Goal: Task Accomplishment & Management: Complete application form

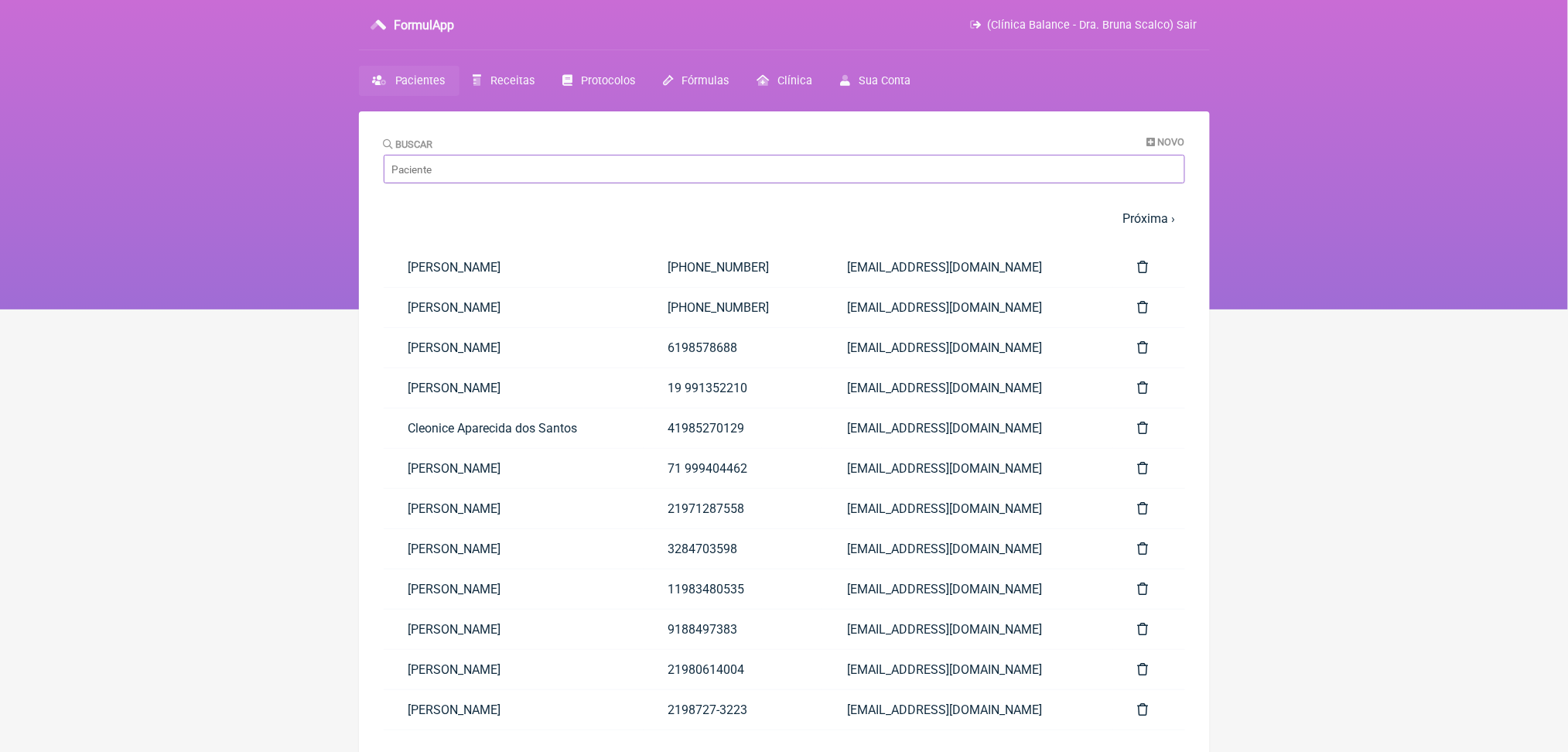
click at [637, 183] on input "Buscar" at bounding box center [784, 169] width 801 height 28
type input "[PERSON_NAME][DATE]"
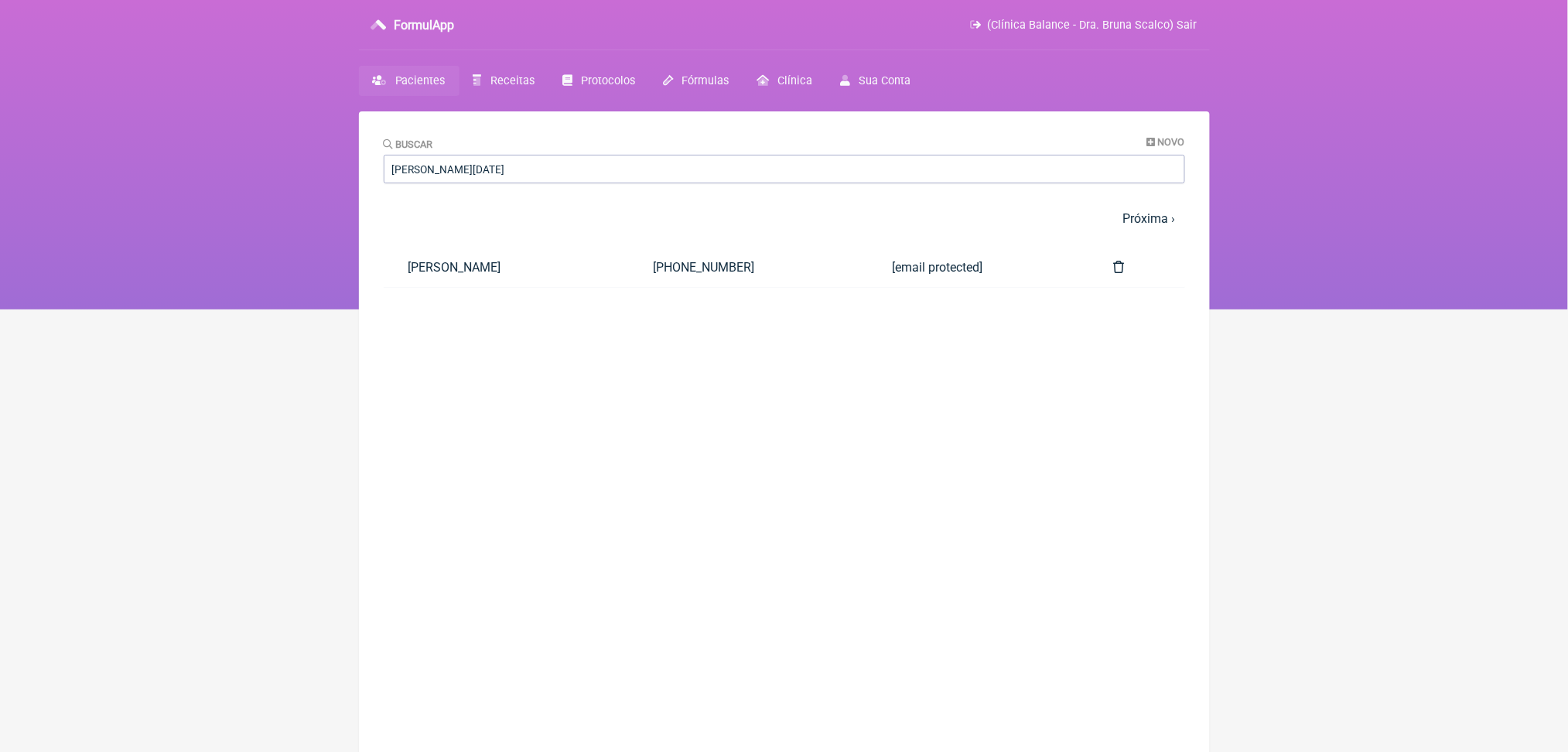
click at [557, 111] on main "Buscar Novo vera lucia m dos santos 1 2 3 4 5 … Próxima › Última » Paciente Tel…" at bounding box center [784, 487] width 851 height 752
click at [535, 87] on span "Receitas" at bounding box center [512, 81] width 44 height 13
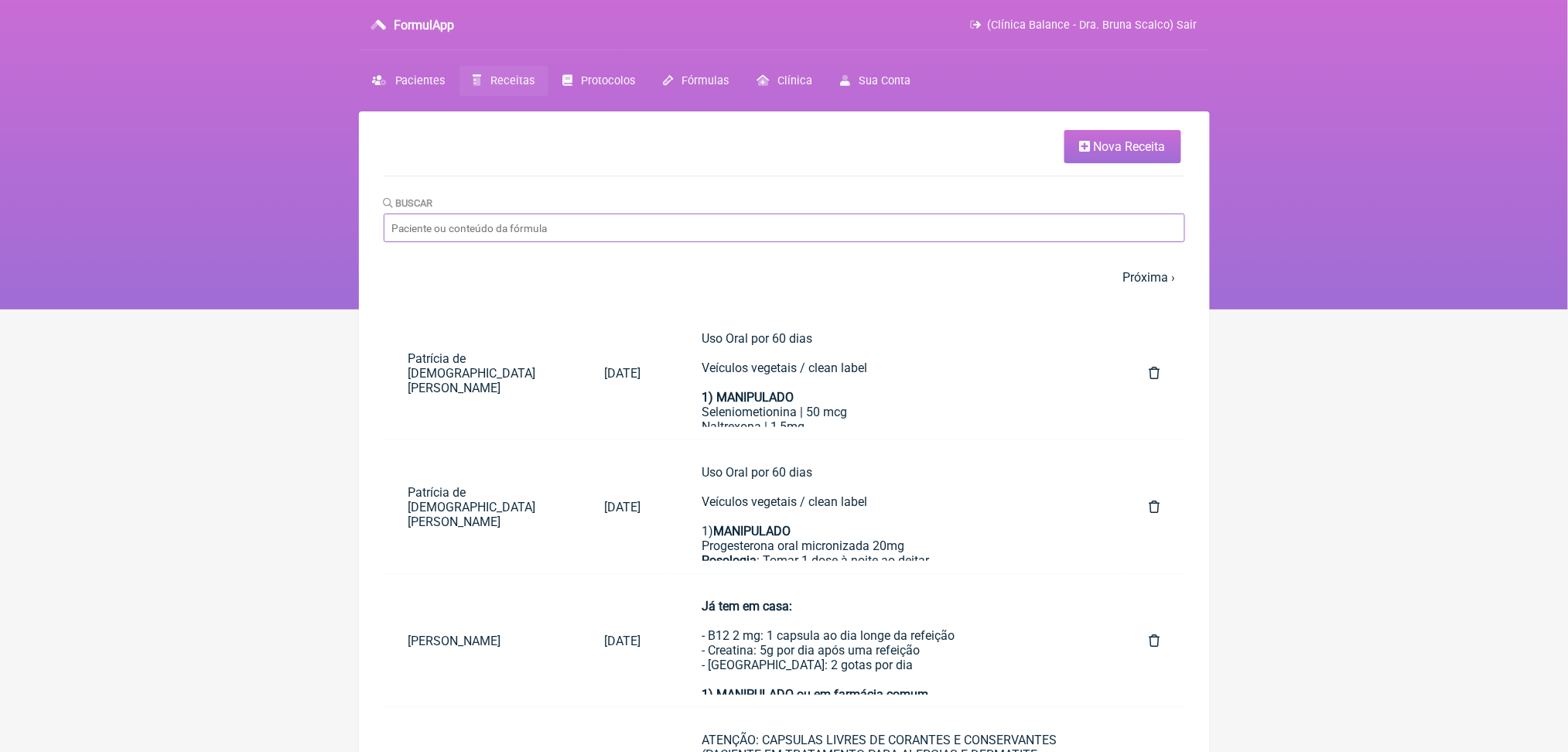
click at [487, 242] on input "Buscar" at bounding box center [784, 228] width 801 height 28
type input "vera lucia m dos santos"
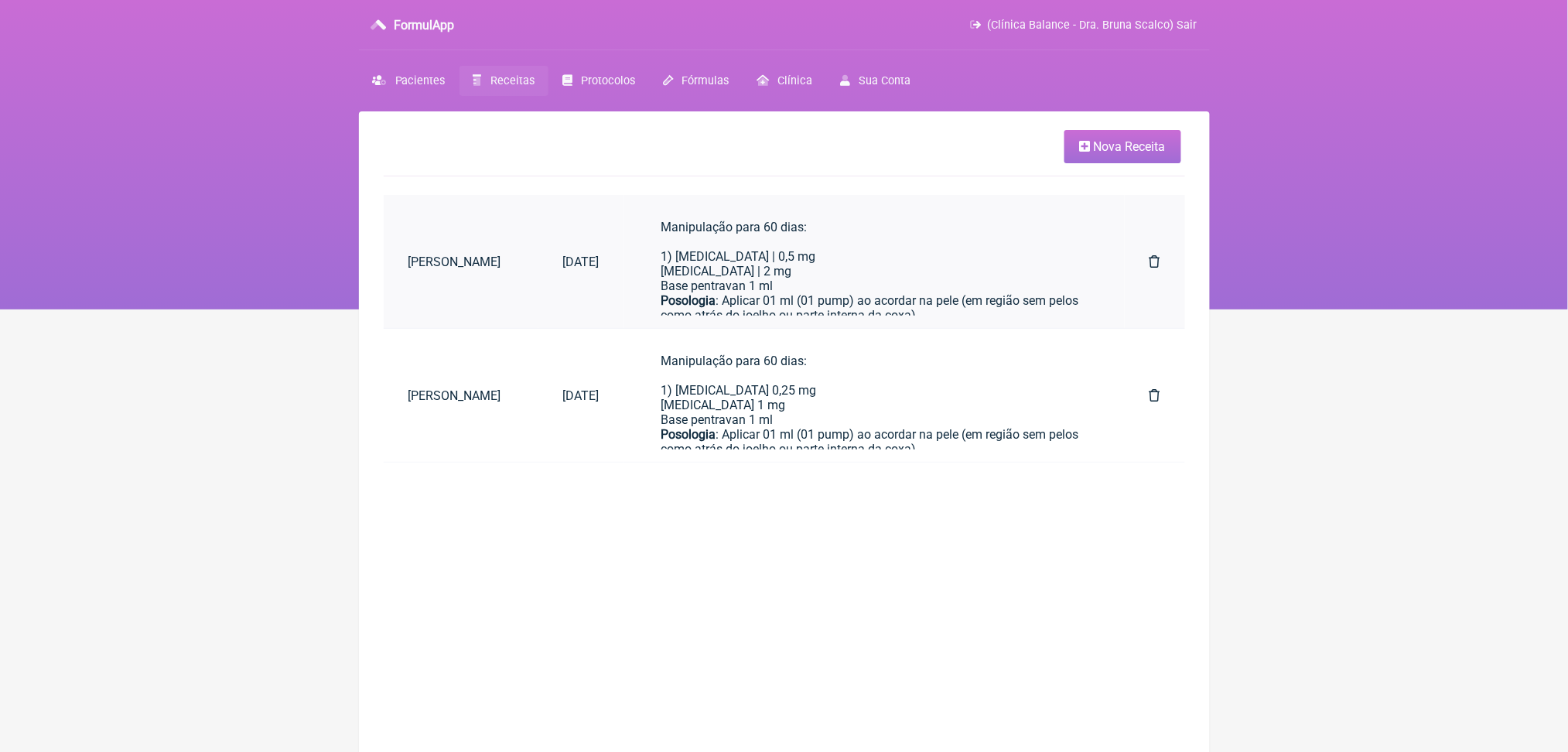
click at [837, 291] on div "Manipulação para 60 dias: 1) [MEDICAL_DATA] | 0,5 mg [MEDICAL_DATA] | 2 mg Base…" at bounding box center [874, 293] width 426 height 147
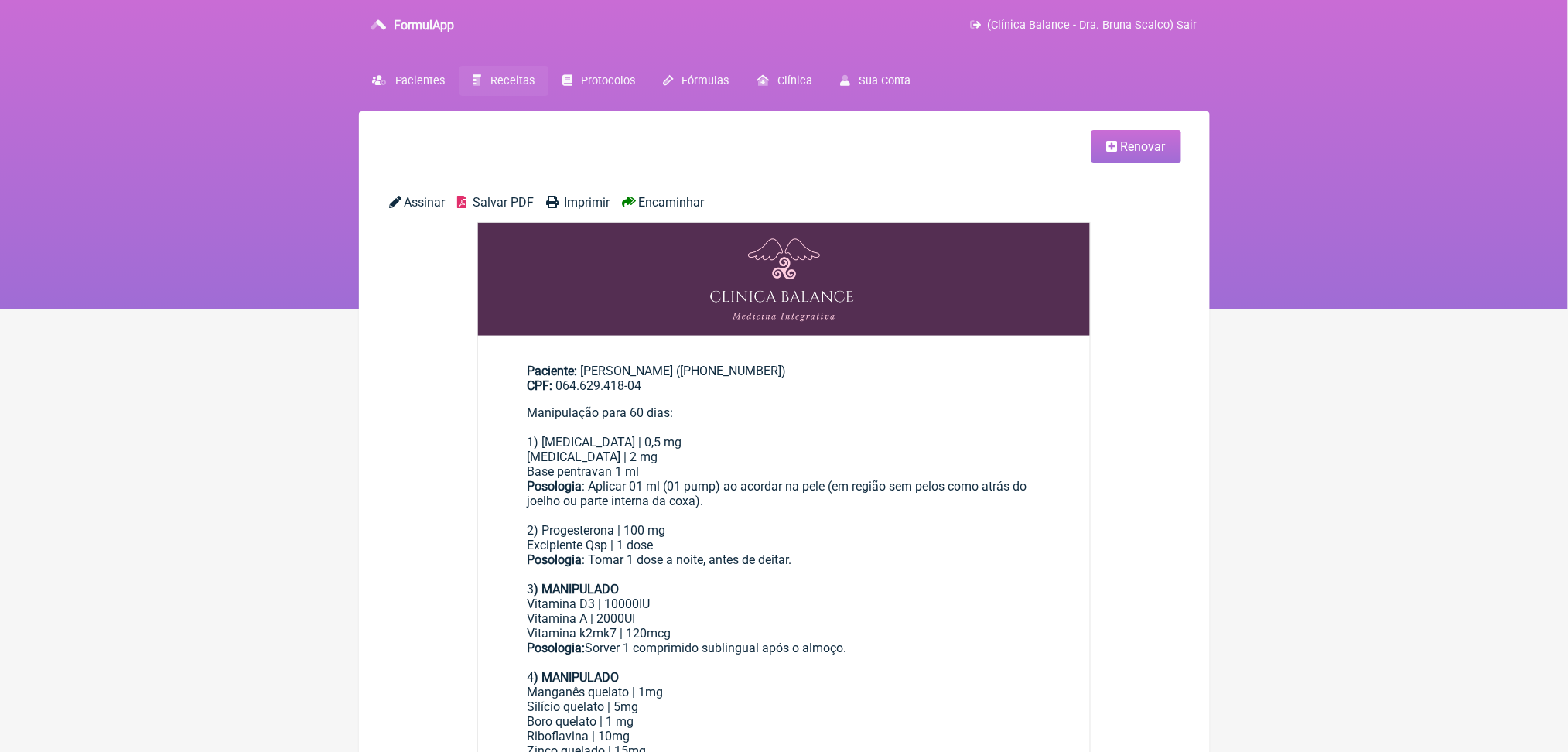
click at [1130, 151] on span "Renovar" at bounding box center [1143, 146] width 45 height 15
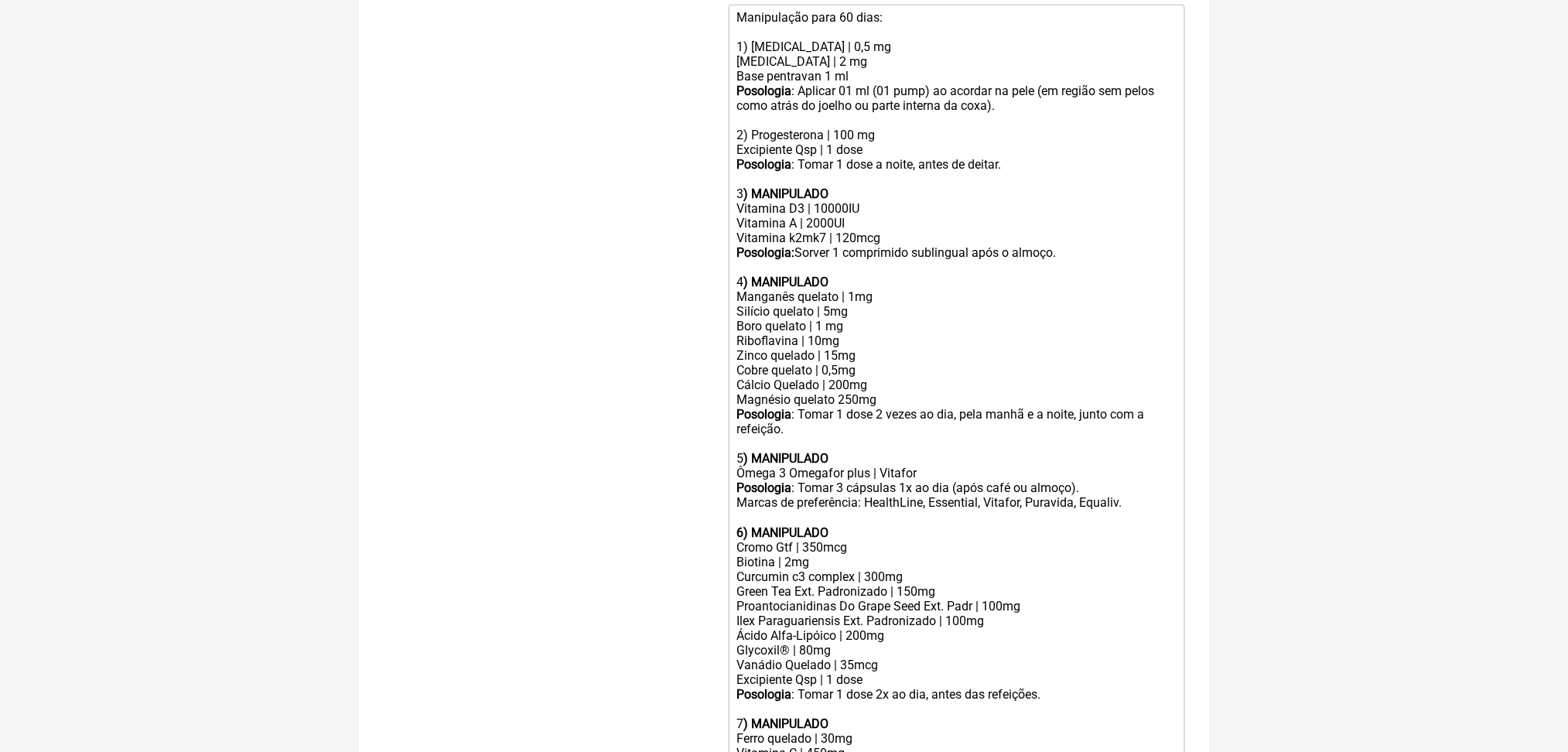
scroll to position [577, 0]
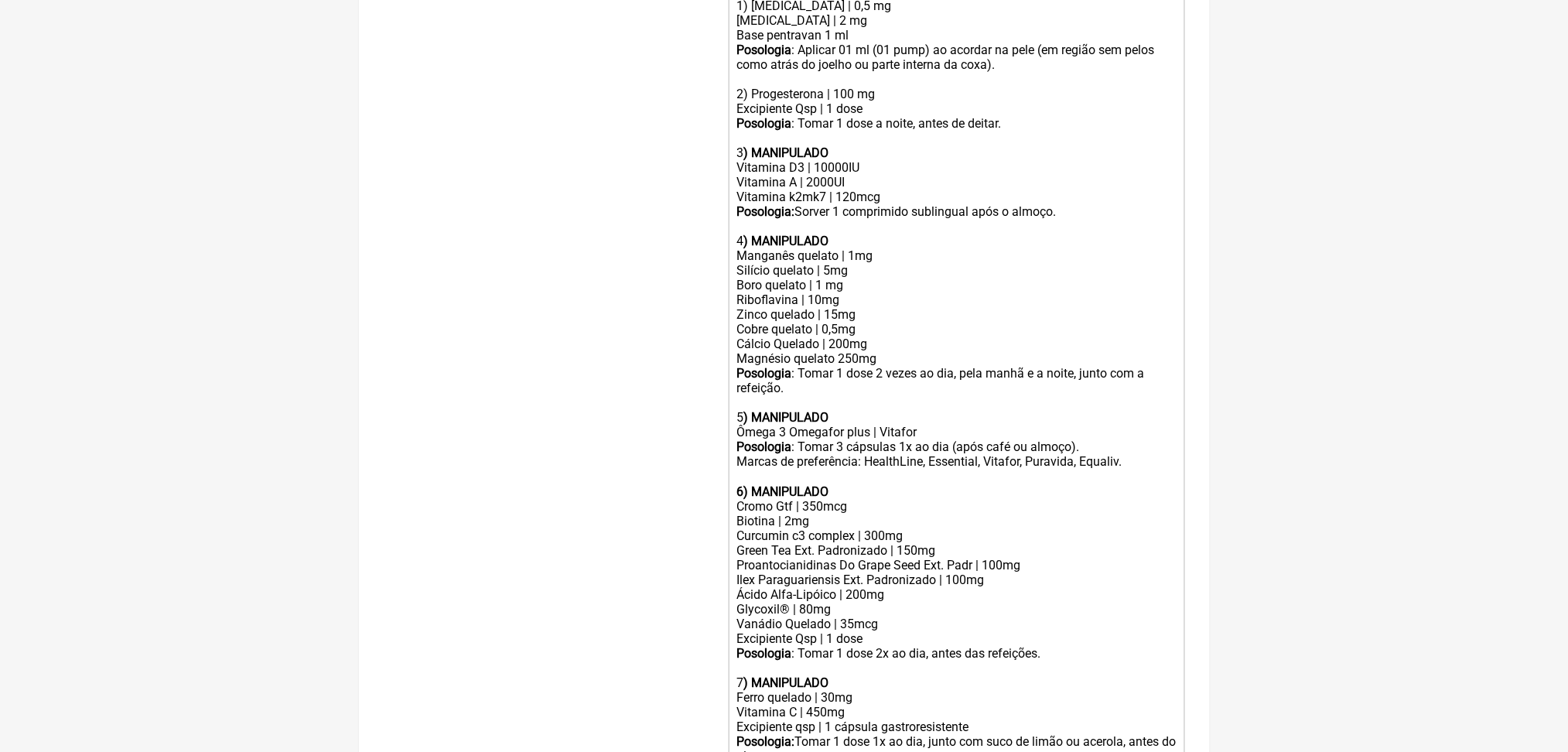
click at [855, 116] on div "Manipulação para 60 dias: 1) Estradiol | 0,5 mg Estriol | 2 mg Base pentravan 1…" at bounding box center [956, 42] width 439 height 147
click at [810, 116] on div "Manipulação para 60 dias: 1) Estradiol | 1 mg Estriol | 2 mg Base pentravan 1 m…" at bounding box center [956, 42] width 439 height 147
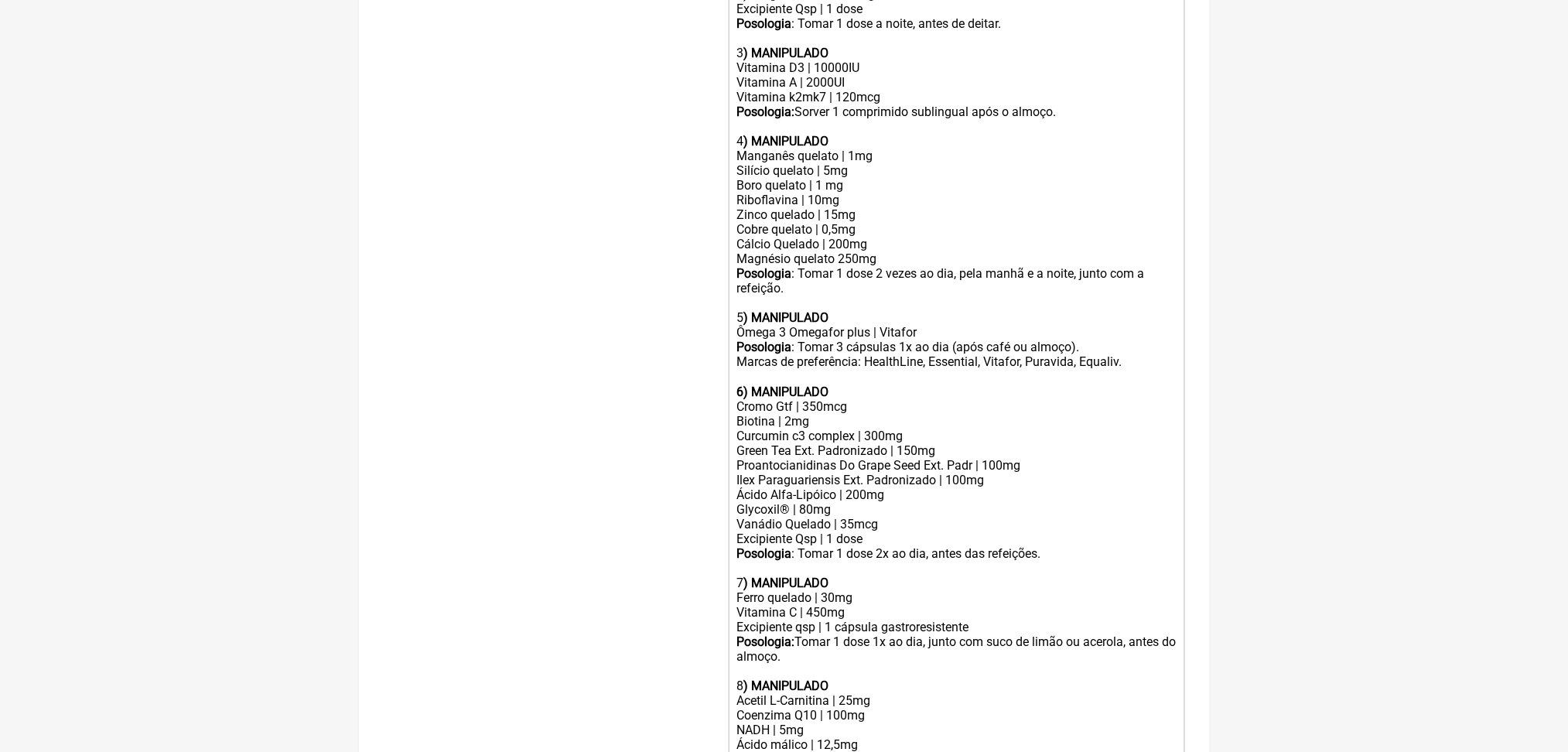
scroll to position [682, 0]
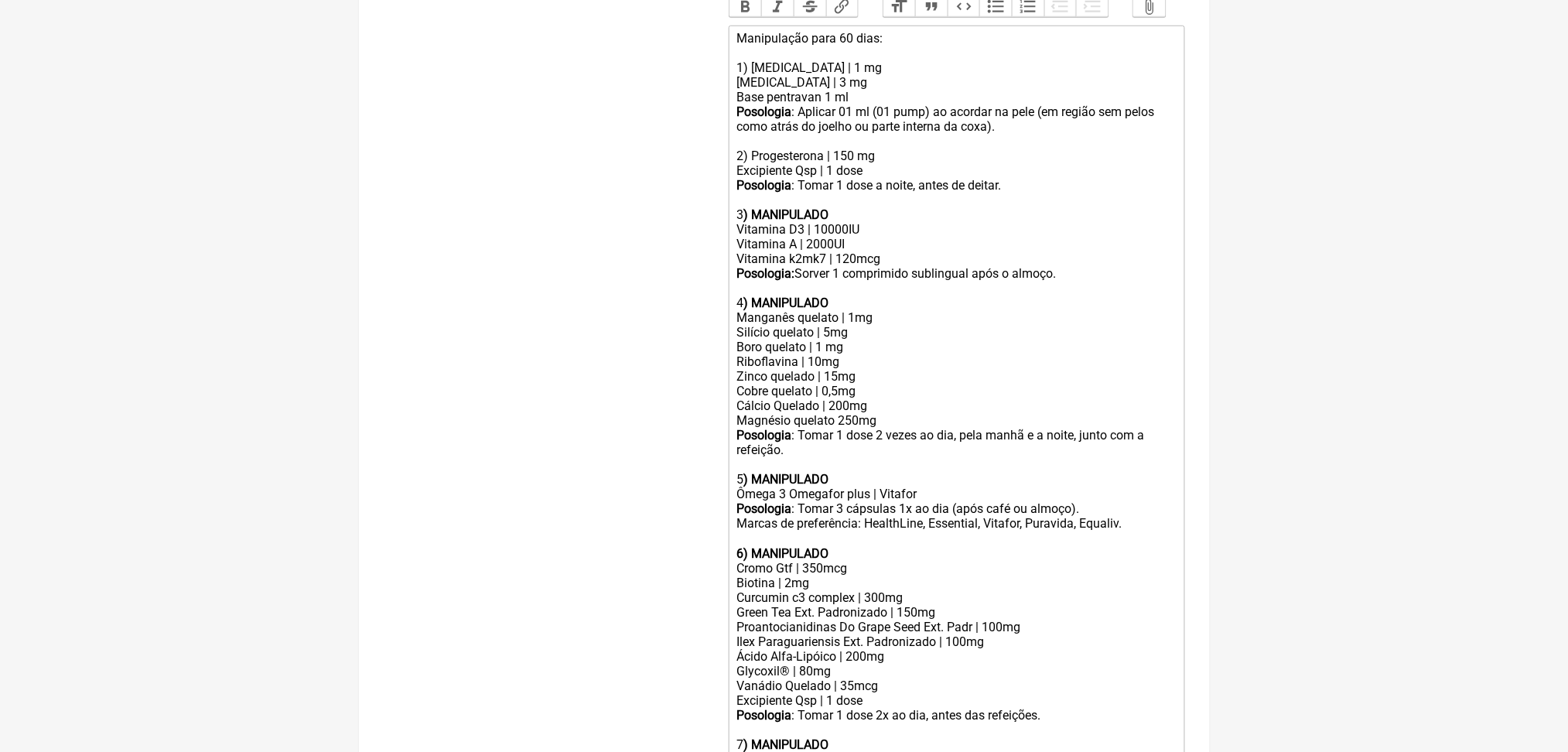
scroll to position [512, 0]
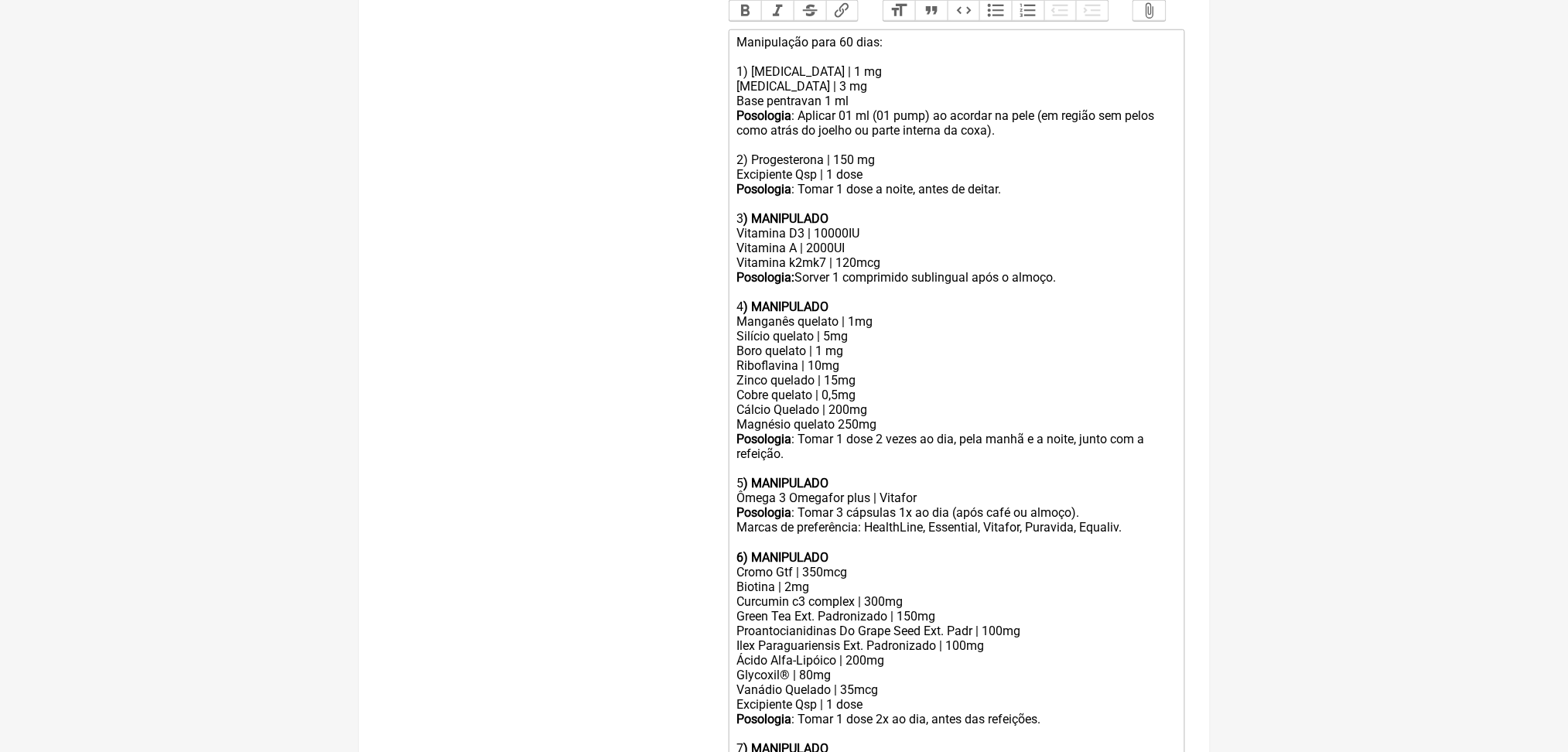
click at [804, 182] on div "Manipulação para 60 dias: 1) Estradiol | 1 mg Estriol | 3 mg Base pentravan 1 m…" at bounding box center [956, 108] width 439 height 147
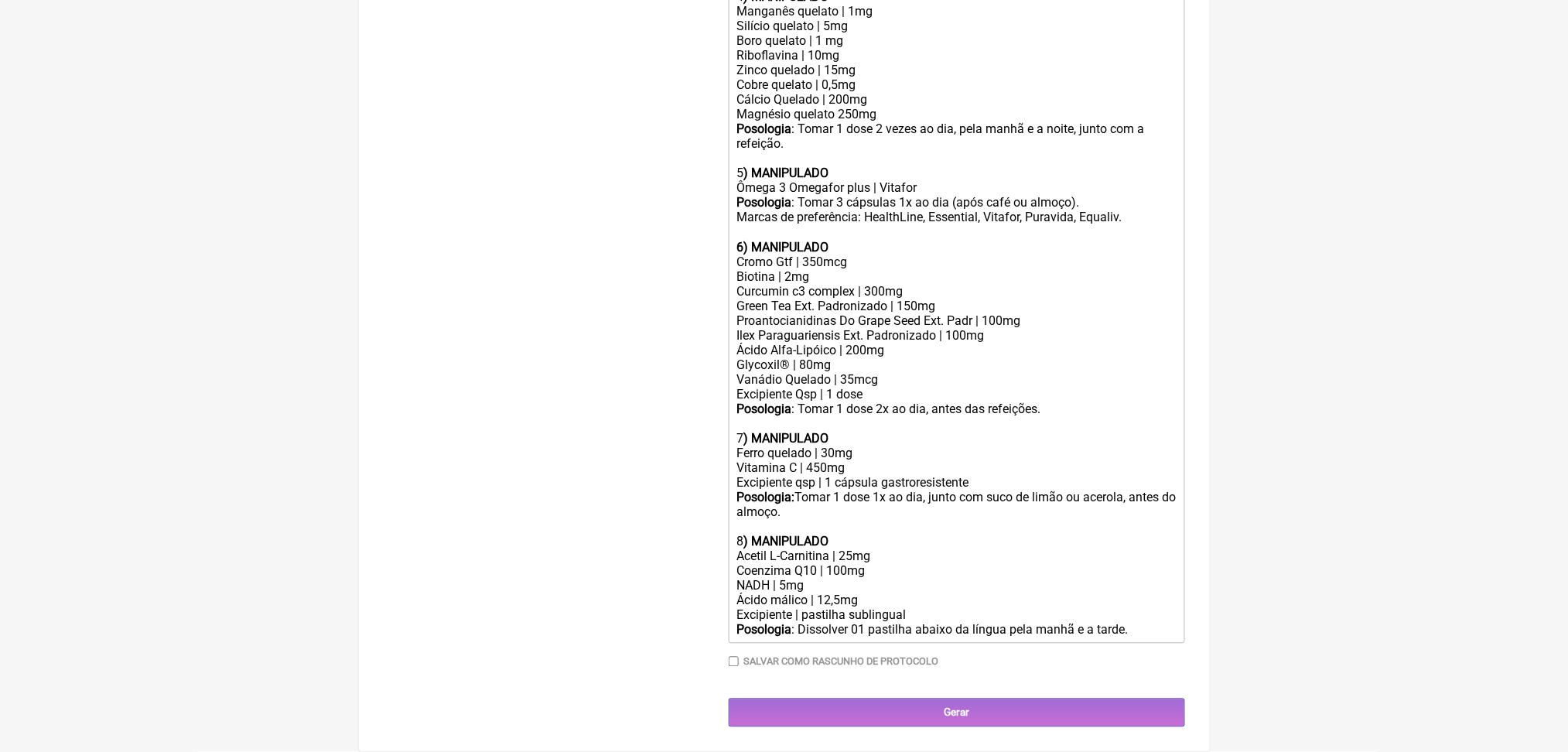
scroll to position [826, 0]
click at [901, 106] on div "Cobre quelato | 0,5mg Cálcio Quelado | 200mg" at bounding box center [956, 92] width 439 height 29
click at [874, 77] on div "Riboflavina | 10mg Zinco quelado | 15mg" at bounding box center [956, 62] width 439 height 29
click at [877, 106] on div "Cobre quelato | 0,5mg Cálcio Quelado | 200mg" at bounding box center [956, 92] width 439 height 29
click at [887, 121] on div "Magnésio quelato 250mg" at bounding box center [956, 114] width 439 height 15
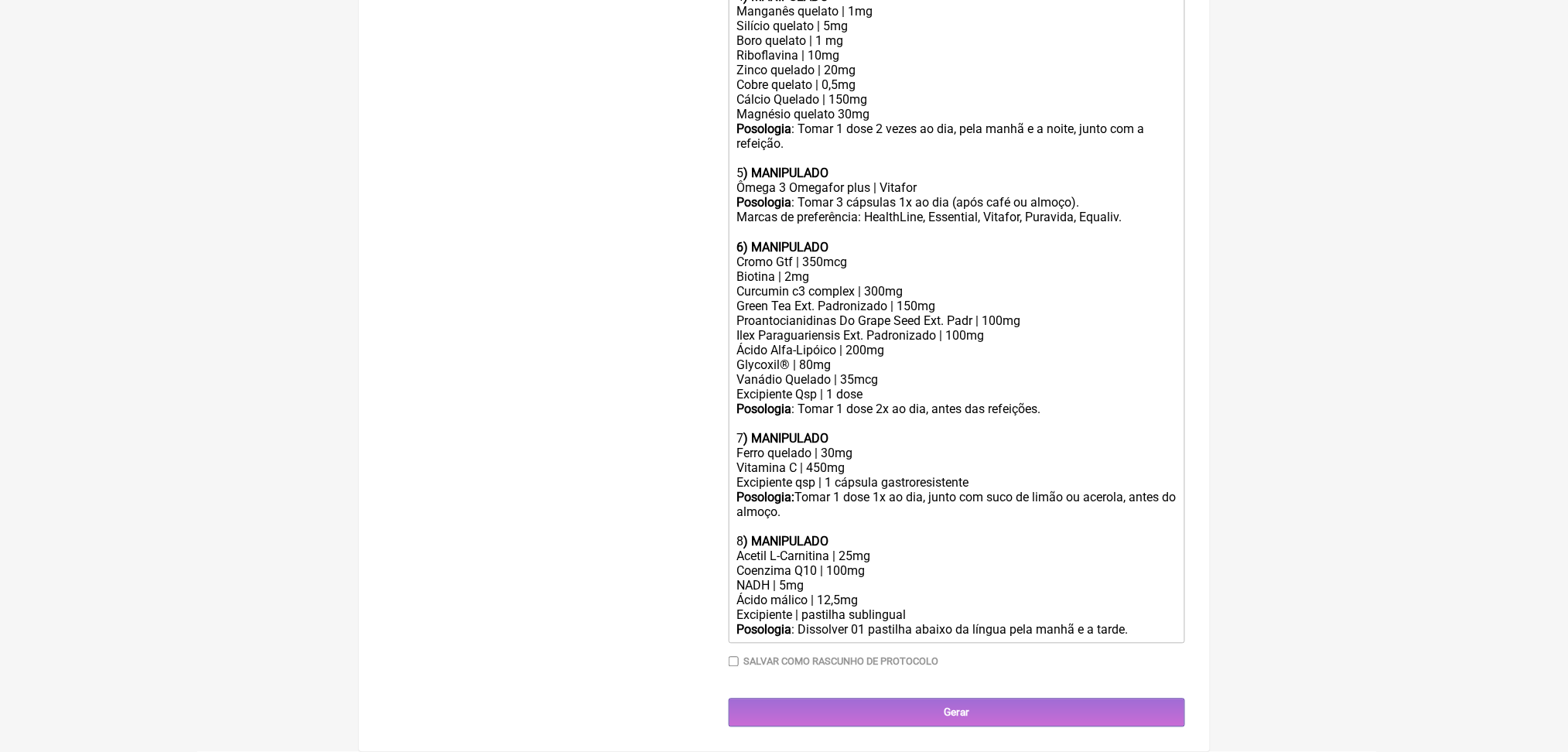
type trix-editor "<div>Manipulação para 60 dias:<br>&nbsp;<br>1) Estradiol | 1 mg<br>Estriol | 2 …"
click at [749, 438] on div "7 ) MANIPULADO Ferro quelado | 30mg Vitamina C | 450mg Excipiente qsp | 1 cápsu…" at bounding box center [956, 453] width 439 height 73
click at [846, 344] on div "Ácido Alfa-Lipóico | 200mg" at bounding box center [956, 351] width 439 height 15
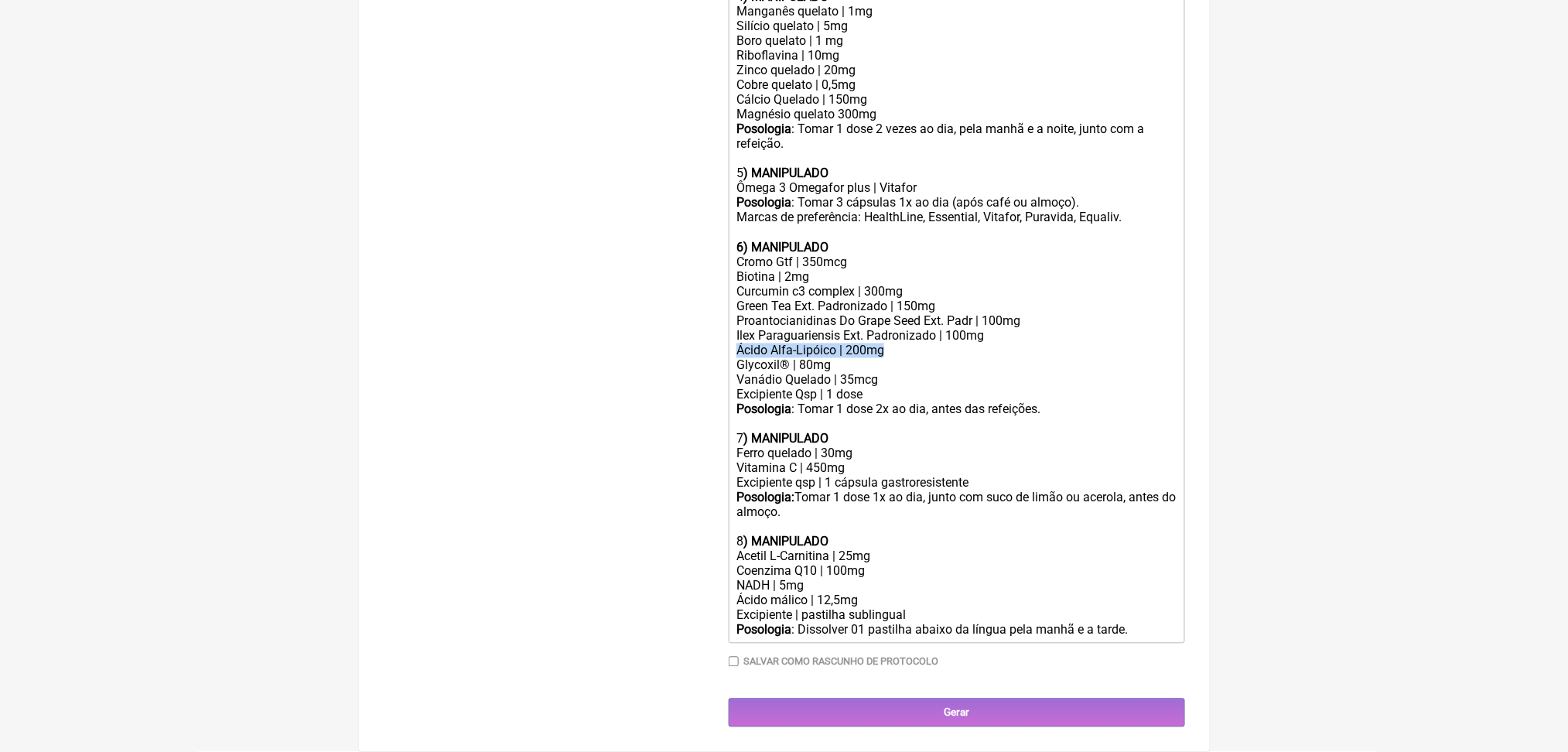
click at [846, 344] on div "Ácido Alfa-Lipóico | 200mg" at bounding box center [956, 351] width 439 height 15
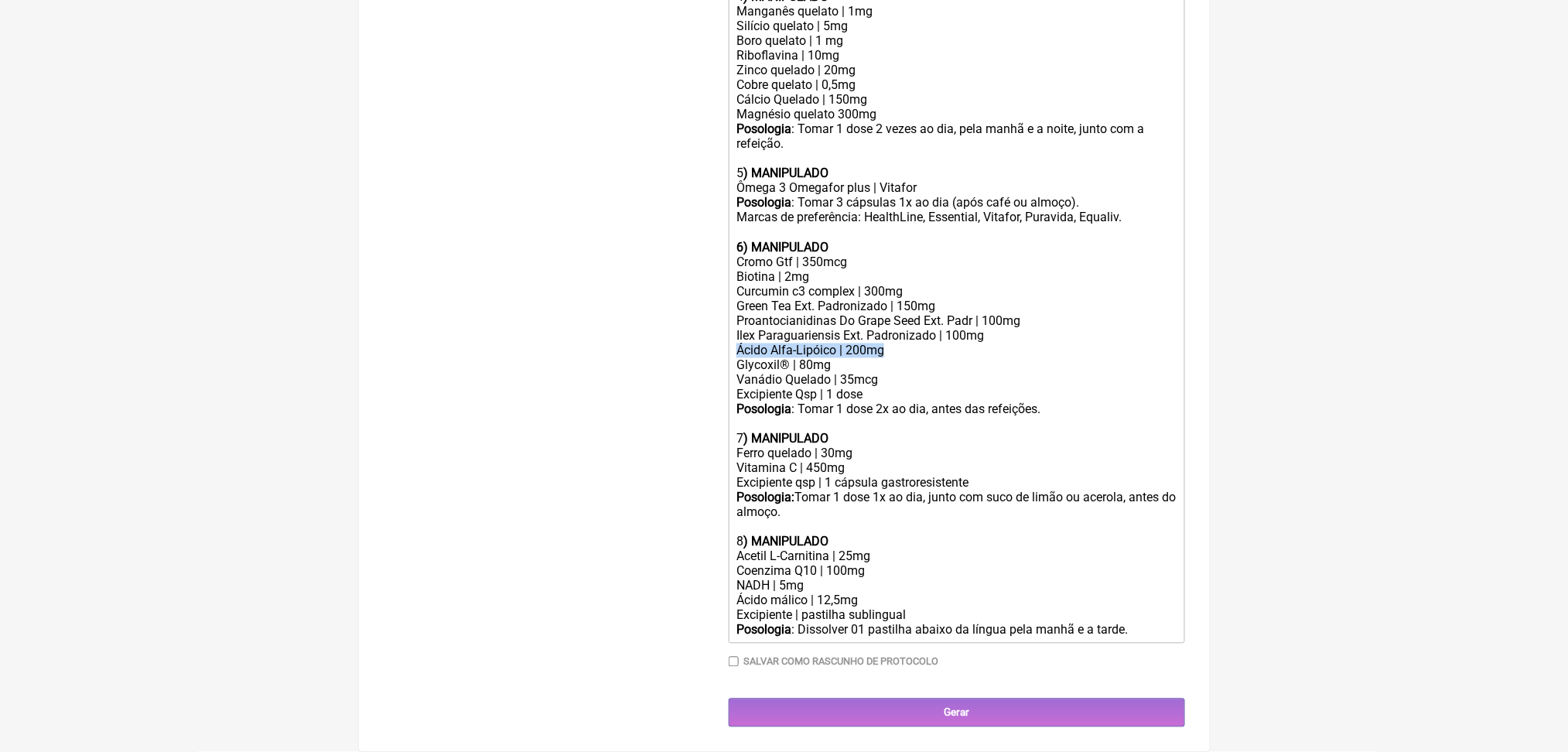
click at [846, 344] on div "Ácido Alfa-Lipóico | 200mg" at bounding box center [956, 351] width 439 height 15
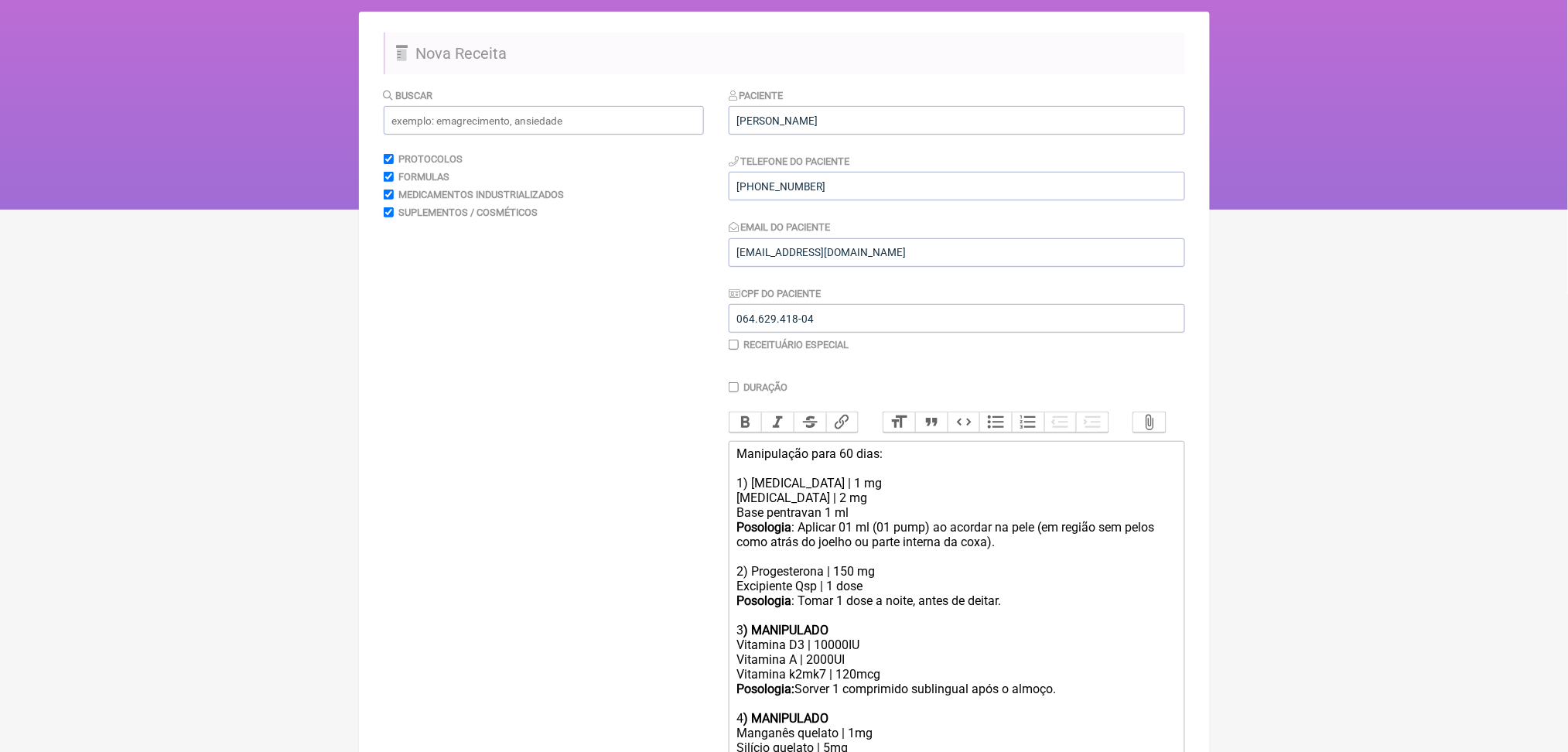
scroll to position [0, 0]
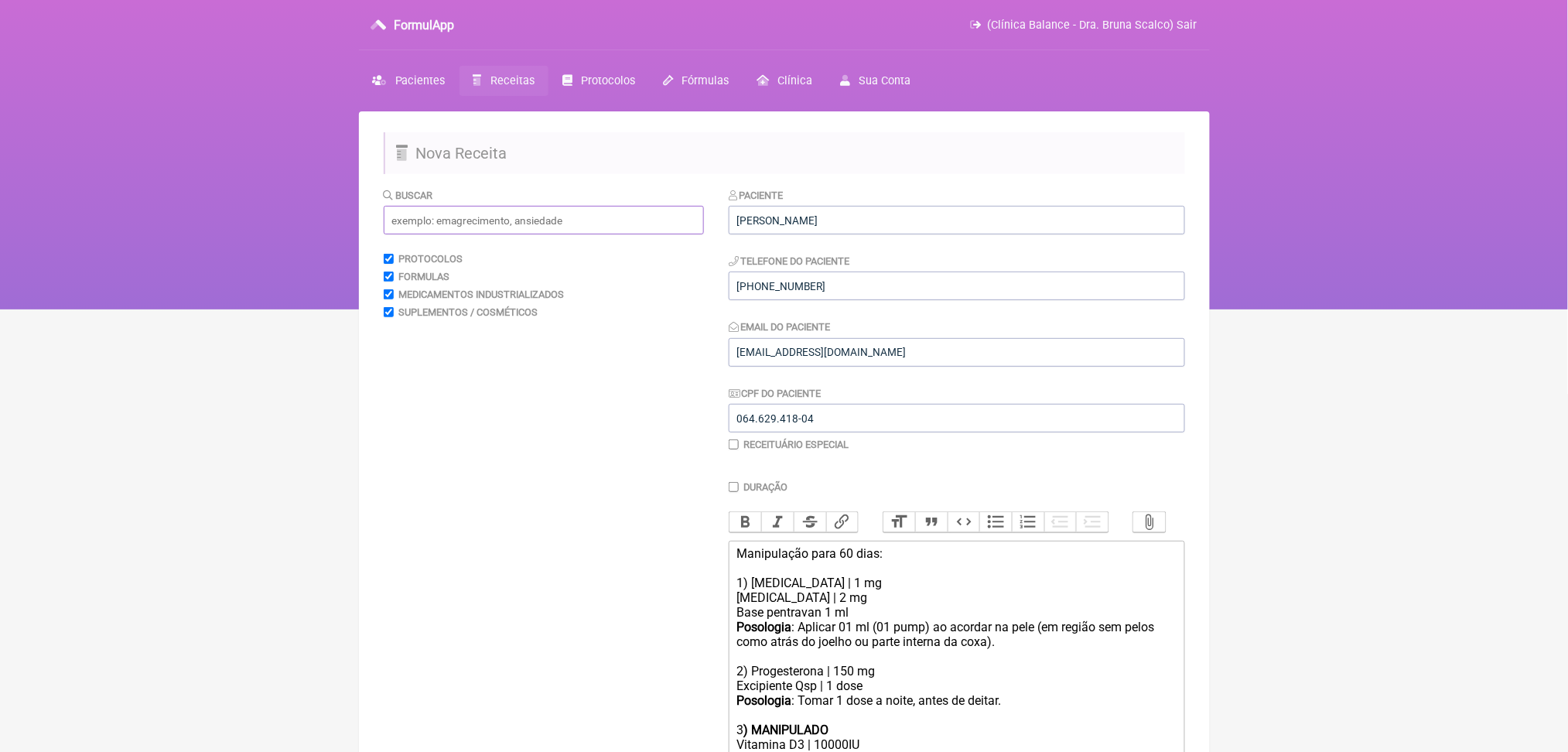
click at [553, 235] on input "text" at bounding box center [543, 220] width 320 height 28
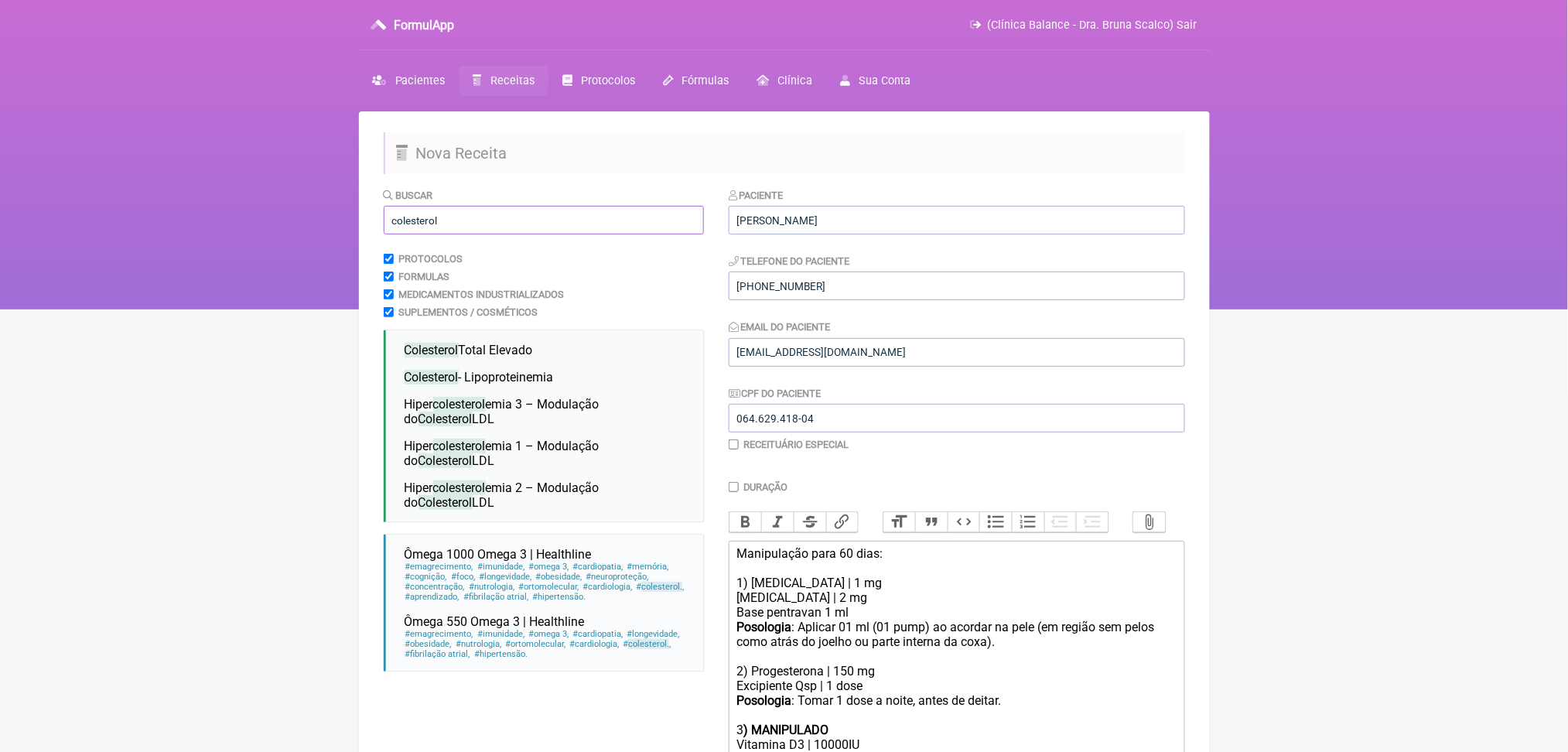
type input "colesterol"
click at [213, 265] on nav "FormulApp (Clínica Balance - Dra. Bruna Scalco) Sair Pacientes Receitas Protoco…" at bounding box center [784, 155] width 1568 height 309
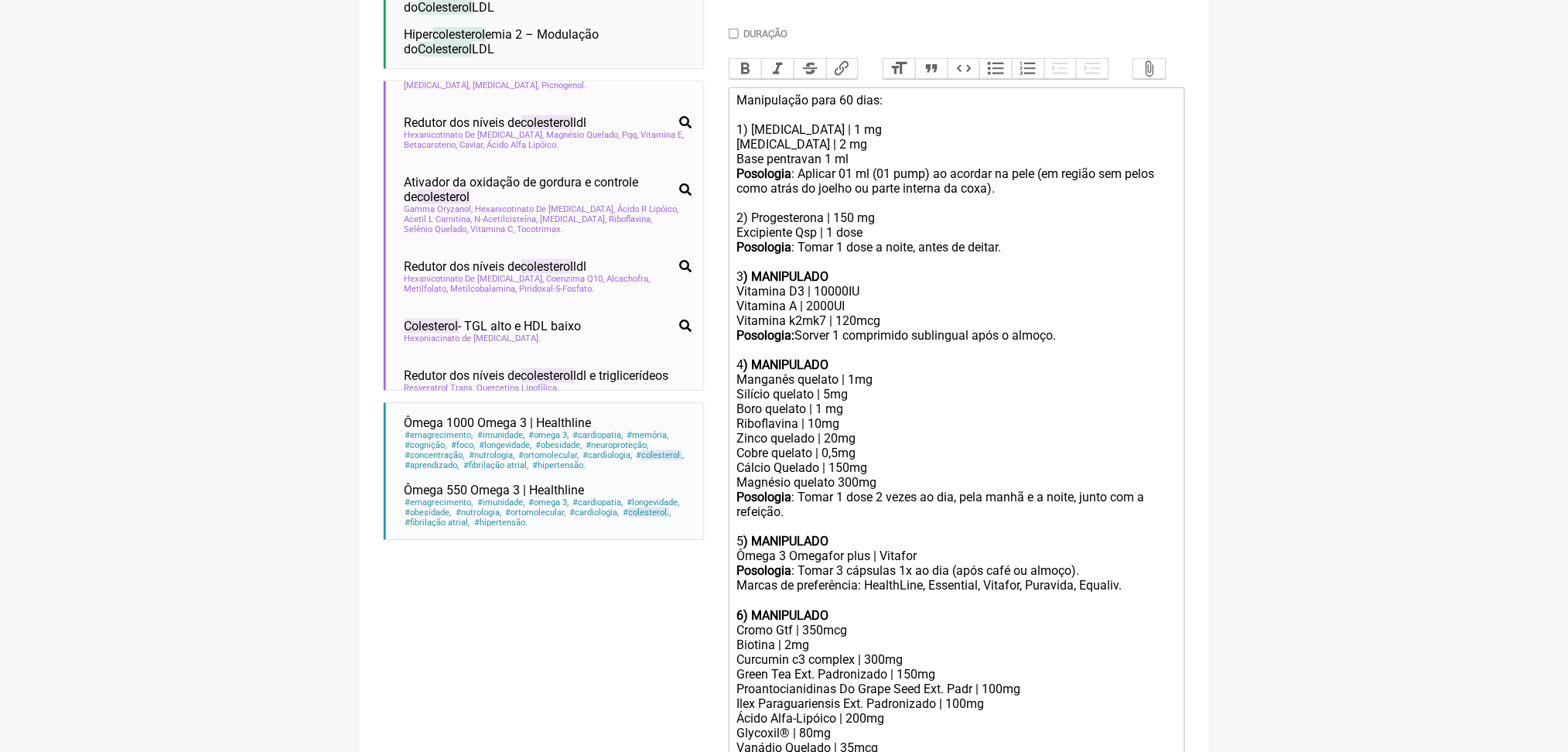
scroll to position [38, 0]
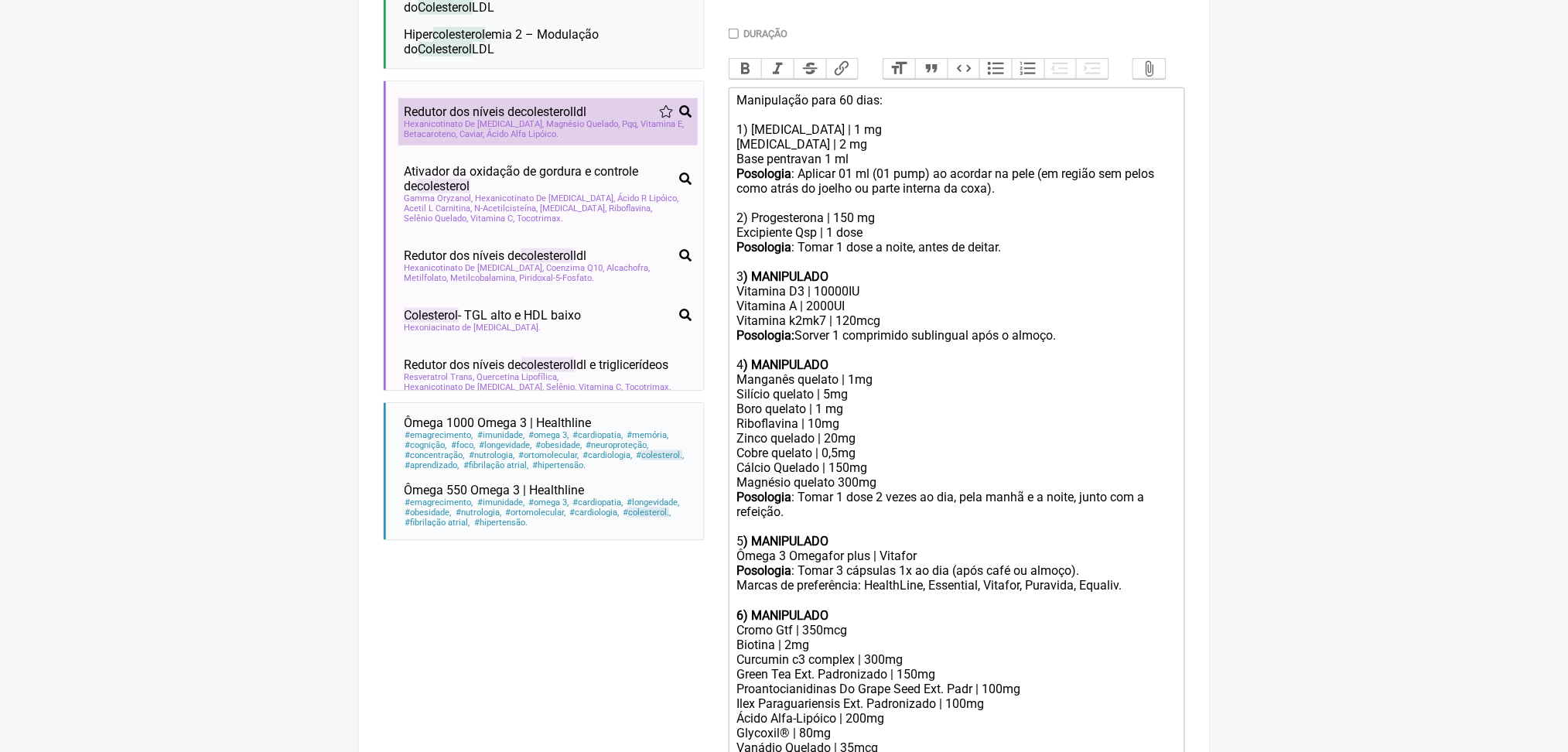
click at [566, 119] on span "Redutor dos níveis de colesterol ldl" at bounding box center [495, 112] width 182 height 15
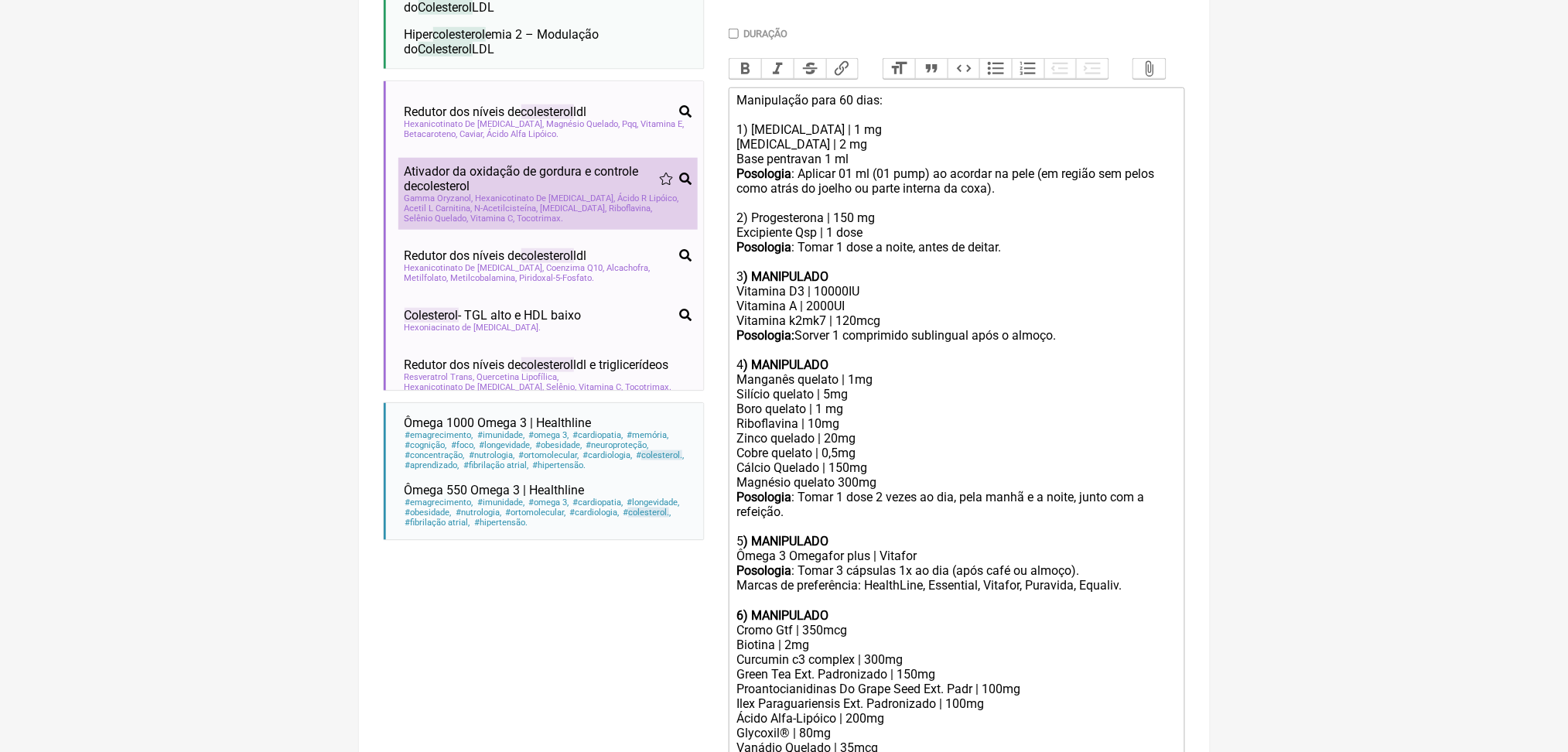
click at [472, 214] on span "Acetil L Carnitina" at bounding box center [438, 209] width 68 height 10
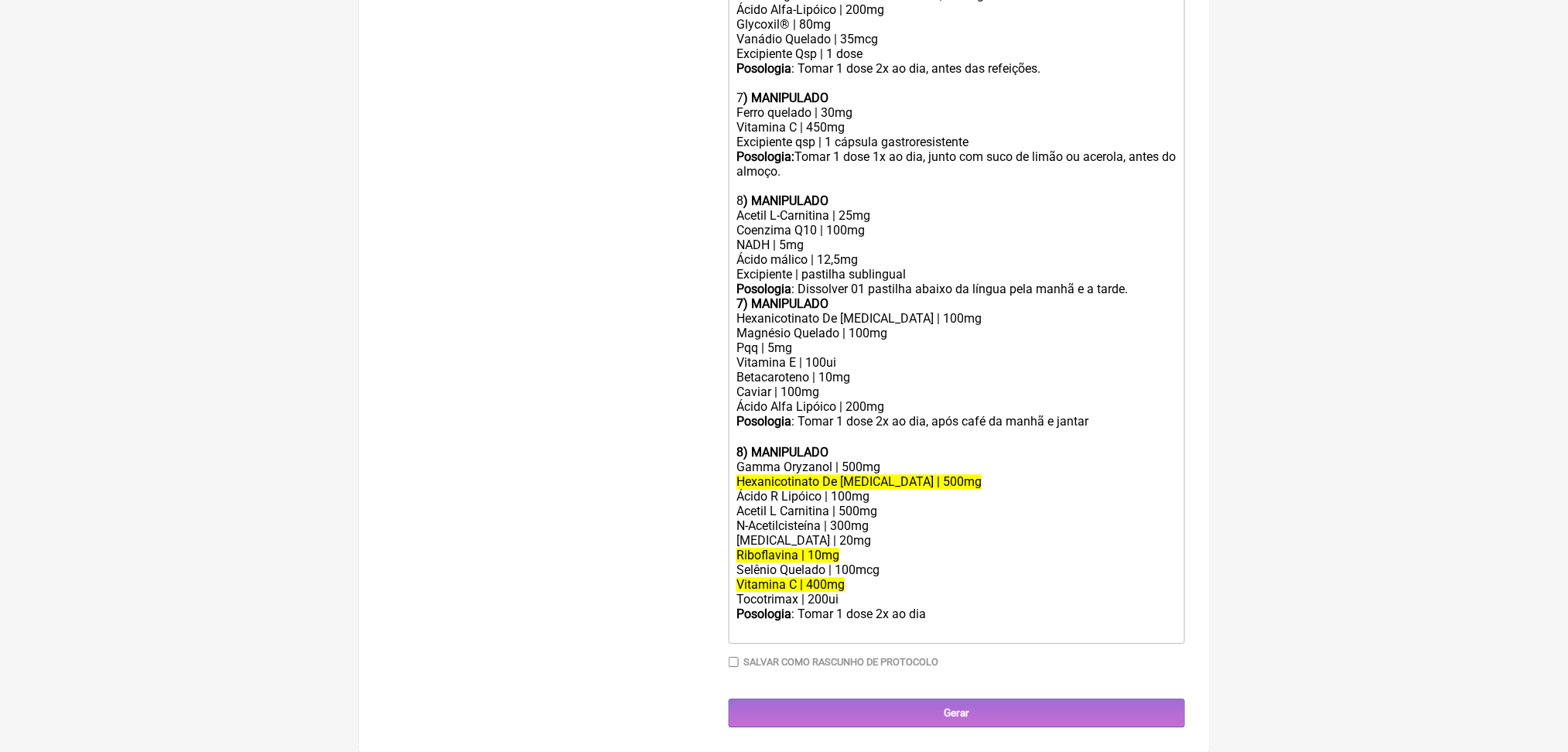
scroll to position [1711, 0]
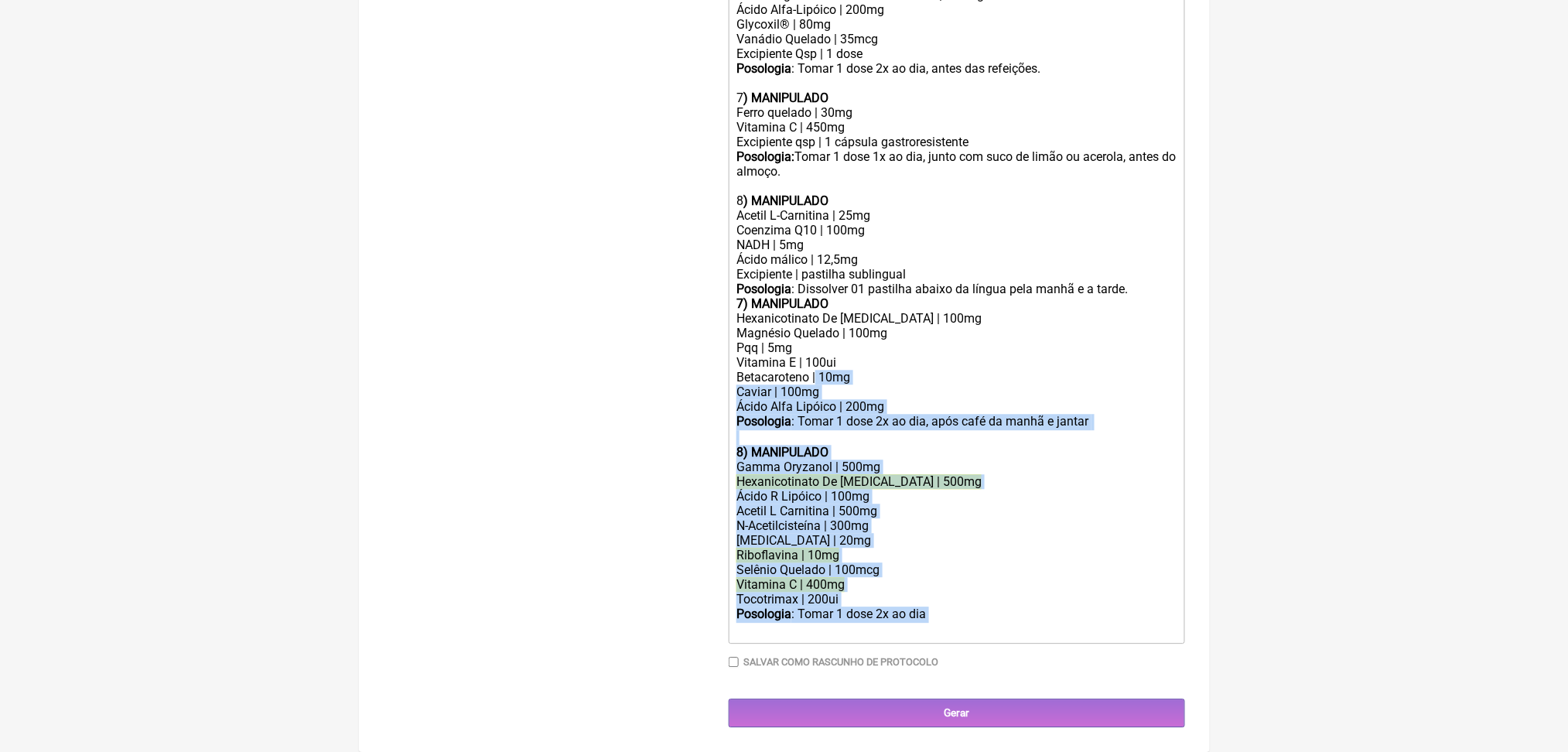
drag, startPoint x: 995, startPoint y: 646, endPoint x: 846, endPoint y: 316, distance: 362.1
click at [846, 316] on trix-editor "Manipulação para 60 dias: 1) Estradiol | 1 mg Estriol | 2 mg Base pentravan 1 m…" at bounding box center [957, 10] width 457 height 1265
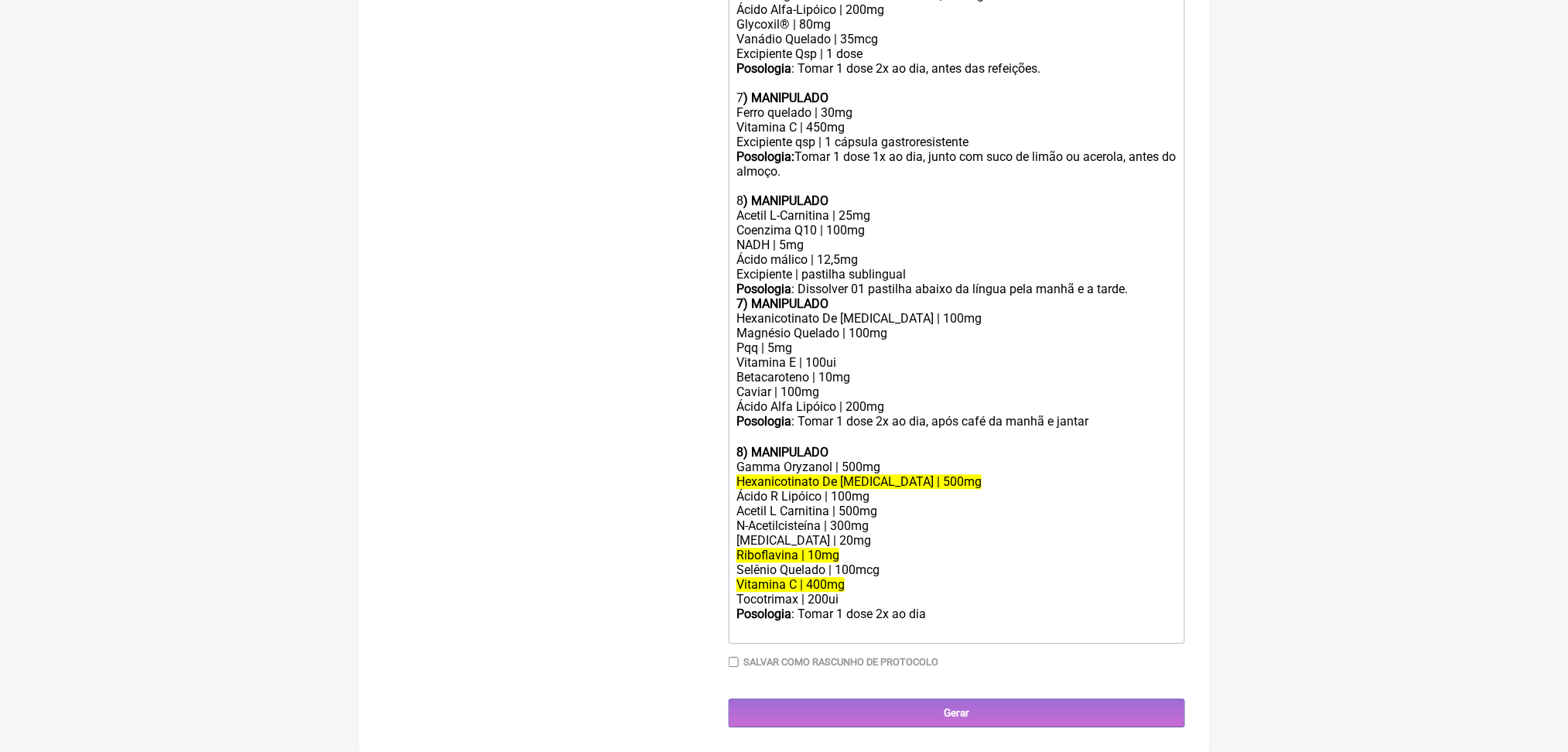
scroll to position [1449, 0]
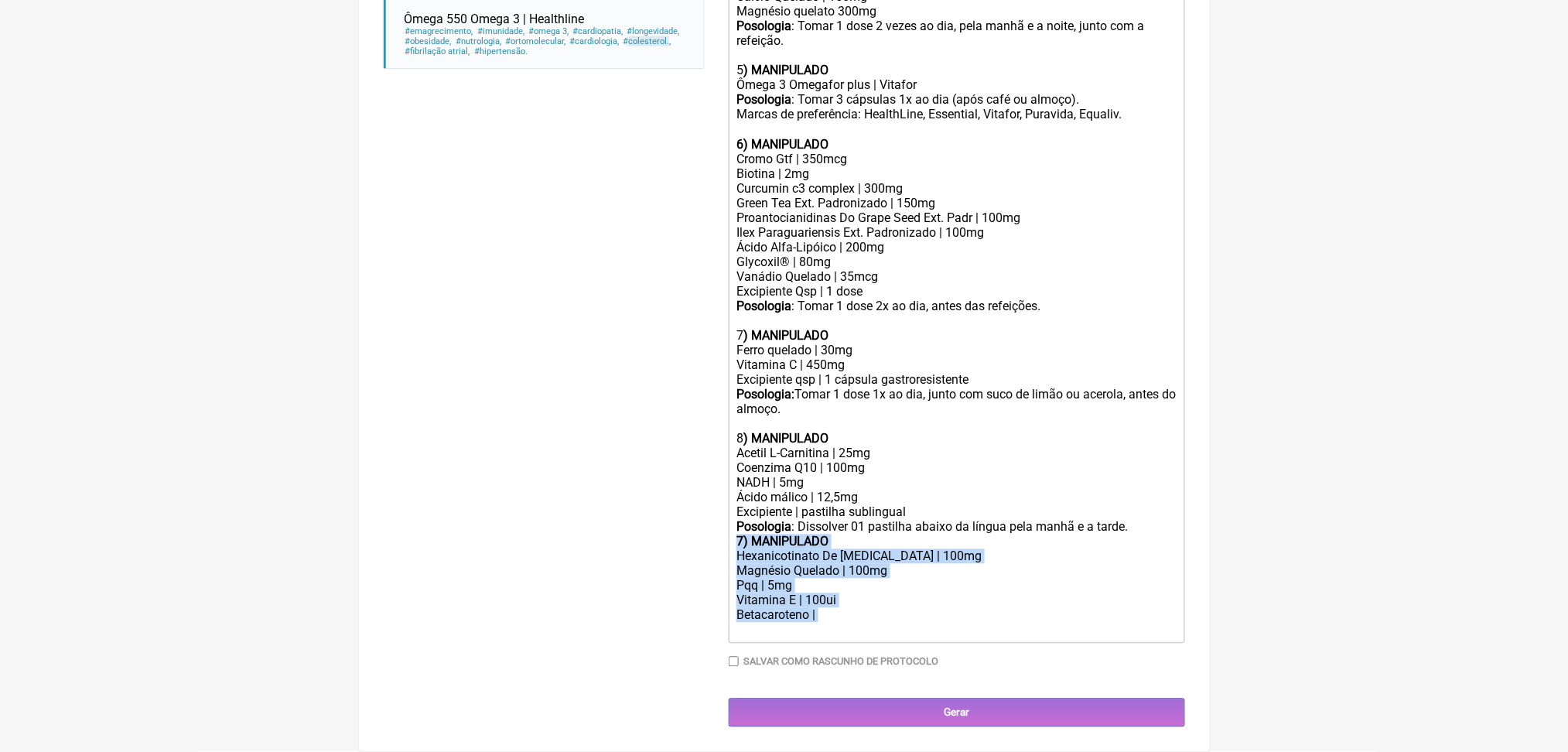
drag, startPoint x: 843, startPoint y: 601, endPoint x: 733, endPoint y: 488, distance: 157.7
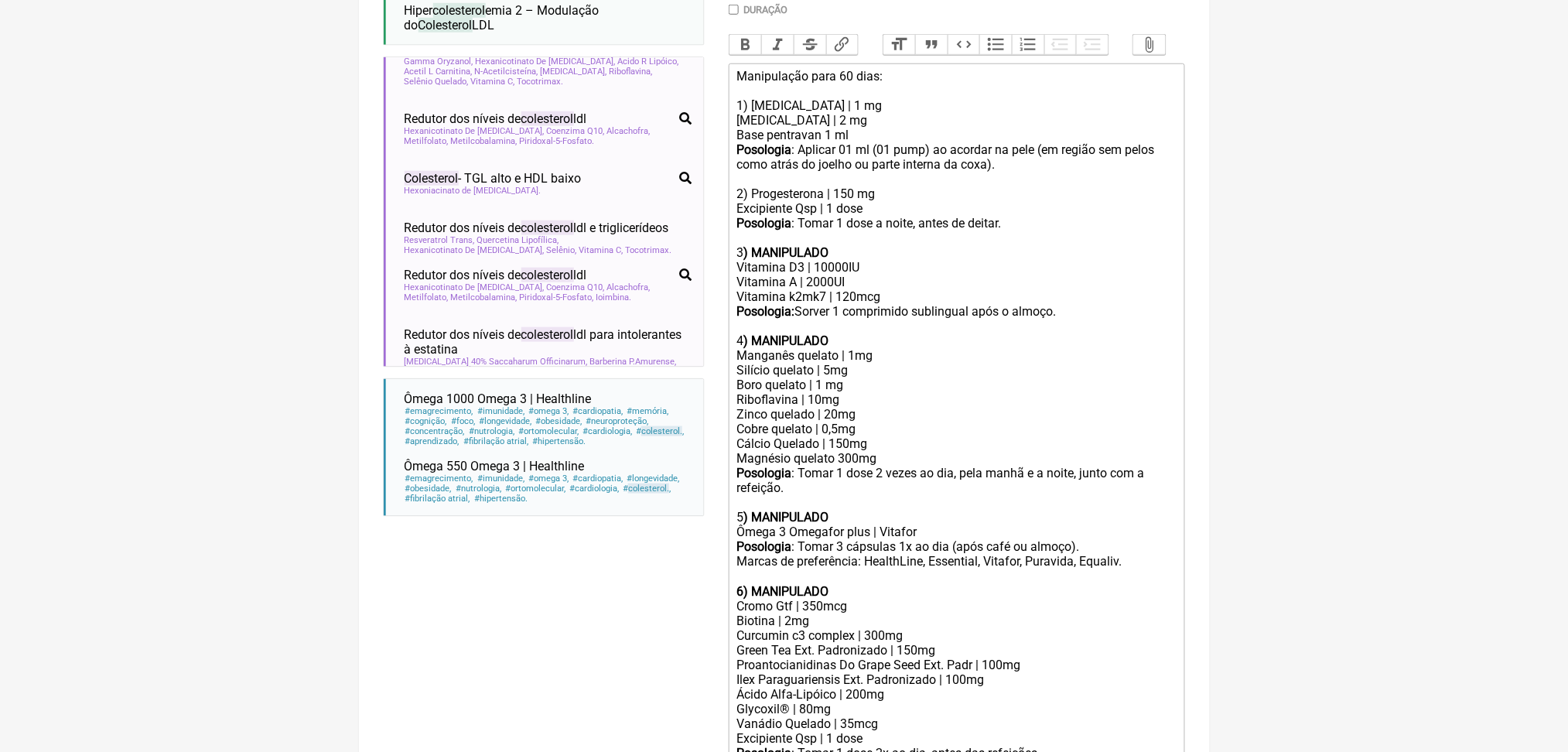
scroll to position [166, 0]
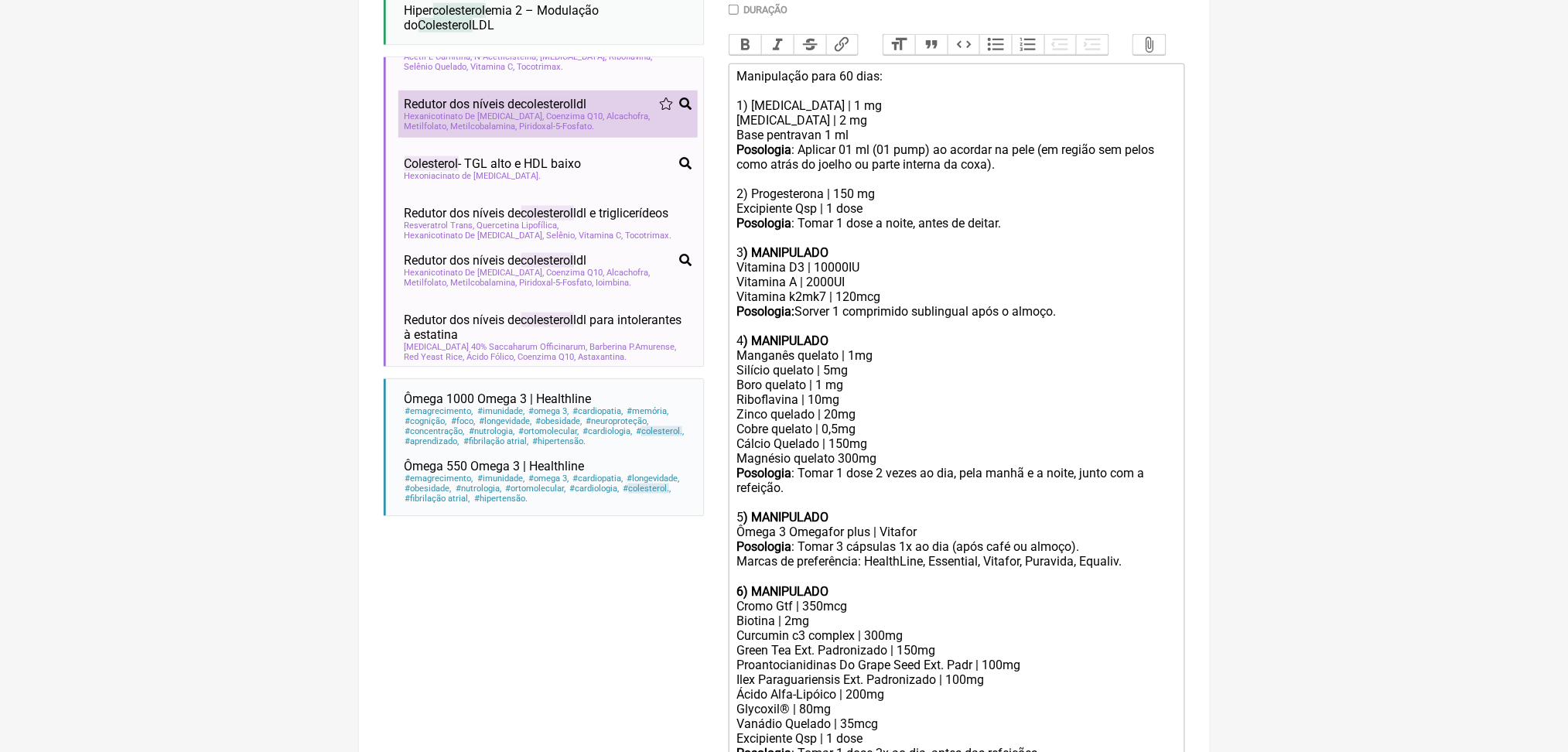
click at [517, 131] on span "Metilcobalamina" at bounding box center [484, 126] width 67 height 10
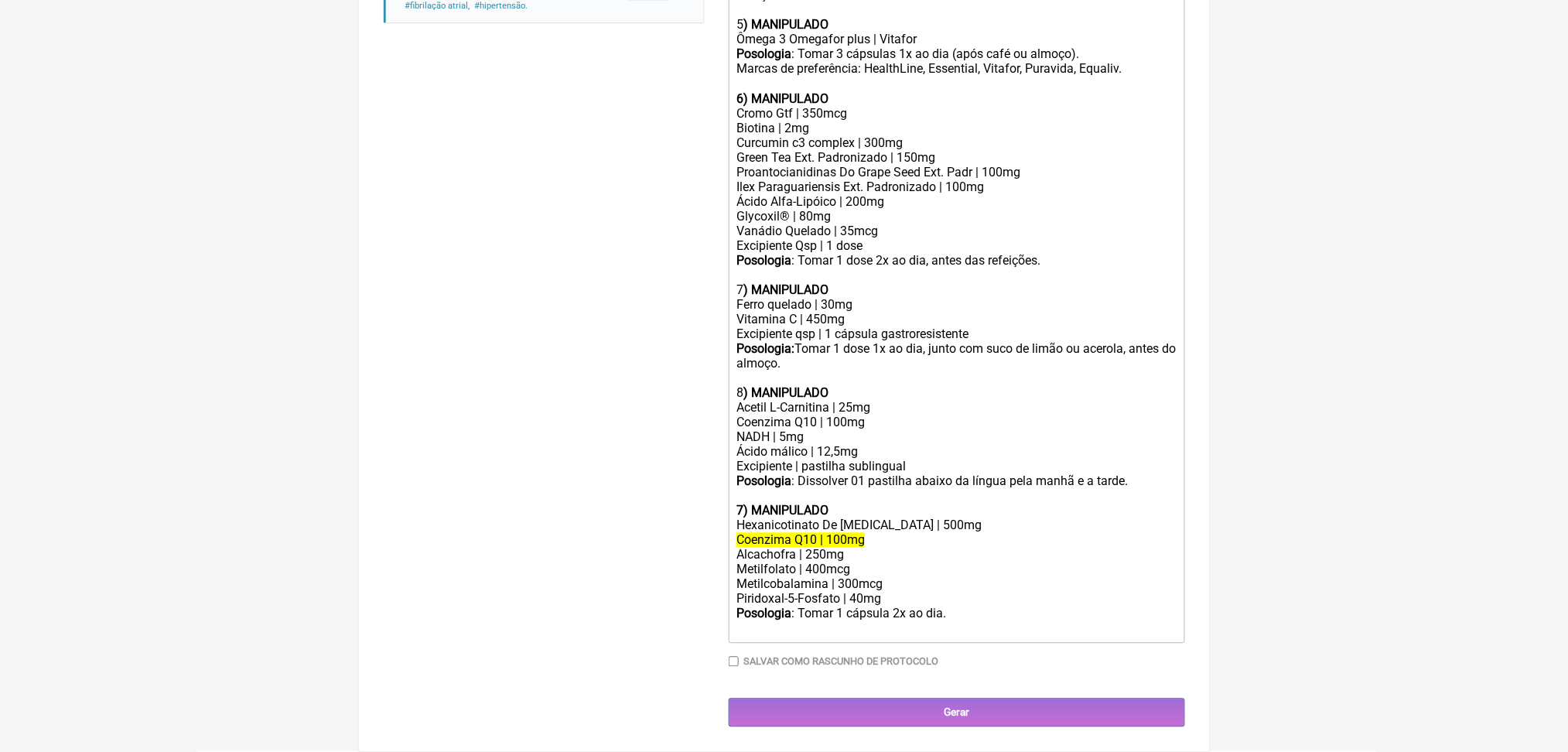
scroll to position [1506, 0]
click at [820, 415] on div "Coenzima Q10 | 100mg" at bounding box center [956, 423] width 439 height 15
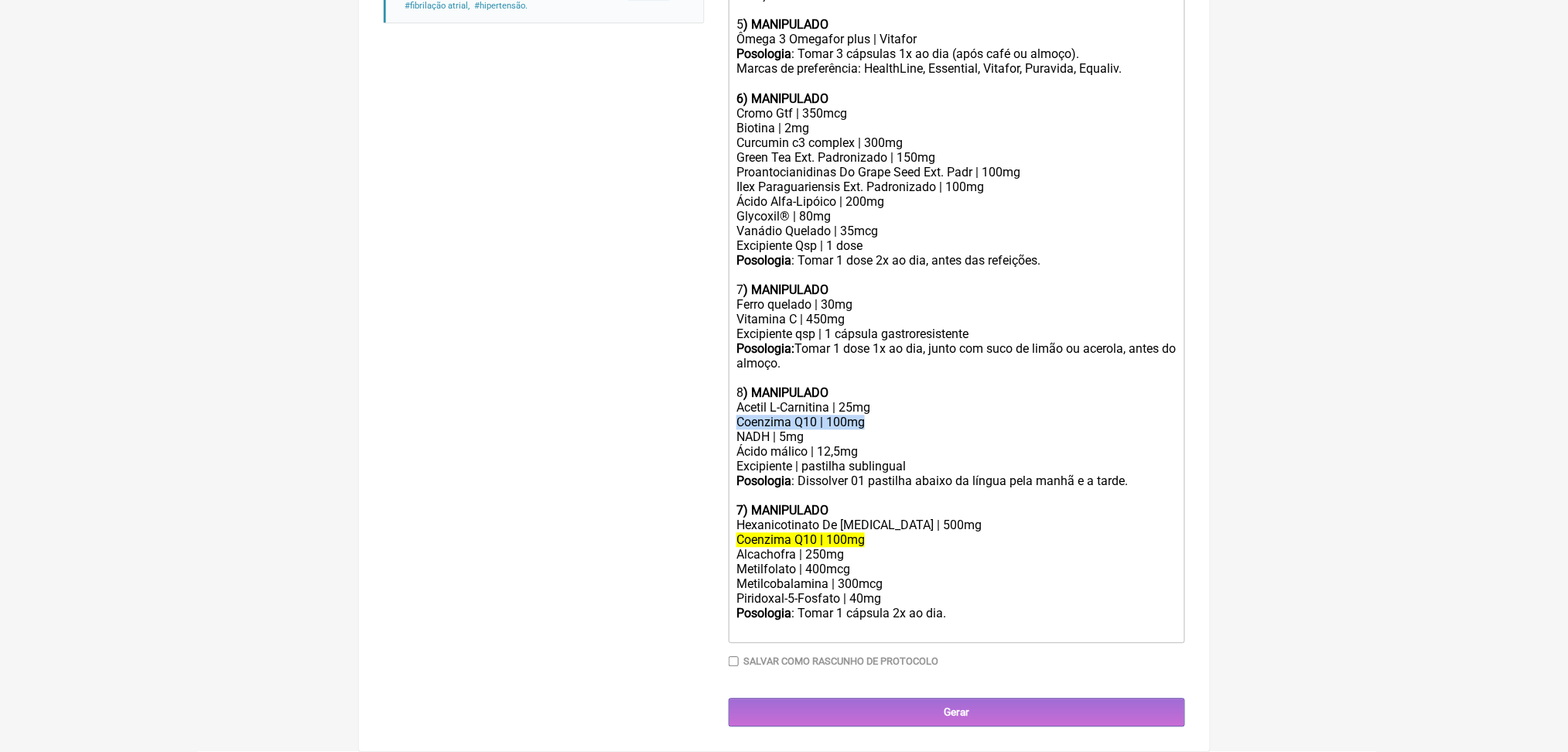
copy div "Coenzima Q10 | 100mg"
click at [849, 533] on del "Coenzima Q10 | 100mg" at bounding box center [800, 541] width 128 height 15
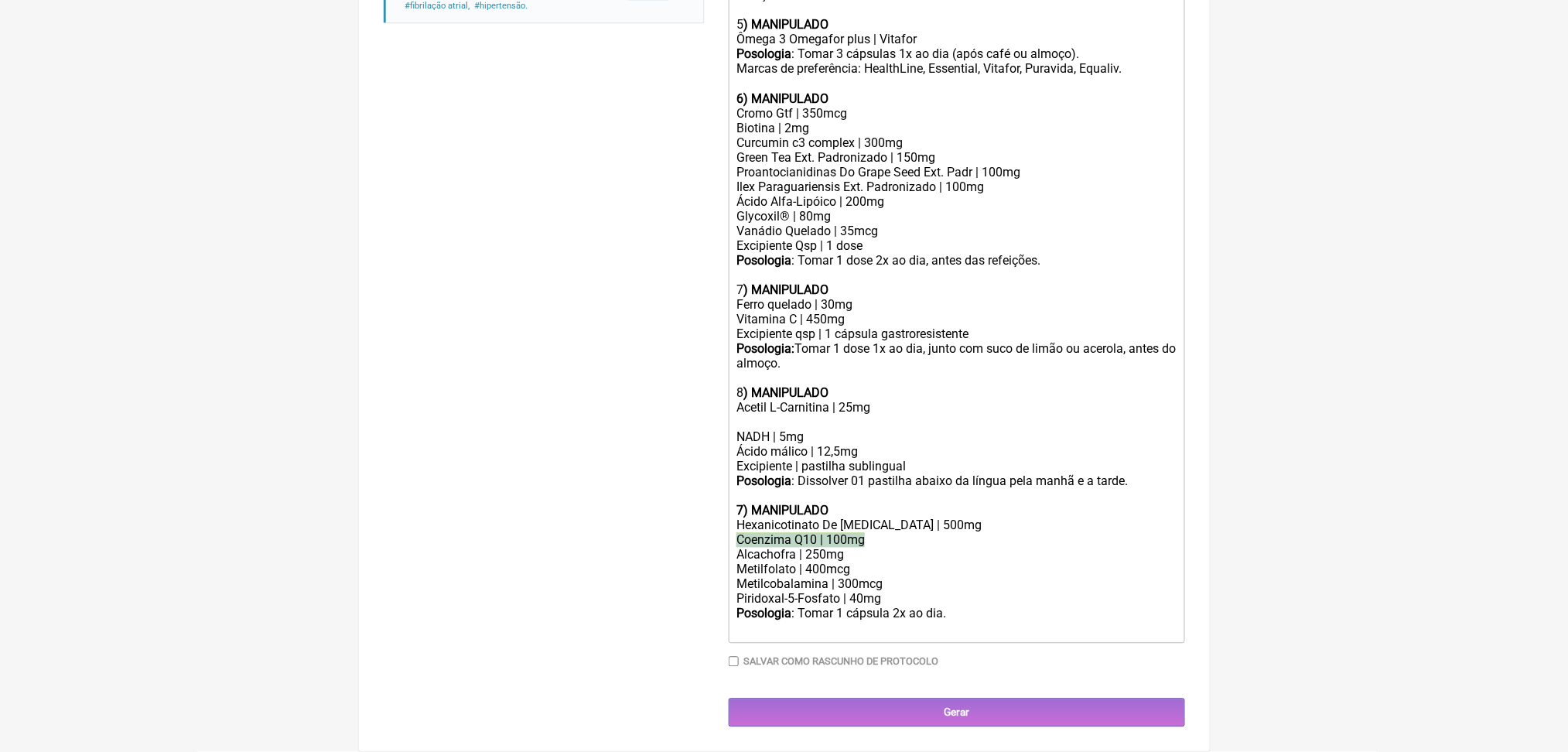
paste trix-editor "Coenzima Q10 | 100mg</div><div><br><br"
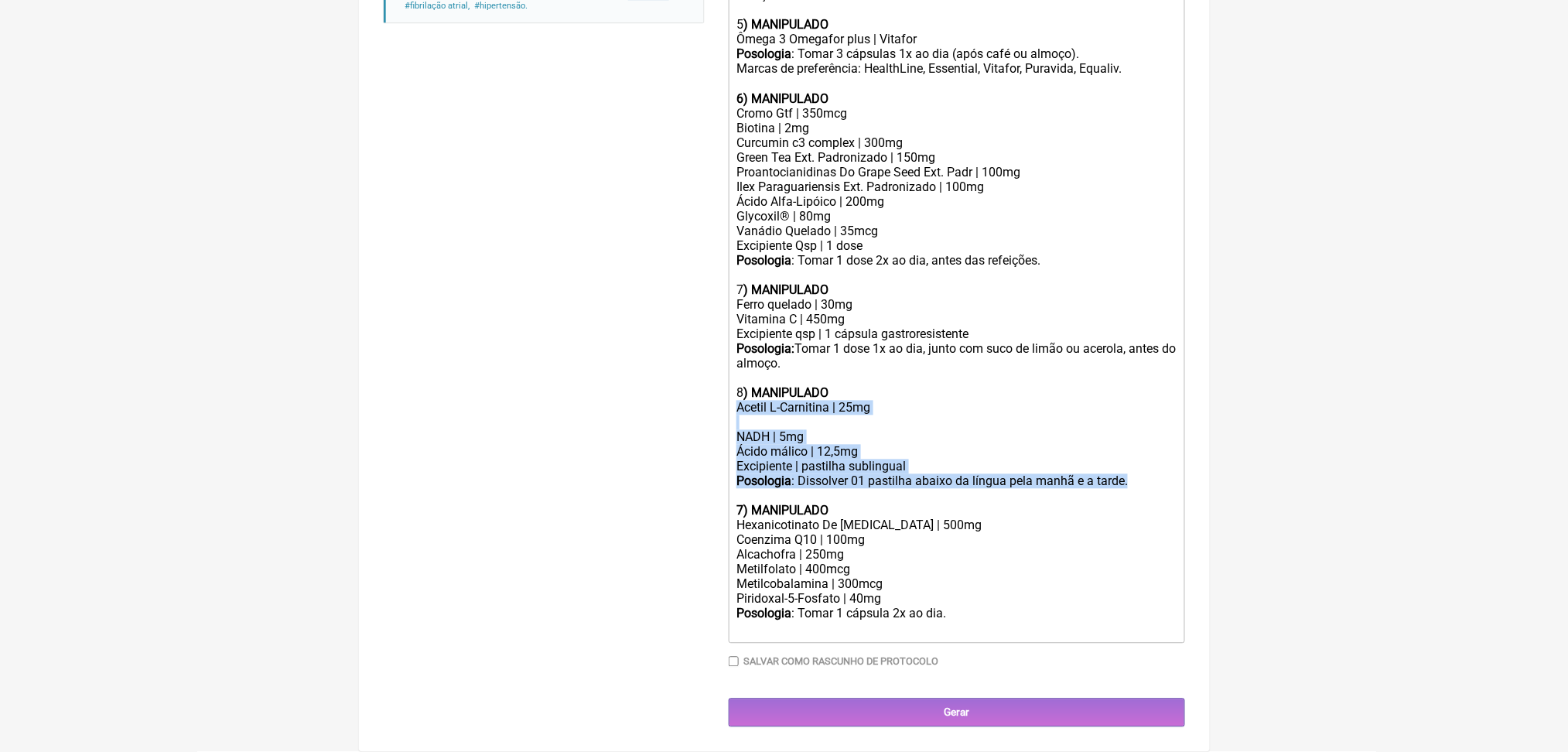
drag, startPoint x: 822, startPoint y: 425, endPoint x: 727, endPoint y: 309, distance: 149.9
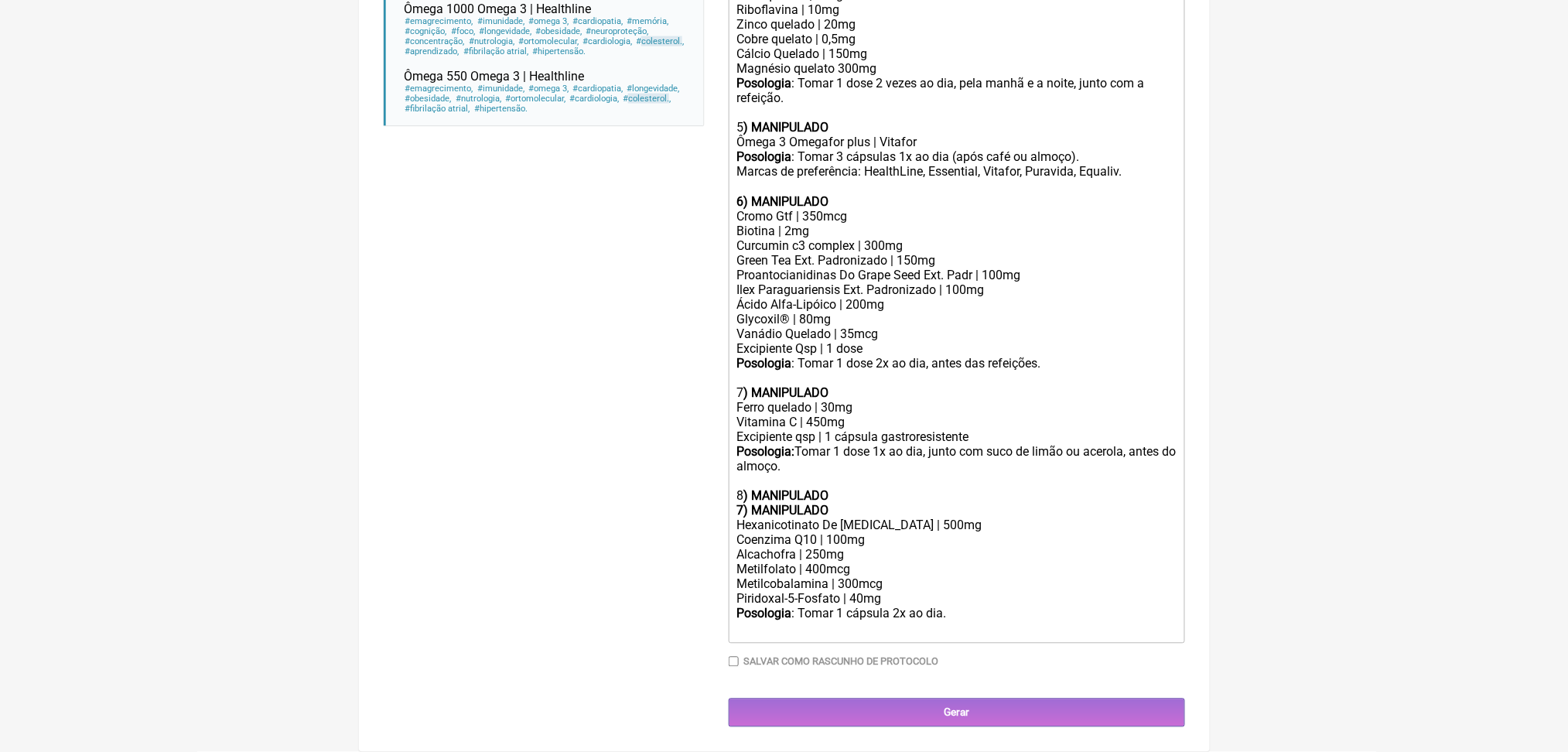
scroll to position [1355, 0]
click at [786, 489] on strong ") MANIPULADO" at bounding box center [786, 497] width 85 height 15
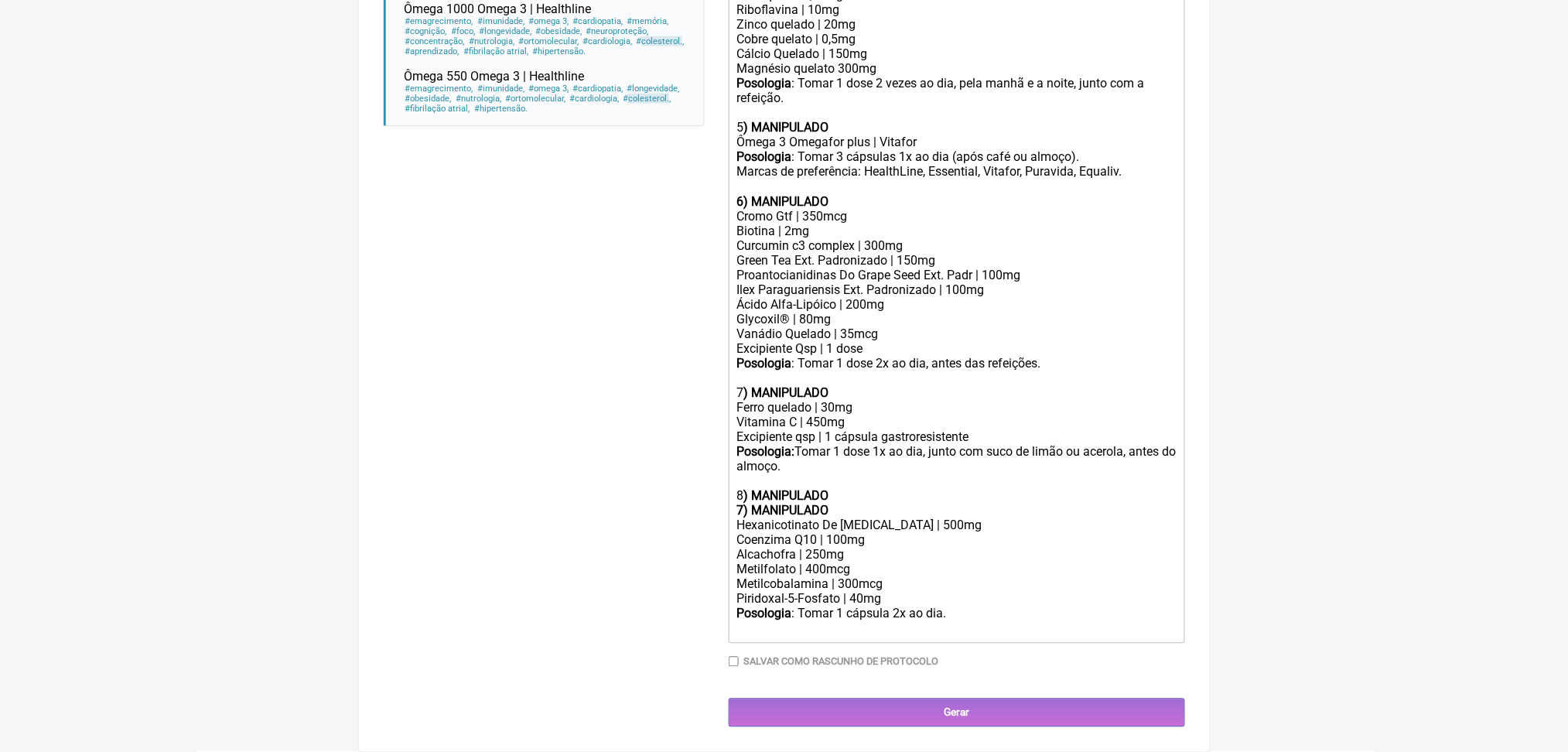
click at [809, 518] on div "Hexanicotinato De Inositol | 500mg" at bounding box center [956, 526] width 439 height 15
click at [805, 503] on strong "7) MANIPULADO" at bounding box center [782, 511] width 92 height 15
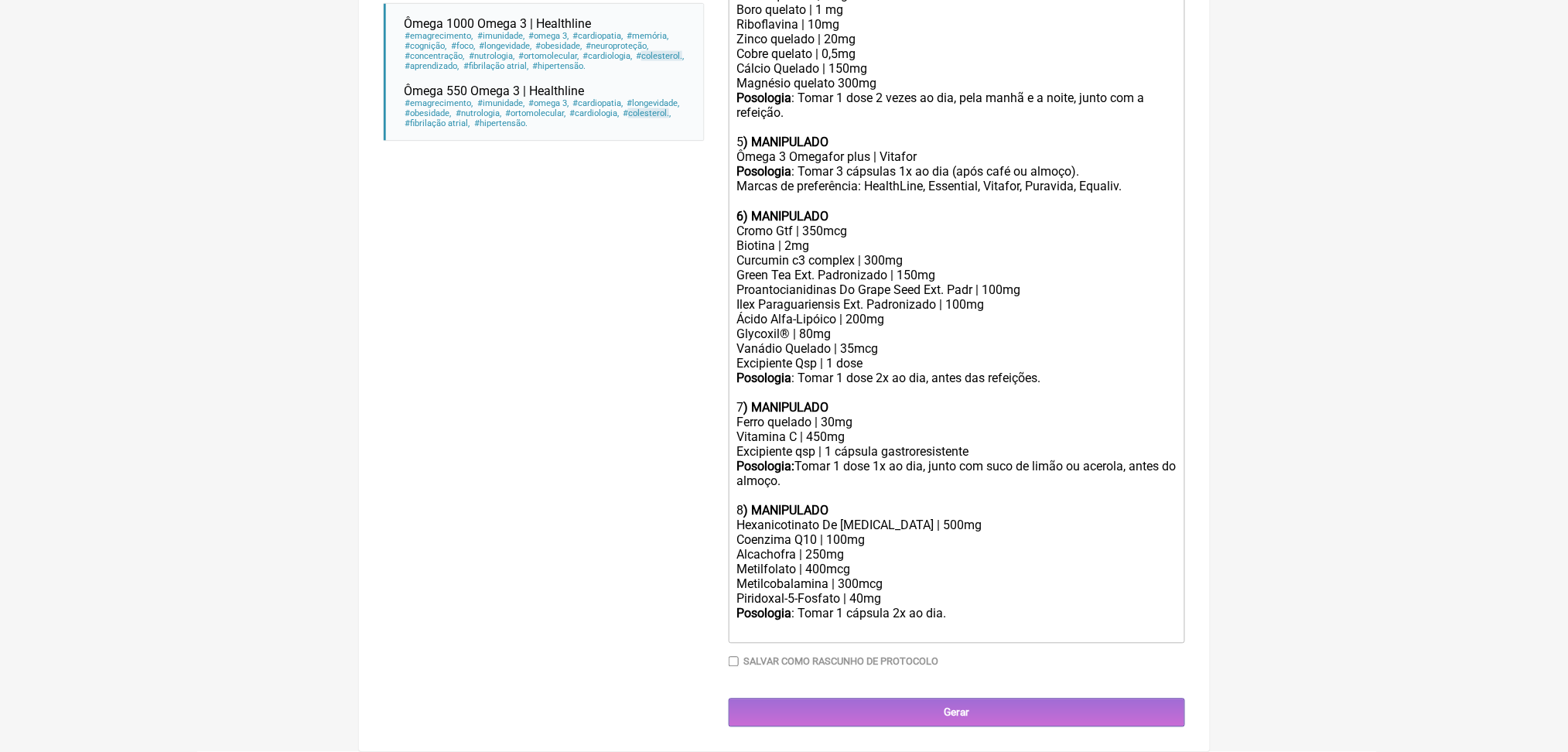
scroll to position [1337, 0]
click at [856, 533] on div "Coenzima Q10 | 100mg" at bounding box center [956, 541] width 439 height 15
click at [891, 533] on div "Coenzima Q10 | 100mg" at bounding box center [956, 541] width 439 height 15
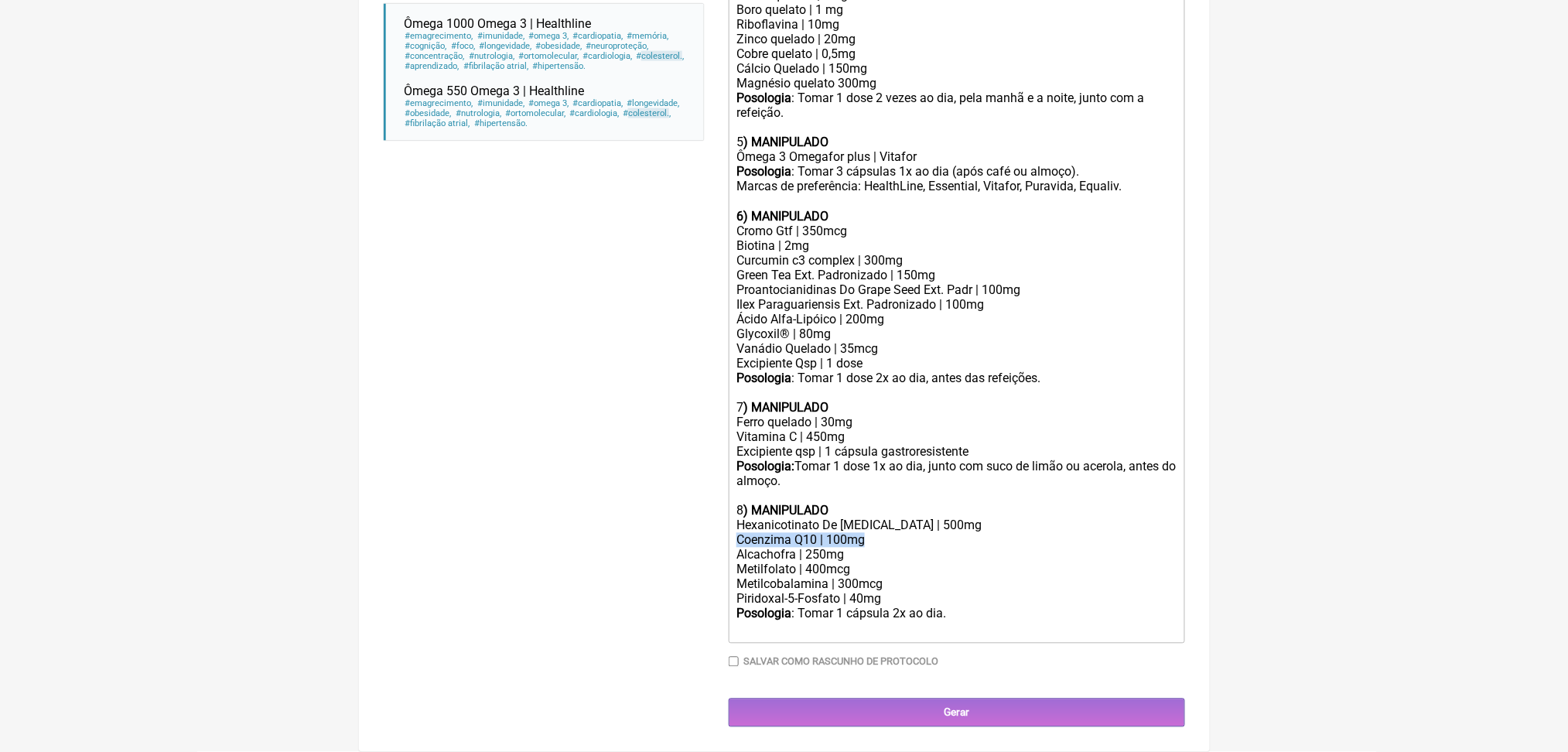
click at [891, 533] on div "Coenzima Q10 | 100mg" at bounding box center [956, 541] width 439 height 15
drag, startPoint x: 935, startPoint y: 547, endPoint x: 870, endPoint y: 537, distance: 65.8
click at [870, 577] on div "Metilcobalamina | 300mcg" at bounding box center [956, 585] width 439 height 15
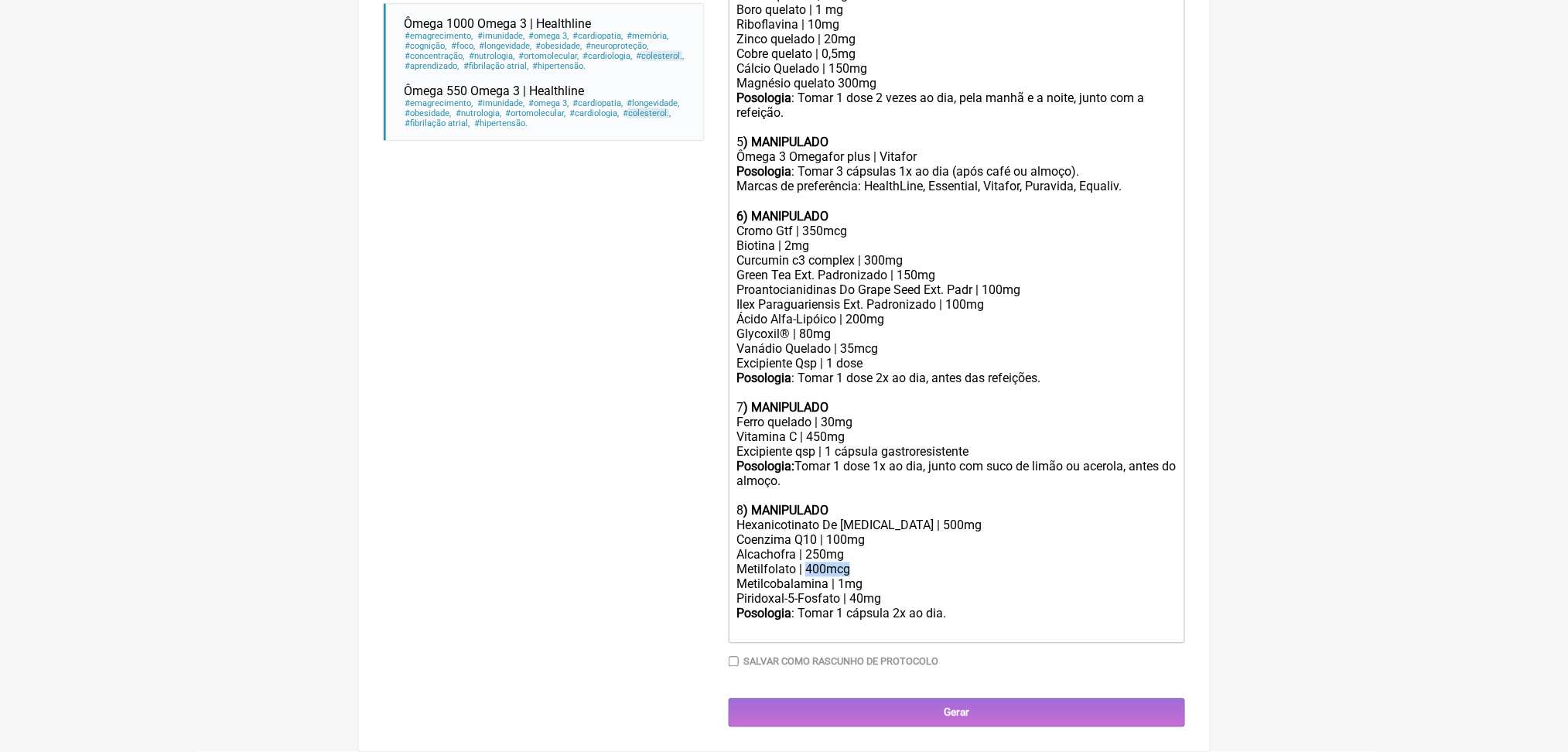
drag, startPoint x: 897, startPoint y: 523, endPoint x: 833, endPoint y: 520, distance: 64.1
click at [833, 562] on div "Metilfolato | 400mcg" at bounding box center [956, 570] width 439 height 15
drag, startPoint x: 903, startPoint y: 544, endPoint x: 873, endPoint y: 544, distance: 30.0
click at [873, 577] on div "Metilcobalamina | 1mg" at bounding box center [956, 585] width 439 height 15
click at [909, 591] on div "Piridoxal-5-Fosfato | 40mg" at bounding box center [956, 599] width 439 height 15
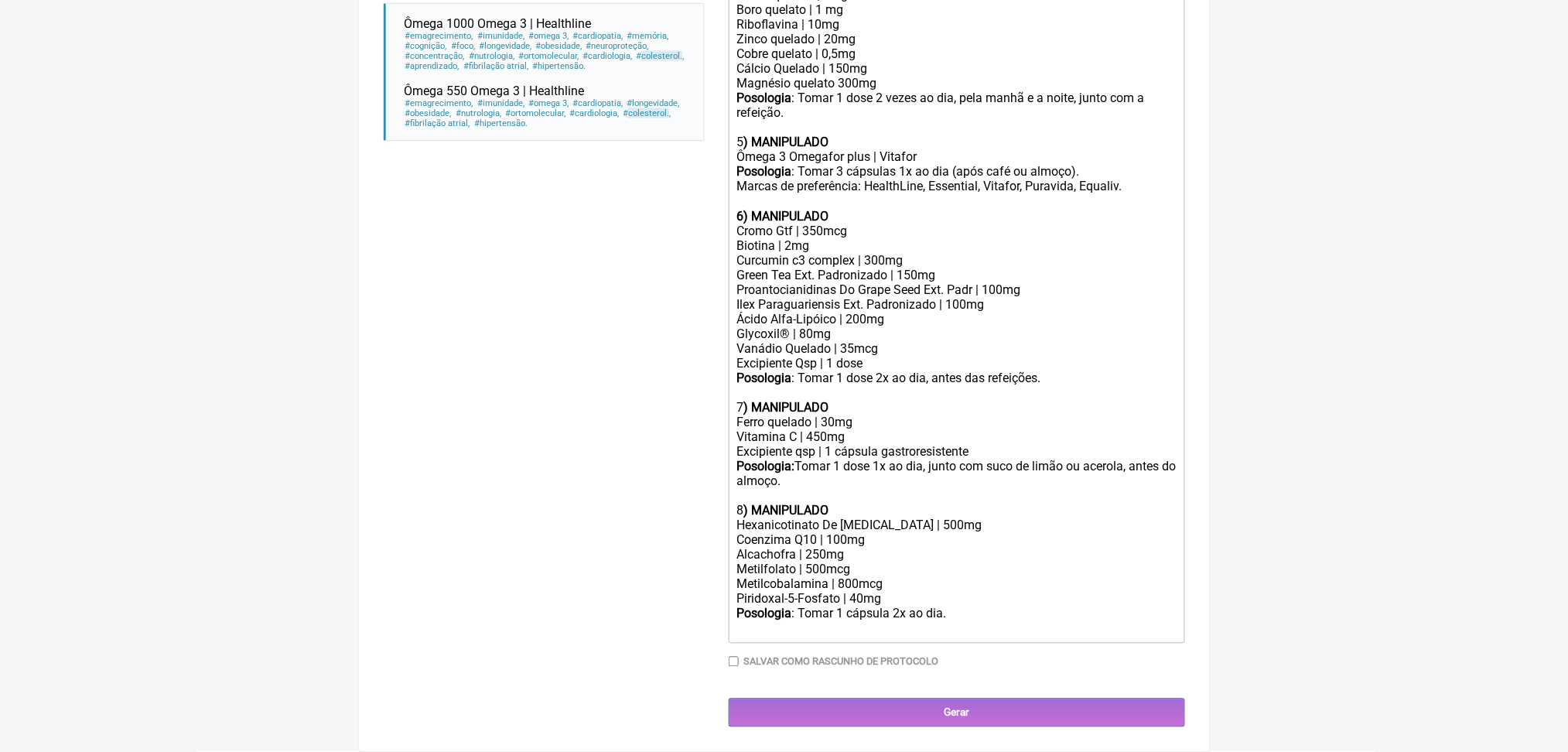
click at [1019, 606] on div "Posologia : Tomar 1 cápsula 2x ao dia. ㅤ" at bounding box center [956, 621] width 439 height 31
click at [988, 373] on div "Posologia : Tomar 1 dose 2x ao dia, antes das refeições." at bounding box center [956, 380] width 439 height 15
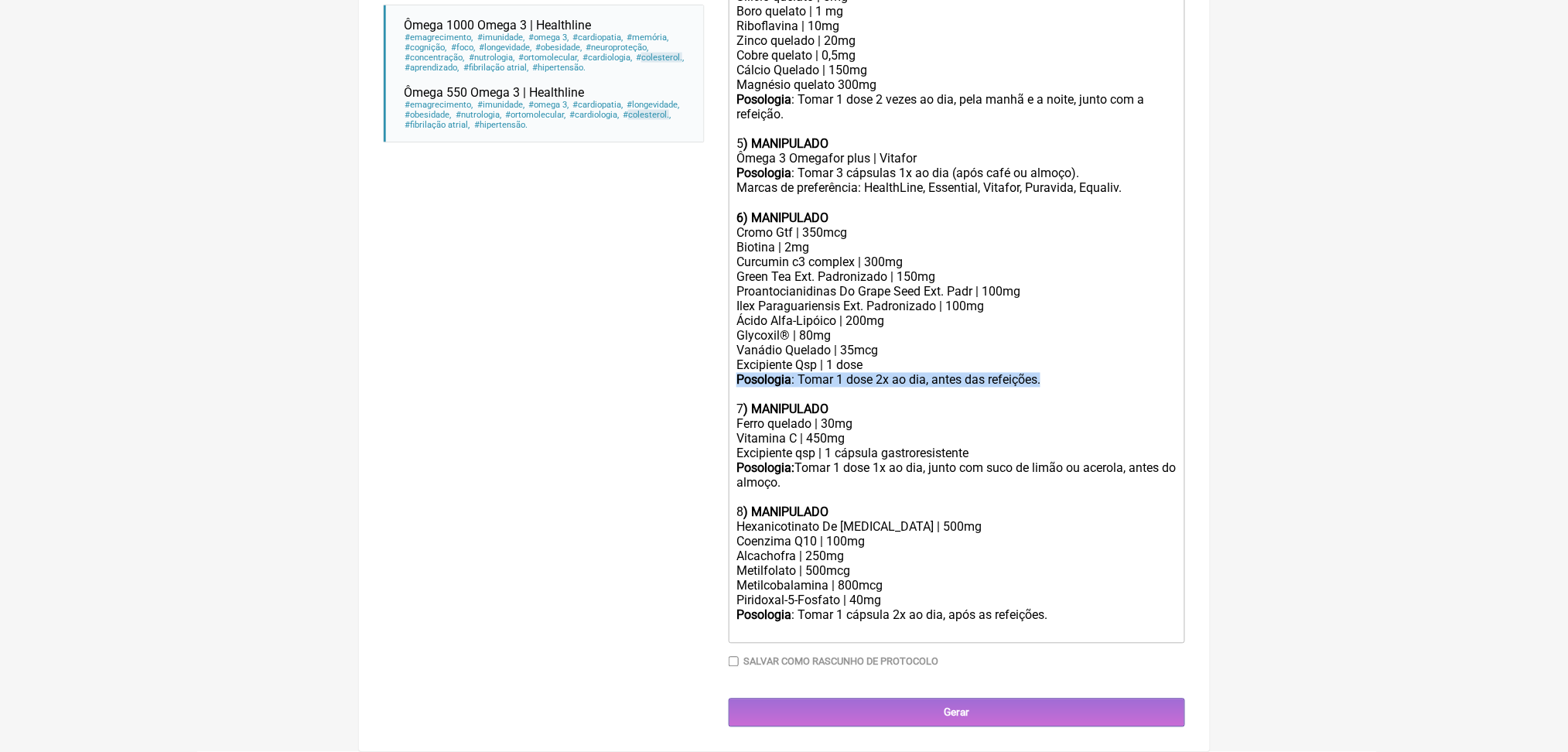
click at [988, 373] on div "Posologia : Tomar 1 dose 2x ao dia, antes das refeições." at bounding box center [956, 380] width 439 height 15
click at [845, 329] on div "Glycoxil® | 80mg Vanádio Quelado | 35mcg" at bounding box center [956, 343] width 439 height 29
click at [774, 329] on div "Glycoxil® | 80mg Vanádio Quelado | 35mcg" at bounding box center [956, 343] width 439 height 29
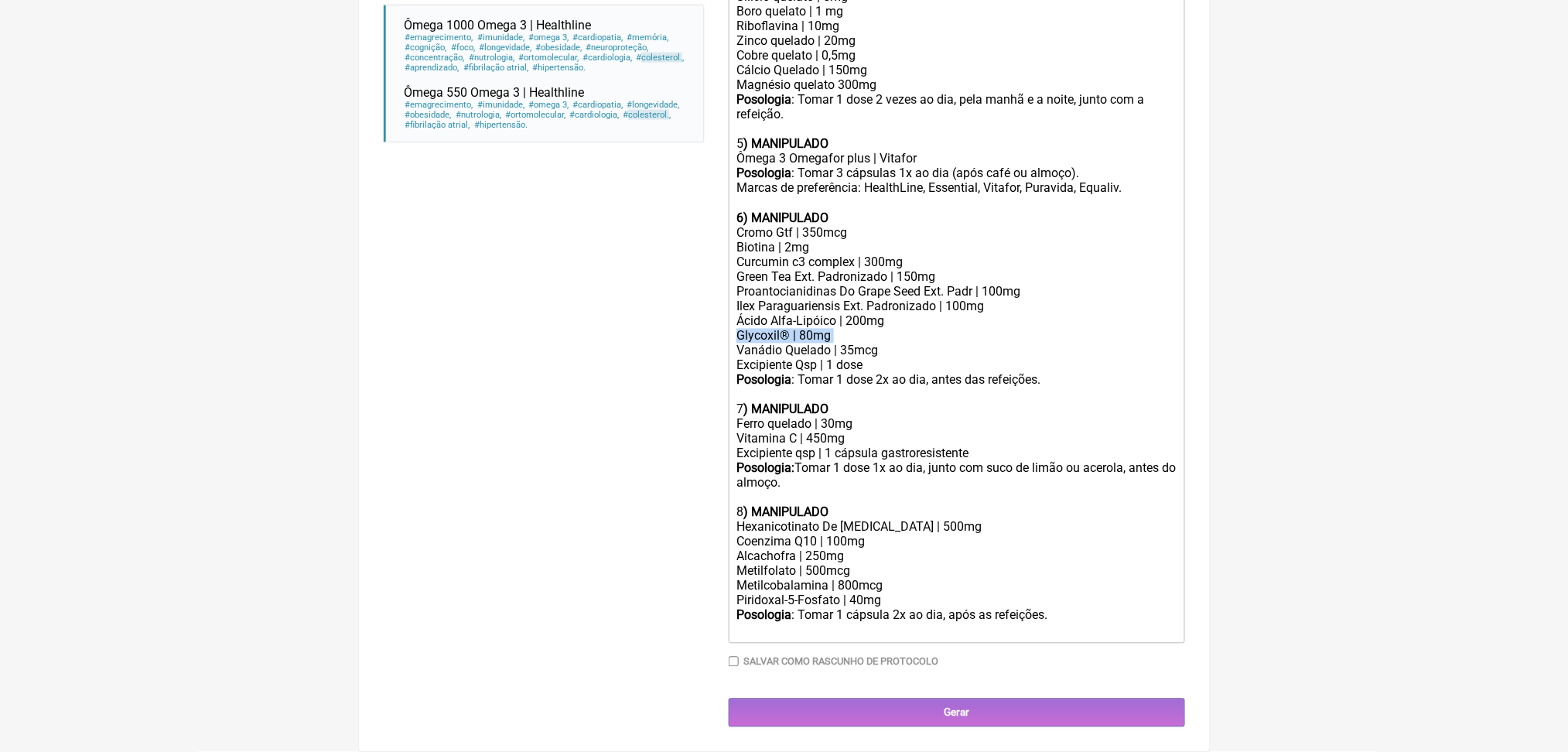
click at [774, 329] on div "Glycoxil® | 80mg Vanádio Quelado | 35mcg" at bounding box center [956, 343] width 439 height 29
click at [868, 329] on div "Glycoxil® | 80mg Vanádio Quelado | 35mcg" at bounding box center [956, 343] width 439 height 29
click at [789, 329] on div "Glycoxil® | 80mg Vanádio Quelado | 35mcg" at bounding box center [956, 343] width 439 height 29
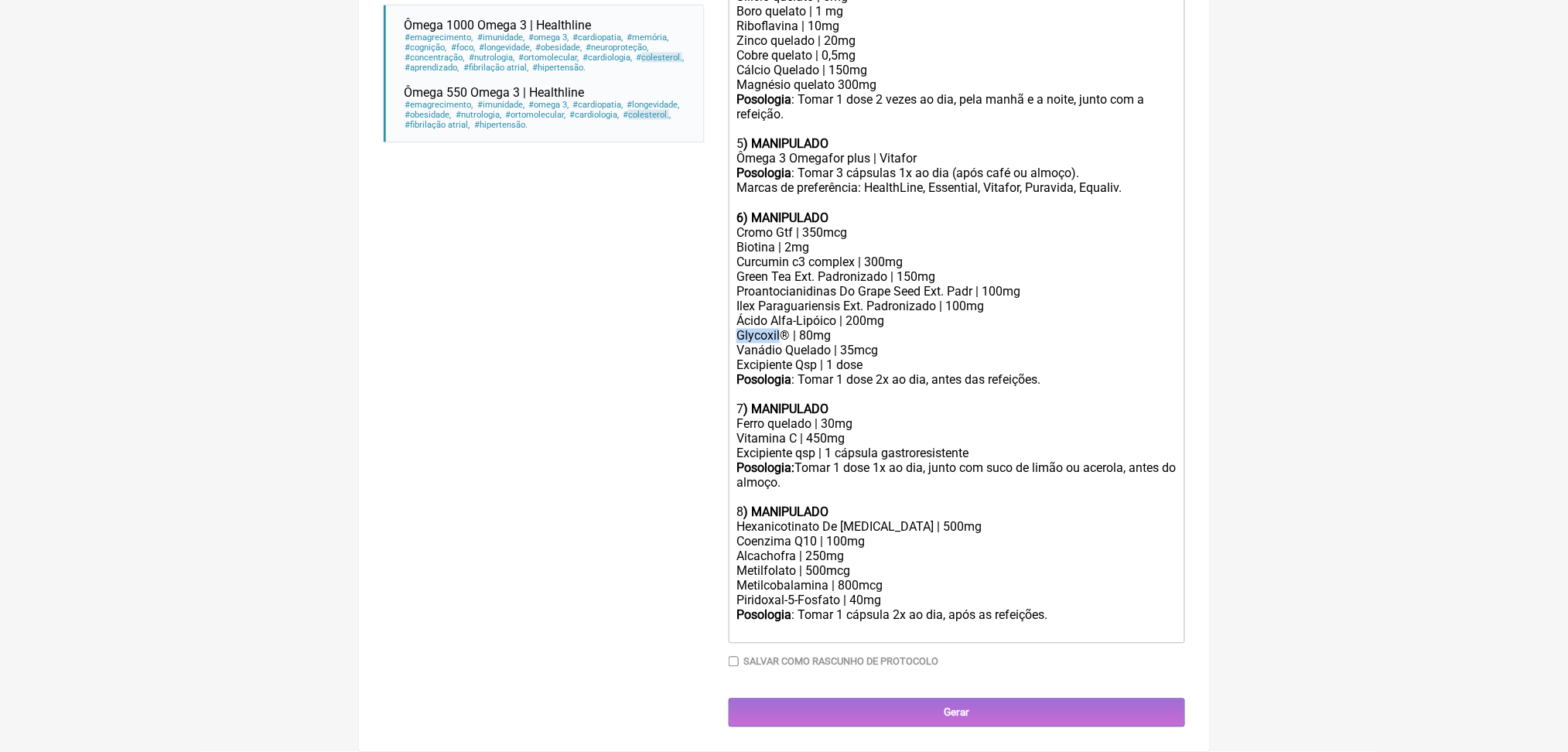
click at [789, 329] on div "Glycoxil® | 80mg Vanádio Quelado | 35mcg" at bounding box center [956, 343] width 439 height 29
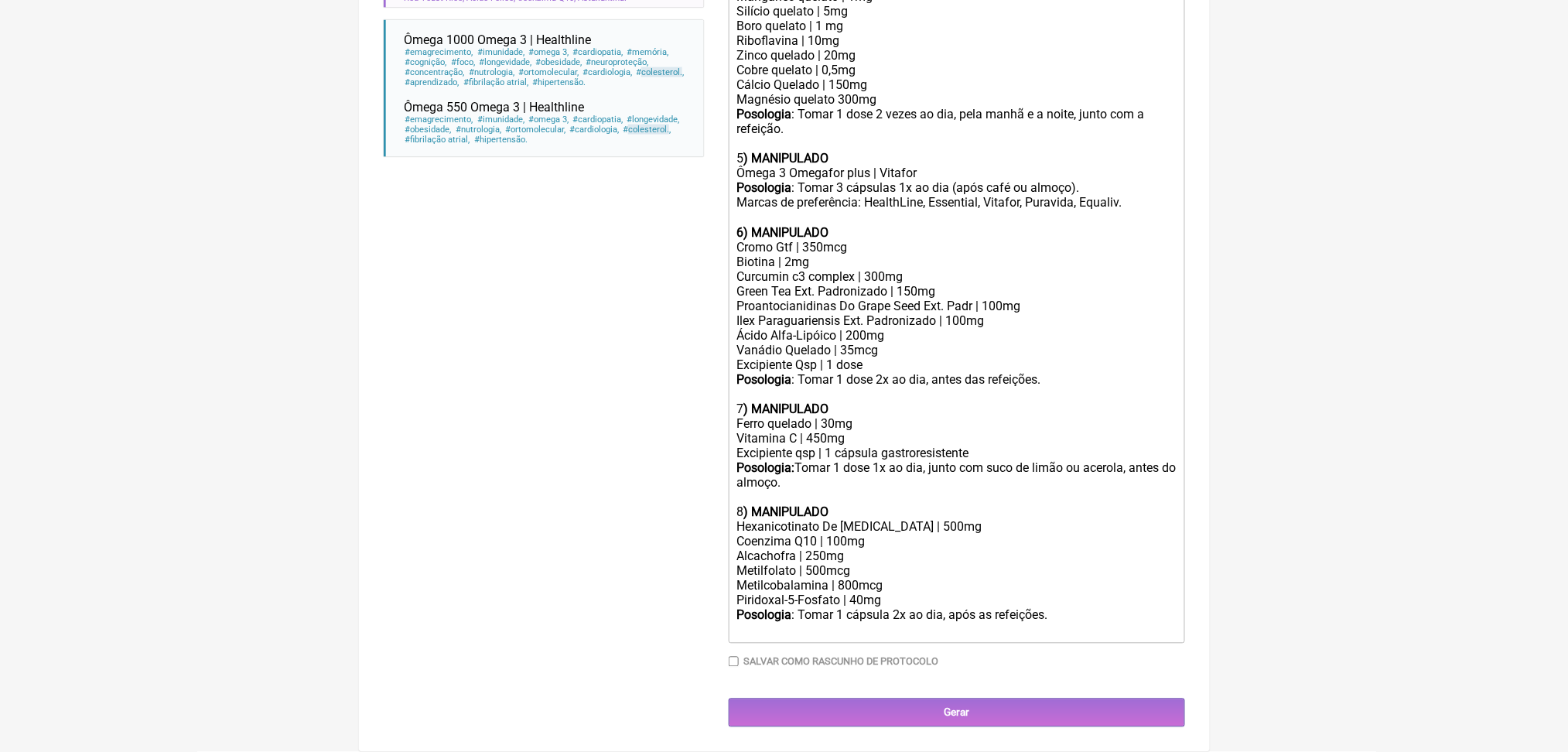
click at [781, 418] on div "7 ) MANIPULADO Ferro quelado | 30mg Vitamina C | 450mg Excipiente qsp | 1 cápsu…" at bounding box center [956, 424] width 439 height 73
copy div "Vitamina C | 450mg"
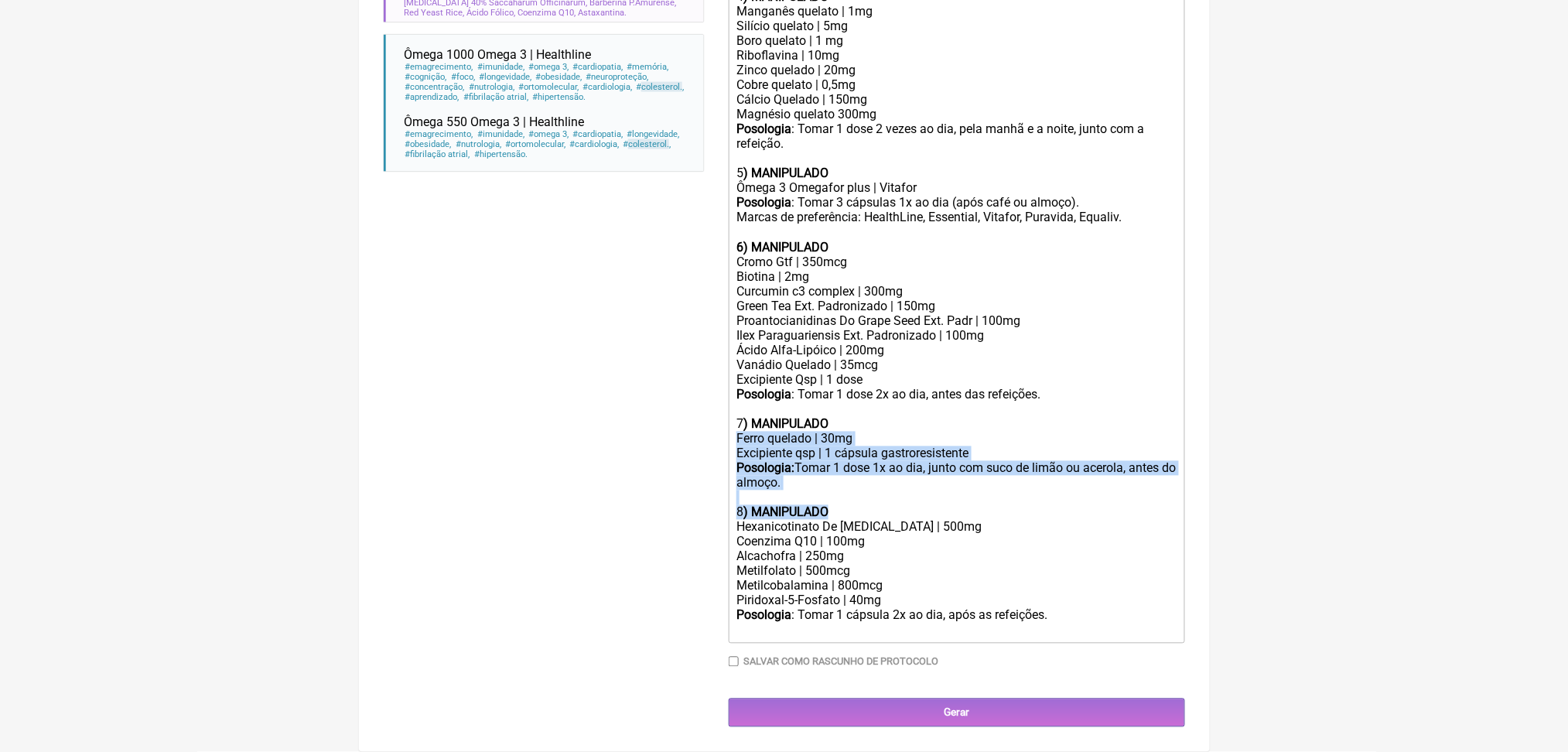
drag, startPoint x: 744, startPoint y: 403, endPoint x: 879, endPoint y: 493, distance: 162.2
click at [879, 493] on trix-editor "Manipulação para 60 dias: 1) Estradiol | 1 mg Estriol | 2 mg Base pentravan 1 m…" at bounding box center [957, 181] width 457 height 924
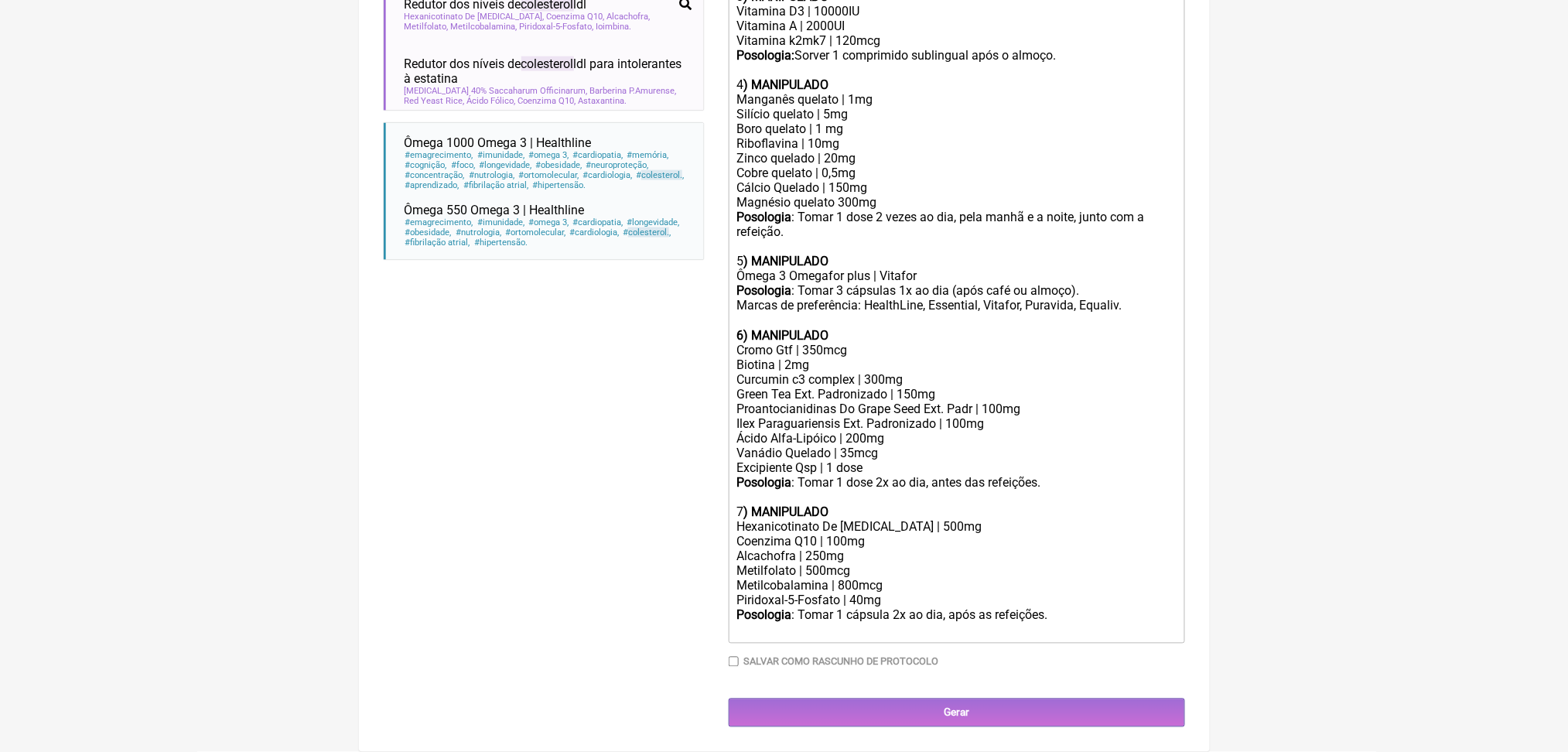
scroll to position [1183, 0]
click at [952, 432] on div "Ácido Alfa-Lipóico | 200mg" at bounding box center [956, 439] width 439 height 15
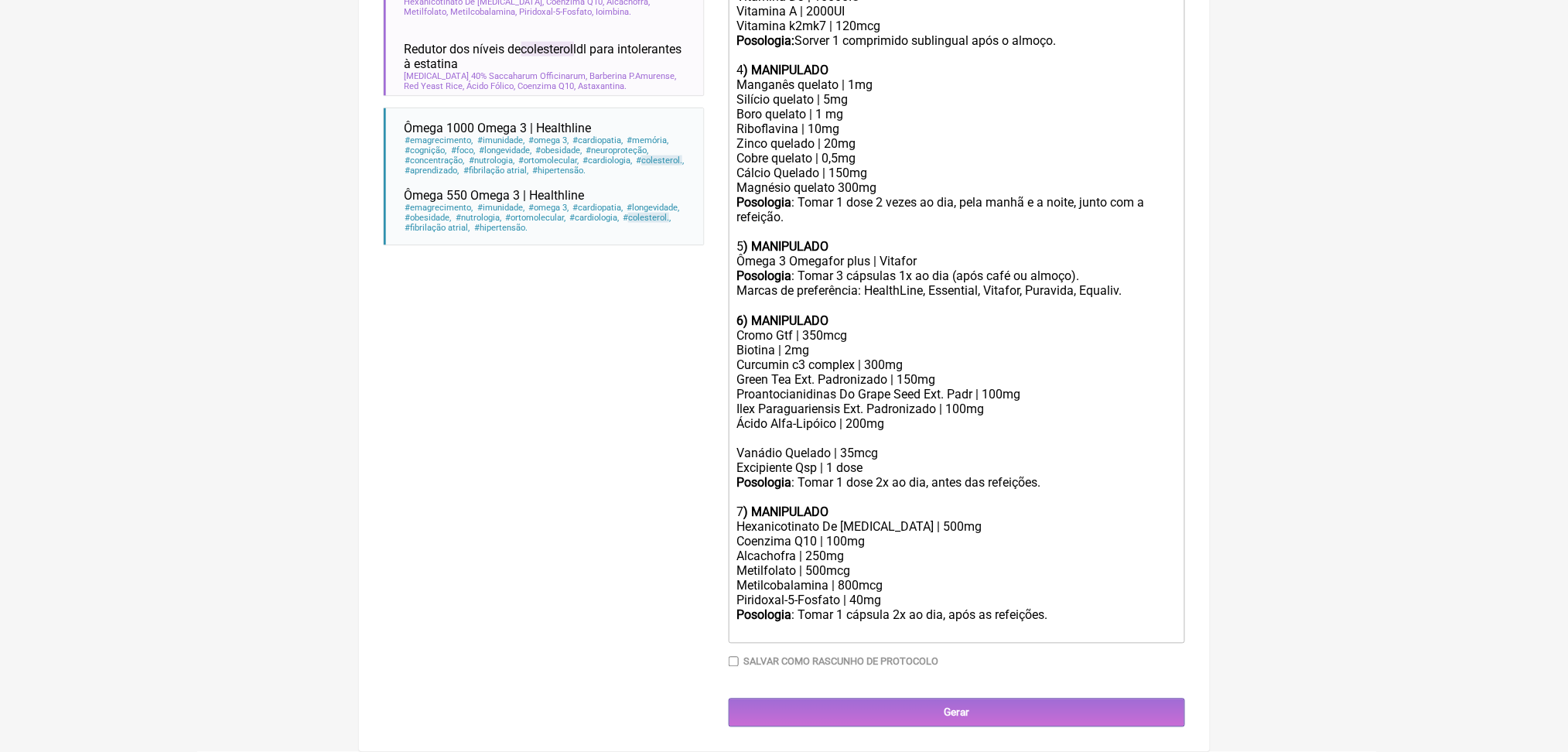
paste trix-editor "Vitamina C | 450mg<br>"
click at [844, 417] on div "Ácido Alfa-Lipóico | 200mg Vitamina C | 450mg" at bounding box center [956, 431] width 439 height 29
drag, startPoint x: 747, startPoint y: 294, endPoint x: 1086, endPoint y: 319, distance: 339.9
click at [1086, 319] on trix-editor "Manipulação para 60 dias: 1) Estradiol | 1 mg Estriol | 2 mg Base pentravan 1 m…" at bounding box center [957, 218] width 457 height 851
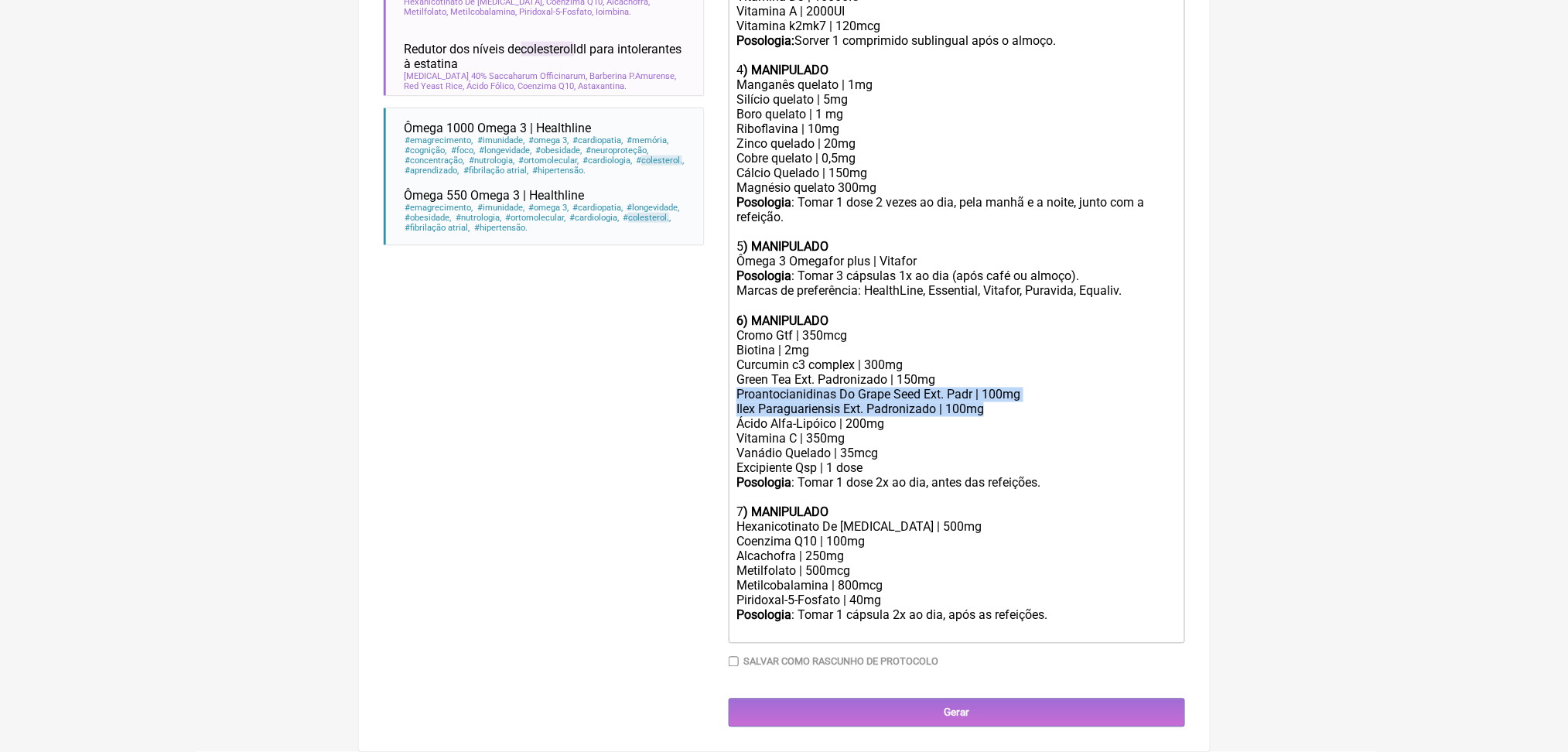
copy trix-editor "Proantocianidinas Do Grape Seed Ext. Padr | 100mg Ilex Paraguariensis Ext. Padr…"
click at [835, 417] on div "Ácido Alfa-Lipóico | 200mg Vitamina C | 350mg" at bounding box center [956, 431] width 439 height 29
click at [956, 403] on div "Ilex Paraguariensis Ext. Padronizado | 100mg" at bounding box center [956, 410] width 439 height 15
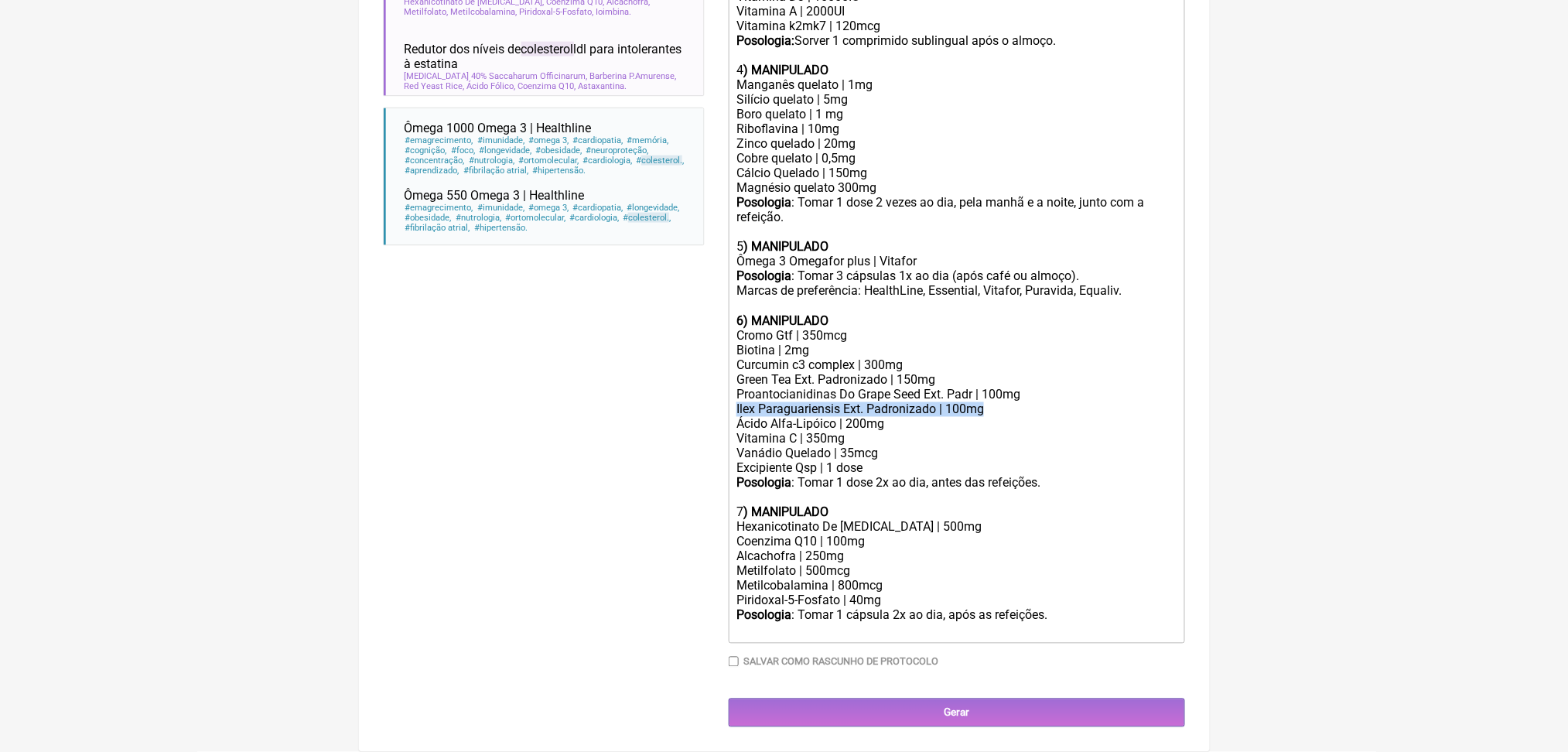
click at [956, 403] on div "Ilex Paraguariensis Ext. Padronizado | 100mg" at bounding box center [956, 410] width 439 height 15
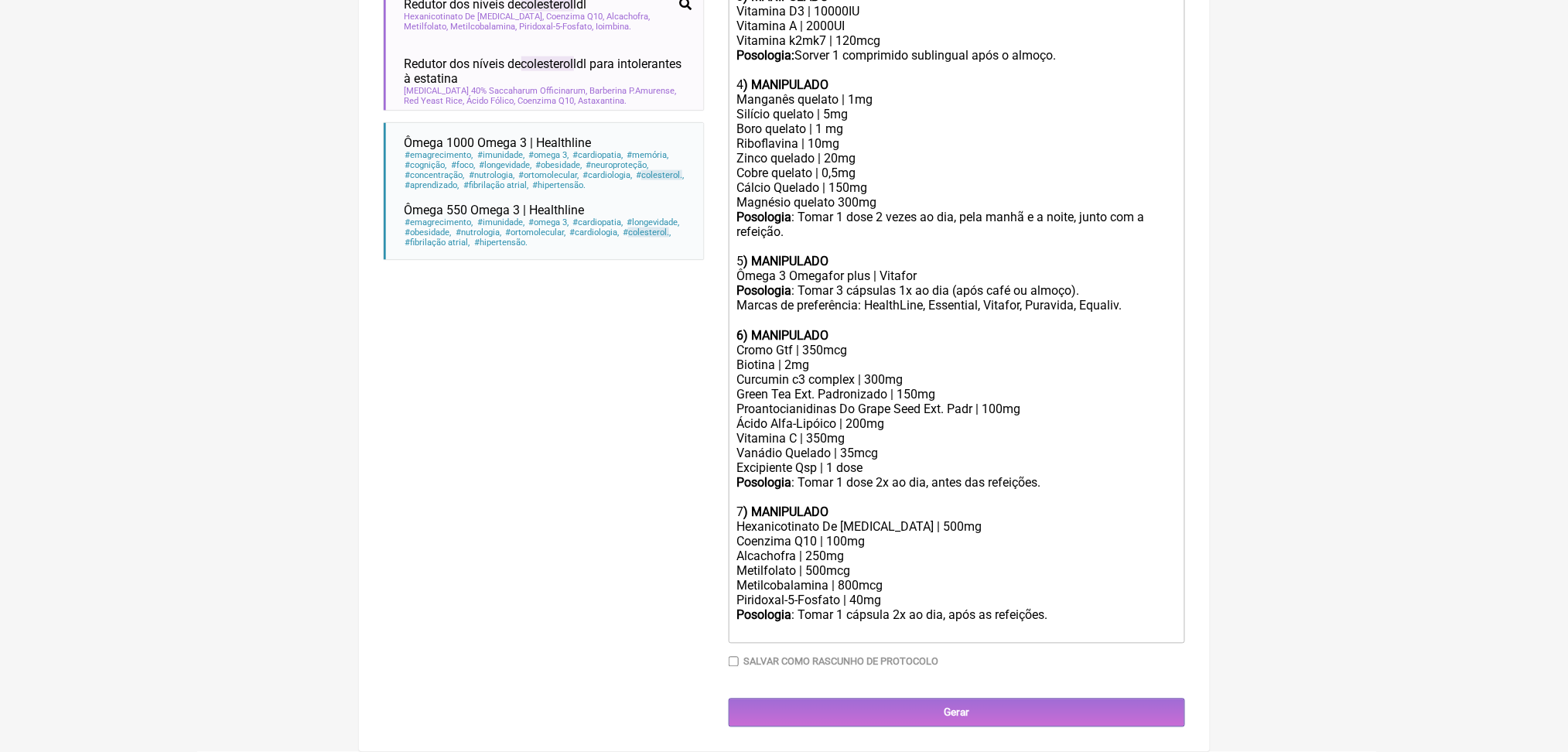
scroll to position [1183, 0]
drag, startPoint x: 744, startPoint y: 240, endPoint x: 857, endPoint y: 266, distance: 116.0
click at [857, 266] on trix-editor "Manipulação para 60 dias: 1) Estradiol | 1 mg Estriol | 2 mg Base pentravan 1 m…" at bounding box center [957, 225] width 457 height 836
copy trix-editor "Cromo Gtf | 350mcg Biotina | 2mg"
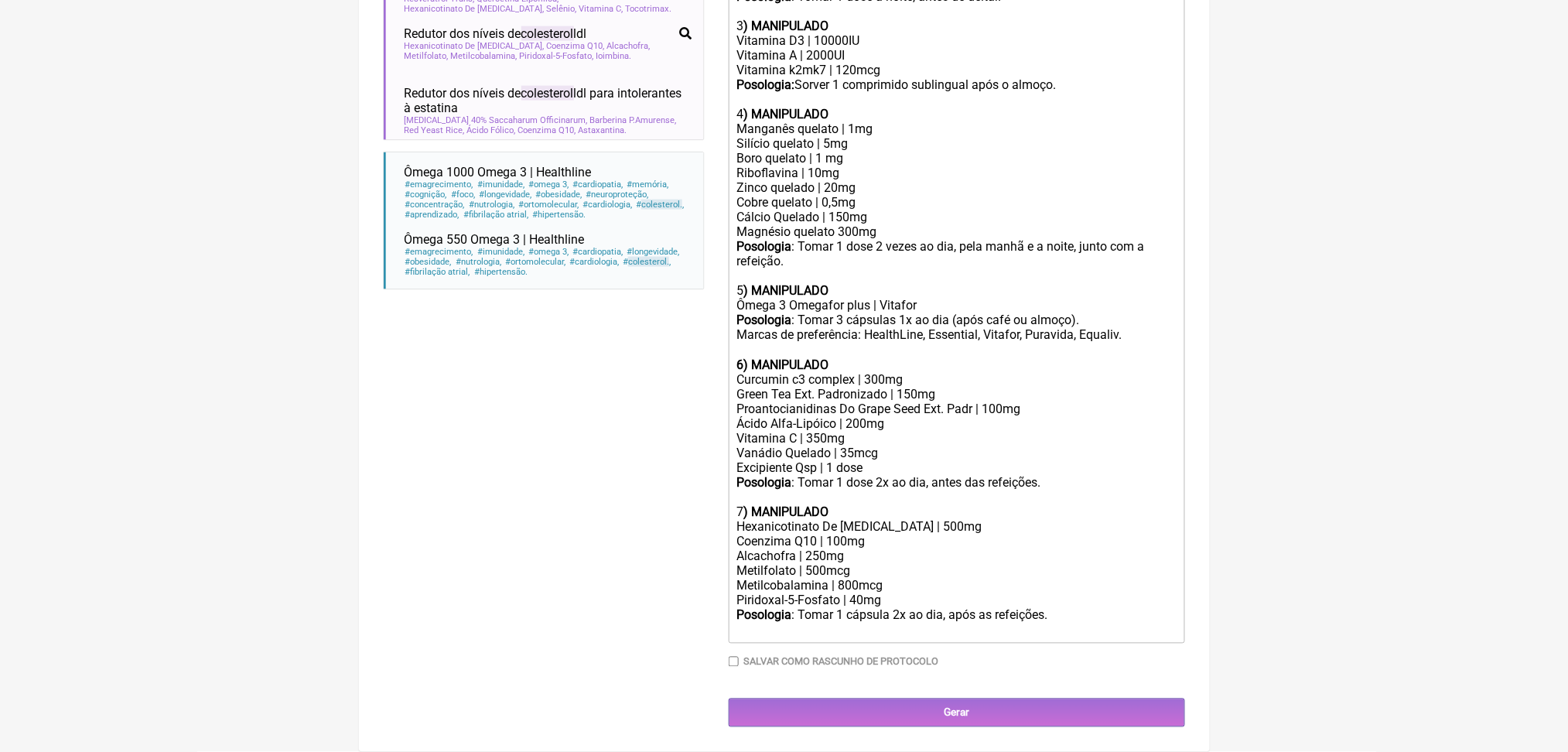
scroll to position [1145, 0]
click at [946, 447] on div "Vanádio Quelado | 35mcg" at bounding box center [956, 454] width 439 height 15
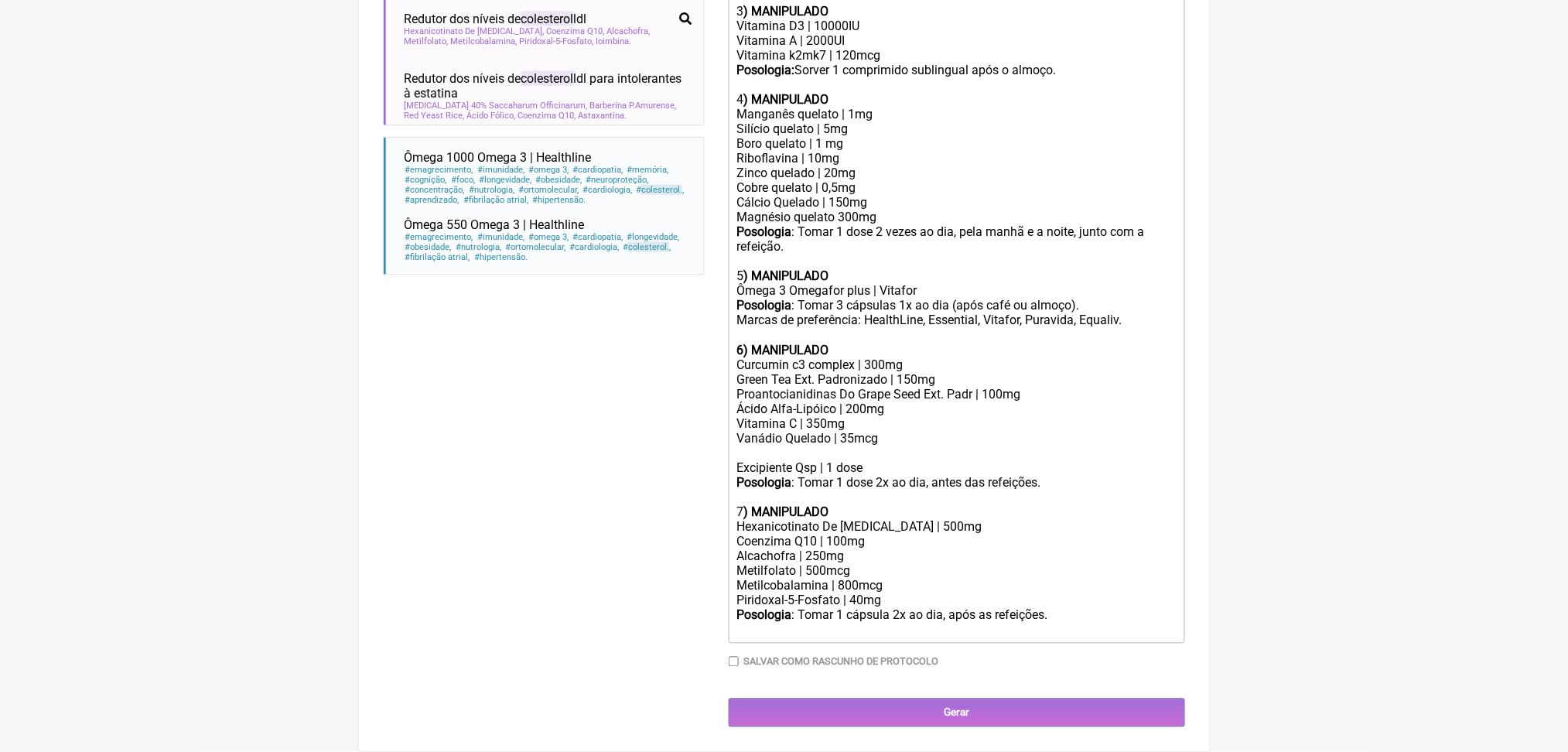
paste trix-editor "Cromo Gtf | 350mcg</div><div>Biotina | 2mg"
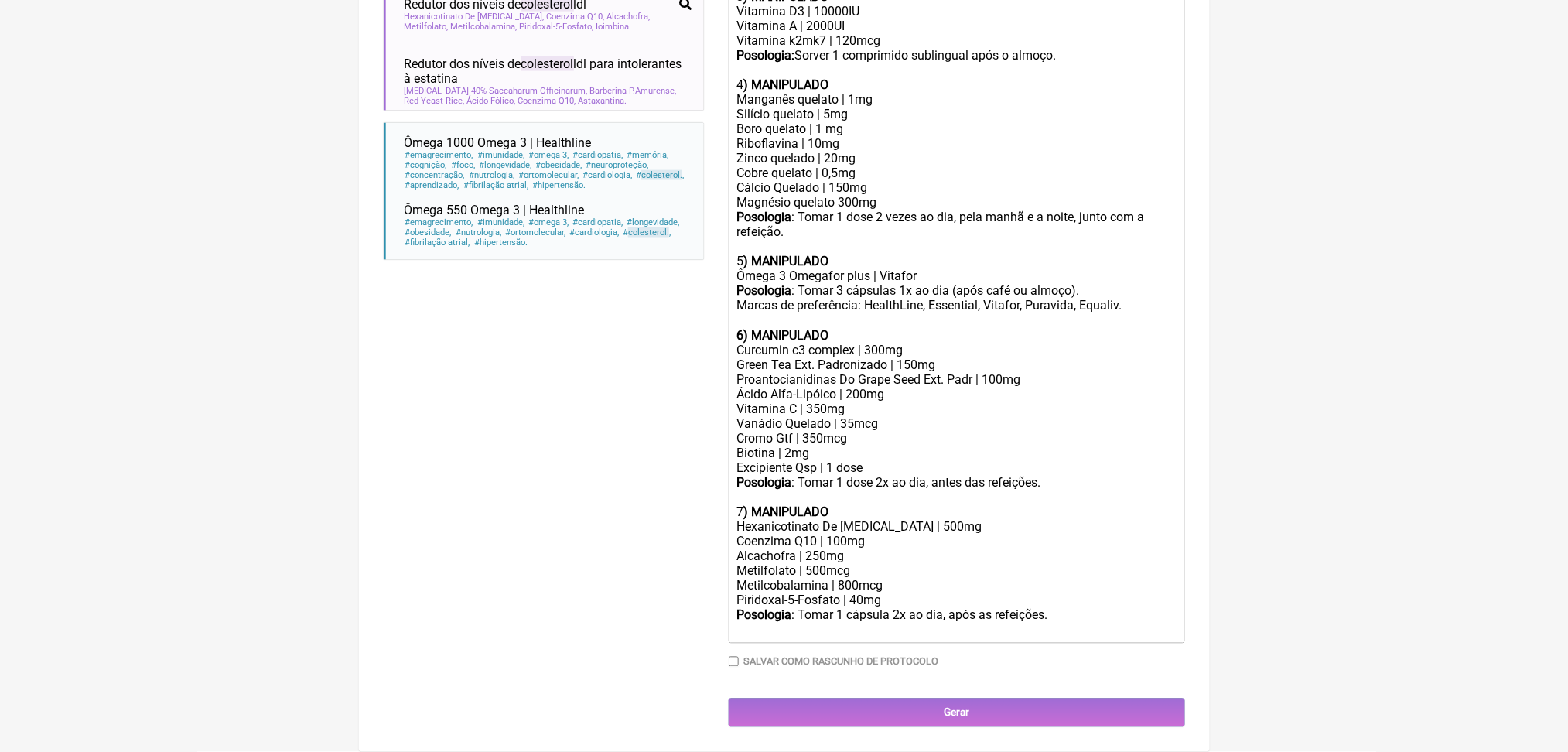
click at [829, 373] on div "Proantocianidinas Do Grape Seed Ext. Padr | 100mg" at bounding box center [956, 380] width 439 height 15
click at [824, 388] on div "Ácido Alfa-Lipóico | 200mg Vitamina C | 350mg" at bounding box center [956, 402] width 439 height 29
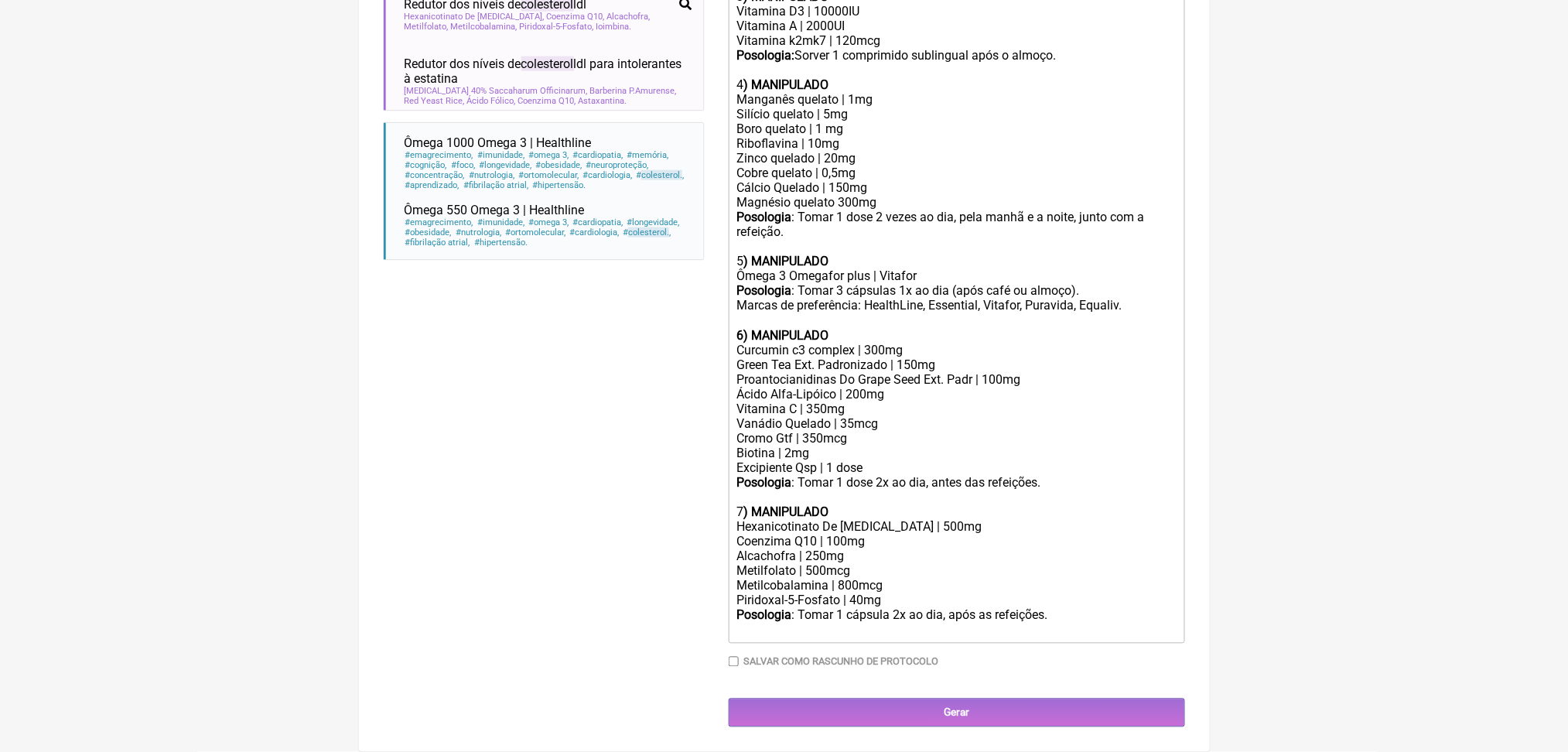
click at [851, 344] on div "Curcumin c3 complex | 300mg" at bounding box center [956, 351] width 439 height 15
click at [843, 388] on div "Ácido Alfa-Lipóico | 200mg Vitamina C | 350mg" at bounding box center [956, 402] width 439 height 29
drag, startPoint x: 844, startPoint y: 375, endPoint x: 730, endPoint y: 375, distance: 114.0
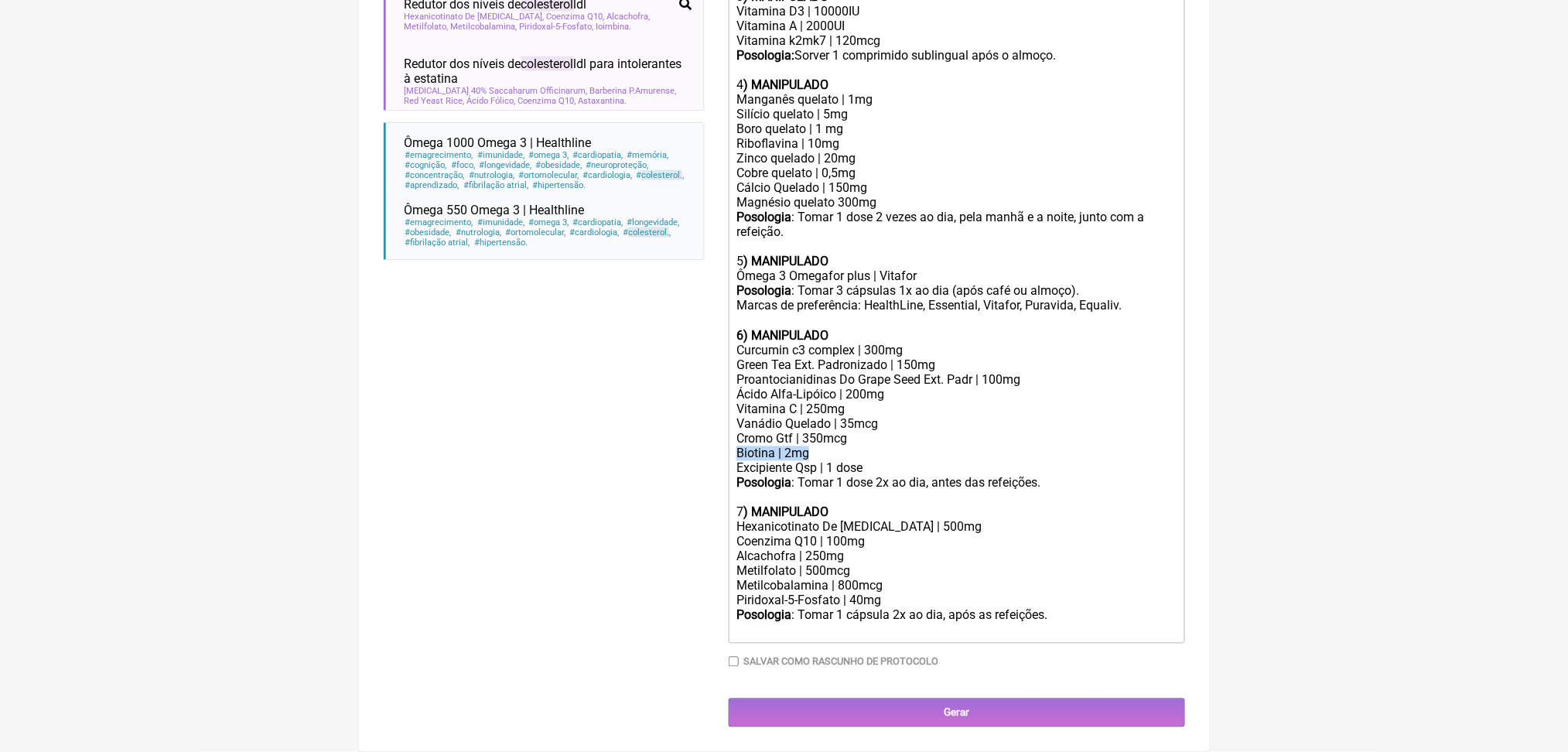
click at [730, 375] on form "Buscar colesterol Protocolos Formulas Medicamentos Industrializados Suplementos…" at bounding box center [784, 90] width 801 height 1274
copy div "Biotina | 2mg"
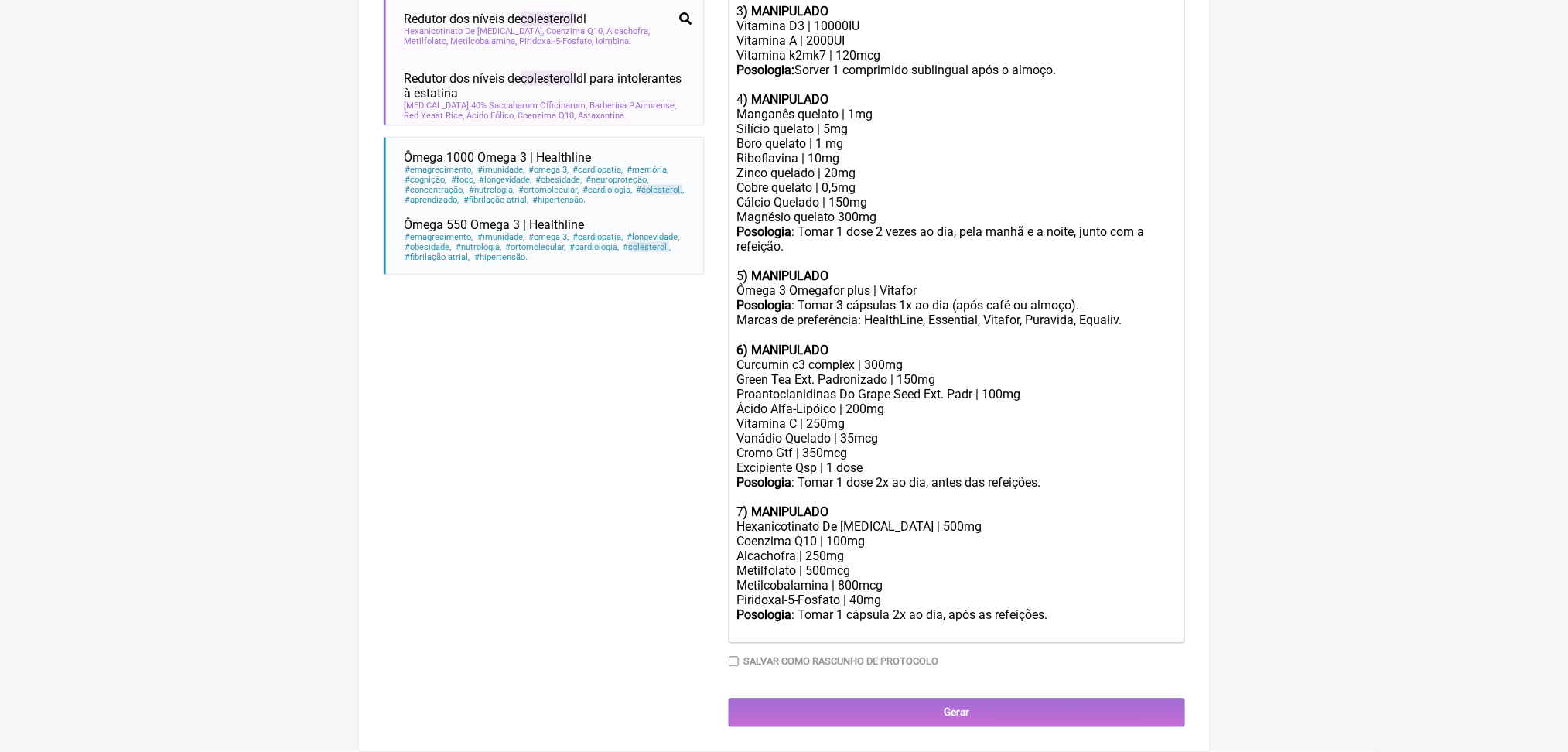
scroll to position [1164, 0]
click at [908, 549] on div "Alcachofra | 250mg" at bounding box center [956, 557] width 439 height 15
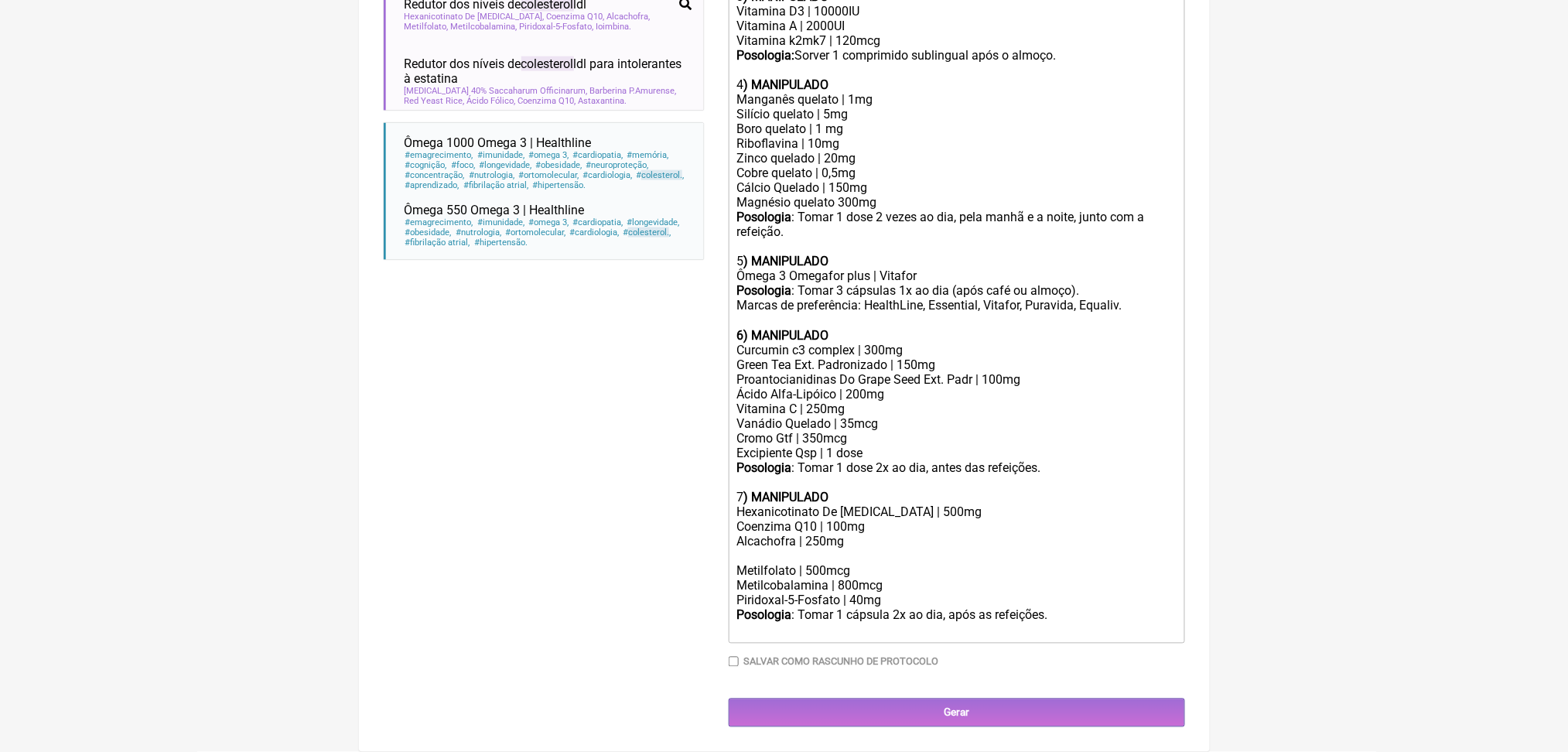
paste trix-editor "Biotina | 2mg"
click at [982, 373] on div "Proantocianidinas Do Grape Seed Ext. Padr | 100mg" at bounding box center [956, 380] width 439 height 15
copy div "Proantocianidinas Do Grape Seed Ext. Padr | 100mg"
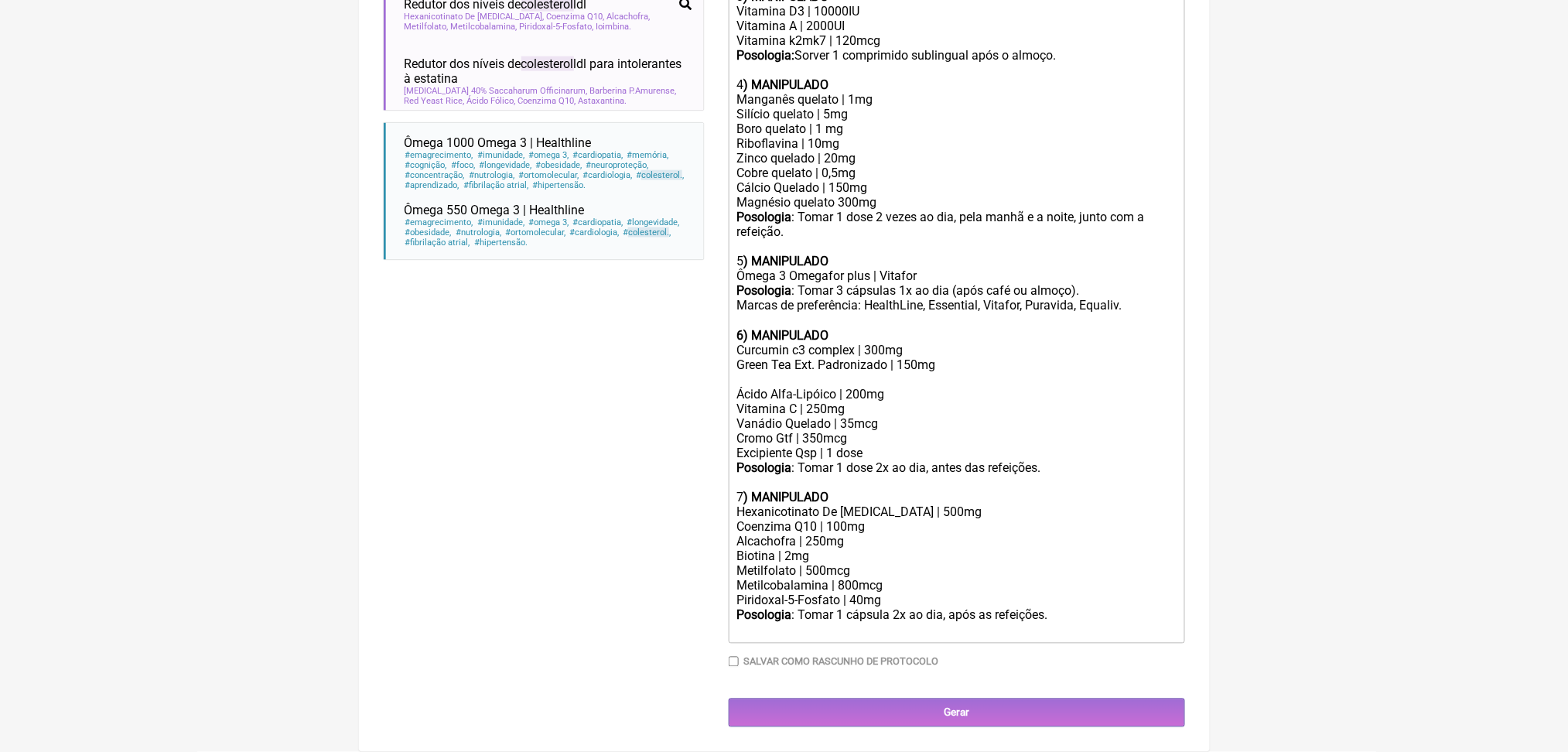
scroll to position [1164, 0]
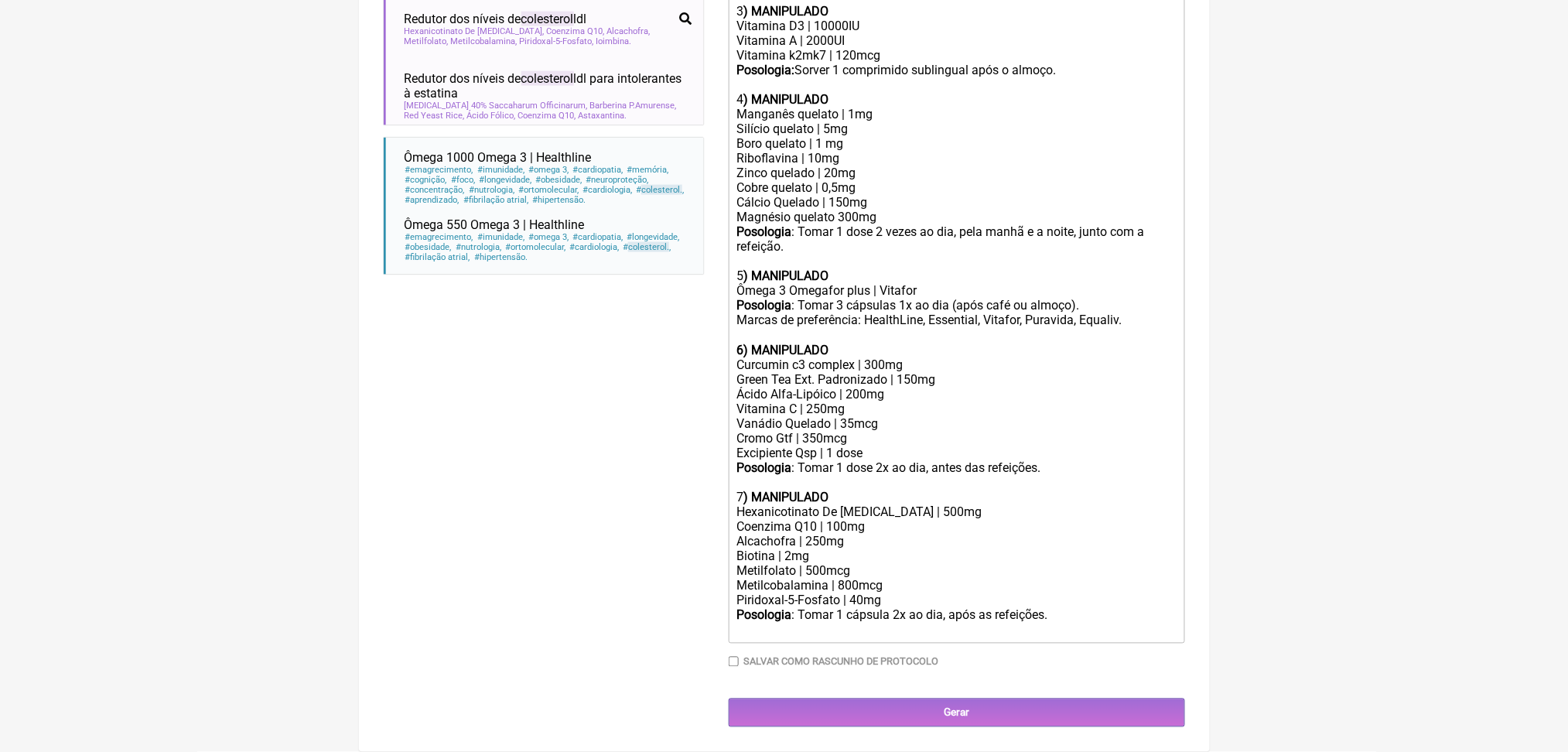
click at [937, 535] on div "Alcachofra | 250mg Biotina | 2mg" at bounding box center [956, 549] width 439 height 29
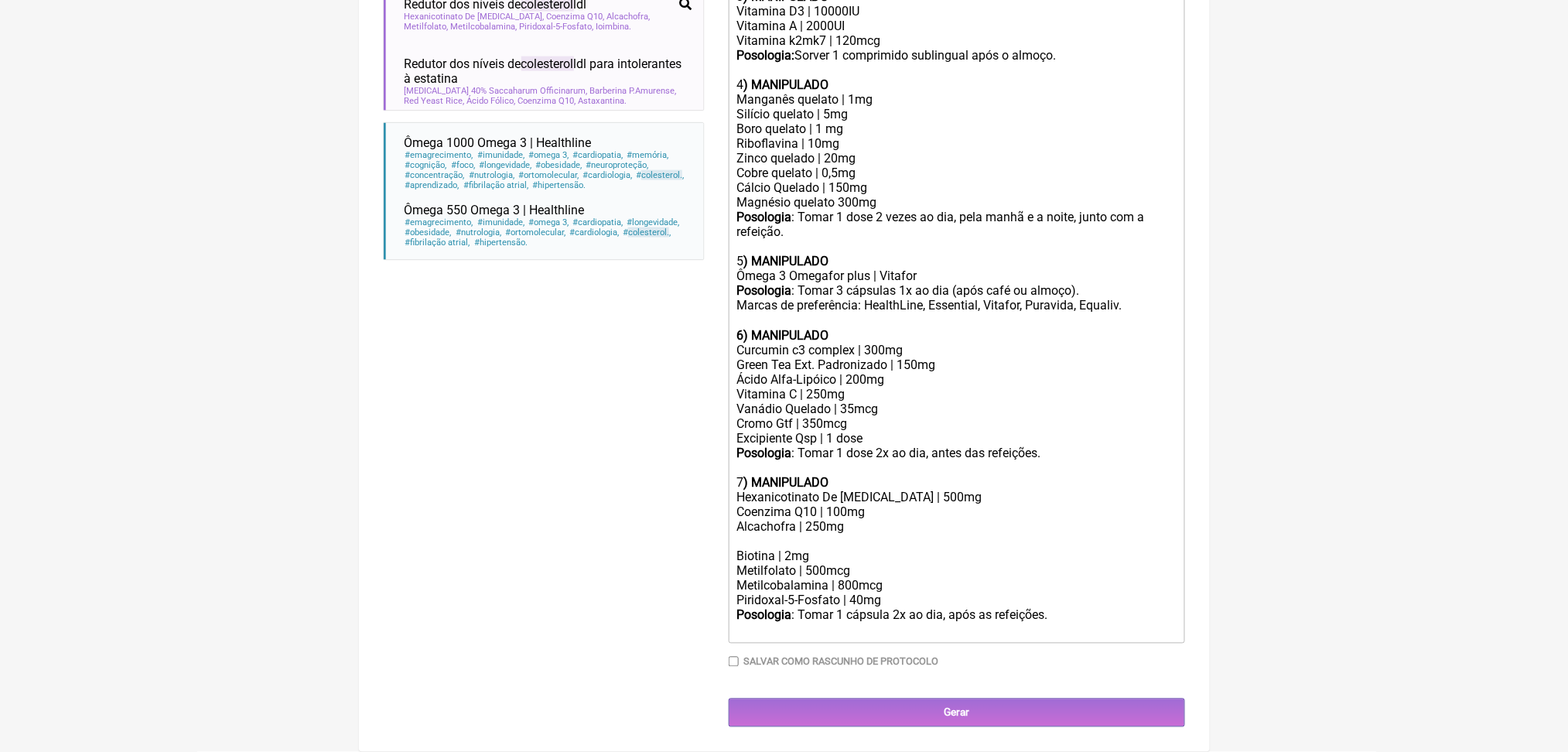
paste trix-editor "Proantocianidinas Do Grape Seed Ext. Padr | 100mg</div><div><br><br></div><div>"
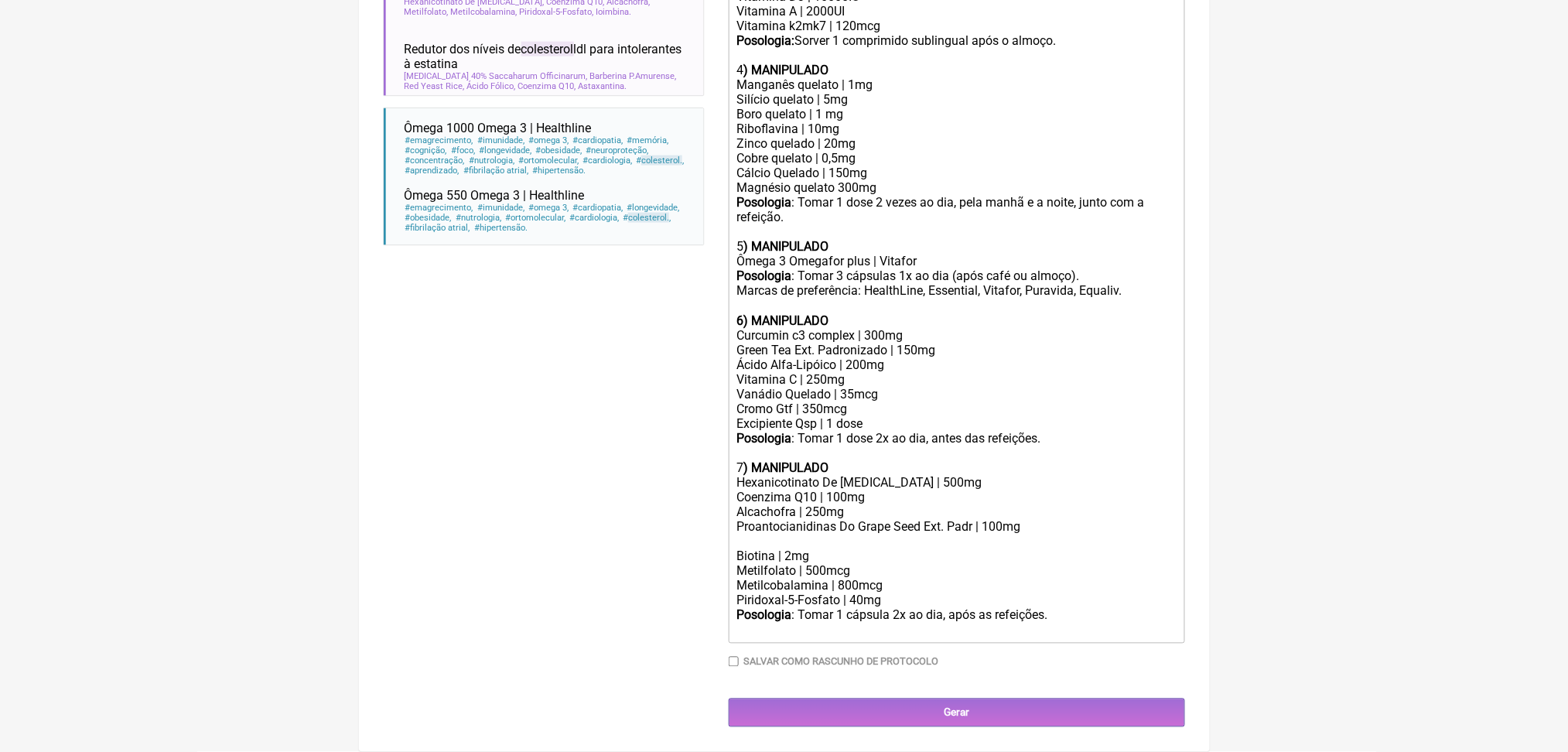
scroll to position [1183, 0]
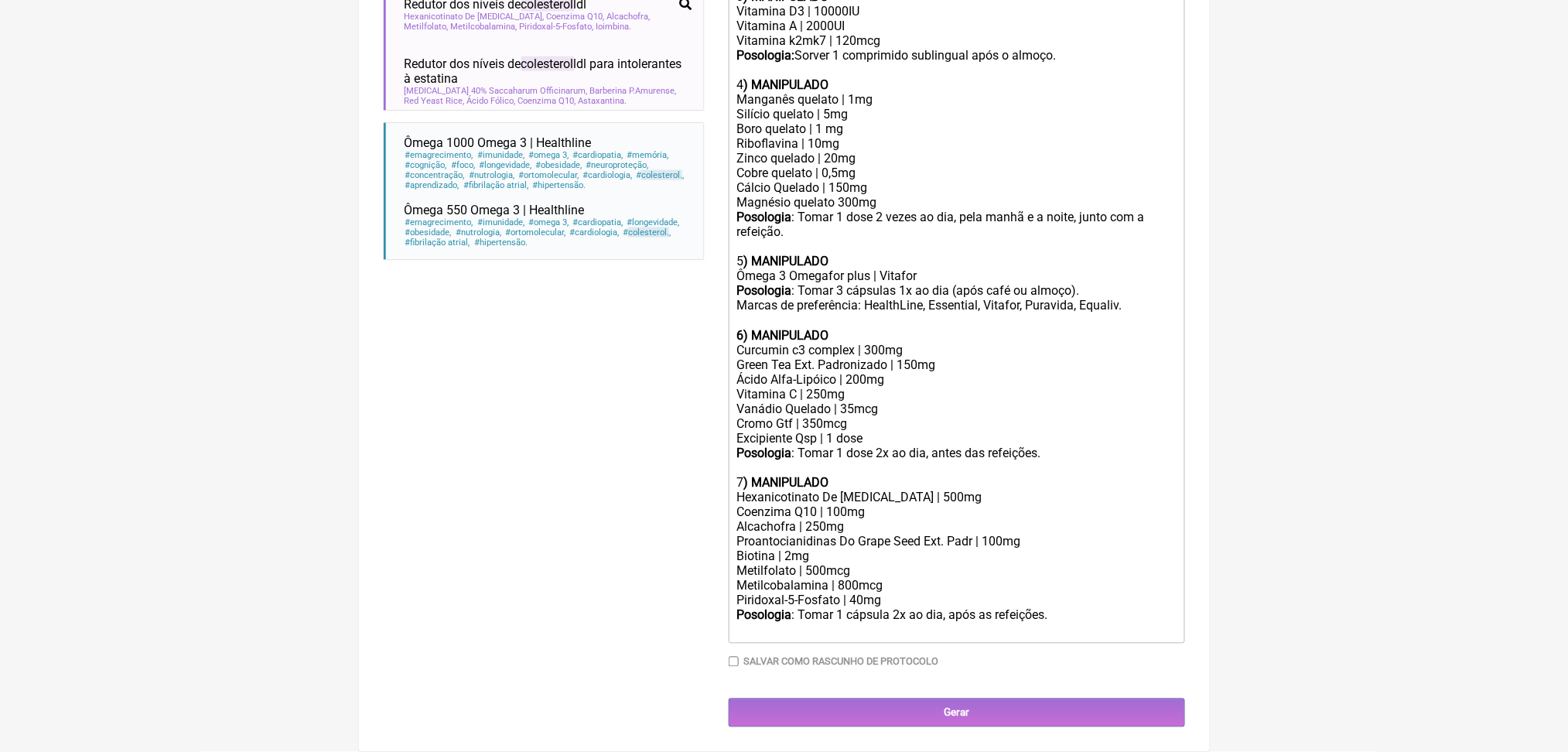
click at [856, 520] on div "Alcachofra | 250mg Proantocianidinas Do Grape Seed Ext. Padr | 100mg" at bounding box center [956, 534] width 439 height 29
click at [917, 373] on div "Ácido Alfa-Lipóico | 200mg Vitamina C | 250mg" at bounding box center [956, 387] width 439 height 29
click at [920, 461] on div "7 ) MANIPULADO" at bounding box center [956, 475] width 439 height 29
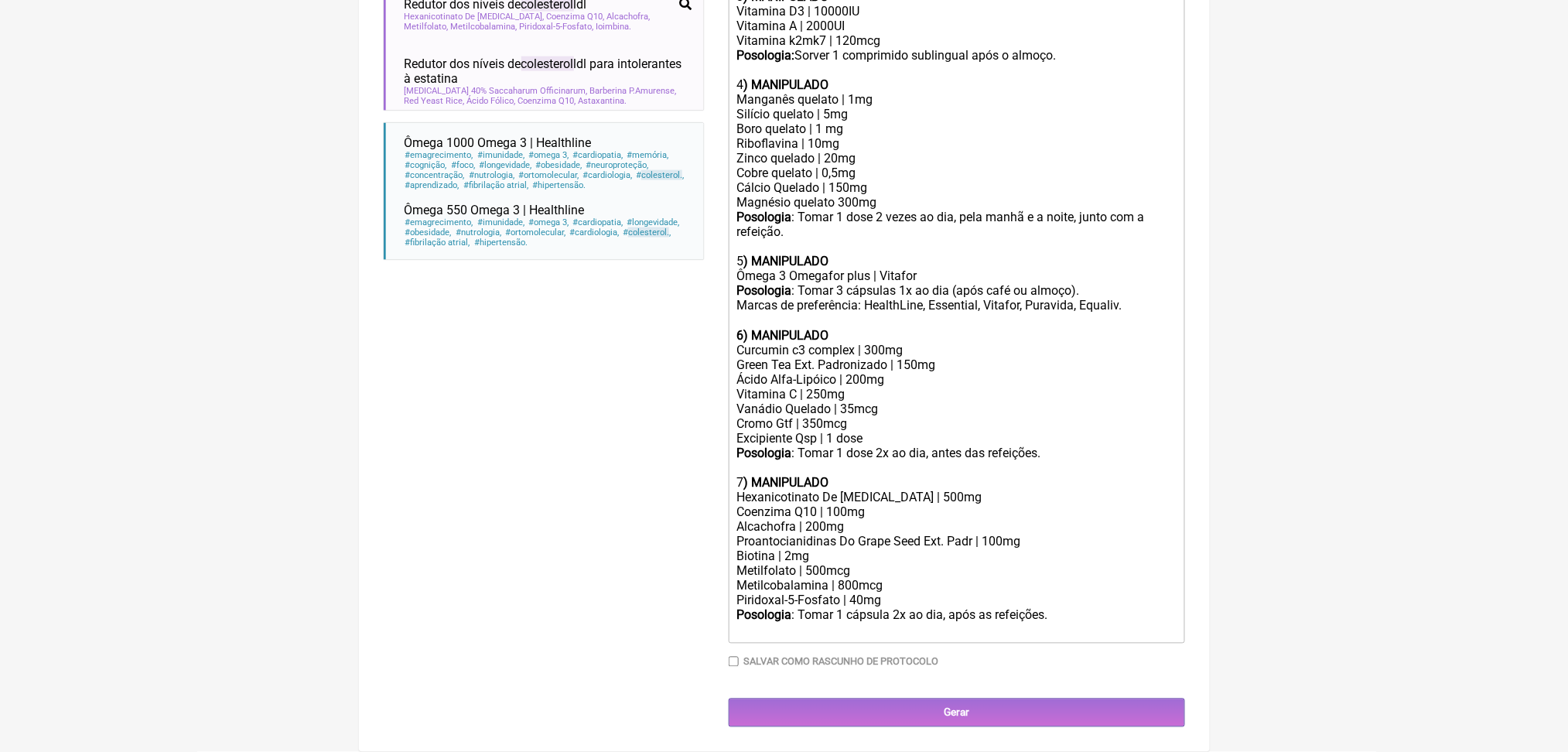
click at [862, 505] on div "Hexanicotinato De Inositol | 500mg" at bounding box center [956, 498] width 439 height 15
click at [881, 505] on div "Hexanicotinato de Inositol | 500mg" at bounding box center [956, 498] width 439 height 15
click at [1157, 608] on div "Posologia : Tomar 1 cápsula 2x ao dia, após as refeições." at bounding box center [956, 622] width 439 height 29
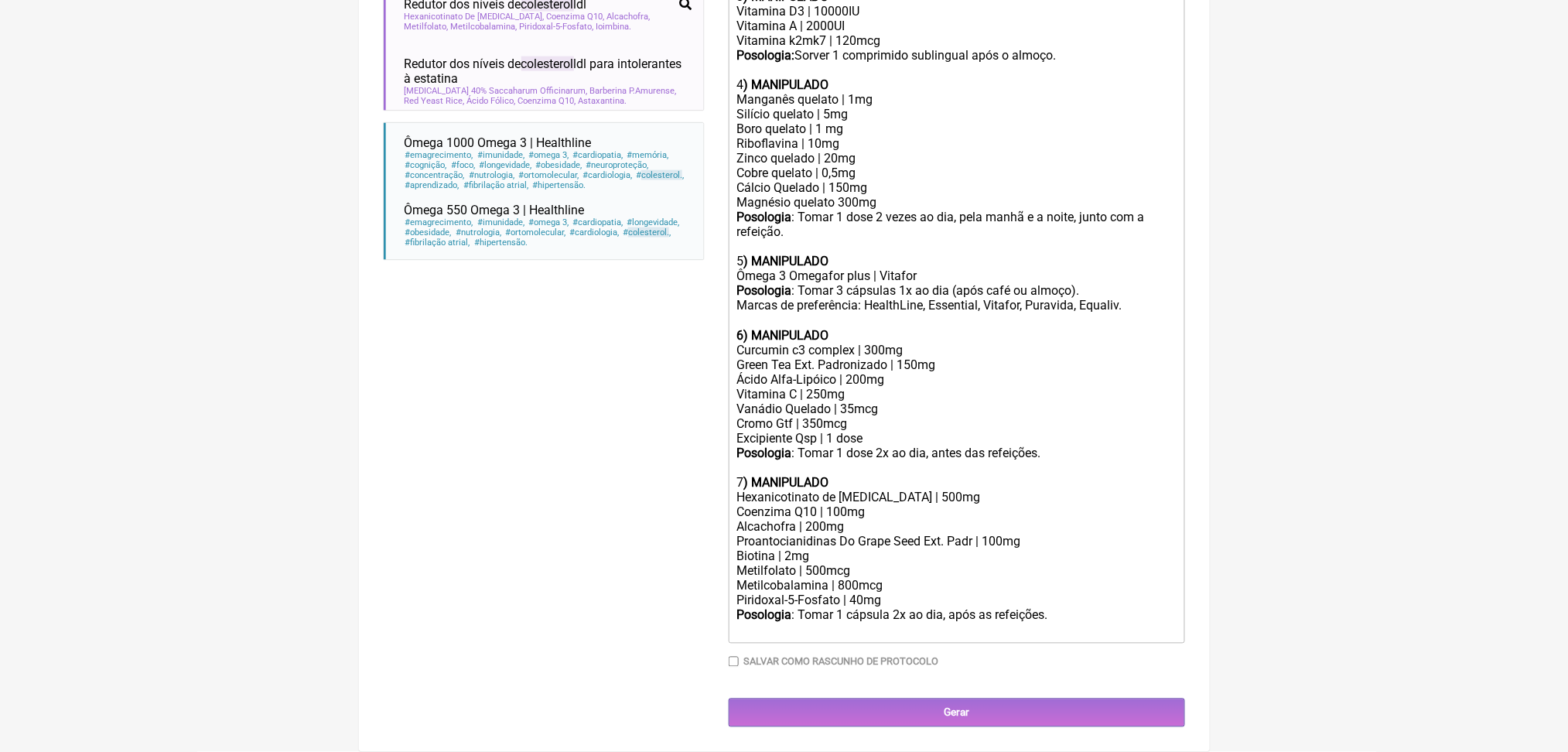
type trix-editor "<div>Manipulação para 60 dias:<br>&nbsp;<br>1) Estradiol | 1 mg<br>Estriol | 2 …"
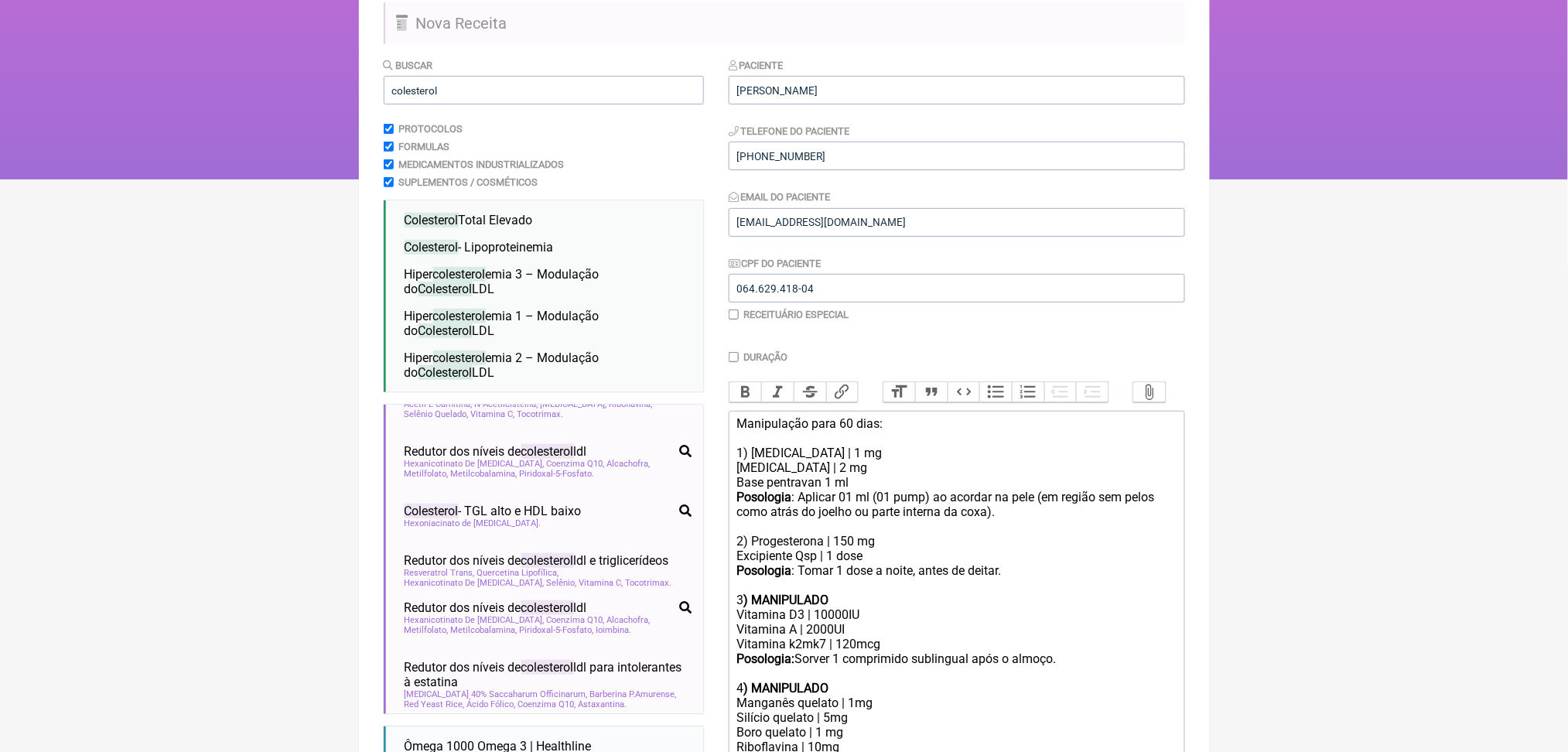
scroll to position [122, 0]
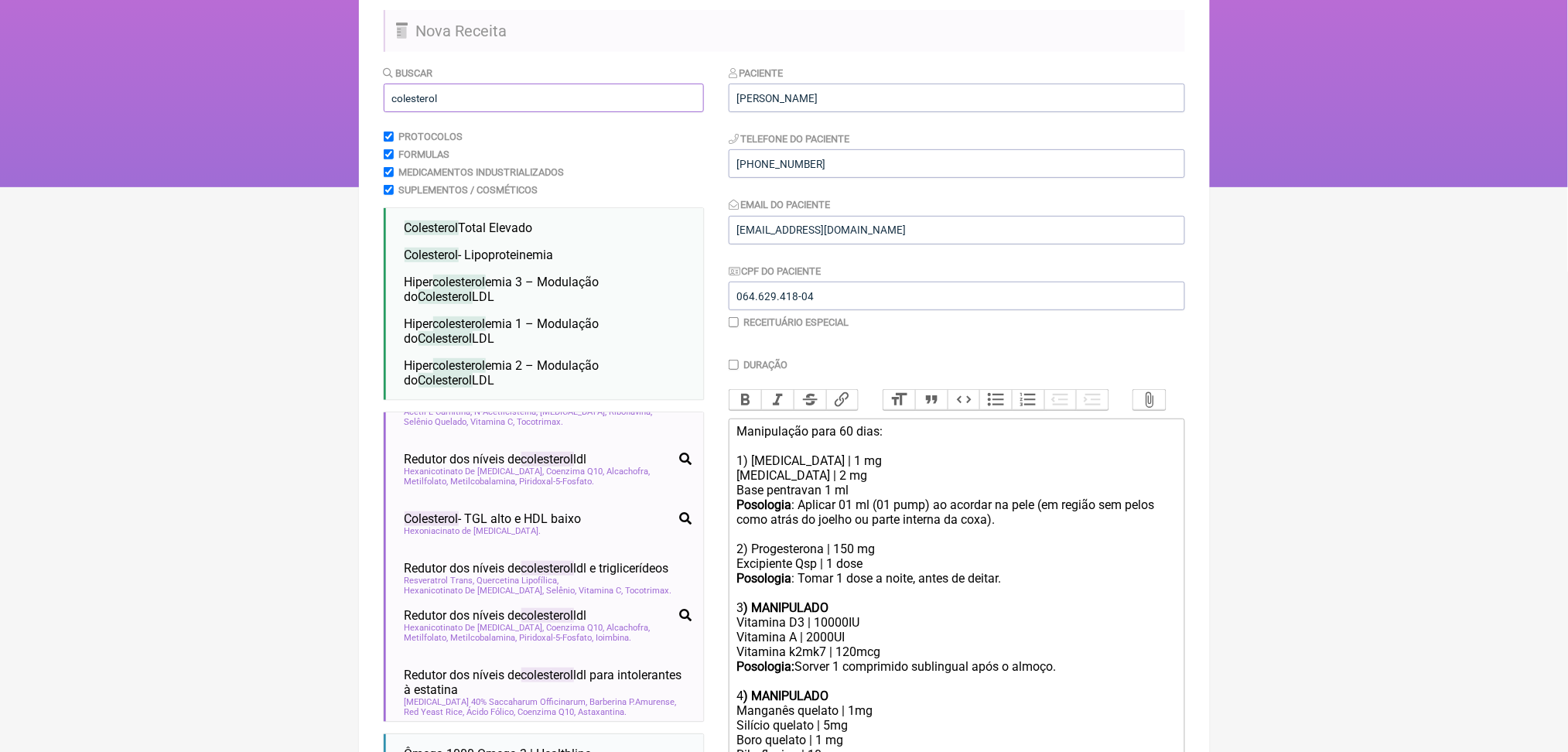
click at [412, 112] on input "colesterol" at bounding box center [543, 97] width 320 height 28
type input "sono"
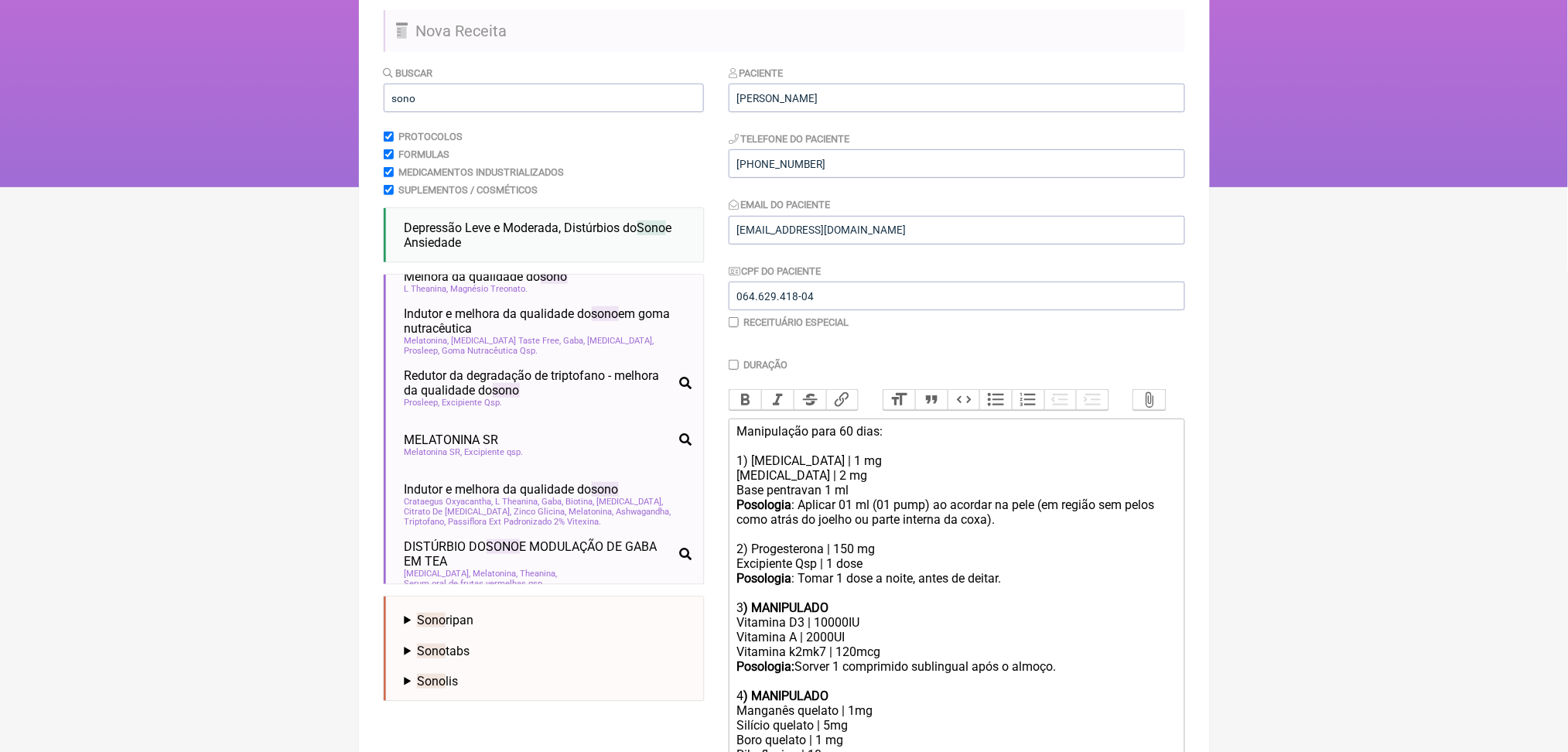
click at [333, 187] on html "FormulApp (Clínica Balance - Dra. Bruna Scalco) Sair Pacientes Receitas Protoco…" at bounding box center [784, 32] width 1568 height 309
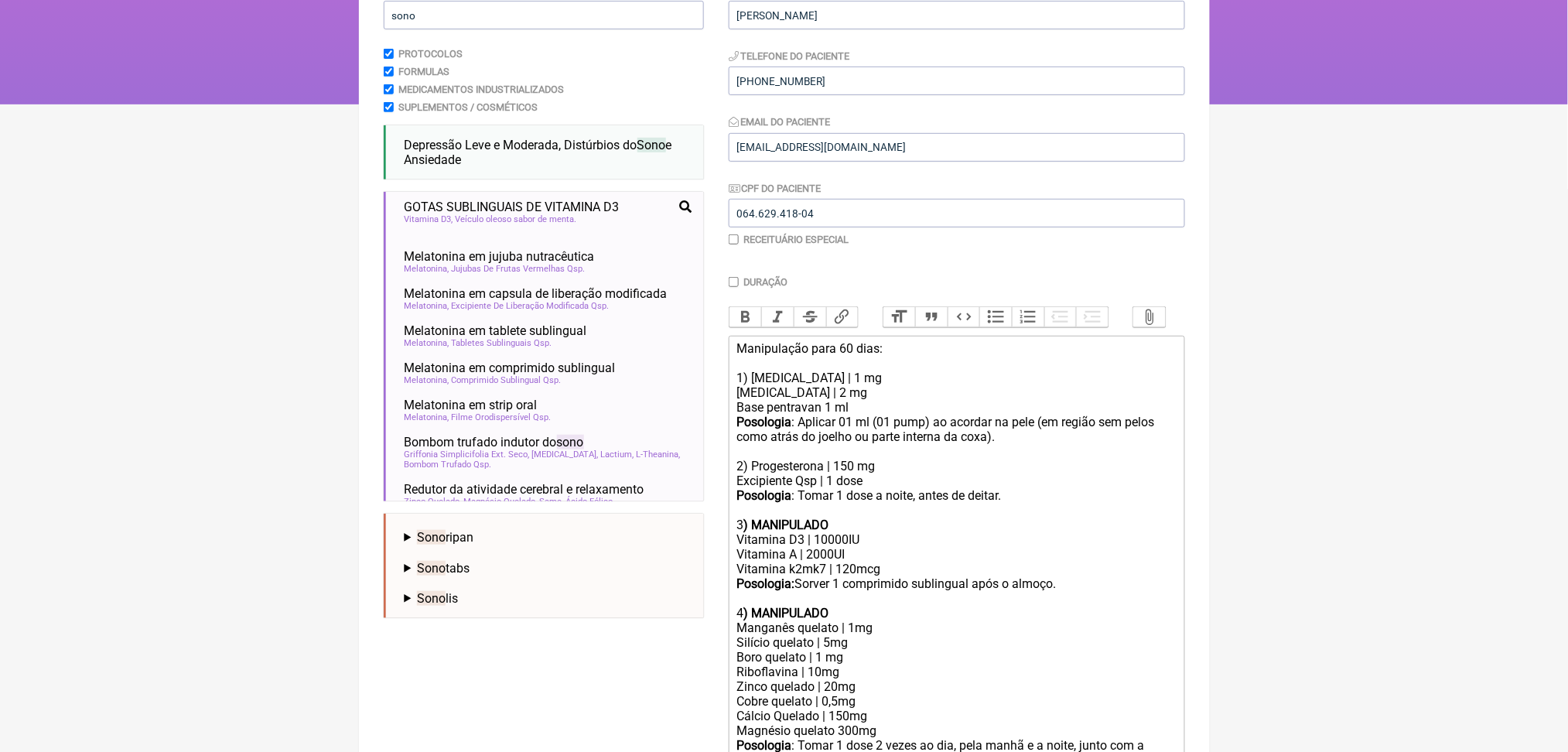
scroll to position [738, 0]
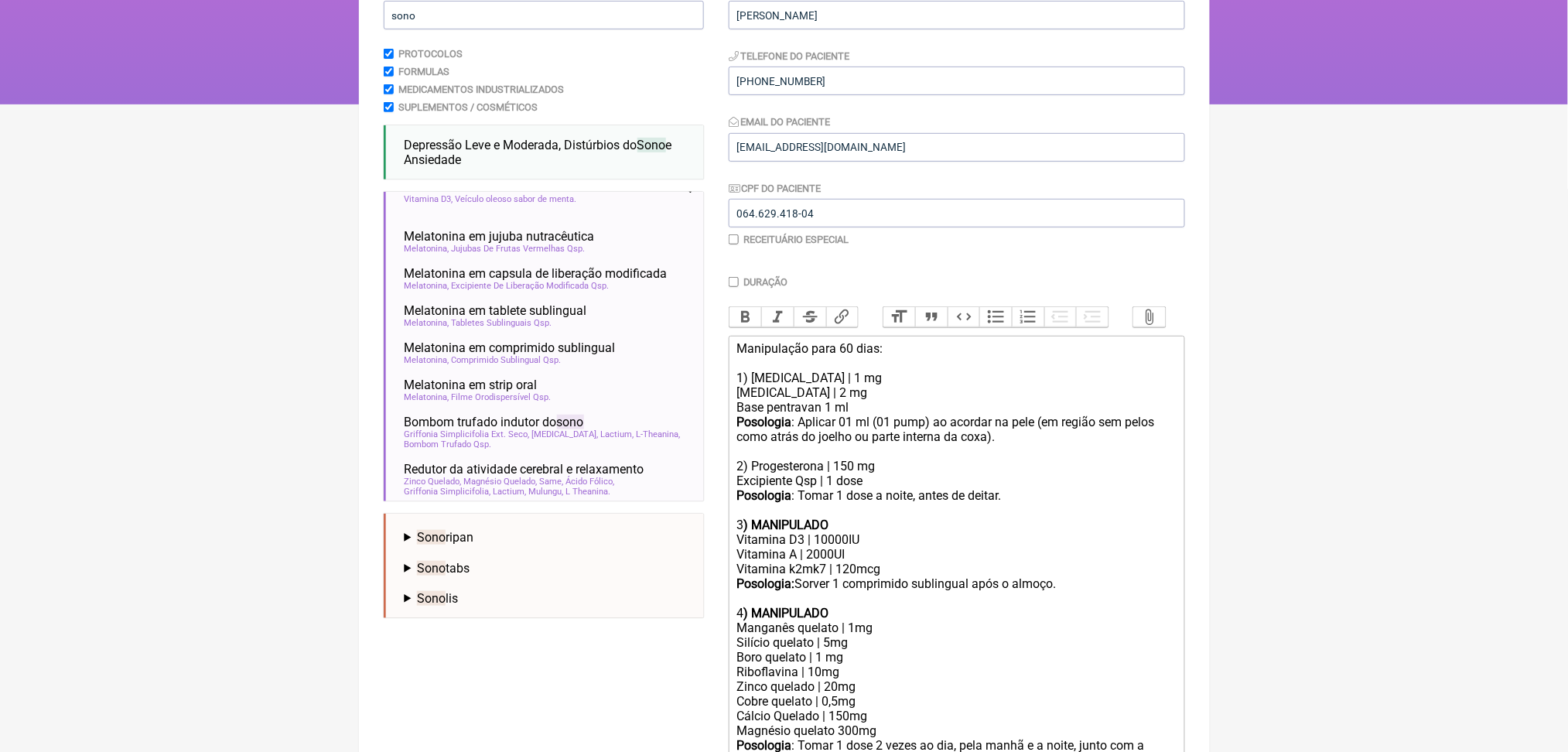
click at [483, 82] on span "Indutor e melhora da qualidade do sono" at bounding box center [512, 76] width 215 height 15
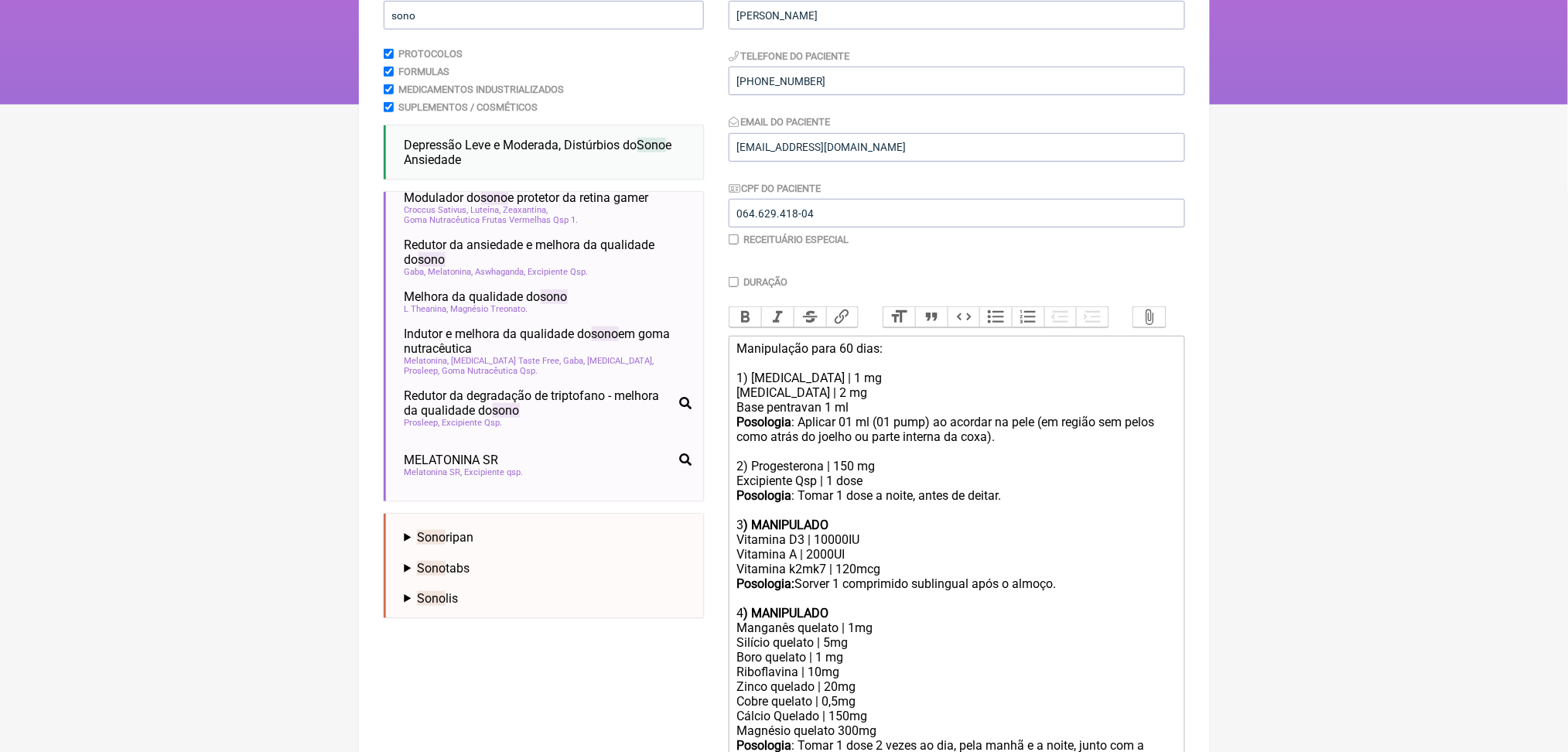
scroll to position [42, 0]
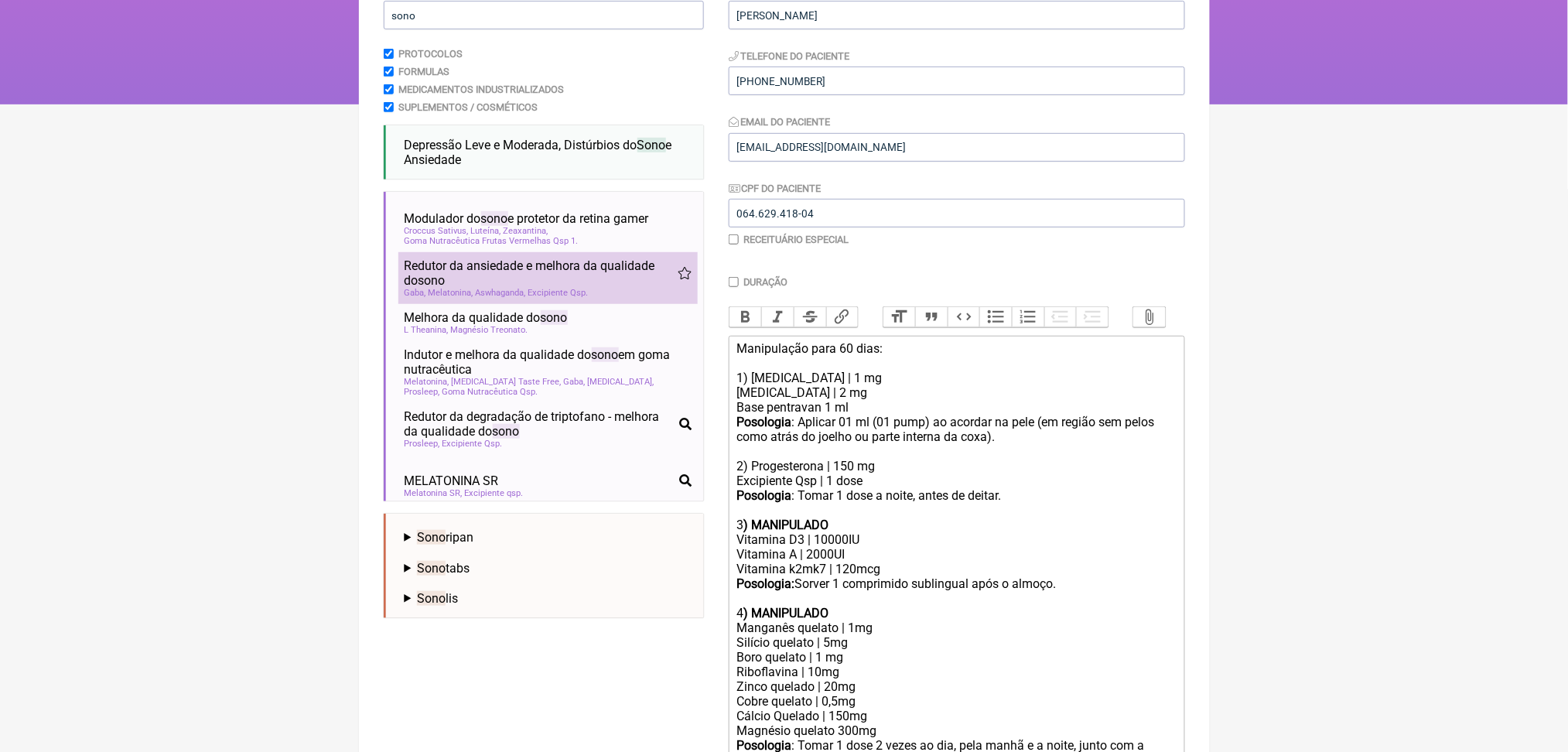
click at [581, 288] on span "Redutor da ansiedade e melhora da qualidade do sono" at bounding box center [541, 273] width 273 height 29
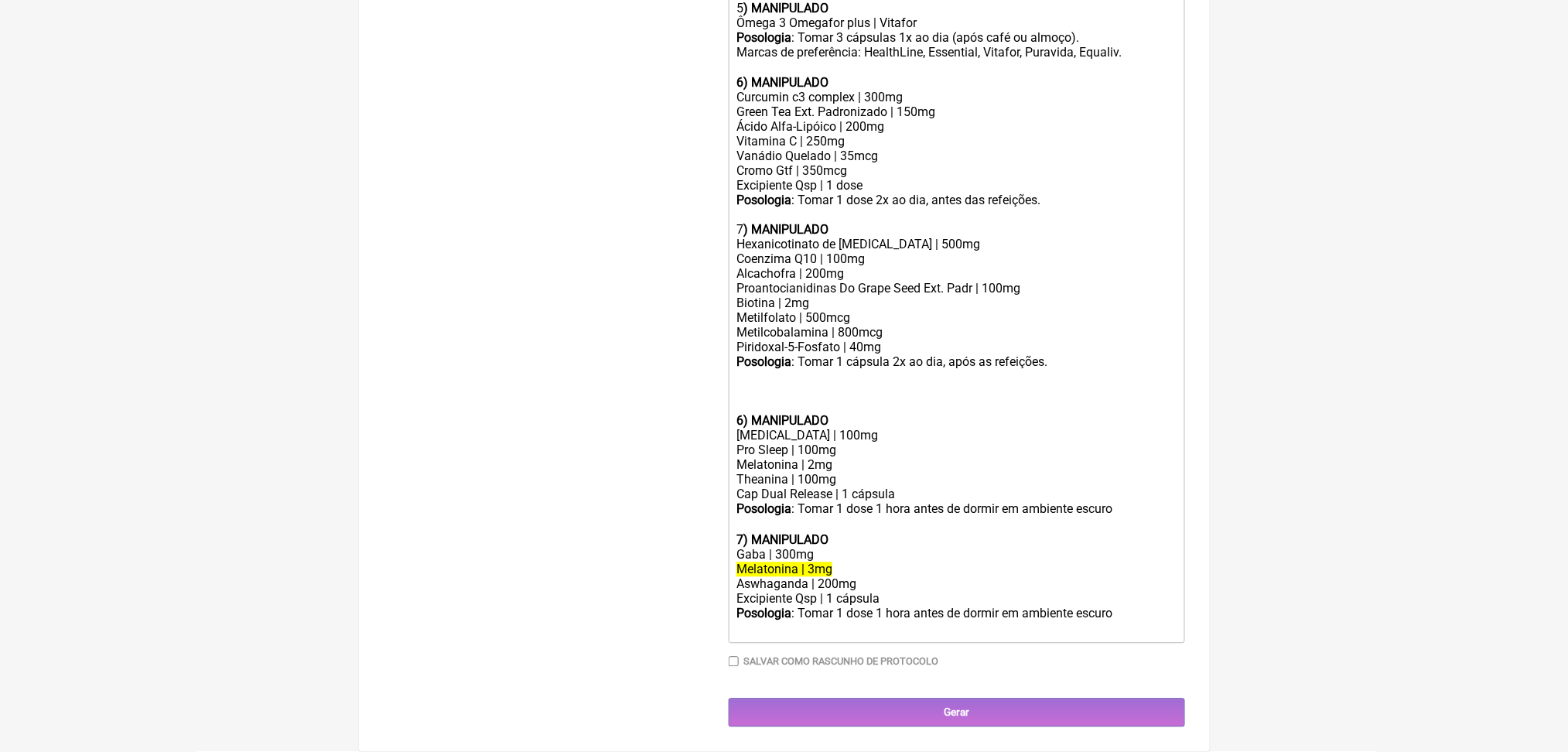
scroll to position [1531, 0]
click at [756, 355] on div "Posologia : Tomar 1 cápsula 2x ao dia, após as refeições." at bounding box center [956, 384] width 439 height 59
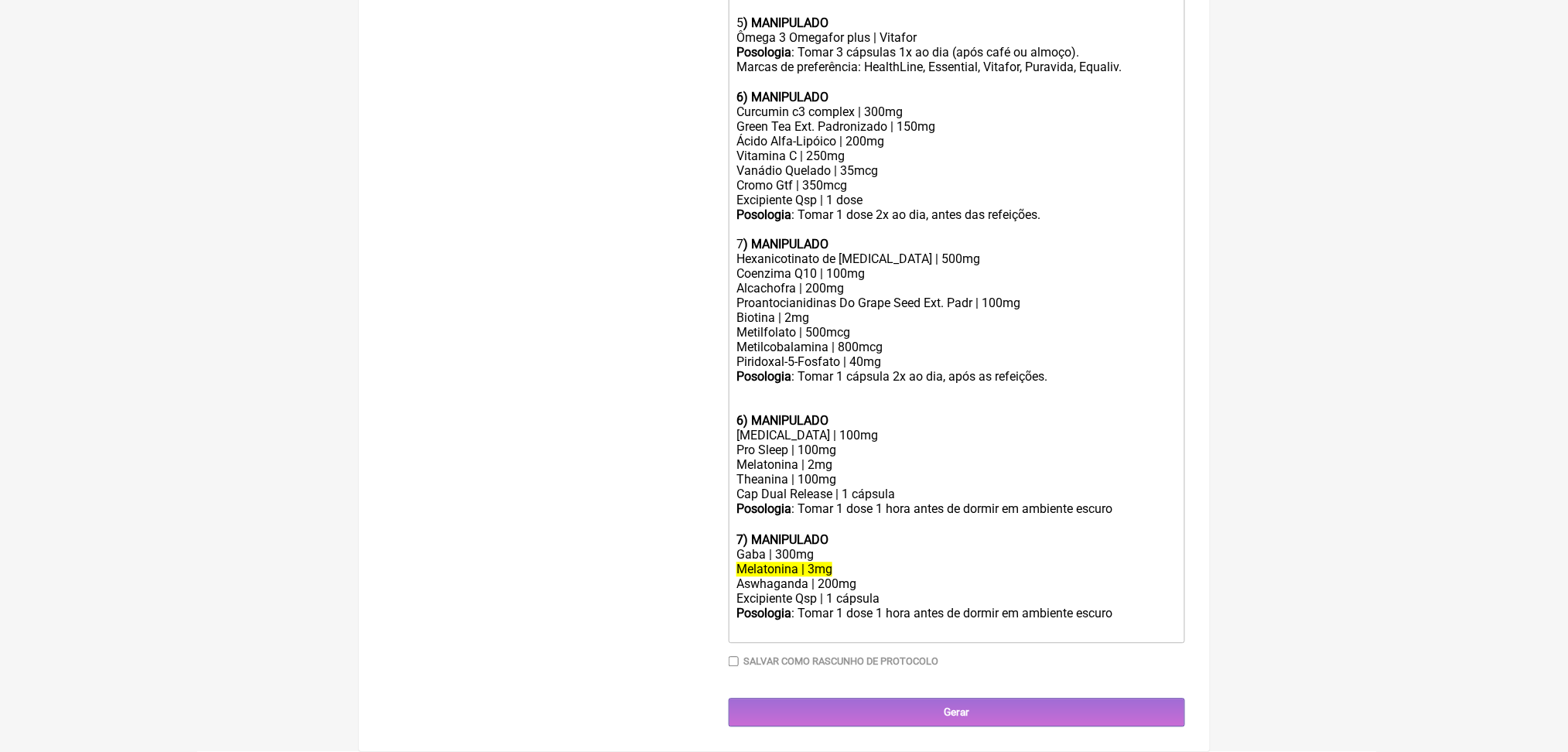
scroll to position [1508, 0]
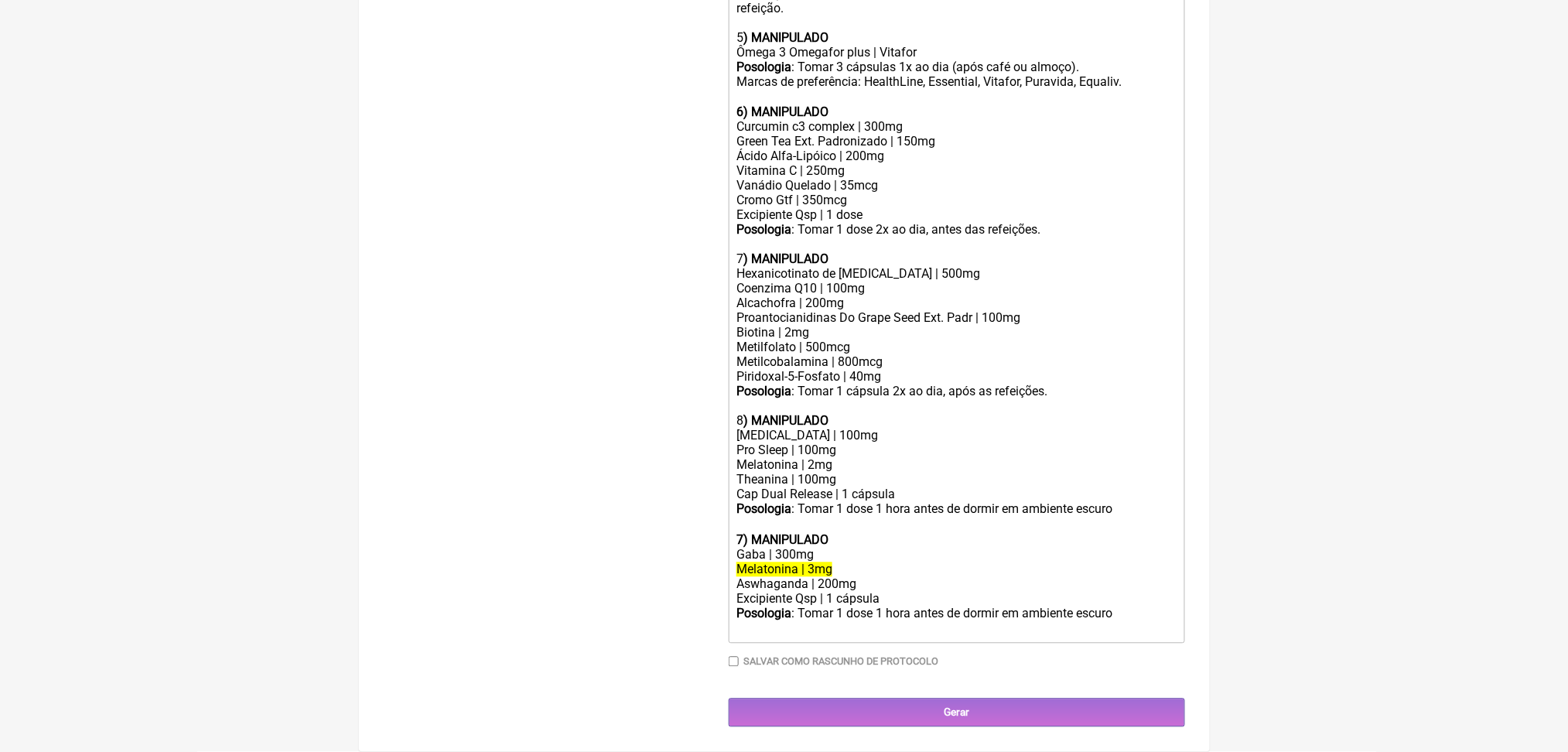
click at [873, 502] on div "Posologia : Tomar 1 dose 1 hora antes de dormir em ambiente escuro ㅤ" at bounding box center [956, 517] width 439 height 31
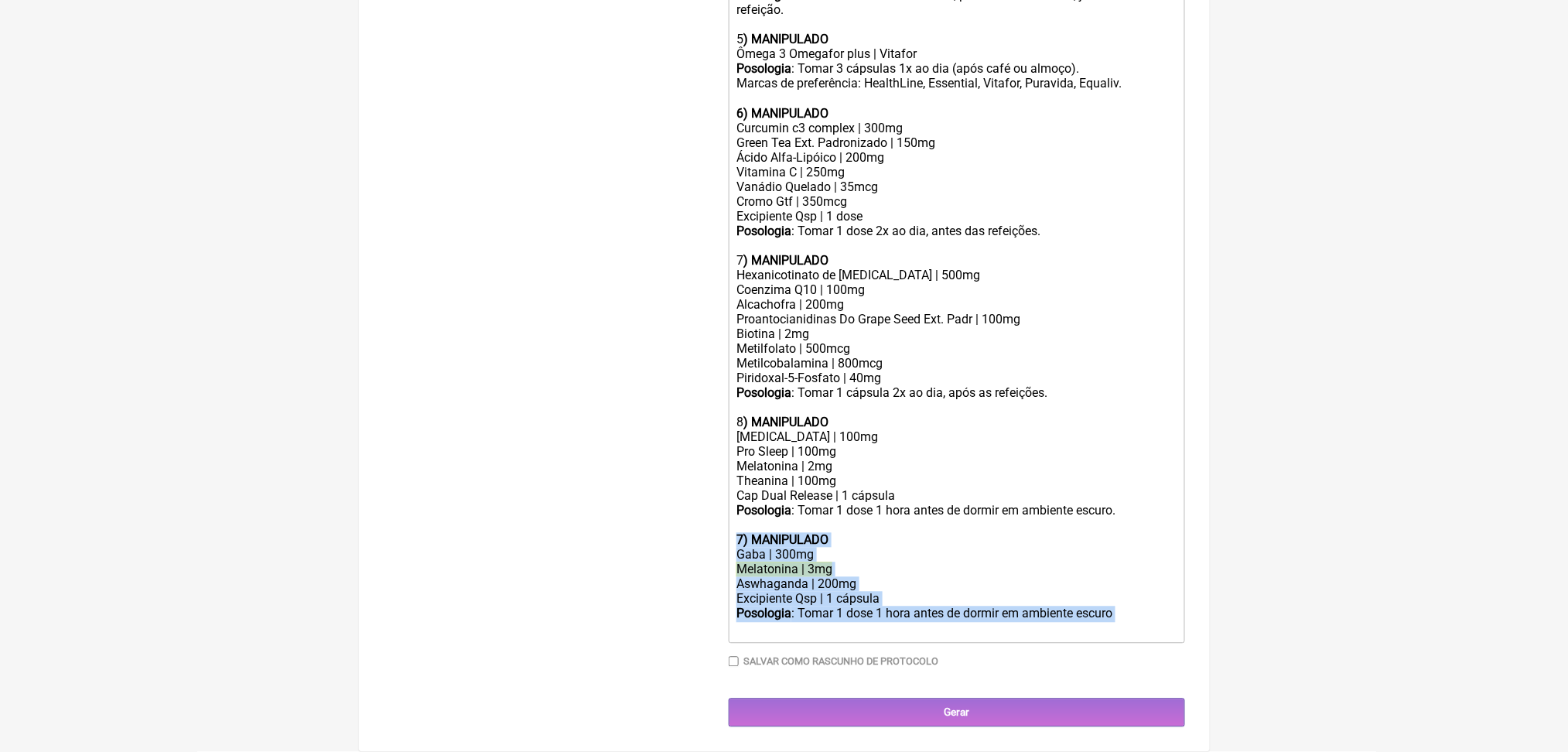
drag, startPoint x: 873, startPoint y: 581, endPoint x: 735, endPoint y: 458, distance: 184.9
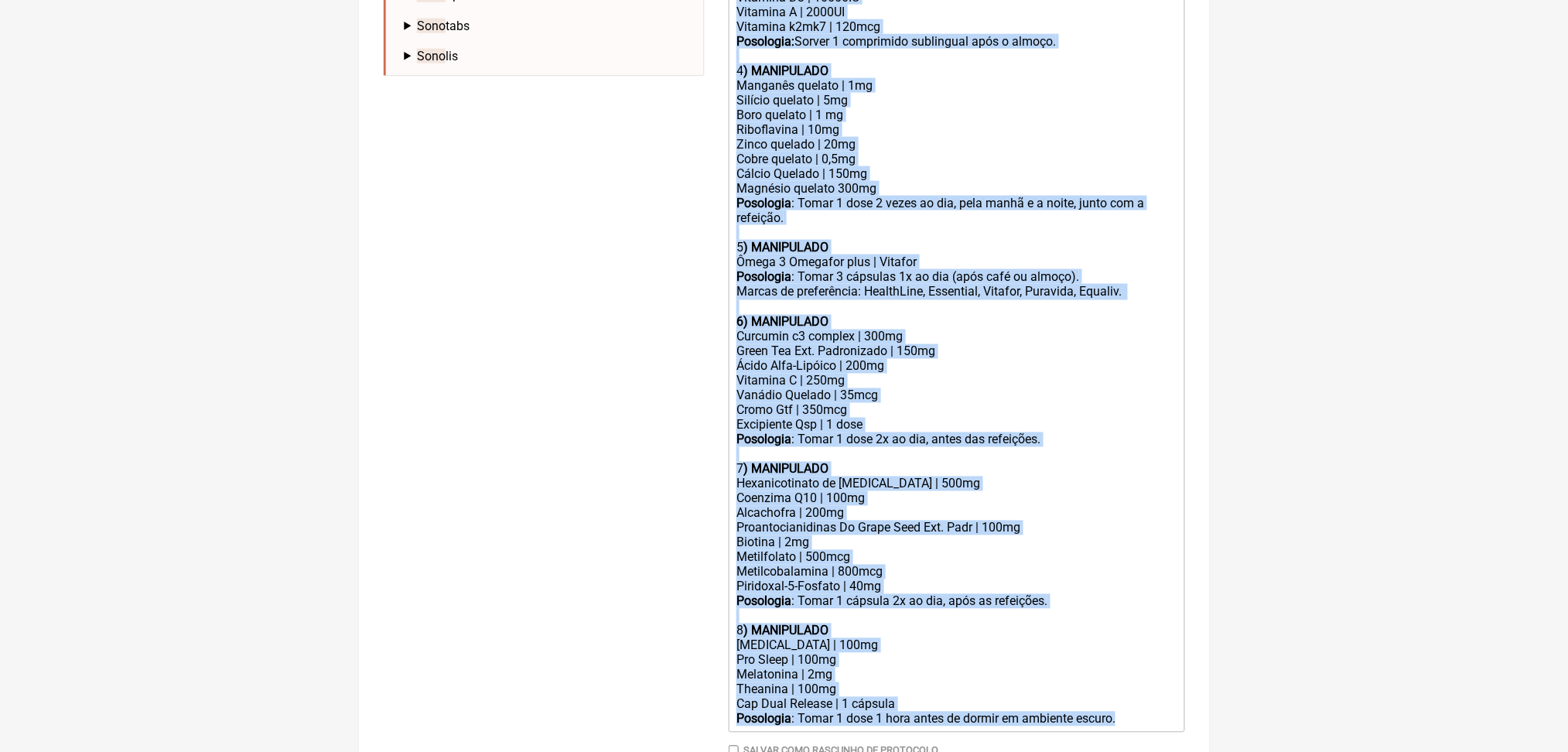
scroll to position [635, 0]
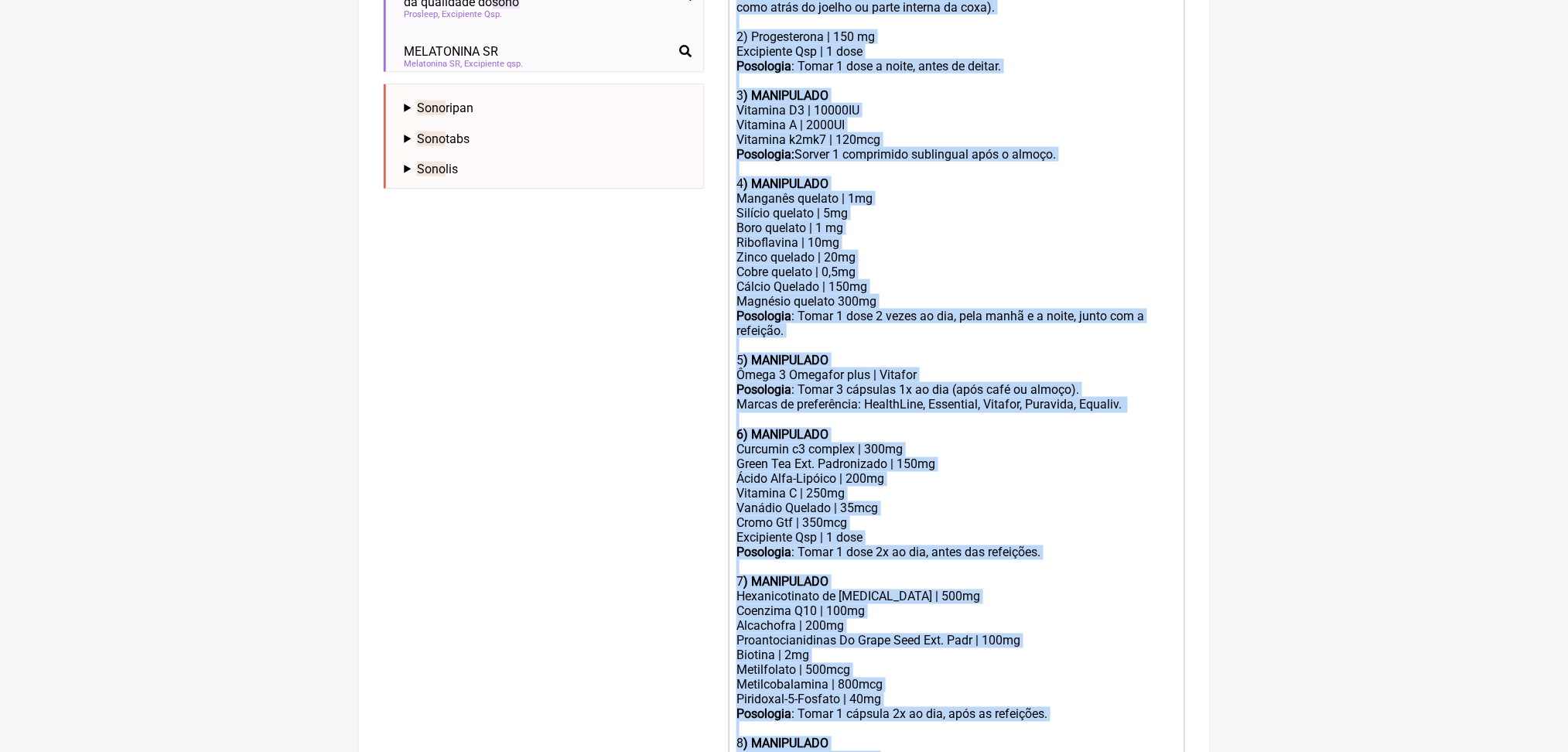
drag, startPoint x: 883, startPoint y: 603, endPoint x: 731, endPoint y: 42, distance: 581.2
click at [731, 42] on form "Buscar sono Protocolos Formulas Medicamentos Industrializados Suplementos / Cos…" at bounding box center [784, 241] width 801 height 1376
copy trix-editor "Manipulação para 60 dias: 1) Estradiol | 1 mg Estriol | 2 mg Base pentravan 1 m…"
click at [1067, 176] on div "Posologia : Tomar 1 dose a noite, antes de deitar. 3 ) MANIPULADO Vitamina D3 |…" at bounding box center [956, 117] width 439 height 117
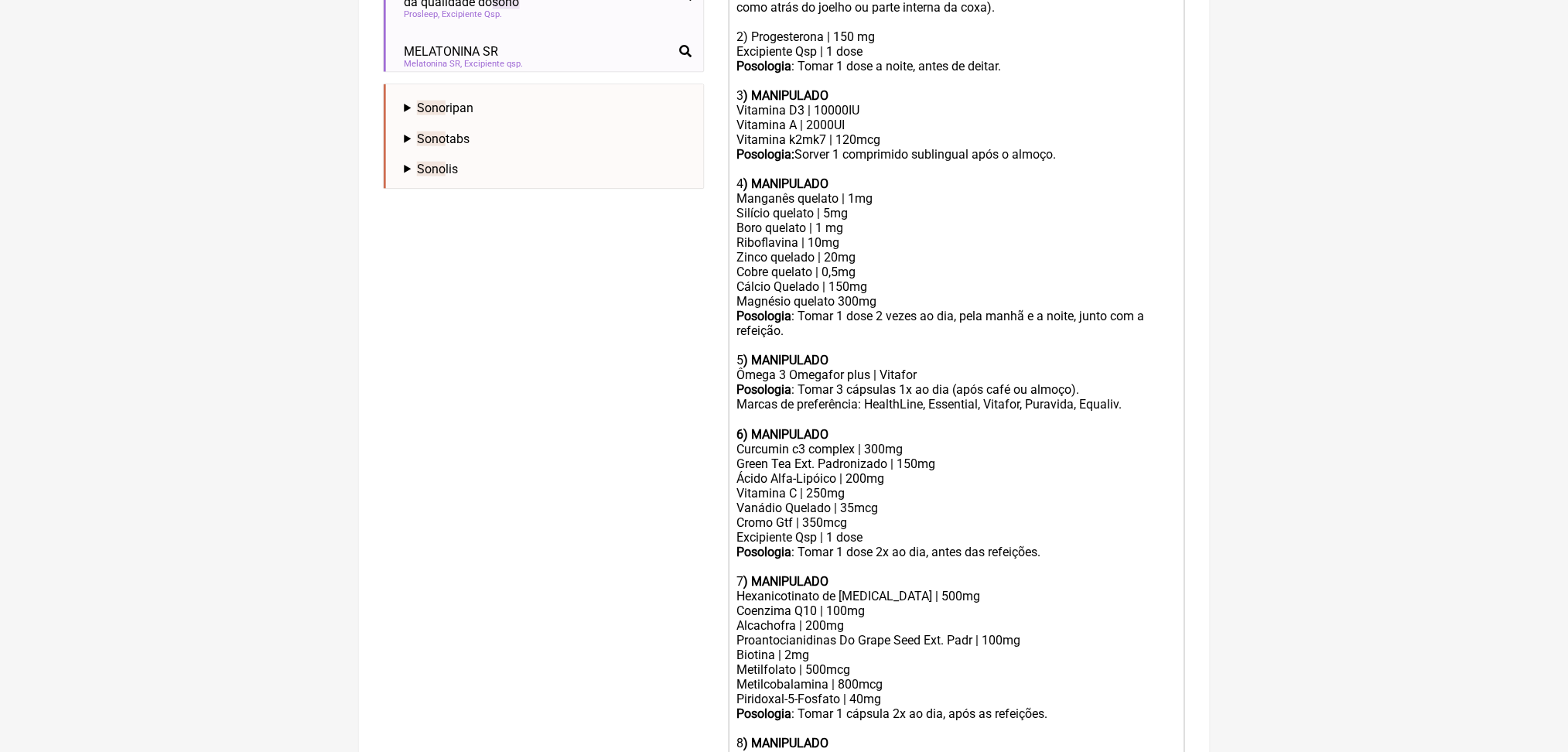
click at [977, 176] on div "Posologia : Tomar 1 dose a noite, antes de deitar. 3 ) MANIPULADO Vitamina D3 |…" at bounding box center [956, 117] width 439 height 117
paste trix-editor "<div>Manipulação para 60 dias:<br>&nbsp;<br>1) Estradiol | 1 mg<br>Estriol | 2 …"
drag, startPoint x: 745, startPoint y: 273, endPoint x: 847, endPoint y: 280, distance: 102.2
click at [847, 176] on div "Posologia : Tomar 1 dose a noite, 30–60 min antes de deitar antes de deitar. 3 …" at bounding box center [956, 117] width 439 height 117
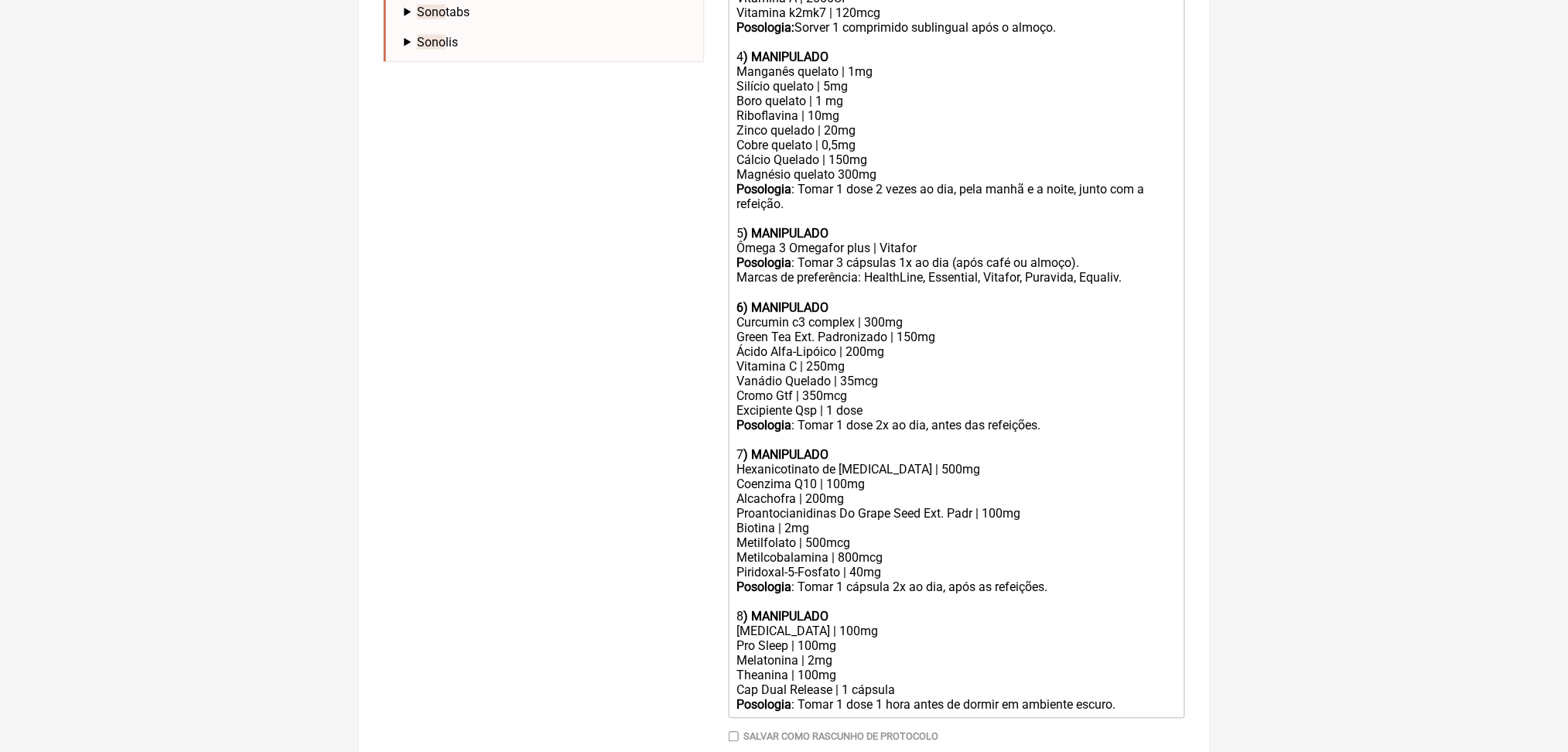
scroll to position [776, 0]
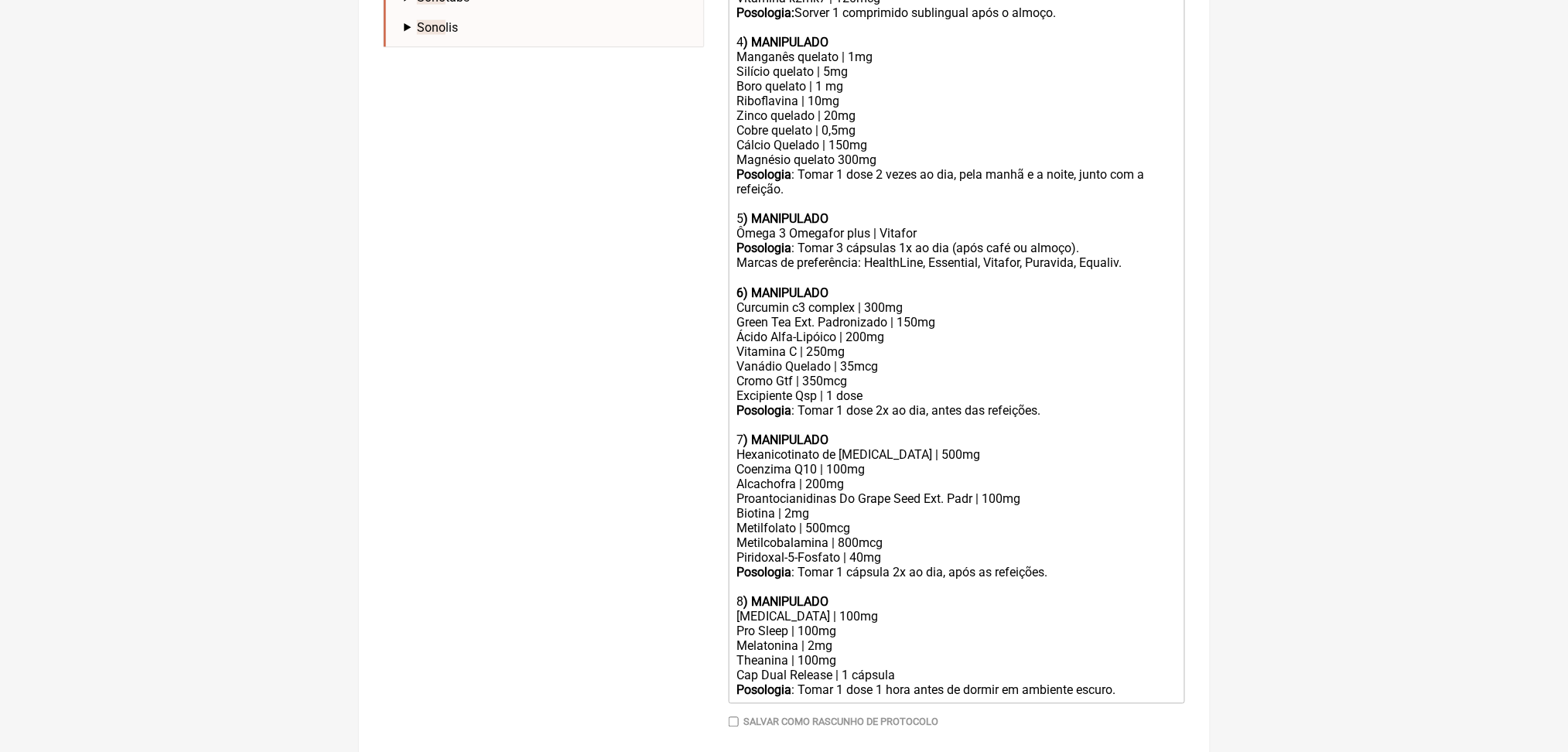
click at [877, 152] on div "Cobre quelato | 0,5mg Cálcio Quelado | 150mg" at bounding box center [956, 137] width 439 height 29
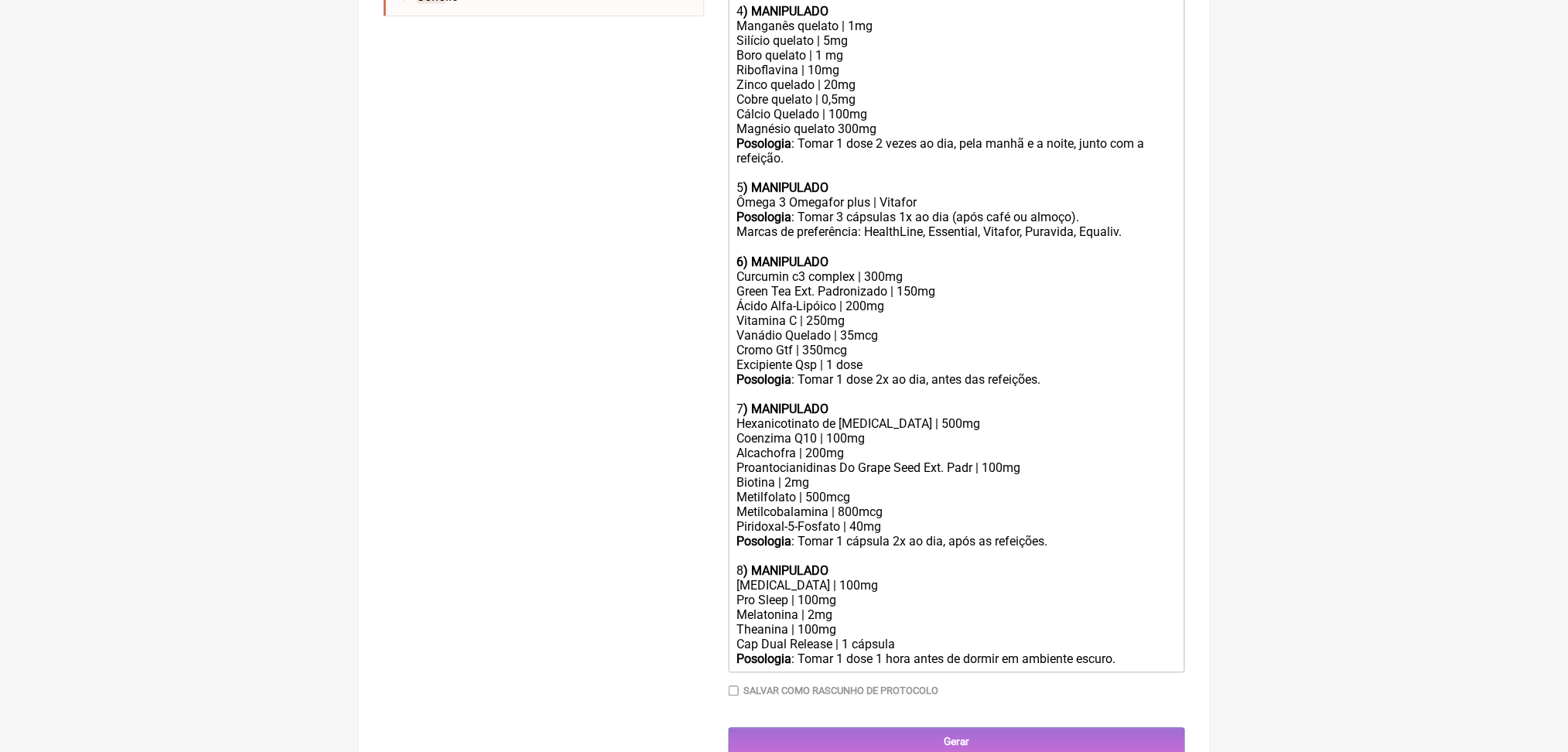
scroll to position [809, 0]
click at [896, 134] on div "Magnésio quelato 300mg" at bounding box center [956, 126] width 439 height 15
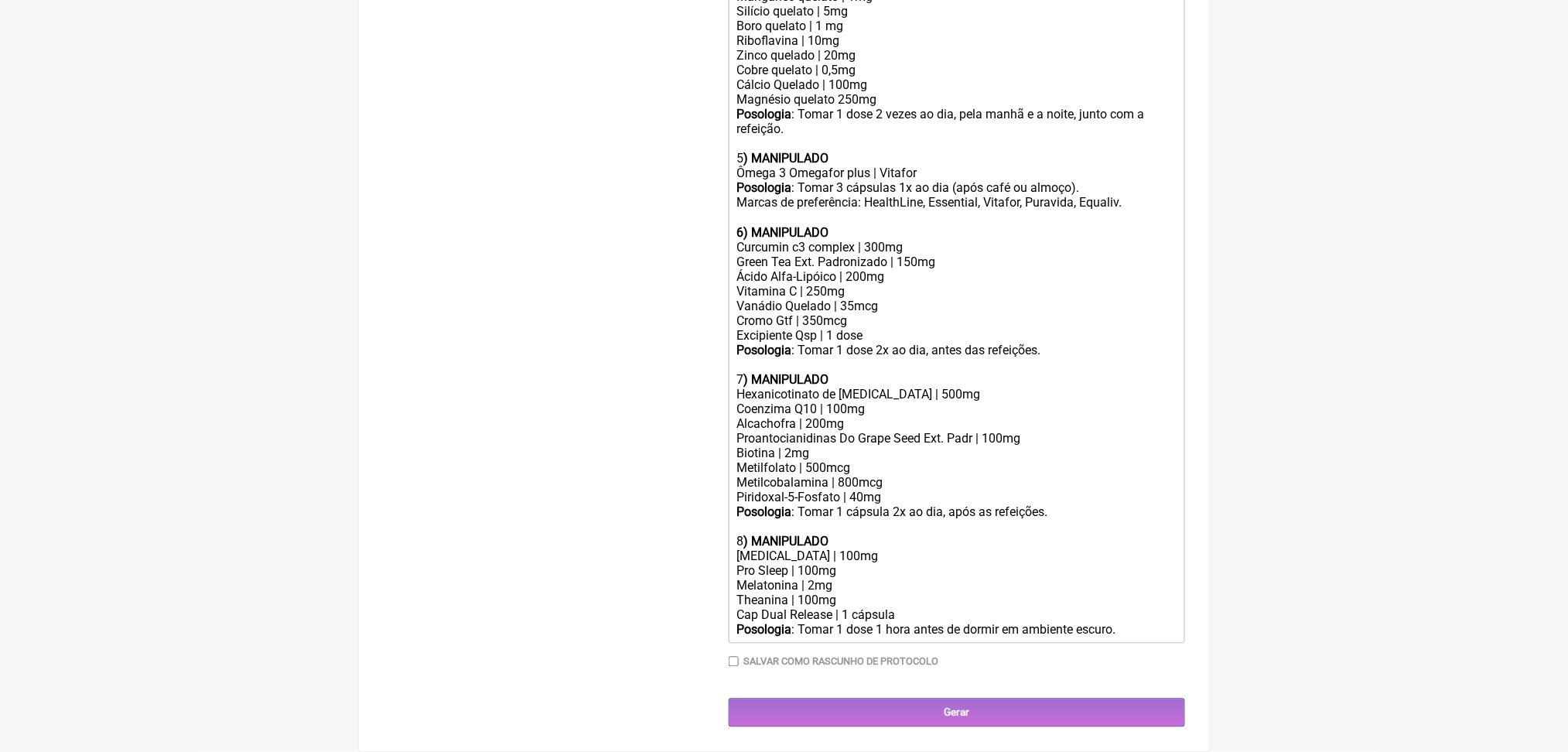
scroll to position [1030, 0]
click at [847, 329] on div "Vanádio Quelado | 35mcg Cromo Gtf | 350mcg" at bounding box center [956, 314] width 439 height 29
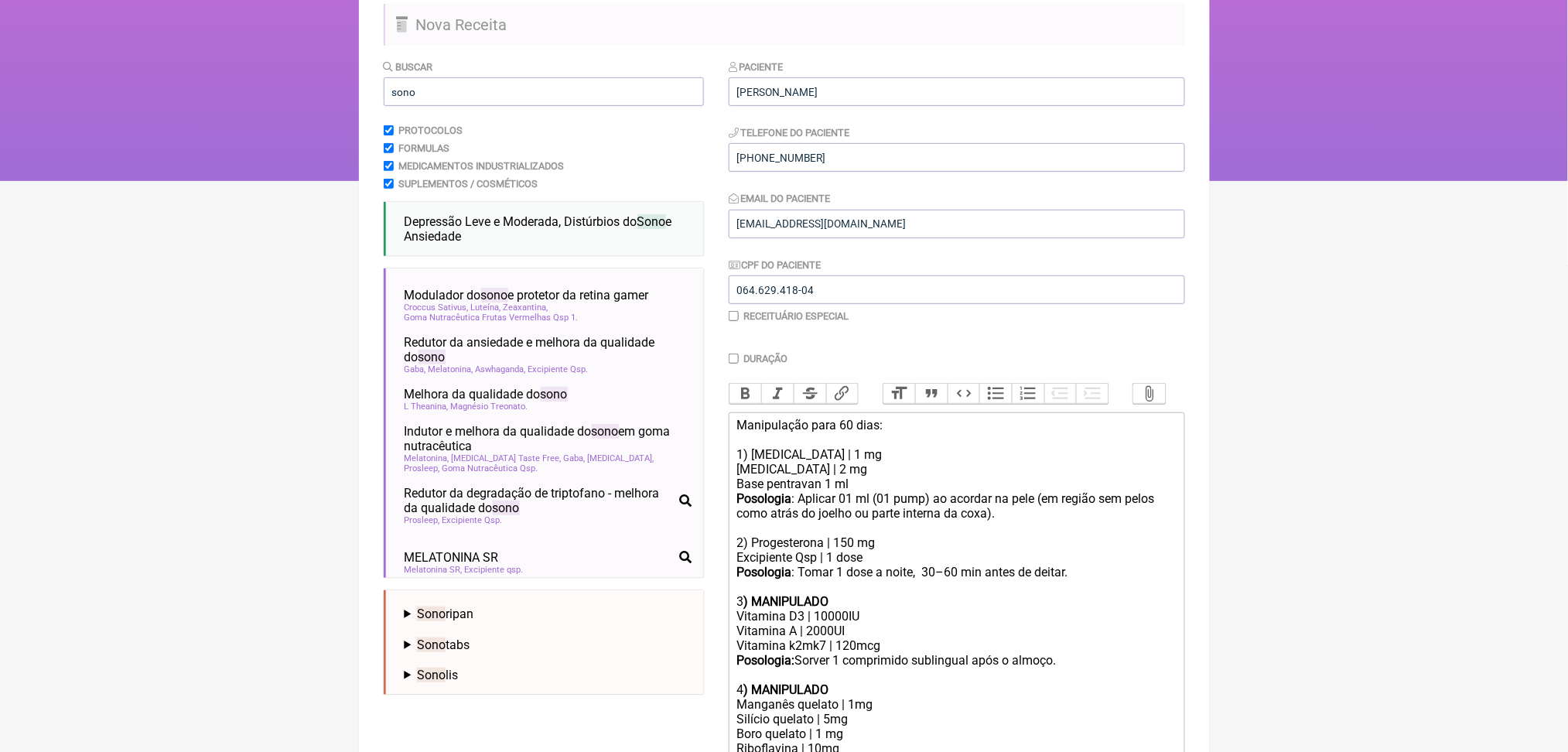
scroll to position [0, 0]
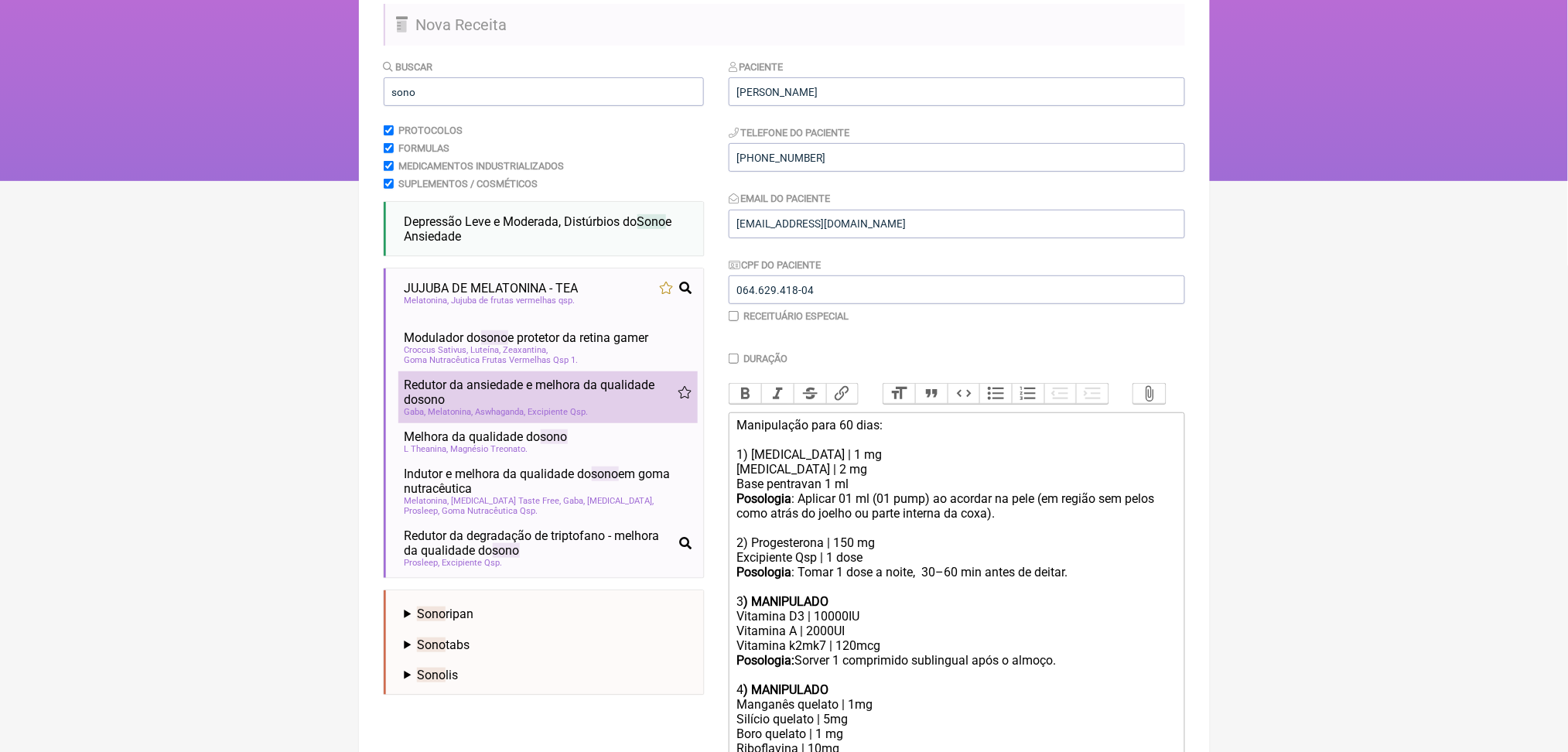
click at [446, 407] on span "sono" at bounding box center [432, 399] width 27 height 15
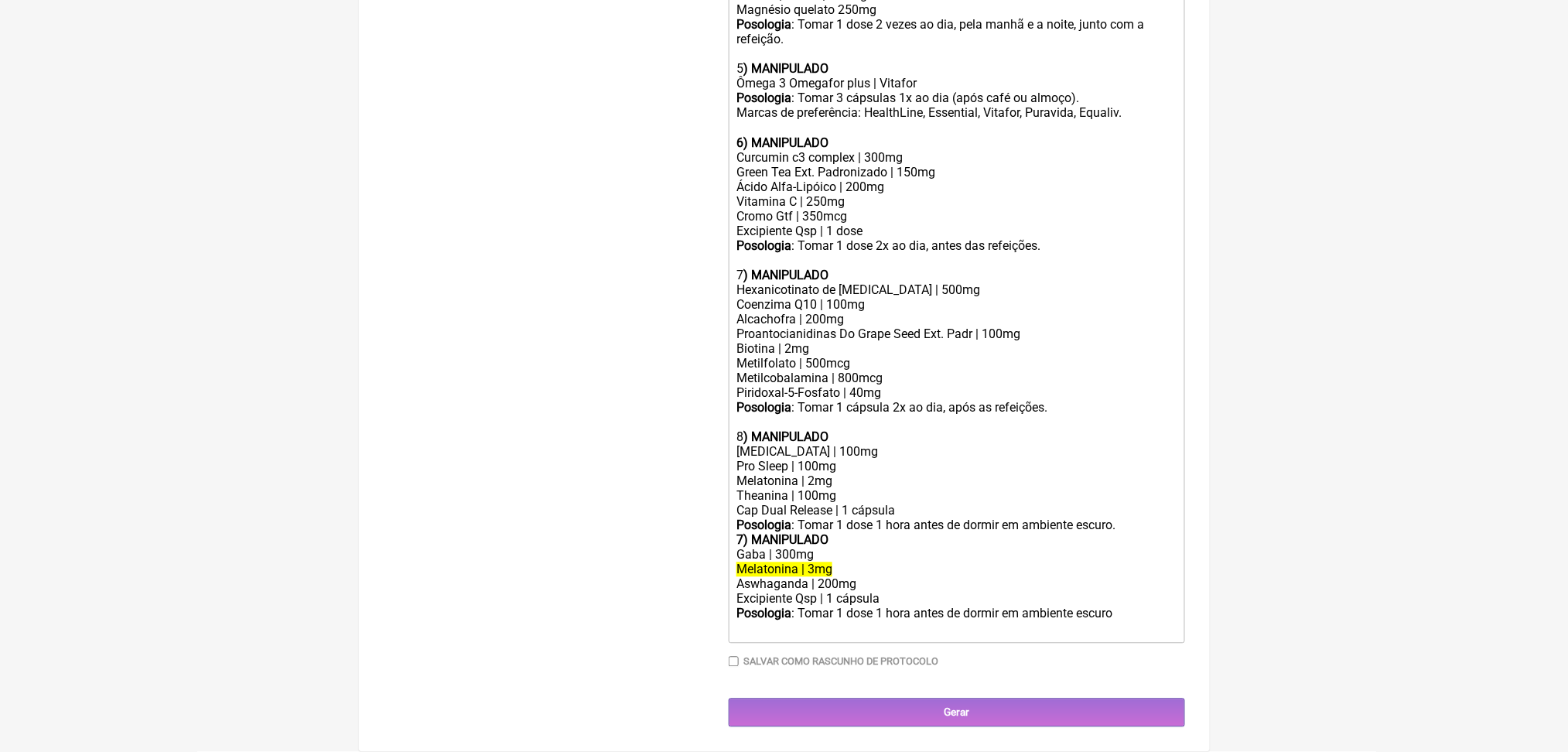
scroll to position [1449, 0]
click at [824, 577] on div "Aswhaganda | 200mg" at bounding box center [956, 585] width 439 height 15
copy div "Aswhaganda | 200mg"
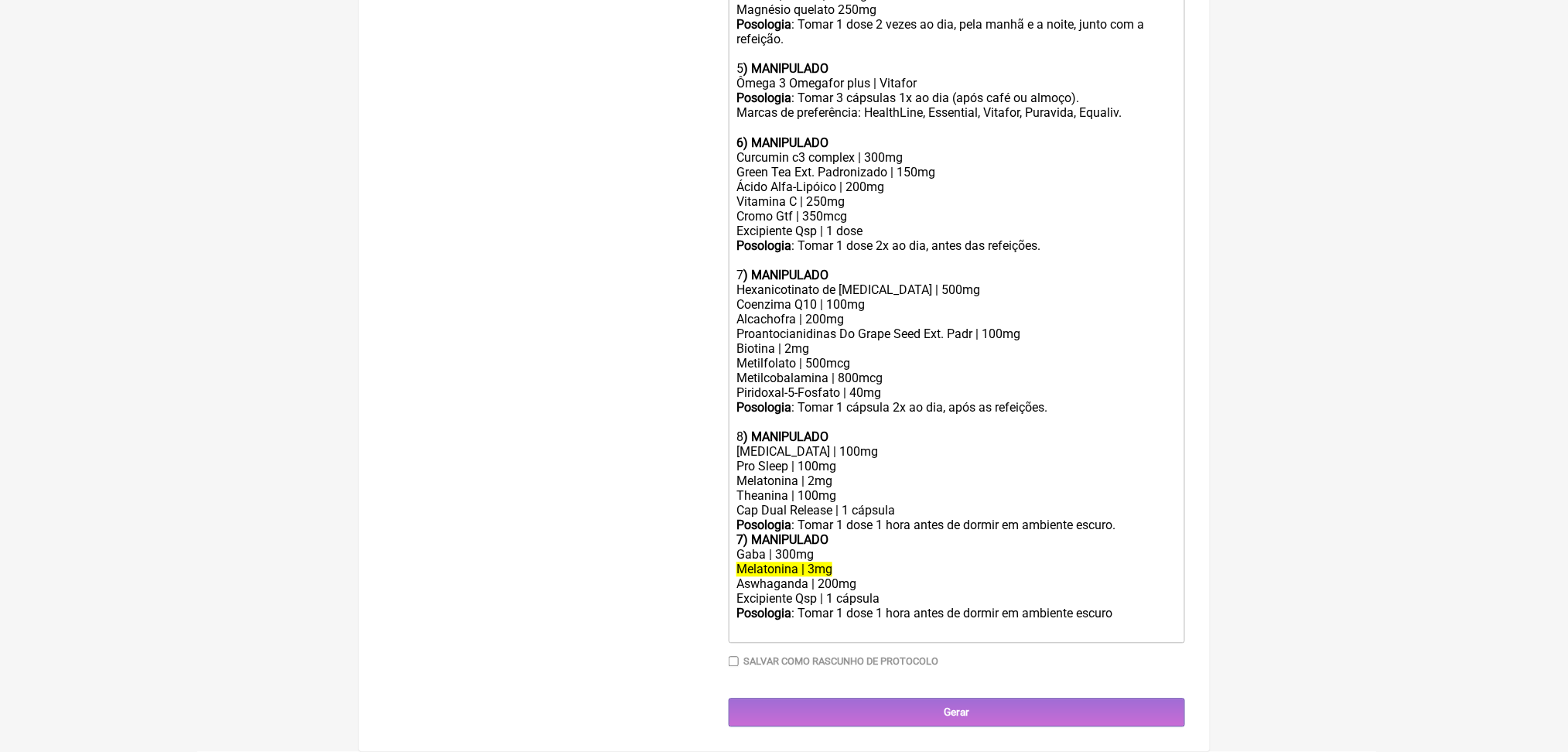
click at [796, 445] on div "Phenibut | 100mg" at bounding box center [956, 453] width 439 height 15
paste trix-editor "Aswhaganda | 200mg</div><div><br><br>"
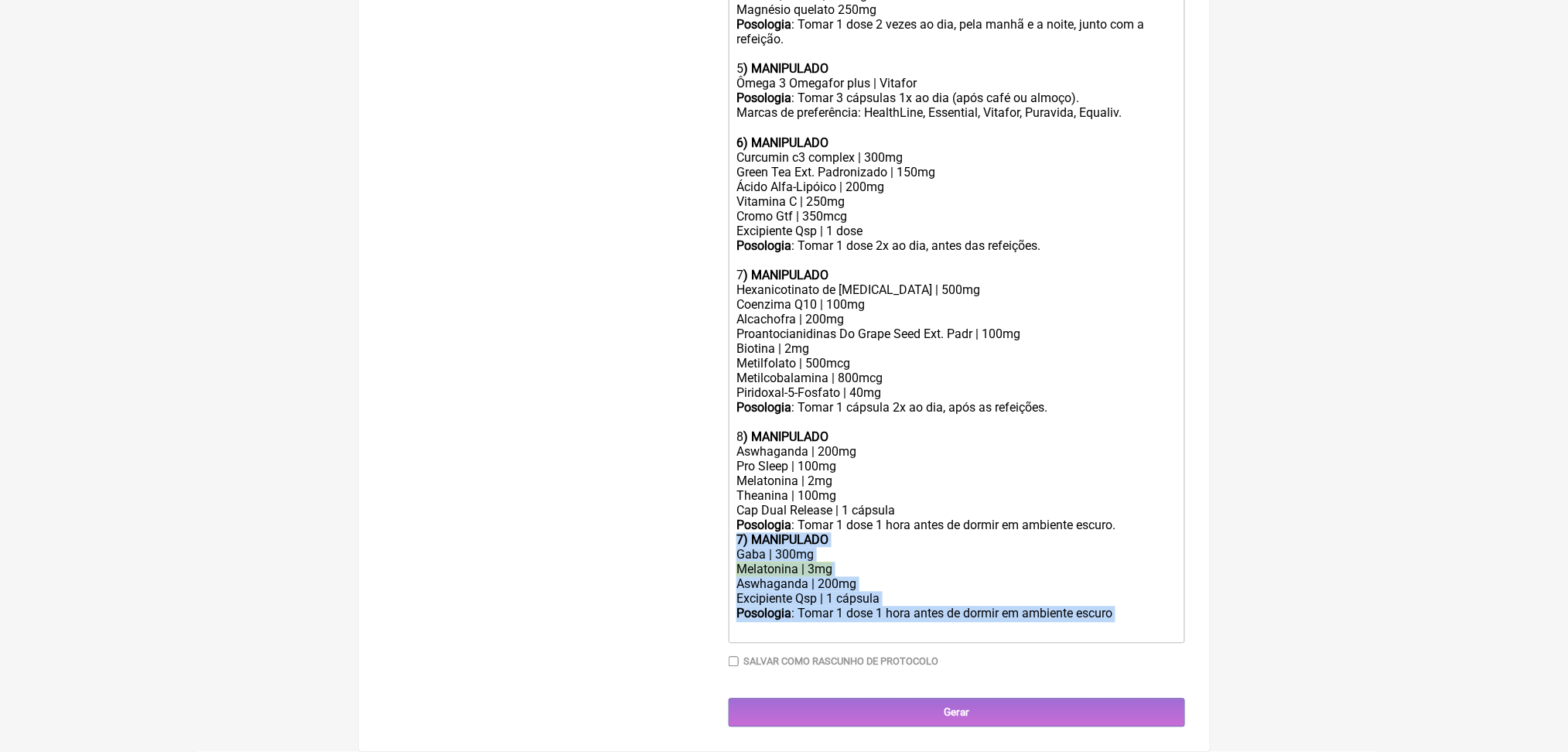
drag, startPoint x: 865, startPoint y: 610, endPoint x: 739, endPoint y: 486, distance: 176.8
click at [739, 486] on trix-editor "Manipulação para 60 dias: 1) Estradiol | 1 mg Estriol | 2 mg Base pentravan 1 m…" at bounding box center [957, 129] width 457 height 1029
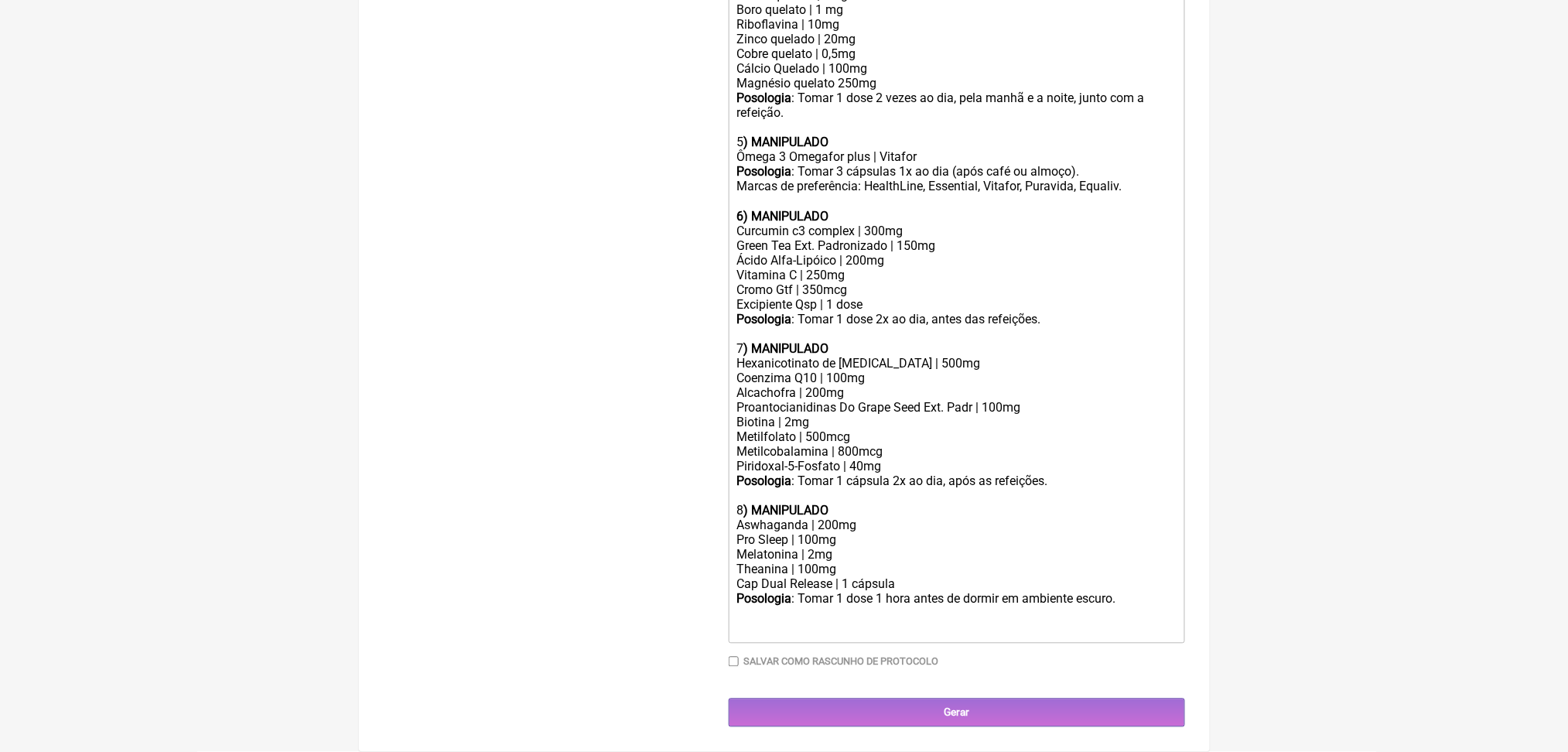
scroll to position [1337, 0]
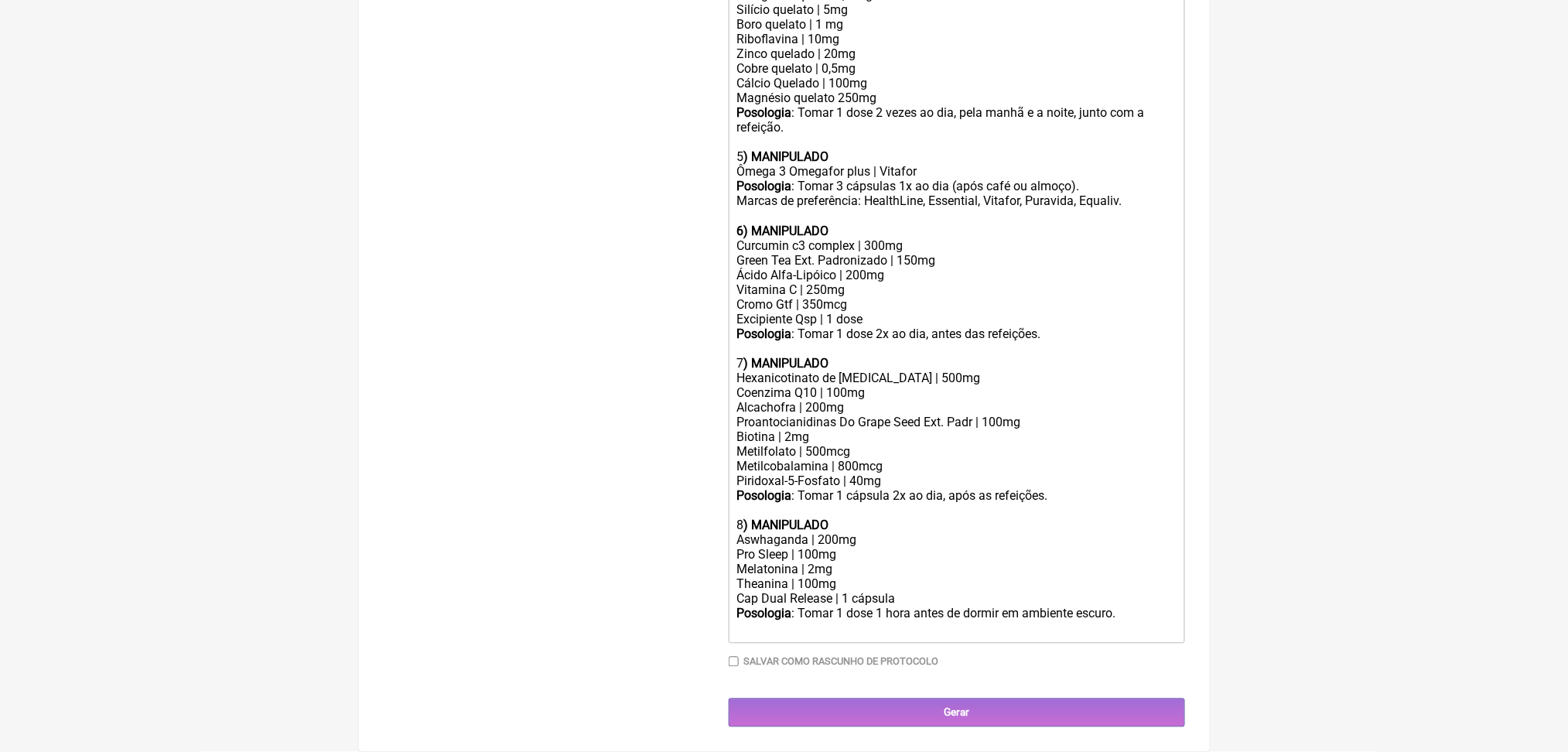
click at [838, 562] on div "Melatonina | 2mg" at bounding box center [956, 570] width 439 height 15
click at [862, 401] on div "Alcachofra | 200mg Proantocianidinas Do Grape Seed Ext. Padr | 100mg" at bounding box center [956, 415] width 439 height 29
drag, startPoint x: 923, startPoint y: 275, endPoint x: 1140, endPoint y: 283, distance: 217.1
click at [1140, 327] on div "Posologia : Tomar 1 dose 2x ao dia, antes das refeições." at bounding box center [956, 334] width 439 height 15
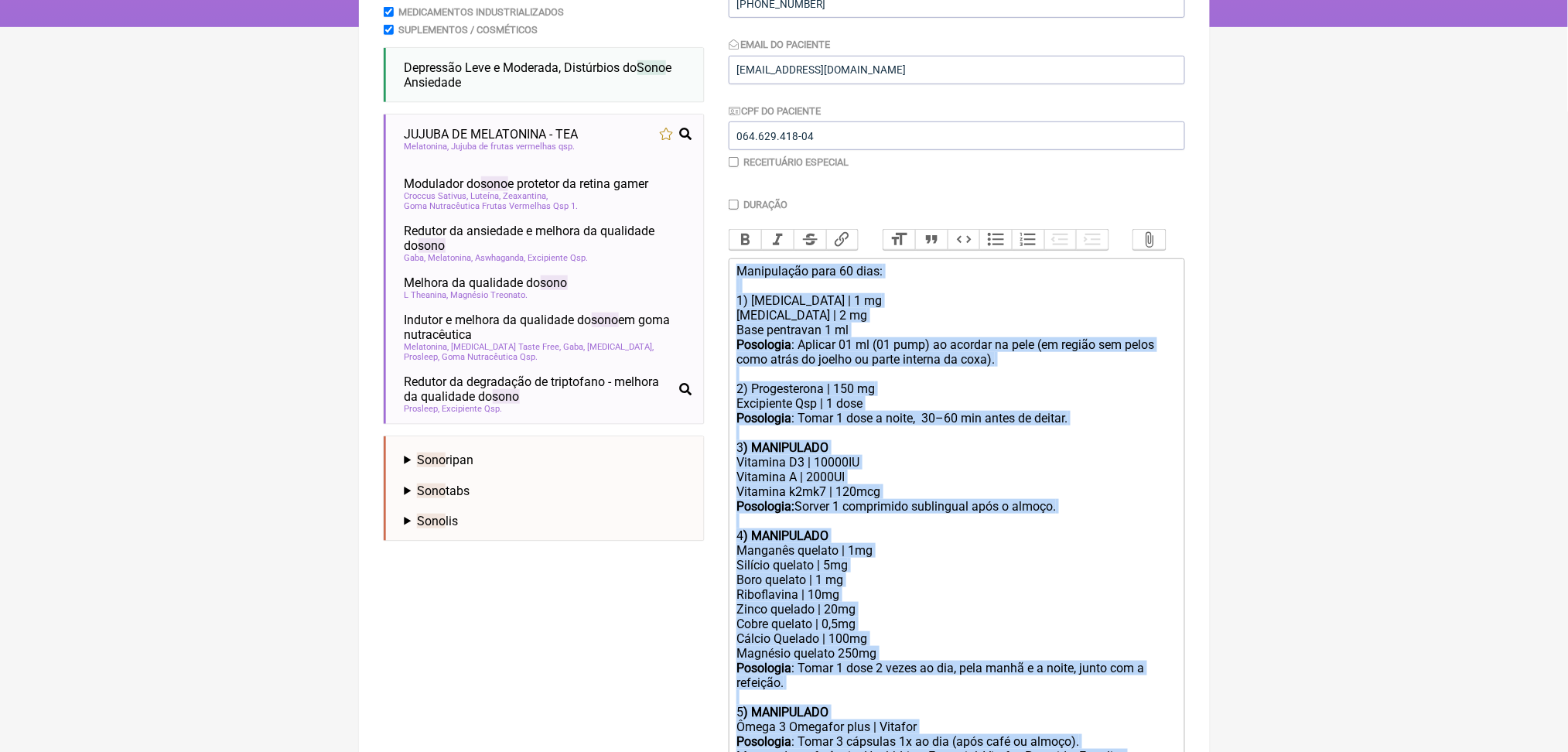
scroll to position [258, 0]
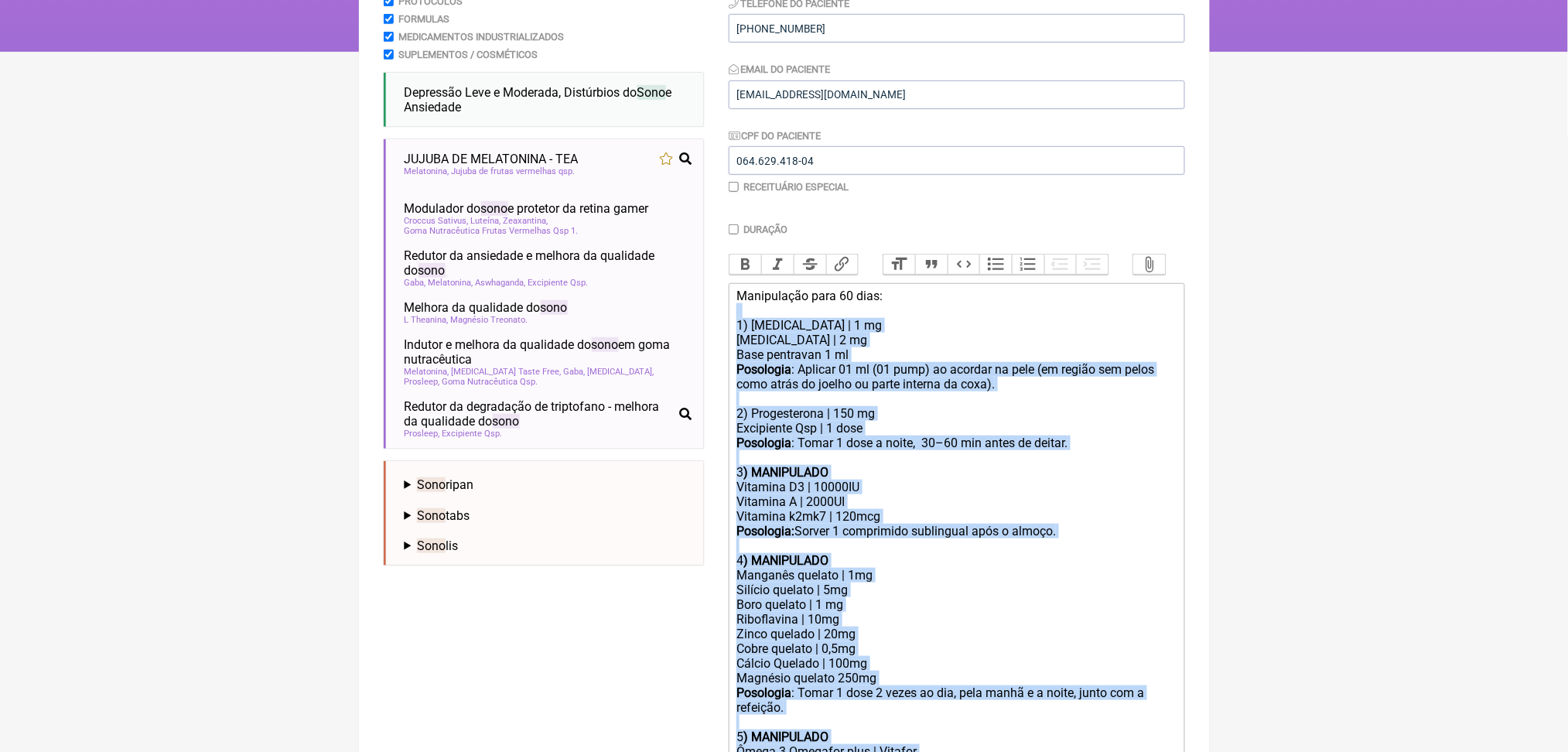
drag, startPoint x: 947, startPoint y: 656, endPoint x: 740, endPoint y: 434, distance: 303.5
click at [740, 434] on trix-editor "Manipulação para 60 dias: 1) Estradiol | 1 mg Estriol | 2 mg Base pentravan 1 m…" at bounding box center [957, 753] width 457 height 941
copy trix-editor "1) Estradiol | 1 mg Estriol | 2 mg Base pentravan 1 ml Posologia : Aplicar 01 m…"
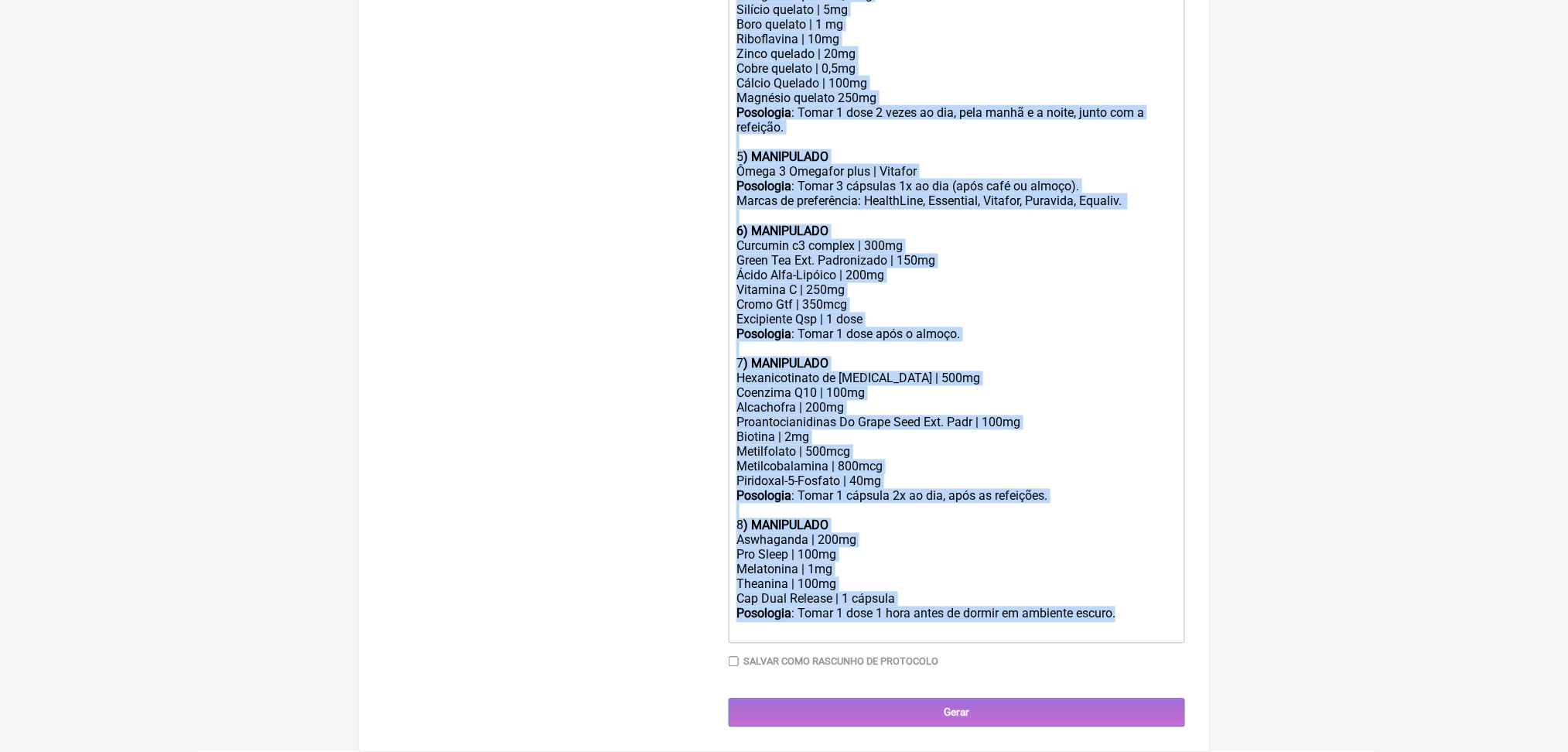
scroll to position [1337, 0]
click at [867, 533] on div "Aswhaganda | 200mg" at bounding box center [956, 541] width 439 height 15
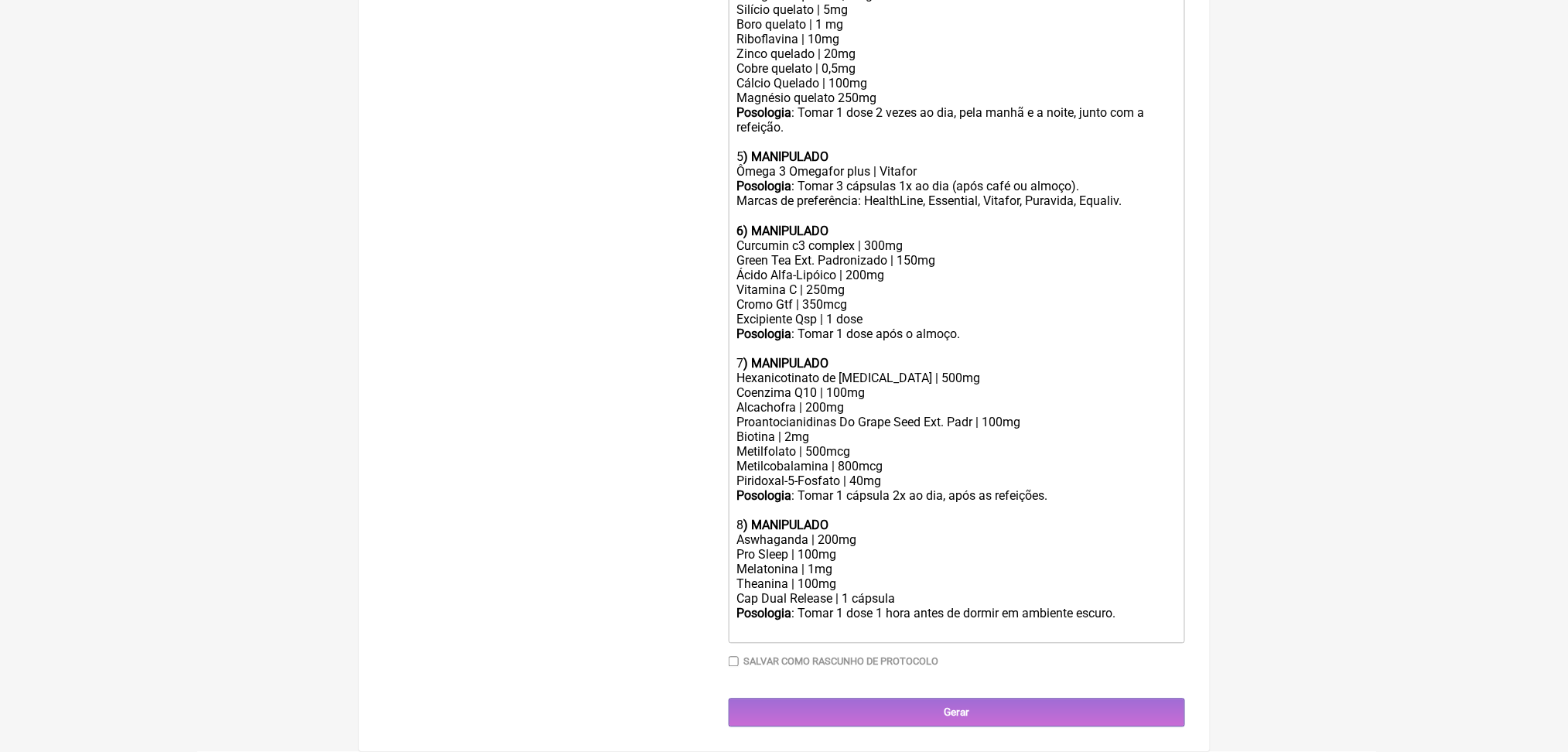
click at [850, 533] on div "Aswhaganda | 200mg" at bounding box center [956, 541] width 439 height 15
click at [900, 577] on div "Theanina | 100mg" at bounding box center [956, 585] width 439 height 15
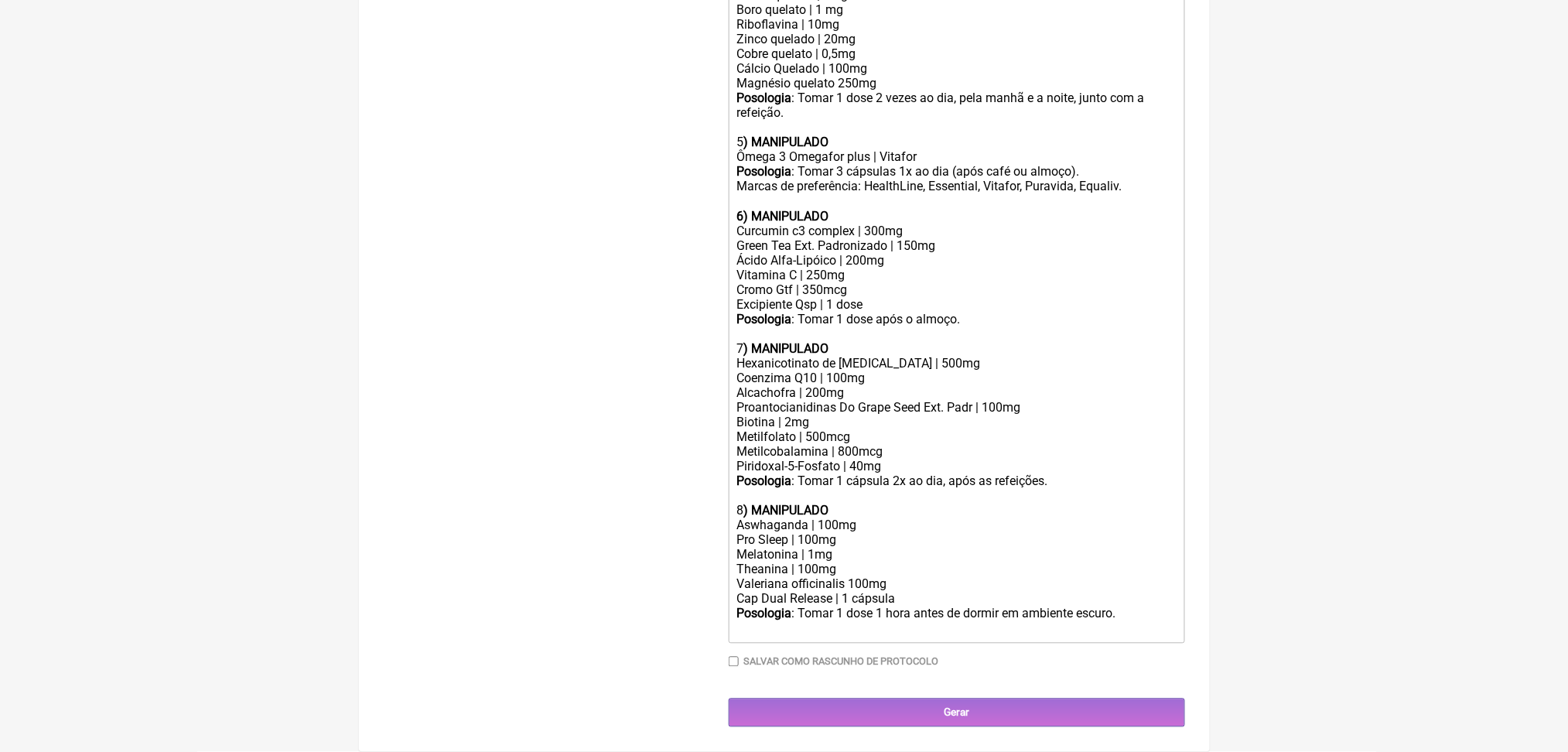
click at [908, 562] on div "Theanina | 100mg Valeriana officinalis 100mg" at bounding box center [956, 576] width 439 height 29
click at [907, 562] on div "Theanina | 100mg Valeriana officinalis 100mg" at bounding box center [956, 576] width 439 height 29
click at [844, 562] on div "Theanina | 100mg Valeriana officinalis 150mg" at bounding box center [956, 576] width 439 height 29
paste trix-editor "<div>Manipulação para 60 dias:<br>&nbsp;<br>1) Estradiol | 1 mg<br>Estriol | 2 …"
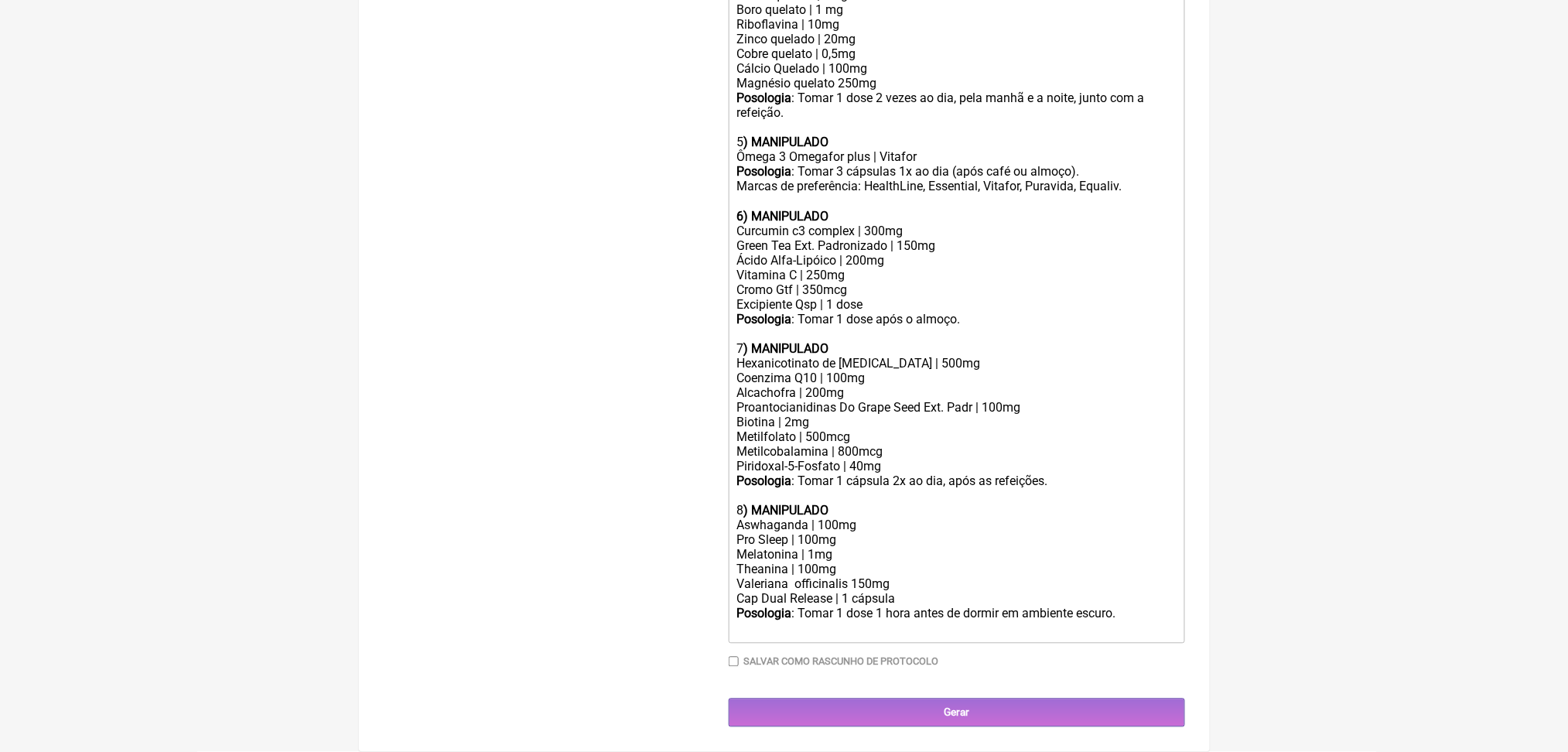
click at [855, 619] on div "Posologia : Tomar 1 dose 1 hora antes de dormir em ambiente escuro.ㅤ" at bounding box center [956, 621] width 439 height 31
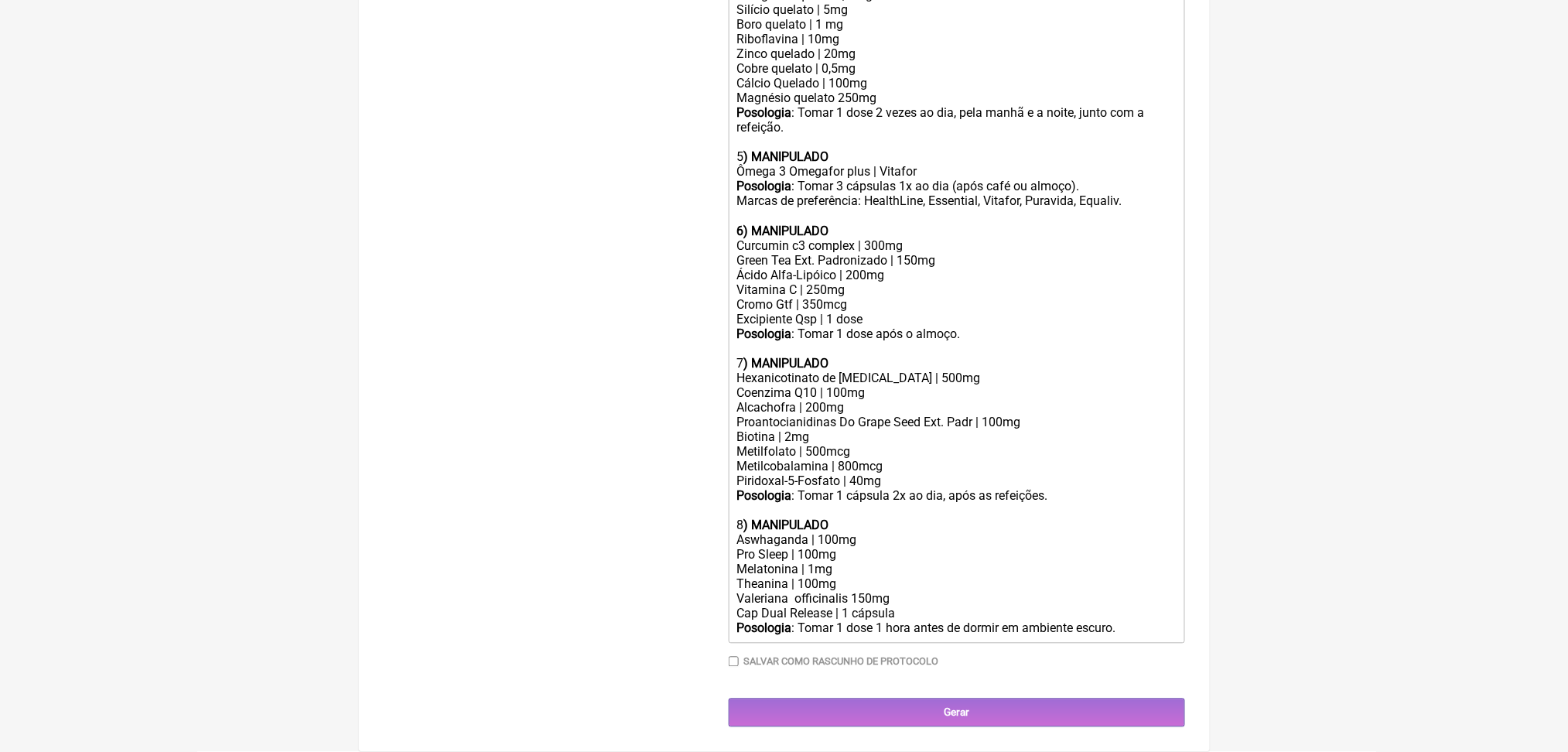
scroll to position [1126, 0]
click at [774, 445] on div "Biotina | 2mg" at bounding box center [956, 438] width 439 height 15
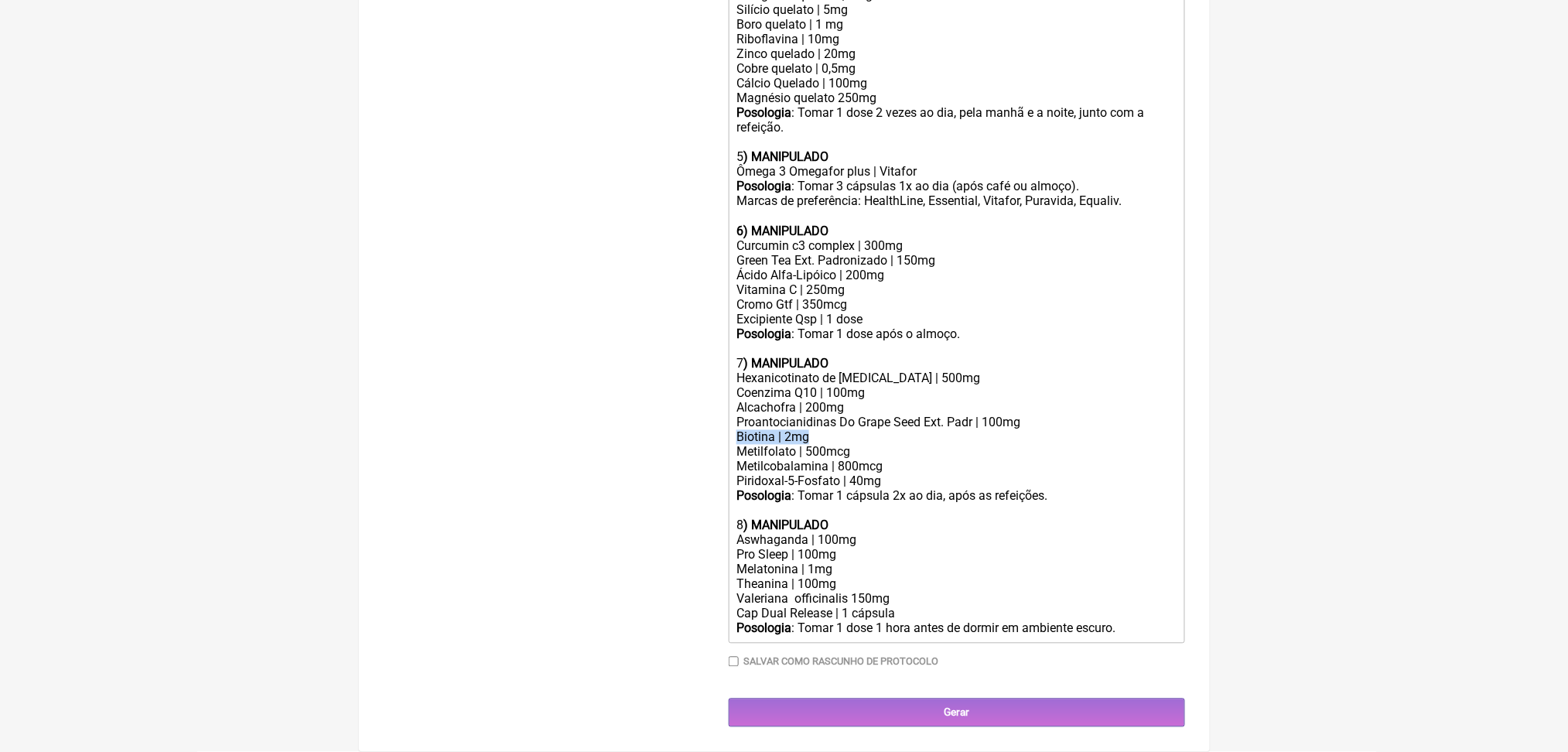
copy div "Biotina | 2mg"
drag, startPoint x: 918, startPoint y: 354, endPoint x: 1021, endPoint y: 359, distance: 103.1
click at [1021, 149] on div "Posologia : Tomar 1 dose 2 vezes ao dia, pela manhã e a noite, junto com a refe…" at bounding box center [956, 126] width 439 height 44
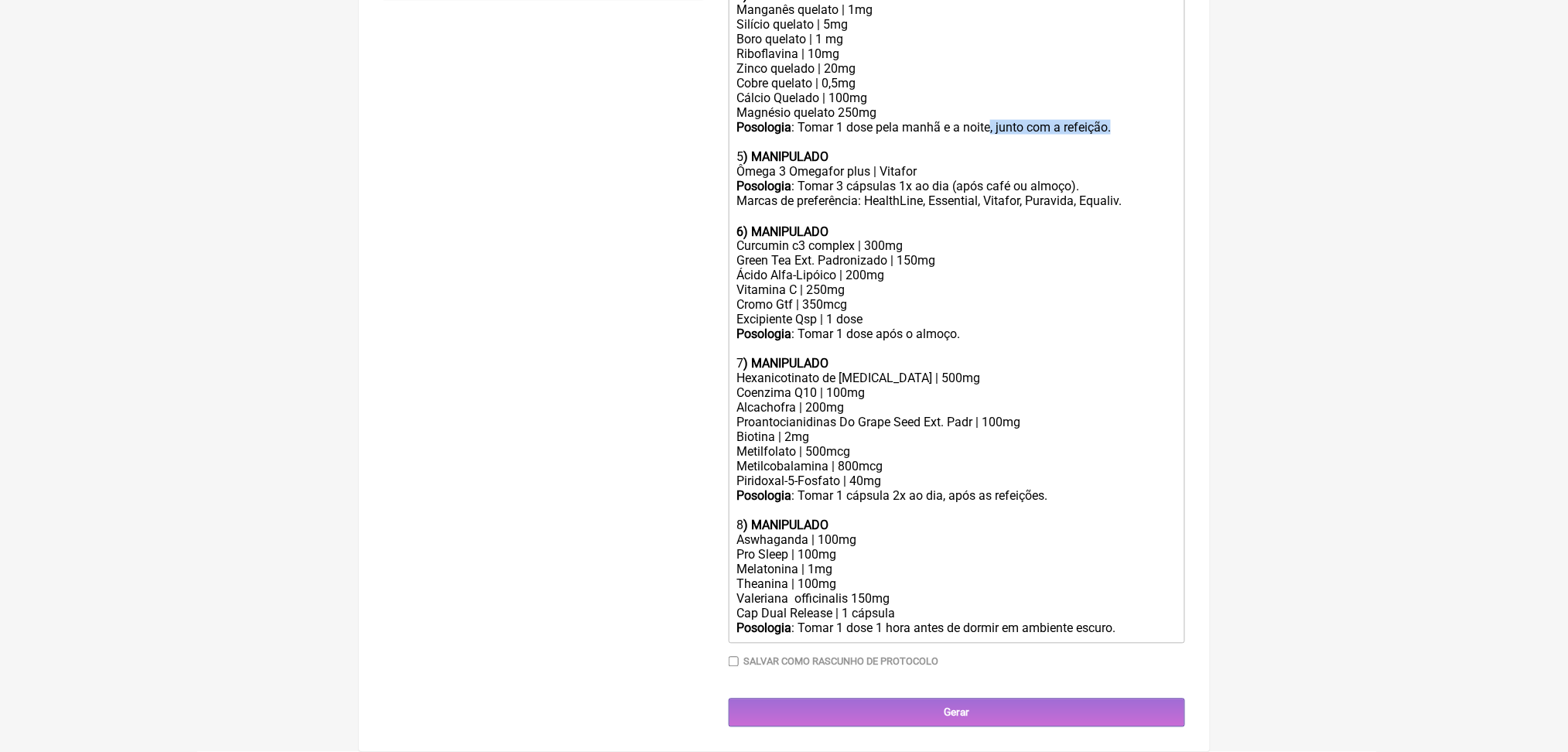
drag, startPoint x: 1065, startPoint y: 358, endPoint x: 1136, endPoint y: 374, distance: 72.8
click at [1136, 149] on div "Posologia : Tomar 1 dose pela manhã e a noite, junto com a refeição." at bounding box center [956, 134] width 439 height 29
click at [863, 76] on div "Riboflavina | 10mg Zinco quelado | 20mg" at bounding box center [956, 61] width 439 height 29
click at [878, 120] on div "Magnésio quelato 250mg" at bounding box center [956, 112] width 439 height 15
click at [861, 47] on div "Silício quelato | 5mg Boro quelato | 1 mg" at bounding box center [956, 31] width 439 height 29
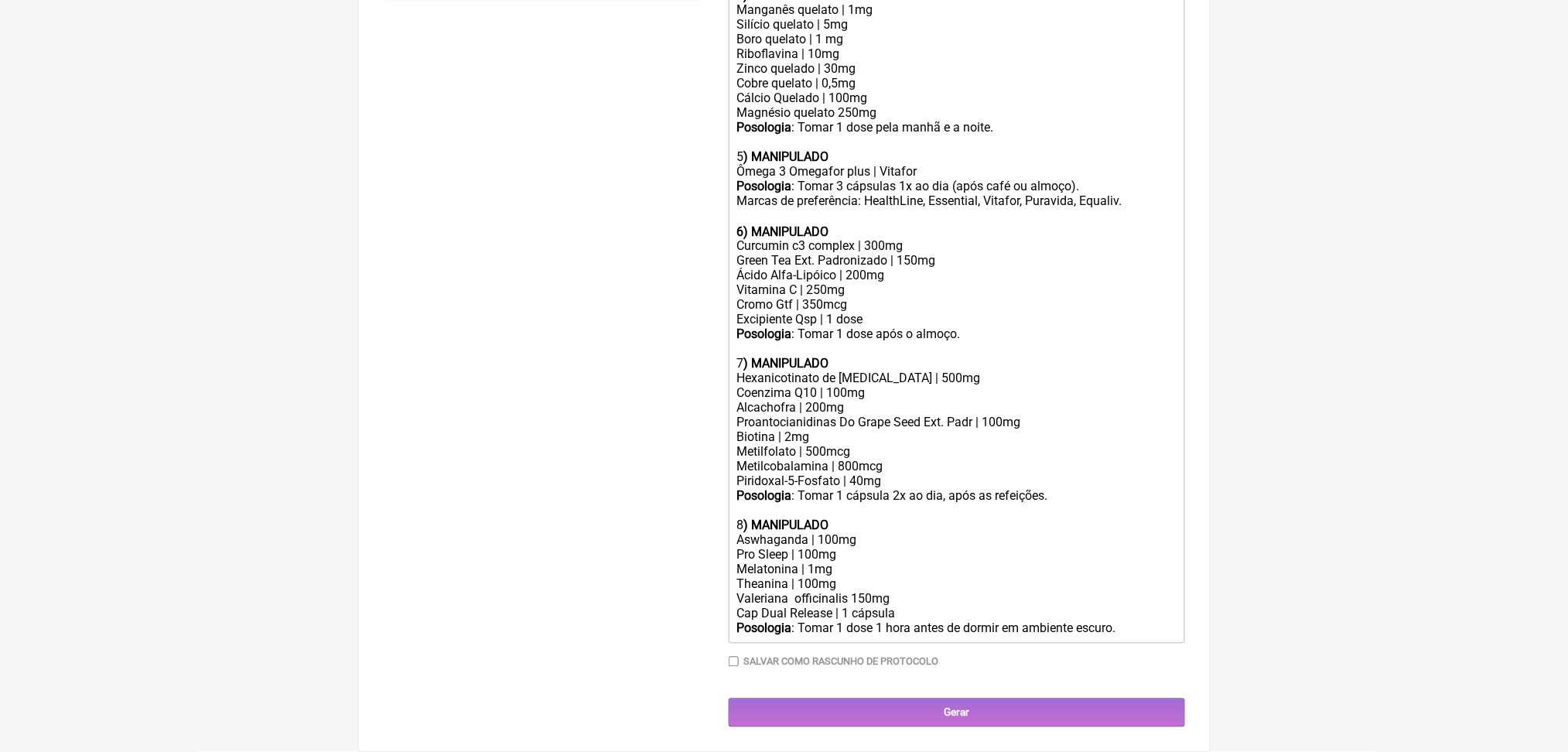
click at [892, 120] on div "Magnésio quelato 250mg" at bounding box center [956, 112] width 439 height 15
click at [850, 76] on div "Riboflavina | 10mg Zinco quelado | 30mg" at bounding box center [956, 61] width 439 height 29
click at [871, 105] on div "Cobre quelato | 0,5mg Cálcio Quelado | 100mg" at bounding box center [956, 90] width 439 height 29
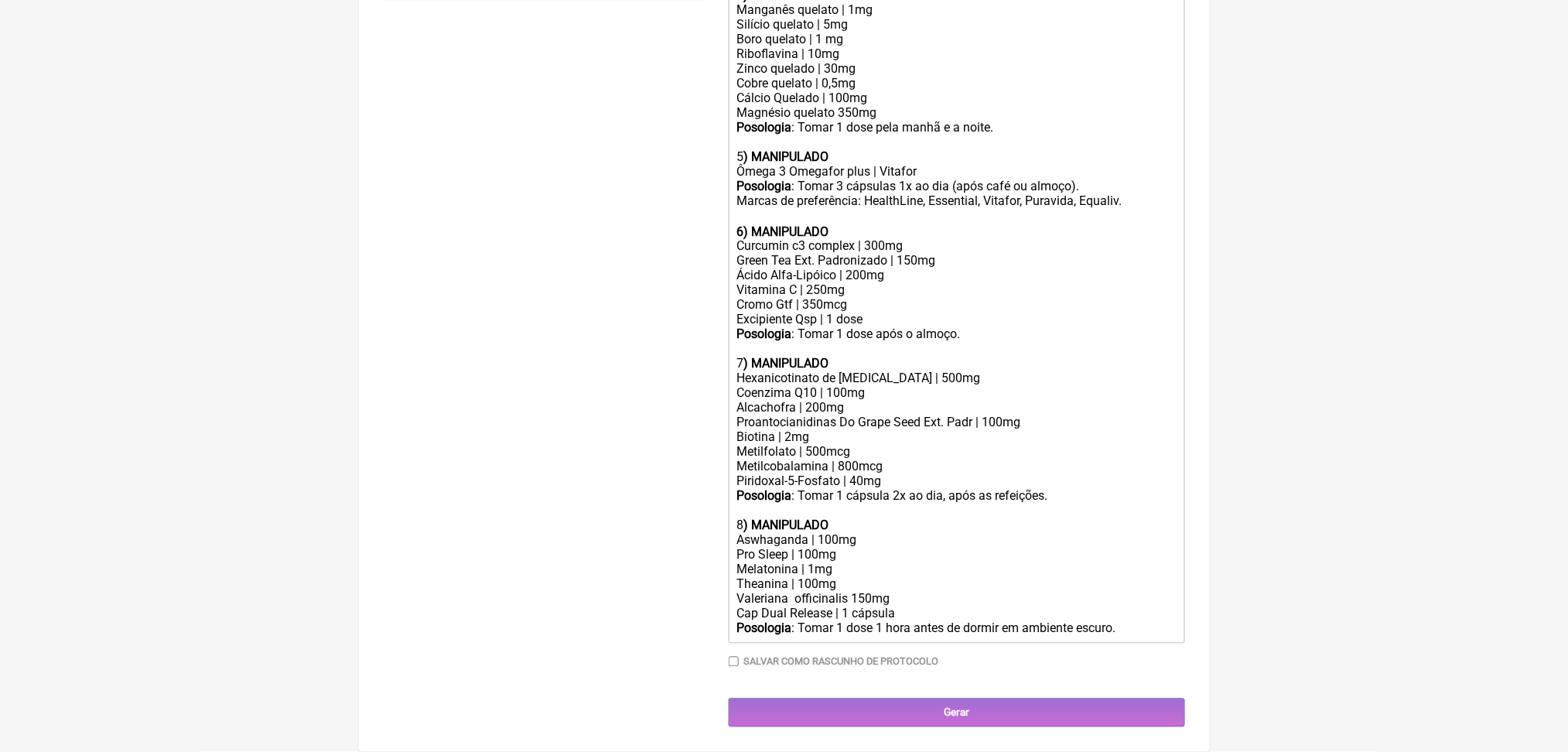
click at [874, 105] on div "Cobre quelato | 0,5mg Cálcio Quelado | 100mg" at bounding box center [956, 90] width 439 height 29
click at [1041, 149] on div "Posologia : Tomar 1 dose pela manhã e a noite." at bounding box center [956, 134] width 439 height 29
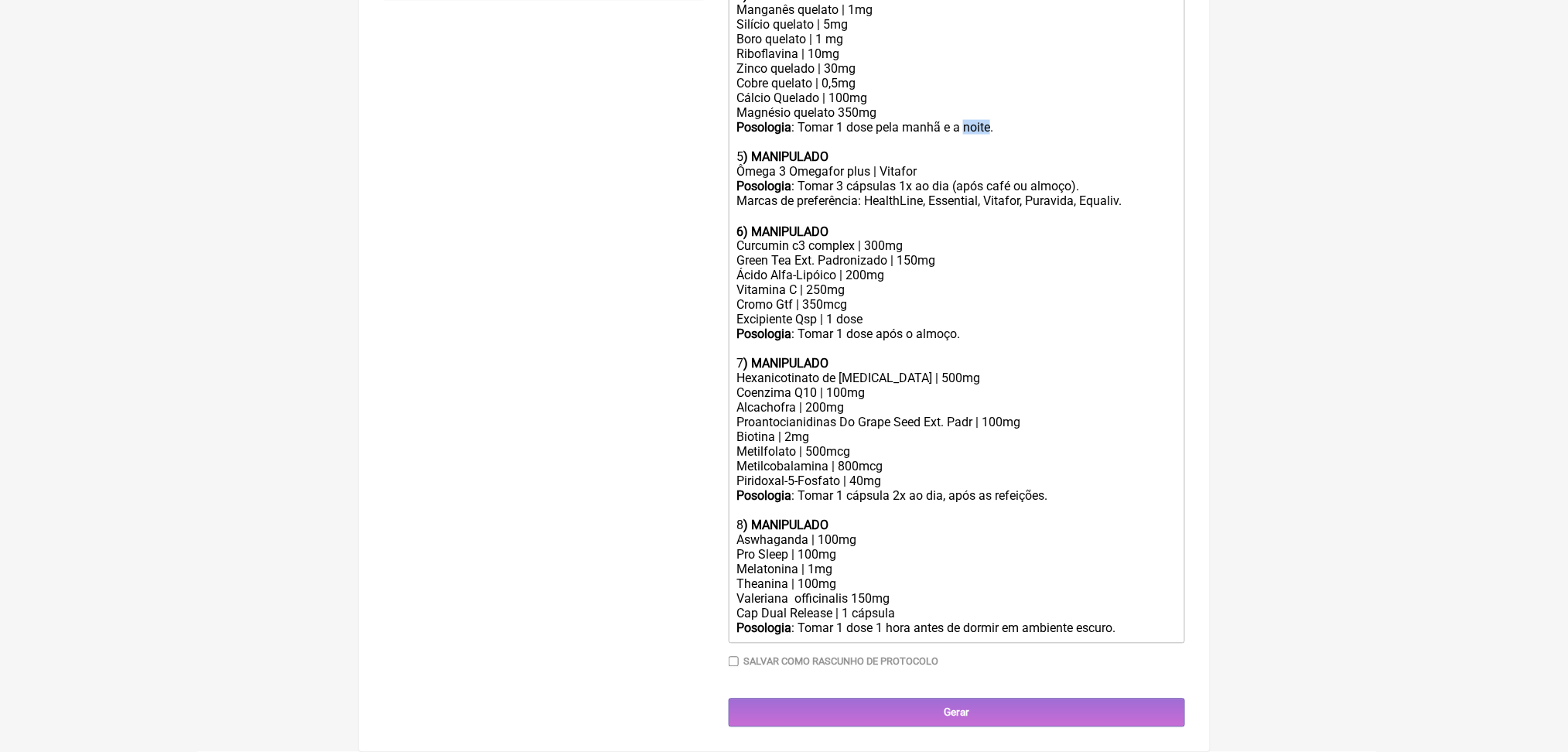
click at [1041, 149] on div "Posologia : Tomar 1 dose pela manhã e a noite." at bounding box center [956, 134] width 439 height 29
click at [860, 47] on div "Silício quelato | 5mg Boro quelato | 1 mg" at bounding box center [956, 31] width 439 height 29
click at [823, 47] on div "Silício quelato | 10mg Boro quelato | 1 mg" at bounding box center [956, 31] width 439 height 29
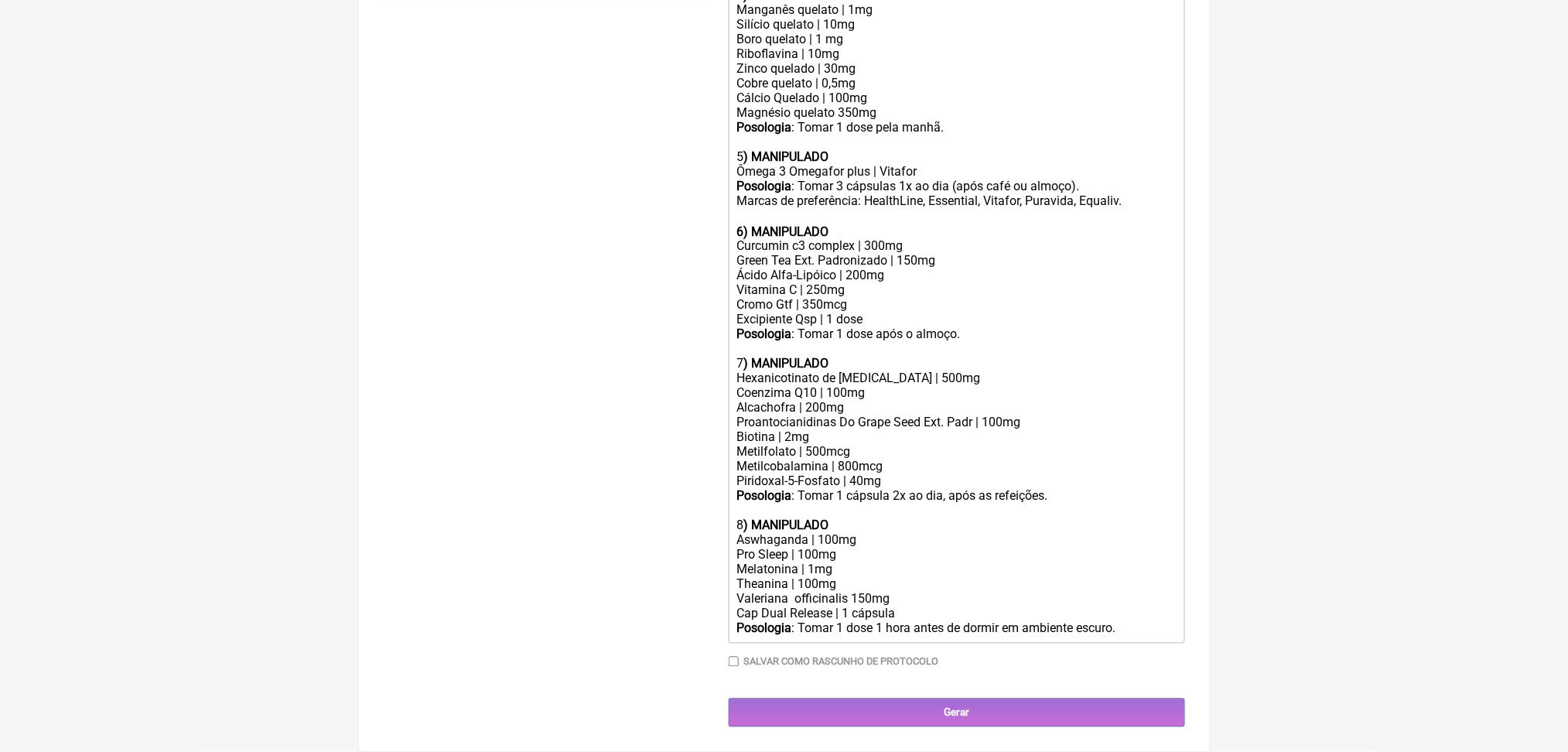
click at [884, 120] on div "Magnésio quelato 350mg" at bounding box center [956, 112] width 439 height 15
type trix-editor "<div>Manipulação para 60 dias:<br>&nbsp;<br>1) Estradiol | 1 mg<br>Estriol | 2 …"
click at [848, 707] on input "Gerar" at bounding box center [957, 713] width 457 height 28
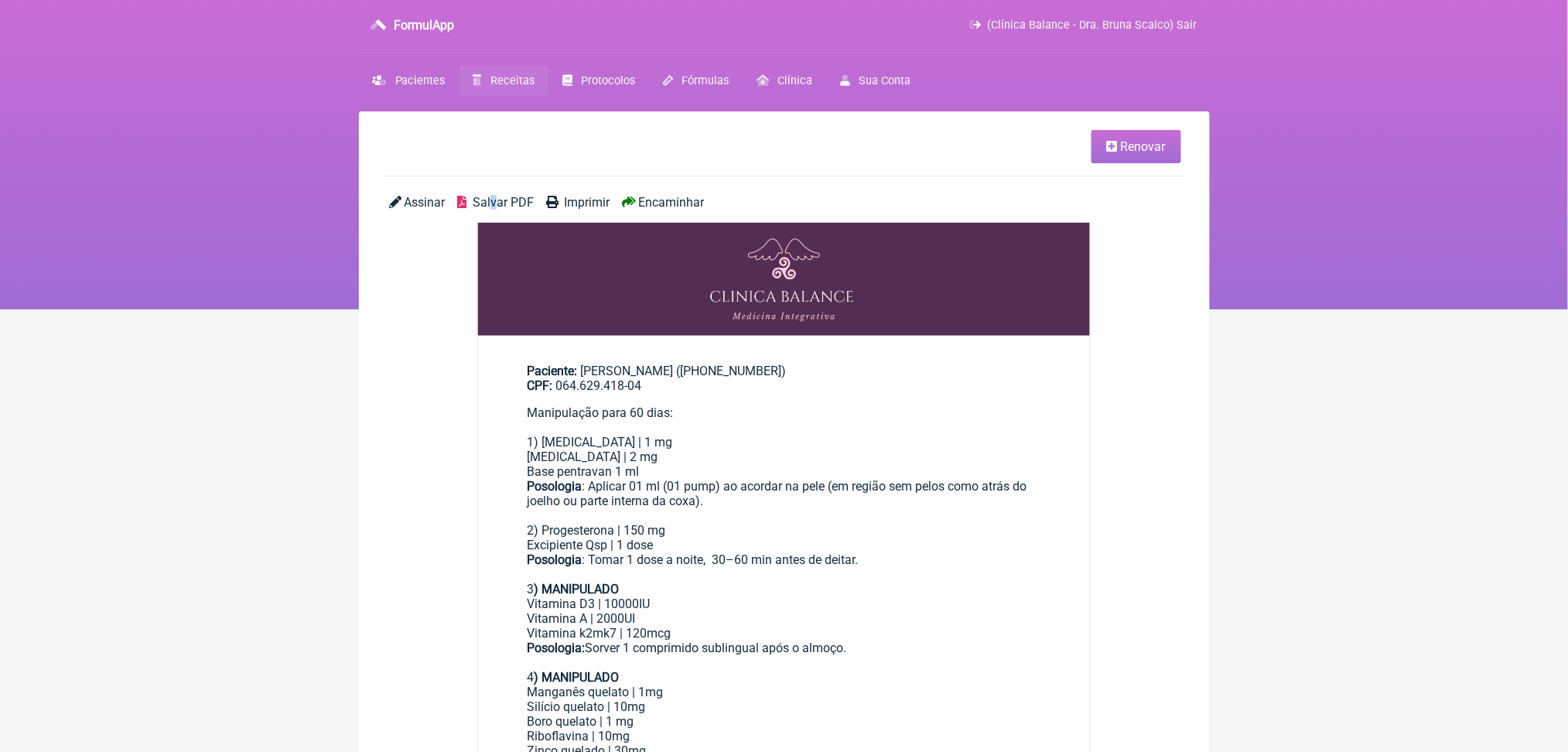
drag, startPoint x: 524, startPoint y: 211, endPoint x: 537, endPoint y: 224, distance: 18.4
click at [534, 210] on span "Salvar PDF" at bounding box center [502, 202] width 61 height 15
click at [527, 87] on span "Receitas" at bounding box center [512, 81] width 44 height 13
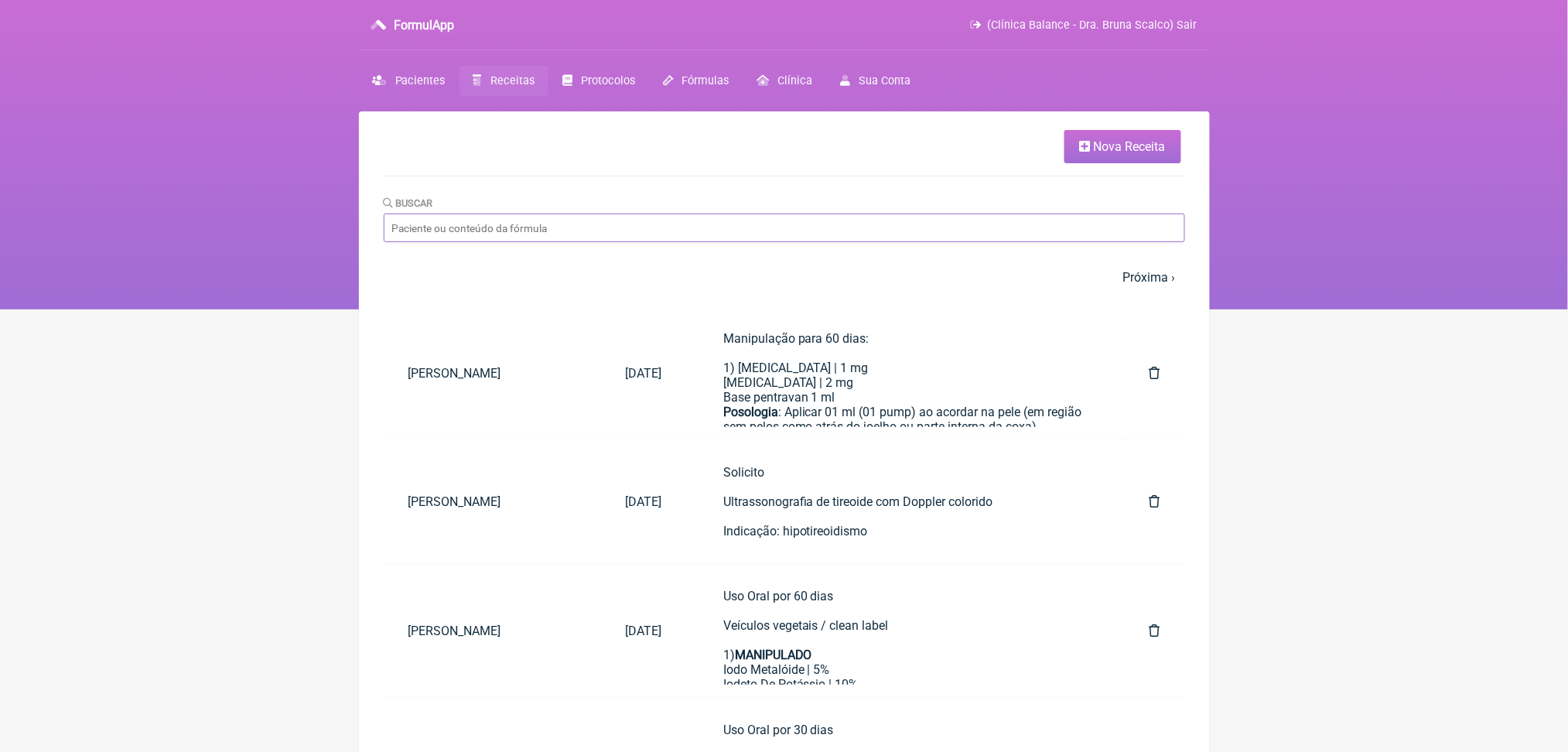
click at [887, 242] on input "Buscar" at bounding box center [784, 228] width 801 height 28
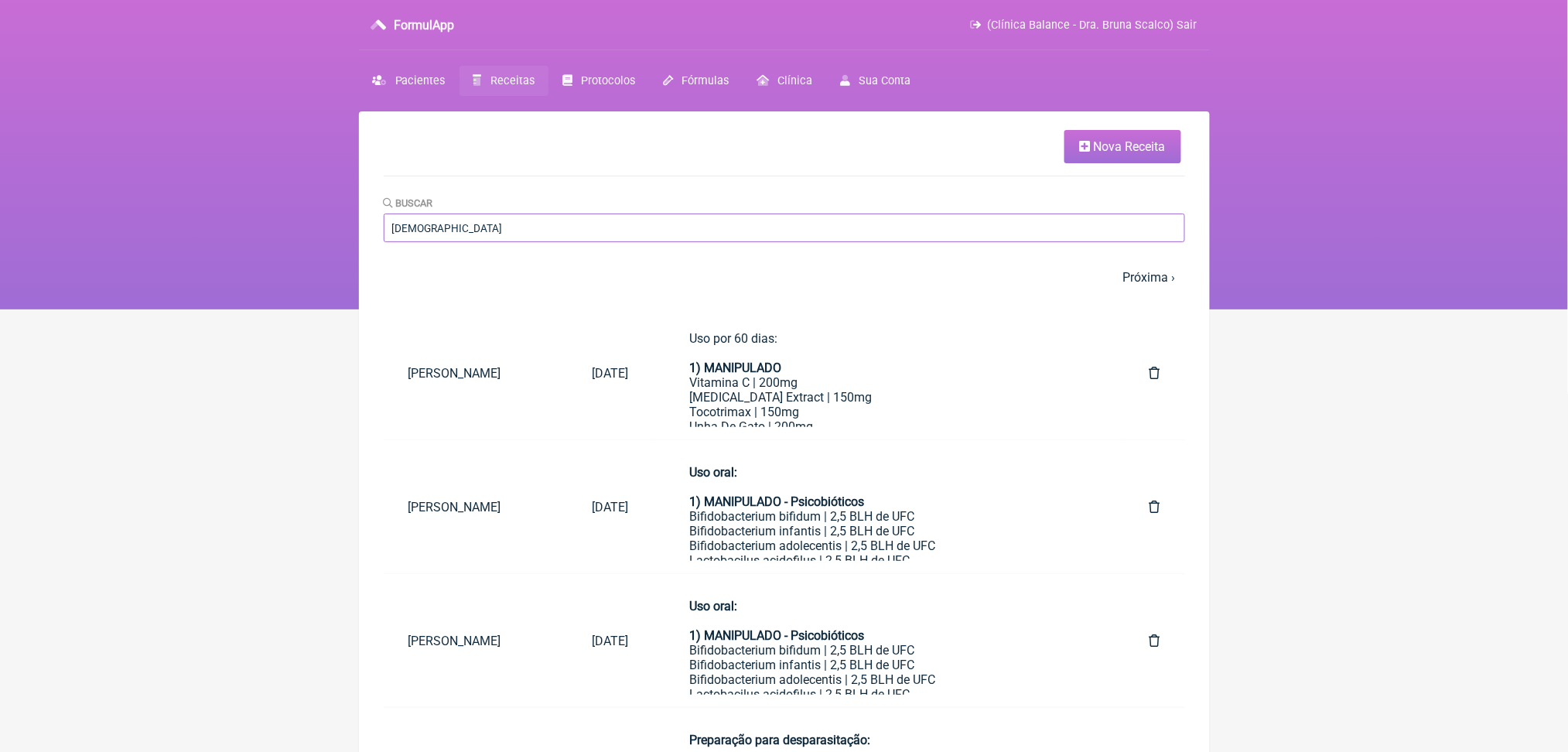
click at [477, 242] on input "[DEMOGRAPHIC_DATA]" at bounding box center [784, 228] width 801 height 28
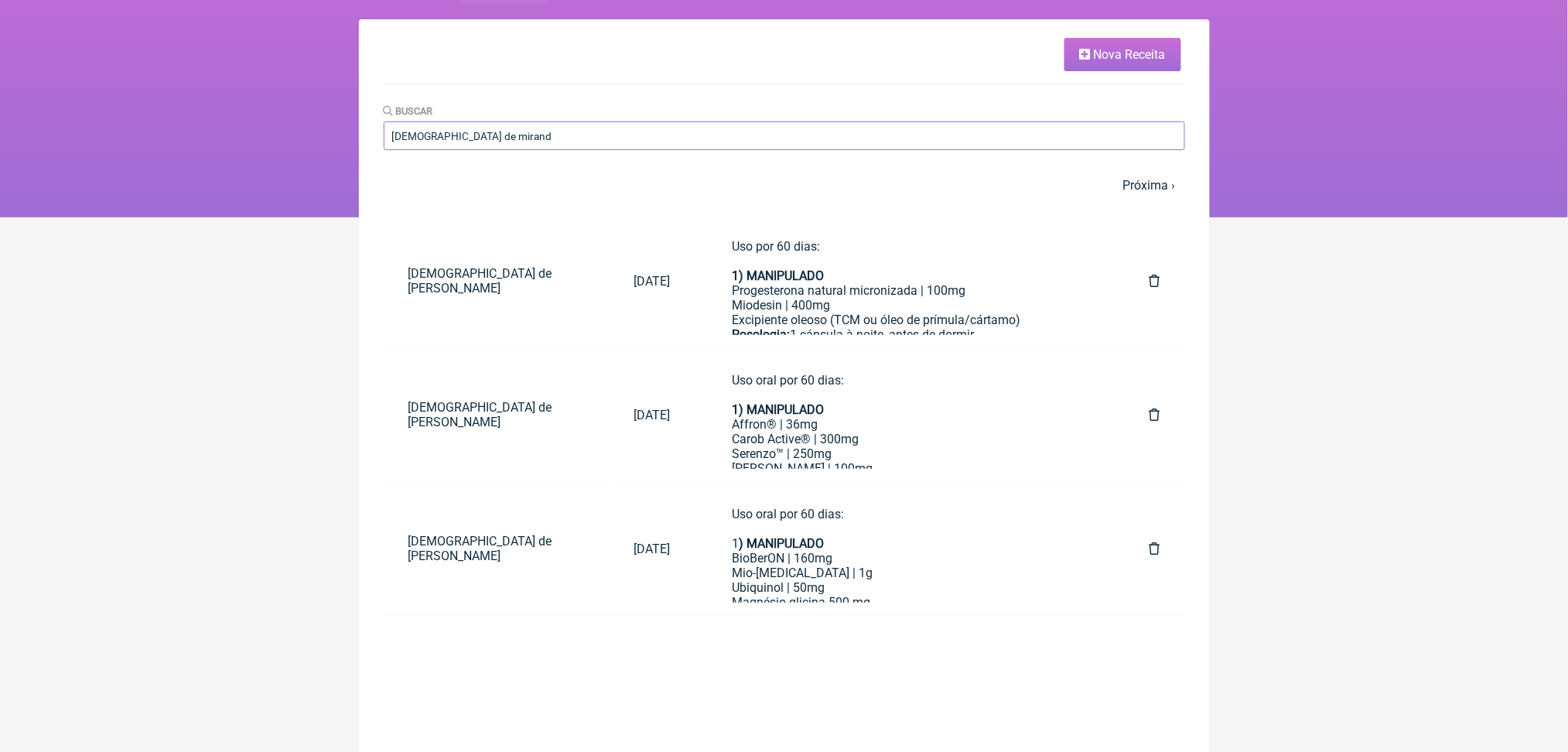
scroll to position [111, 0]
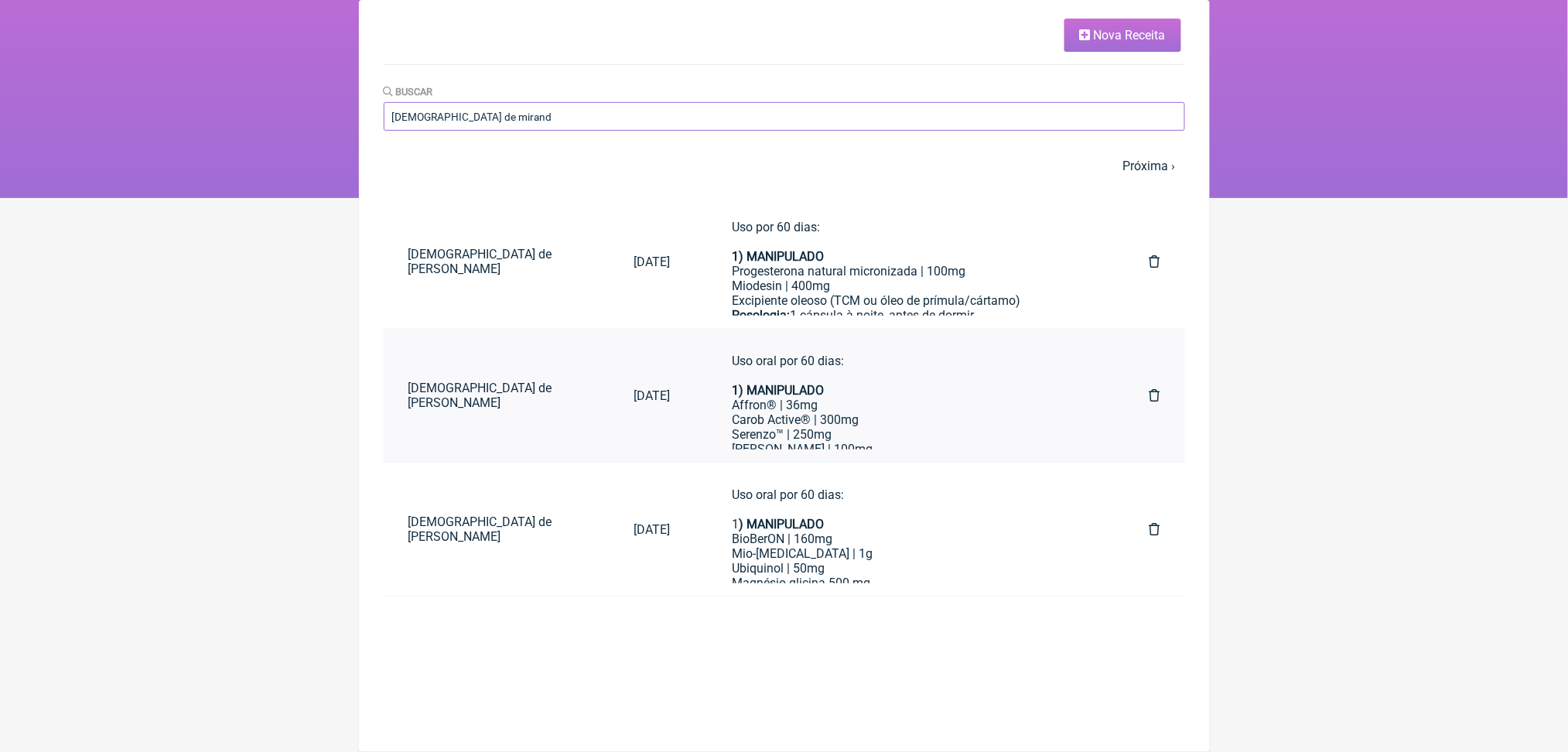
type input "[DEMOGRAPHIC_DATA] de mirand"
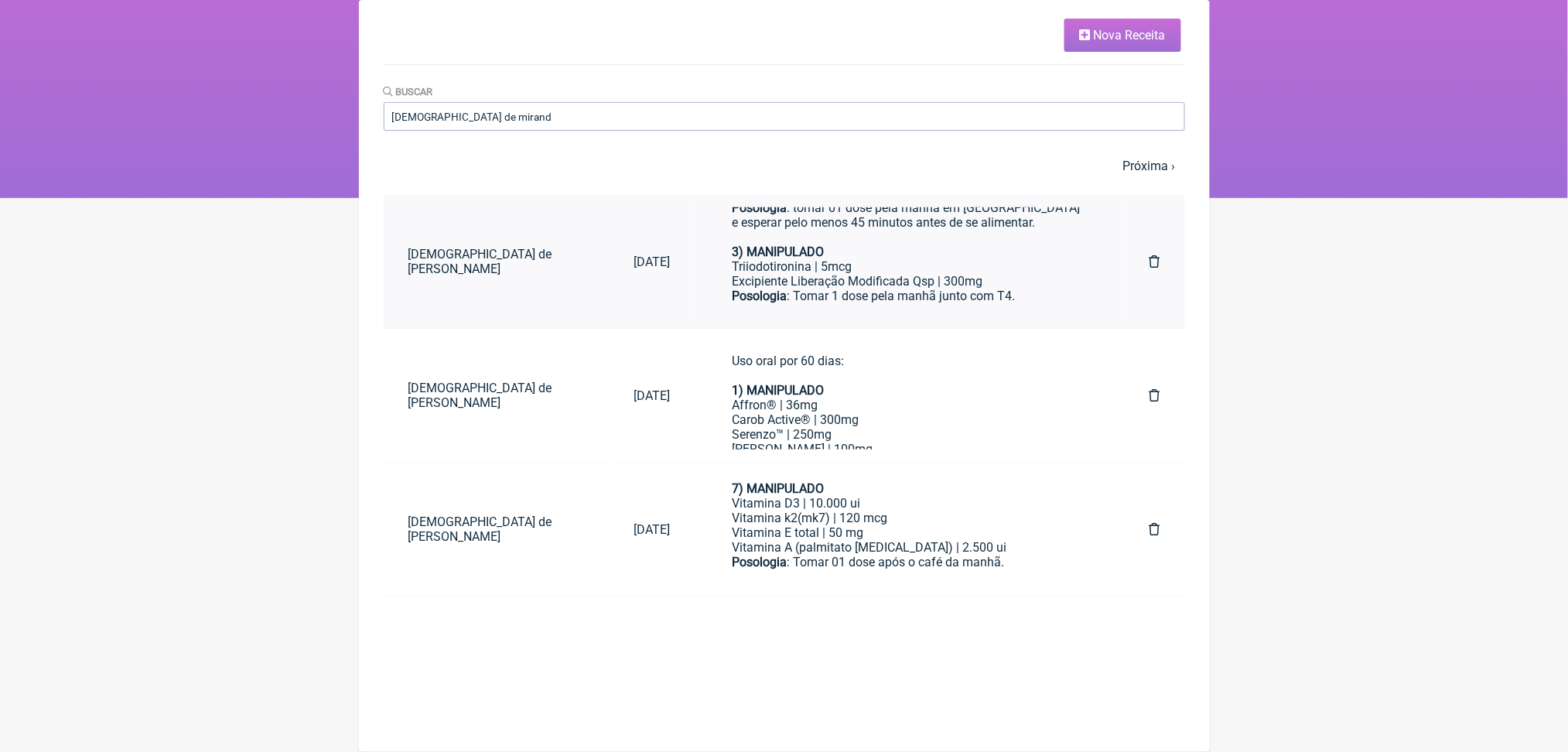
scroll to position [359, 0]
click at [976, 571] on div "Posologia : Tomar 01 dose após o café da manhã. ㅤ" at bounding box center [909, 563] width 355 height 17
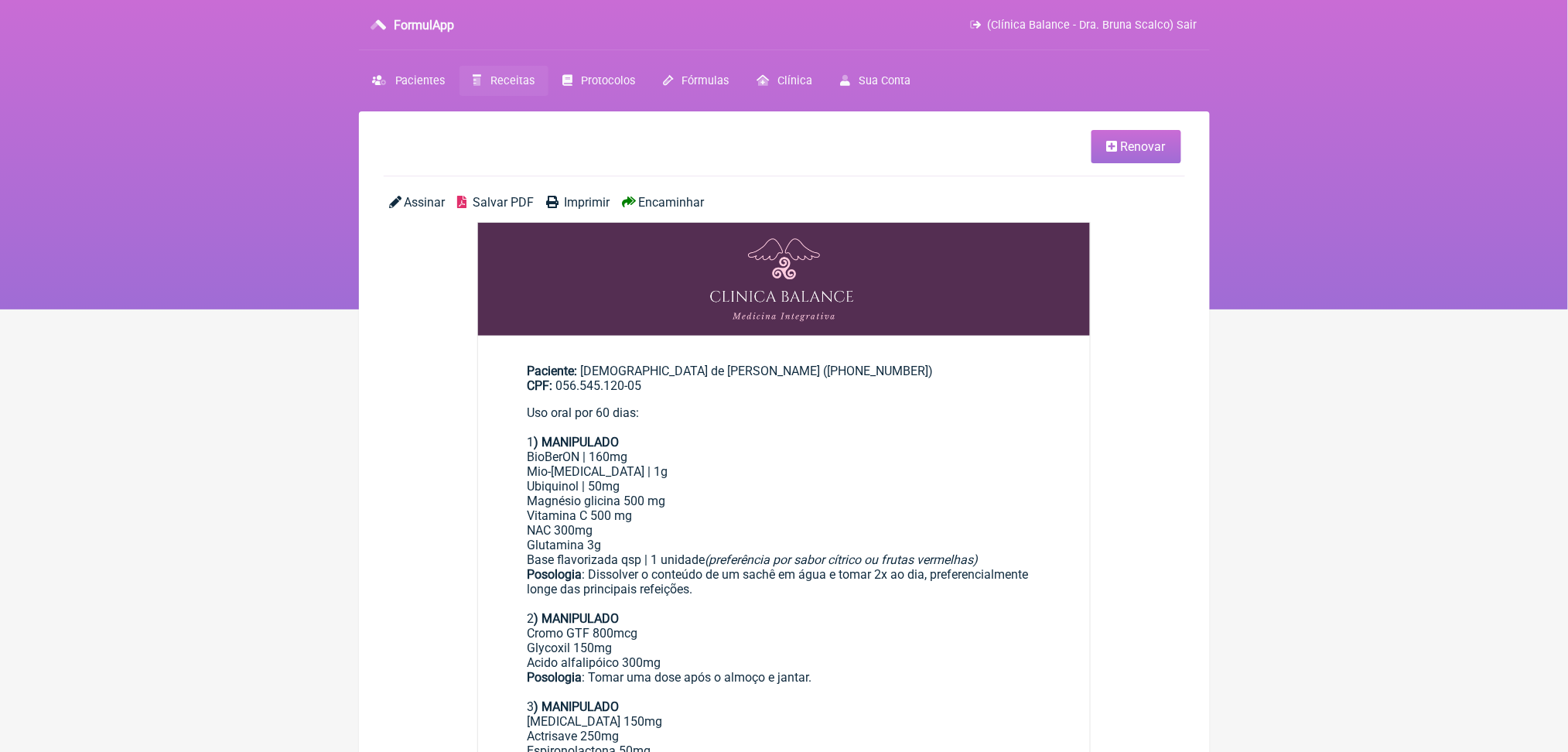
click at [1107, 152] on icon at bounding box center [1112, 146] width 11 height 12
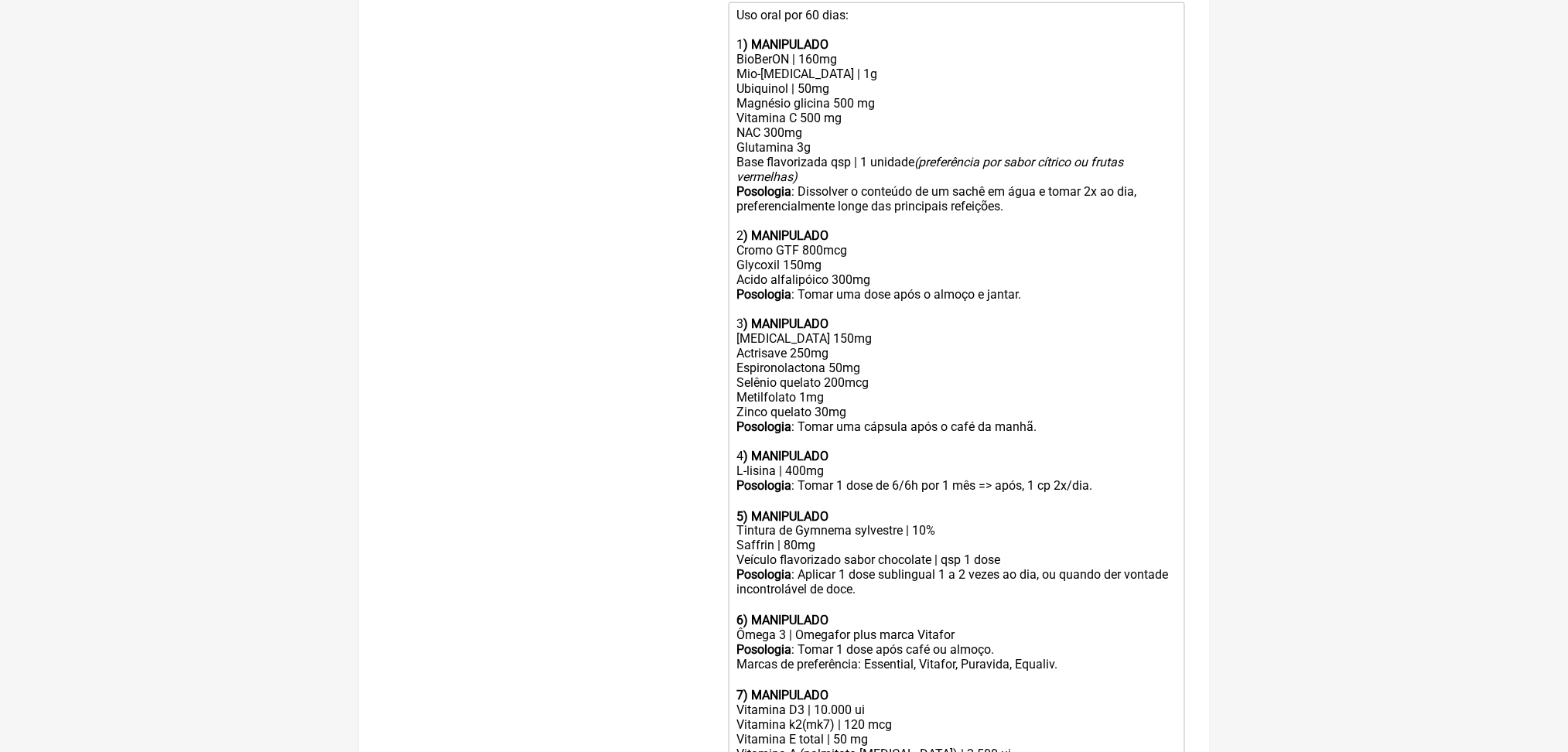
scroll to position [540, 0]
click at [756, 153] on div "Ubiquinol | 50mg Magnésio glicina 500 mg Vitamina C 500 mg NAC 300mg Glutamina …" at bounding box center [956, 116] width 439 height 73
click at [779, 153] on div "Ubiquinol | 50mg Magnésio glicina 500 mg Vitamina C 500 mg NAC 300mg Glutamina …" at bounding box center [956, 116] width 439 height 73
click at [804, 153] on div "Ubiquinol | 50mg Magnésio glicina 500 mg Vitamina C 500 mg NAC 300mg Glutamina …" at bounding box center [956, 116] width 439 height 73
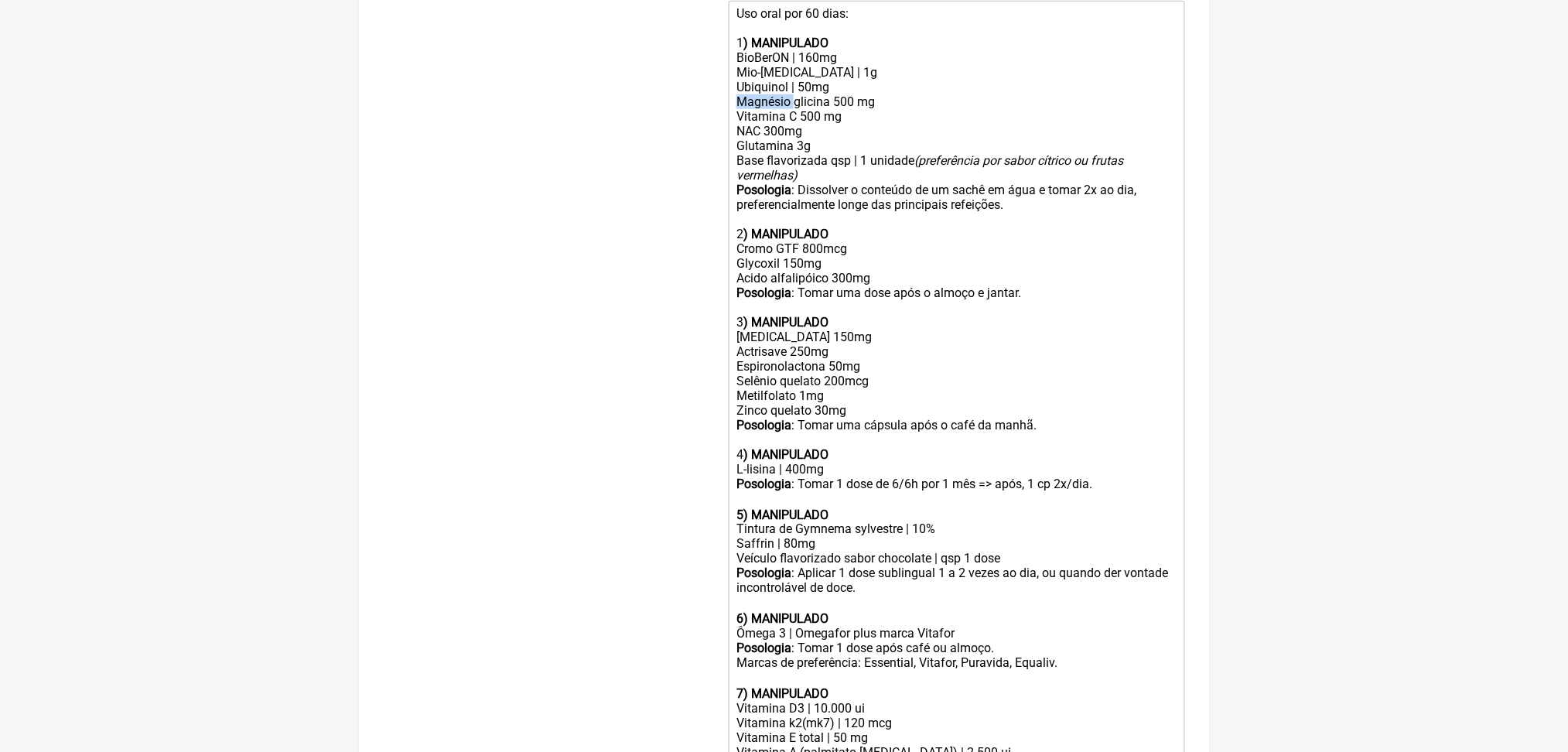
click at [804, 153] on div "Ubiquinol | 50mg Magnésio glicina 500 mg Vitamina C 500 mg NAC 300mg Glutamina …" at bounding box center [956, 116] width 439 height 73
click at [862, 241] on div "Posologia : Dissolver o conteúdo de um sachê em água e tomar 2x ao dia, prefere…" at bounding box center [956, 211] width 439 height 59
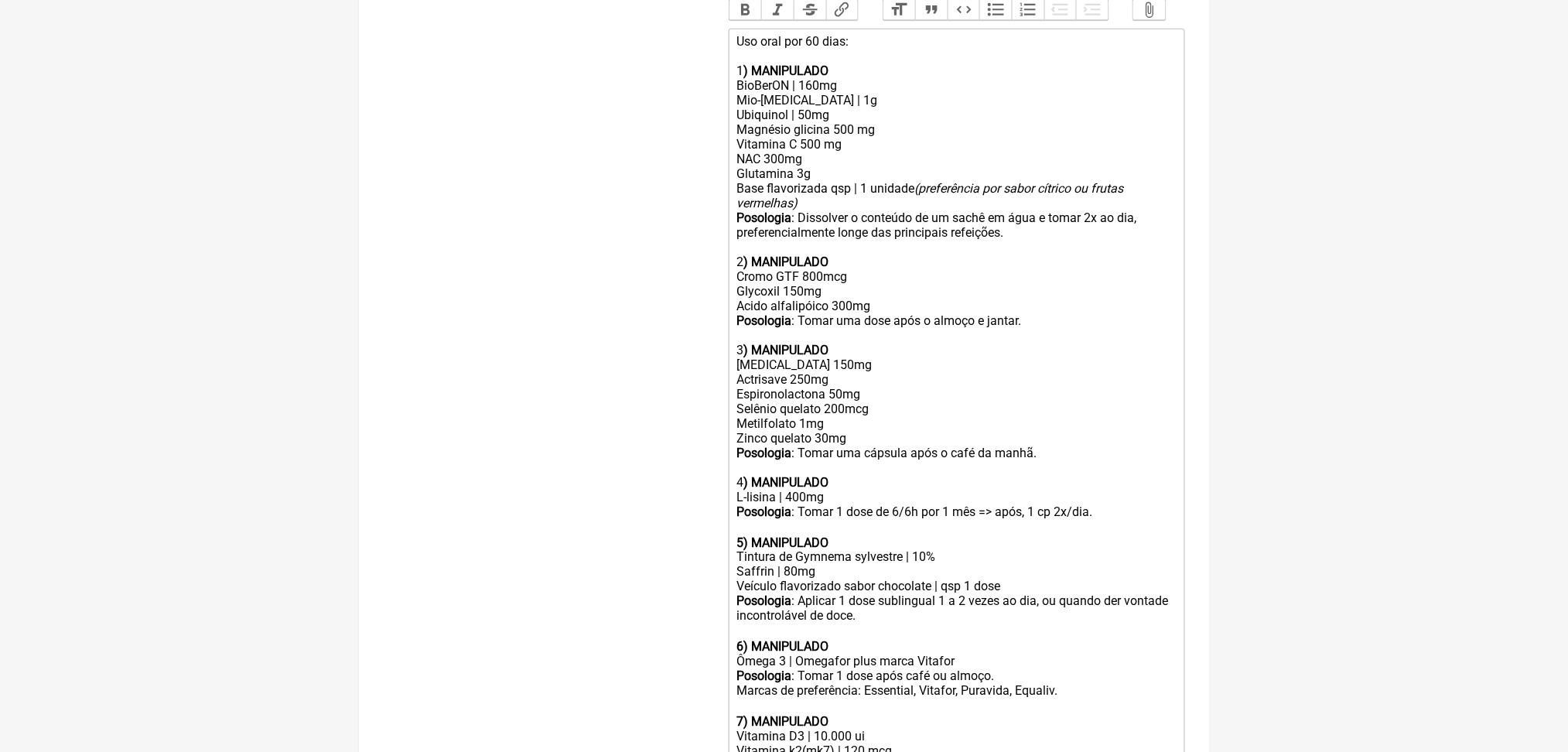
scroll to position [505, 0]
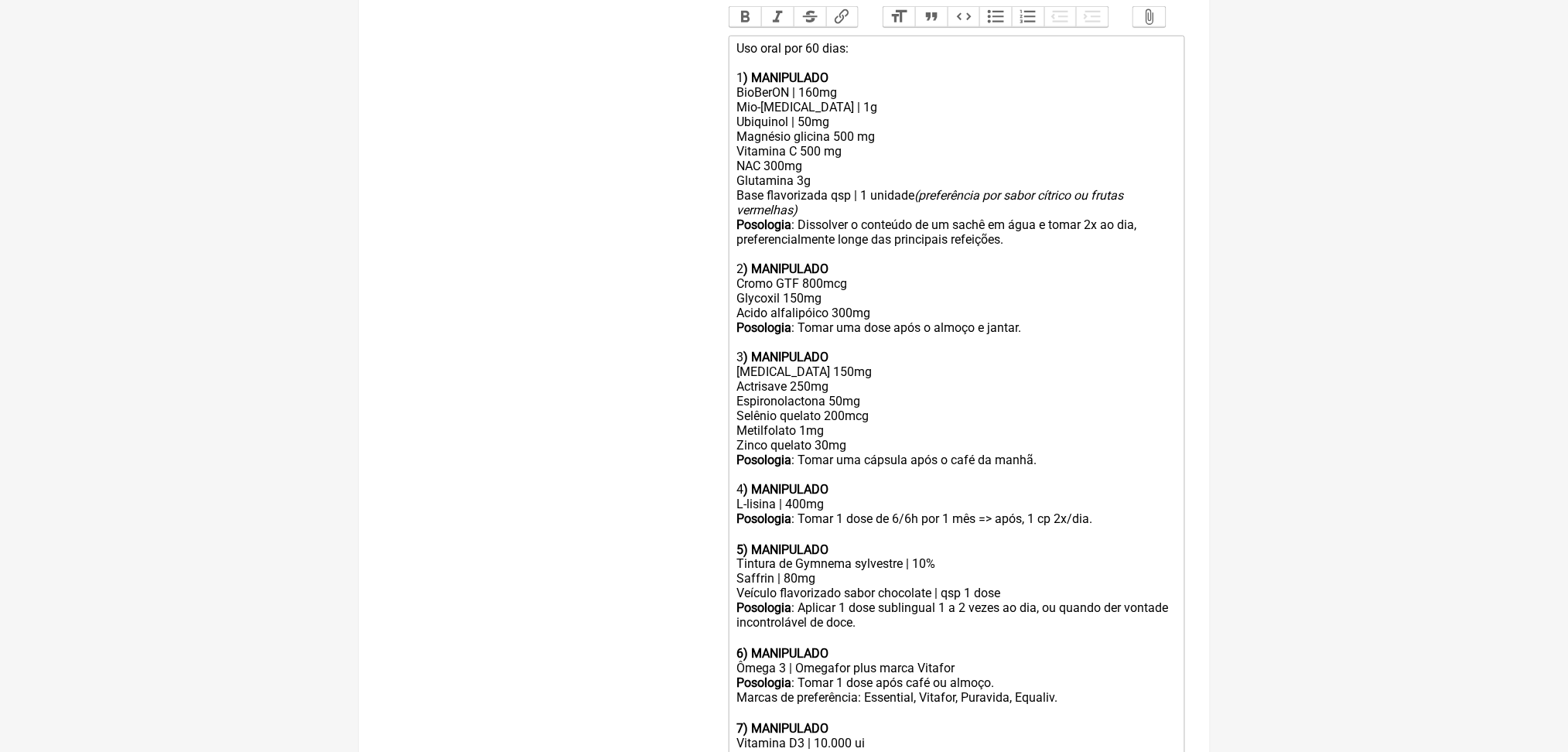
click at [398, 201] on div "Buscar Protocolos Formulas Medicamentos Industrializados Suplementos / Cosmétic…" at bounding box center [543, 292] width 320 height 1220
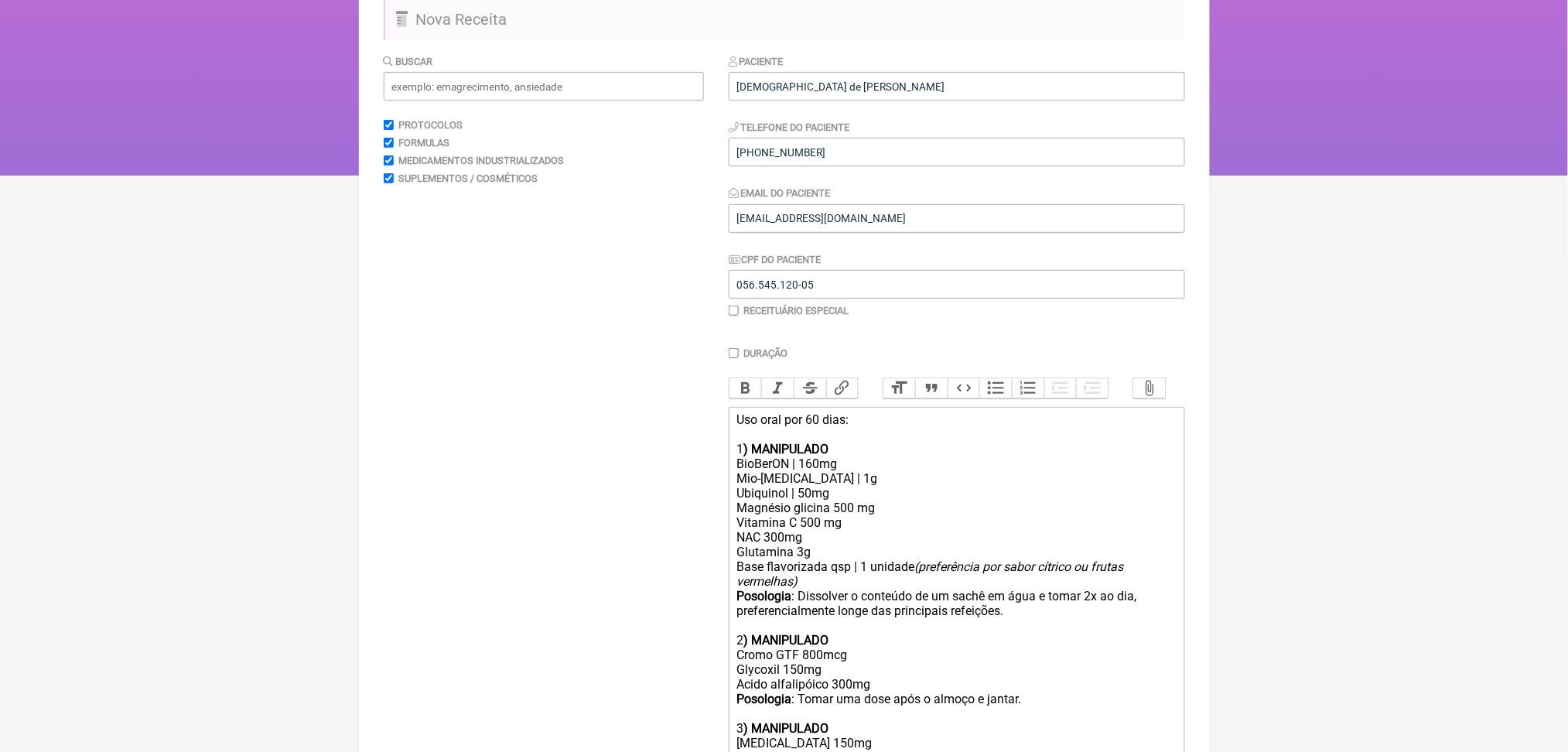
scroll to position [52, 0]
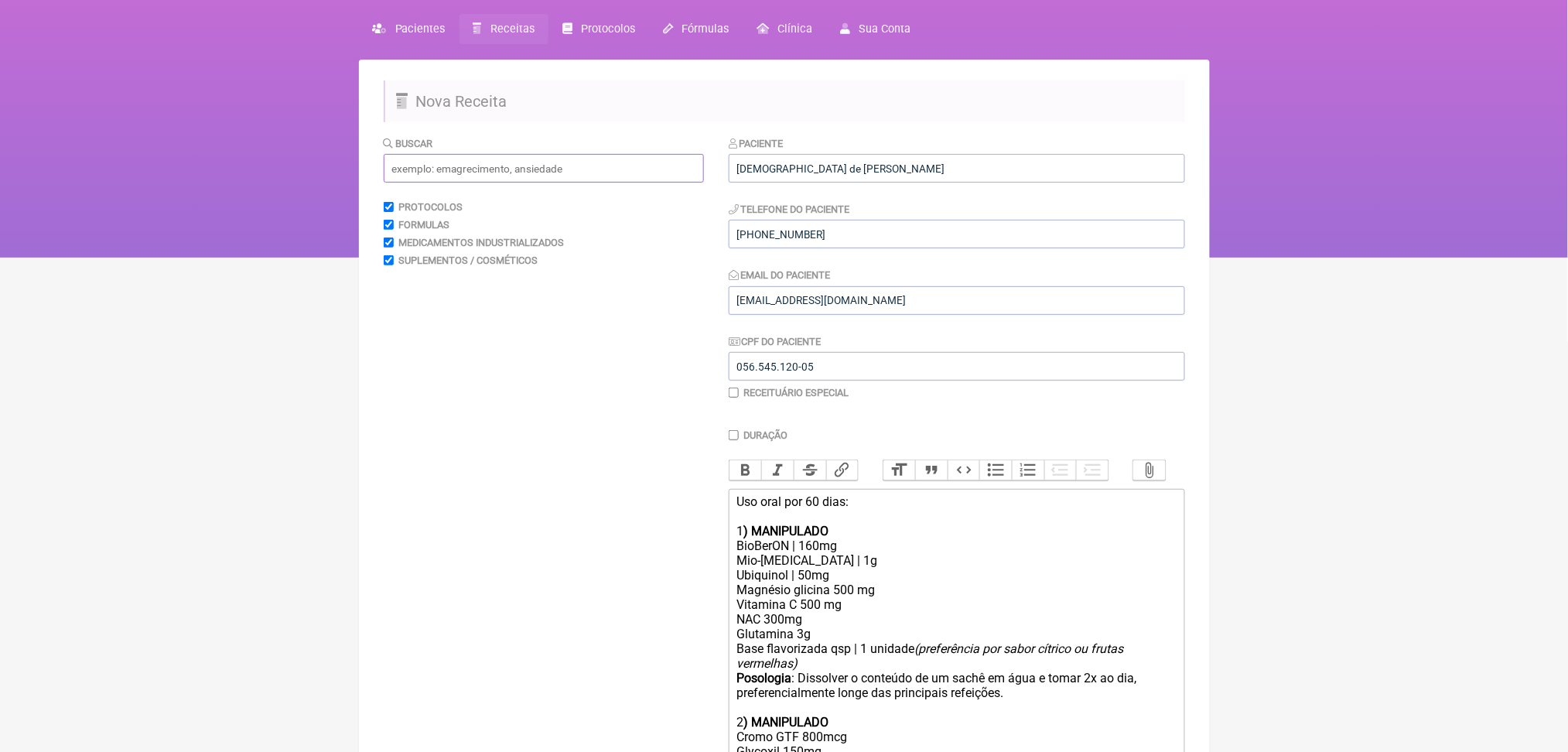
click at [442, 182] on input "text" at bounding box center [543, 168] width 320 height 28
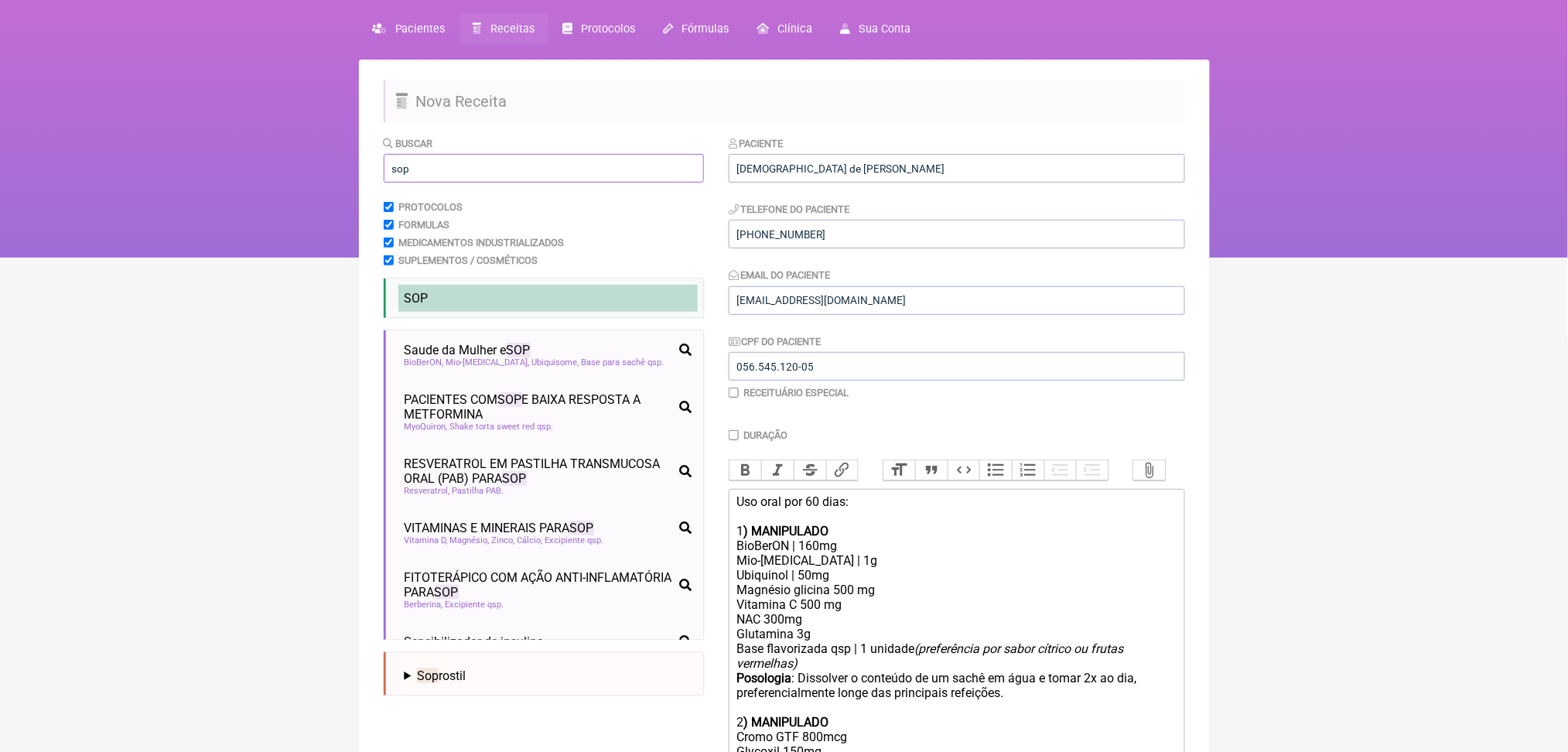
type input "sop"
click at [515, 312] on li "SOP" at bounding box center [548, 298] width 299 height 27
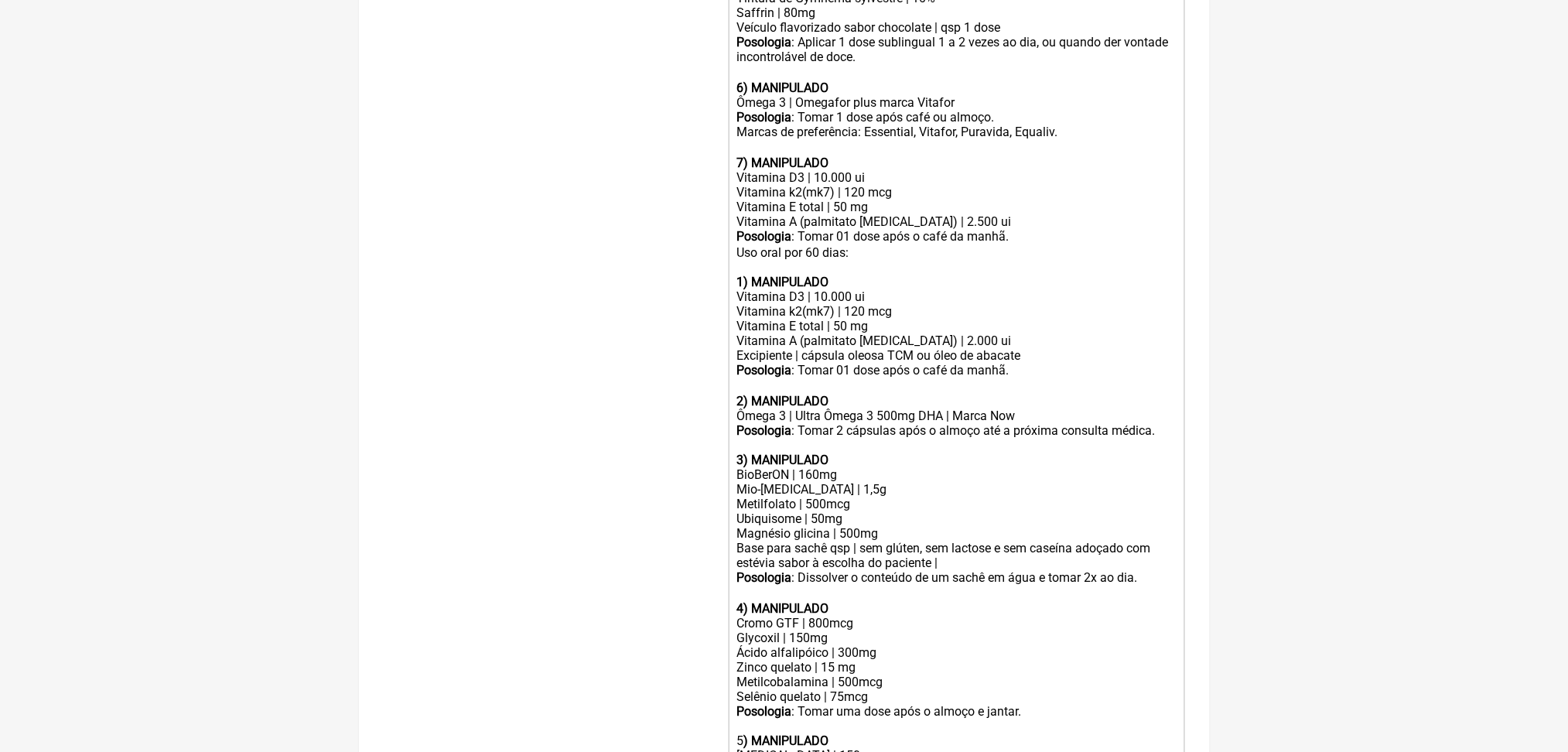
scroll to position [1065, 0]
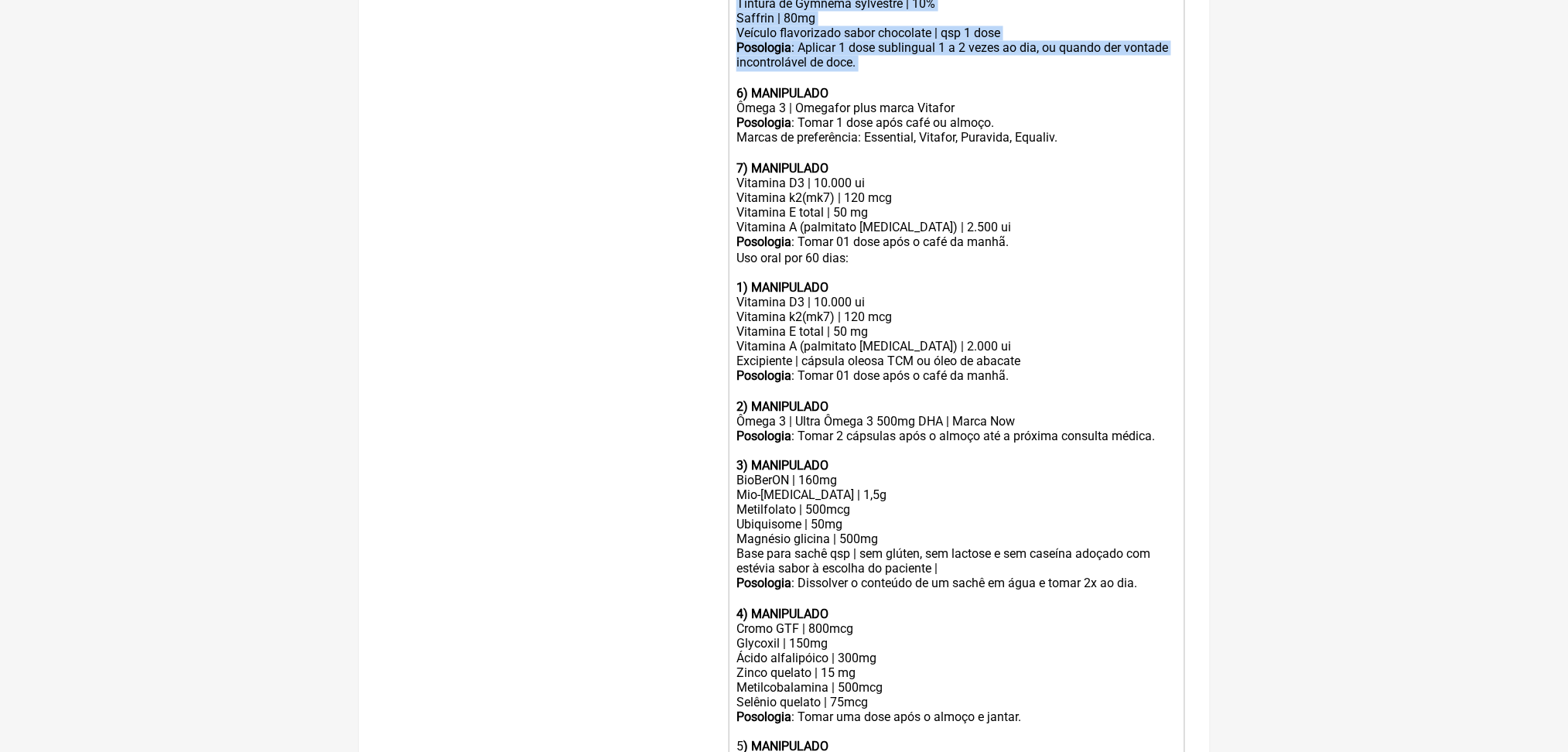
drag, startPoint x: 1048, startPoint y: 406, endPoint x: 735, endPoint y: 287, distance: 334.9
click at [735, 287] on trix-editor "Uso oral por 60 dias: 1 ) MANIPULADO BioBerON | 160mg Mio-inositol | 1g Ubiquin…" at bounding box center [957, 235] width 457 height 1520
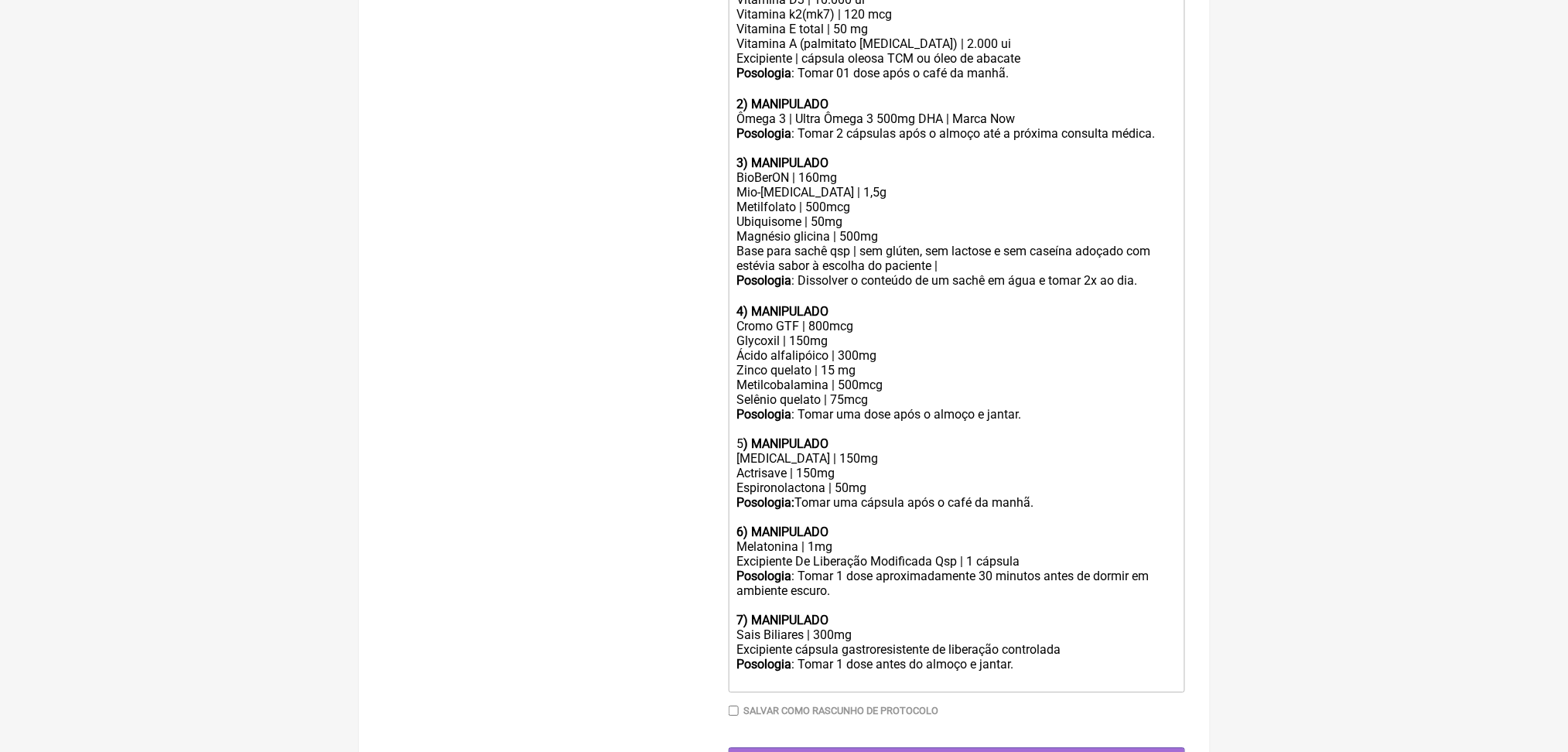
scroll to position [1283, 0]
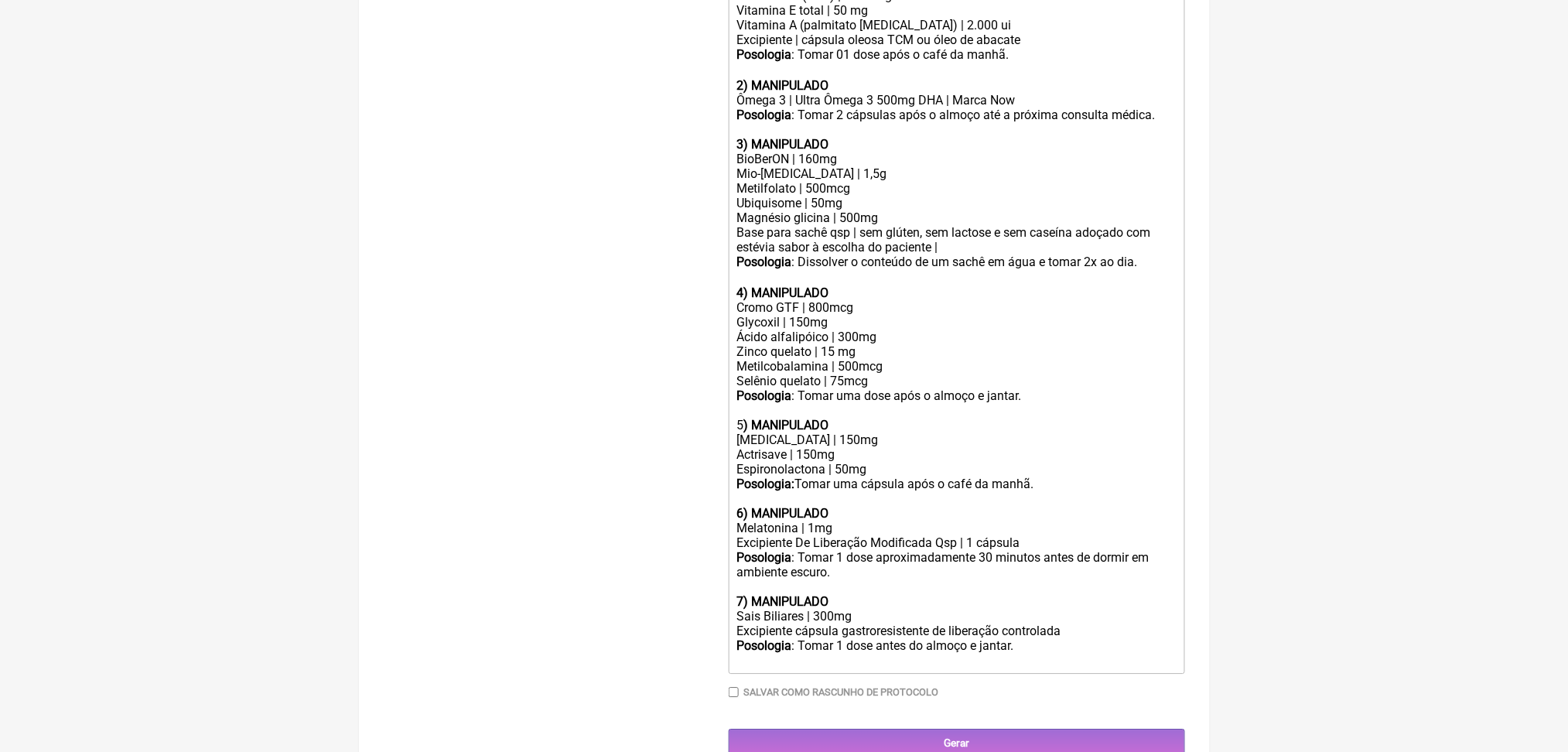
drag, startPoint x: 1095, startPoint y: 271, endPoint x: 740, endPoint y: 171, distance: 368.8
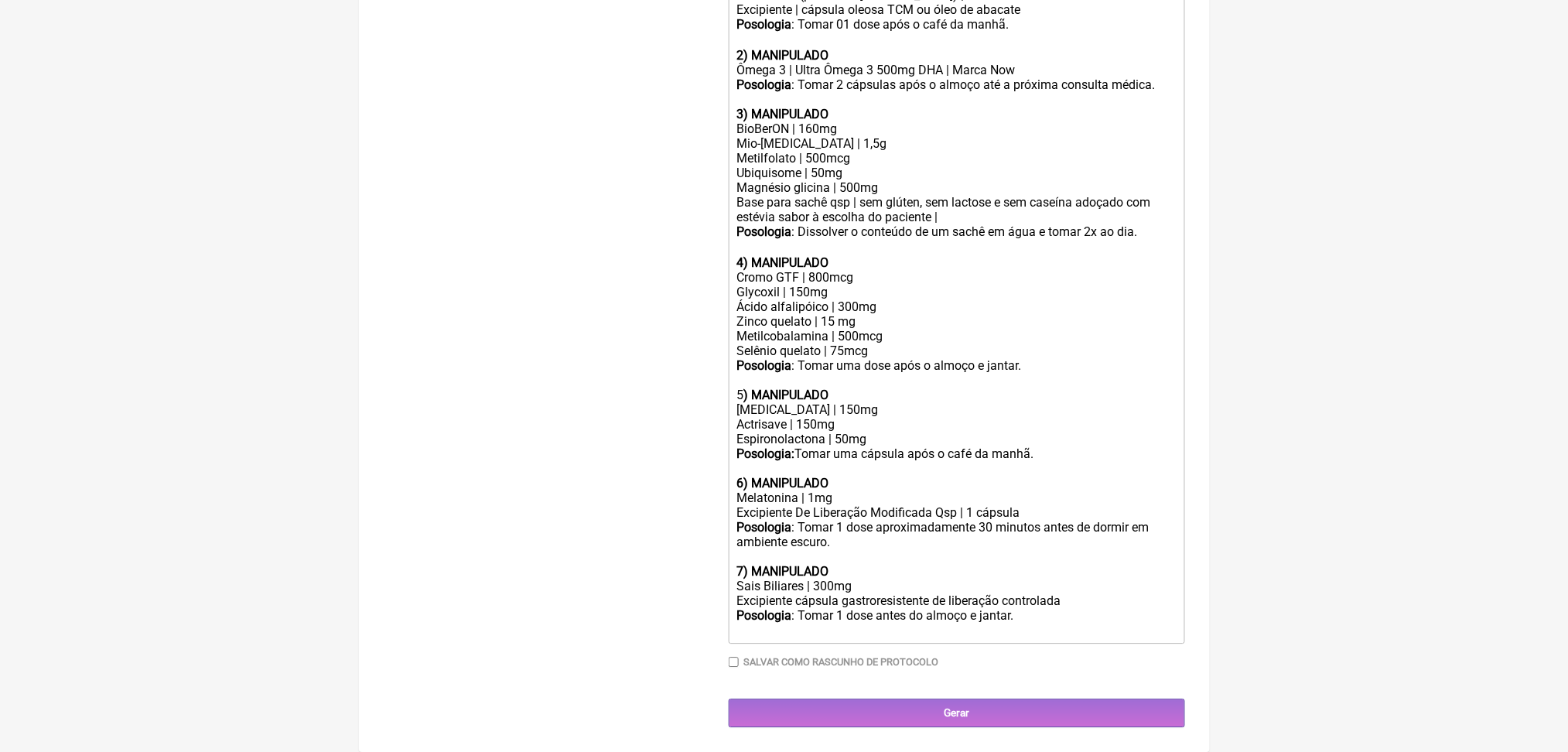
drag, startPoint x: 746, startPoint y: 105, endPoint x: 1153, endPoint y: 138, distance: 408.3
copy trix-editor "Ômega 3 | Omegafor plus marca Vitafor Posologia : Tomar 1 dose após café ou alm…"
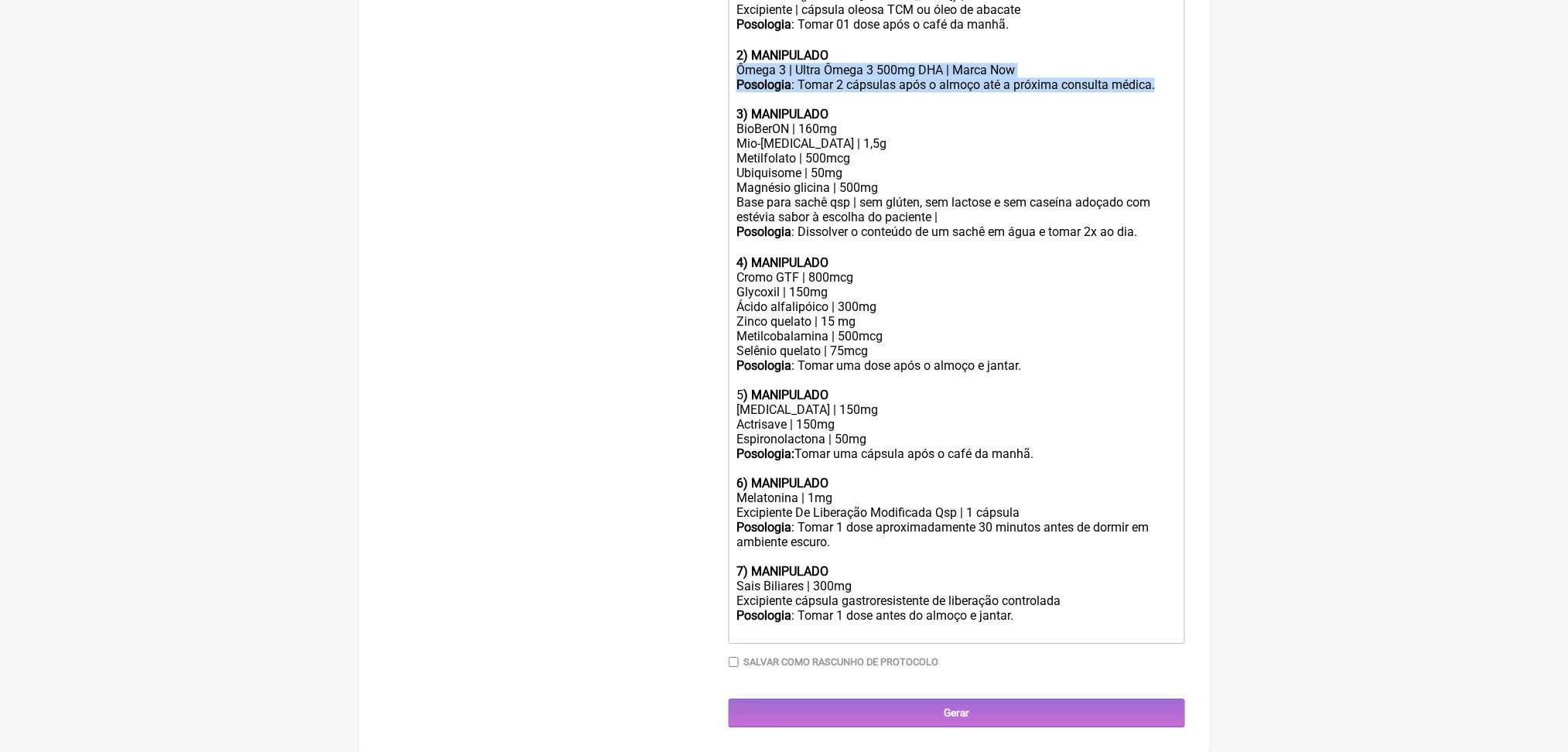
drag, startPoint x: 865, startPoint y: 393, endPoint x: 729, endPoint y: 357, distance: 140.7
paste trix-editor "Omegafor plus marca Vitafor</div><div><strong>Posologia</strong>: Tomar 1 dose …"
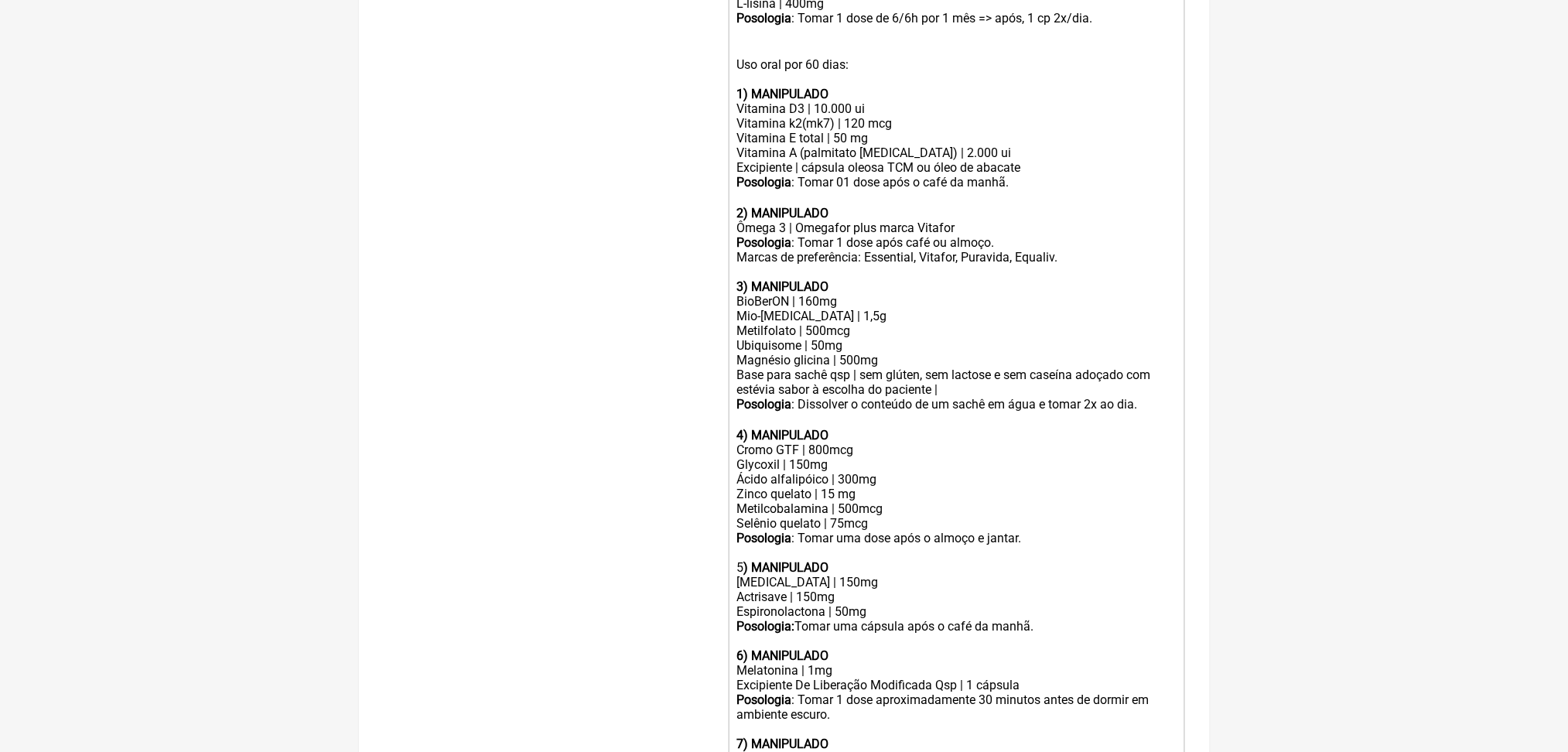
scroll to position [999, 0]
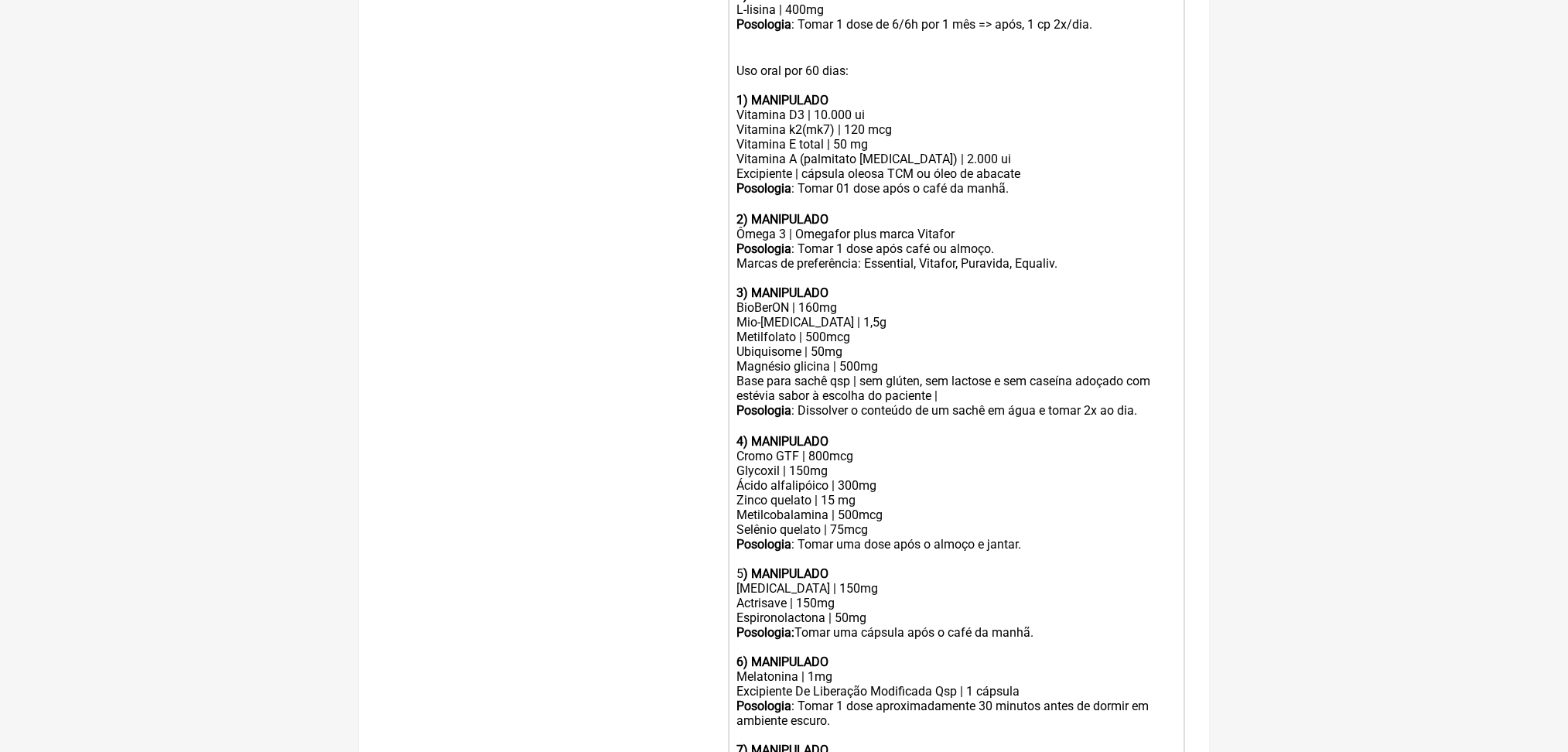
drag, startPoint x: 745, startPoint y: 125, endPoint x: 945, endPoint y: 160, distance: 203.0
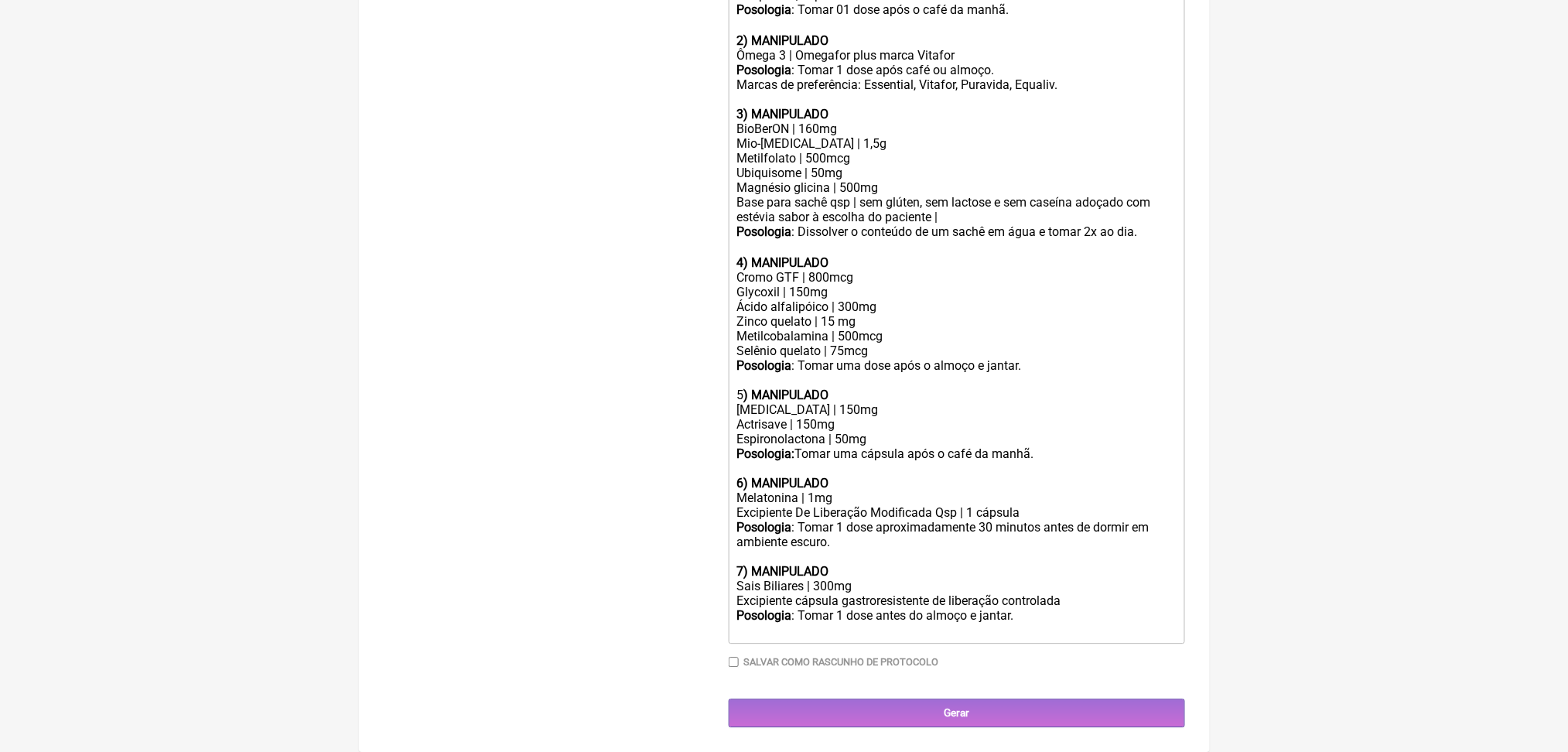
scroll to position [1409, 0]
click at [877, 403] on div "Cromo GTF | 800mcg Glycoxil | 150mg Ácido alfalipóico | 300mg Zinco quelato | 1…" at bounding box center [956, 336] width 439 height 132
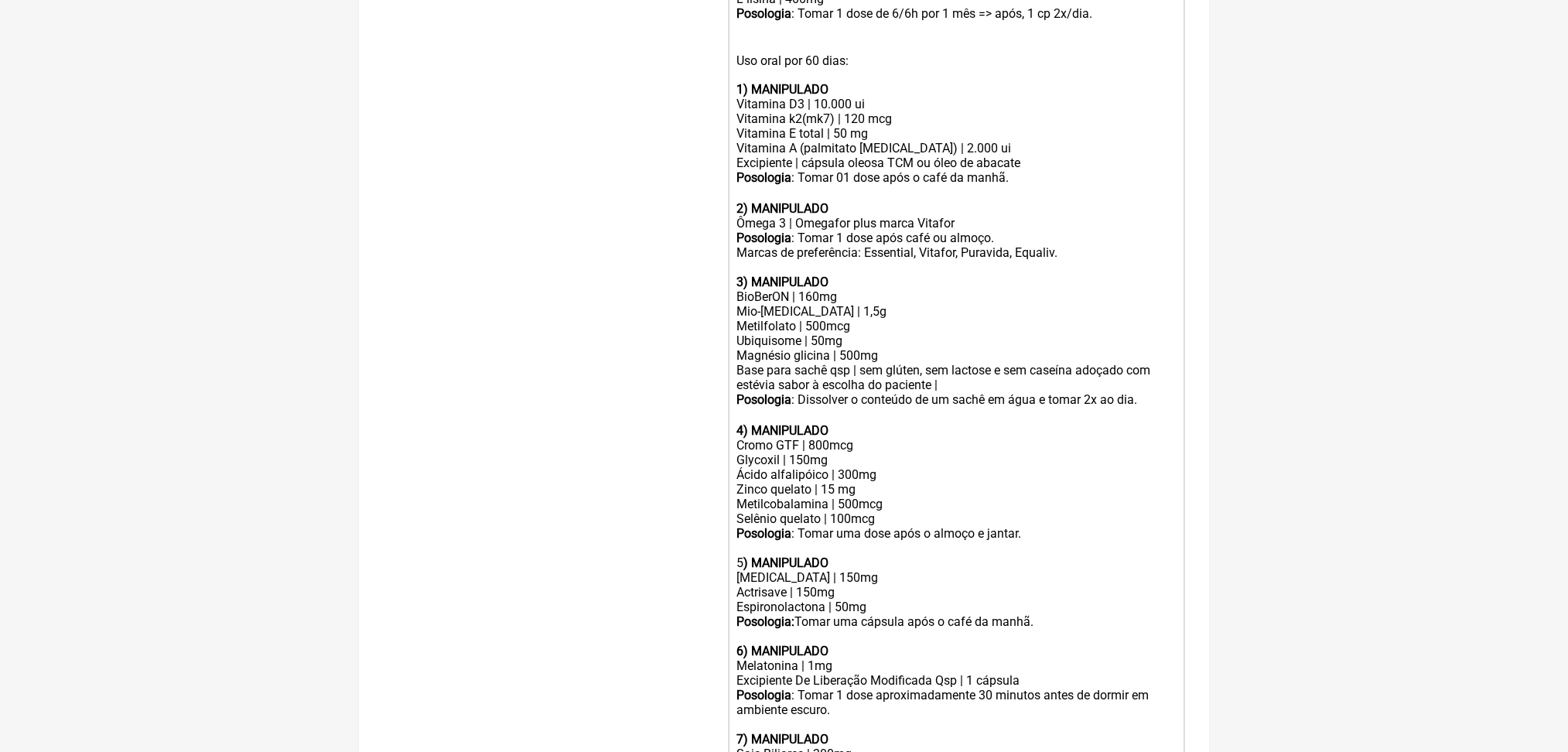
scroll to position [963, 0]
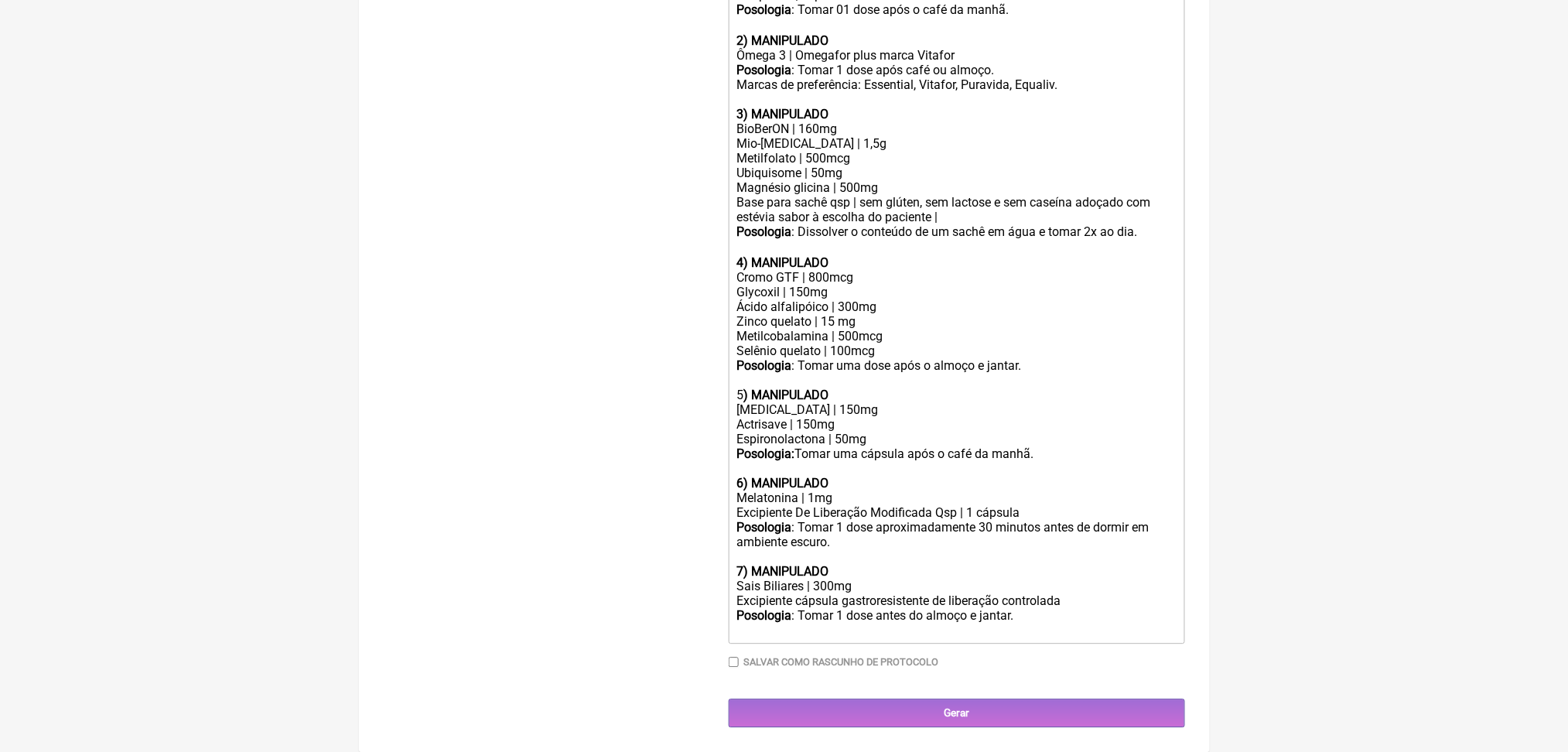
scroll to position [1396, 0]
click at [937, 403] on div "Cromo GTF | 800mcg Glycoxil | 150mg Ácido alfalipóico | 300mg Zinco quelato | 1…" at bounding box center [956, 336] width 439 height 132
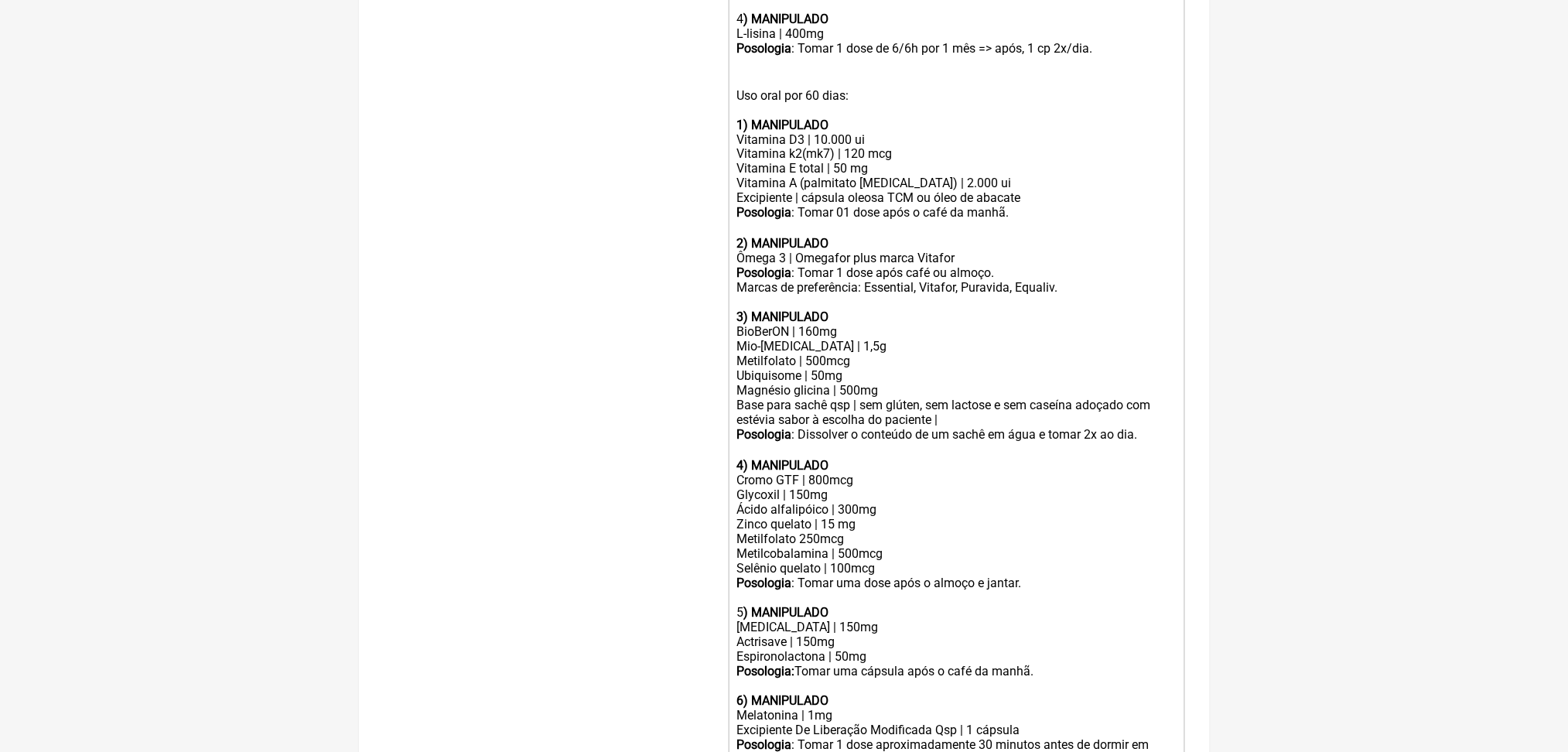
scroll to position [913, 0]
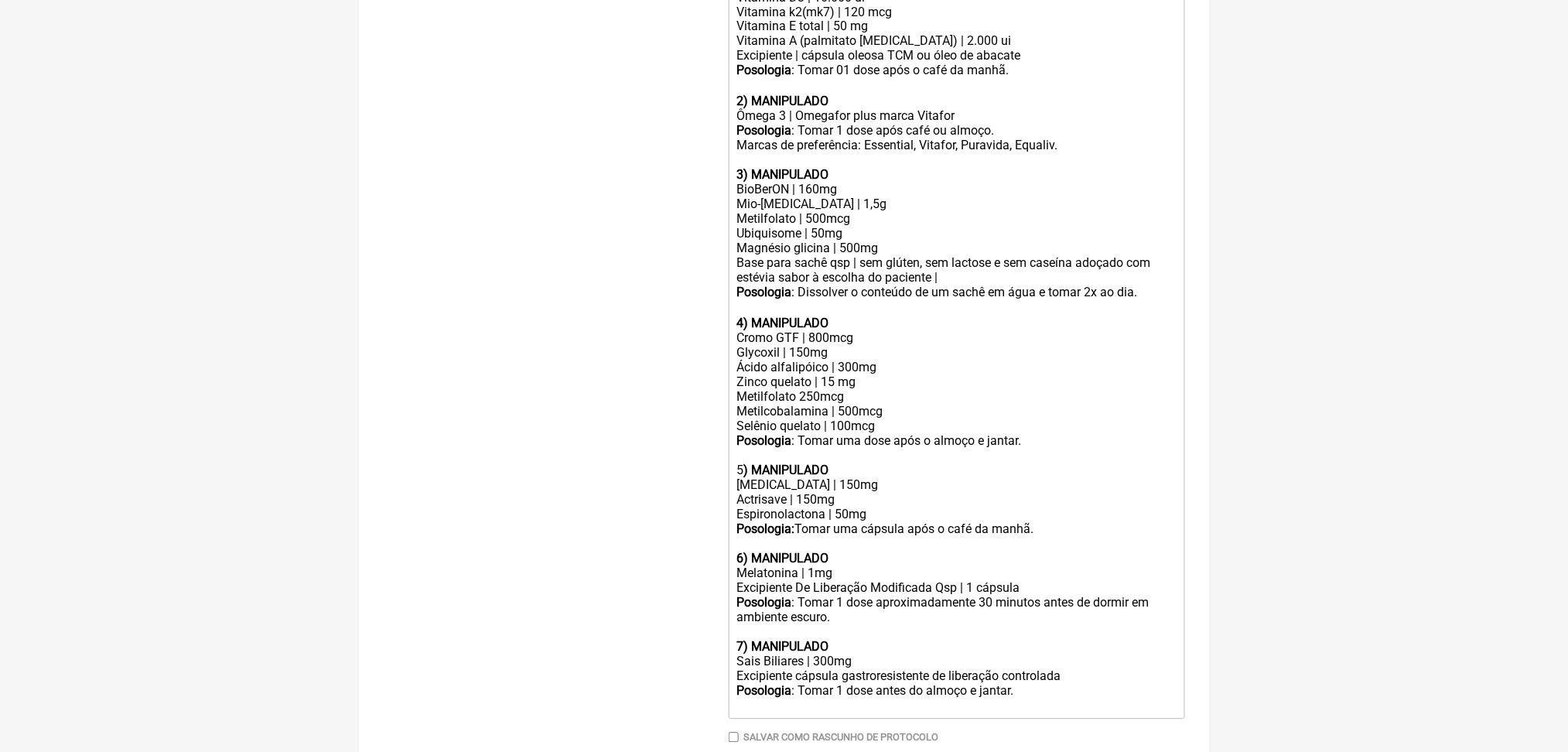
scroll to position [1010, 0]
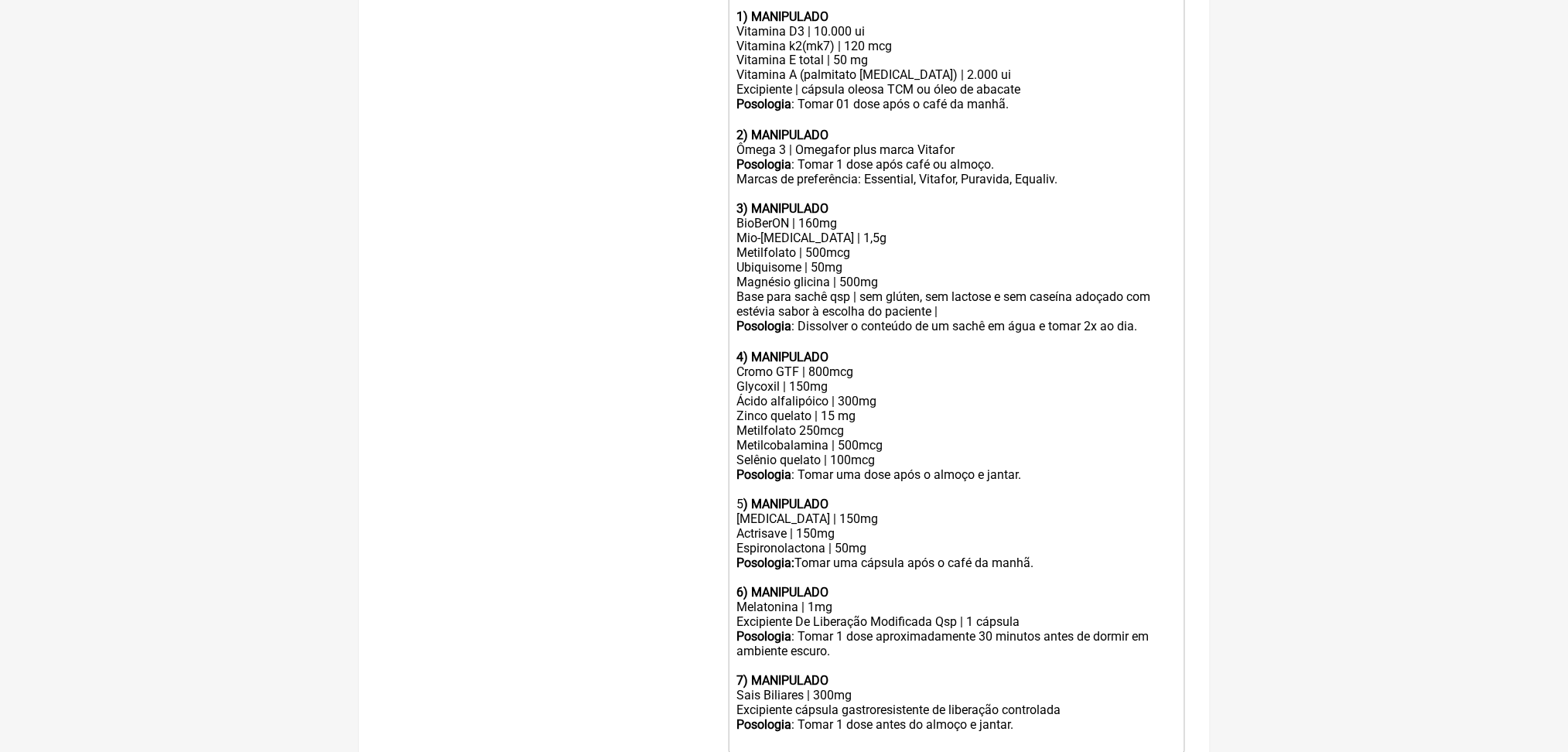
drag, startPoint x: 745, startPoint y: 89, endPoint x: 1199, endPoint y: 147, distance: 457.7
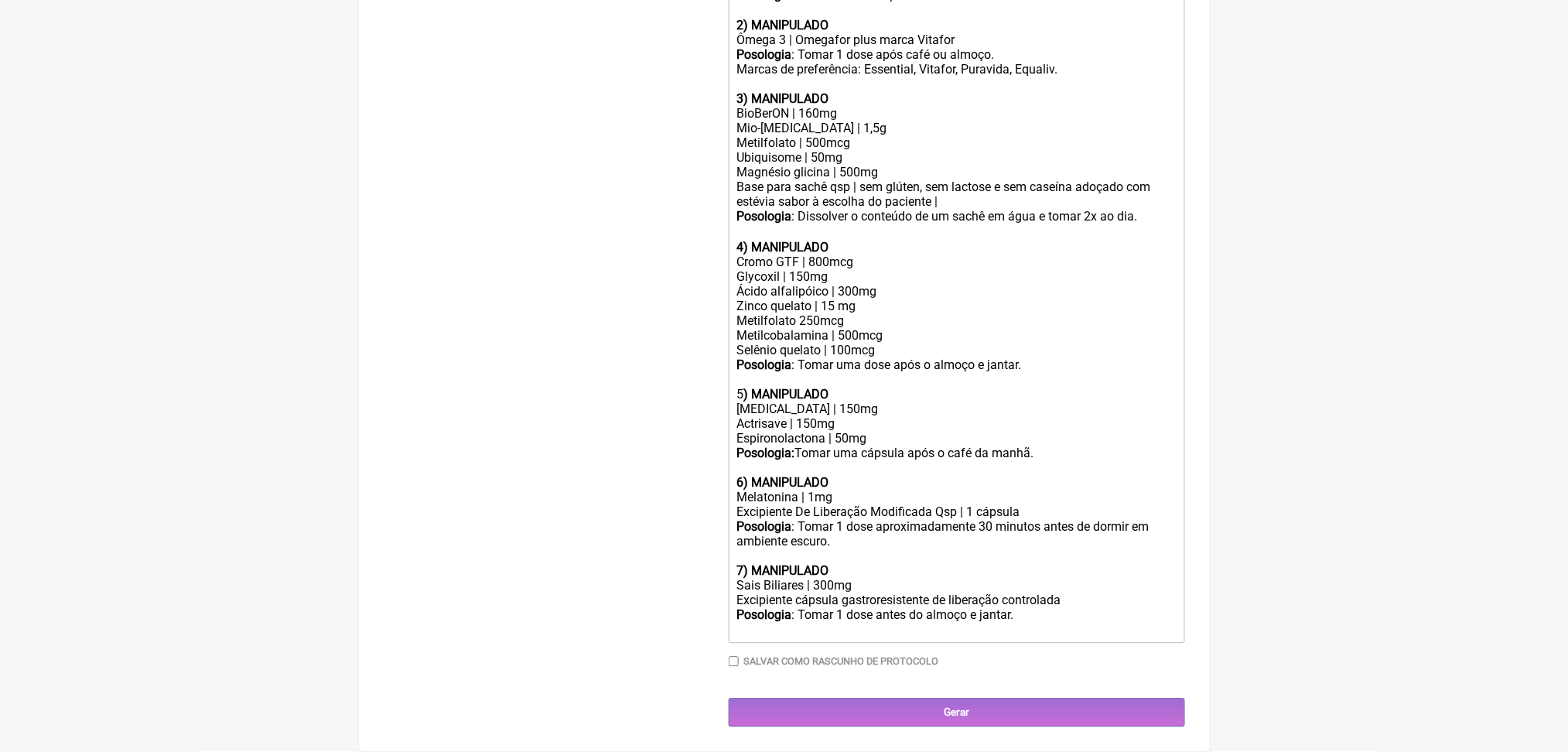
scroll to position [1304, 0]
click at [896, 403] on div "Cromo GTF | 800mcg Glycoxil | 150mg Ácido alfalipóico | 300mg Zinco quelato | 1…" at bounding box center [956, 329] width 439 height 147
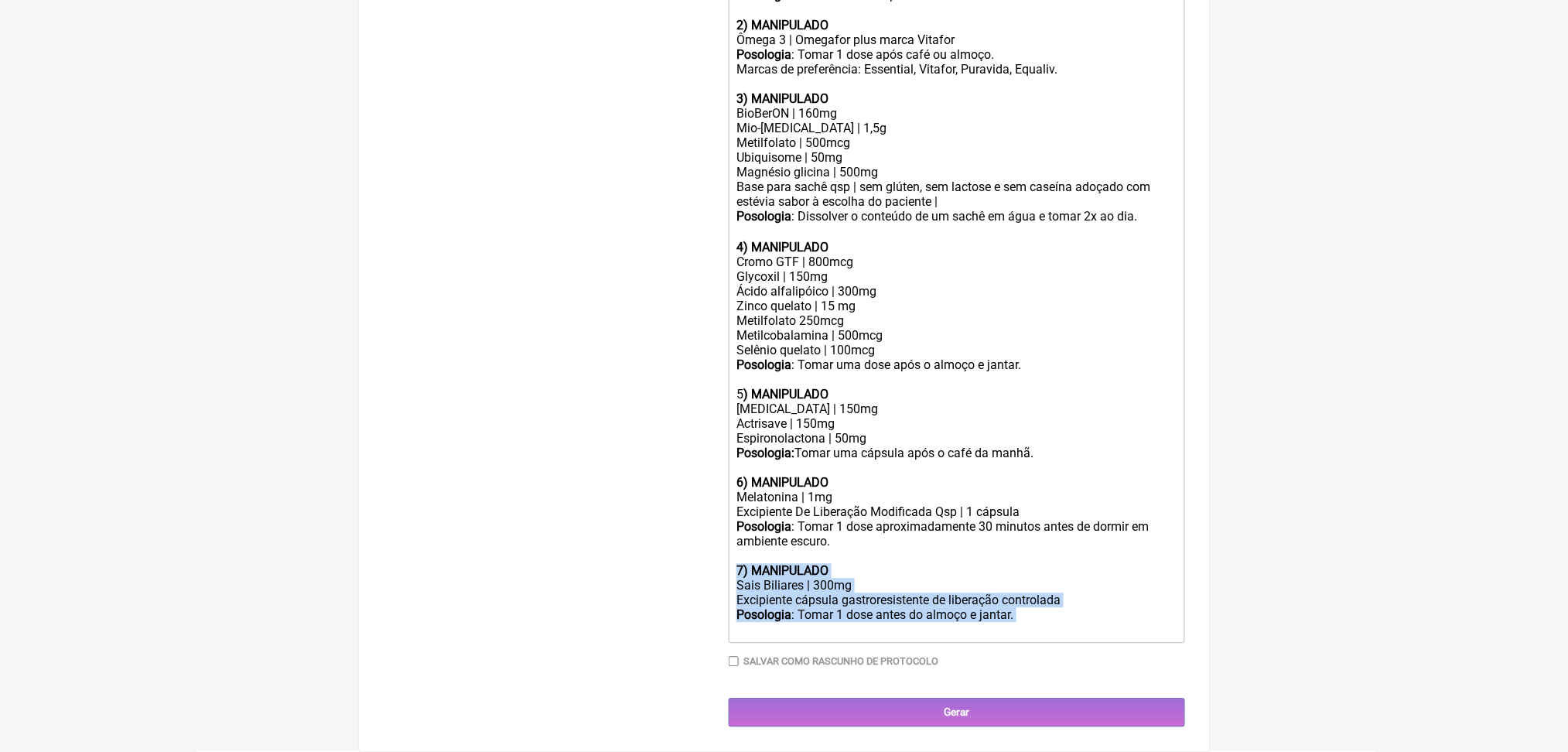
drag, startPoint x: 744, startPoint y: 588, endPoint x: 1087, endPoint y: 670, distance: 352.7
click at [1087, 644] on trix-editor "Uso oral por 60 dias: 1 ) MANIPULADO BioBerON | 160mg Mio-inositol | 1g Ubiquin…" at bounding box center [957, 61] width 457 height 1164
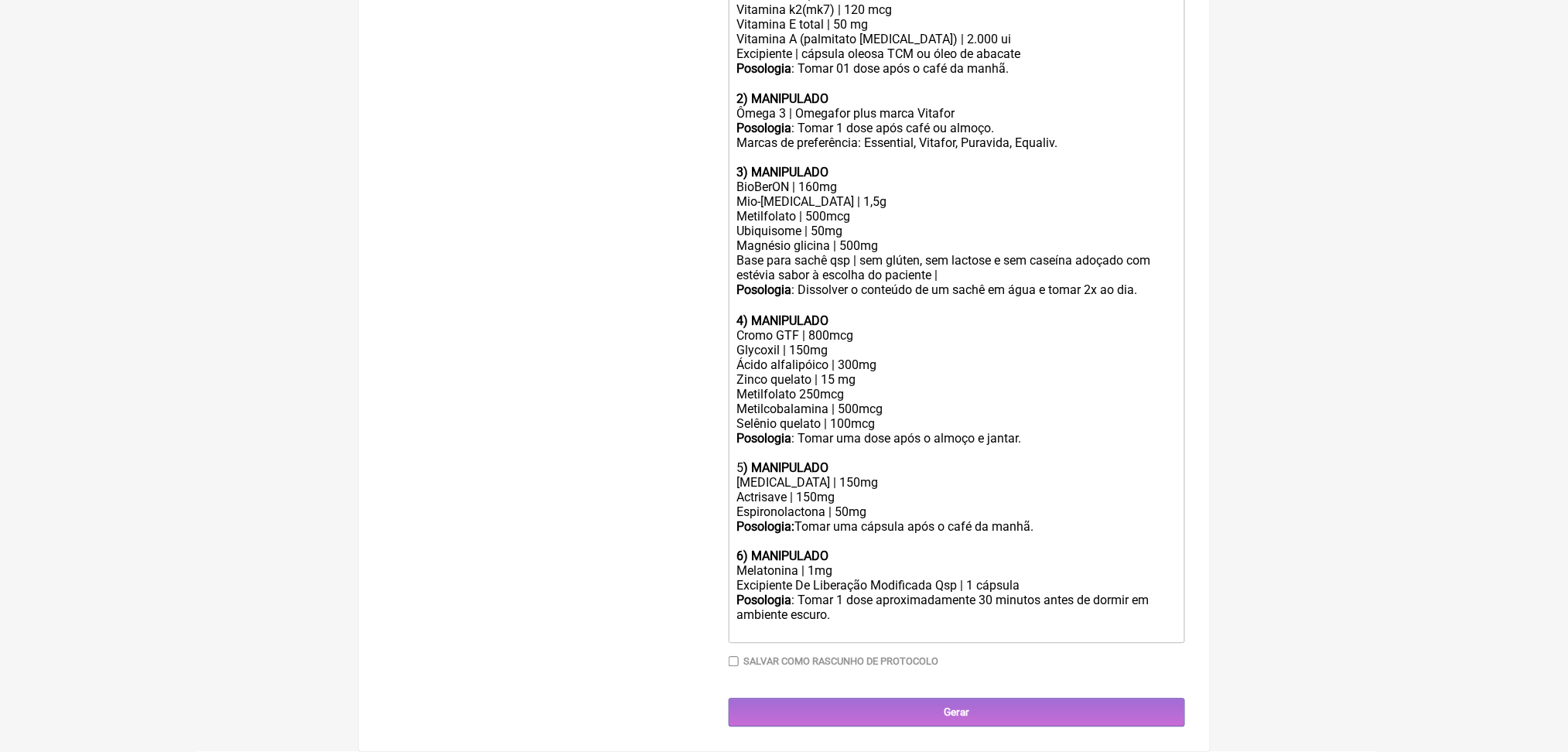
scroll to position [1492, 0]
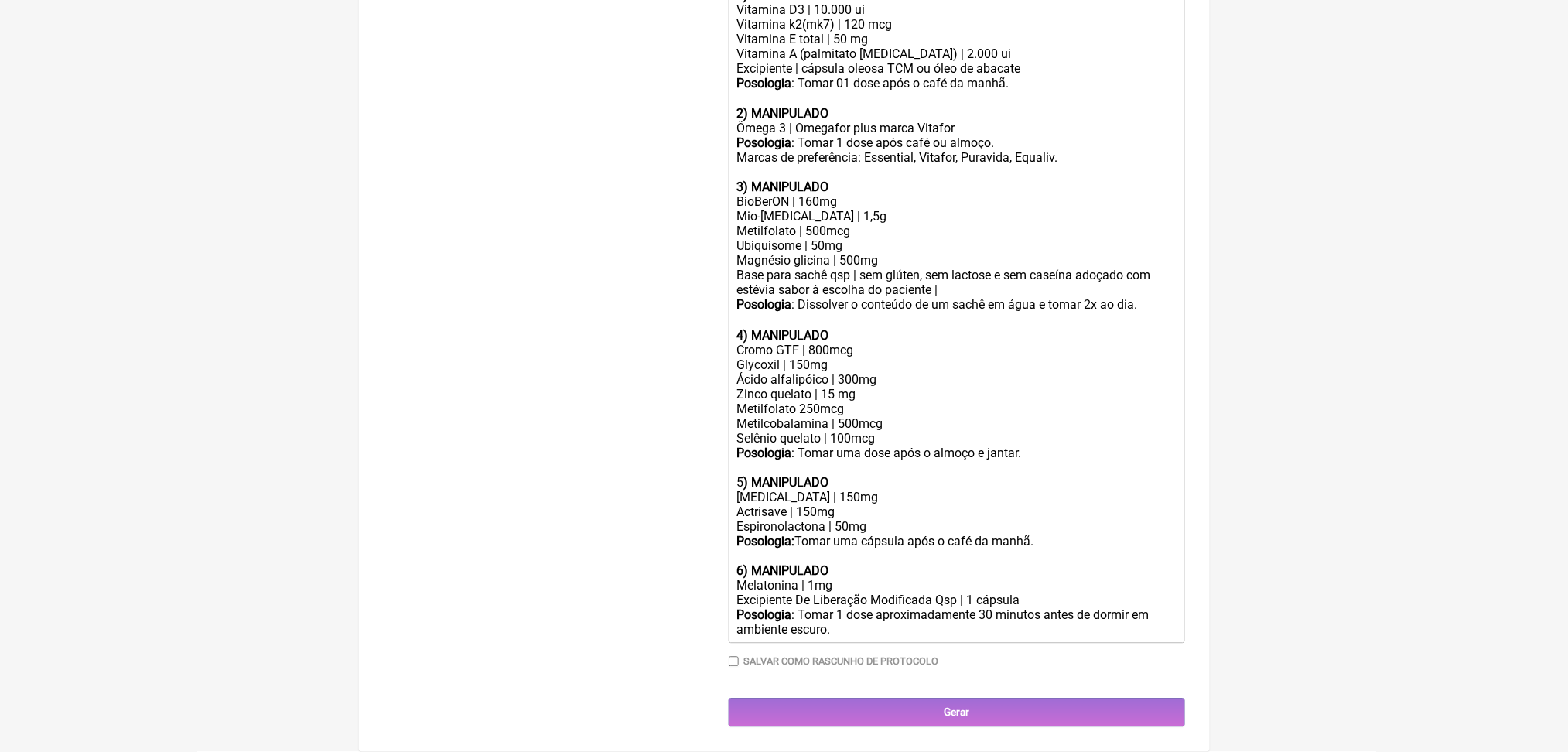
click at [968, 502] on div "Saw palmetto | 150mg Actrisave | 150mg Espironolactona | 50mg Posologia: Tomar …" at bounding box center [956, 535] width 439 height 88
click at [883, 344] on div "Cromo GTF | 800mcg Glycoxil | 150mg Ácido alfalipóico | 300mg Zinco quelato | 1…" at bounding box center [956, 417] width 439 height 147
click at [840, 344] on div "Cromo GTF | 800mcg Glycoxil | 150mg Ácido alfalipóico | 300mg Zinco quelato | 1…" at bounding box center [956, 417] width 439 height 147
click at [880, 344] on div "Cromo GTF | 800mcg Glycoxil | 150mg Ácido alfalipóico | 300mg Zinco quelato | 1…" at bounding box center [956, 417] width 439 height 147
click at [935, 491] on div "Saw palmetto | 150mg Actrisave | 150mg Espironolactona | 50mg Posologia: Tomar …" at bounding box center [956, 535] width 439 height 88
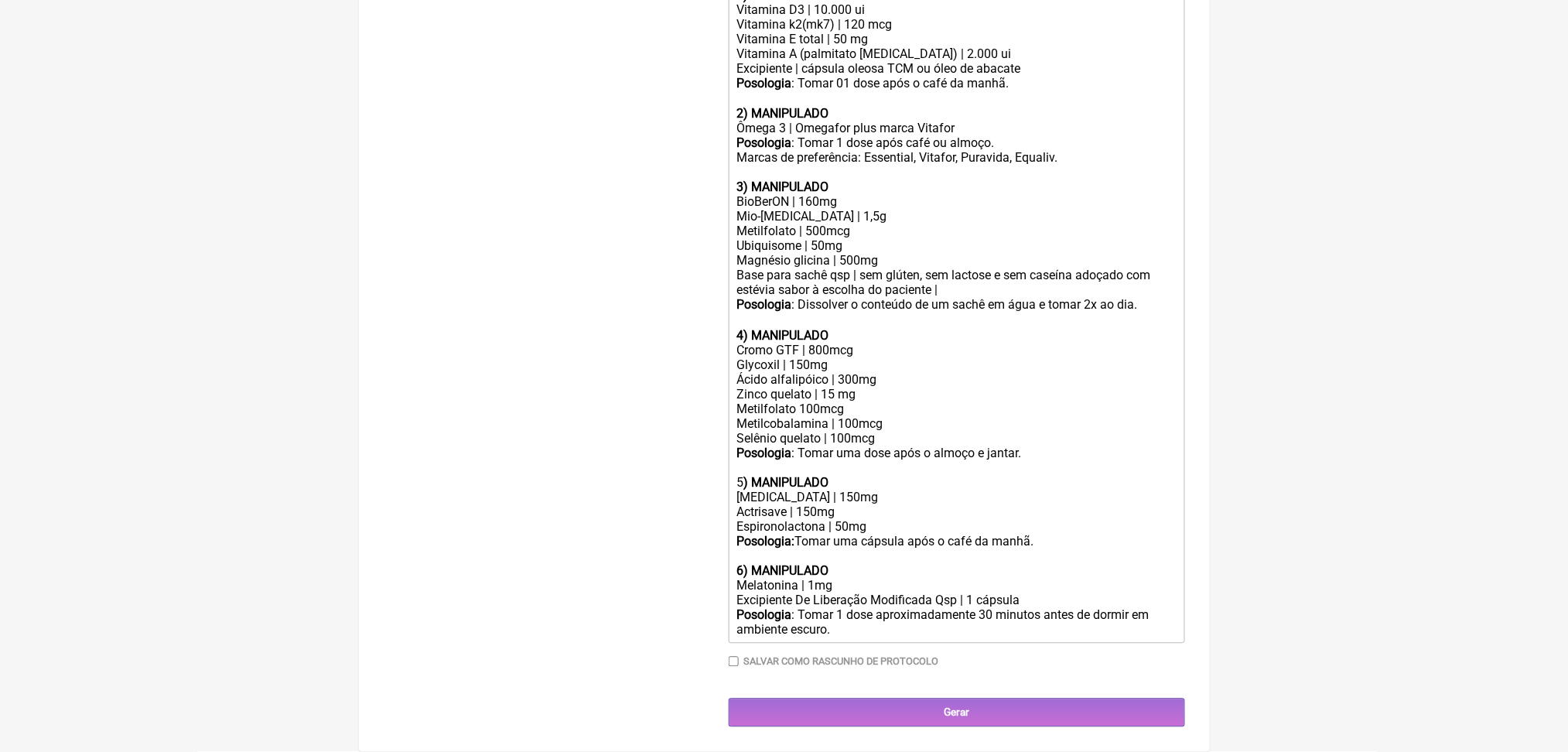
scroll to position [1214, 0]
drag, startPoint x: 747, startPoint y: 304, endPoint x: 814, endPoint y: 312, distance: 67.5
click at [814, 210] on div "BioBerON | 160mg" at bounding box center [956, 202] width 439 height 15
copy div "BioBerON"
click at [804, 210] on div "BioBerON | 160mg" at bounding box center [956, 202] width 439 height 15
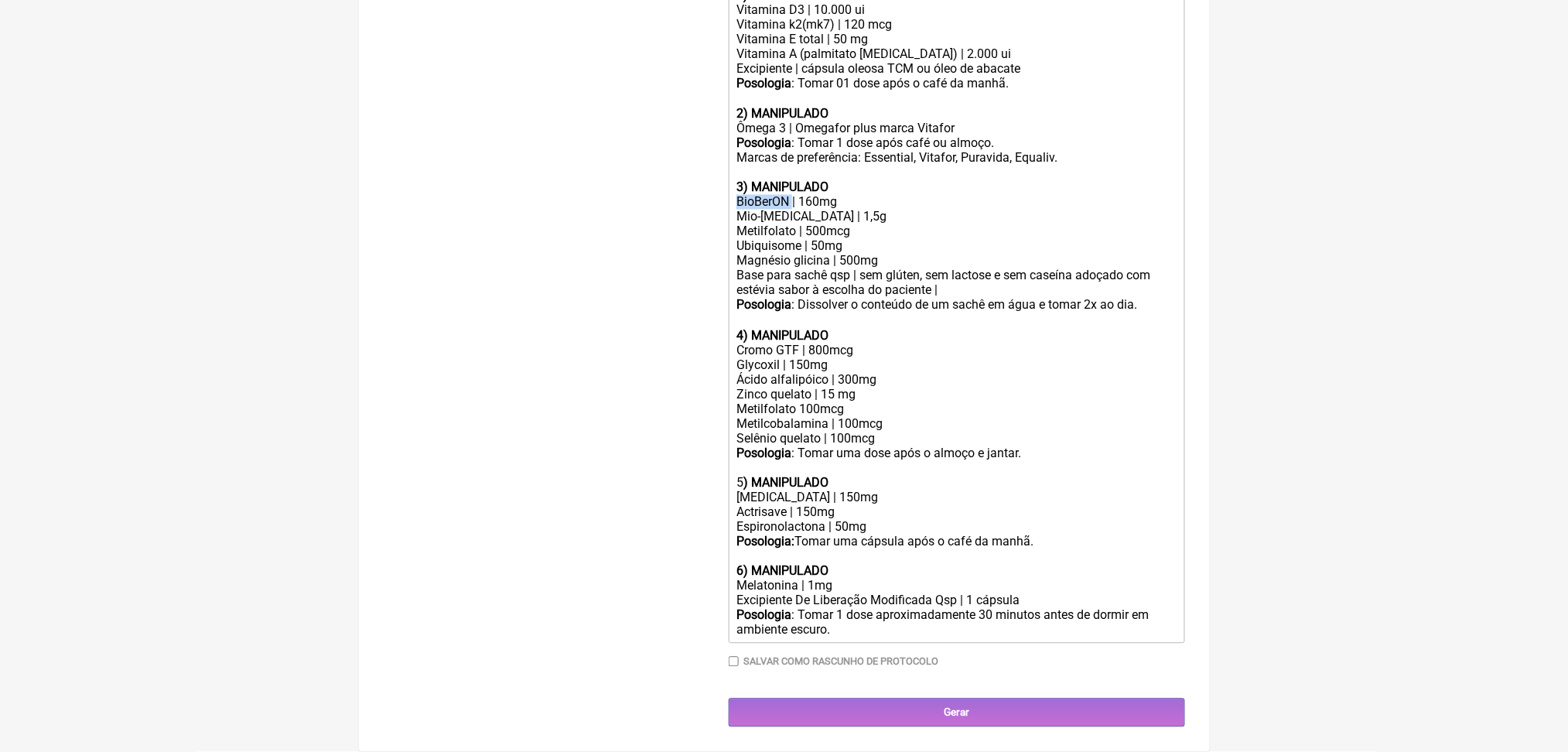
click at [804, 210] on div "BioBerON | 160mg" at bounding box center [956, 202] width 439 height 15
click at [883, 239] on div "Mio-inositol | 1,5g Metilfolato | 500mcg" at bounding box center [956, 224] width 439 height 29
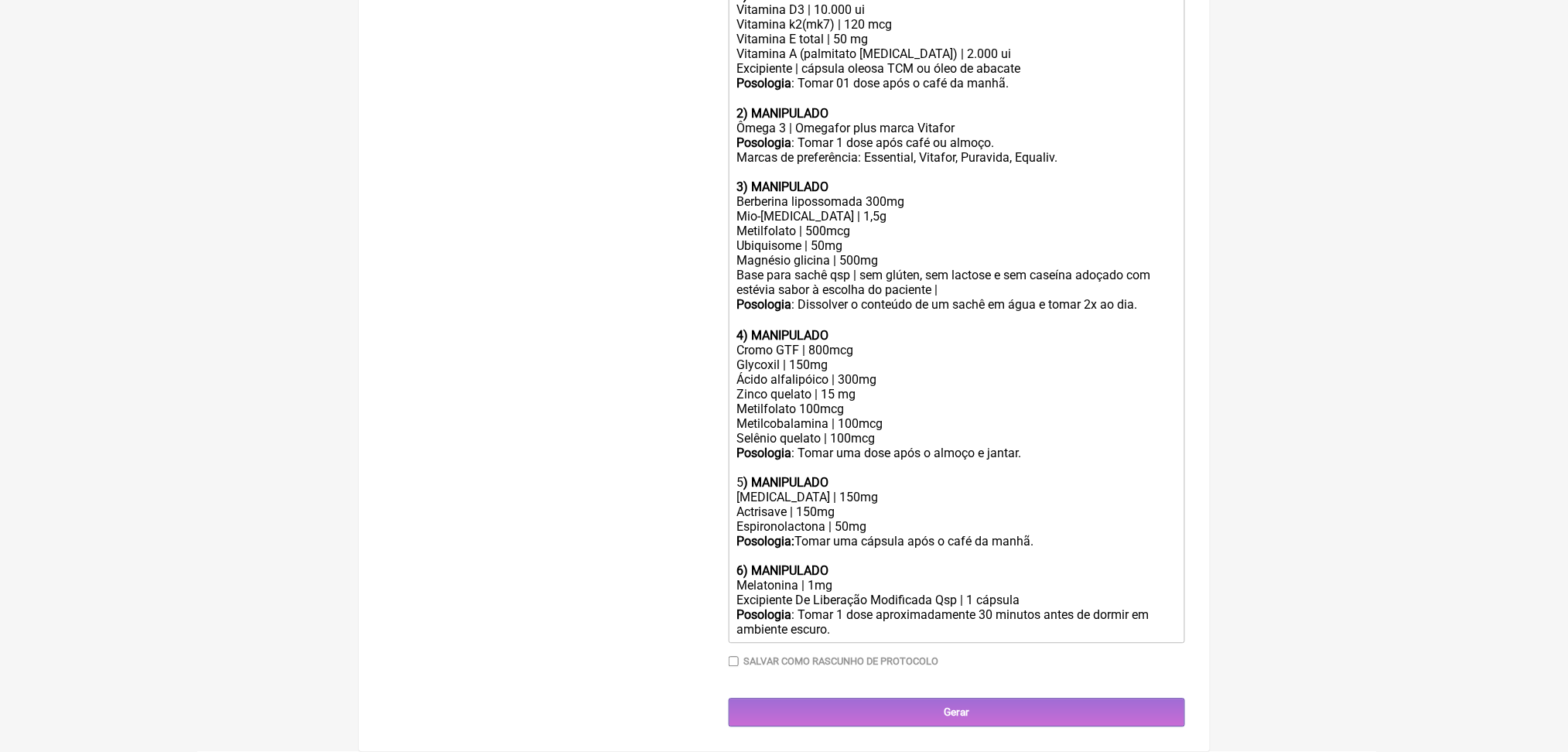
click at [855, 364] on div "Cromo GTF | 800mcg Glycoxil | 150mg Ácido alfalipóico | 300mg Zinco quelato | 1…" at bounding box center [956, 417] width 439 height 147
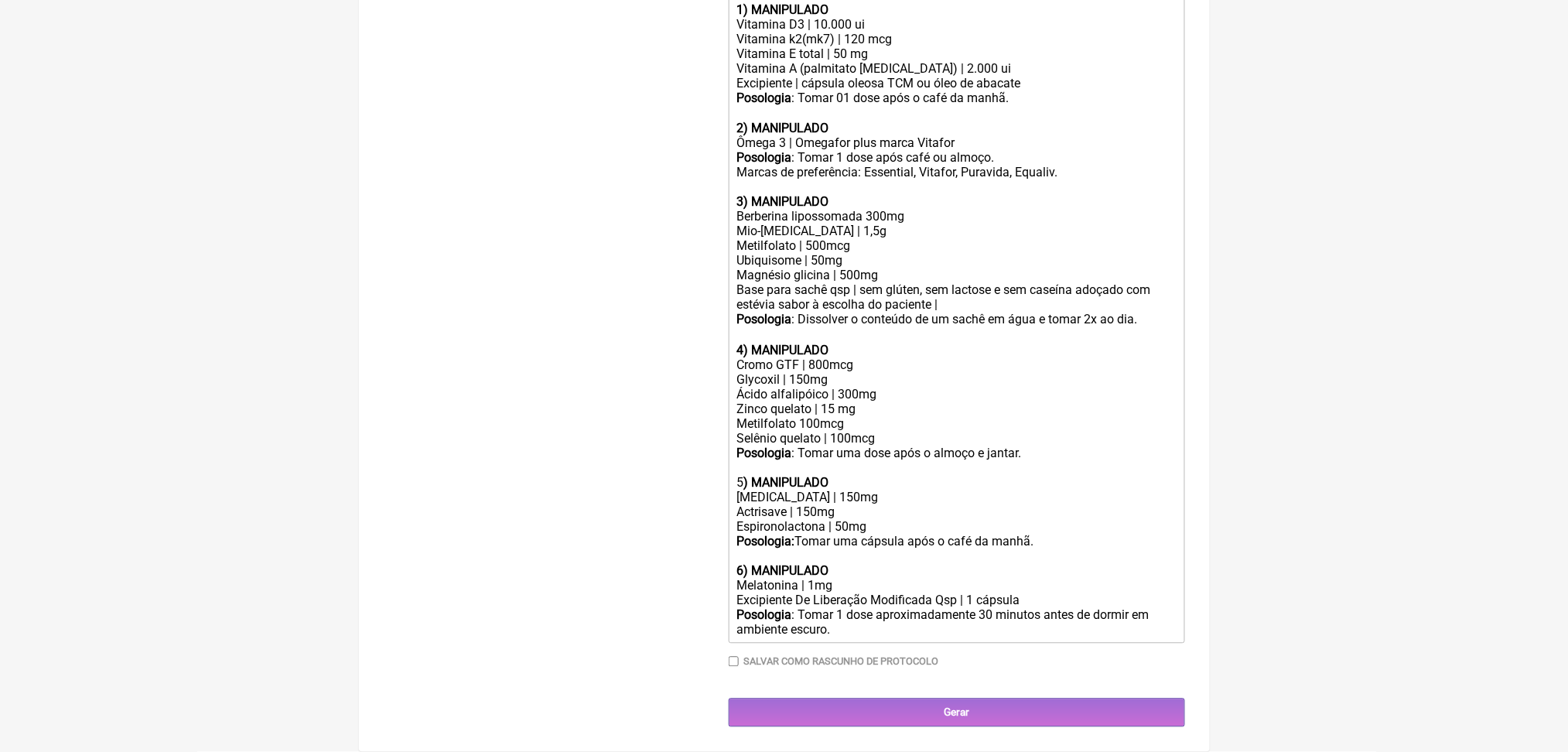
click at [821, 359] on div "Cromo GTF | 800mcg Glycoxil | 150mg Ácido alfalipóico | 300mg Zinco quelato | 1…" at bounding box center [956, 424] width 439 height 132
click at [858, 362] on div "Cromo GTF | 800mcg Glycoxil | 150mg Ácido alfalipóico | 300mg Zinco quelato | 1…" at bounding box center [956, 424] width 439 height 132
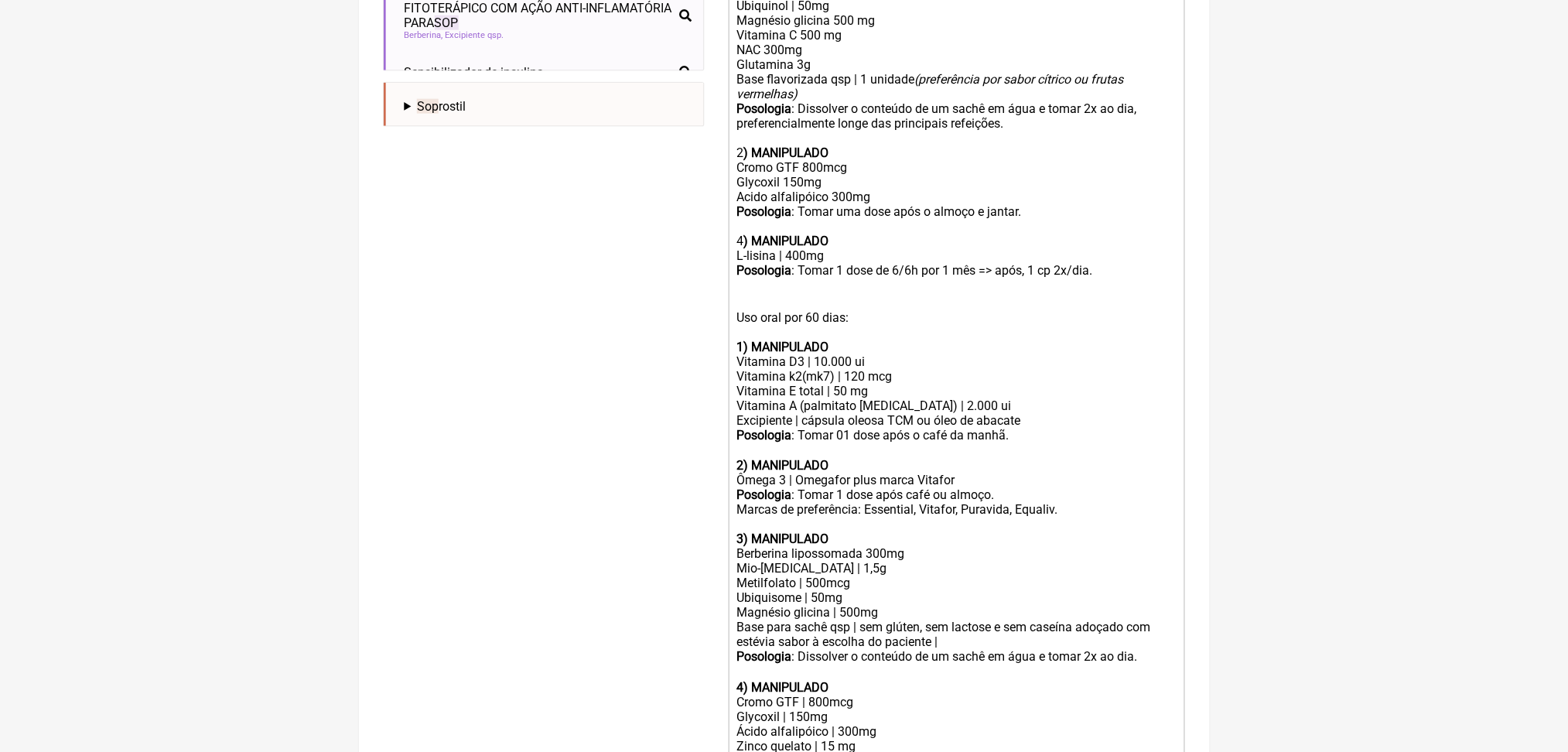
scroll to position [623, 0]
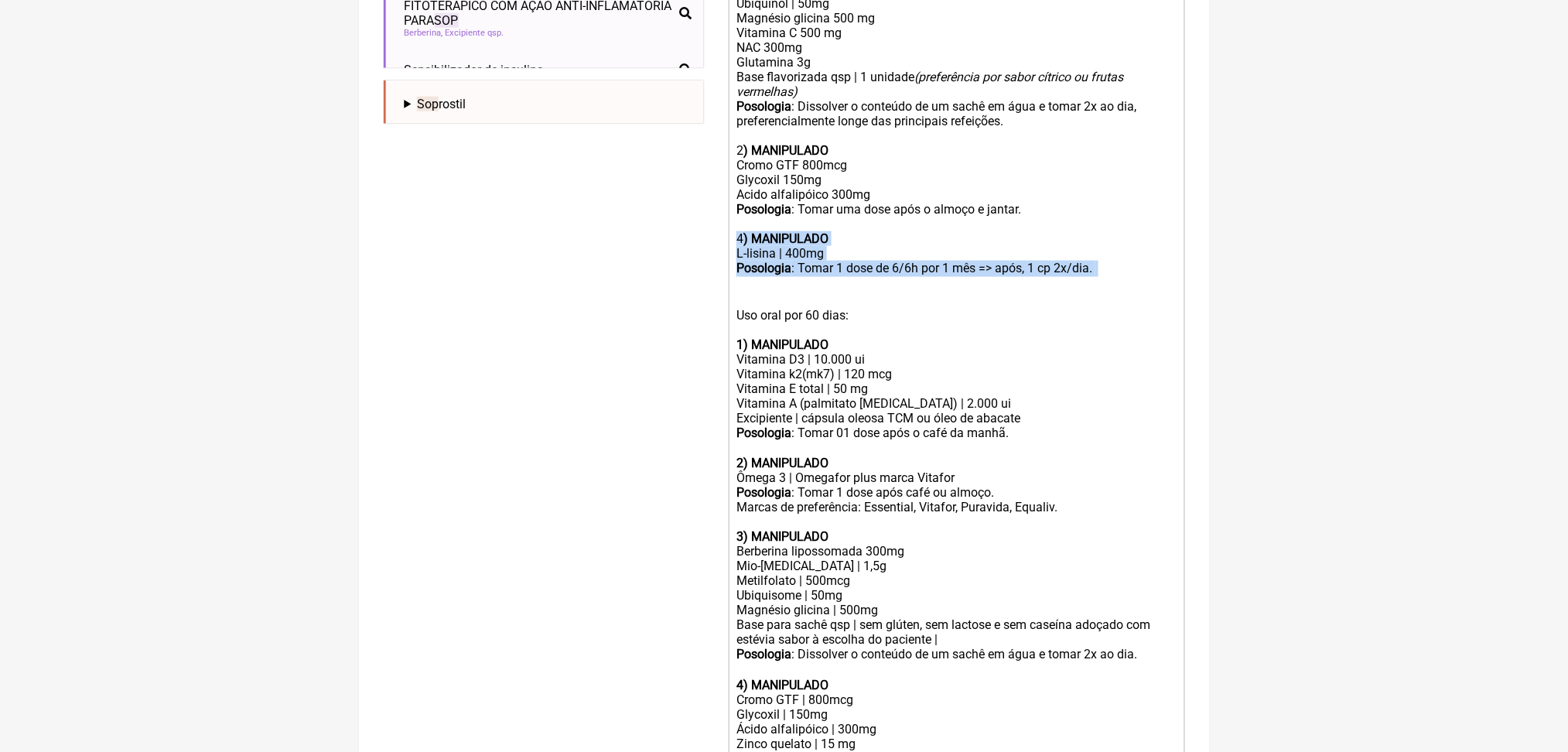
drag, startPoint x: 815, startPoint y: 547, endPoint x: 723, endPoint y: 466, distance: 122.6
click at [723, 466] on form "Buscar sop Protocolos Formulas Medicamentos Industrializados Suplementos / Cosm…" at bounding box center [784, 313] width 801 height 1498
copy trix-editor "4 ) MANIPULADO L-lisina | 400mg Posologia : Tomar 1 dose de 6/6h por 1 mês => a…"
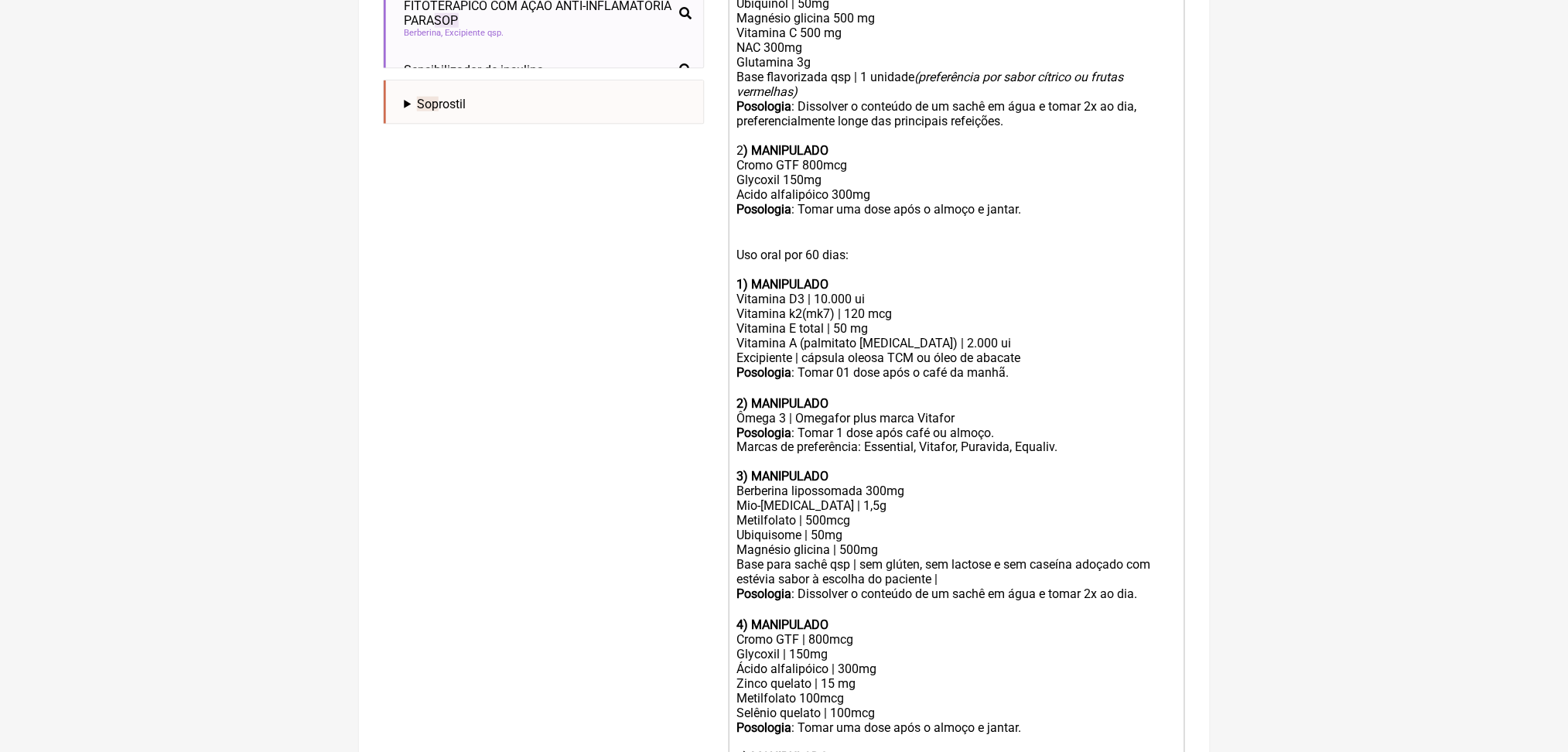
scroll to position [1376, 0]
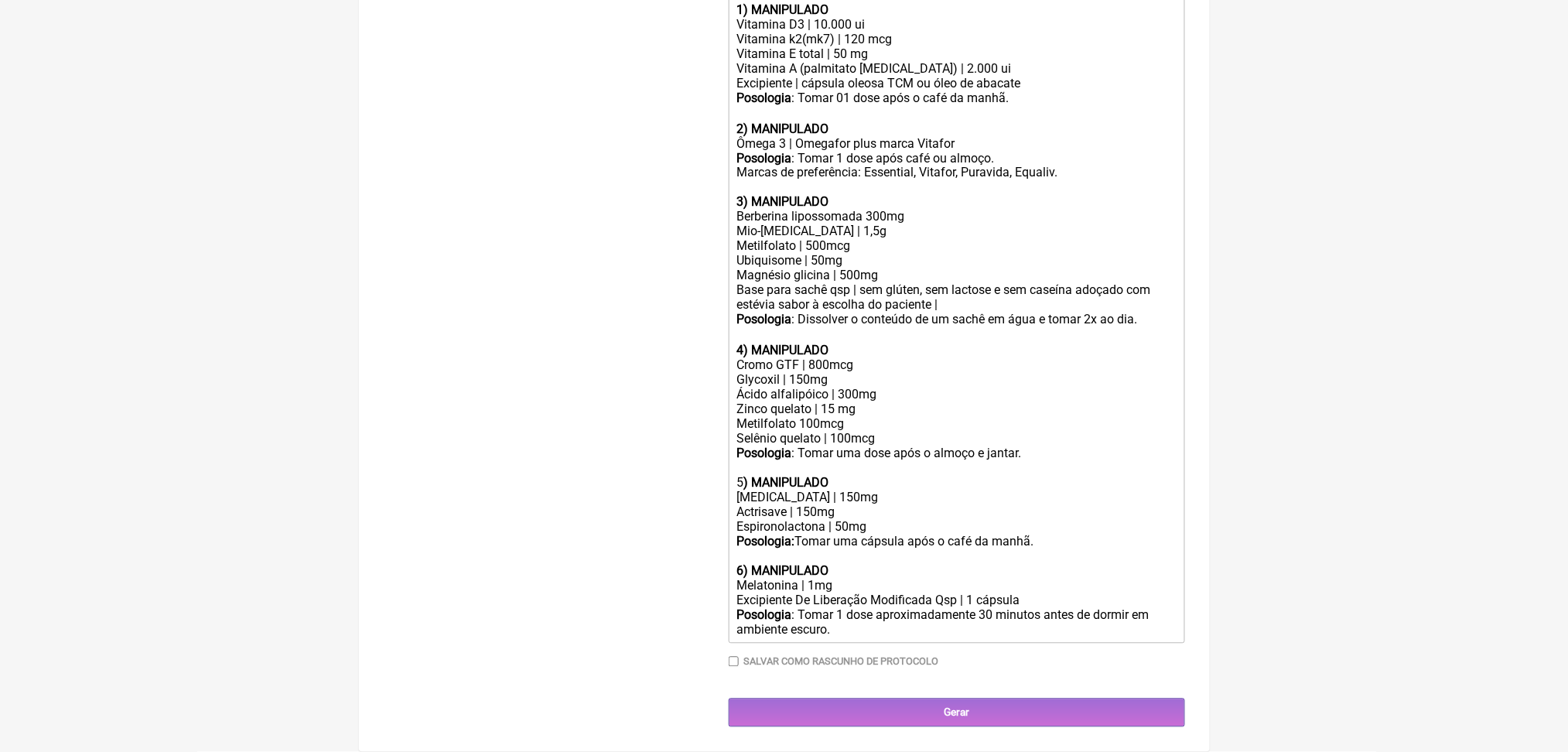
click at [1046, 610] on trix-editor "Uso oral por 60 dias: 1 ) MANIPULADO BioBerON | 160mg Mio-inositol | 1g Ubiquin…" at bounding box center [957, 142] width 457 height 1001
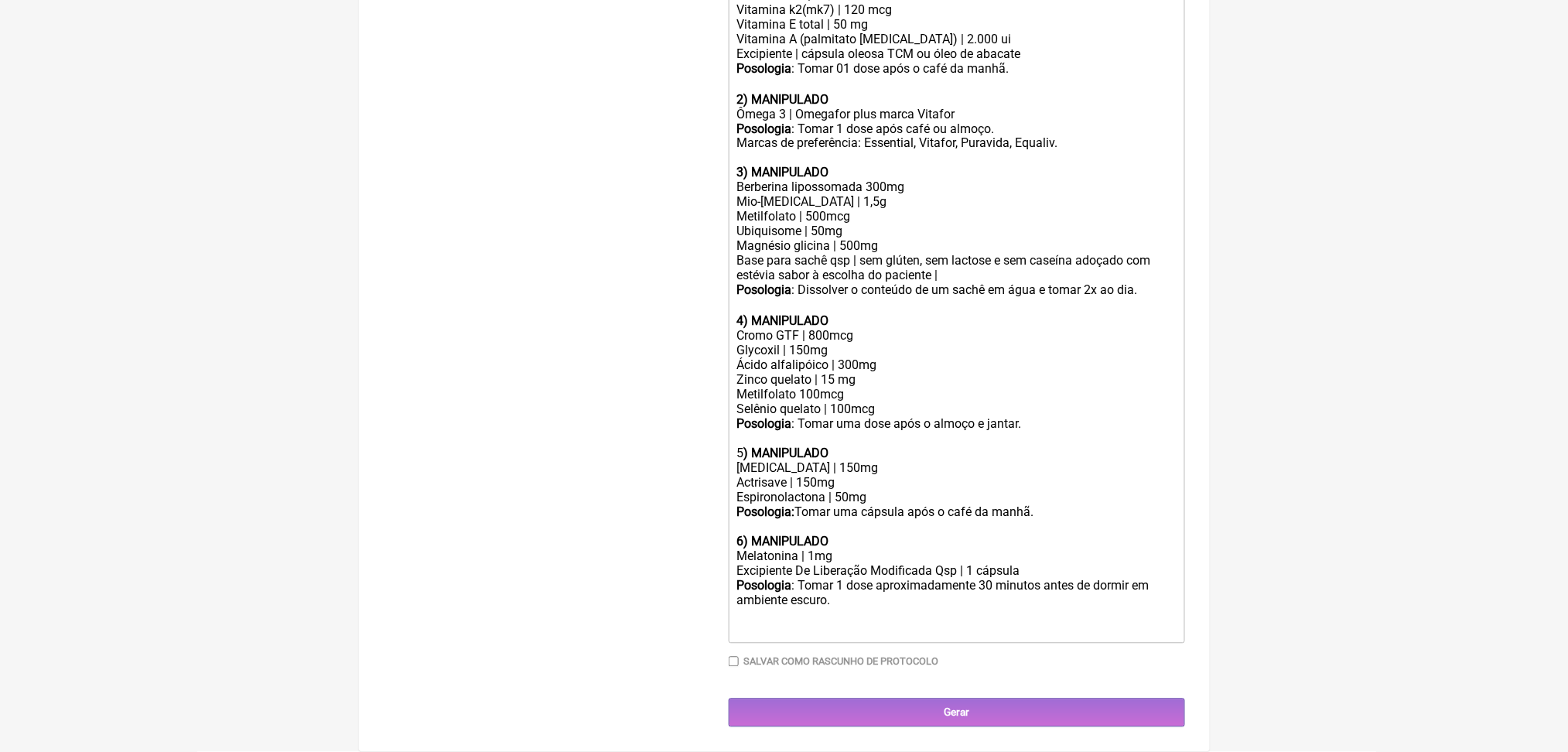
paste trix-editor "4<strong>) MANIPULADO</strong></div><div>L-lisina | 400mg</div><div><strong>Pos…"
type trix-editor "<div>Uso oral por 60 dias:<br><br></div><div>1<strong>) MANIPULADO</strong></di…"
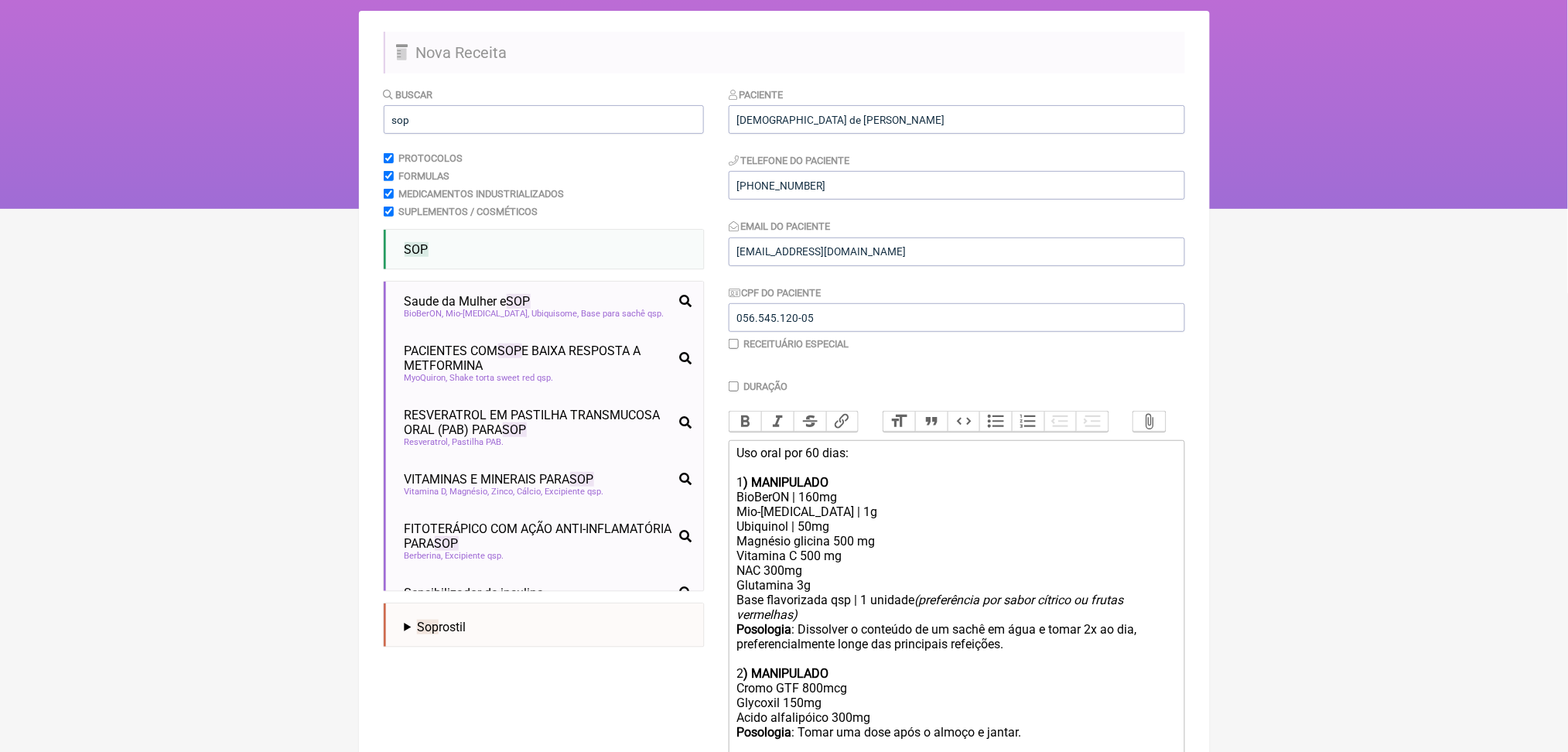
scroll to position [99, 0]
click at [448, 136] on input "sop" at bounding box center [543, 121] width 320 height 28
type input "s"
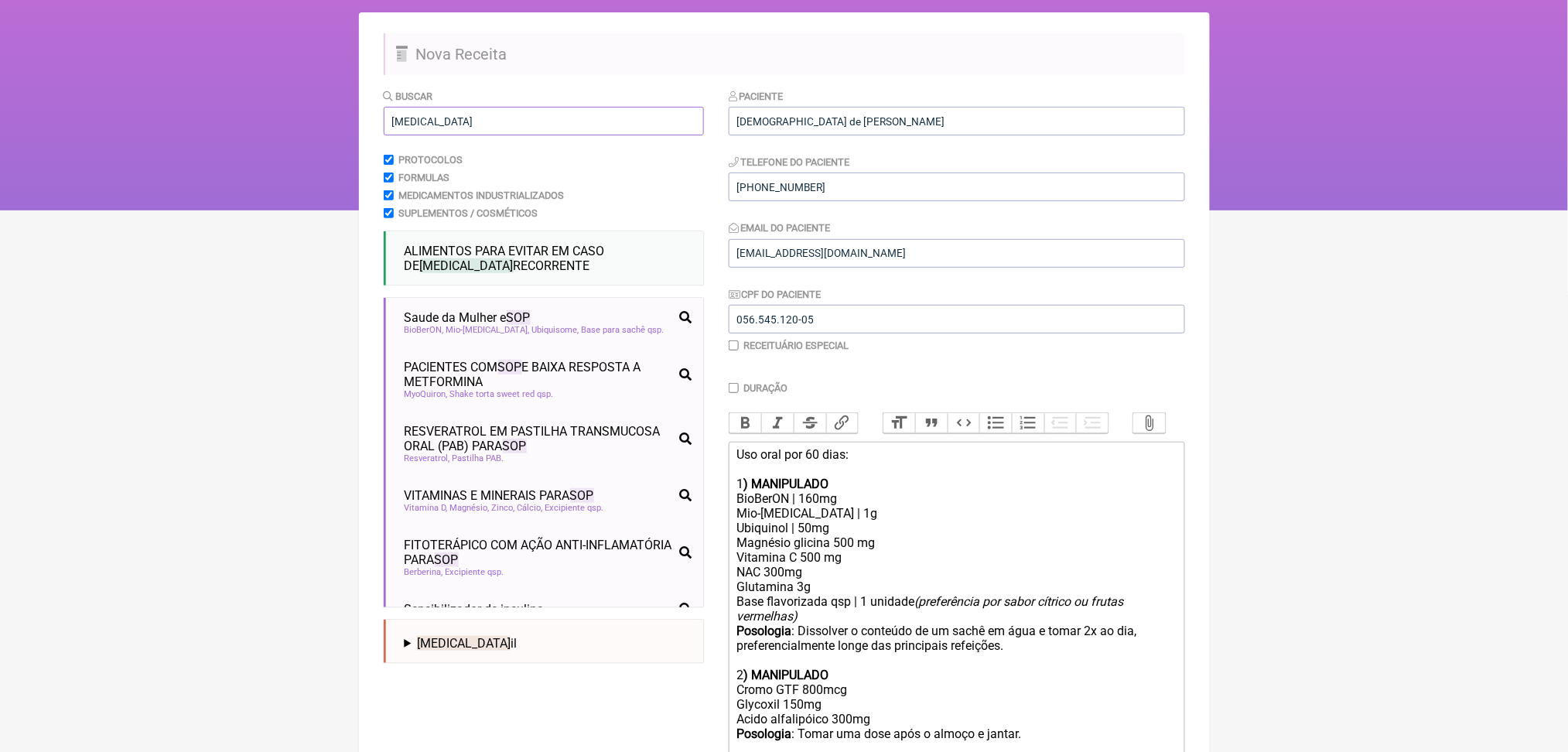
type input "herpes"
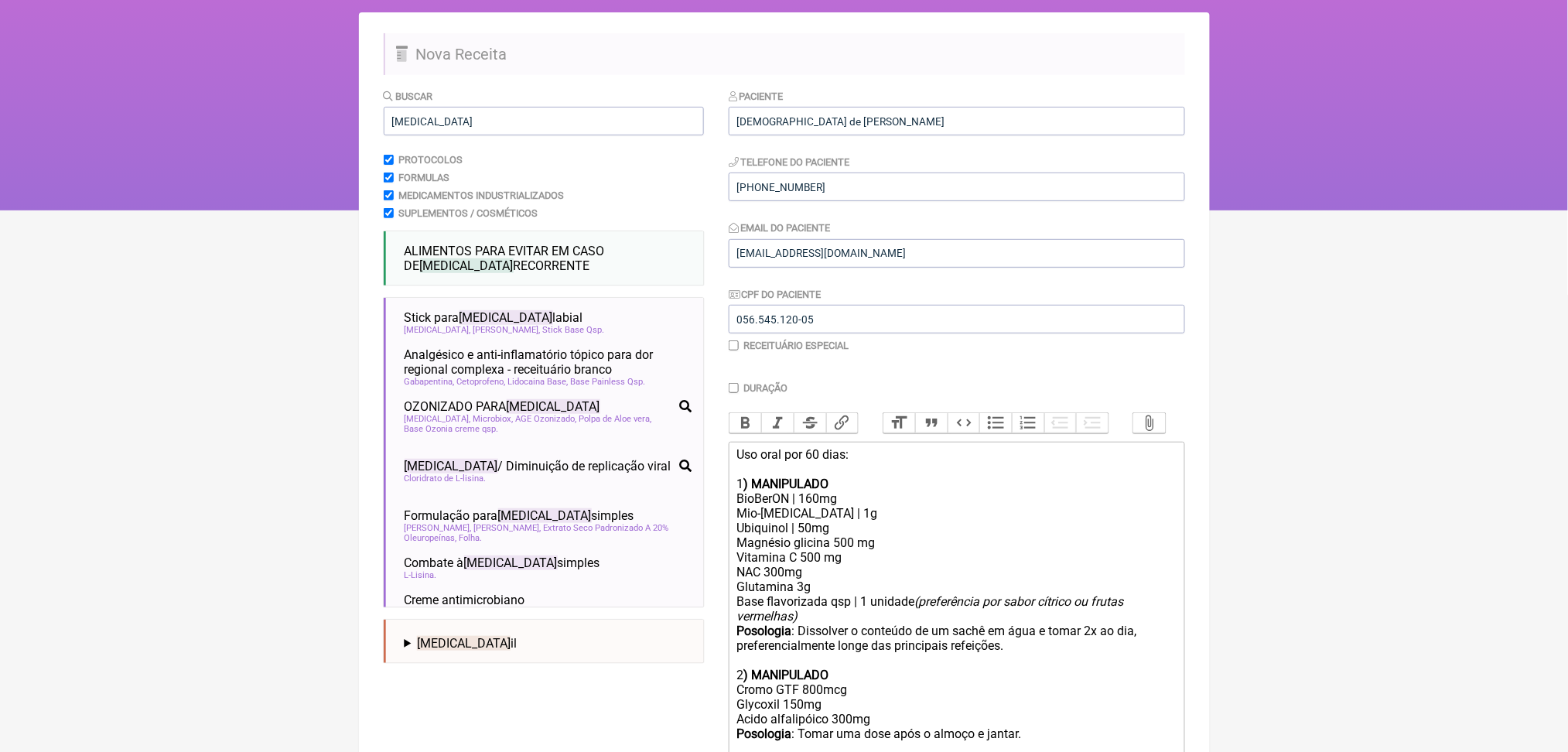
click at [264, 210] on html "FormulApp (Clínica Balance - Dra. Bruna Scalco) Sair Pacientes Receitas Protoco…" at bounding box center [784, 56] width 1568 height 309
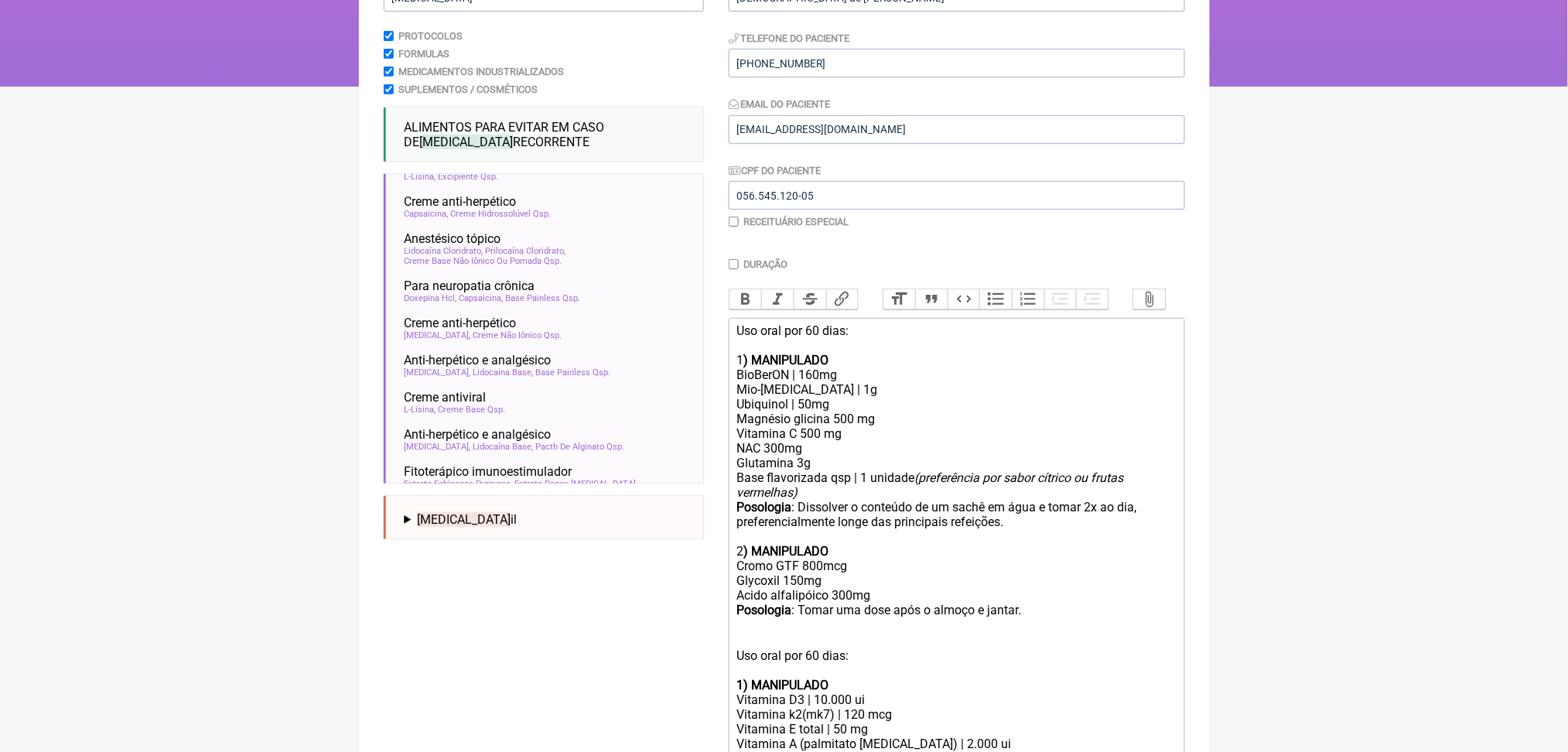
scroll to position [512, 0]
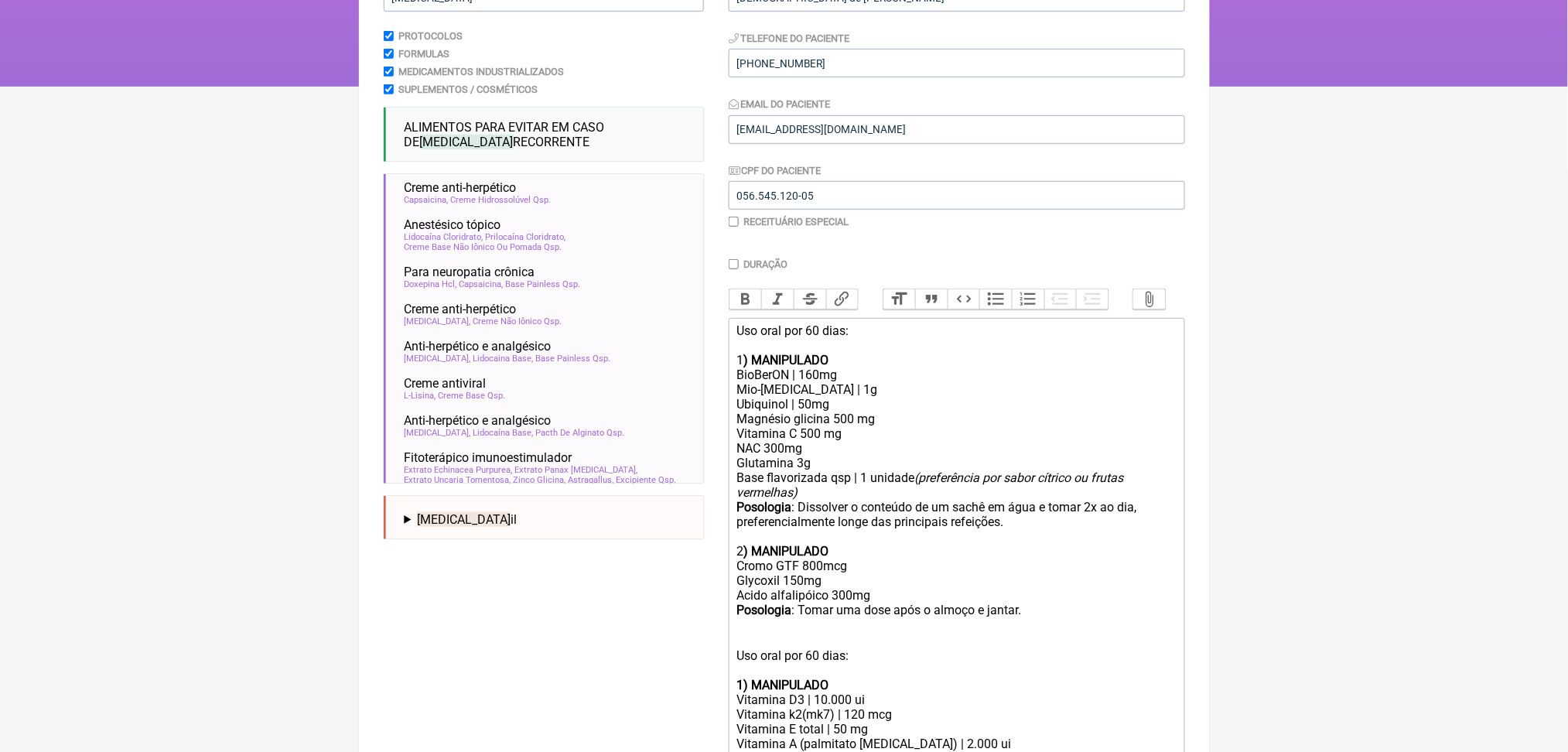
drag, startPoint x: 705, startPoint y: 287, endPoint x: 721, endPoint y: 377, distance: 91.4
click at [721, 377] on form "Buscar herpes Protocolos Formulas Medicamentos Industrializados Suplementos / C…" at bounding box center [784, 713] width 801 height 1498
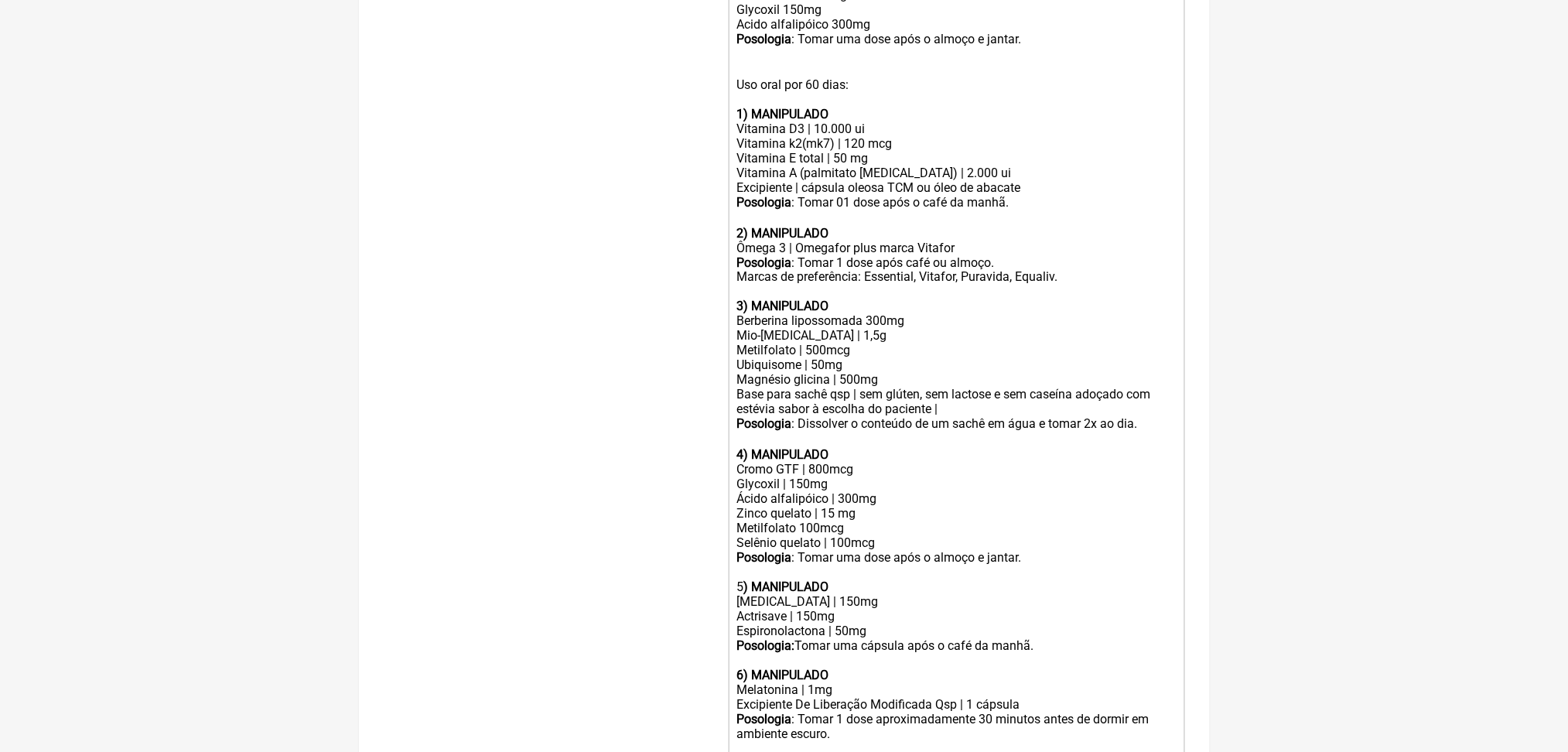
scroll to position [819, 0]
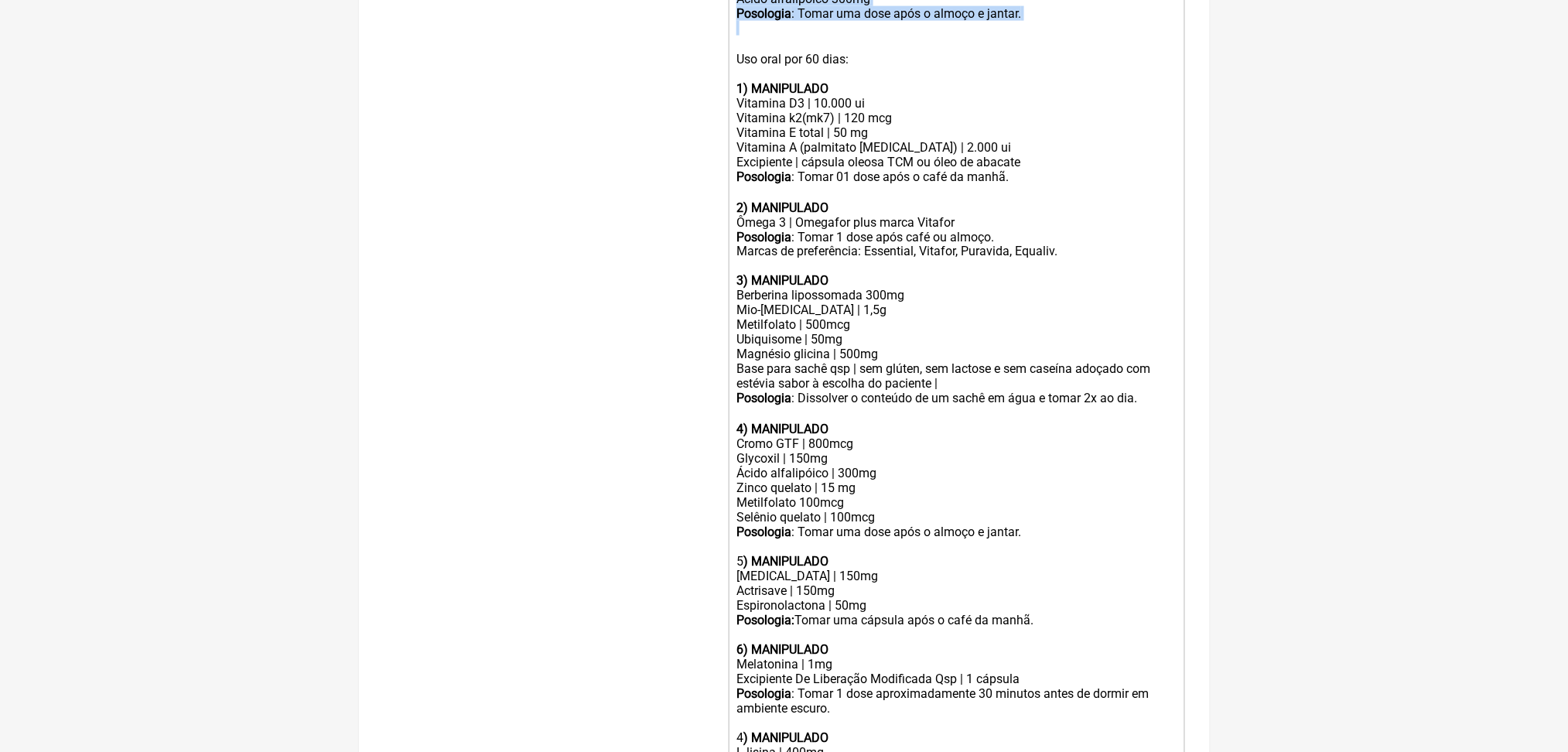
drag, startPoint x: 1103, startPoint y: 273, endPoint x: 774, endPoint y: 146, distance: 352.7
click at [774, 146] on trix-editor "Uso oral por 60 dias: 1 ) MANIPULADO BioBerON | 160mg Mio-inositol | 1g Ubiquin…" at bounding box center [957, 252] width 457 height 1061
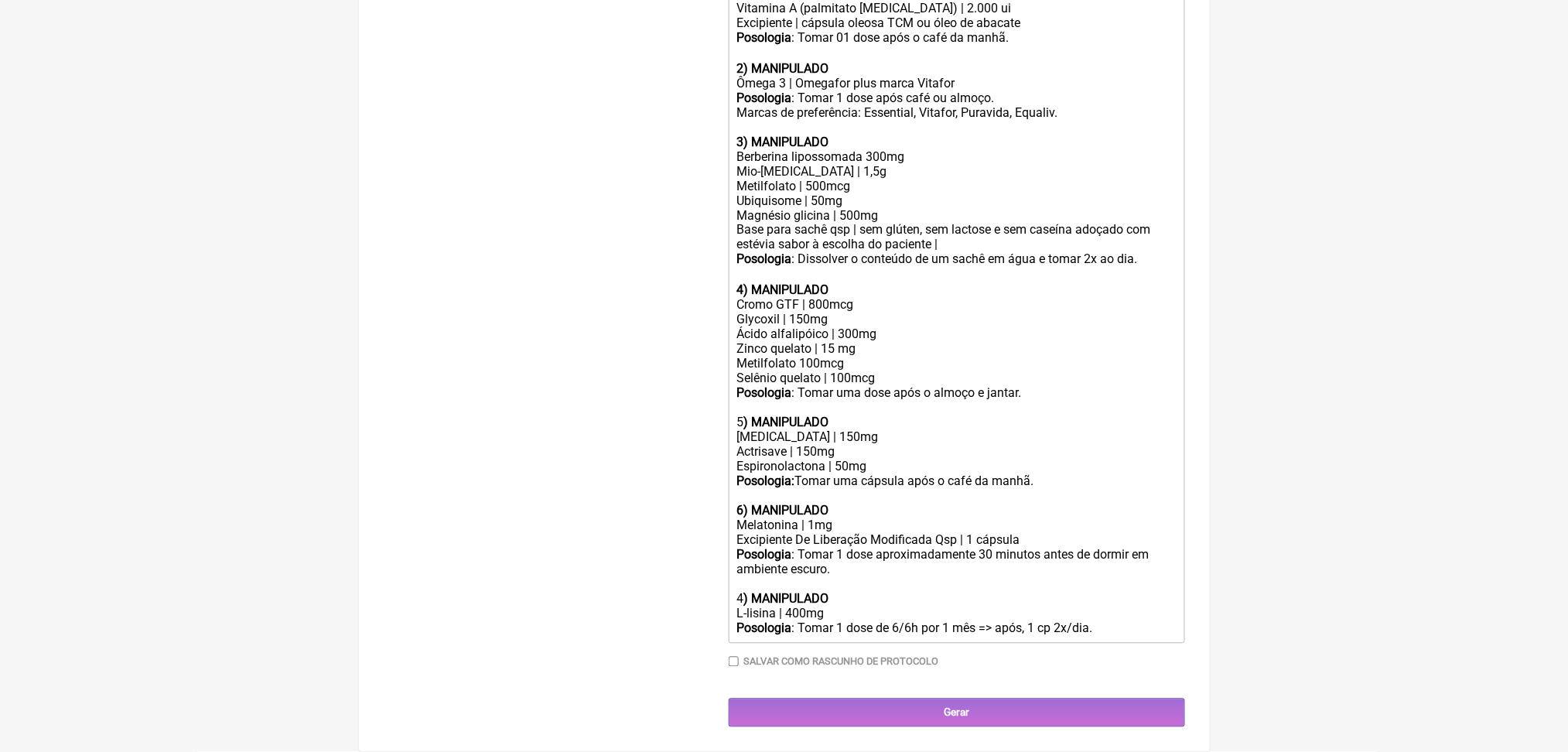
scroll to position [998, 0]
click at [809, 193] on div "Mio-inositol | 1,5g Metilfolato | 500mcg" at bounding box center [956, 178] width 439 height 29
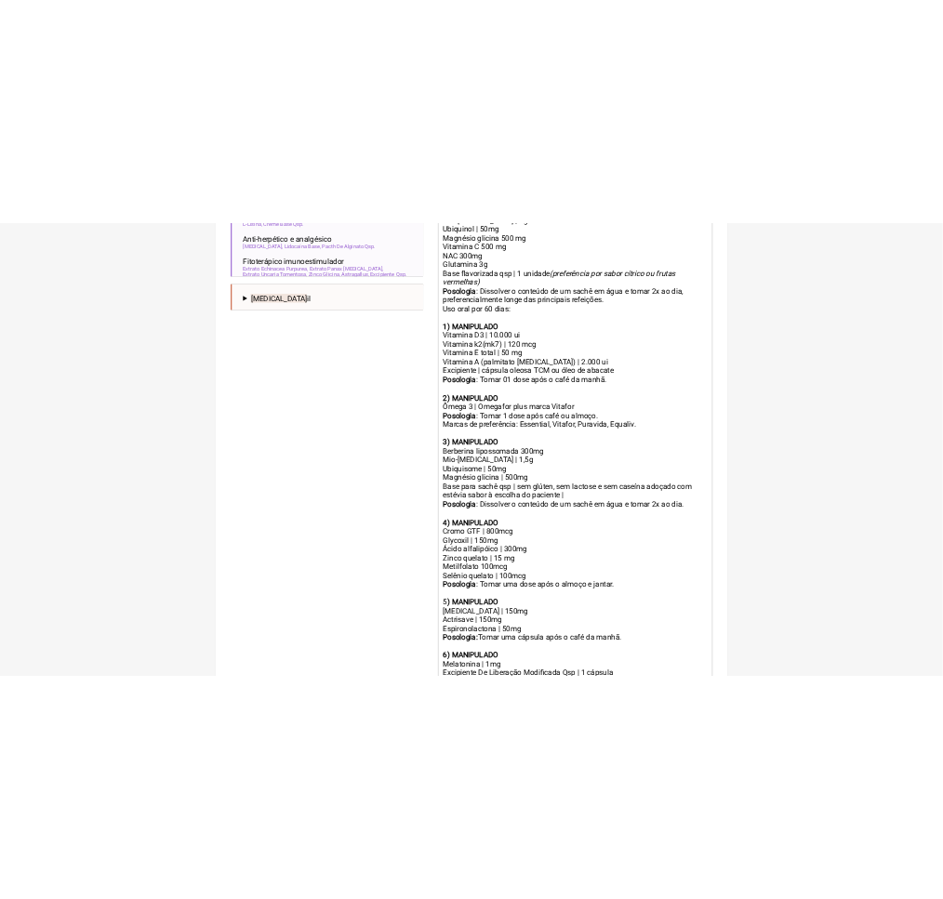
scroll to position [731, 0]
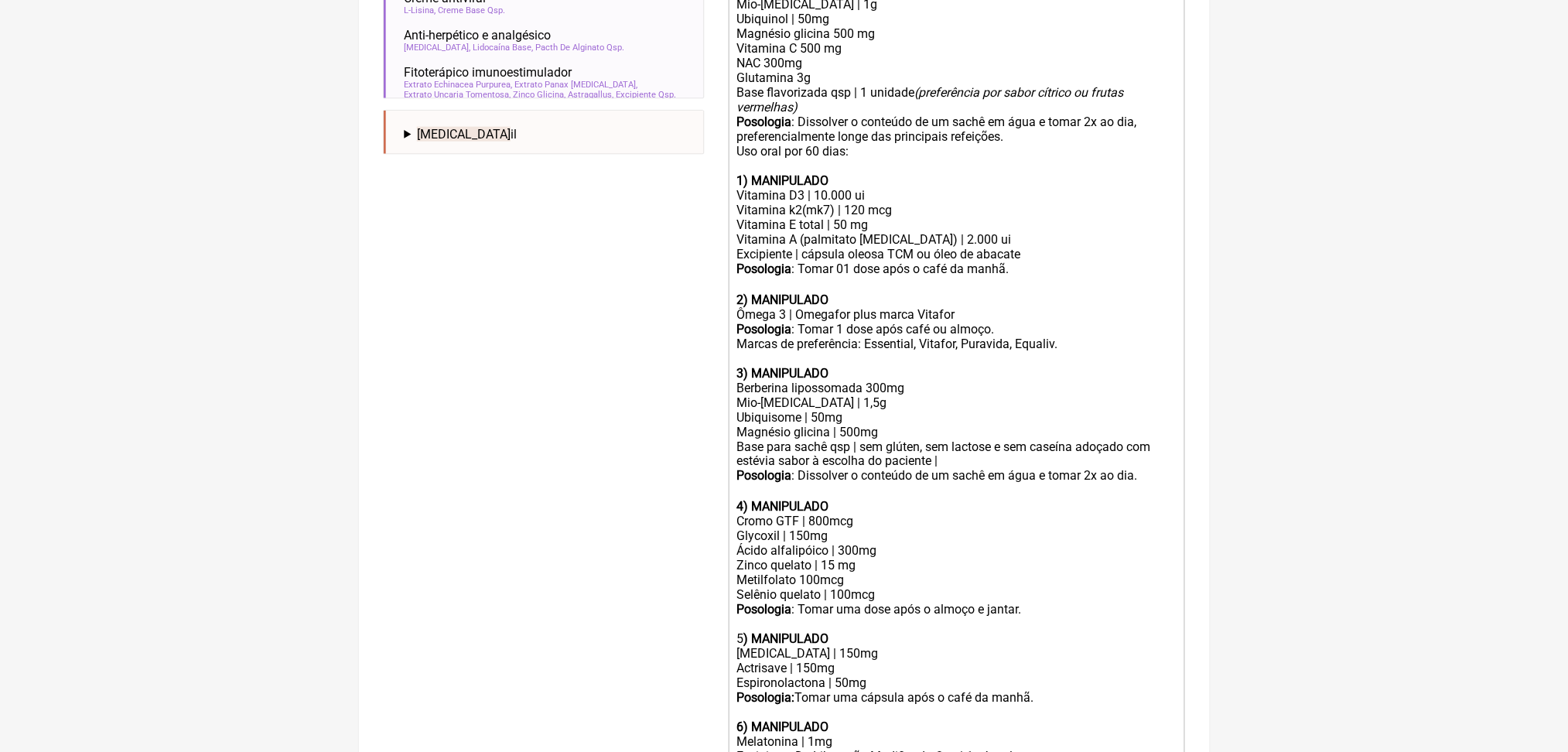
click at [790, 85] on div "Ubiquinol | 50mg Magnésio glicina 500 mg Vitamina C 500 mg NAC 300mg Glutamina …" at bounding box center [956, 48] width 439 height 73
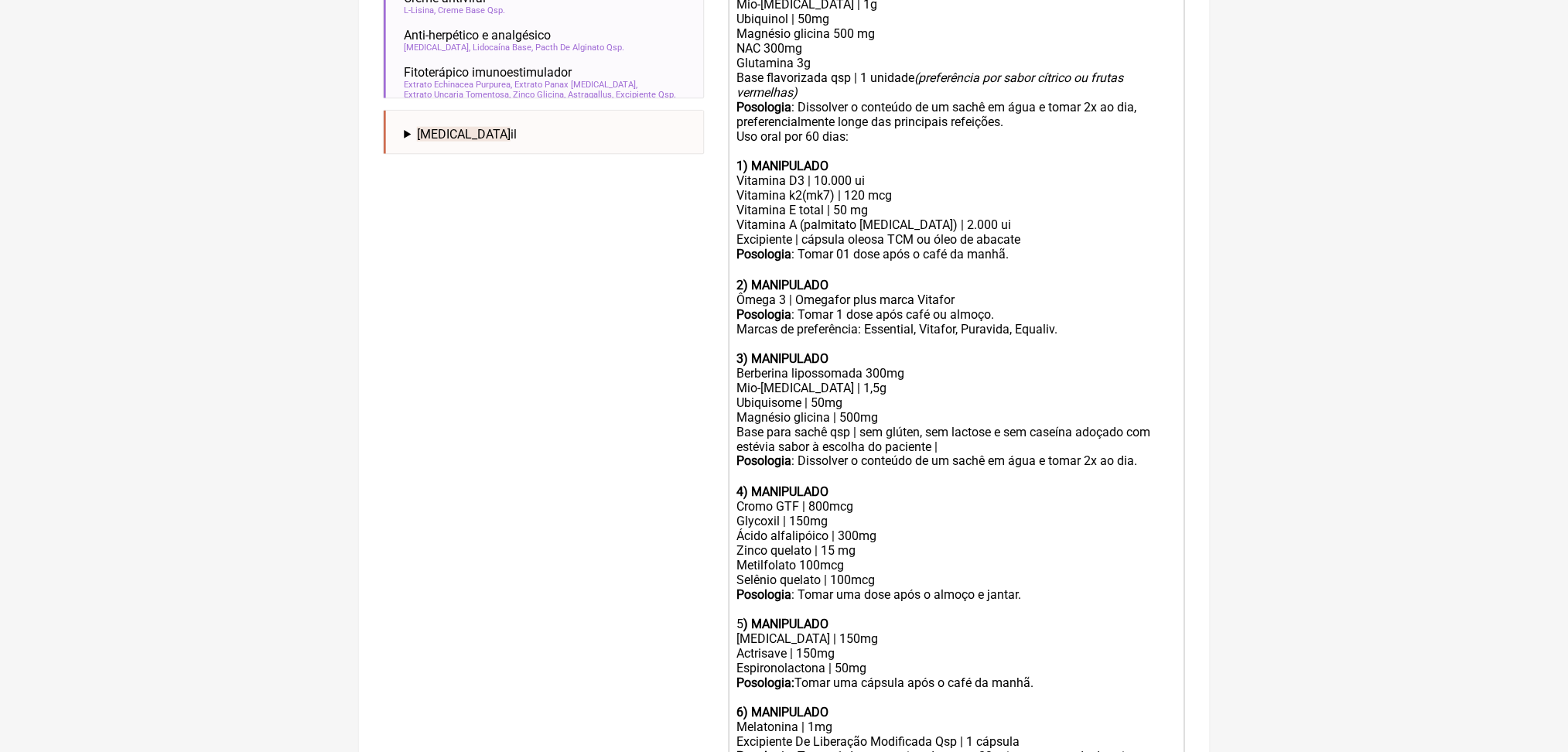
click at [857, 71] on div "Ubiquinol | 50mg Magnésio glicina 500 mg NAC 300mg Glutamina 3g" at bounding box center [956, 41] width 439 height 59
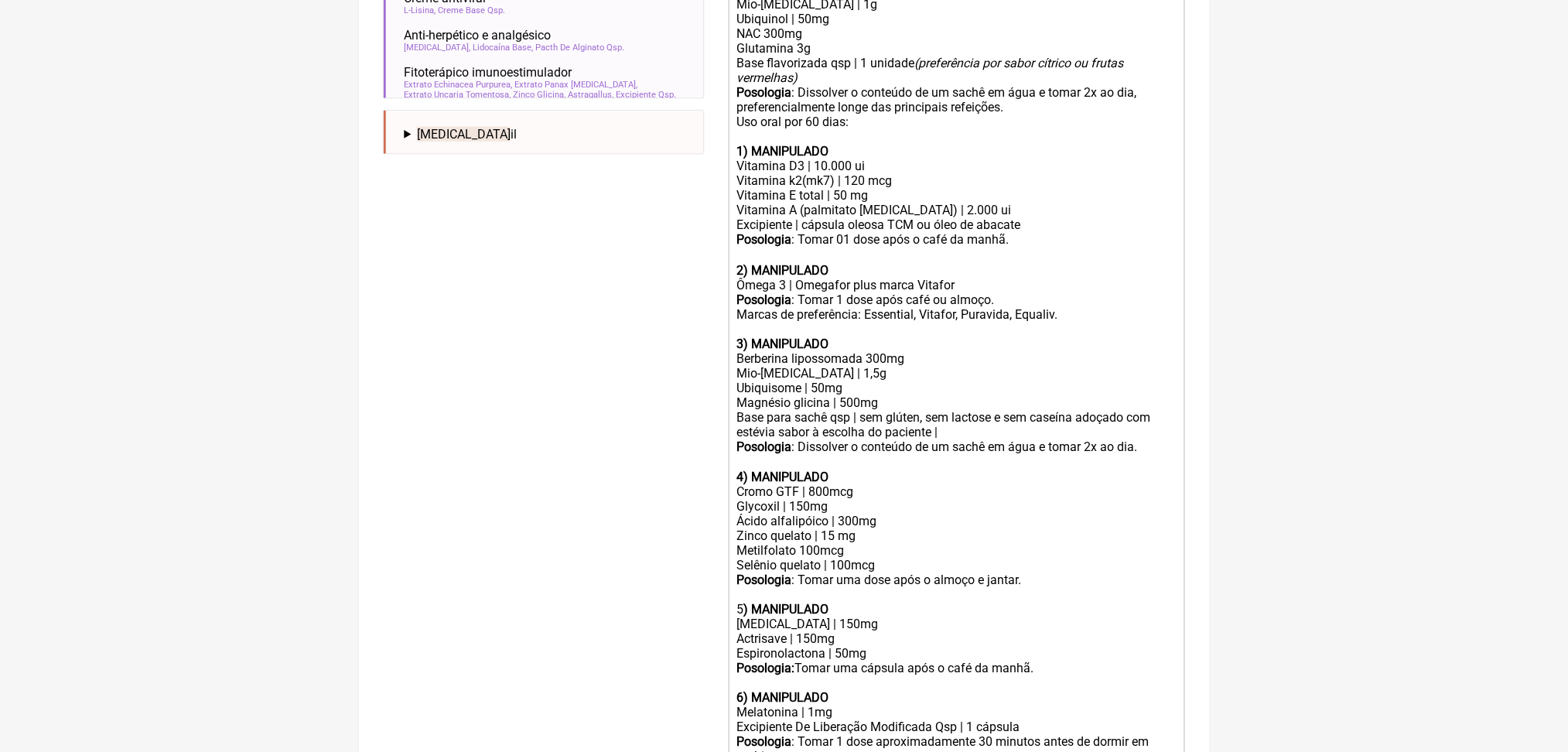
click at [799, 56] on div "Ubiquinol | 50mg NAC 300mg Glutamina 3g" at bounding box center [956, 33] width 439 height 44
copy div "Ubiquinol | 50mg"
click at [802, 410] on div "Ubiquisome | 50mg Magnésio glicina | 500mg" at bounding box center [956, 395] width 439 height 29
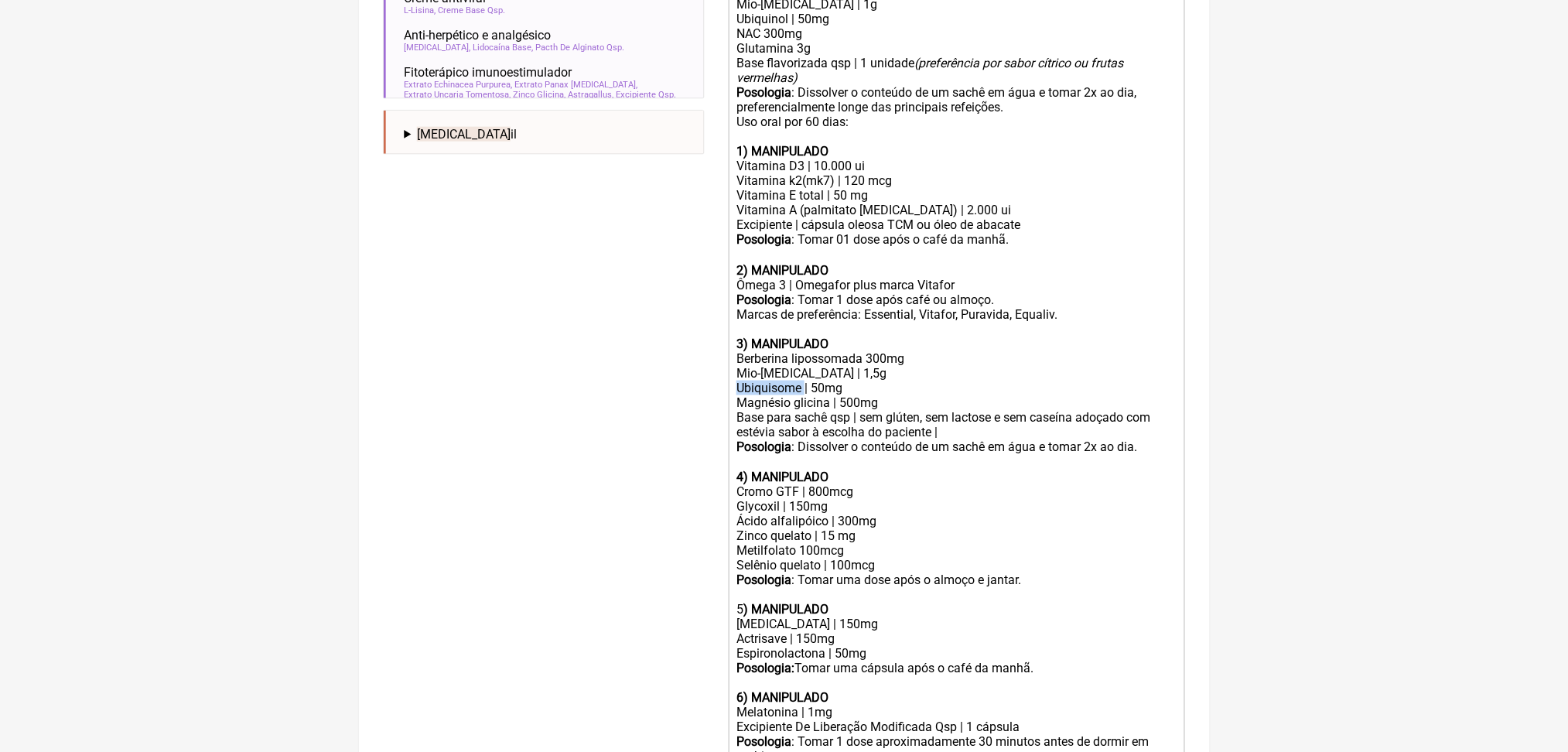
click at [802, 410] on div "Ubiquisome | 50mg Magnésio glicina | 500mg" at bounding box center [956, 395] width 439 height 29
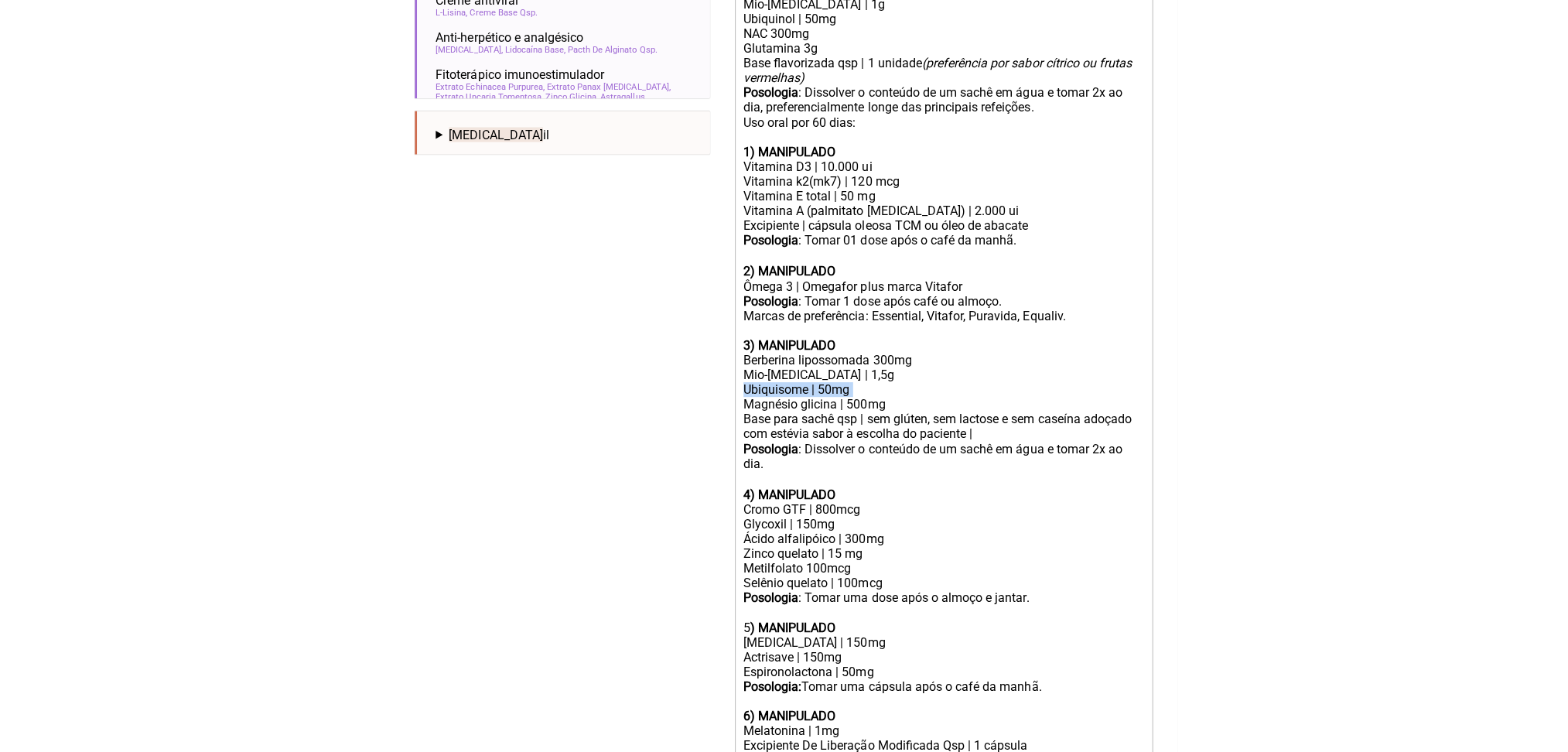
scroll to position [512, 0]
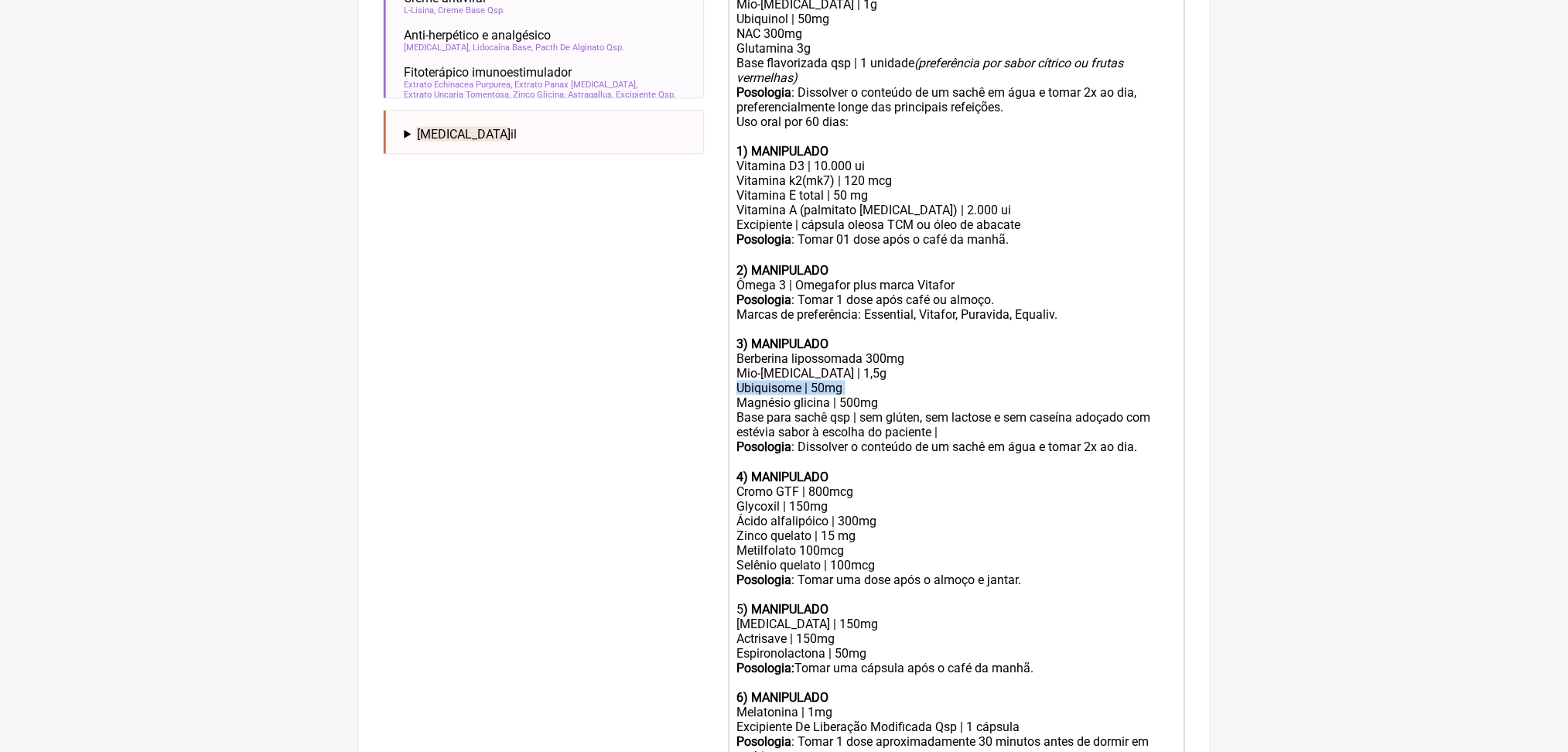
copy div "Ubiquisome | 50mg"
click at [782, 56] on div "Ubiquinol | 50mg NAC 300mg Glutamina 3g" at bounding box center [956, 33] width 439 height 44
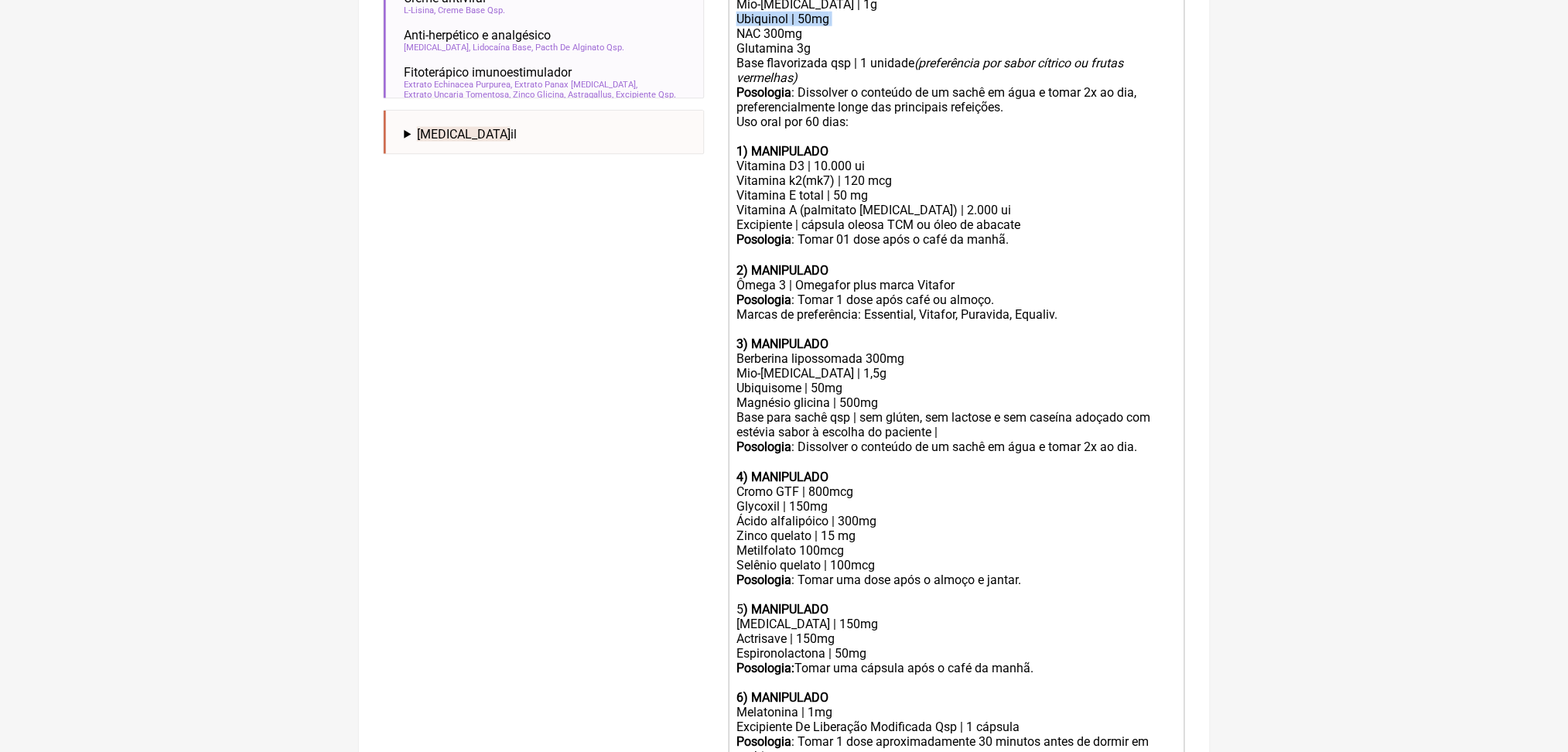
copy div "Ubiquinol | 50mg"
click at [789, 410] on div "Ubiquisome | 50mg Magnésio glicina | 500mg" at bounding box center [956, 395] width 439 height 29
paste trix-editor "<div>Uso oral por 60 dias:<br><br></div><div>1<strong>) MANIPULADO</strong></di…"
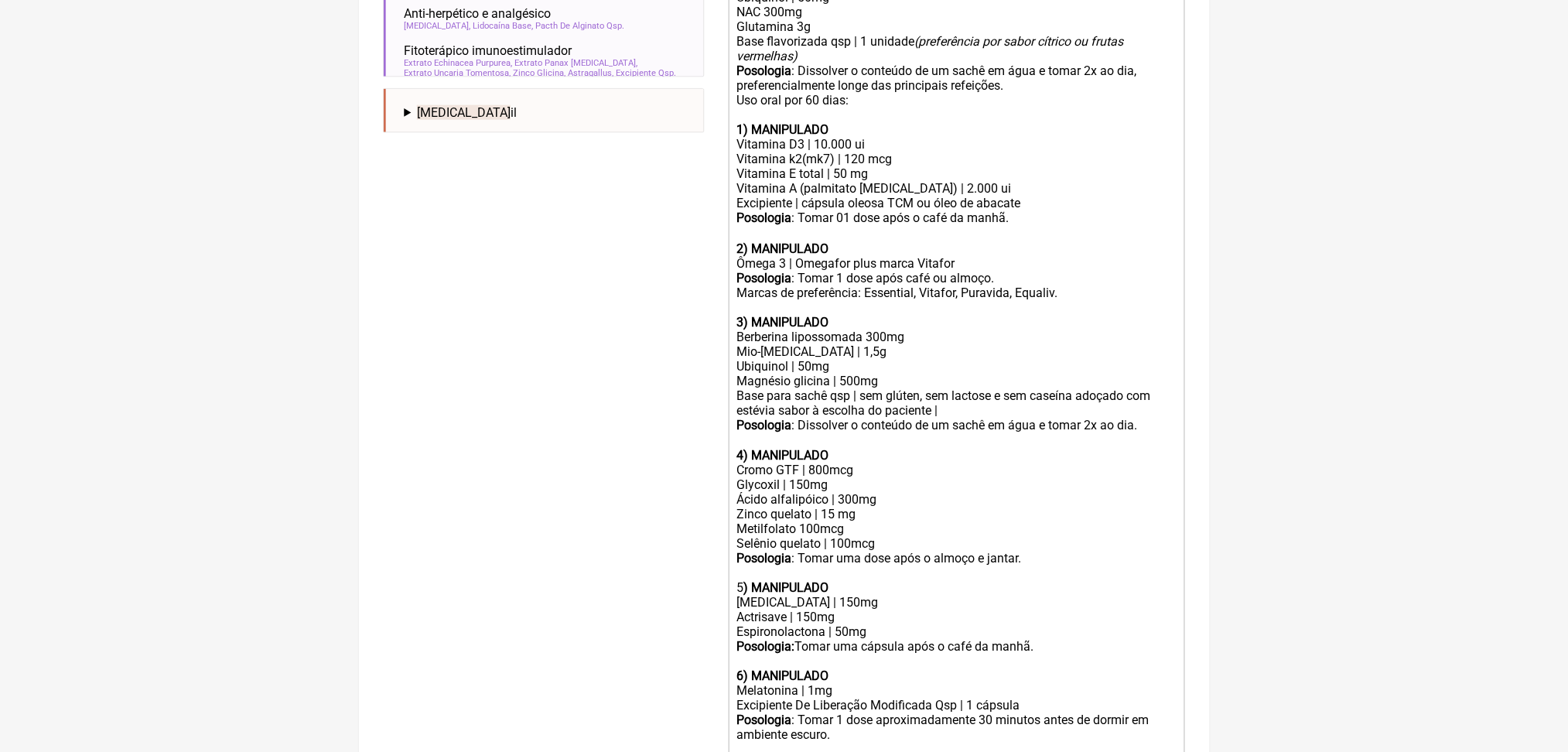
scroll to position [637, 0]
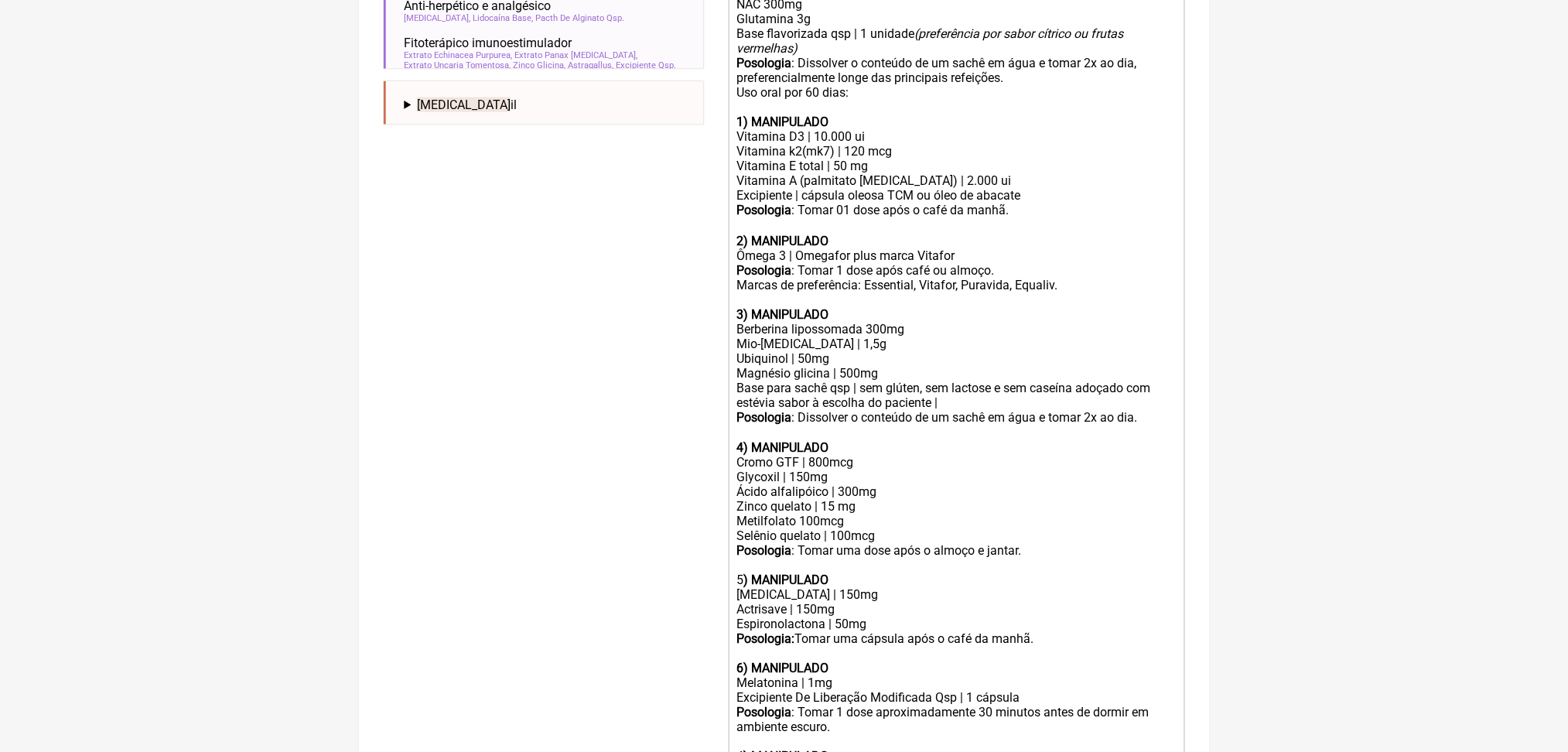
click at [966, 203] on div "Vitamina A (palmitato retinol) | 2.000 ui Excipiente | cápsula oleosa TCM ou ól…" at bounding box center [956, 187] width 439 height 29
drag, startPoint x: 745, startPoint y: 80, endPoint x: 922, endPoint y: 278, distance: 265.6
click at [922, 278] on trix-editor "Uso oral por 60 dias: 1 ) MANIPULADO BioBerON | 160mg Mio-inositol | 1g Ubiquin…" at bounding box center [957, 353] width 457 height 898
click at [922, 85] on div "Posologia : Dissolver o conteúdo de um sachê em água e tomar 2x ao dia, prefere…" at bounding box center [956, 70] width 439 height 29
click at [777, 27] on div "Ubiquinol | 50mg NAC 300mg Glutamina 3g" at bounding box center [956, 4] width 439 height 44
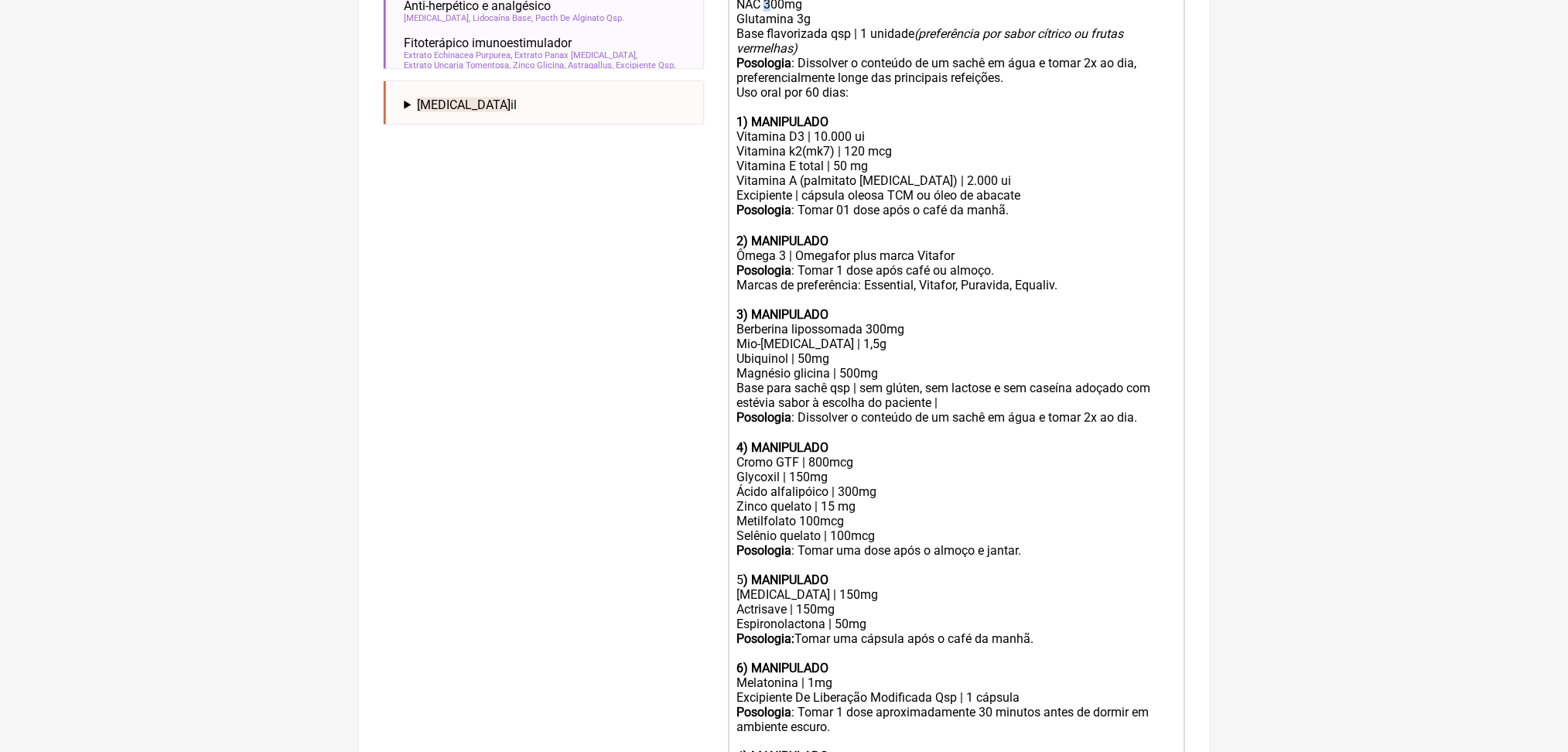
click at [777, 27] on div "Ubiquinol | 50mg NAC 300mg Glutamina 3g" at bounding box center [956, 4] width 439 height 44
copy div "NAC 300mg"
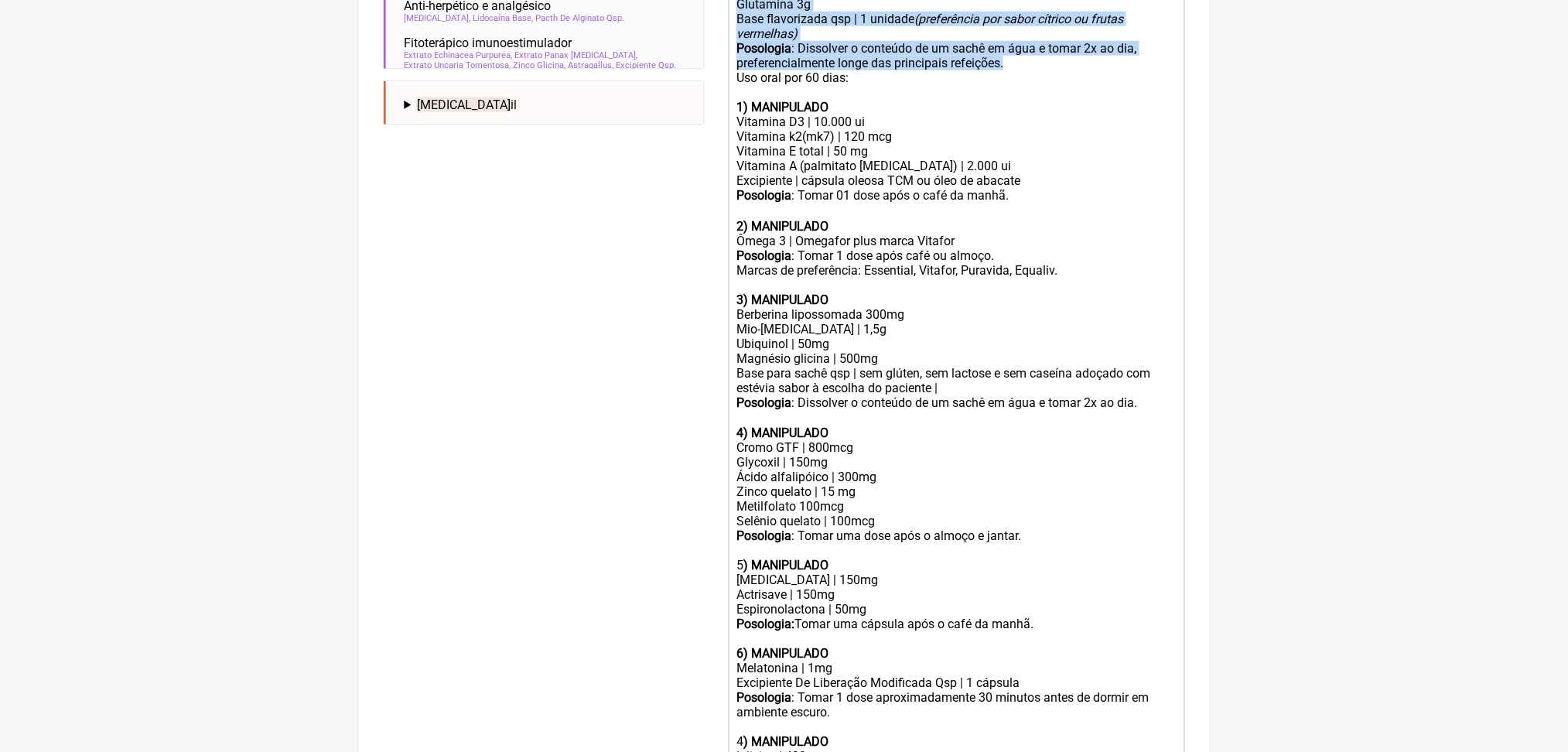
drag, startPoint x: 814, startPoint y: 250, endPoint x: 731, endPoint y: 70, distance: 198.2
click at [731, 70] on form "Buscar herpes Protocolos Formulas Medicamentos Industrializados Suplementos / C…" at bounding box center [784, 210] width 801 height 1320
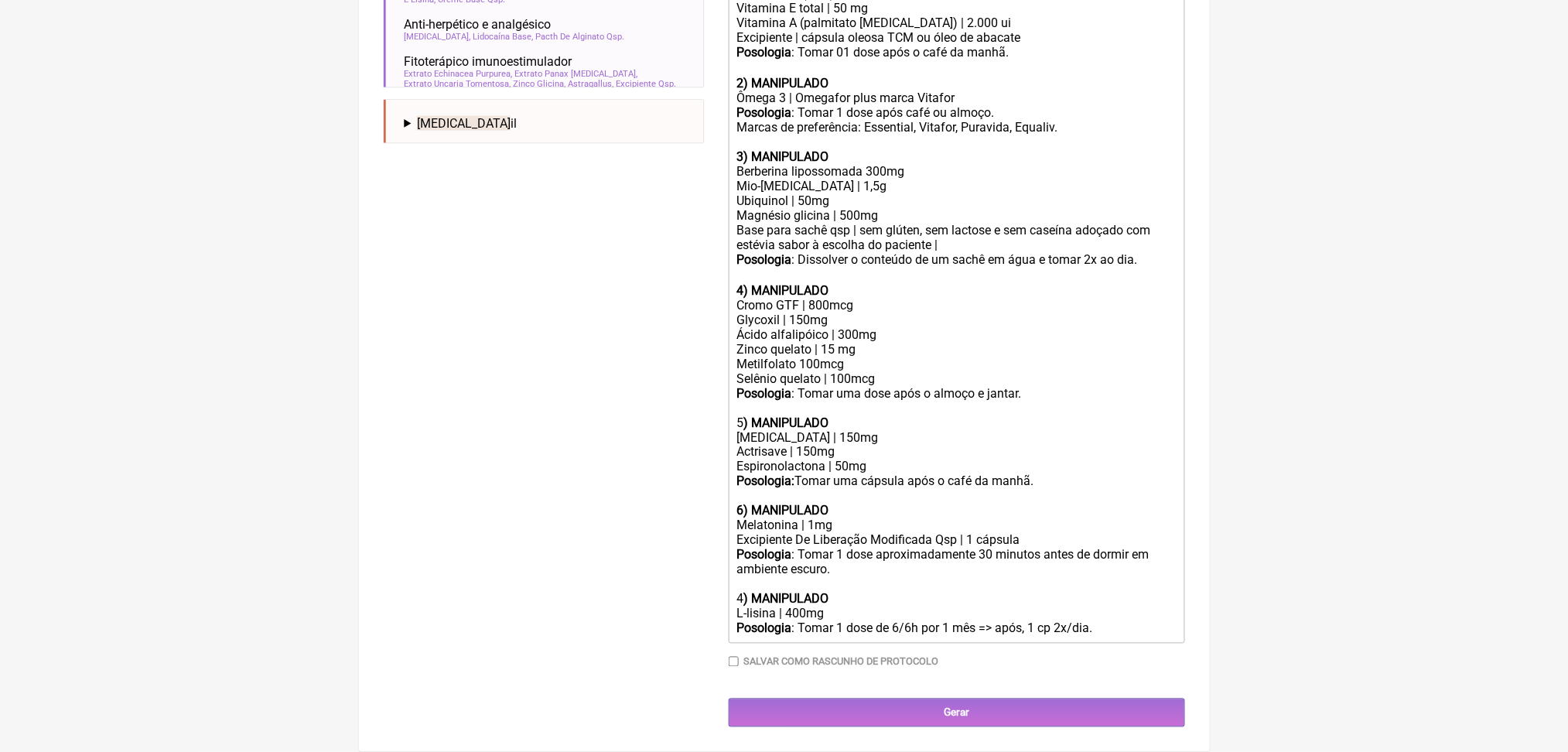
scroll to position [978, 0]
click at [753, 576] on div "Posologia : Tomar 1 dose aproximadamente 30 minutos antes de dormir em ambiente…" at bounding box center [956, 576] width 439 height 59
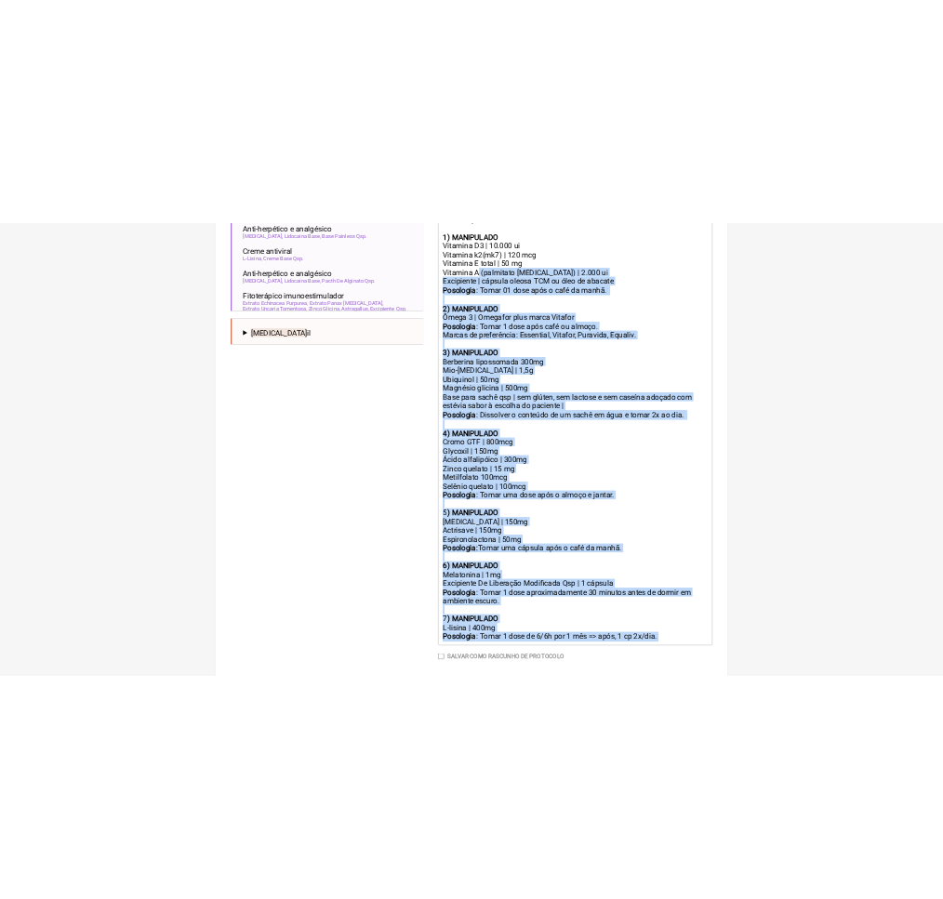
scroll to position [664, 0]
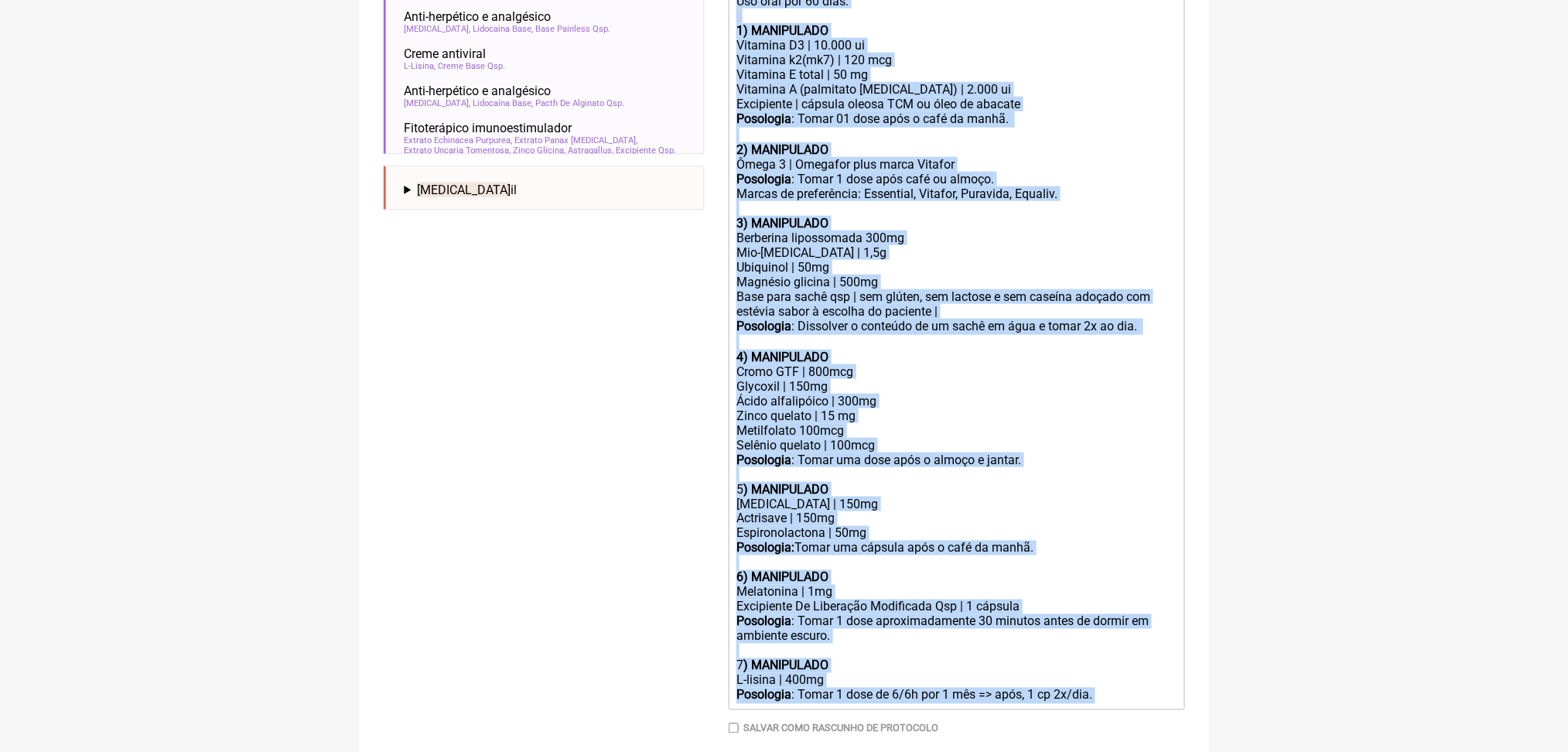
drag, startPoint x: 838, startPoint y: 641, endPoint x: 734, endPoint y: 127, distance: 524.4
click at [734, 127] on form "Buscar herpes Protocolos Formulas Medicamentos Industrializados Suplementos / C…" at bounding box center [784, 214] width 801 height 1159
copy trix-editor "Uso oral por 60 dias: 1) MANIPULADO Vitamina D3 | 10.000 ui Vitamina k2(mk7) | …"
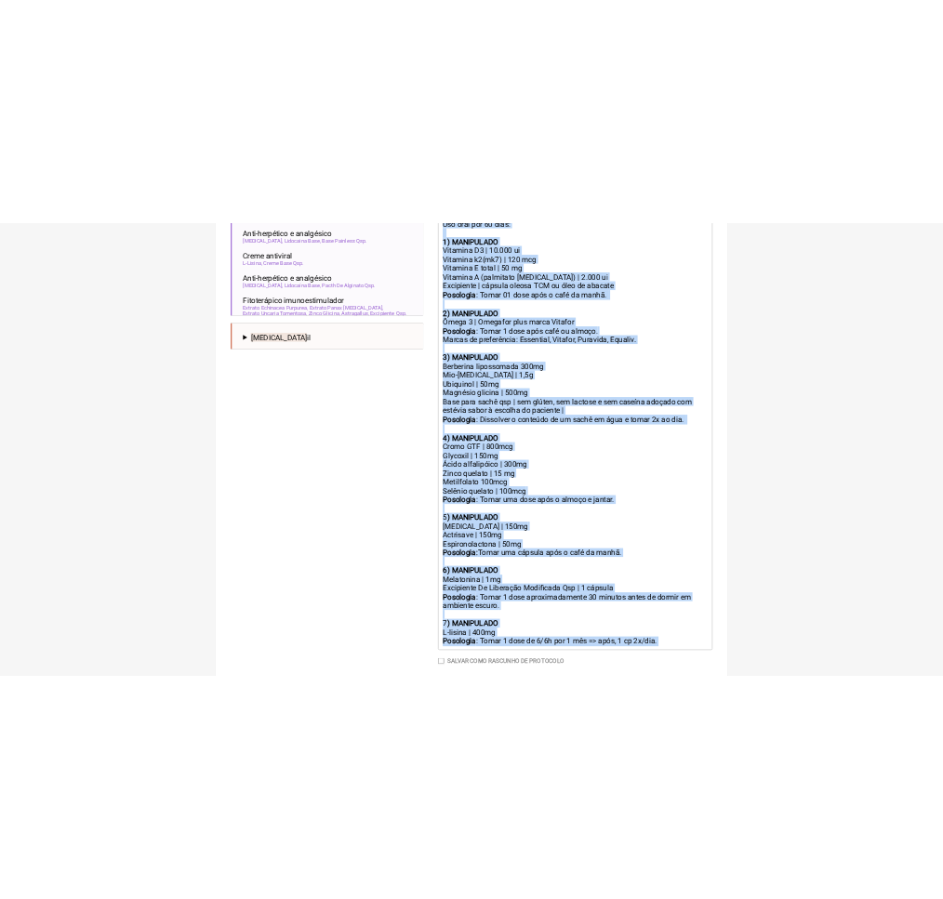
scroll to position [630, 0]
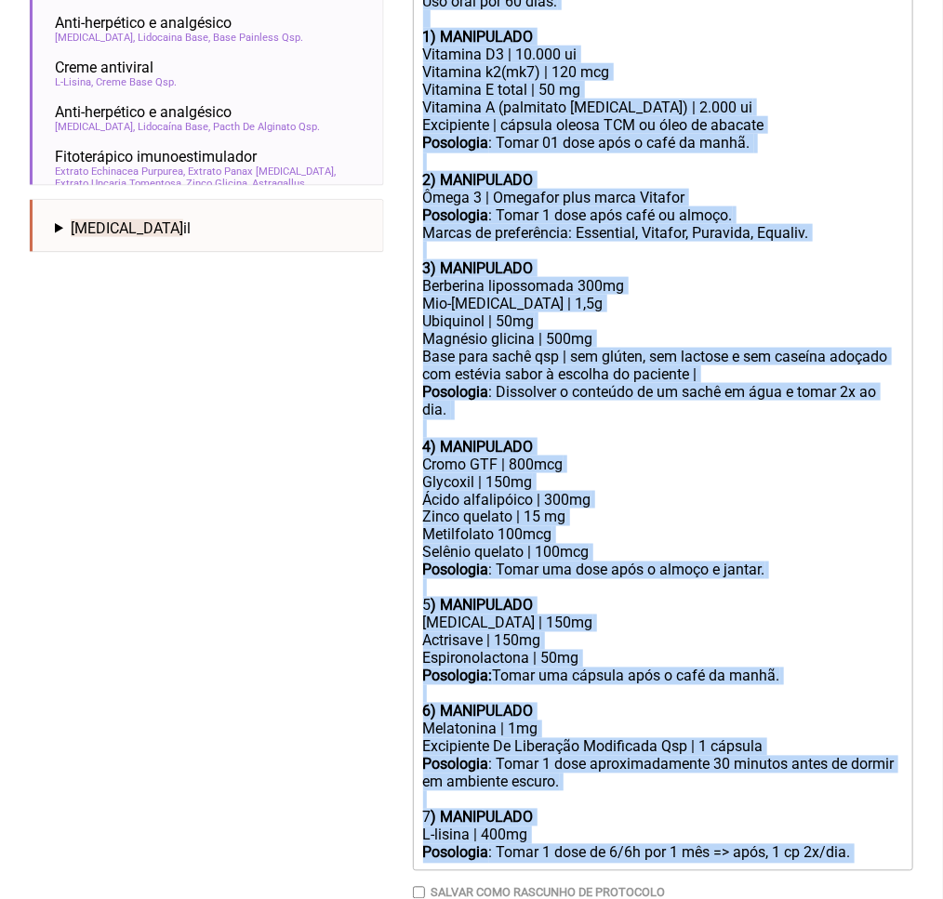
click at [604, 99] on div "Vitamina E total | 50 mg" at bounding box center [663, 90] width 481 height 18
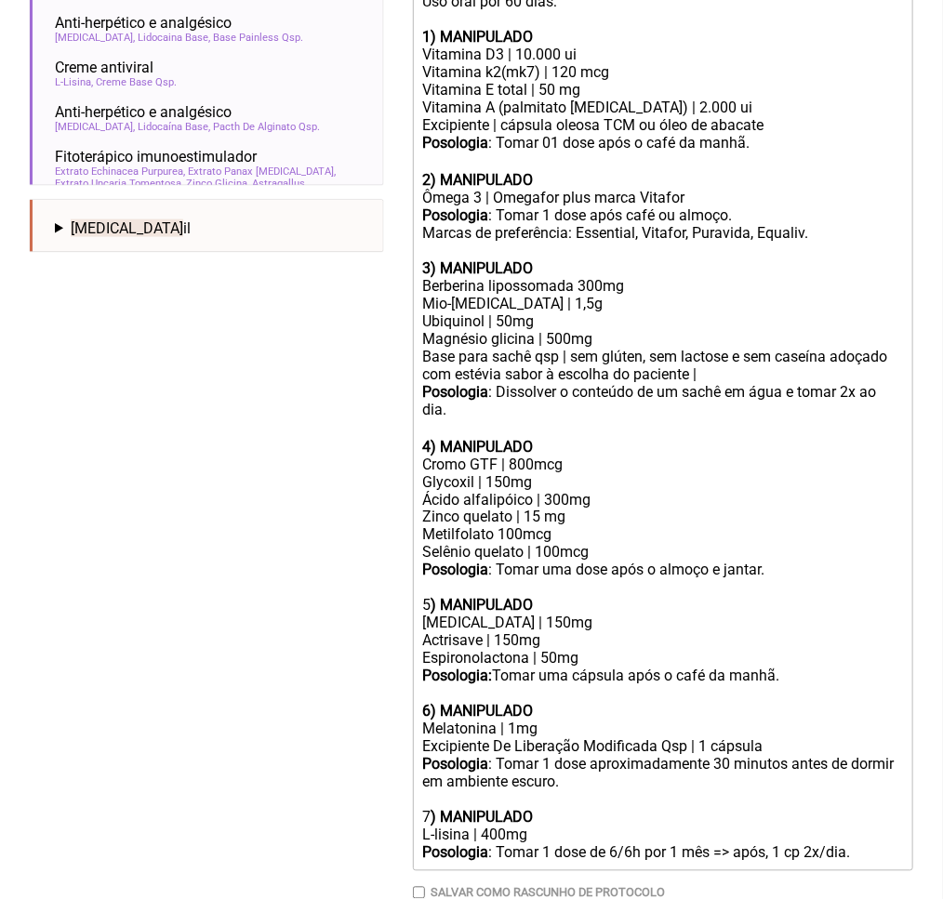
click at [570, 63] on div "Vitamina D3 | 10.000 ui" at bounding box center [663, 55] width 481 height 18
click at [599, 348] on div "Ubiquinol | 50mg Magnésio glicina | 500mg" at bounding box center [663, 329] width 481 height 35
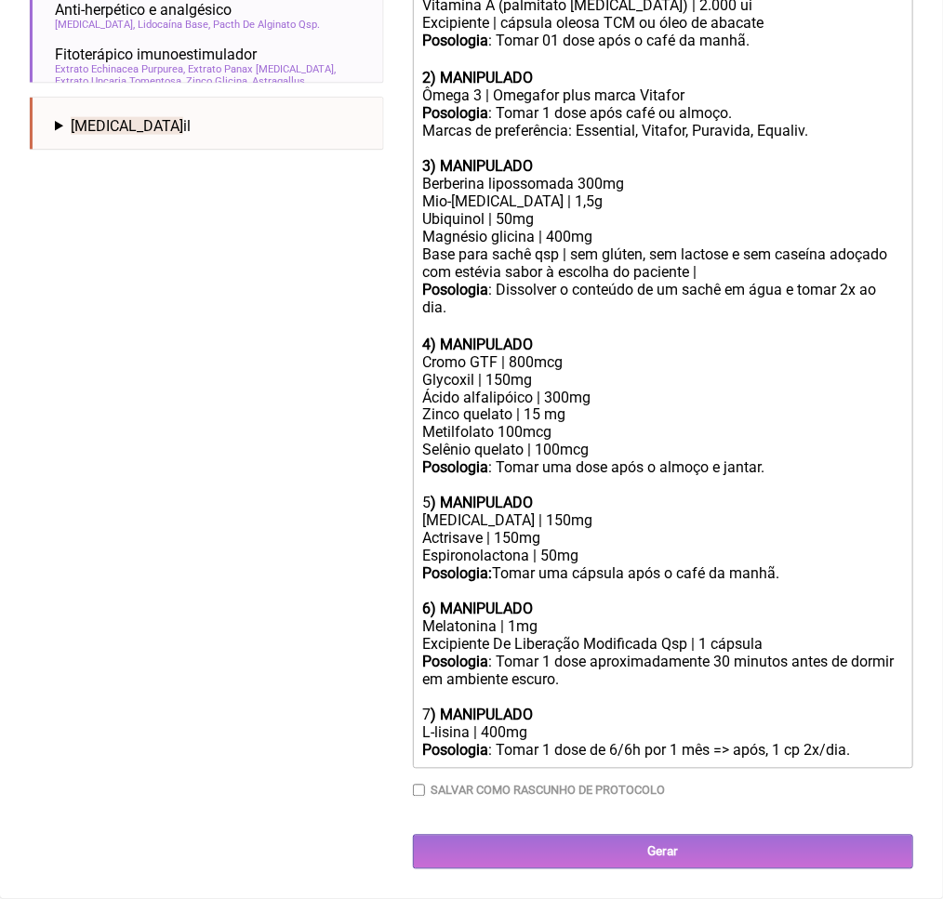
scroll to position [1271, 0]
drag, startPoint x: 667, startPoint y: 689, endPoint x: 716, endPoint y: 696, distance: 49.8
click at [716, 742] on div "Posologia : Tomar 1 dose de 6/6h por 1 mês => após, 1 cp 2x/dia. ㅤ" at bounding box center [663, 752] width 481 height 20
drag, startPoint x: 735, startPoint y: 693, endPoint x: 899, endPoint y: 717, distance: 166.4
click at [899, 717] on trix-editor "Uso oral por 60 dias: 1) MANIPULADO Vitamina D3 | 7.000 ui Vitamina k2(mk7) | 1…" at bounding box center [663, 326] width 500 height 885
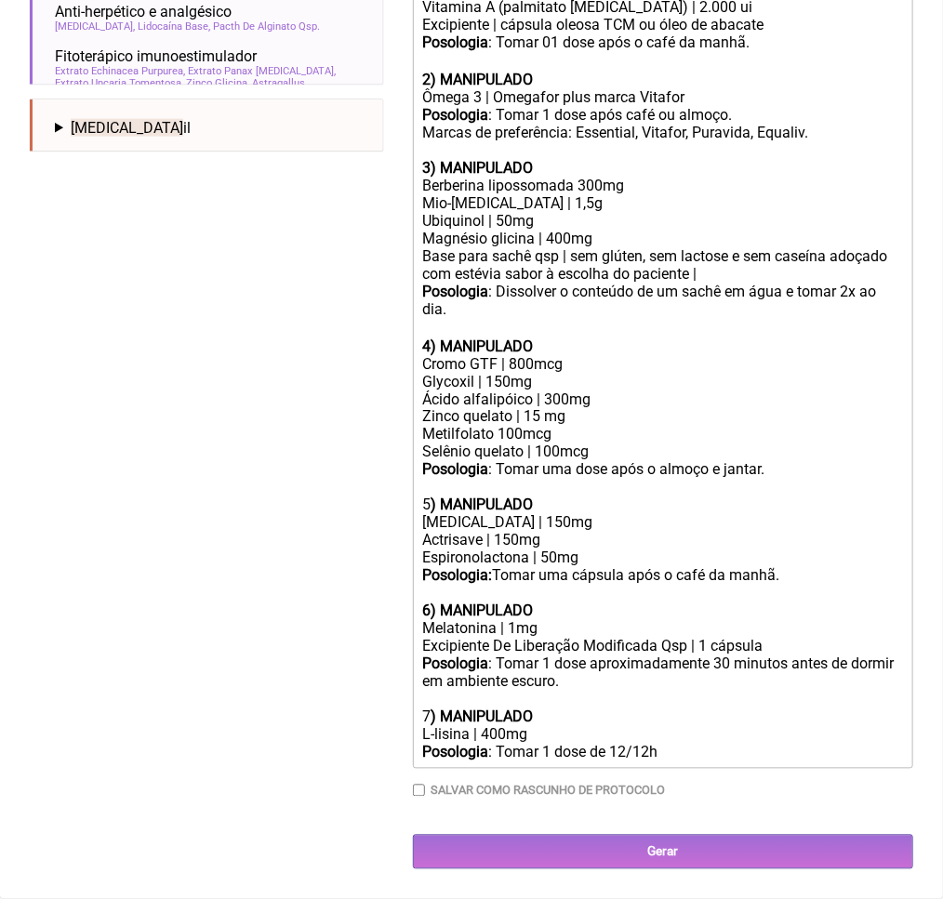
scroll to position [1246, 0]
click at [581, 744] on div "Posologia : Tomar 1 dose de 12/12h." at bounding box center [663, 753] width 481 height 18
type trix-editor "<div>Uso oral por 60 dias:<br>&nbsp;</div><div><strong>1) MANIPULADO</strong></…"
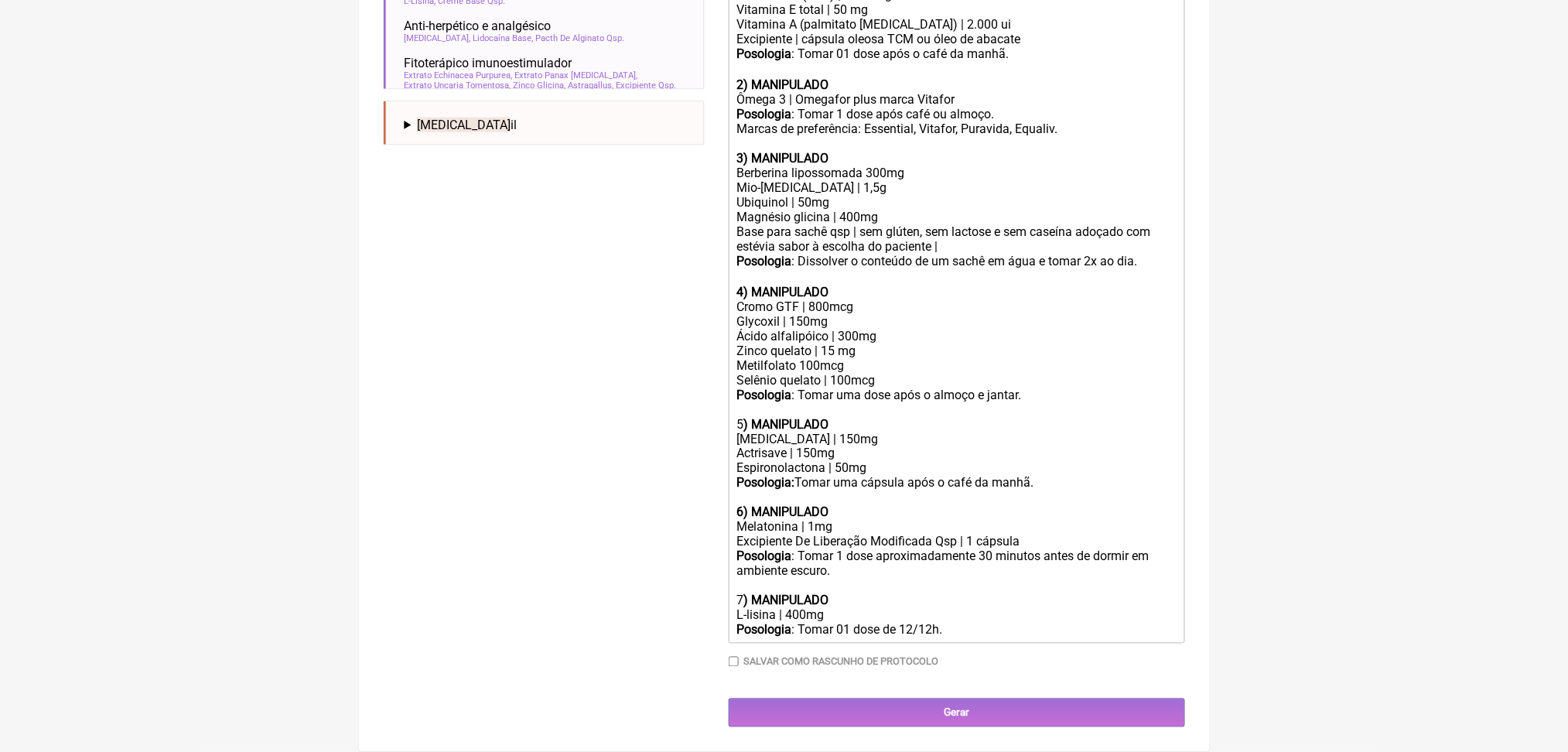
scroll to position [740, 0]
click at [887, 181] on div "Berberina lipossomada 300mg" at bounding box center [956, 173] width 439 height 15
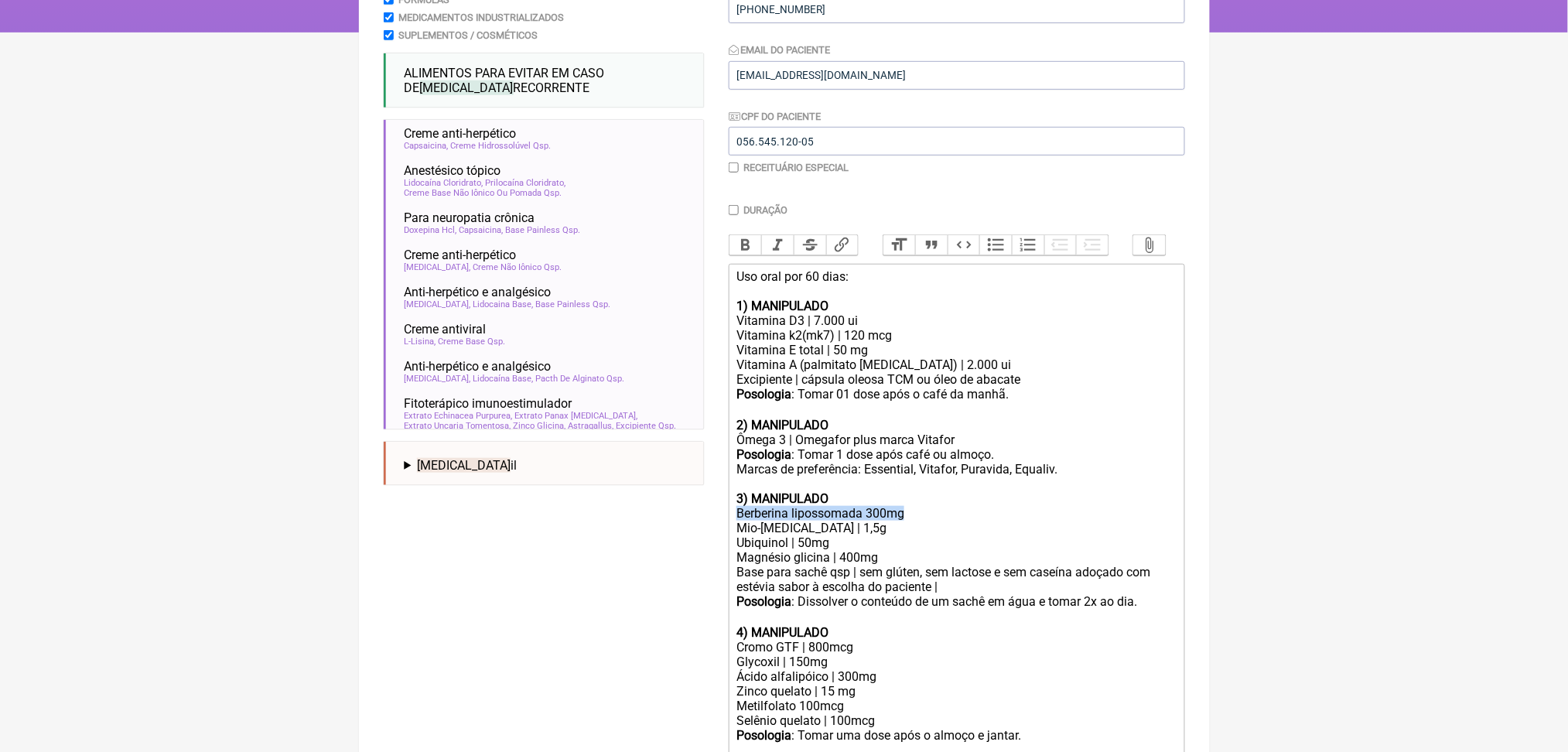
scroll to position [208, 0]
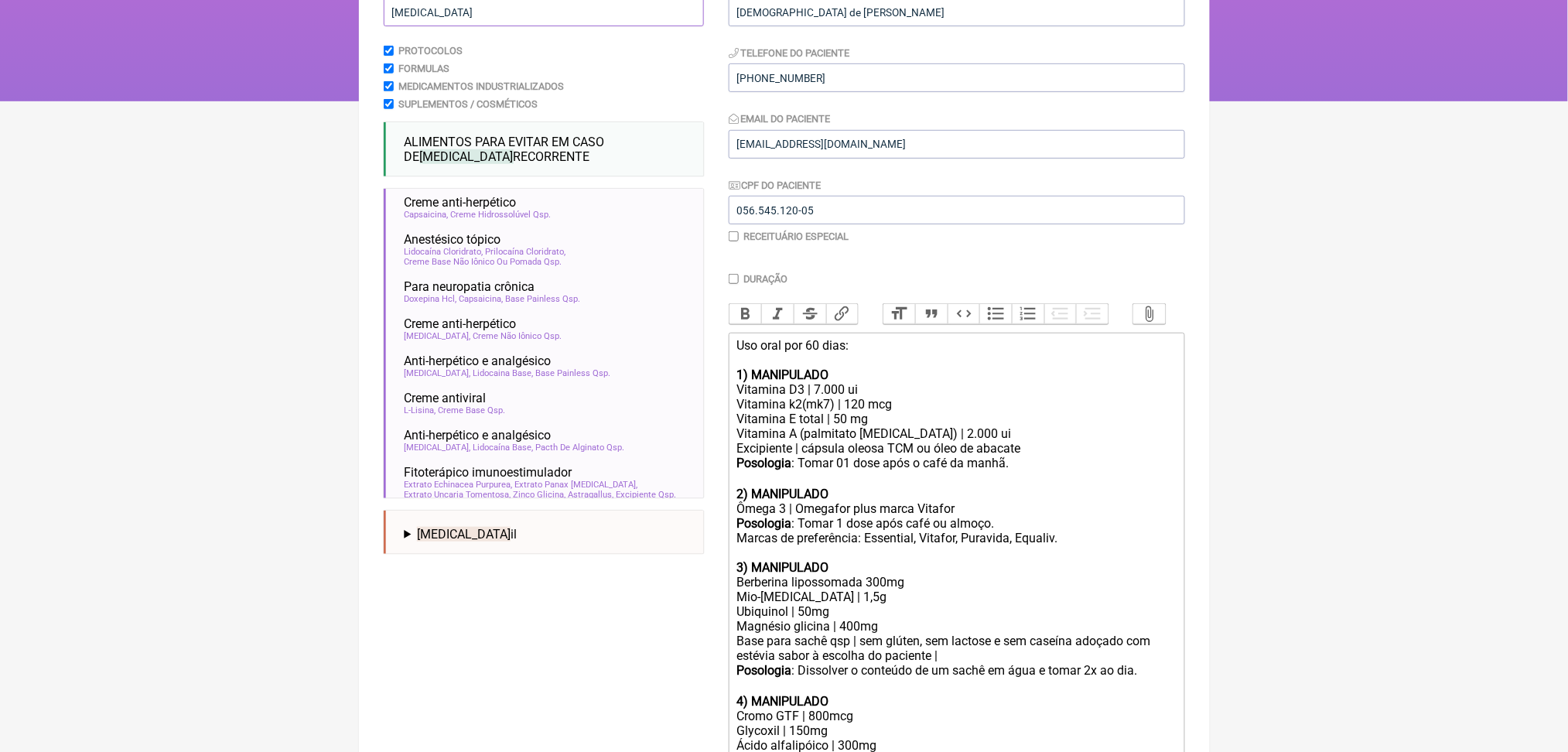
click at [475, 27] on input "herpes" at bounding box center [543, 12] width 320 height 28
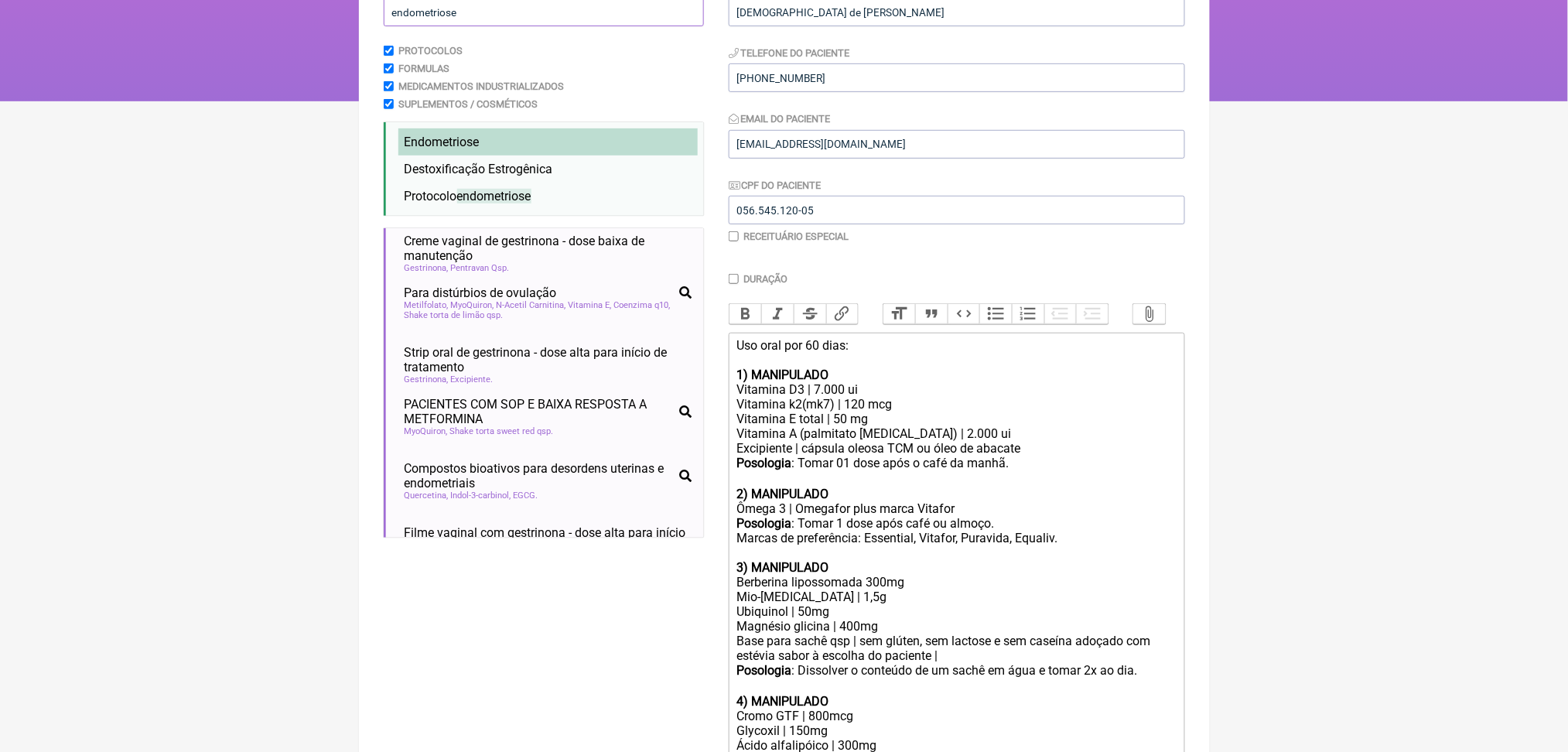
type input "endometriose"
click at [480, 149] on span "Endometriose" at bounding box center [442, 142] width 75 height 15
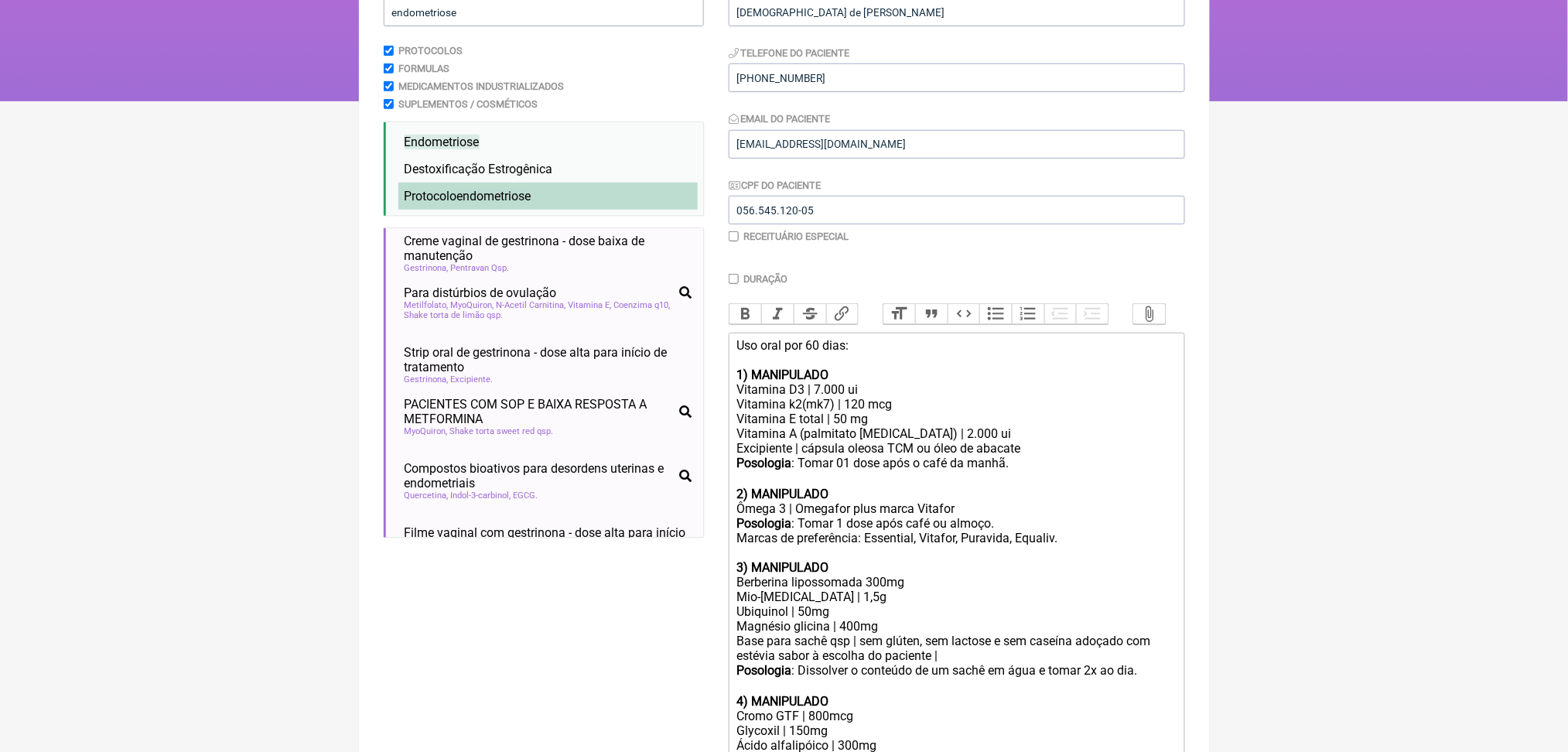
click at [532, 204] on span "endometriose" at bounding box center [494, 196] width 74 height 15
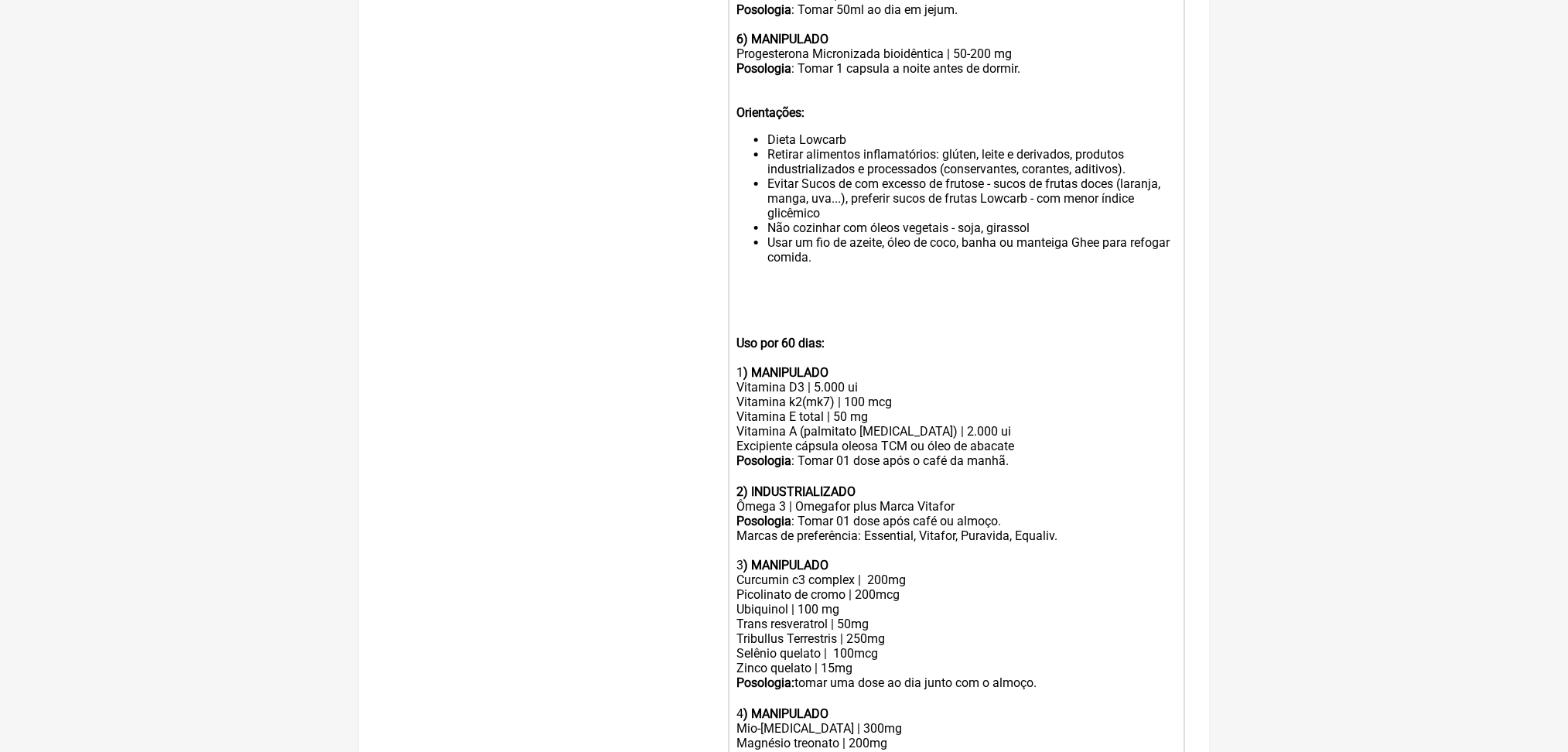
scroll to position [1677, 0]
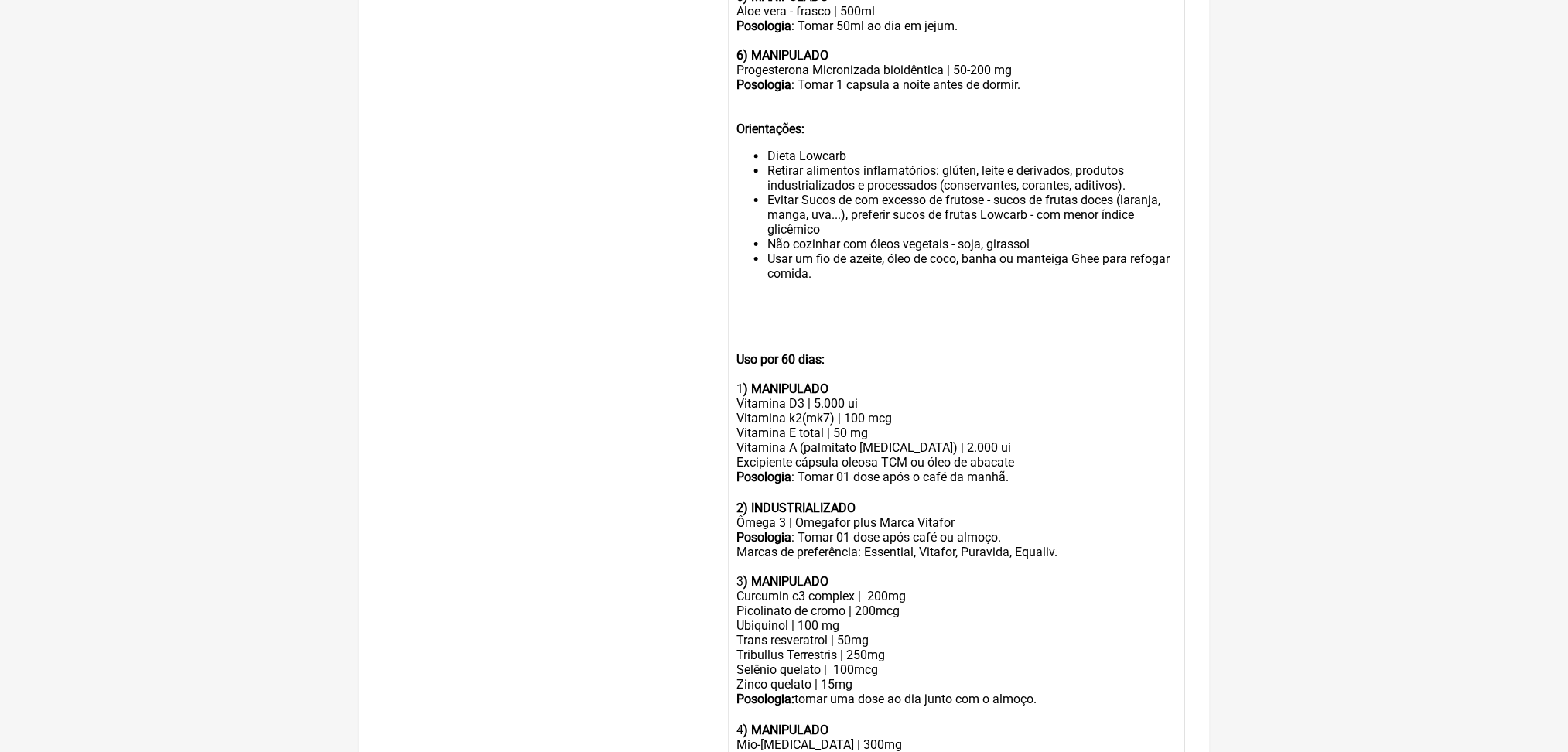
drag, startPoint x: 1561, startPoint y: 425, endPoint x: 1566, endPoint y: 388, distance: 37.3
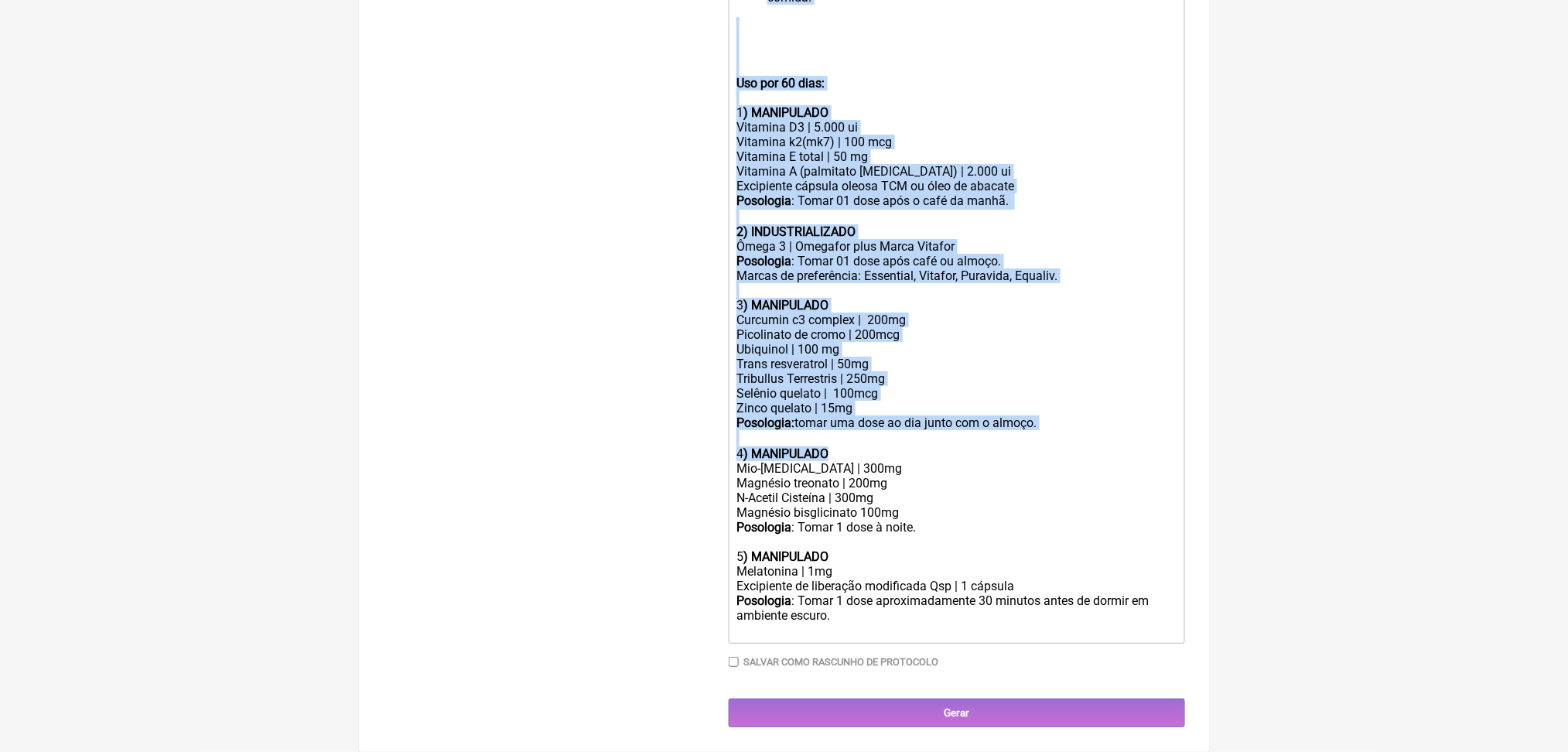
scroll to position [2510, 0]
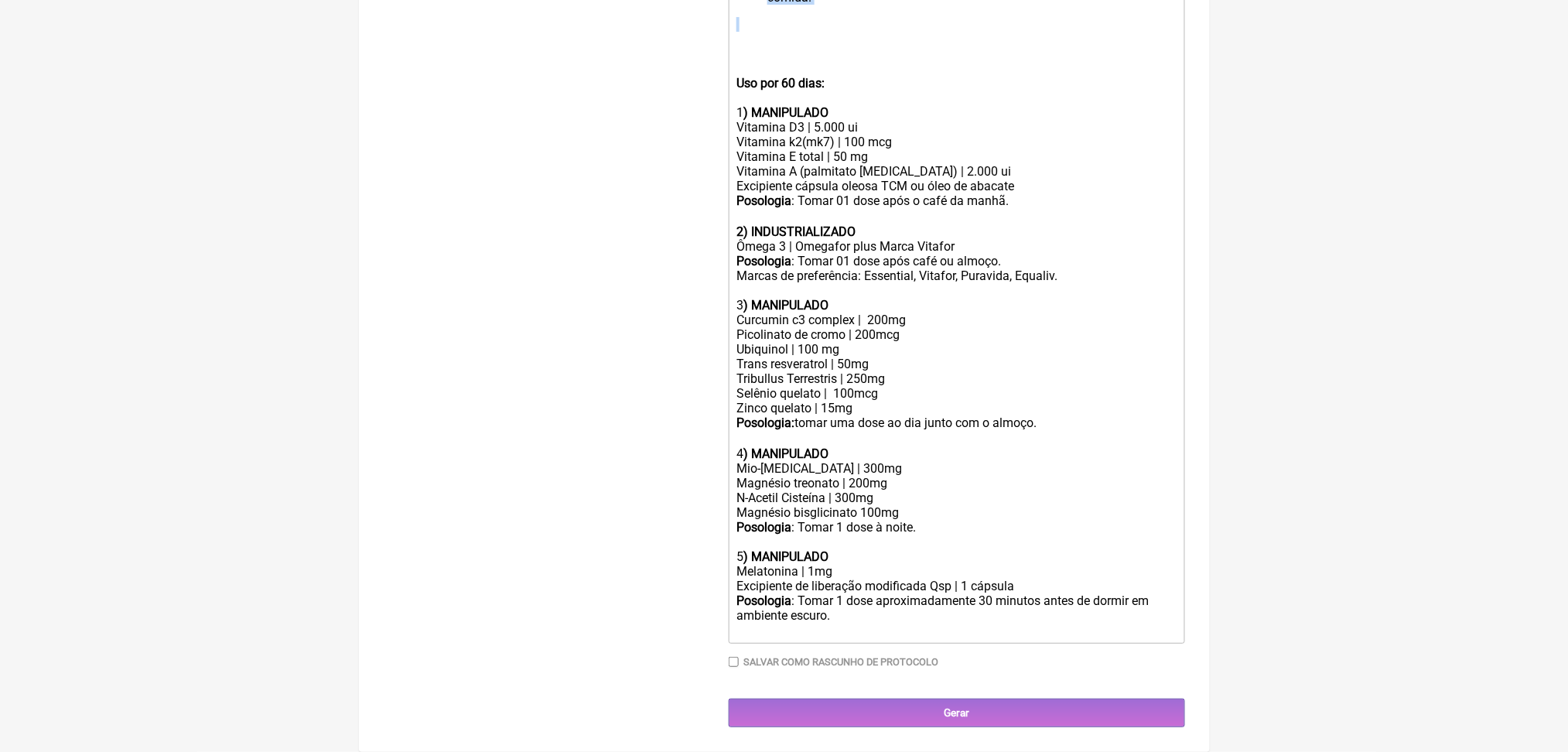
drag, startPoint x: 745, startPoint y: 392, endPoint x: 974, endPoint y: 97, distance: 373.5
click at [873, 461] on div "Mio-inositol | 300mg Magnésio treonato | 200mg N-Acetil Cisteína | 300mg Magnés…" at bounding box center [956, 490] width 439 height 59
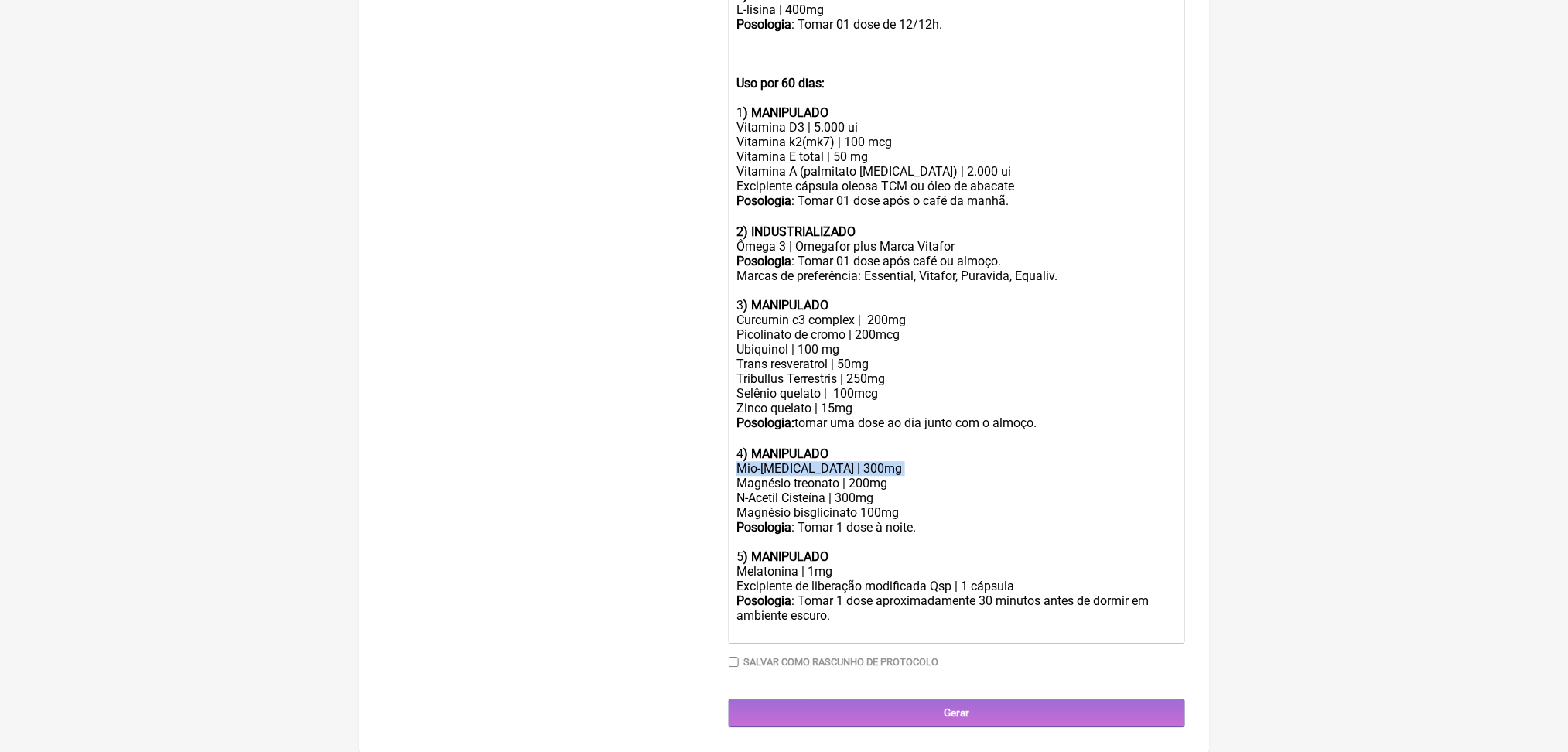
click at [873, 461] on div "Mio-inositol | 300mg Magnésio treonato | 200mg N-Acetil Cisteína | 300mg Magnés…" at bounding box center [956, 490] width 439 height 59
click at [891, 461] on div "Mio-inositol | 300mg Magnésio treonato | 200mg N-Acetil Cisteína | 300mg Magnés…" at bounding box center [956, 490] width 439 height 59
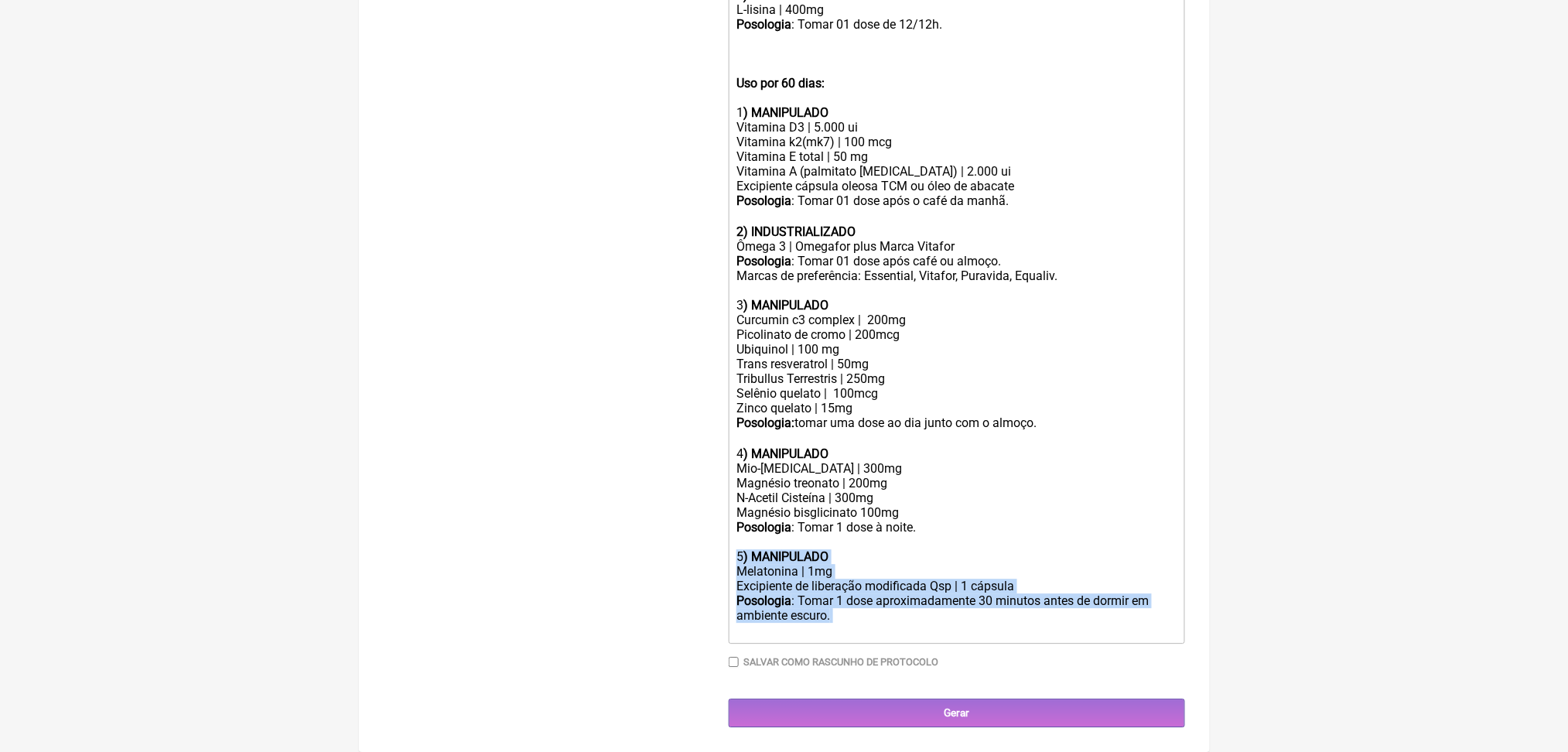
drag, startPoint x: 1052, startPoint y: 719, endPoint x: 738, endPoint y: 625, distance: 327.8
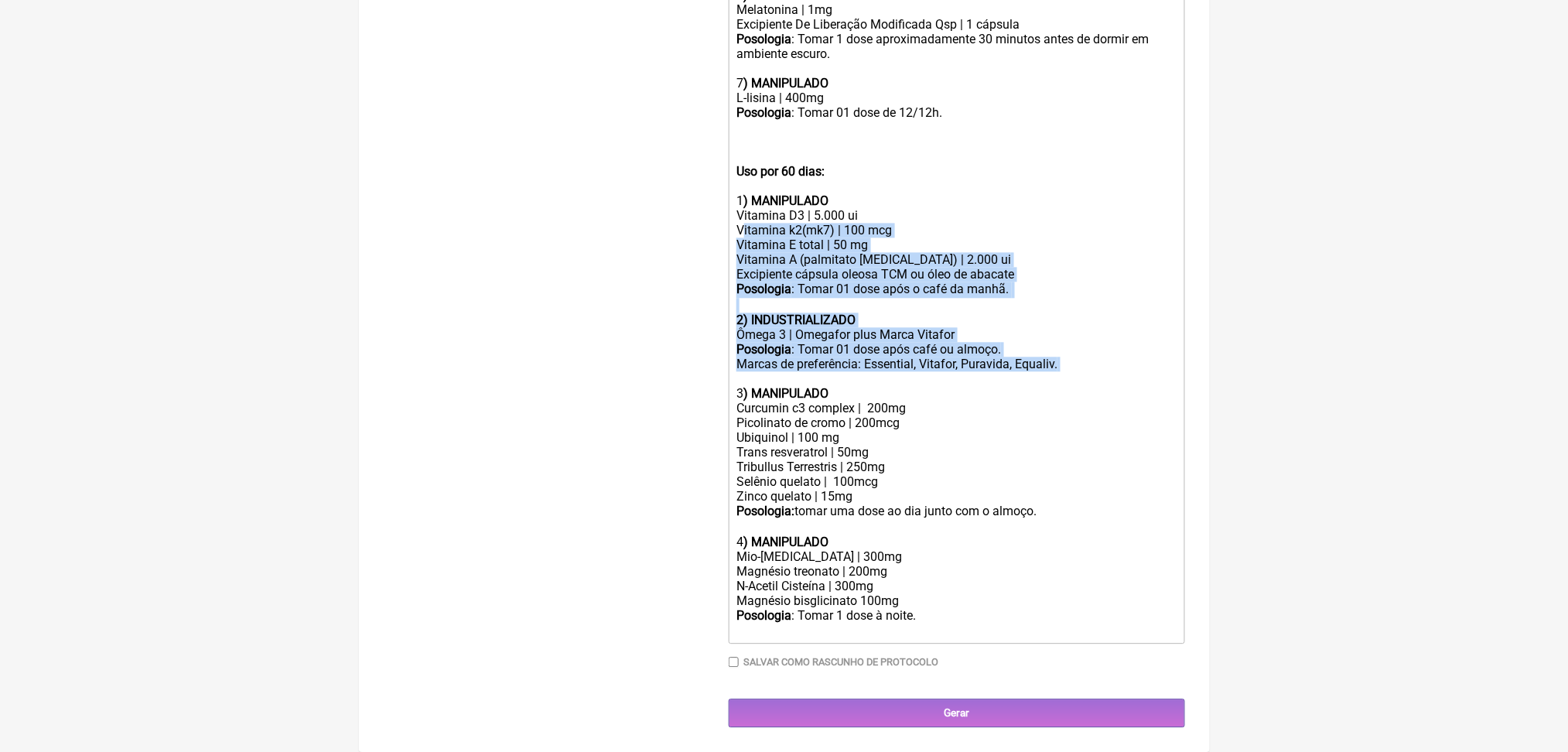
drag, startPoint x: 1165, startPoint y: 273, endPoint x: 755, endPoint y: 82, distance: 452.3
click at [755, 82] on trix-editor "Uso oral por 60 dias: 1) MANIPULADO Vitamina D3 | 7.000 ui Vitamina k2(mk7) | 1…" at bounding box center [957, 25] width 457 height 1238
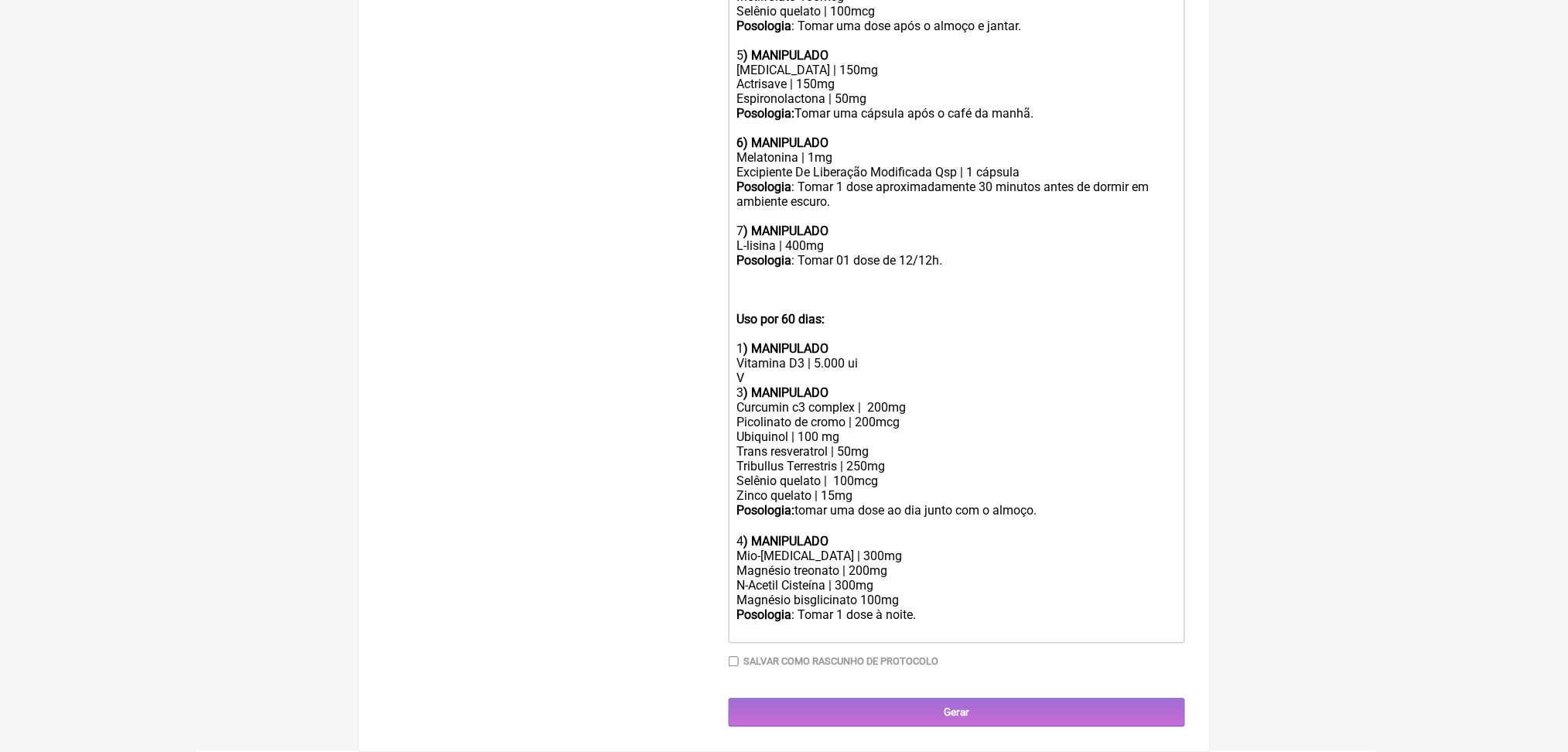
click at [778, 357] on div "Vitamina D3 | 5.000 ui" at bounding box center [956, 364] width 439 height 15
drag, startPoint x: 779, startPoint y: 273, endPoint x: 725, endPoint y: 155, distance: 129.8
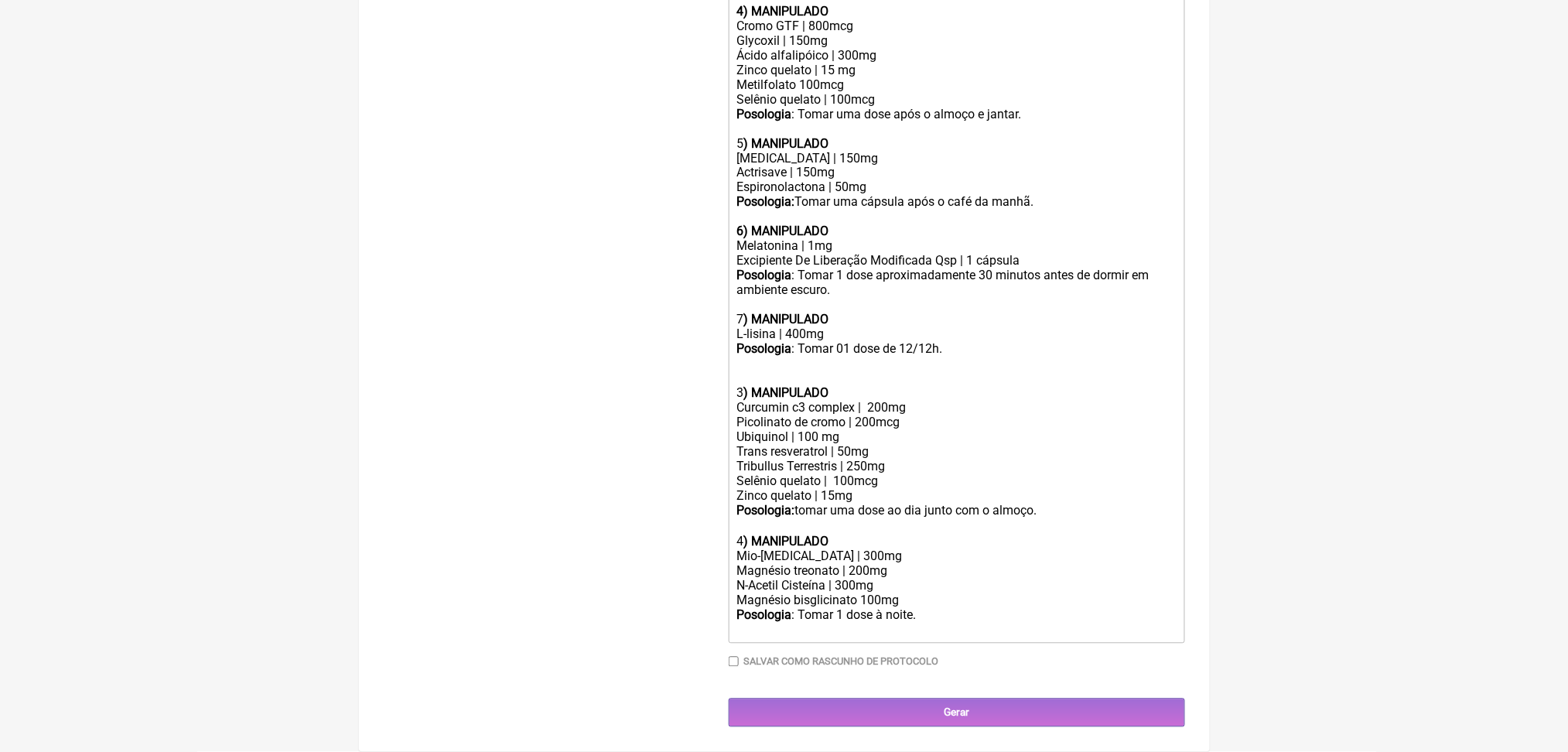
scroll to position [1288, 0]
click at [846, 577] on div "Mio-inositol | 300mg Magnésio treonato | 200mg N-Acetil Cisteína | 300mg Magnés…" at bounding box center [956, 578] width 439 height 59
click at [861, 598] on div "Mio-inositol | 600mg Magnésio treonato | 200mg N-Acetil Cisteína | 300mg Magnés…" at bounding box center [956, 578] width 439 height 59
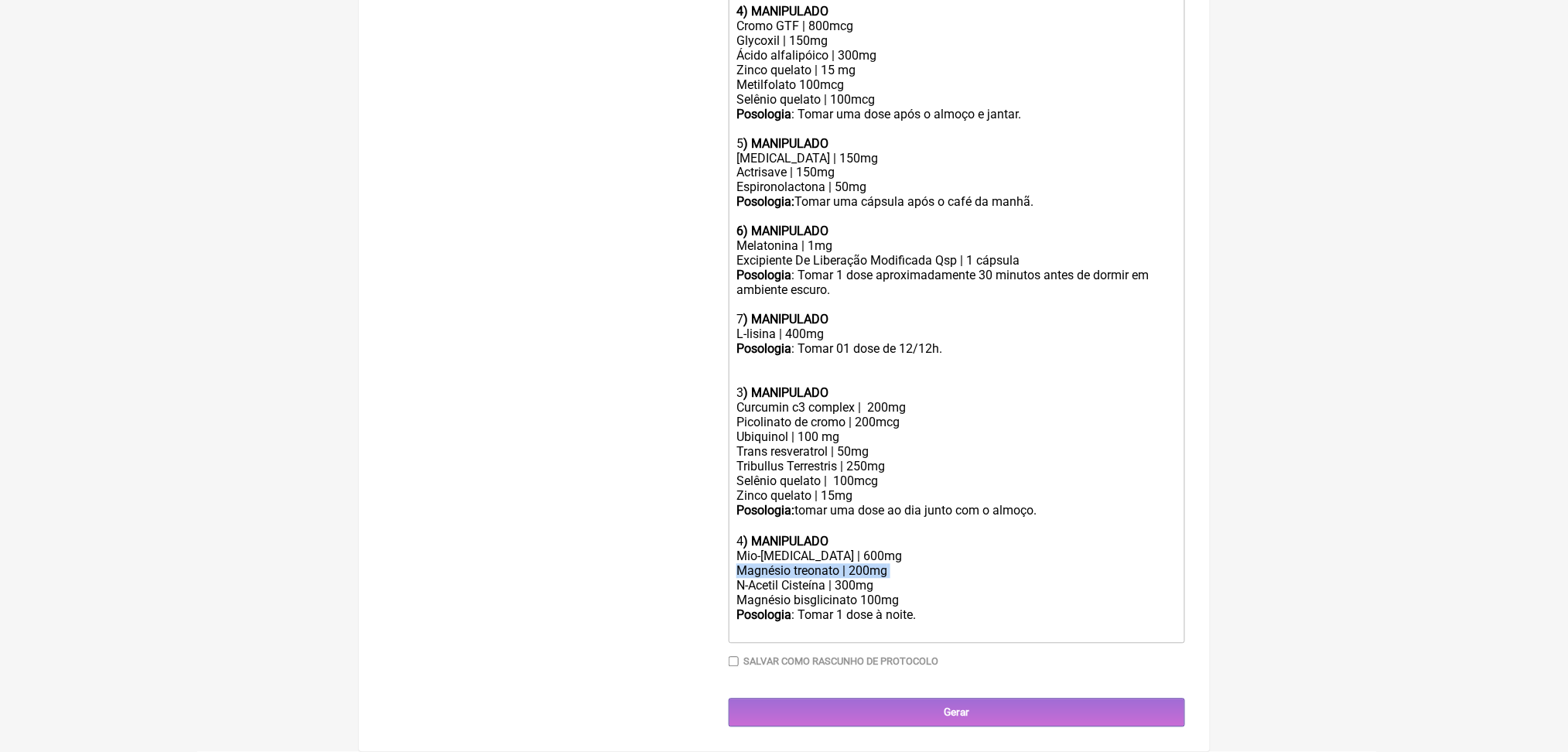
click at [861, 598] on div "Mio-inositol | 600mg Magnésio treonato | 200mg N-Acetil Cisteína | 300mg Magnés…" at bounding box center [956, 578] width 439 height 59
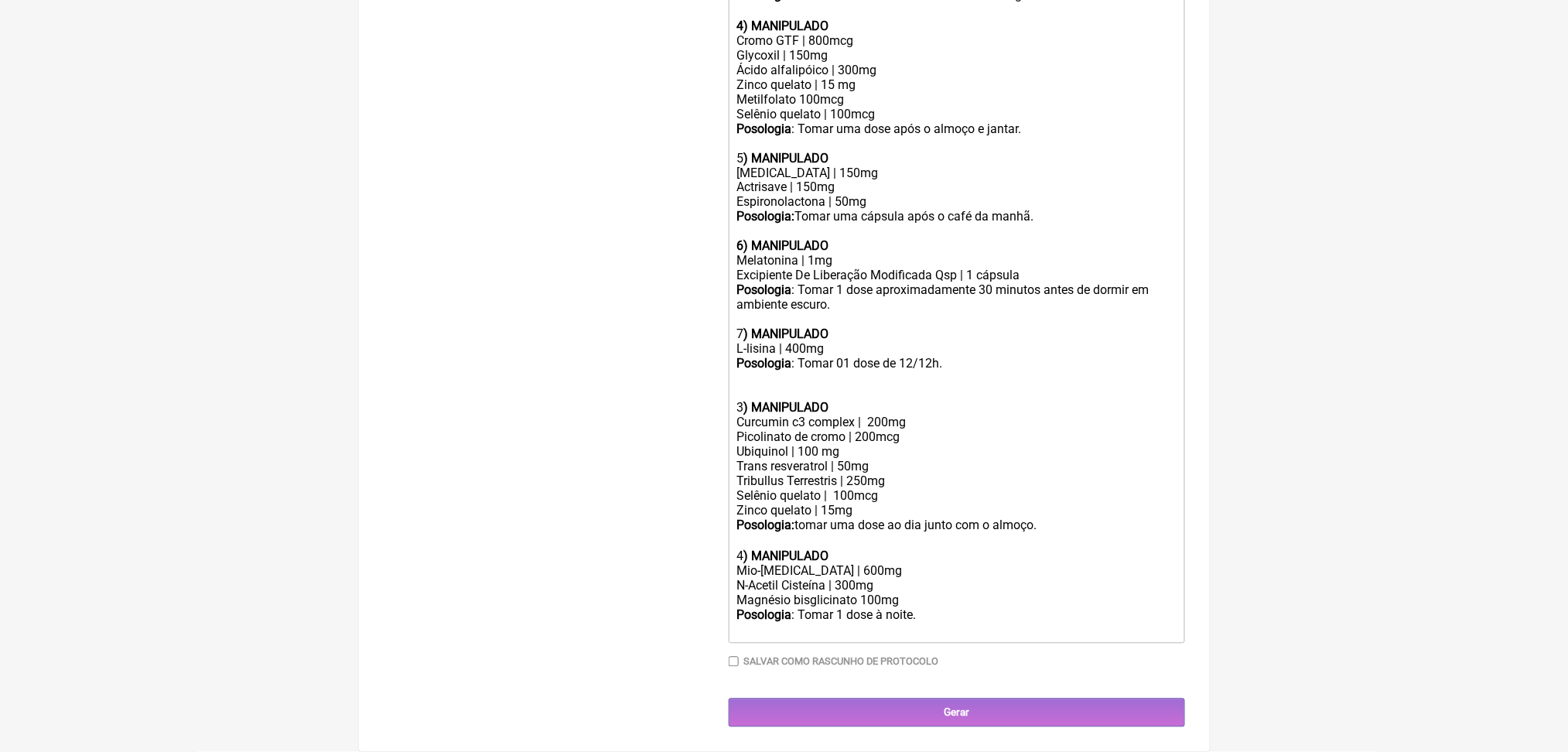
click at [878, 608] on div "Mio-inositol | 600mg N-Acetil Cisteína | 300mg Magnésio bisglicinato 100mg" at bounding box center [956, 586] width 439 height 44
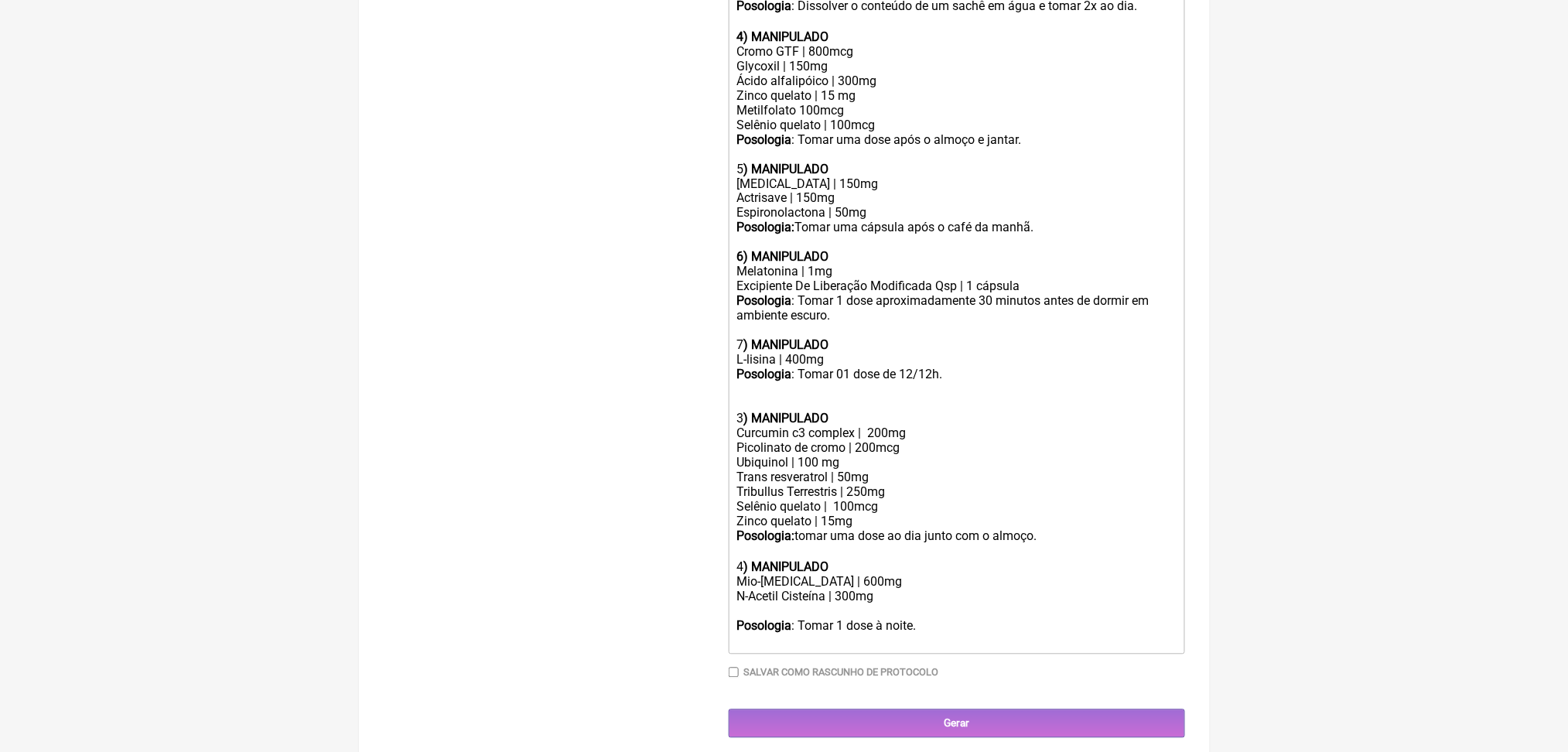
scroll to position [874, 0]
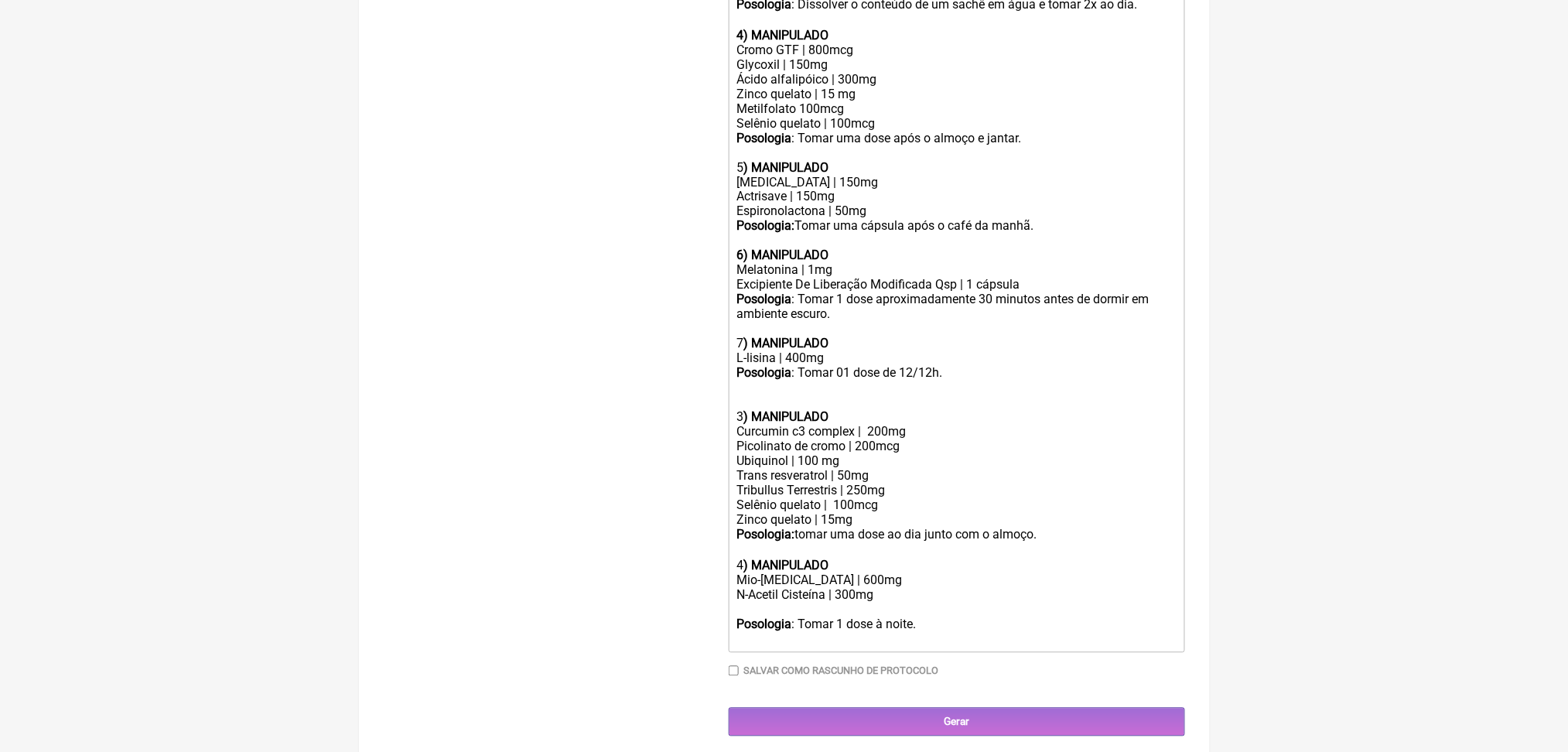
copy div "Ubiquinol | 50mg"
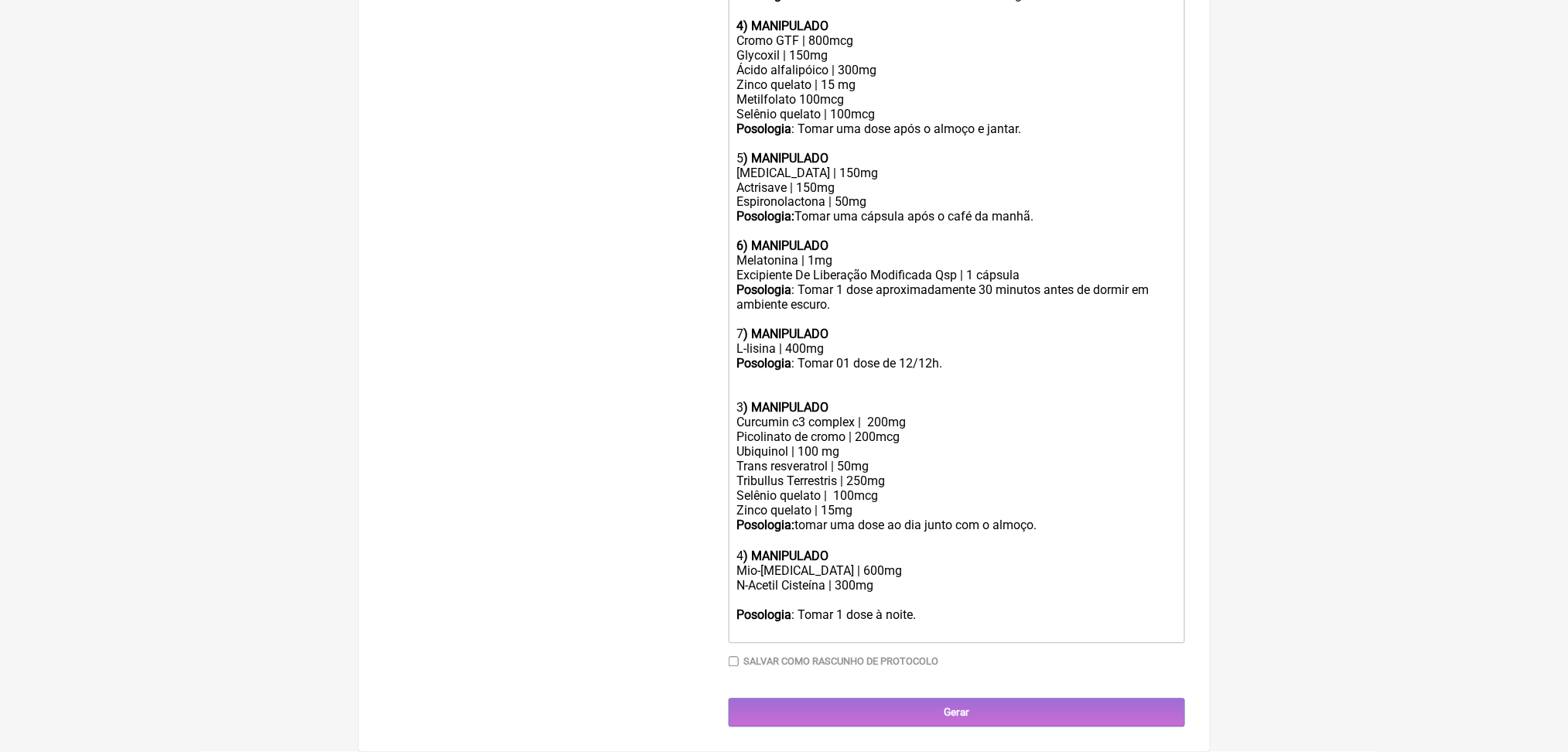
scroll to position [1318, 0]
click at [774, 564] on div "Mio-inositol | 600mg N-Acetil Cisteína | 300mg" at bounding box center [956, 586] width 439 height 44
paste trix-editor "Ubiquinol | 50mg<br>"
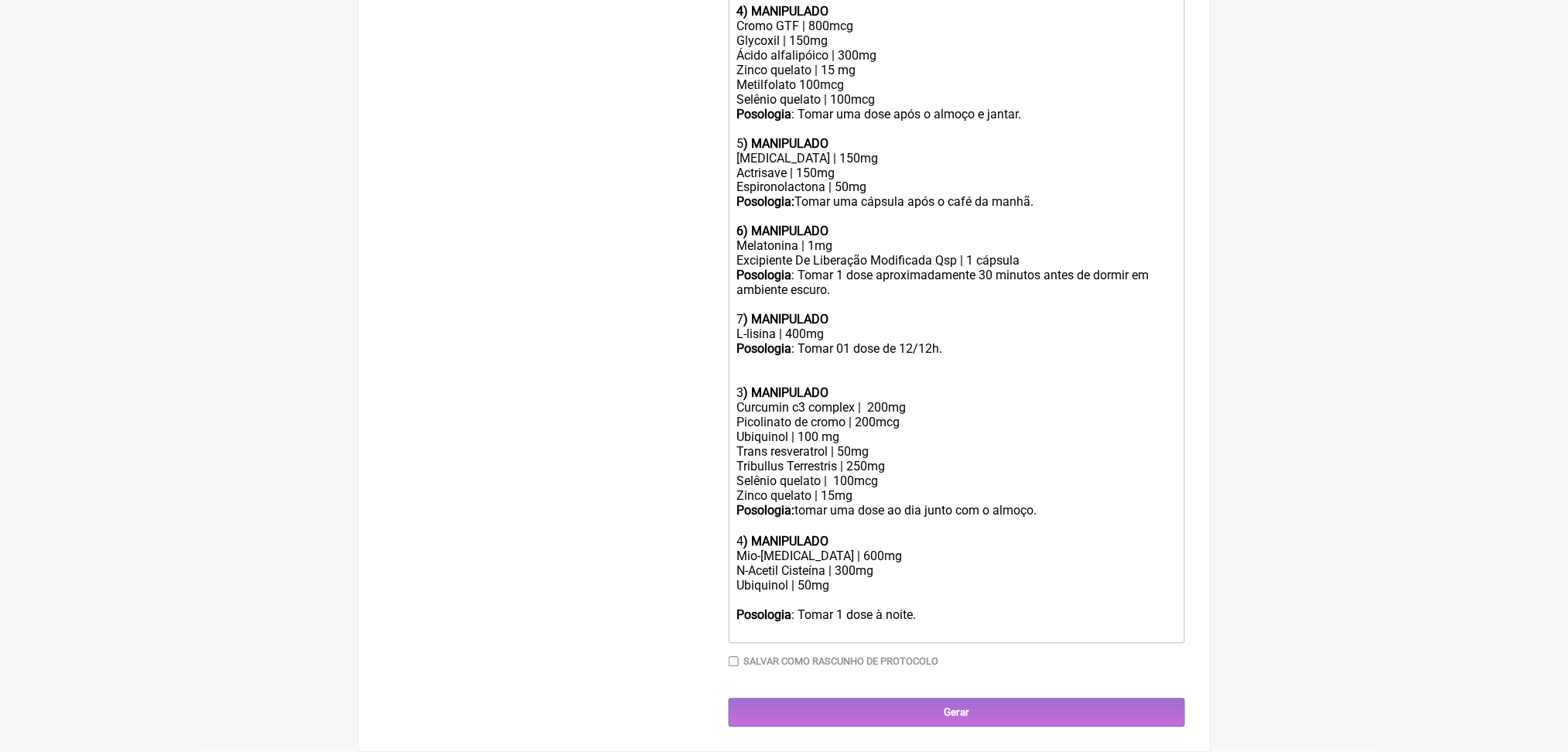
scroll to position [1327, 0]
click at [844, 549] on div "Mio-inositol | 600mg N-Acetil Cisteína | 300mg Ubiquinol | 50mg" at bounding box center [956, 578] width 439 height 59
click at [846, 588] on div "Mio-inositol | 600mg N-Acetil Cisteína | 300mg Ubiquinol | 50mg" at bounding box center [956, 578] width 439 height 59
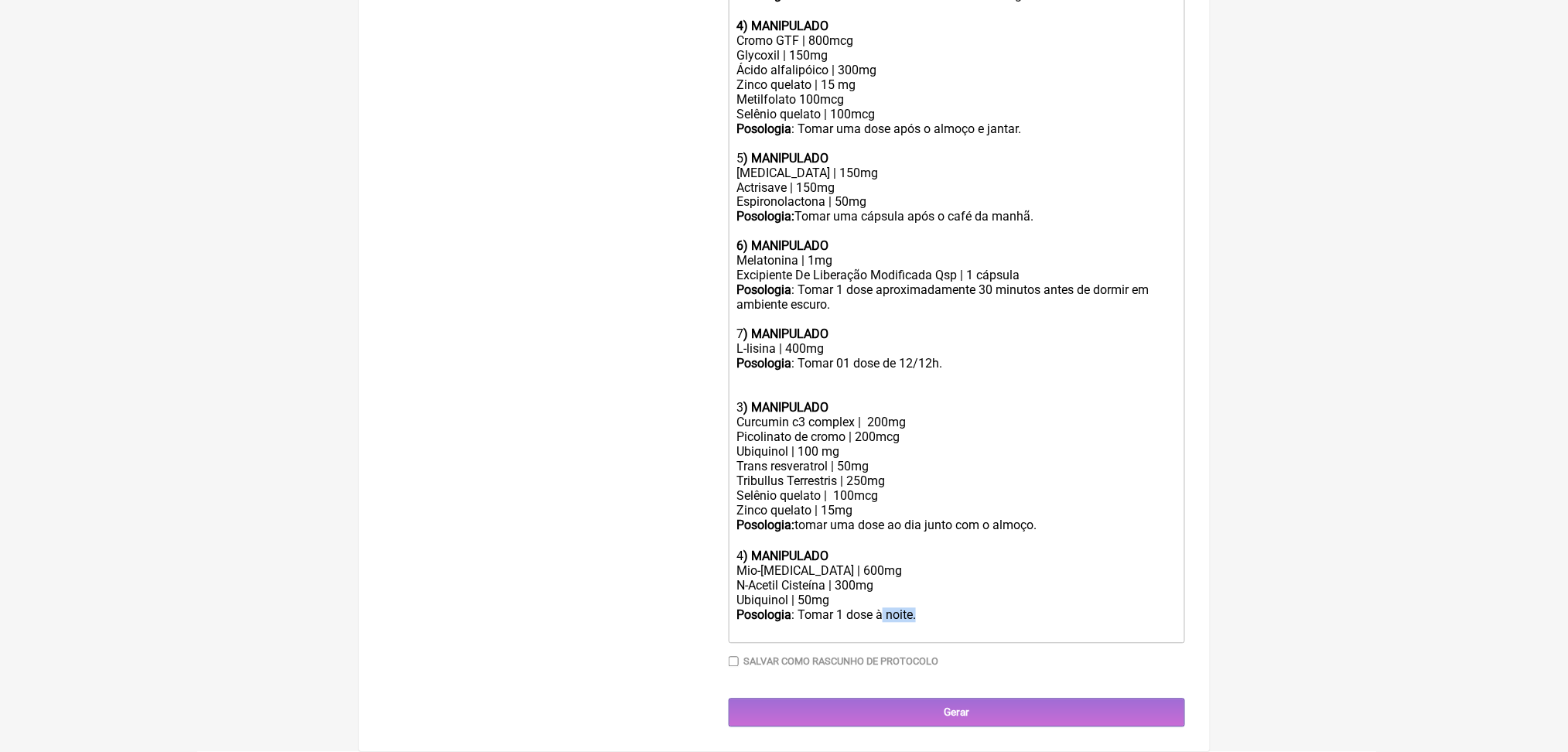
drag, startPoint x: 985, startPoint y: 589, endPoint x: 925, endPoint y: 586, distance: 60.1
click at [925, 608] on div "Posologia : Tomar 1 dose à noite." at bounding box center [956, 616] width 439 height 15
click at [1016, 608] on div "Posologia : Tomar 1 dose à noite." at bounding box center [956, 616] width 439 height 15
drag, startPoint x: 1142, startPoint y: 588, endPoint x: 699, endPoint y: 391, distance: 484.8
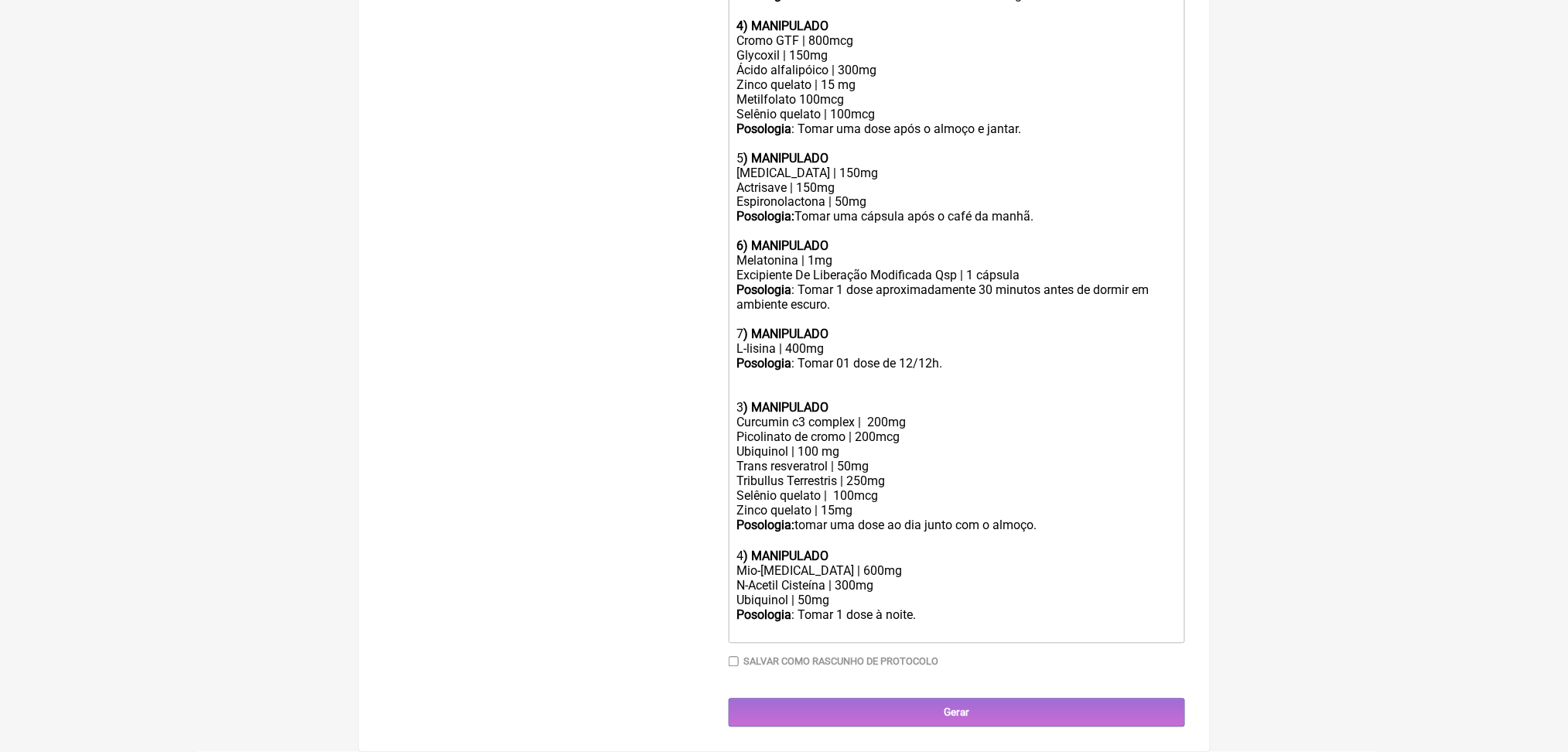
click at [699, 391] on form "Buscar endometriose Protocolos Formulas Medicamentos Industrializados Suplement…" at bounding box center [784, 22] width 801 height 1408
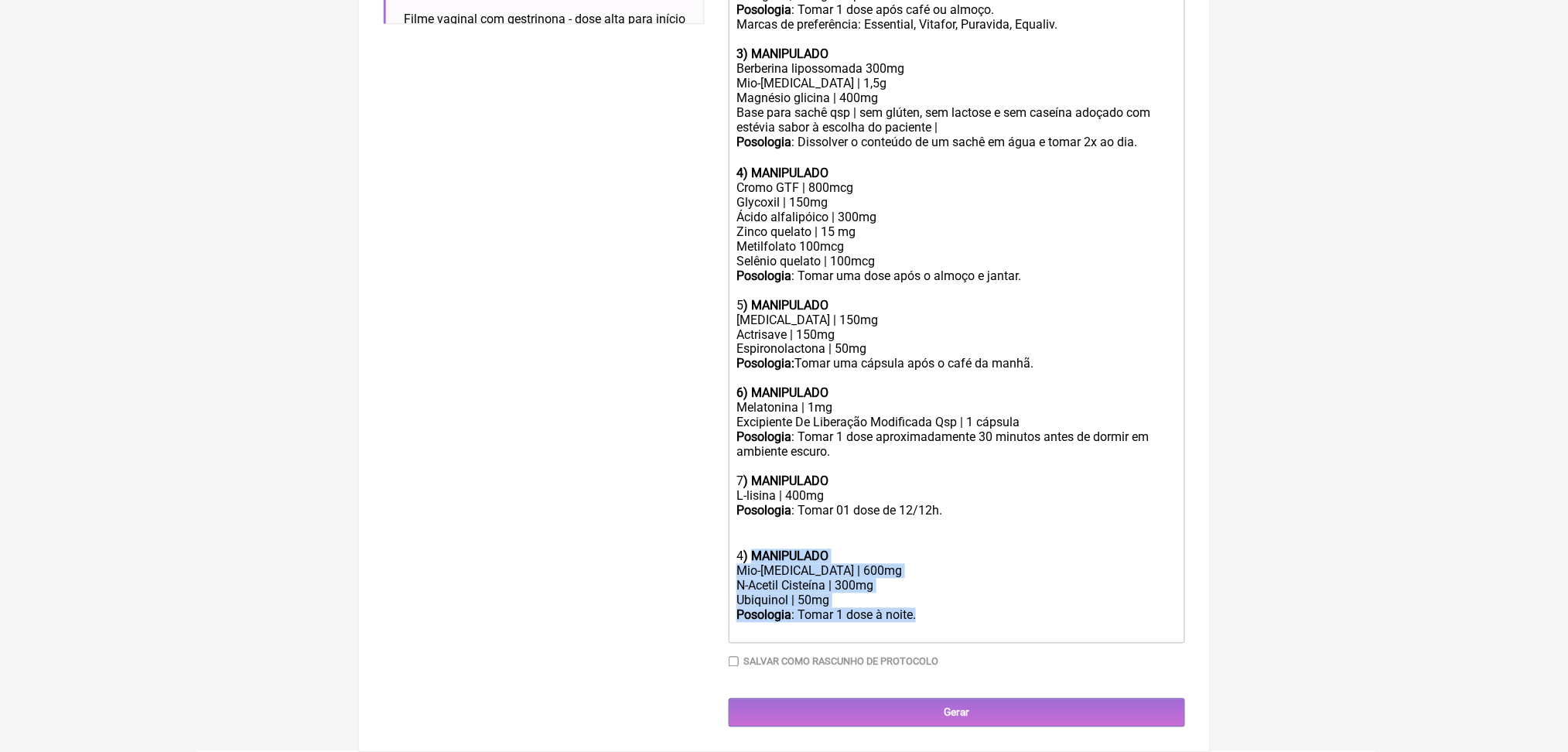
drag, startPoint x: 998, startPoint y: 581, endPoint x: 762, endPoint y: 513, distance: 245.6
click at [762, 513] on trix-editor "Uso oral por 60 dias: 1) MANIPULADO Vitamina D3 | 7.000 ui Vitamina k2(mk7) | 1…" at bounding box center [957, 230] width 457 height 824
click at [762, 549] on strong ") MANIPULADO" at bounding box center [786, 557] width 85 height 15
click at [805, 522] on div "ㅤ" at bounding box center [956, 533] width 439 height 31
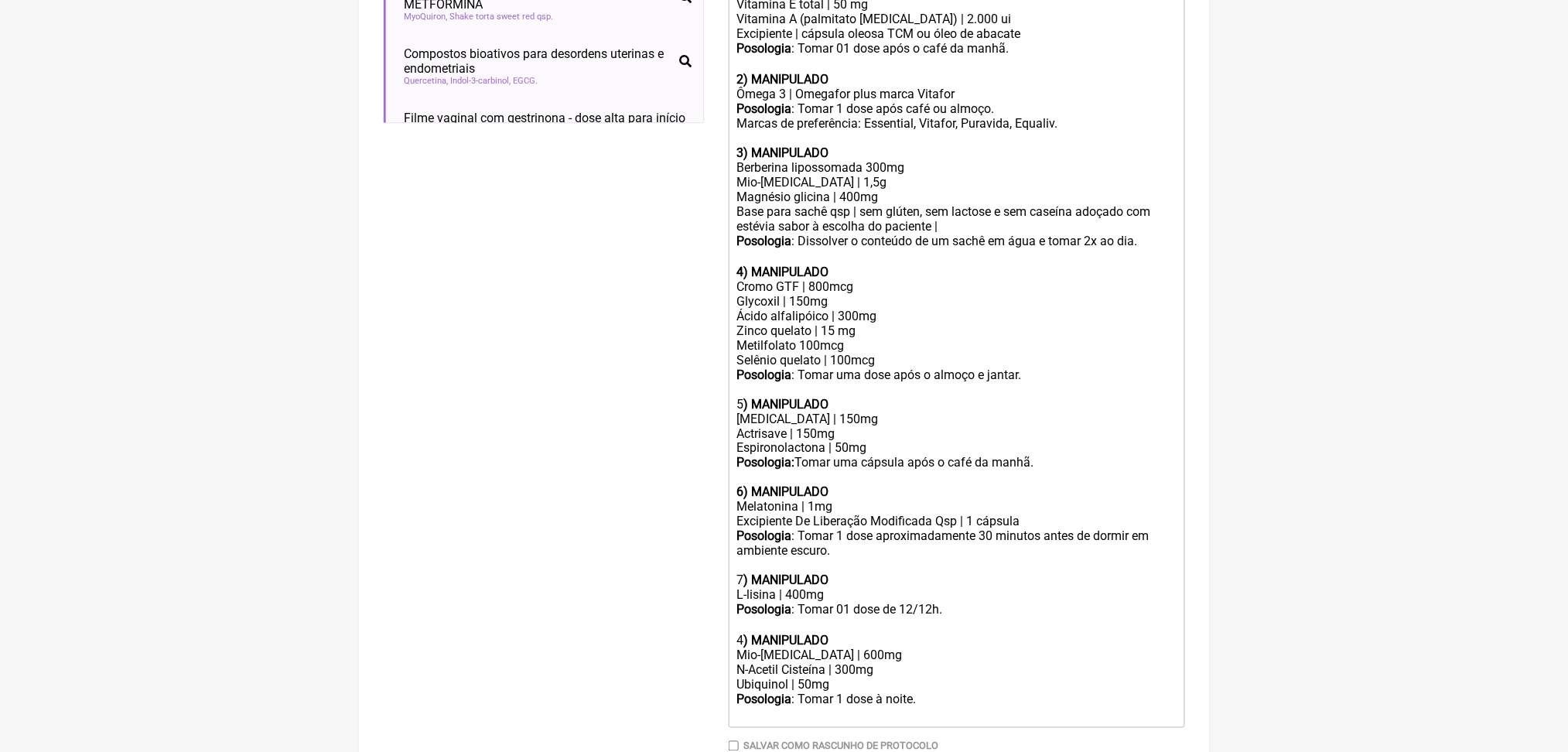
scroll to position [620, 0]
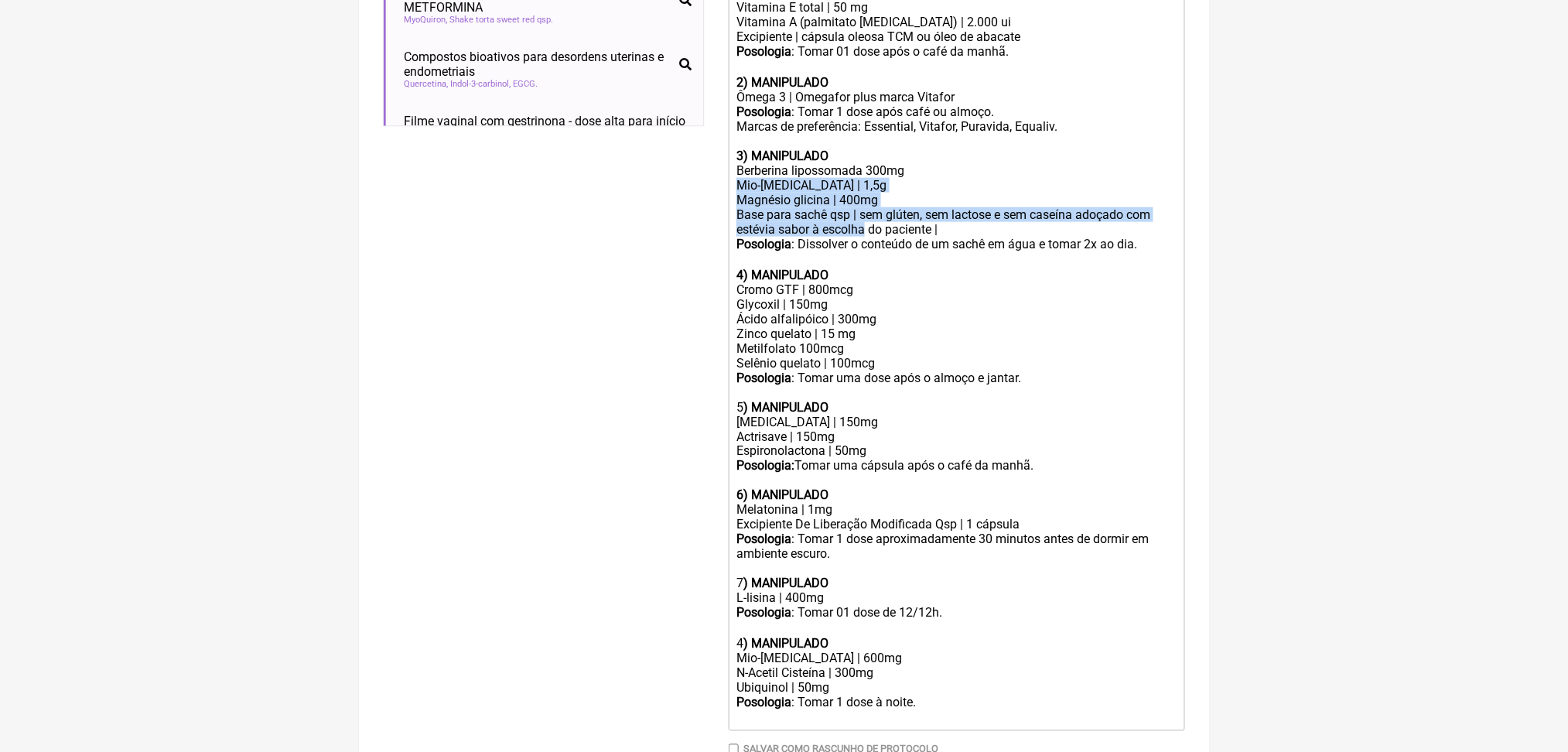
drag, startPoint x: 745, startPoint y: 388, endPoint x: 1065, endPoint y: 437, distance: 323.7
click at [1065, 437] on trix-editor "Uso oral por 60 dias: 1) MANIPULADO Vitamina D3 | 7.000 ui Vitamina k2(mk7) | 1…" at bounding box center [957, 326] width 457 height 810
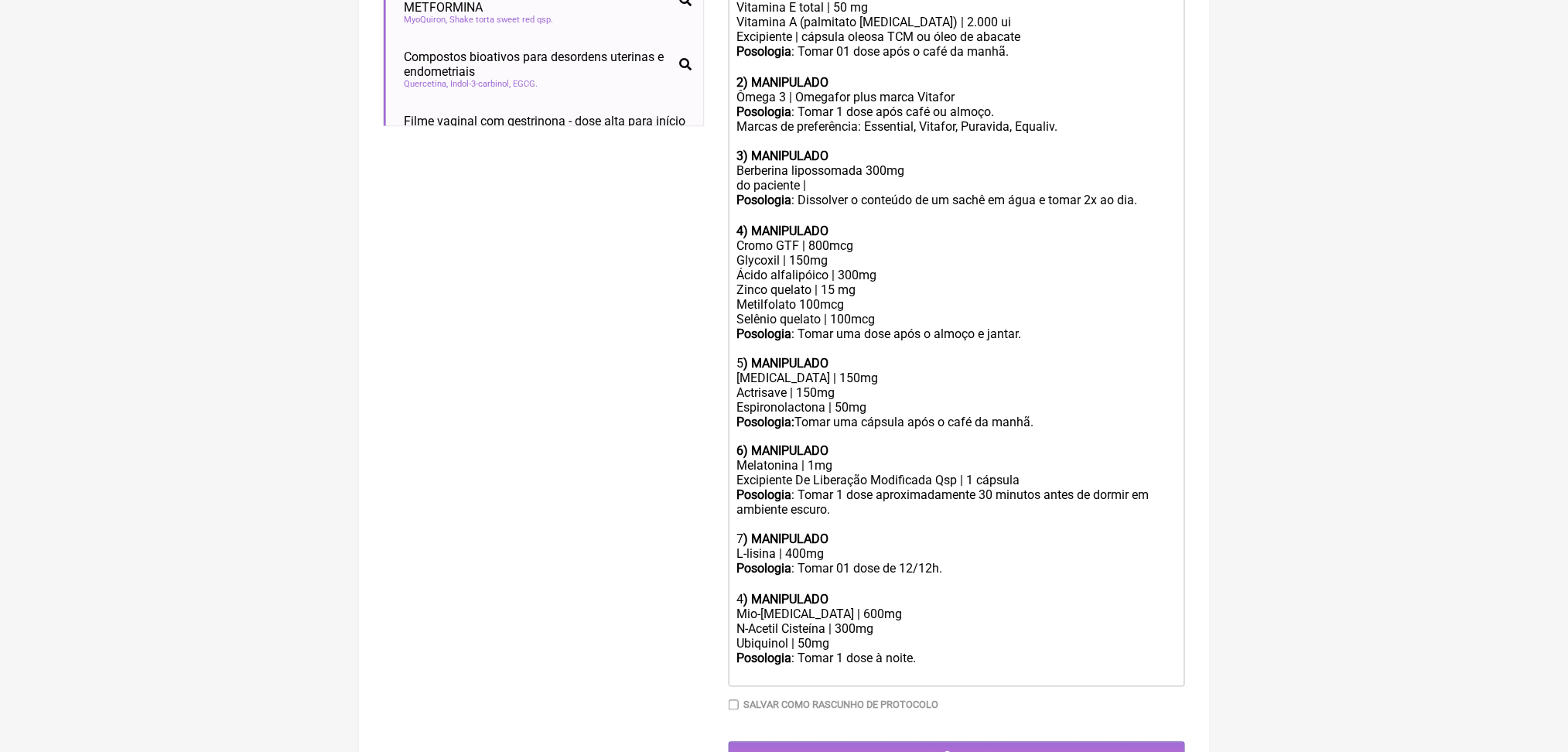
click at [787, 193] on div "do paciente |" at bounding box center [956, 186] width 439 height 15
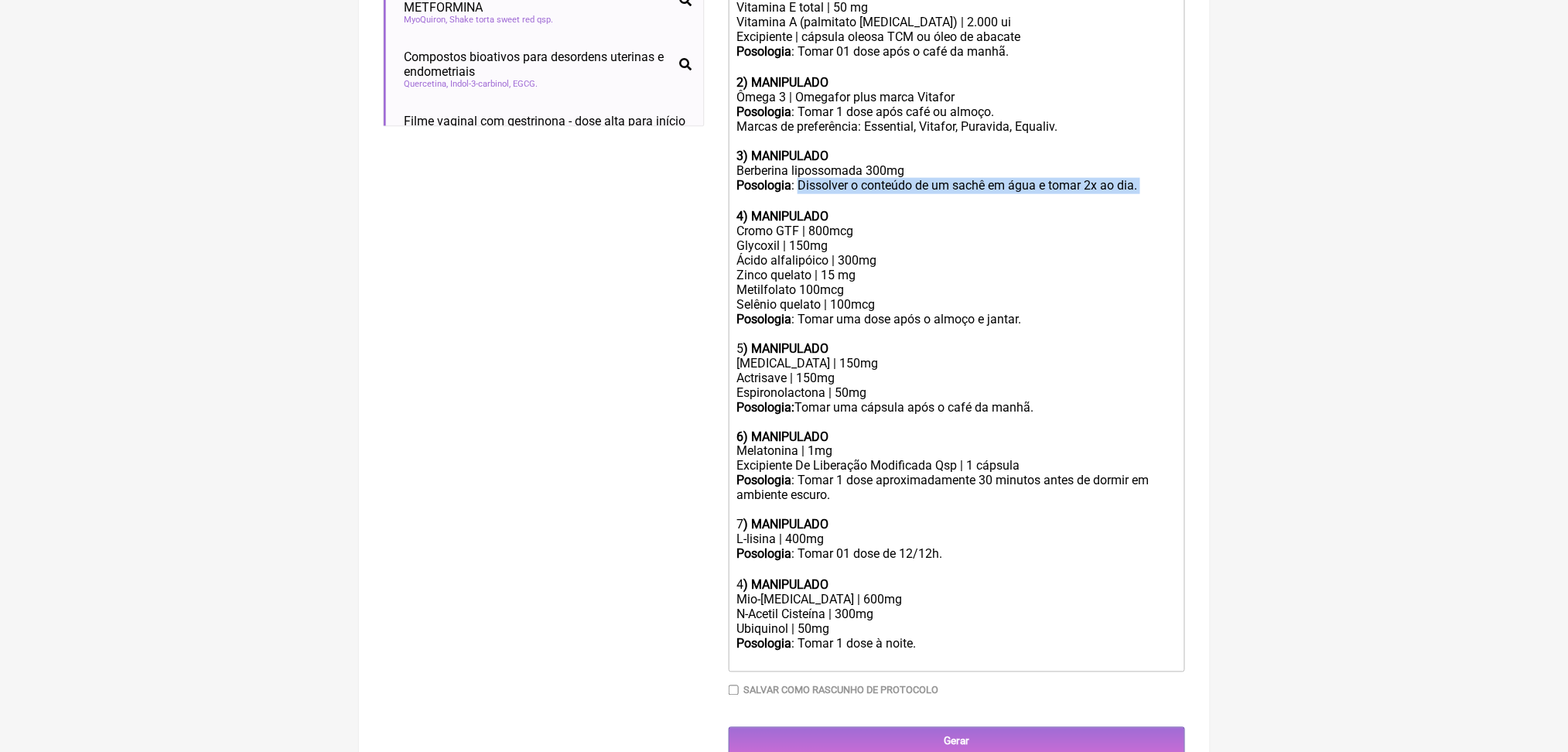
drag, startPoint x: 822, startPoint y: 381, endPoint x: 876, endPoint y: 410, distance: 61.3
click at [876, 224] on div "Posologia : Dissolver o conteúdo de um sachê em água e tomar 2x ao dia. ㅤ 4) MA…" at bounding box center [956, 200] width 439 height 46
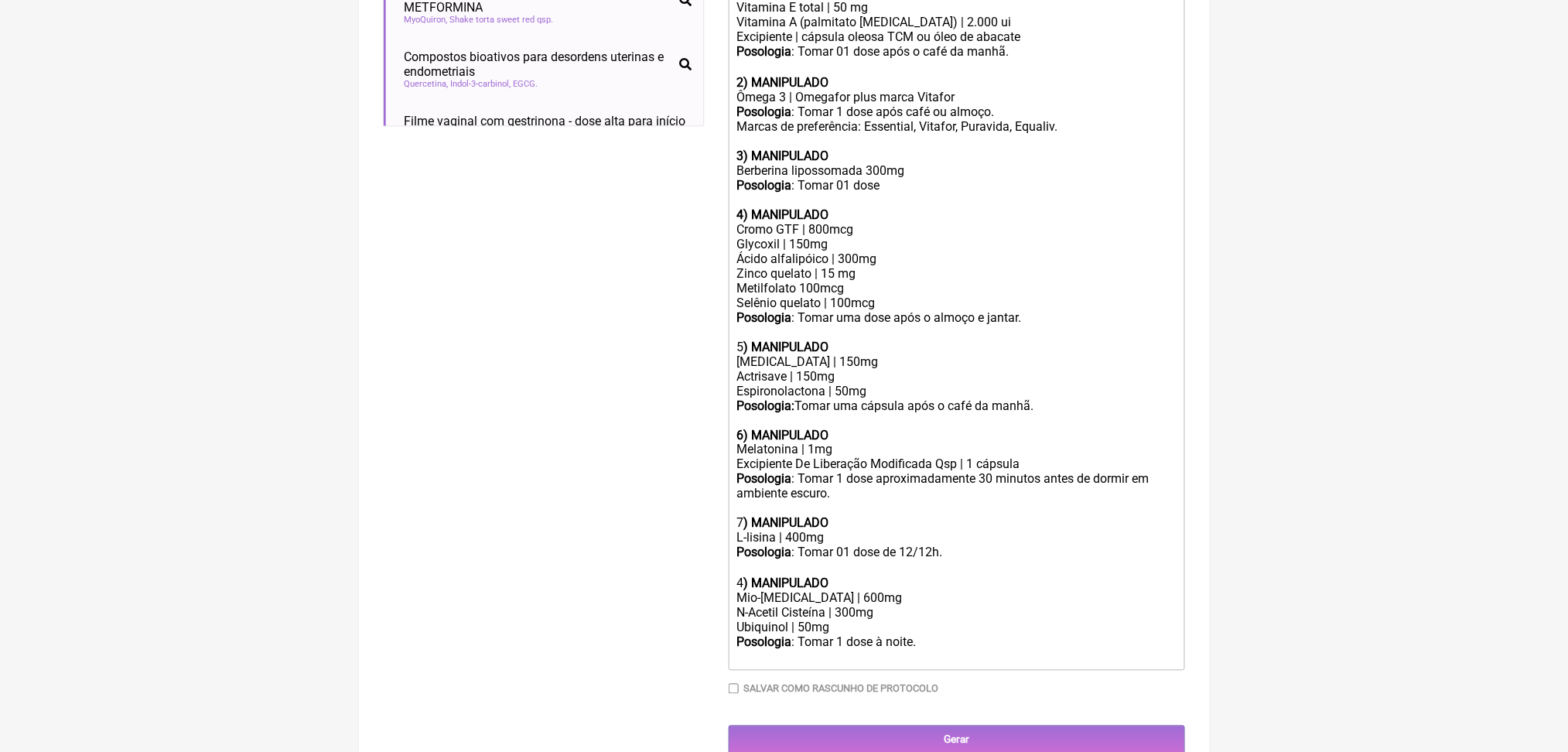
click at [919, 178] on div "Berberina lipossomada 300mg" at bounding box center [956, 171] width 439 height 15
click at [952, 222] on div "Posologia : Tomar 01 dose 4) MANIPULADO" at bounding box center [956, 200] width 439 height 44
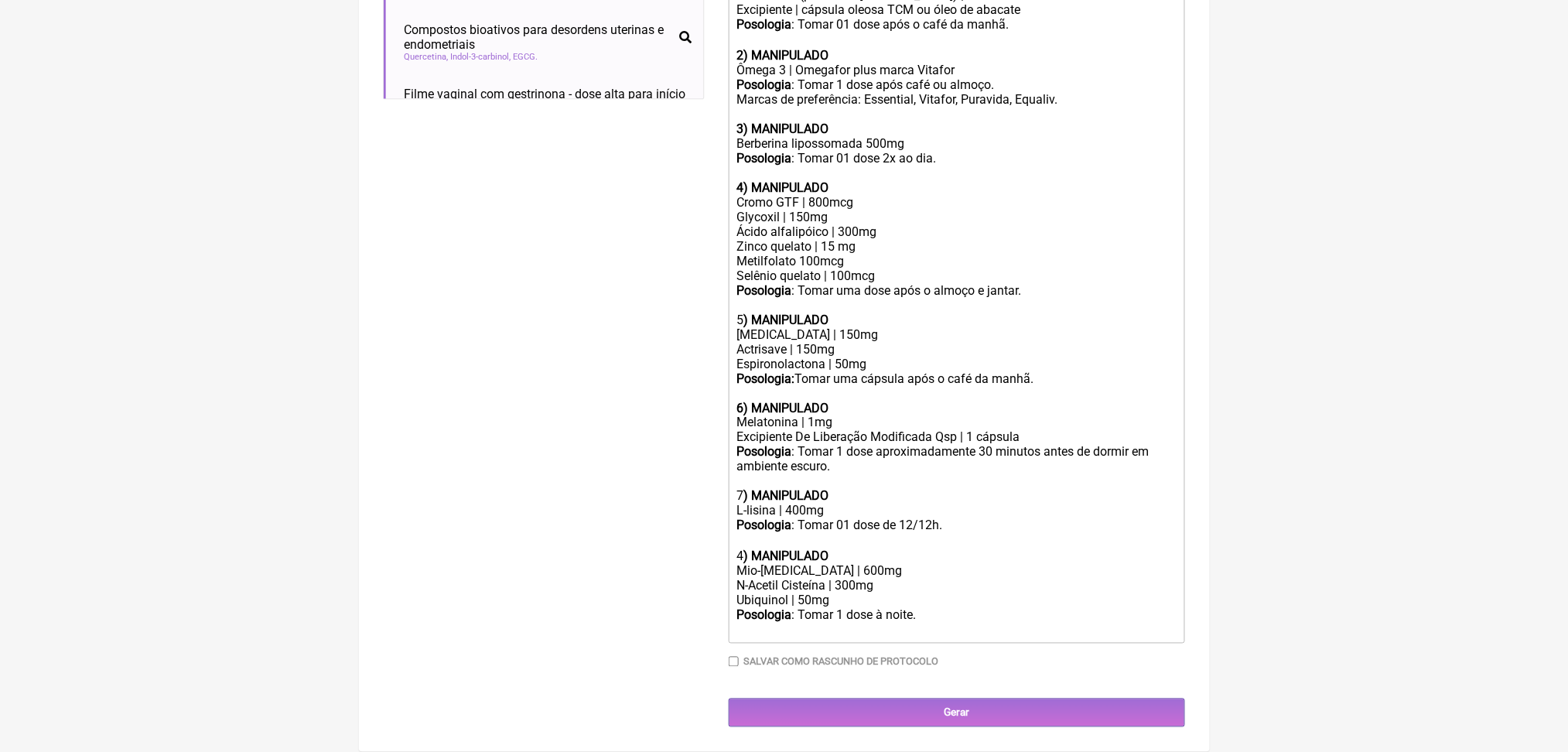
scroll to position [756, 0]
click at [826, 316] on div "Cromo GTF | 800mcg Glycoxil | 150mg Ácido alfalipóico | 300mg Zinco quelato | 1…" at bounding box center [956, 260] width 439 height 132
type trix-editor "<div>Uso oral por 60 dias:<br>&nbsp;</div><div><strong>1) MANIPULADO</strong></…"
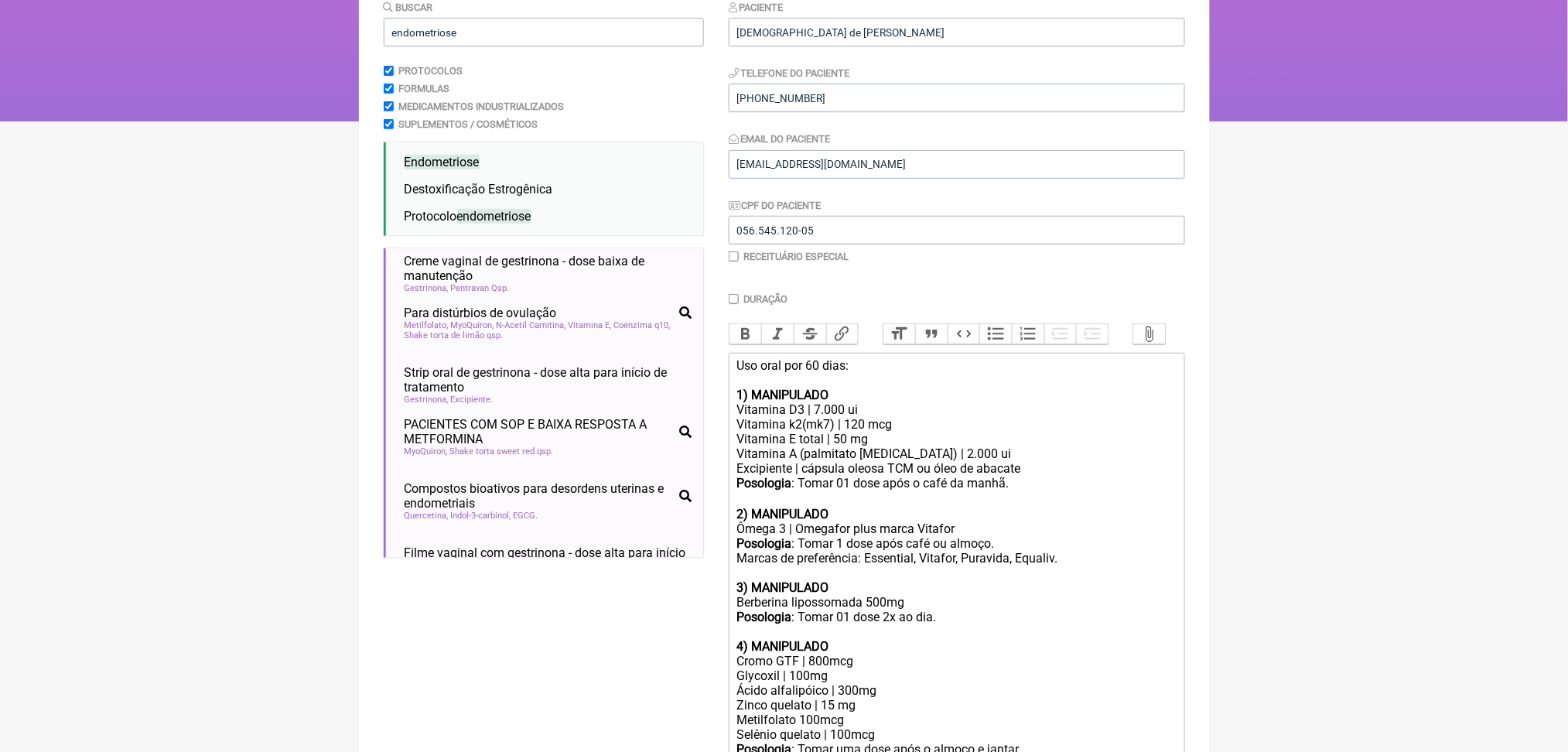
scroll to position [62, 0]
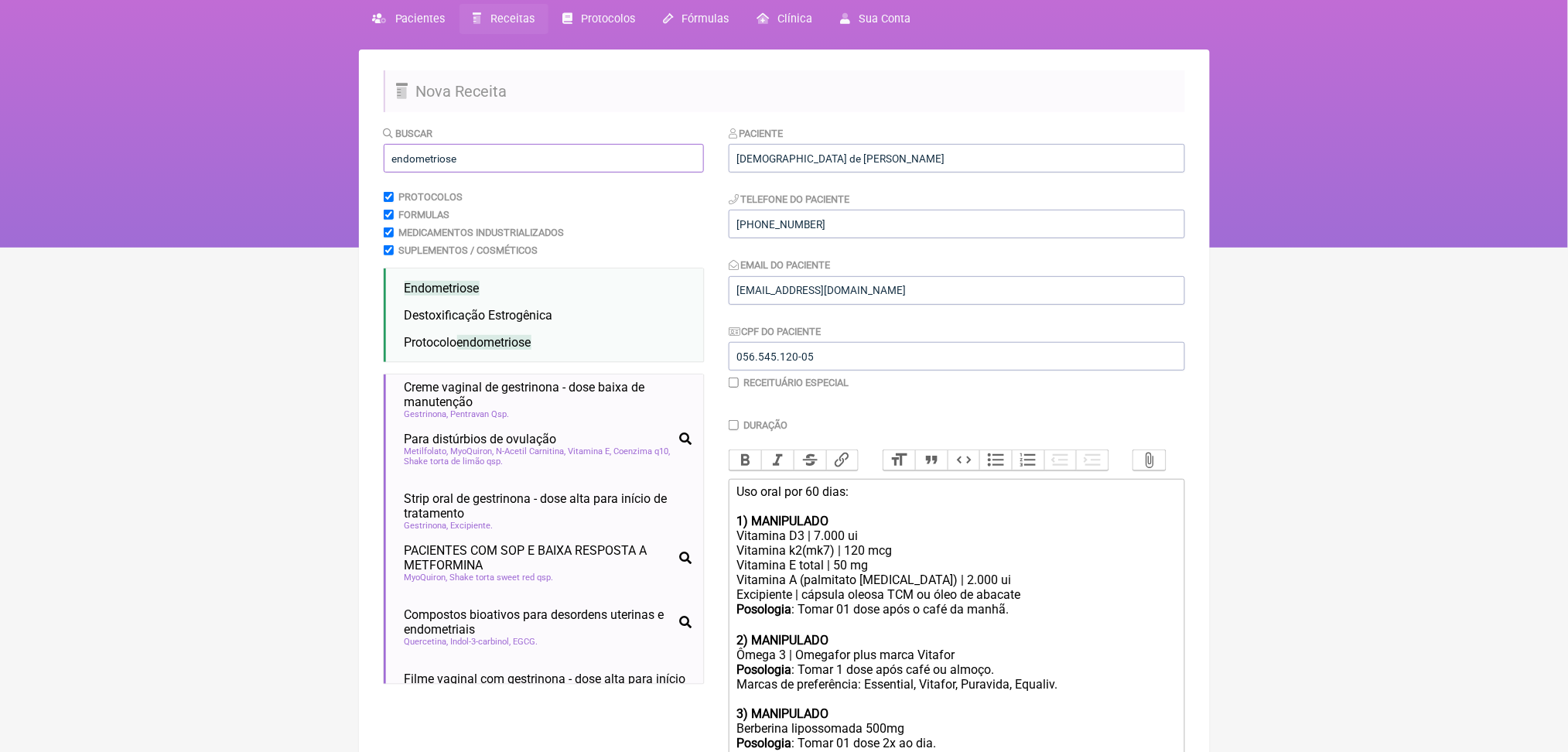
click at [517, 172] on input "endometriose" at bounding box center [543, 158] width 320 height 28
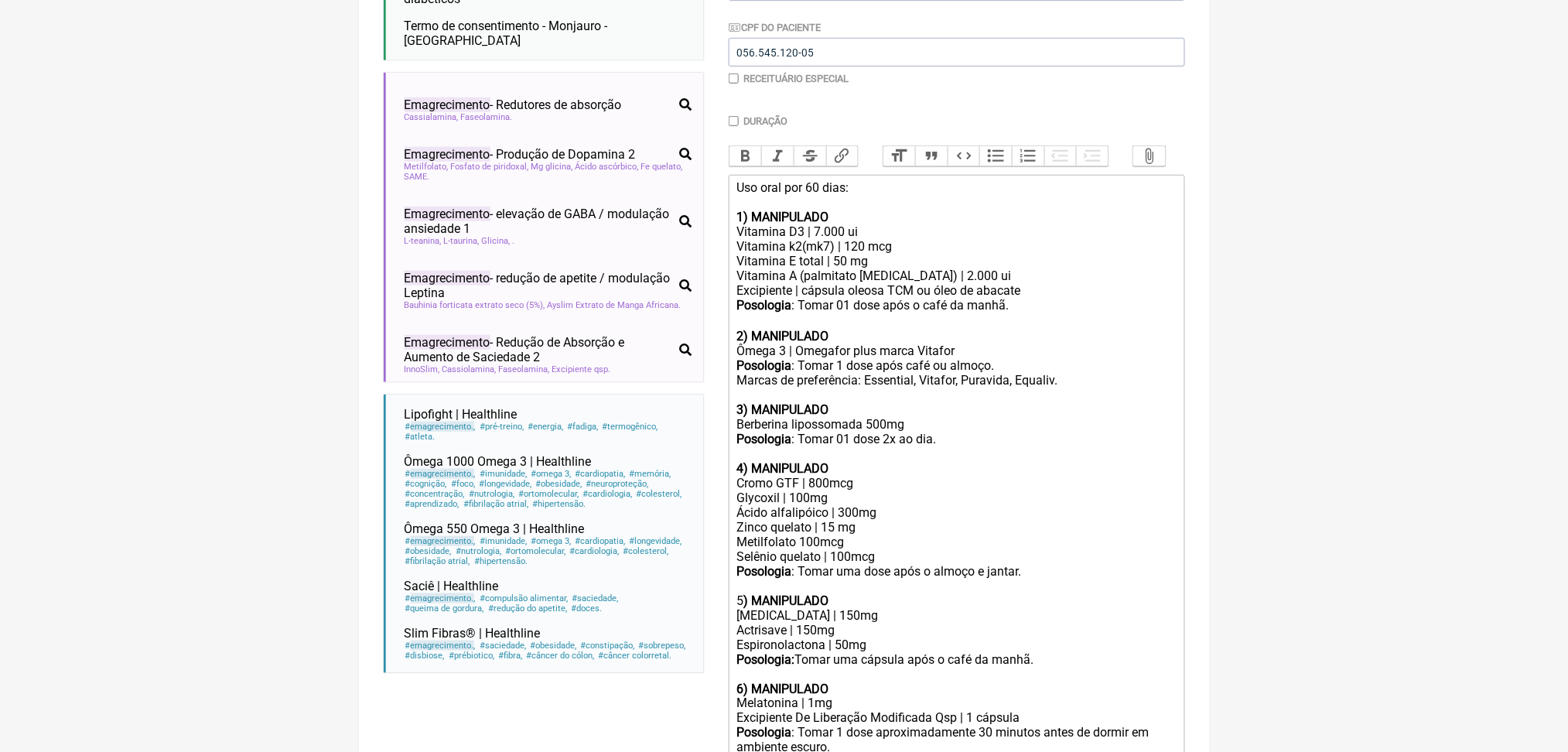
scroll to position [828, 0]
type input "emagrecimento"
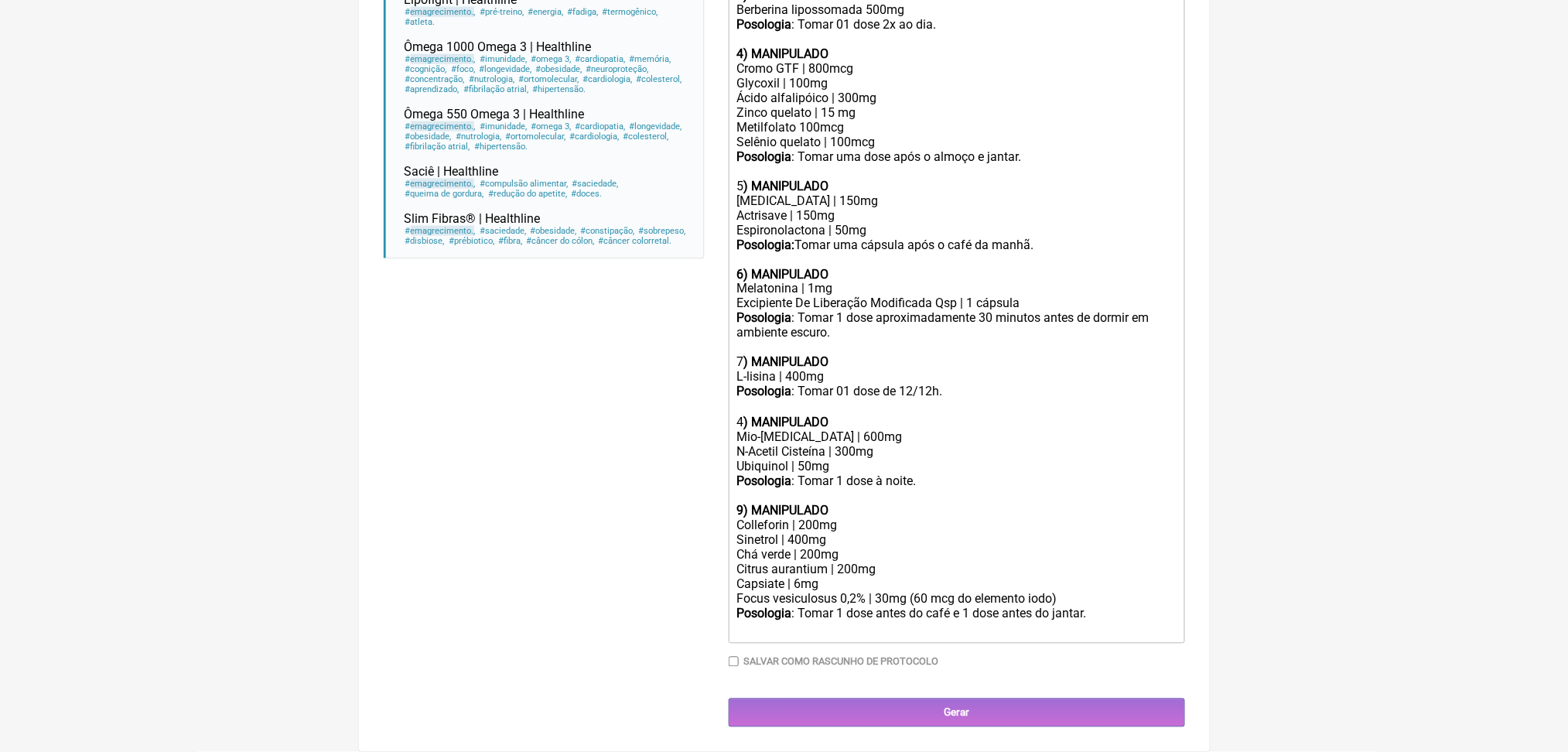
scroll to position [1194, 0]
drag, startPoint x: 1020, startPoint y: 220, endPoint x: 736, endPoint y: 161, distance: 290.1
click at [736, 161] on trix-editor "Uso oral por 60 dias: 1) MANIPULADO Vitamina D3 | 7.000 ui Vitamina k2(mk7) | 1…" at bounding box center [957, 202] width 457 height 883
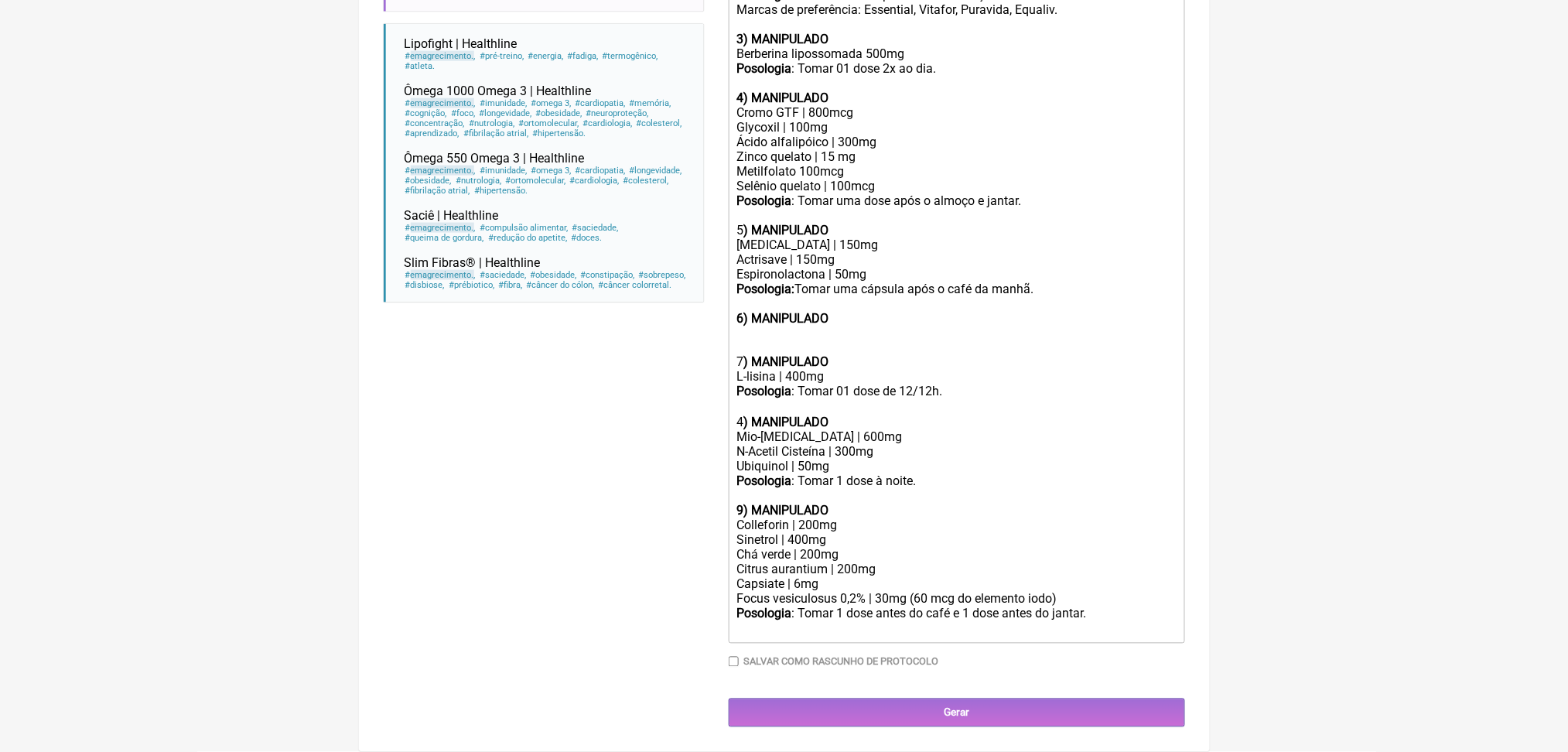
scroll to position [1148, 0]
drag, startPoint x: 868, startPoint y: 236, endPoint x: 732, endPoint y: 193, distance: 142.6
click at [732, 193] on form "Buscar emagrecimento Protocolos Formulas Medicamentos Industrializados Suplemen…" at bounding box center [784, 89] width 801 height 1276
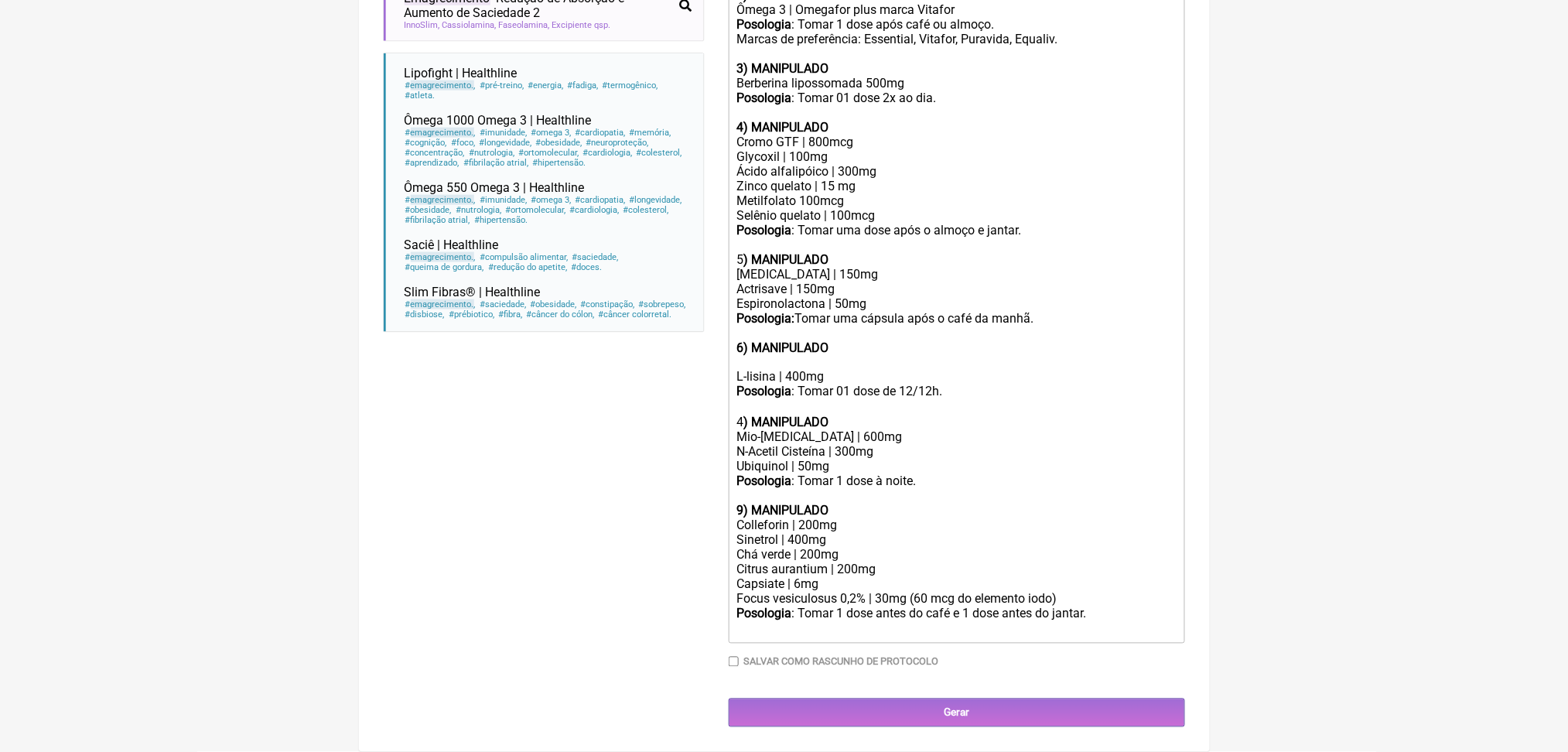
scroll to position [1091, 0]
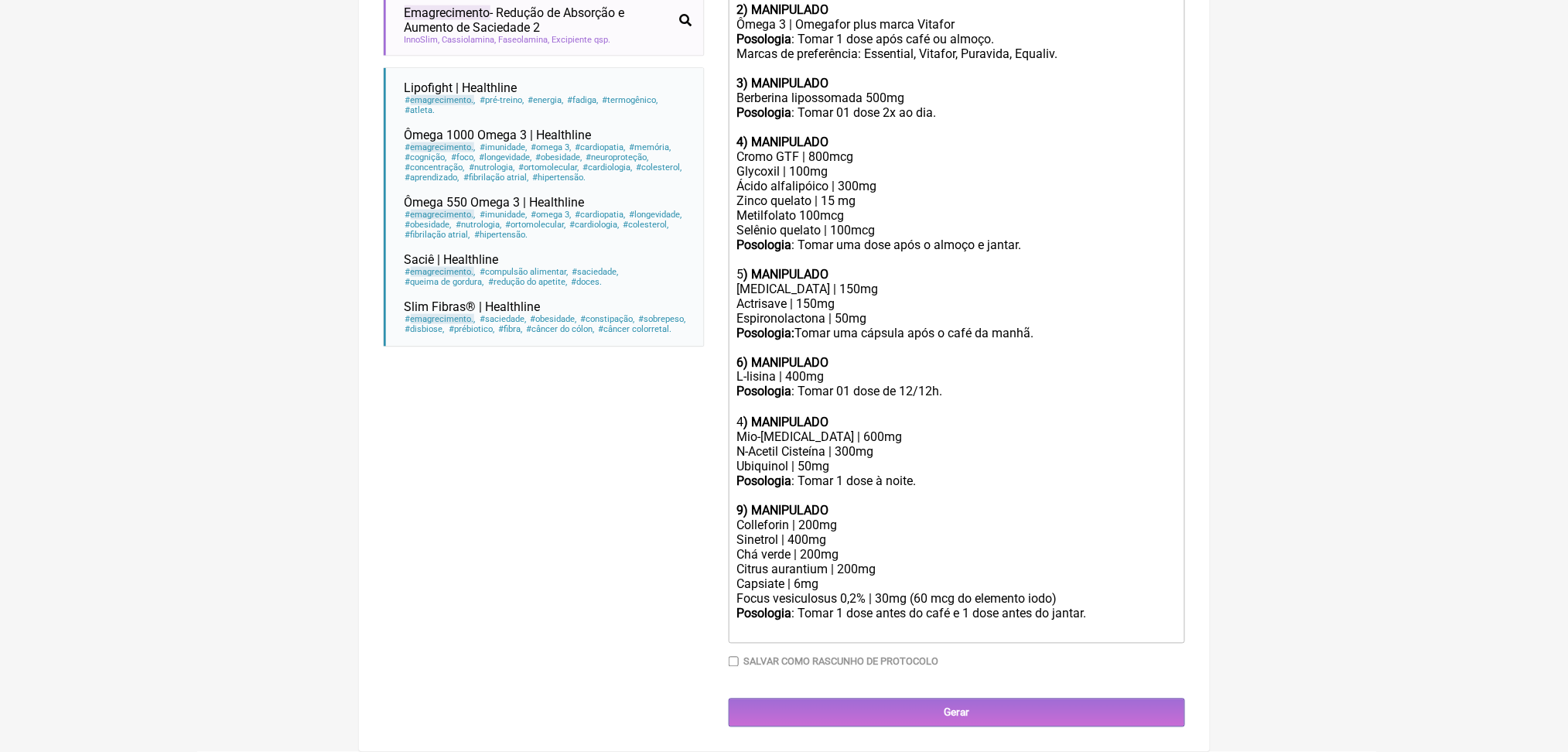
click at [753, 415] on div "4 ) MANIPULADO" at bounding box center [956, 423] width 439 height 15
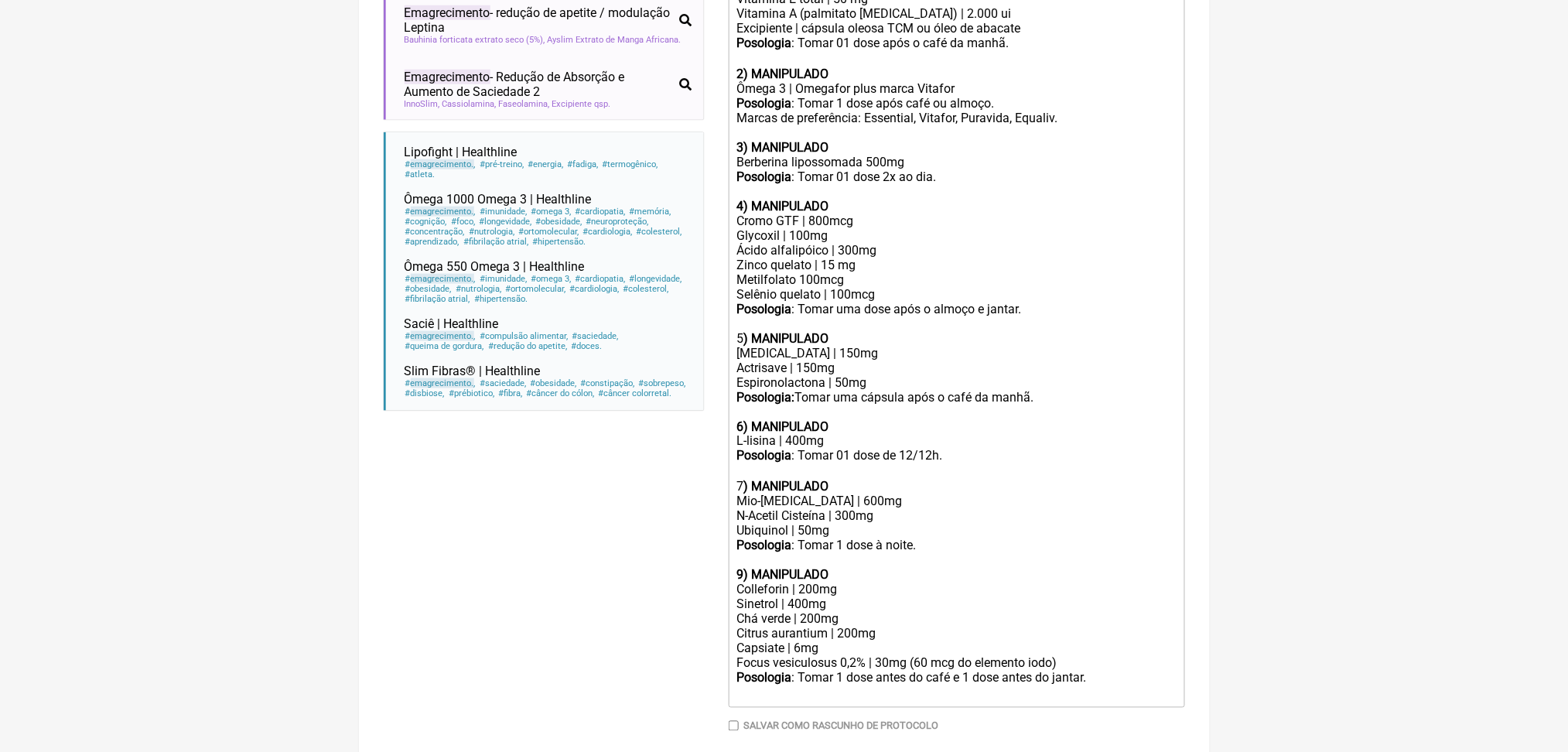
scroll to position [626, 0]
click at [923, 171] on div "Berberina lipossomada 500mg" at bounding box center [956, 164] width 439 height 15
type trix-editor "<div>Uso oral por 60 dias:<br>&nbsp;</div><div><strong>1) MANIPULADO</strong></…"
click at [952, 215] on div "Posologia : Tomar 01 dose 2x ao dia. 4) MANIPULADO" at bounding box center [956, 193] width 439 height 44
click at [913, 215] on div "Posologia : Tomar 01 dose 2x ao dia. 4) MANIPULADO" at bounding box center [956, 193] width 439 height 44
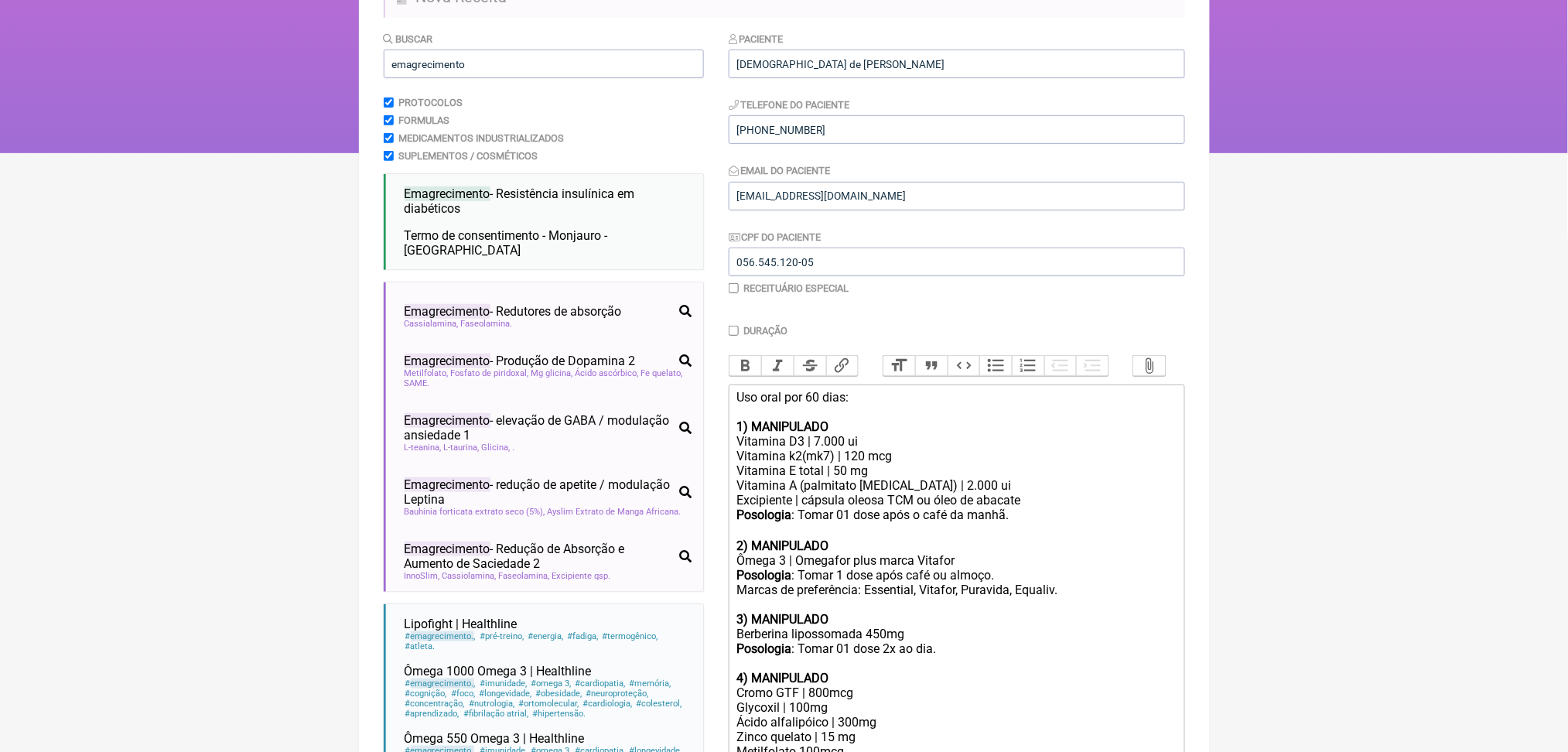
scroll to position [115, 0]
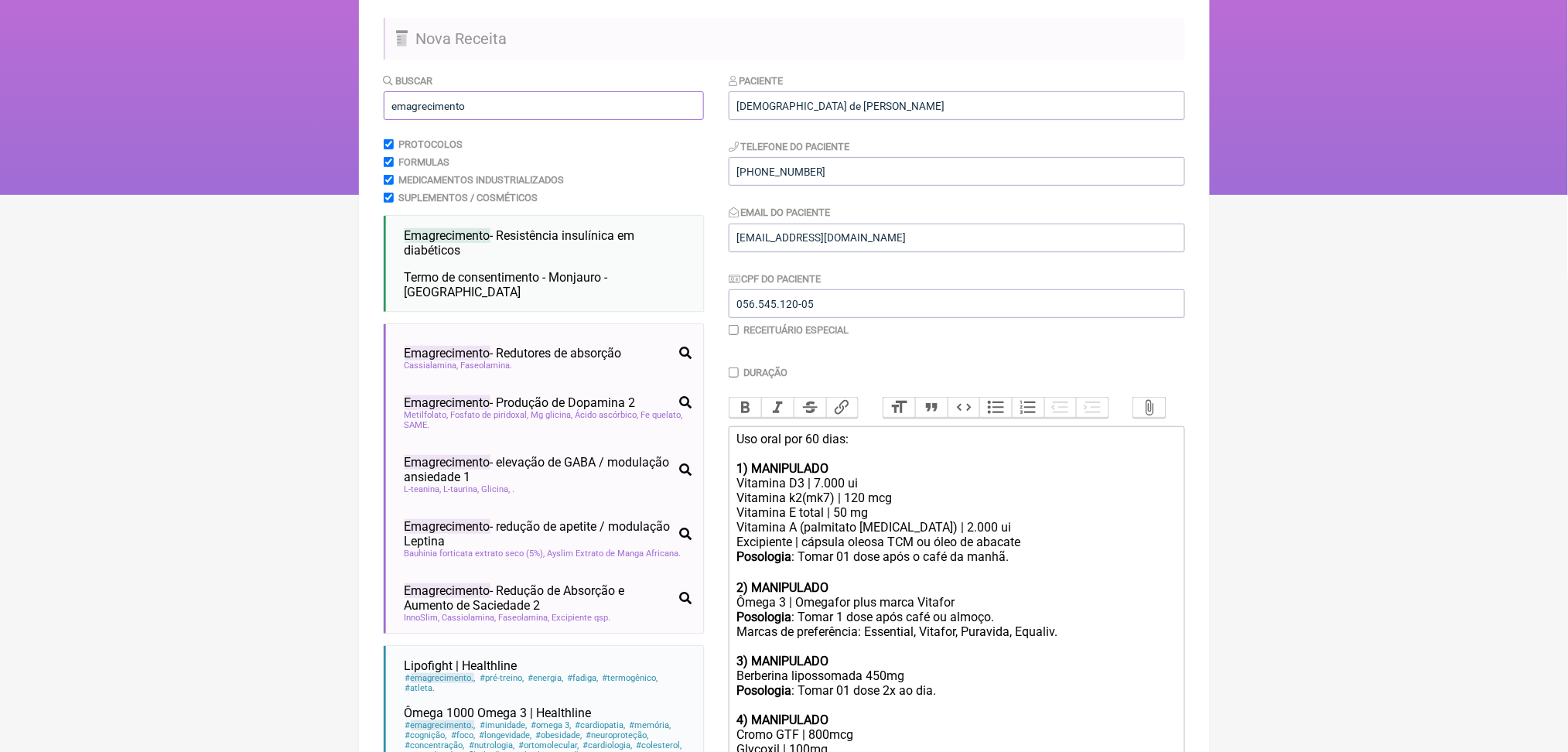
click at [448, 120] on input "emagrecimento" at bounding box center [543, 106] width 320 height 28
click at [455, 120] on input "emagrecimento" at bounding box center [543, 106] width 320 height 28
click at [444, 120] on input "emagrecimento" at bounding box center [543, 106] width 320 height 28
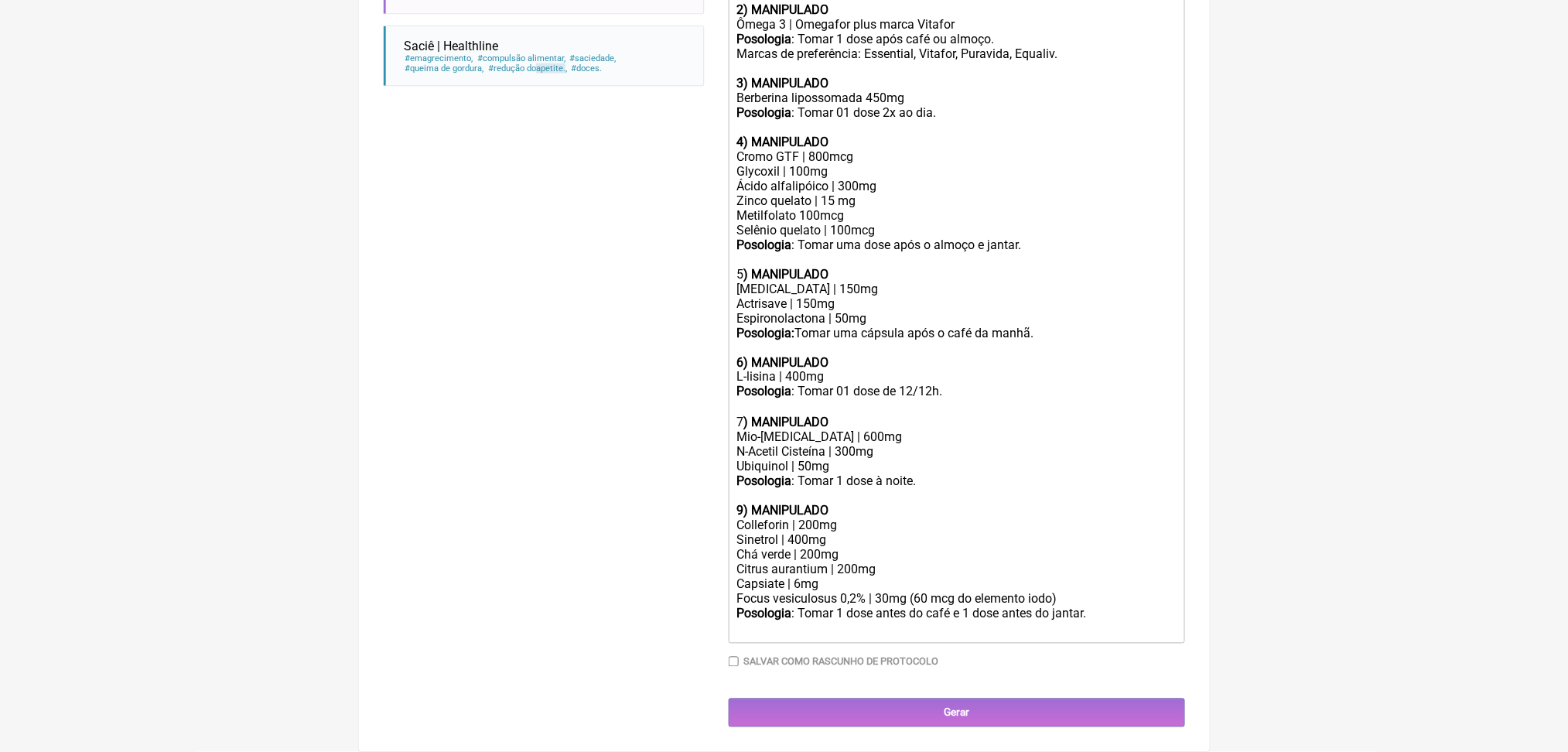
scroll to position [1055, 0]
type input "apetite"
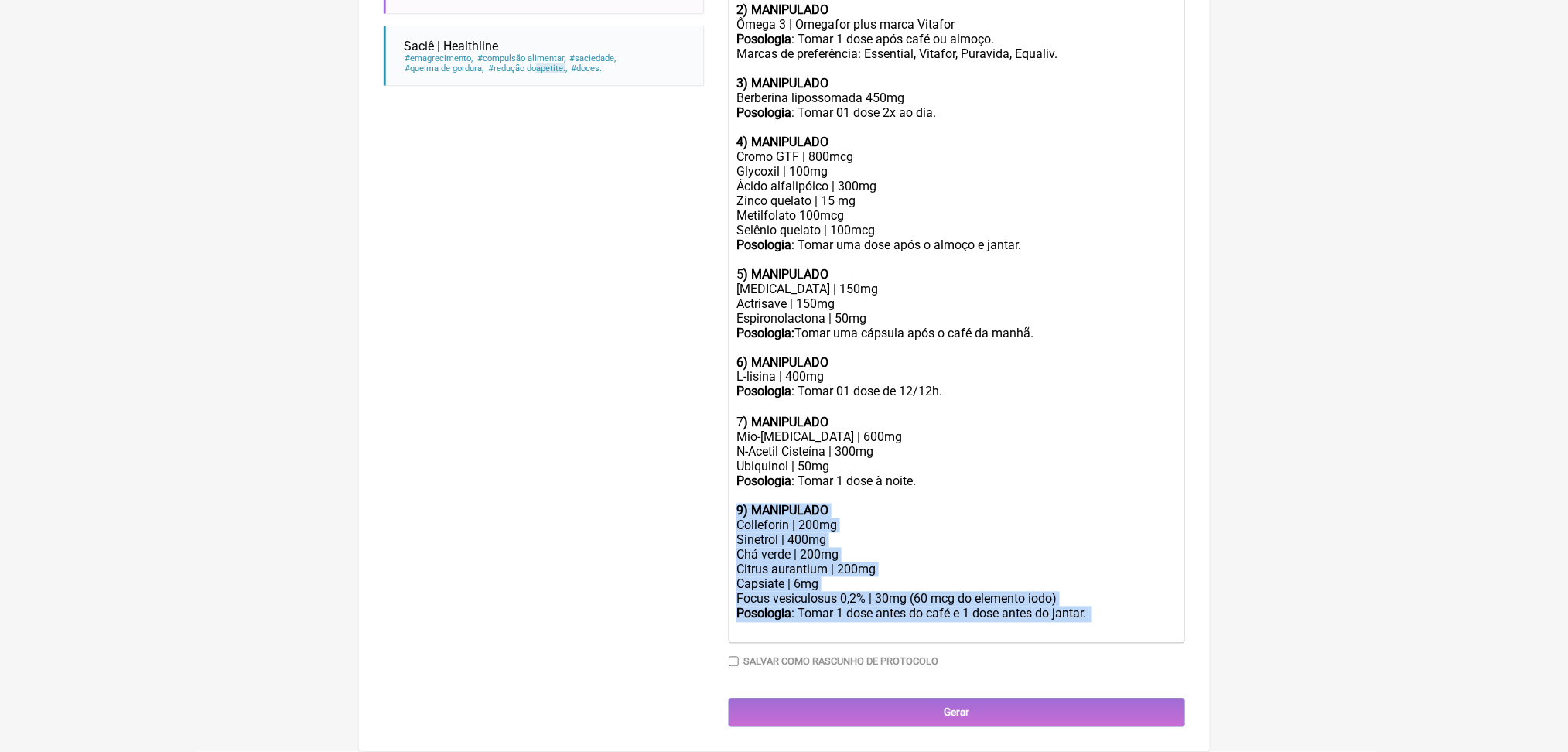
drag, startPoint x: 792, startPoint y: 632, endPoint x: 744, endPoint y: 468, distance: 170.9
click at [744, 468] on trix-editor "Uso oral por 60 dias: 1) MANIPULADO Vitamina D3 | 7.000 ui Vitamina k2(mk7) | 1…" at bounding box center [957, 246] width 457 height 795
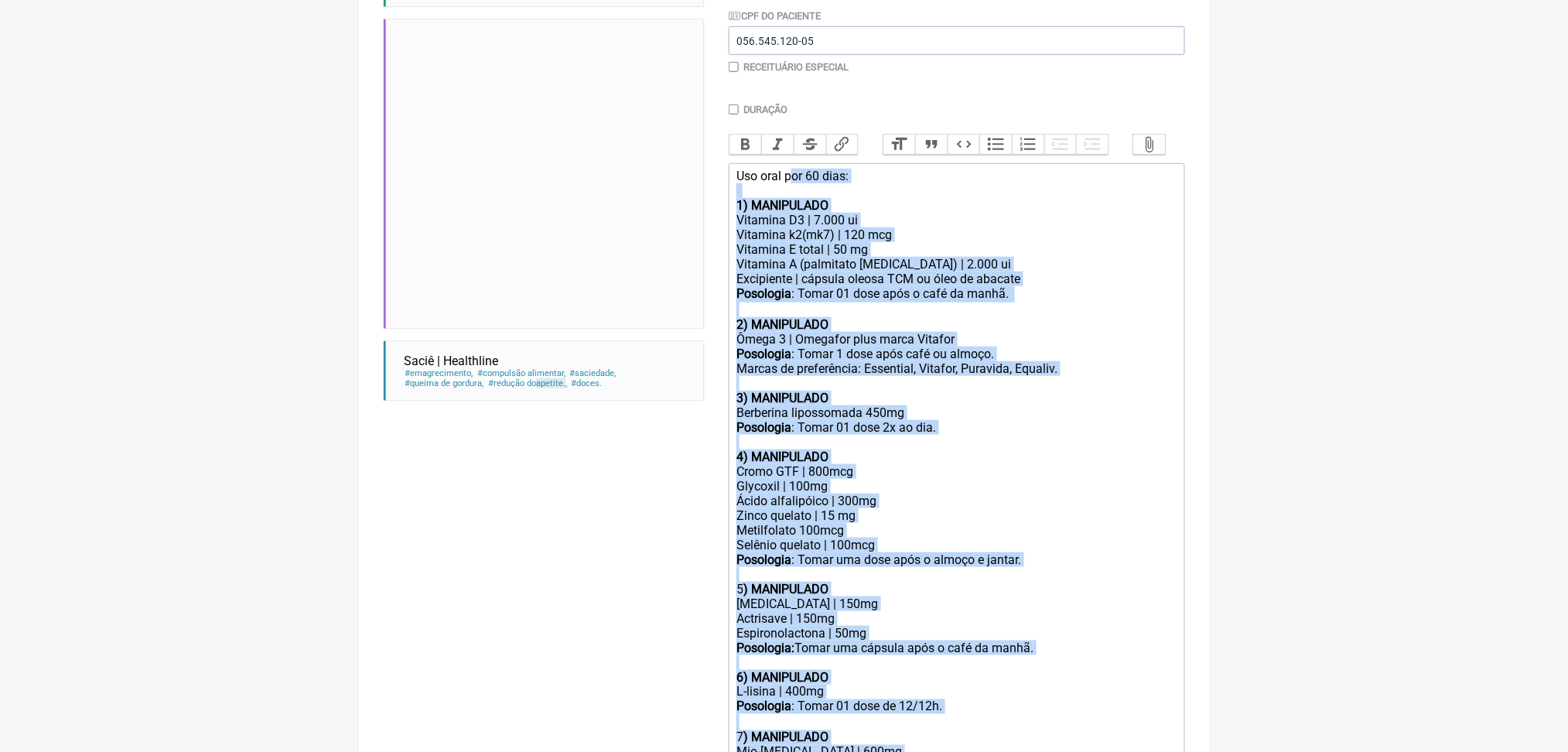
scroll to position [366, 0]
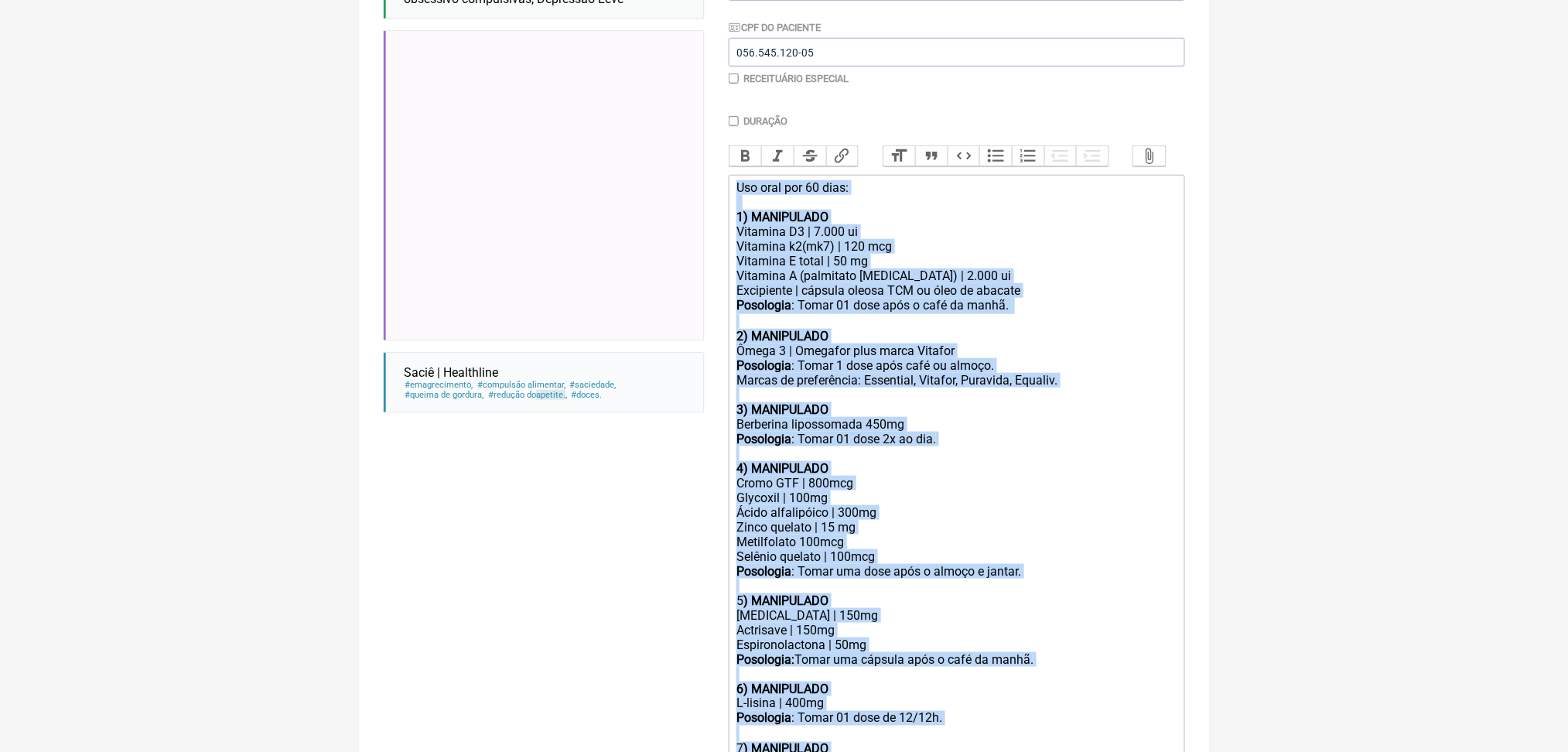
drag, startPoint x: 979, startPoint y: 600, endPoint x: 712, endPoint y: 89, distance: 576.6
click at [712, 89] on form "Buscar apetite Protocolos Formulas Medicamentos Industrializados Suplementos / …" at bounding box center [784, 363] width 801 height 1084
copy trix-editor "Uso oral por 60 dias: 1) MANIPULADO Vitamina D3 | 7.000 ui Vitamina k2(mk7) | 1…"
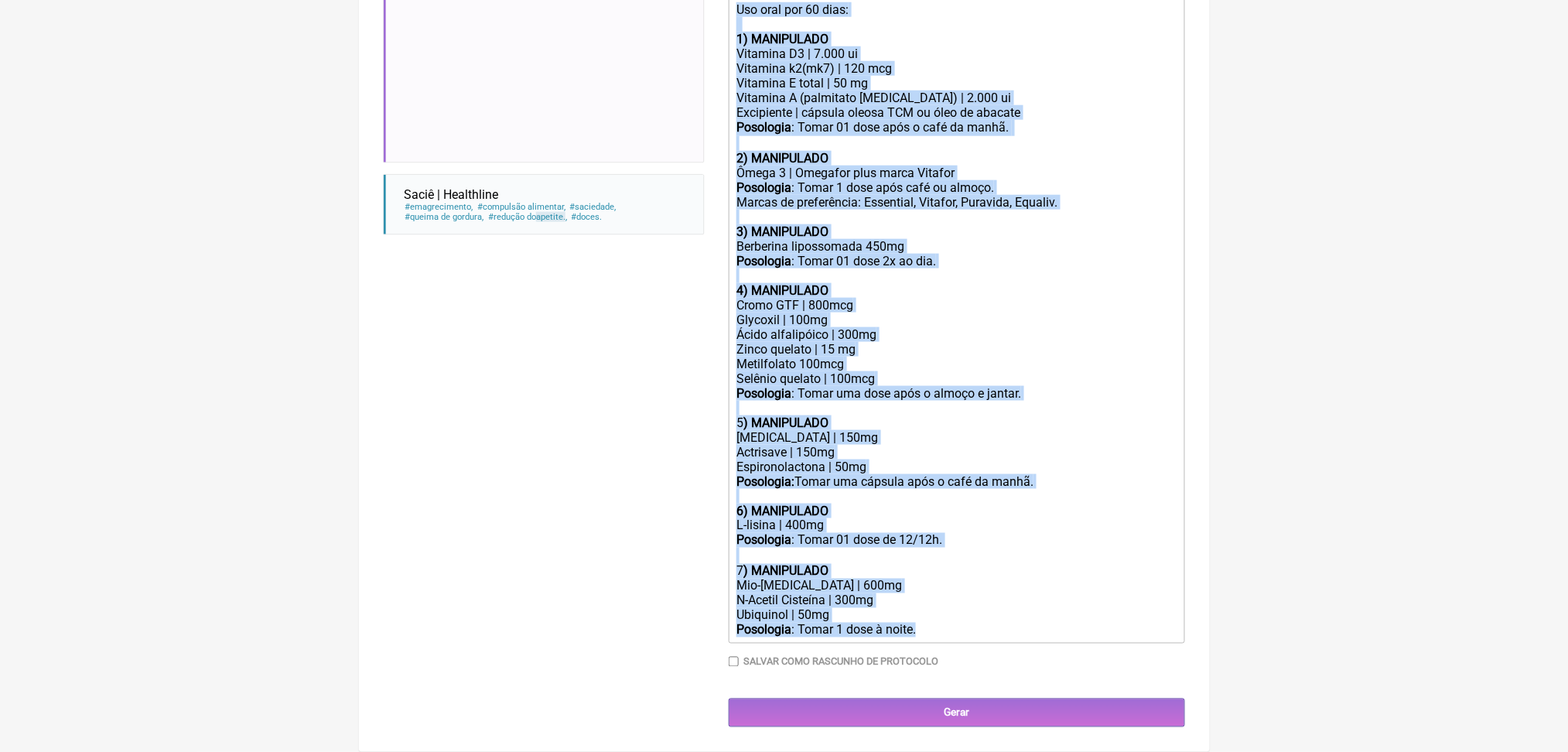
scroll to position [871, 0]
click at [972, 533] on div "Posologia : Tomar 01 dose de 12/12h." at bounding box center [956, 541] width 439 height 15
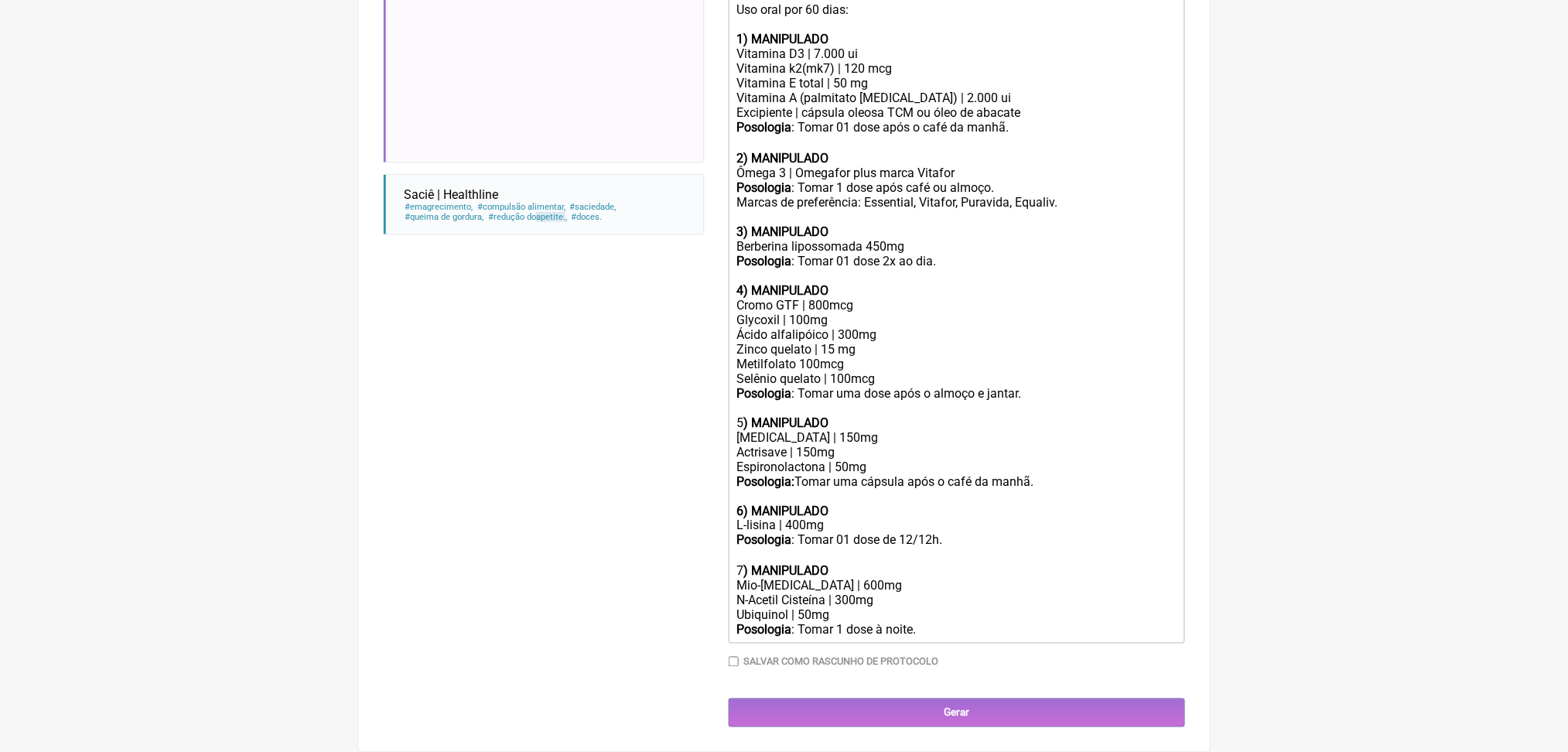
scroll to position [750, 0]
click at [1025, 260] on div "Posologia : Tomar 01 dose 2x ao dia. 4) MANIPULADO" at bounding box center [956, 275] width 439 height 44
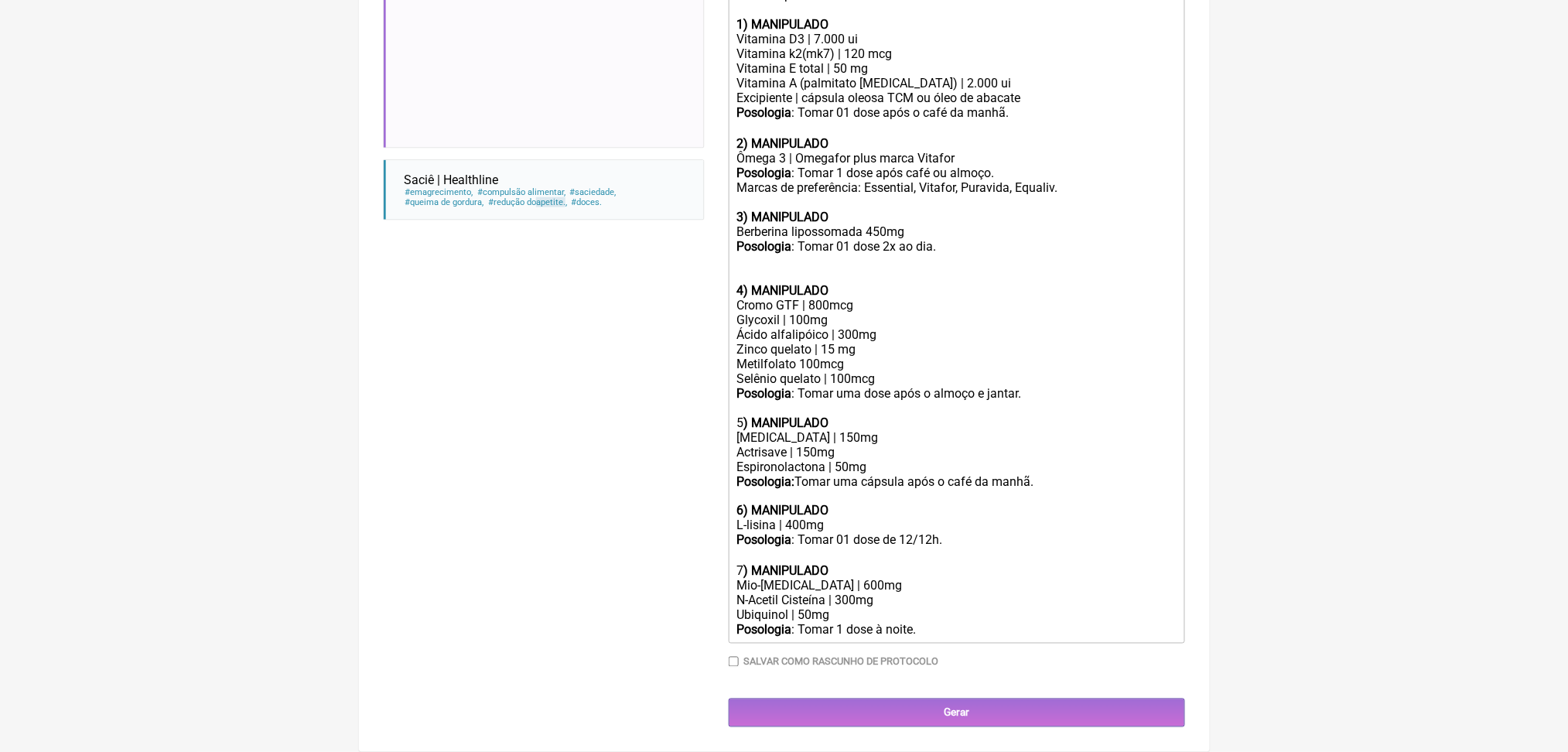
paste trix-editor "Sempre antes ou junto de refeição principal com carboidrato."
click at [1005, 252] on div "Posologia : Tomar 01 dose 2x ao dia. Sempre antes ou junto de refeição principa…" at bounding box center [956, 268] width 439 height 59
click at [1120, 247] on div "Posologia : Tomar 01 dose 2x ao dia, antes ou junto de refeição principal com c…" at bounding box center [956, 268] width 439 height 59
click at [801, 274] on div "Posologia : Tomar 01 dose 2x ao dia, antes ou junto das refeição principal com …" at bounding box center [956, 268] width 439 height 59
drag, startPoint x: 813, startPoint y: 270, endPoint x: 996, endPoint y: 274, distance: 183.0
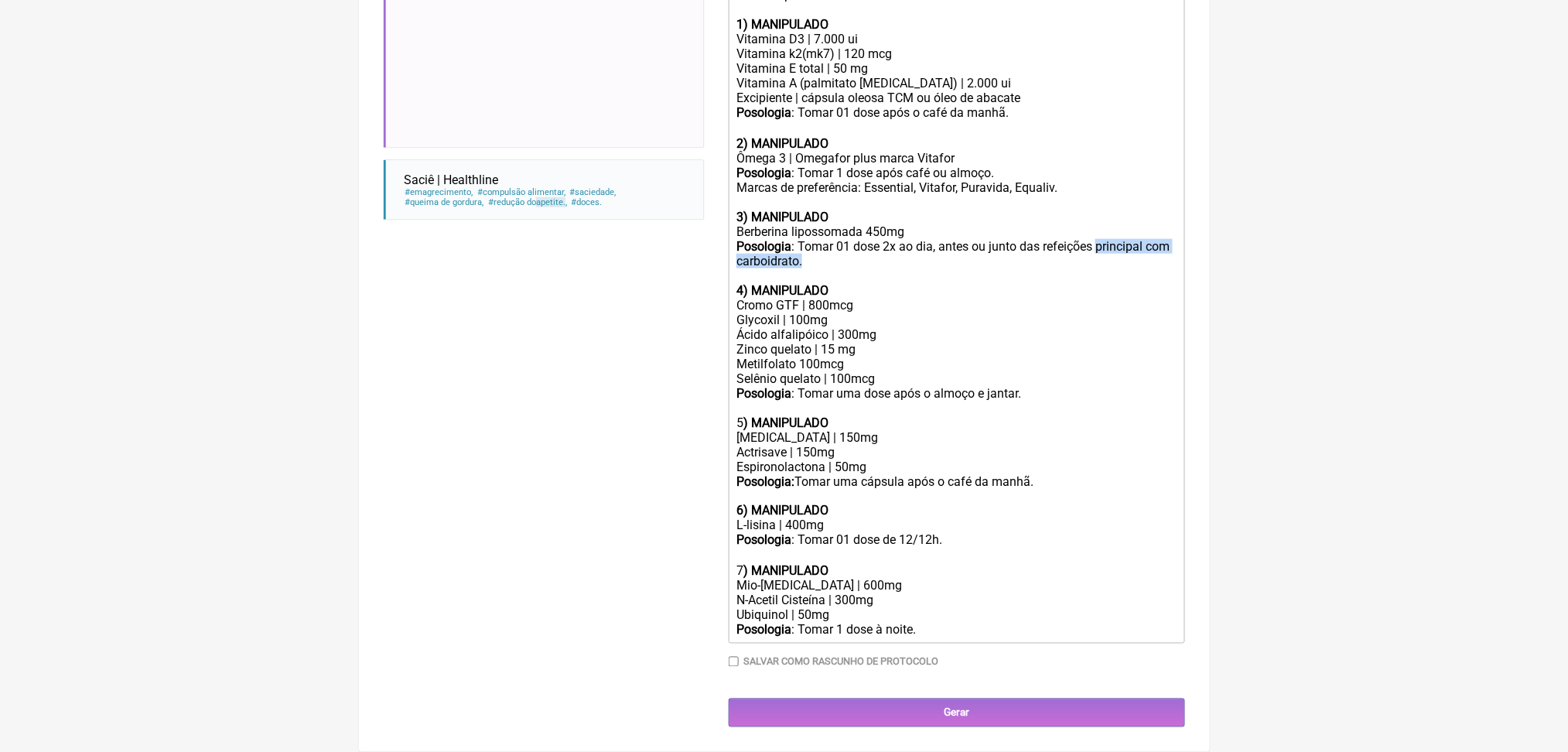
click at [996, 274] on div "Posologia : Tomar 01 dose 2x ao dia, antes ou junto das refeições principal com…" at bounding box center [956, 268] width 439 height 59
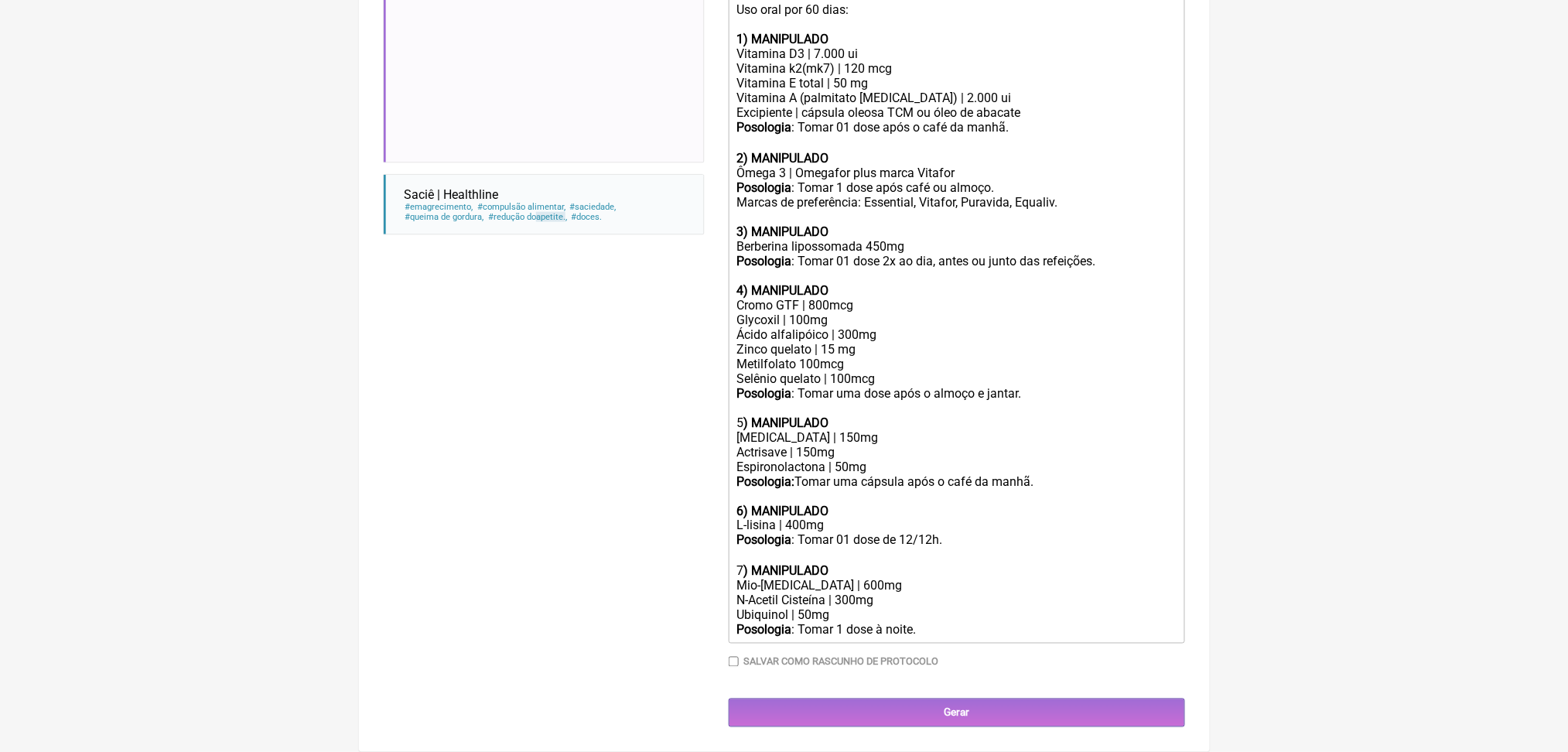
click at [882, 255] on div "Posologia : Tomar 01 dose 2x ao dia, antes ou junto das refeições. 4) MANIPULADO" at bounding box center [956, 275] width 439 height 44
click at [971, 257] on div "Posologia : Tomar 01 dose 2x ao dia, antes ou junto das refeições. 4) MANIPULADO" at bounding box center [956, 275] width 439 height 44
click at [1043, 260] on div "Posologia : Tomar 01 dose 2x ao dia, antes ou junto das refeições. 4) MANIPULADO" at bounding box center [956, 275] width 439 height 44
click at [1065, 257] on div "Posologia : Tomar 01 dose 2x ao dia, antes ou junto das refeições. 4) MANIPULADO" at bounding box center [956, 275] width 439 height 44
drag, startPoint x: 908, startPoint y: 252, endPoint x: 992, endPoint y: 276, distance: 87.4
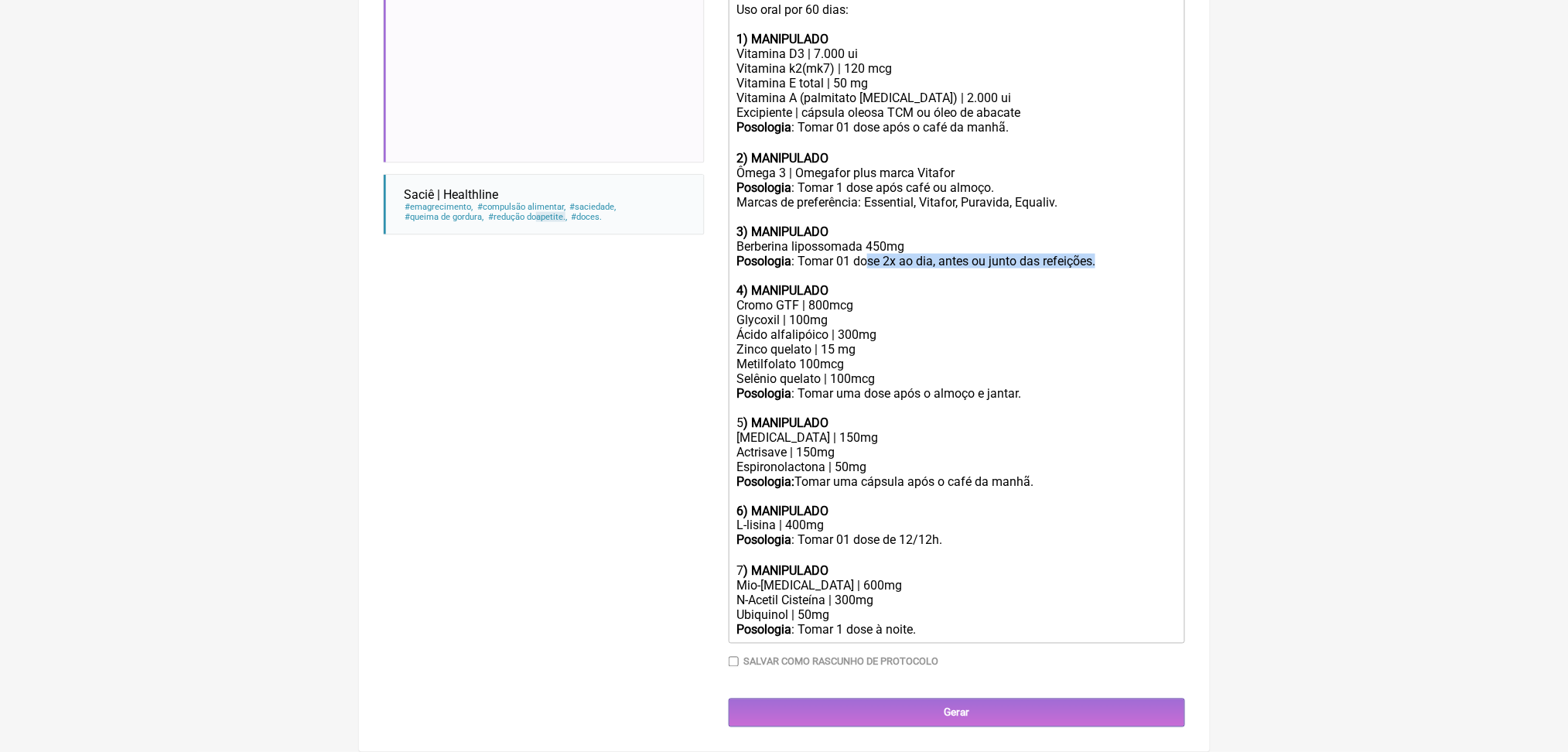
click at [992, 276] on div "Posologia : Tomar 01 dose 2x ao dia, antes ou junto das refeições. 4) MANIPULADO" at bounding box center [956, 275] width 439 height 44
click at [1037, 430] on div "Cromo GTF | 800mcg Glycoxil | 100mg Ácido alfalipóico | 300mg Zinco quelato | 1…" at bounding box center [956, 364] width 439 height 132
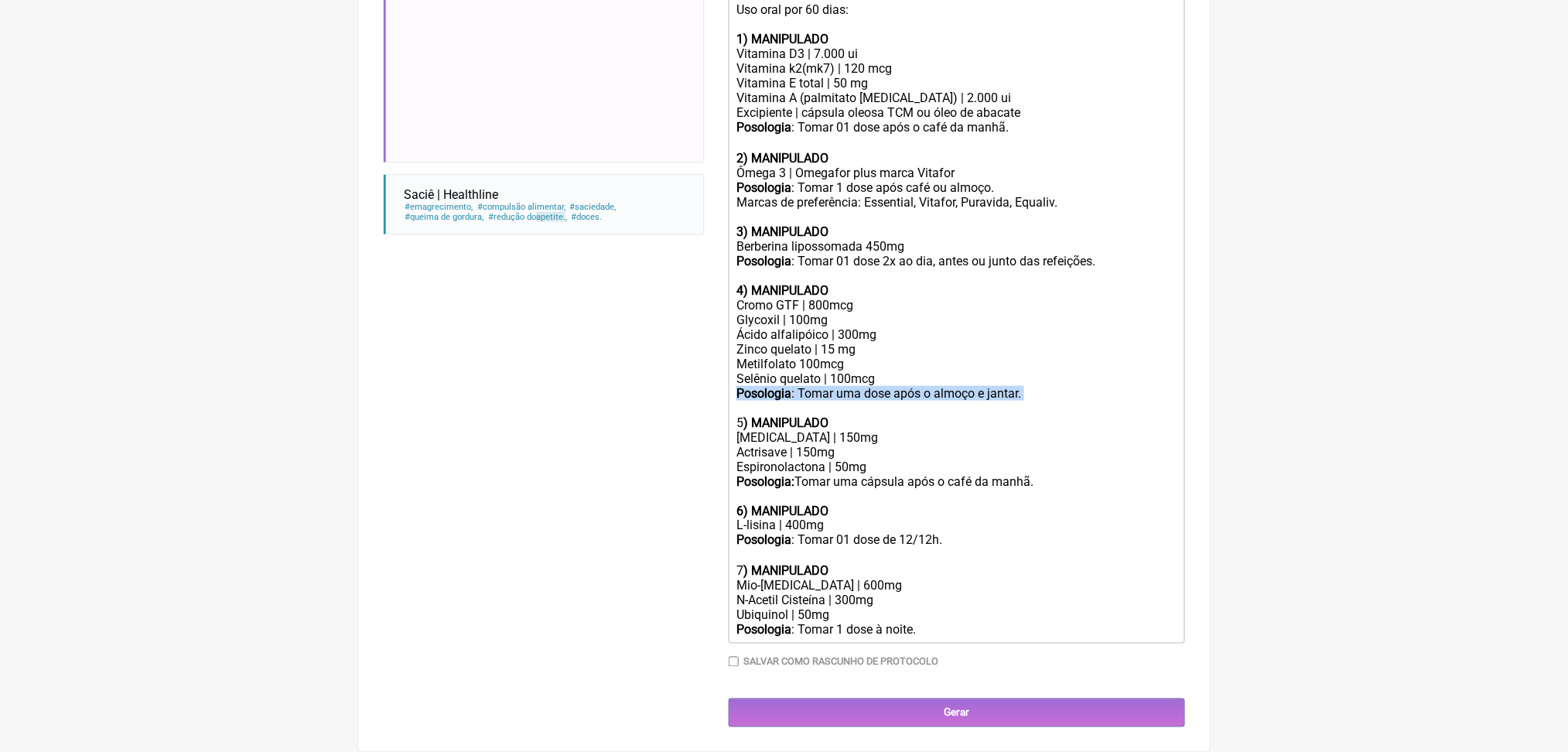
click at [1037, 430] on div "Cromo GTF | 800mcg Glycoxil | 100mg Ácido alfalipóico | 300mg Zinco quelato | 1…" at bounding box center [956, 364] width 439 height 132
click at [893, 371] on div "Cromo GTF | 800mcg Glycoxil | 100mg Ácido alfalipóico | 300mg Zinco quelato | 1…" at bounding box center [956, 364] width 439 height 132
click at [819, 298] on div "Cromo GTF | 800mcg Glycoxil | 100mg Ácido alfalipóico | 300mg Zinco quelato | 1…" at bounding box center [956, 364] width 439 height 132
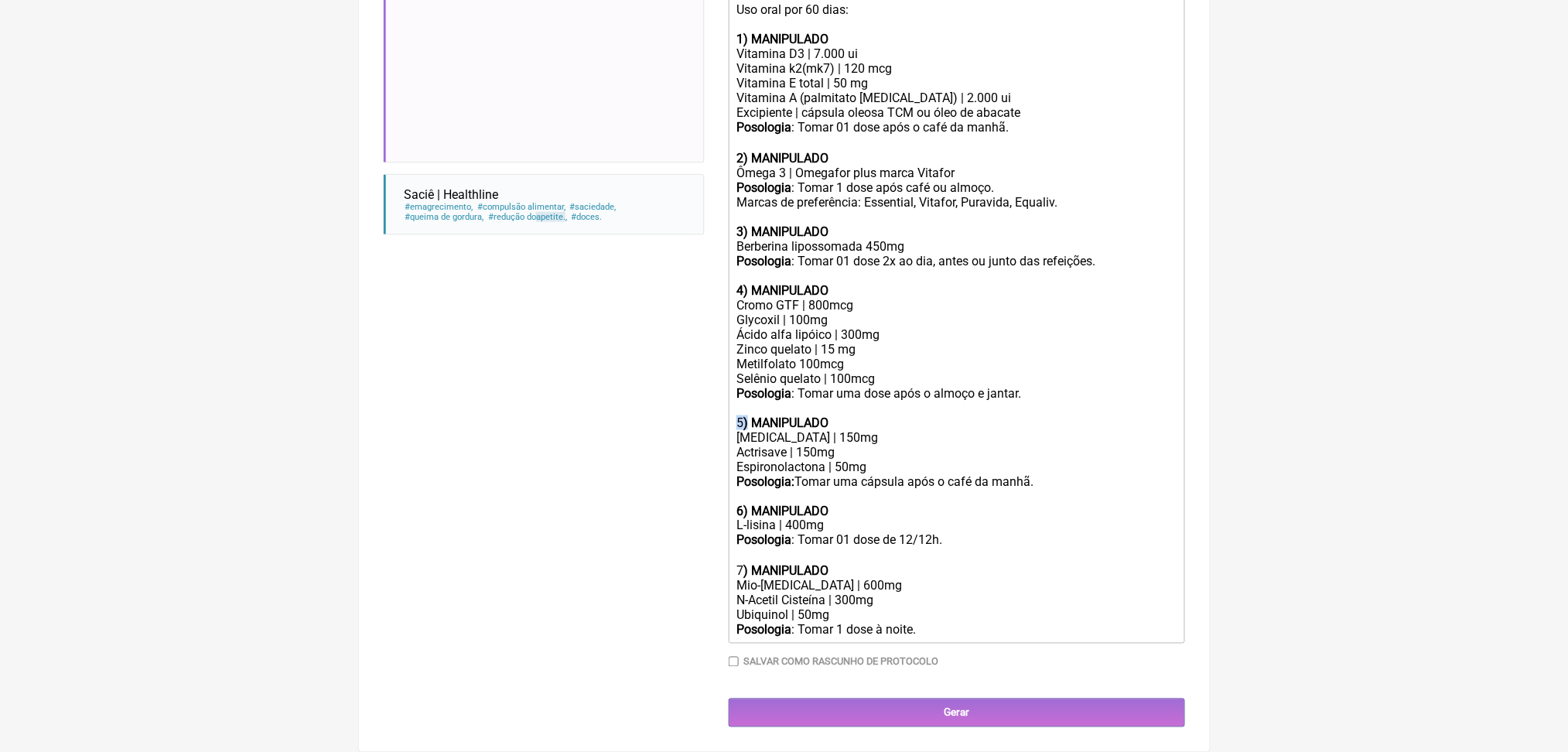
drag, startPoint x: 744, startPoint y: 348, endPoint x: 761, endPoint y: 350, distance: 17.1
click at [761, 350] on trix-editor "Uso oral por 60 dias: 1) MANIPULADO Vitamina D3 | 7.000 ui Vitamina k2(mk7) | 1…" at bounding box center [957, 319] width 457 height 646
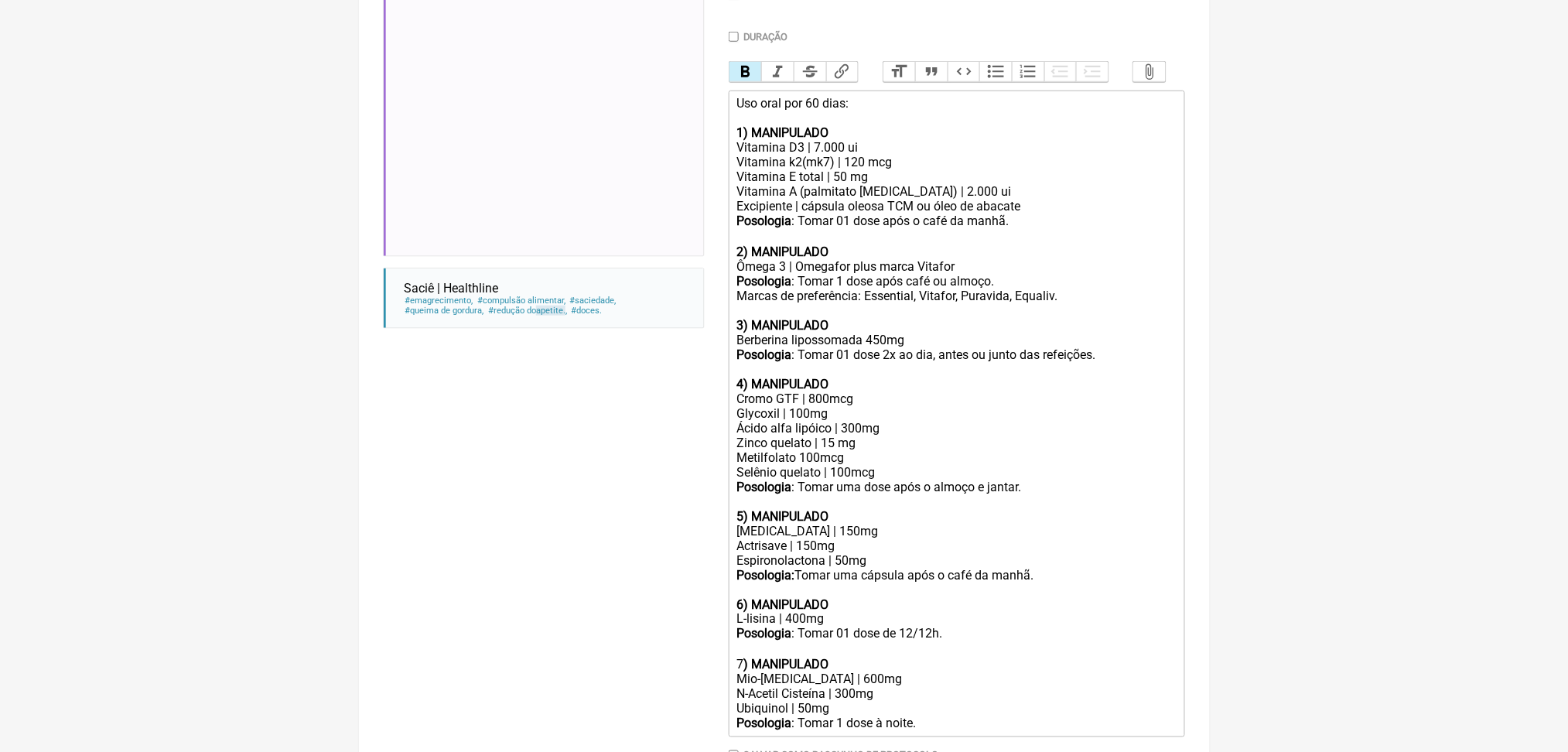
click at [760, 82] on button "Bold" at bounding box center [745, 72] width 32 height 20
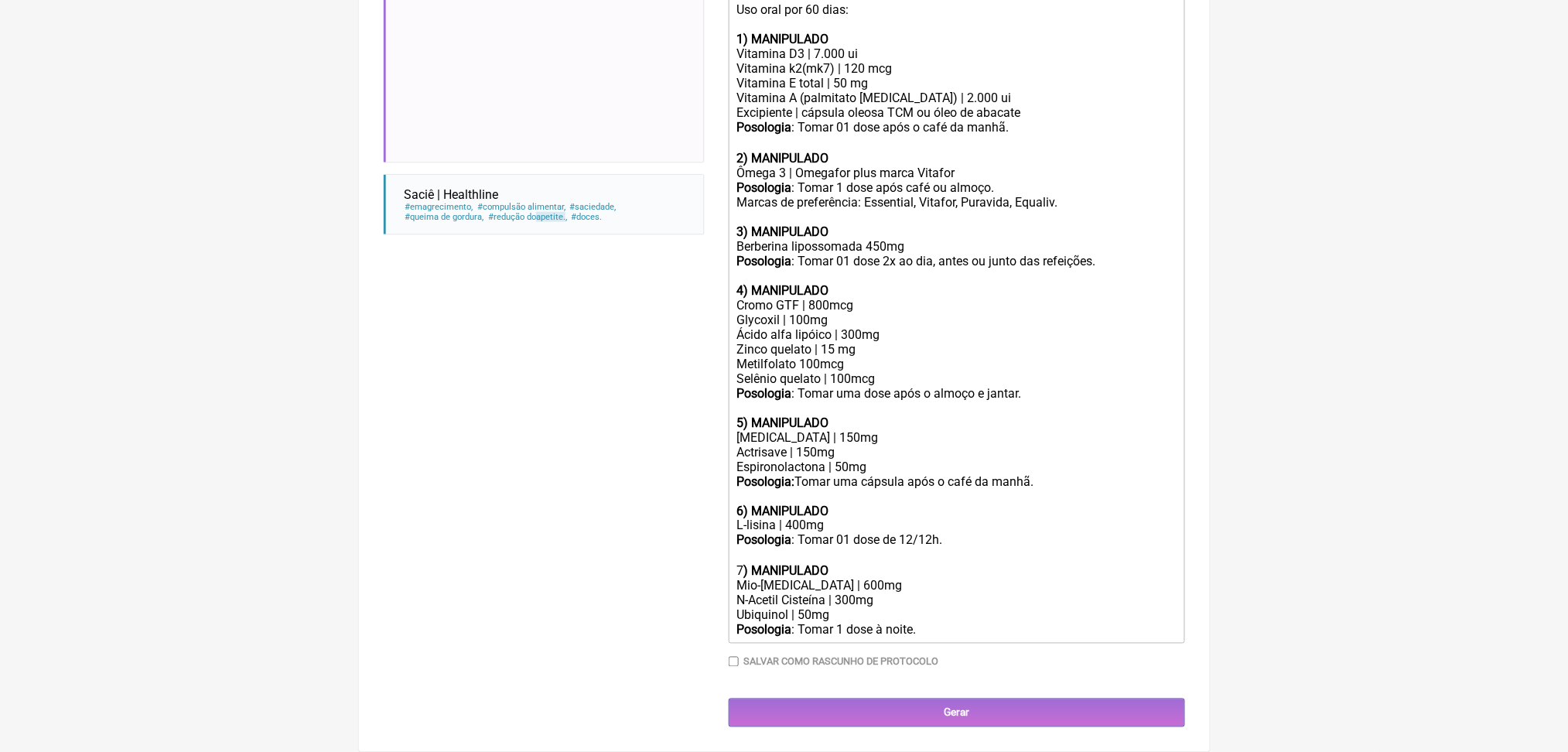
scroll to position [899, 0]
drag, startPoint x: 741, startPoint y: 529, endPoint x: 759, endPoint y: 532, distance: 18.2
click at [759, 532] on trix-editor "Uso oral por 60 dias: 1) MANIPULADO Vitamina D3 | 7.000 ui Vitamina k2(mk7) | 1…" at bounding box center [957, 319] width 457 height 646
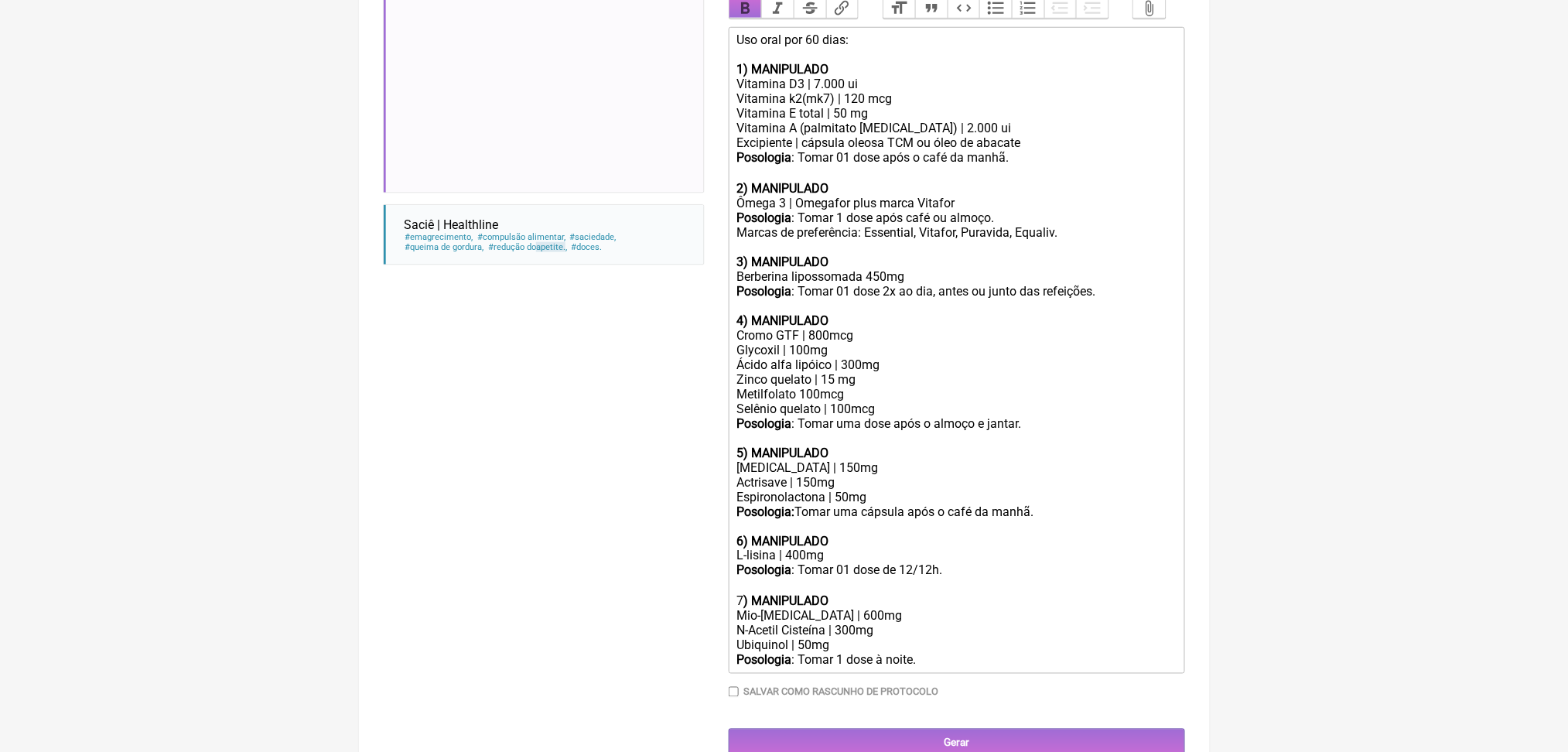
click at [752, 18] on button "Bold" at bounding box center [745, 8] width 32 height 20
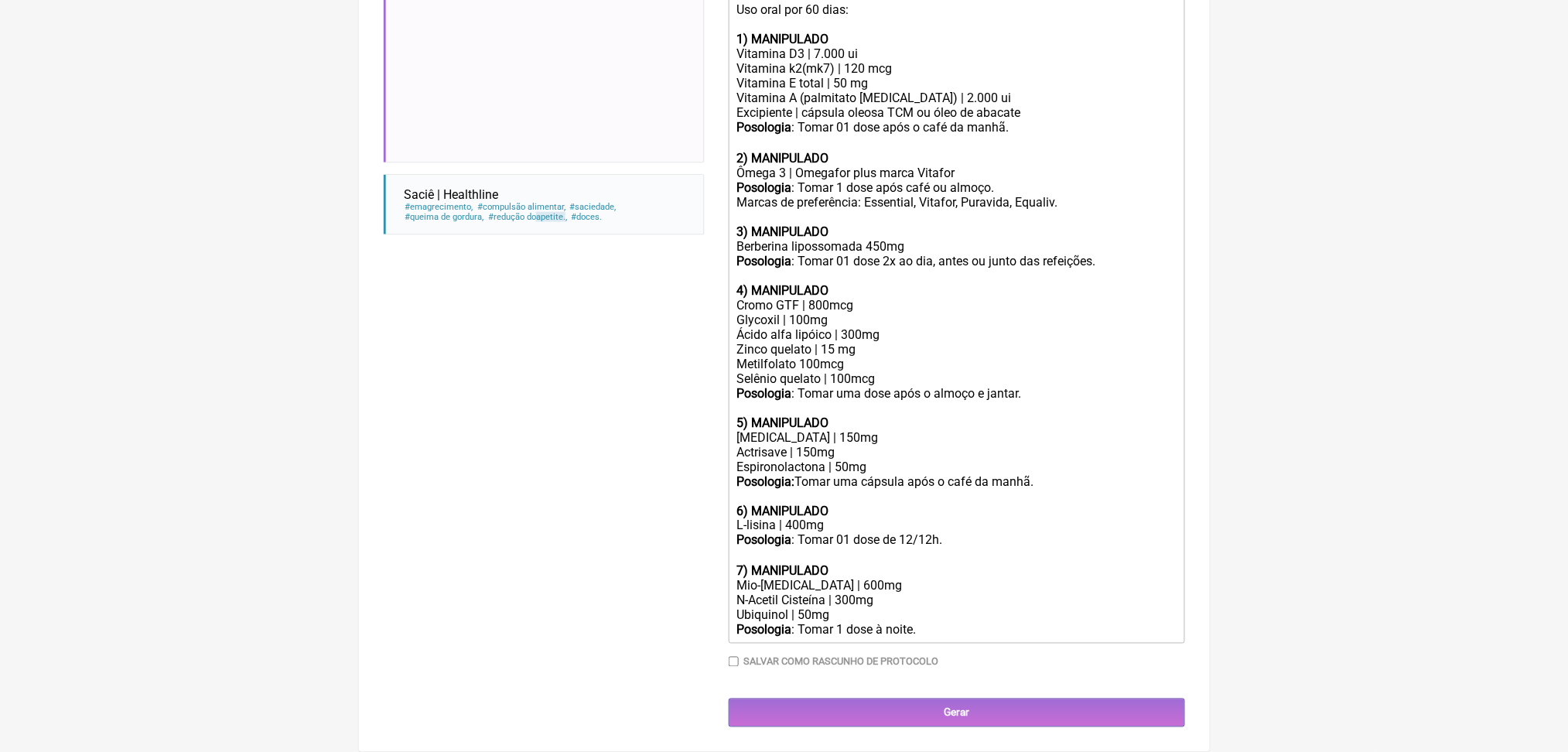
scroll to position [899, 0]
click at [912, 430] on div "Saw palmetto | 150mg Actrisave | 150mg Espironolactona | 50mg Posologia: Tomar …" at bounding box center [956, 474] width 439 height 88
click at [881, 430] on div "Saw palmetto | 150mg Actrisave | 150mg Espironolactona | 50mg Posologia: Tomar …" at bounding box center [956, 474] width 439 height 88
click at [949, 430] on div "Saw palmetto | 150mg Actrisave | 150mg Espironolactona | 50mg Posologia: Tomar …" at bounding box center [956, 474] width 439 height 88
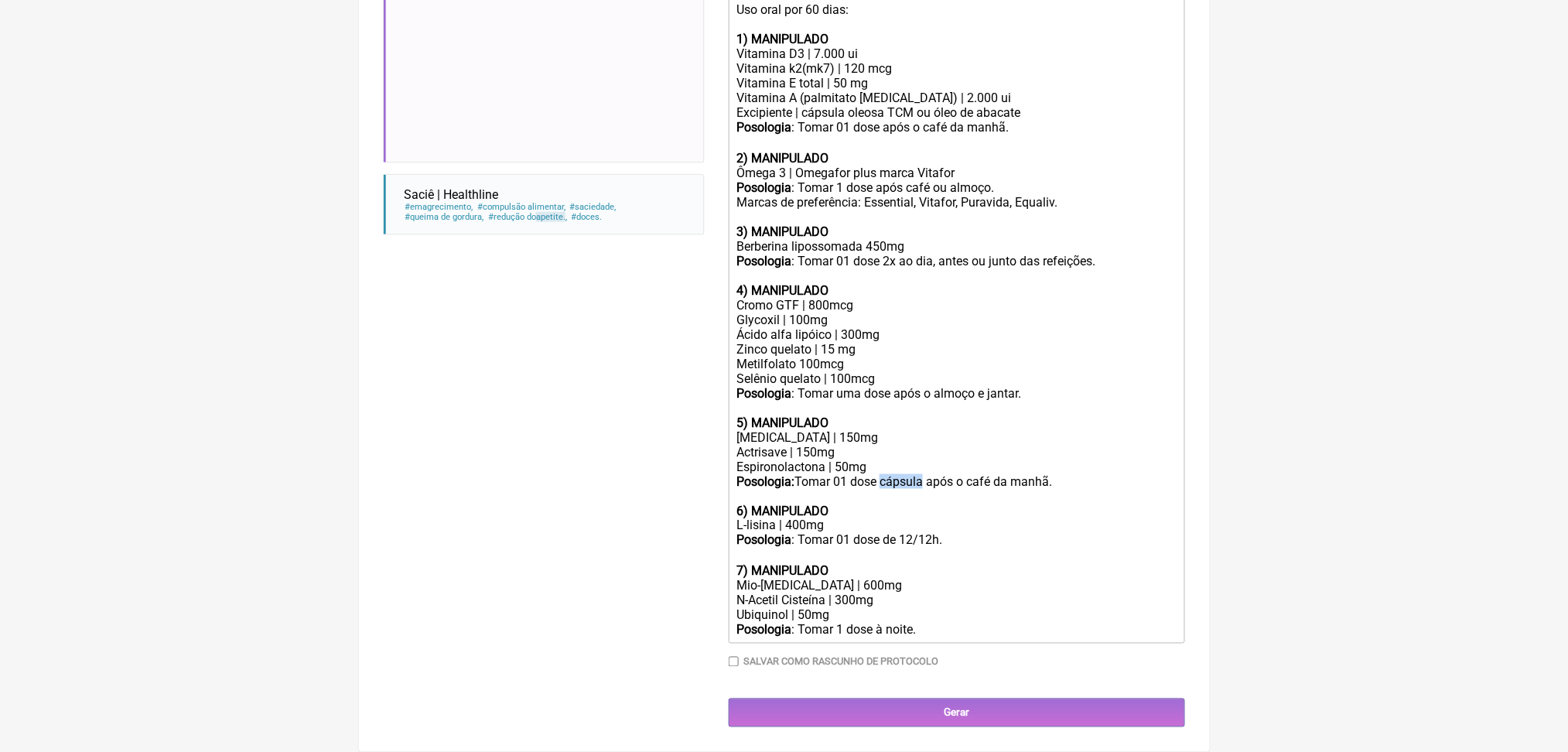
click at [949, 430] on div "Saw palmetto | 150mg Actrisave | 150mg Espironolactona | 50mg Posologia: Tomar …" at bounding box center [956, 474] width 439 height 88
click at [914, 298] on div "Cromo GTF | 800mcg Glycoxil | 100mg Ácido alfa lipóico | 300mg Zinco quelato | …" at bounding box center [956, 364] width 439 height 132
type trix-editor "<div>Uso oral por 60 dias:<br>&nbsp;</div><div><strong>1) MANIPULADO</strong></…"
click at [930, 623] on div "Posologia : Tomar 1 dose à noite." at bounding box center [956, 631] width 439 height 15
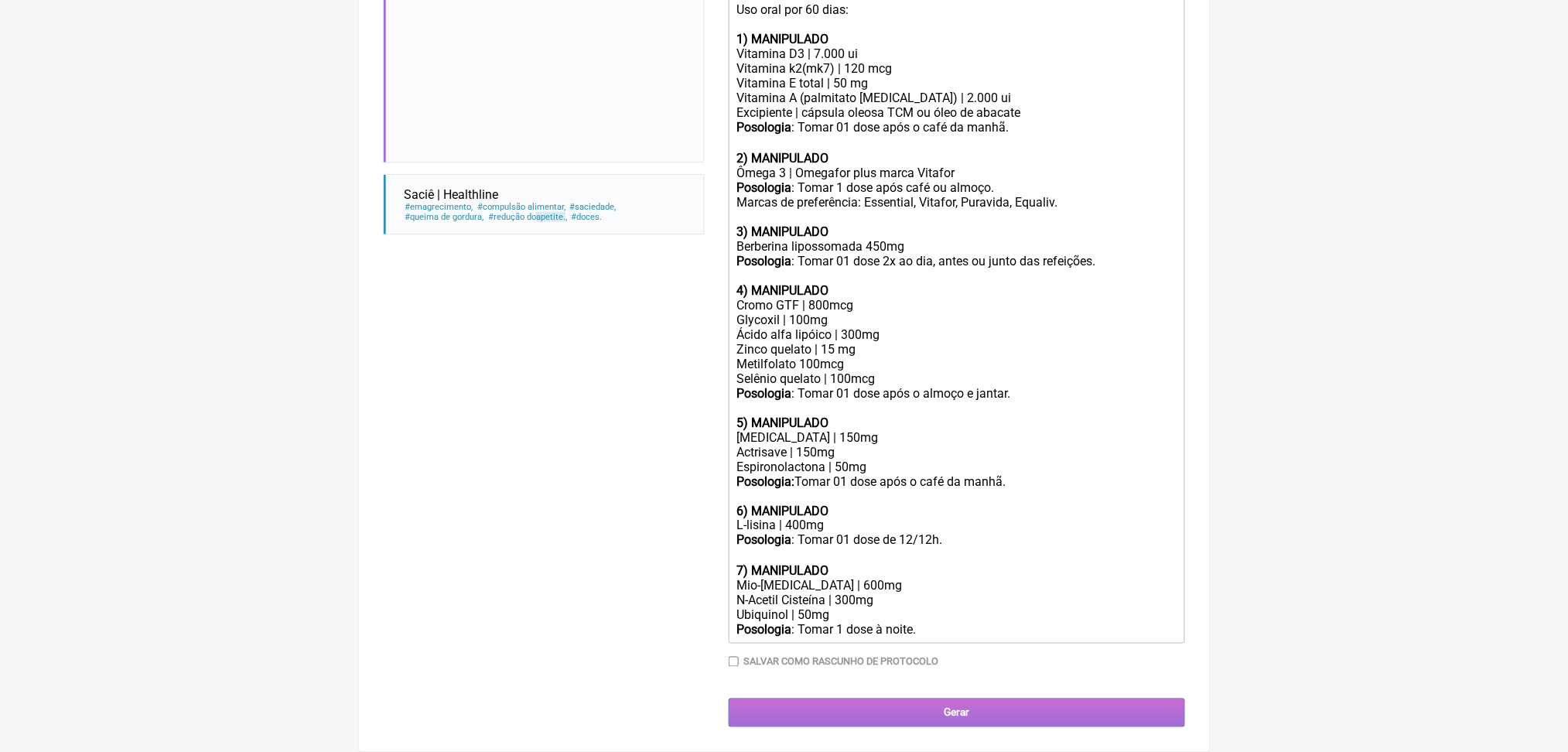
click at [994, 700] on input "Gerar" at bounding box center [957, 713] width 457 height 28
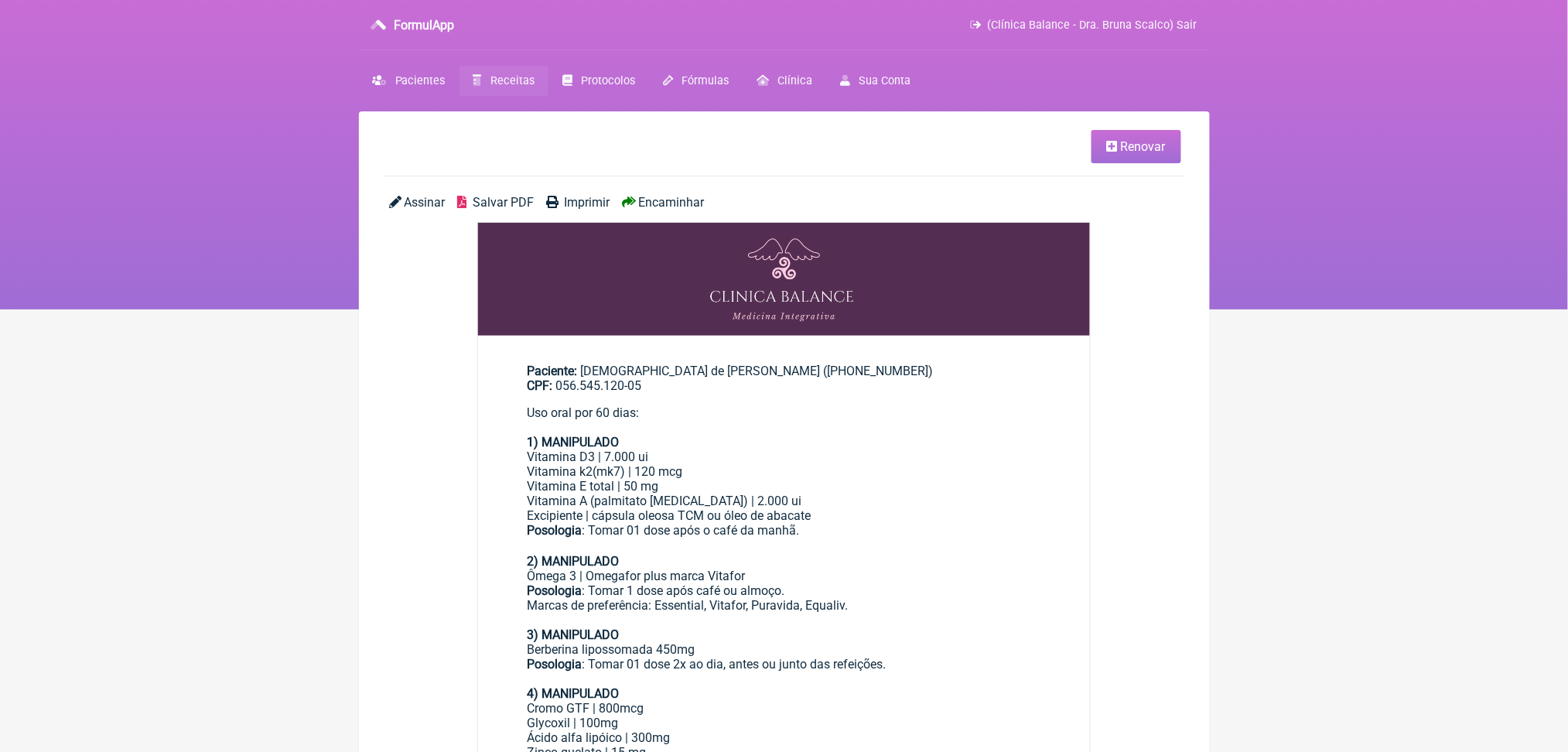
click at [534, 210] on span "Salvar PDF" at bounding box center [502, 202] width 61 height 15
click at [535, 87] on span "Receitas" at bounding box center [512, 81] width 44 height 13
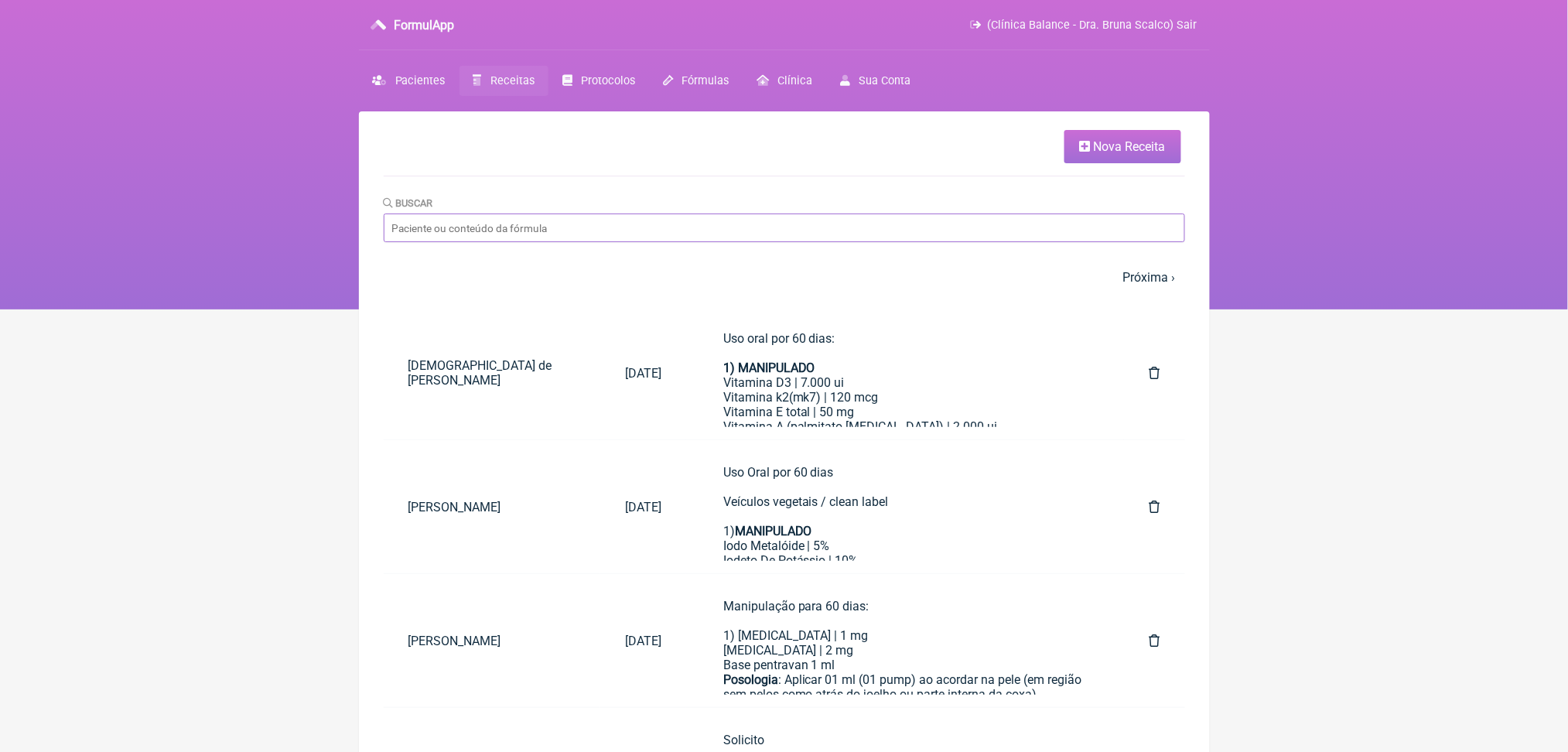
click at [647, 242] on input "Buscar" at bounding box center [784, 228] width 801 height 28
type input "jaine de miranda"
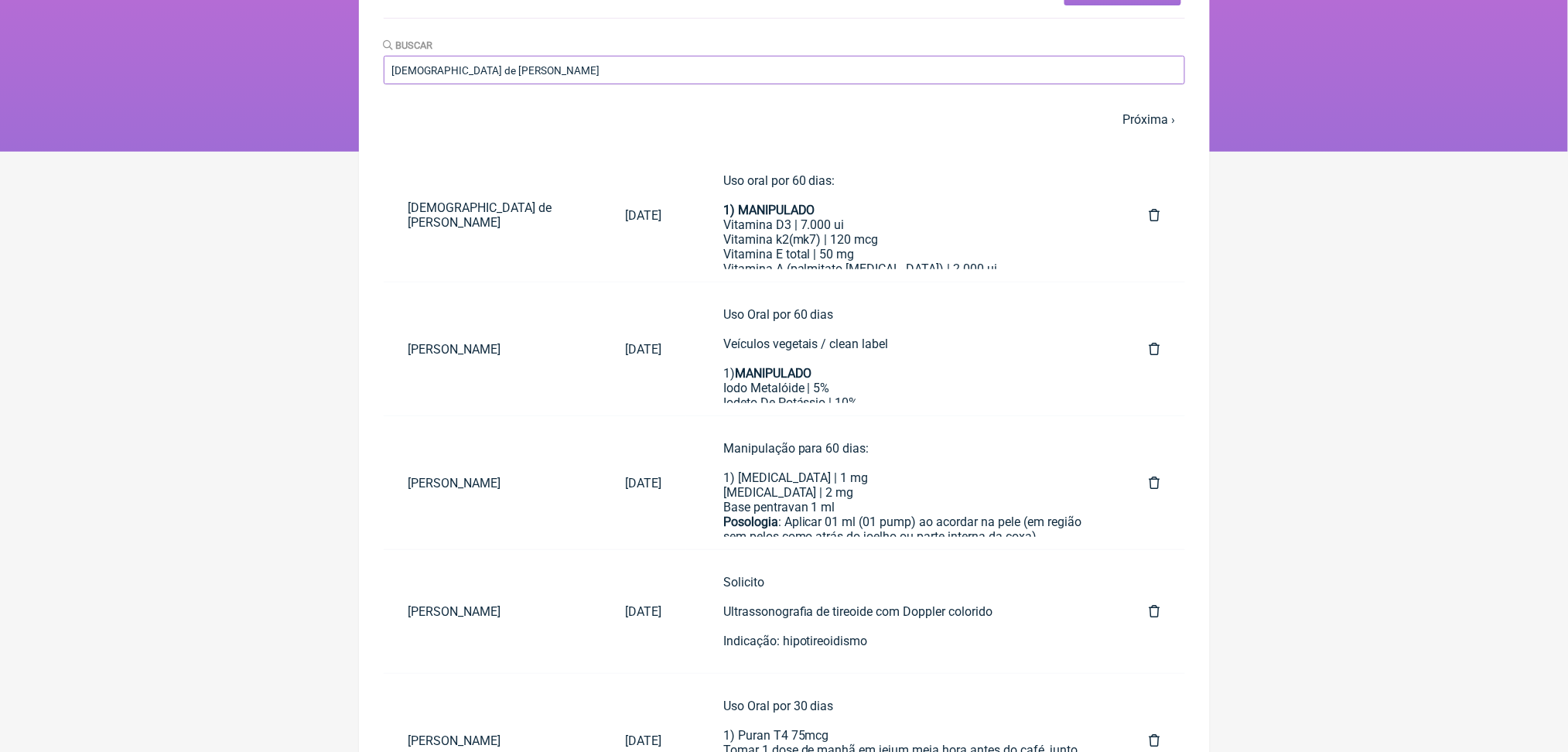
scroll to position [156, 0]
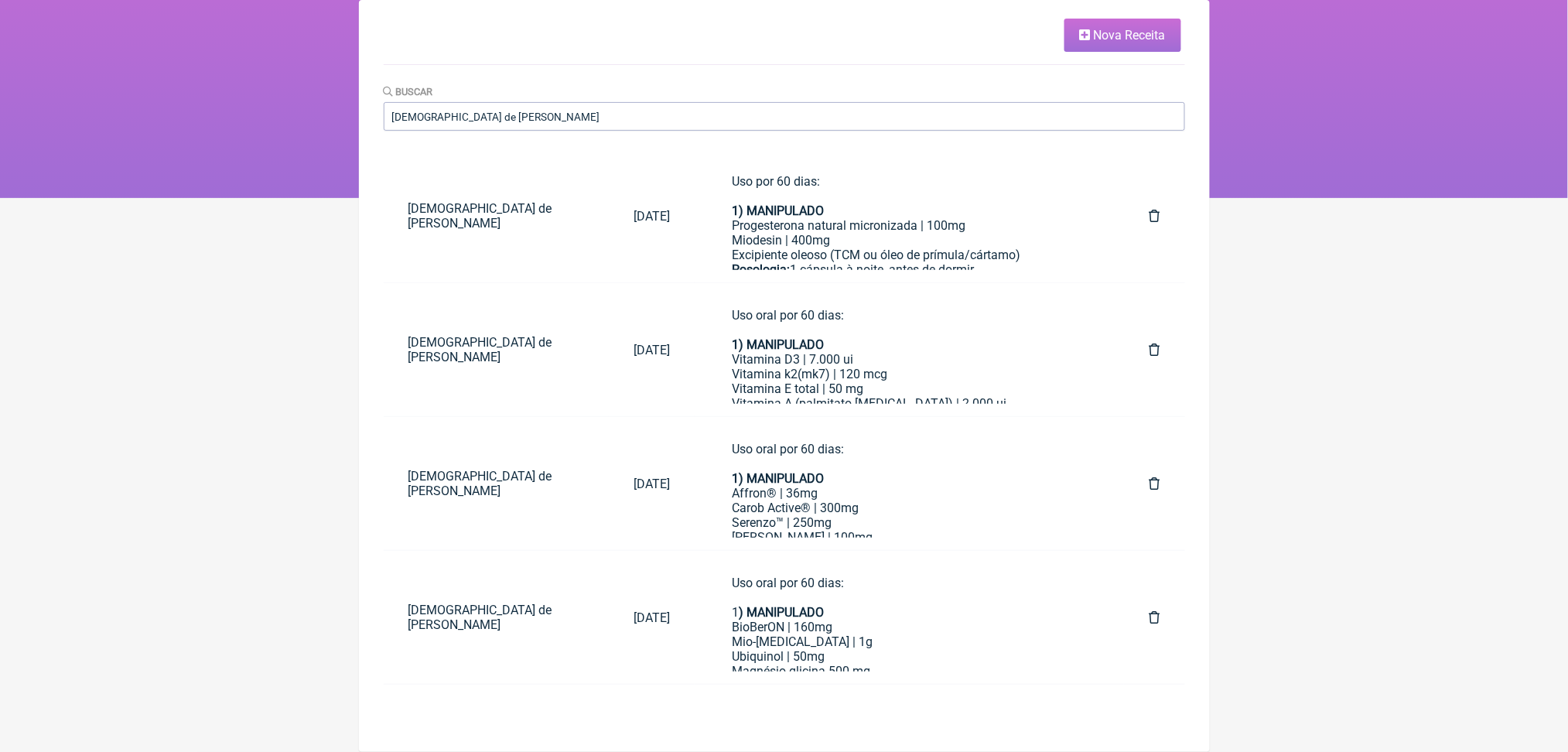
scroll to position [153, 0]
click at [824, 218] on strong "1) MANIPULADO" at bounding box center [778, 211] width 92 height 15
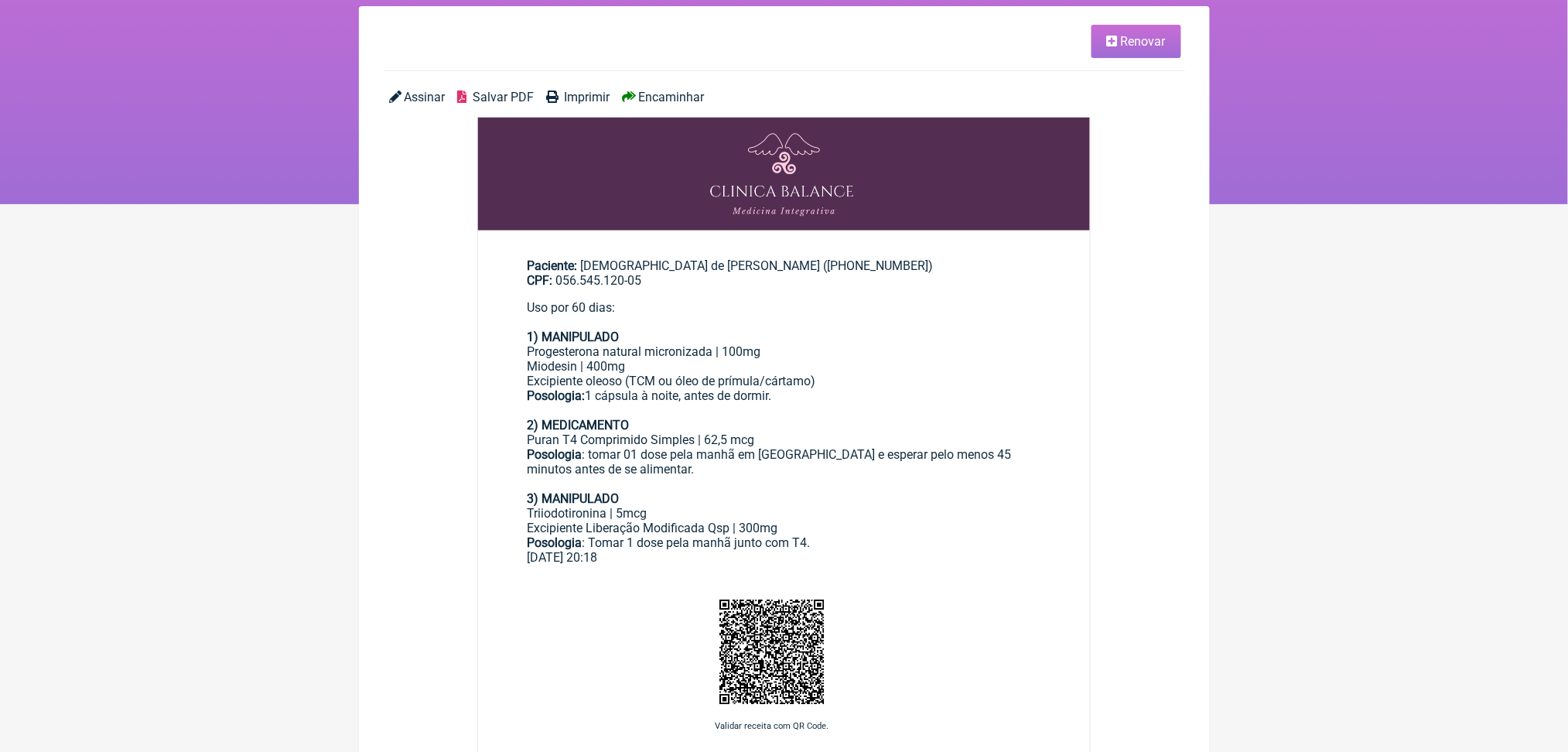
scroll to position [77, 0]
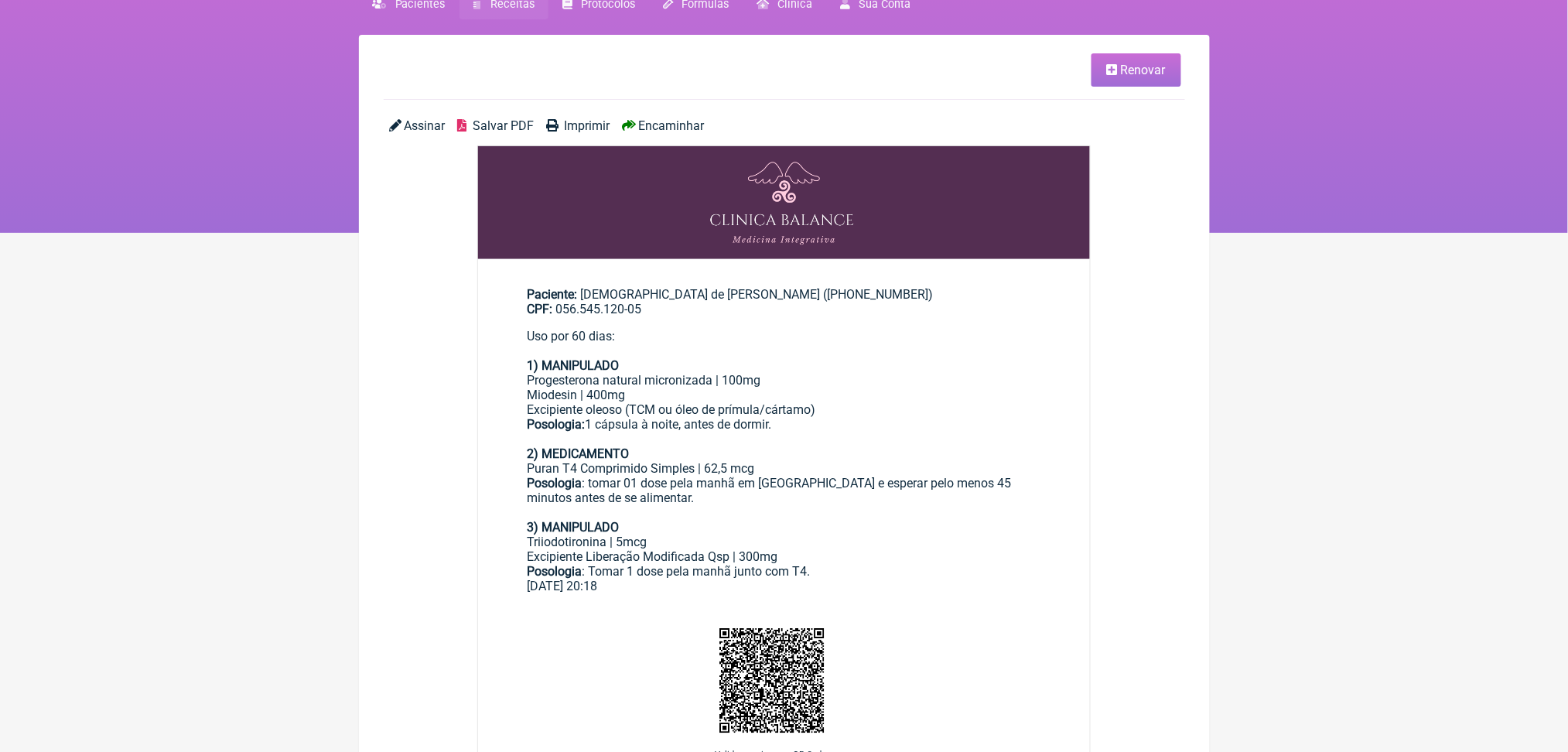
click at [1111, 57] on link "Renovar" at bounding box center [1136, 70] width 90 height 33
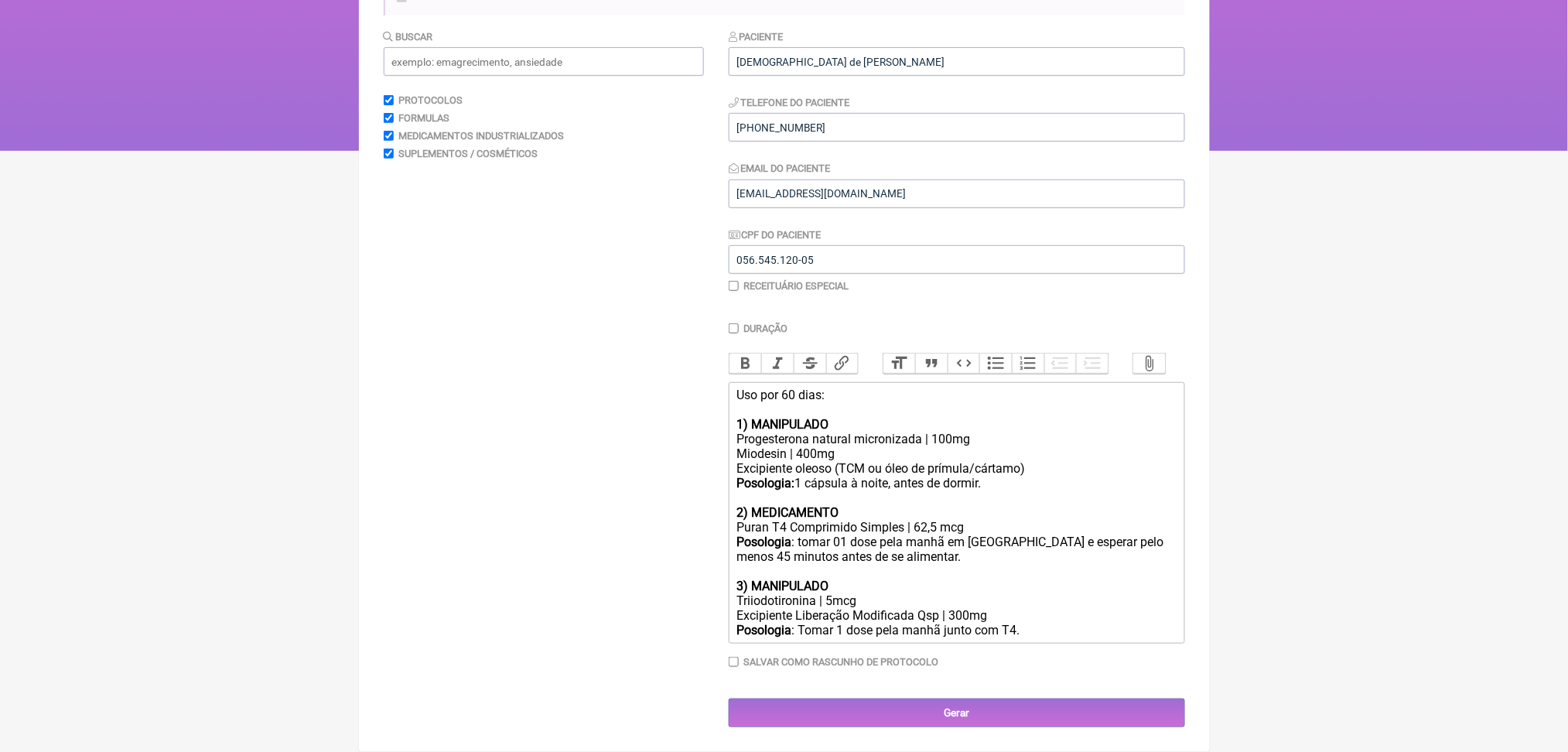
scroll to position [384, 0]
click at [875, 388] on div "Uso por 60 dias: 1) MANIPULADO Progesterona natural micronizada | 100mg Miodesi…" at bounding box center [956, 453] width 439 height 132
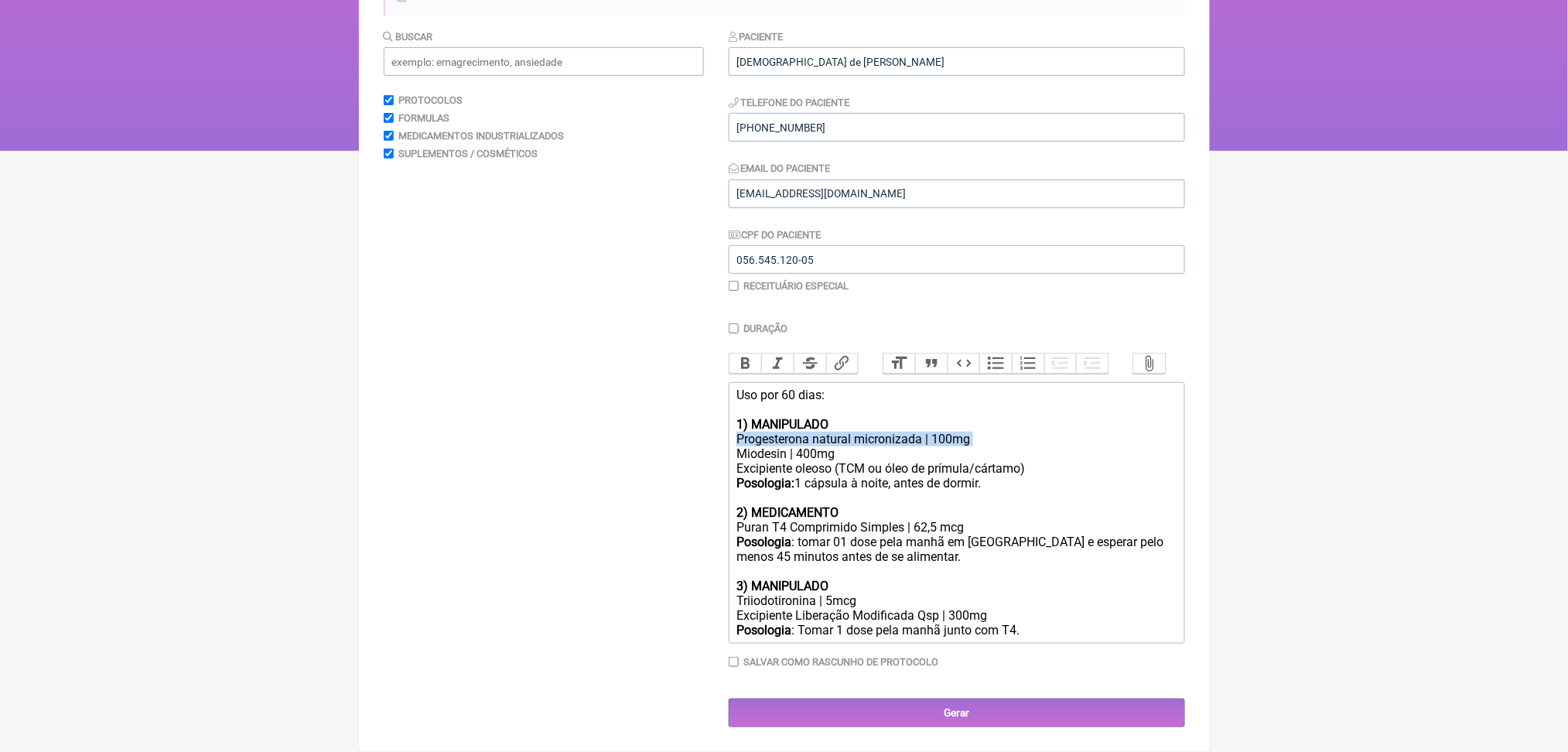
click at [875, 388] on div "Uso por 60 dias: 1) MANIPULADO Progesterona natural micronizada | 100mg Miodesi…" at bounding box center [956, 453] width 439 height 132
click at [912, 405] on div "Uso por 60 dias: 1) MANIPULADO Progesterona natural micronizada | 100mg Miodesi…" at bounding box center [956, 453] width 439 height 132
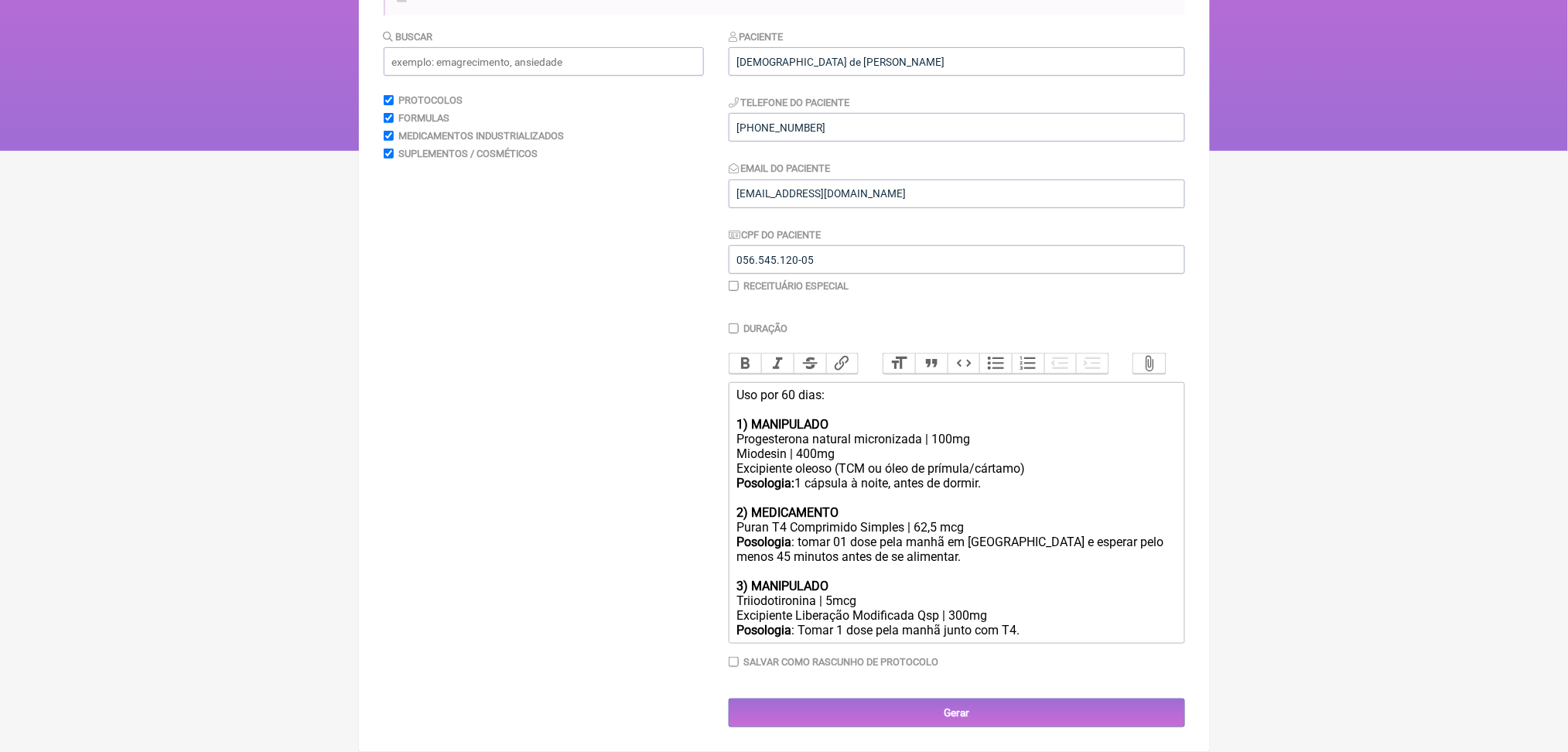
click at [874, 535] on div "Posologia : tomar 01 dose pela manhã em jejum e esperar pelo menos 45 minutos a…" at bounding box center [956, 557] width 439 height 44
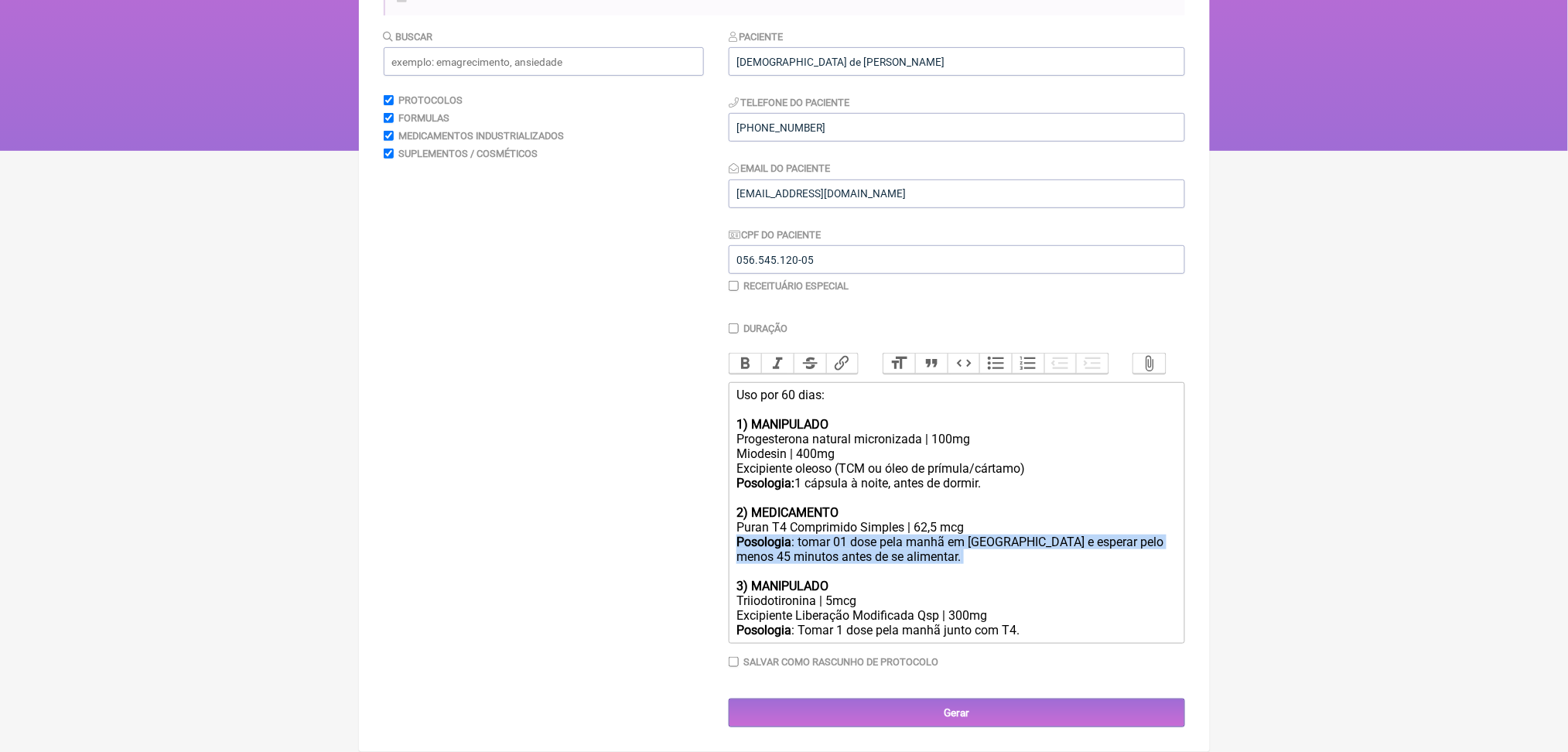
click at [874, 535] on div "Posologia : tomar 01 dose pela manhã em jejum e esperar pelo menos 45 minutos a…" at bounding box center [956, 557] width 439 height 44
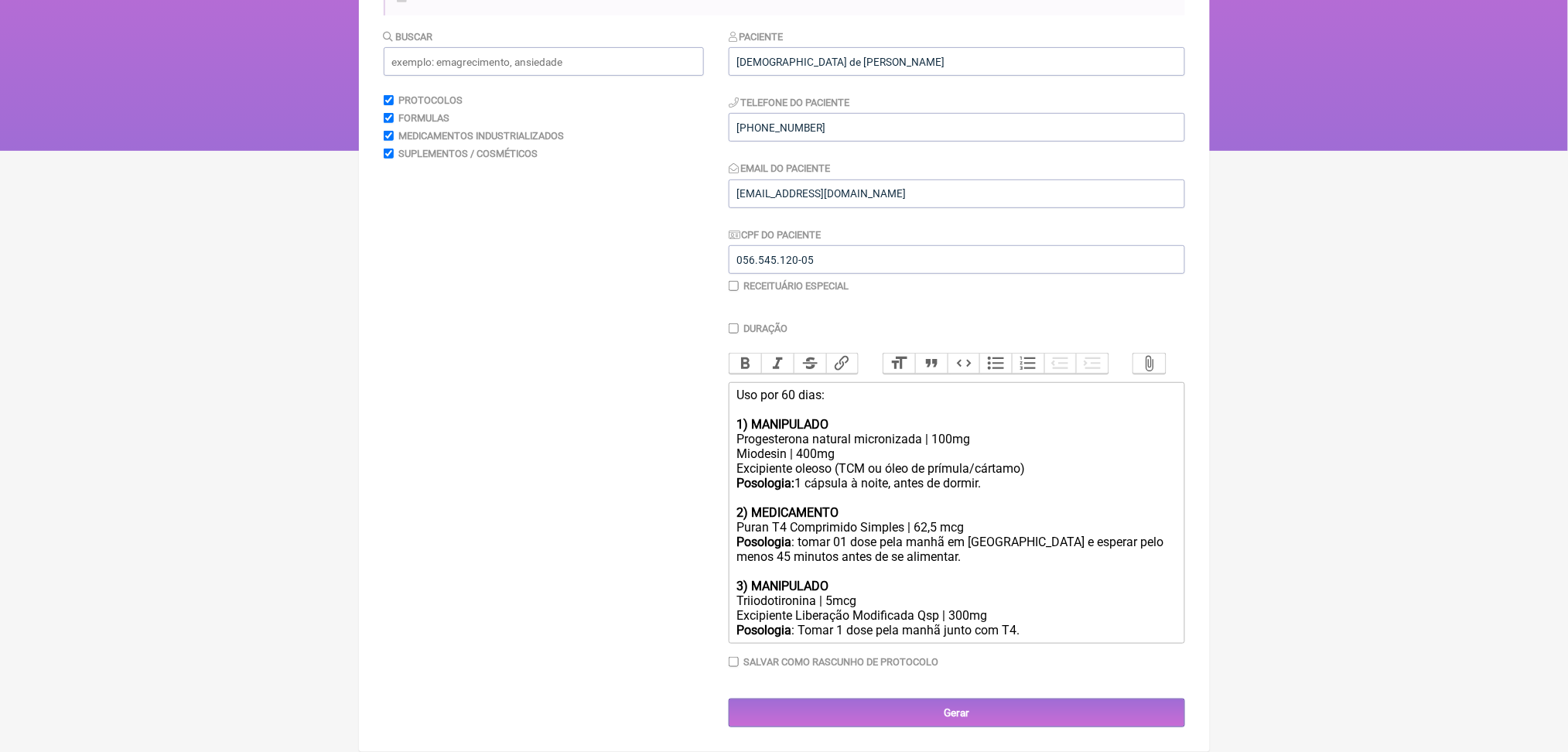
click at [918, 535] on div "Posologia : tomar 01 dose pela manhã em jejum e esperar pelo menos 45 minutos a…" at bounding box center [956, 557] width 439 height 44
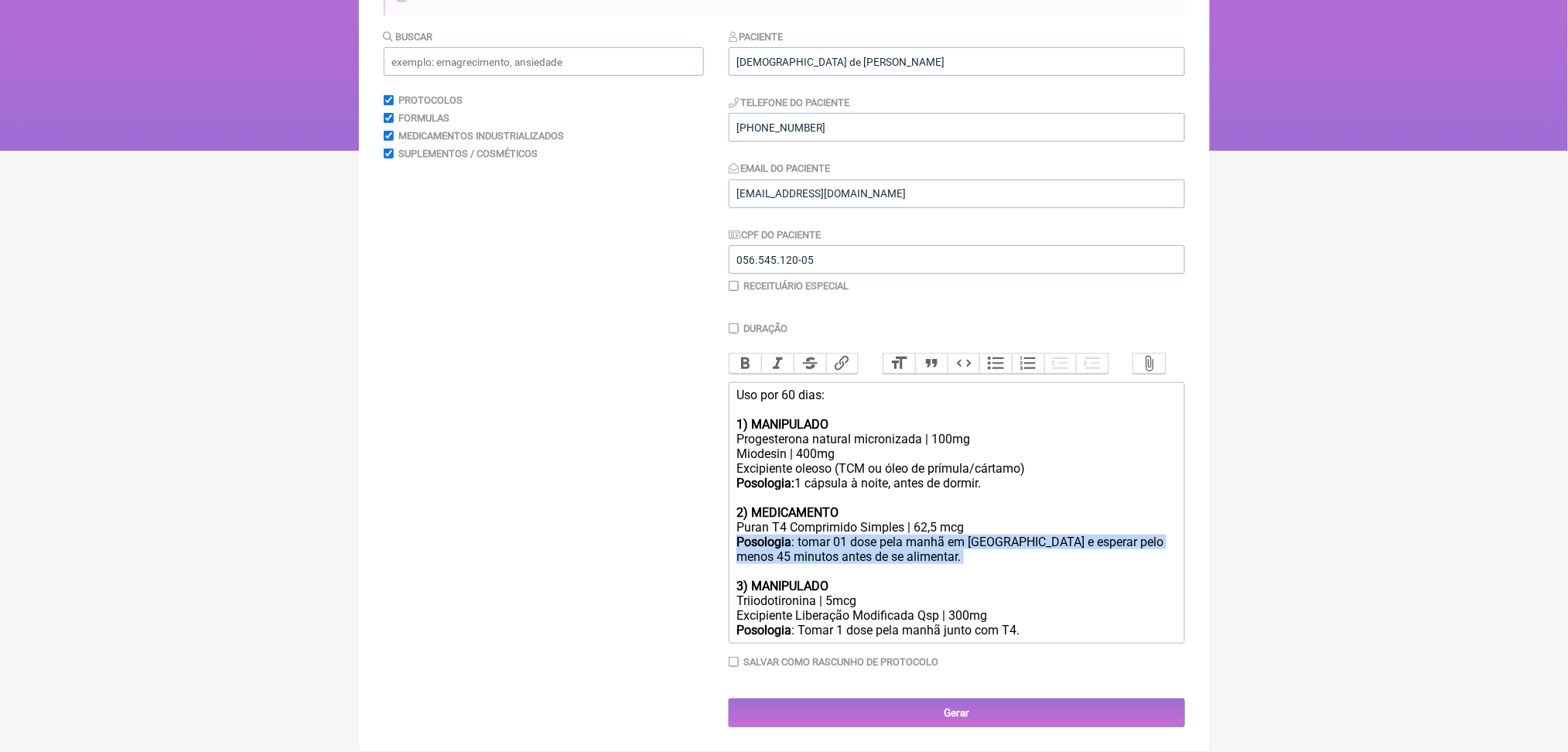
click at [918, 535] on div "Posologia : tomar 01 dose pela manhã em jejum e esperar pelo menos 45 minutos a…" at bounding box center [956, 557] width 439 height 44
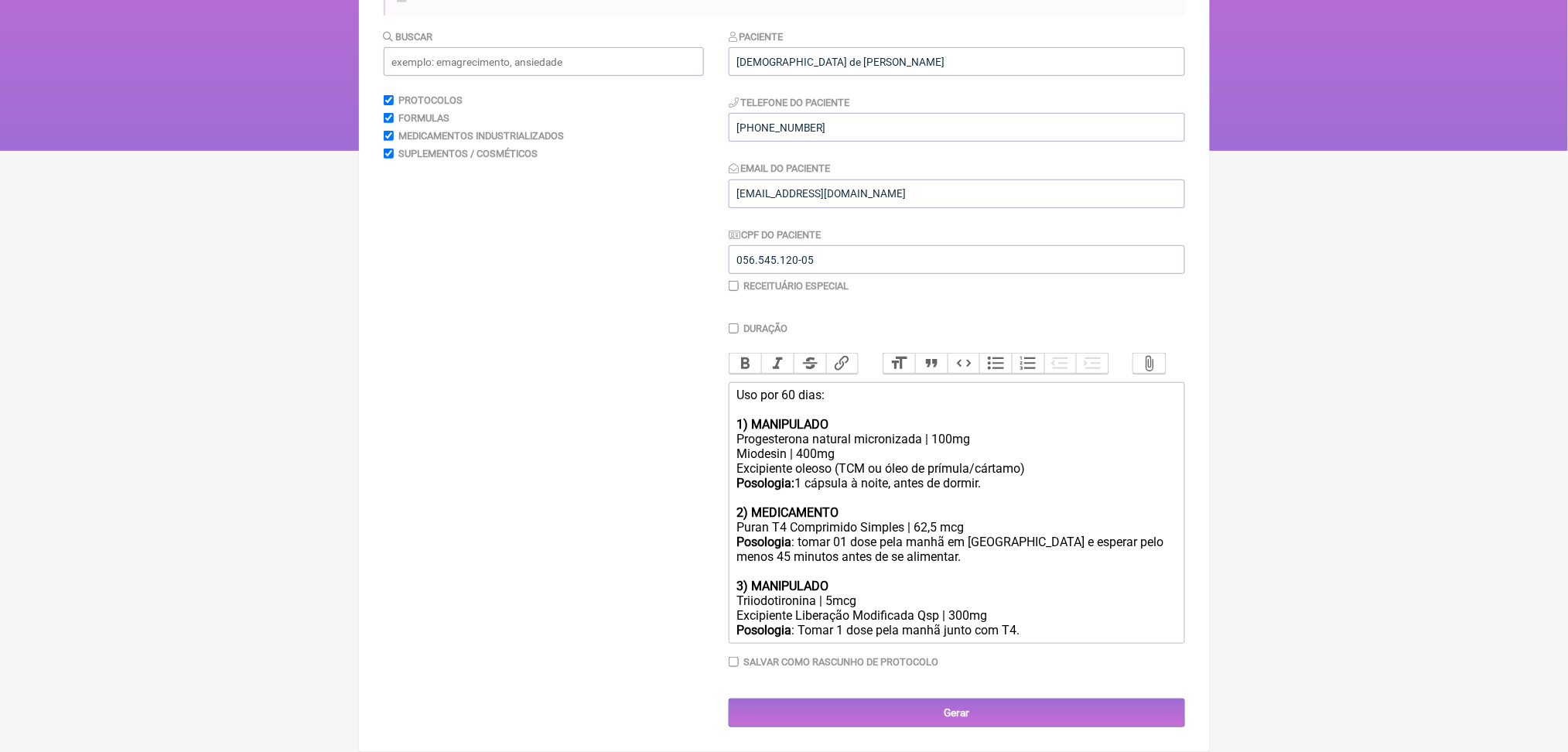
click at [1022, 520] on div "Puran T4 Comprimido Simples | 62,5 mcg" at bounding box center [956, 527] width 439 height 15
click at [1052, 535] on div "Posologia : tomar 01 dose pela manhã em jejum e esperar pelo menos 45 minutos a…" at bounding box center [956, 557] width 439 height 44
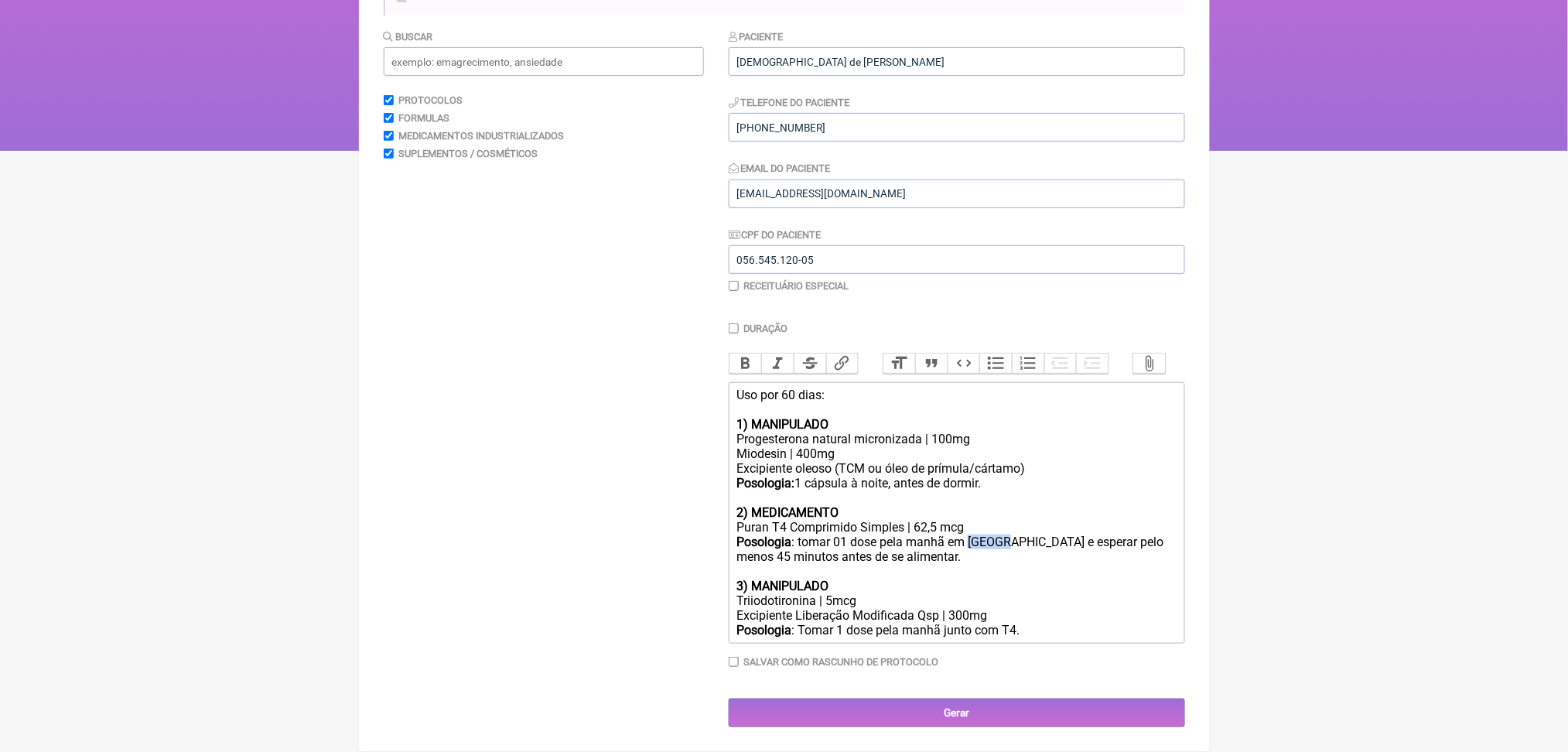
click at [1052, 535] on div "Posologia : tomar 01 dose pela manhã em jejum e esperar pelo menos 45 minutos a…" at bounding box center [956, 557] width 439 height 44
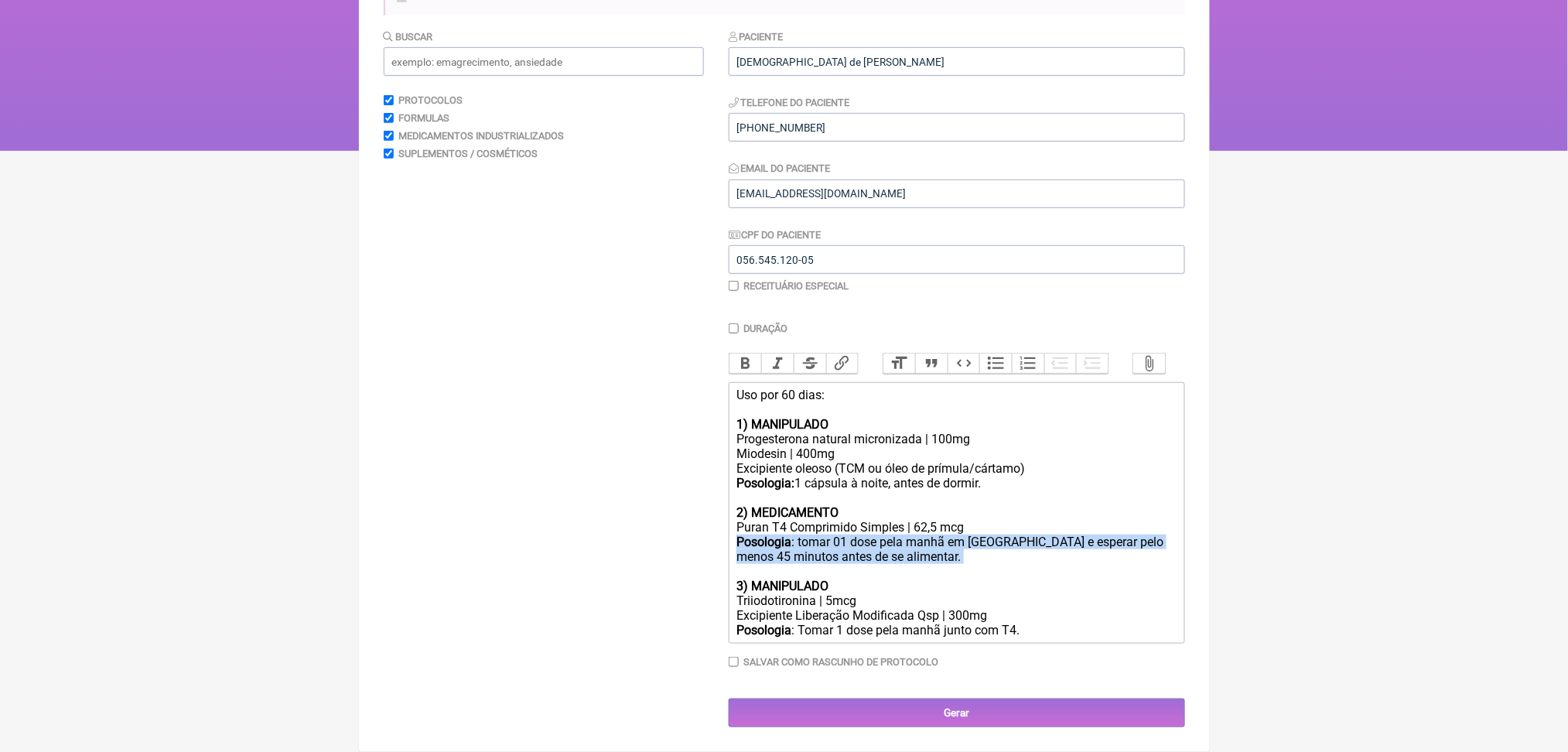
click at [1052, 535] on div "Posologia : tomar 01 dose pela manhã em jejum e esperar pelo menos 45 minutos a…" at bounding box center [956, 557] width 439 height 44
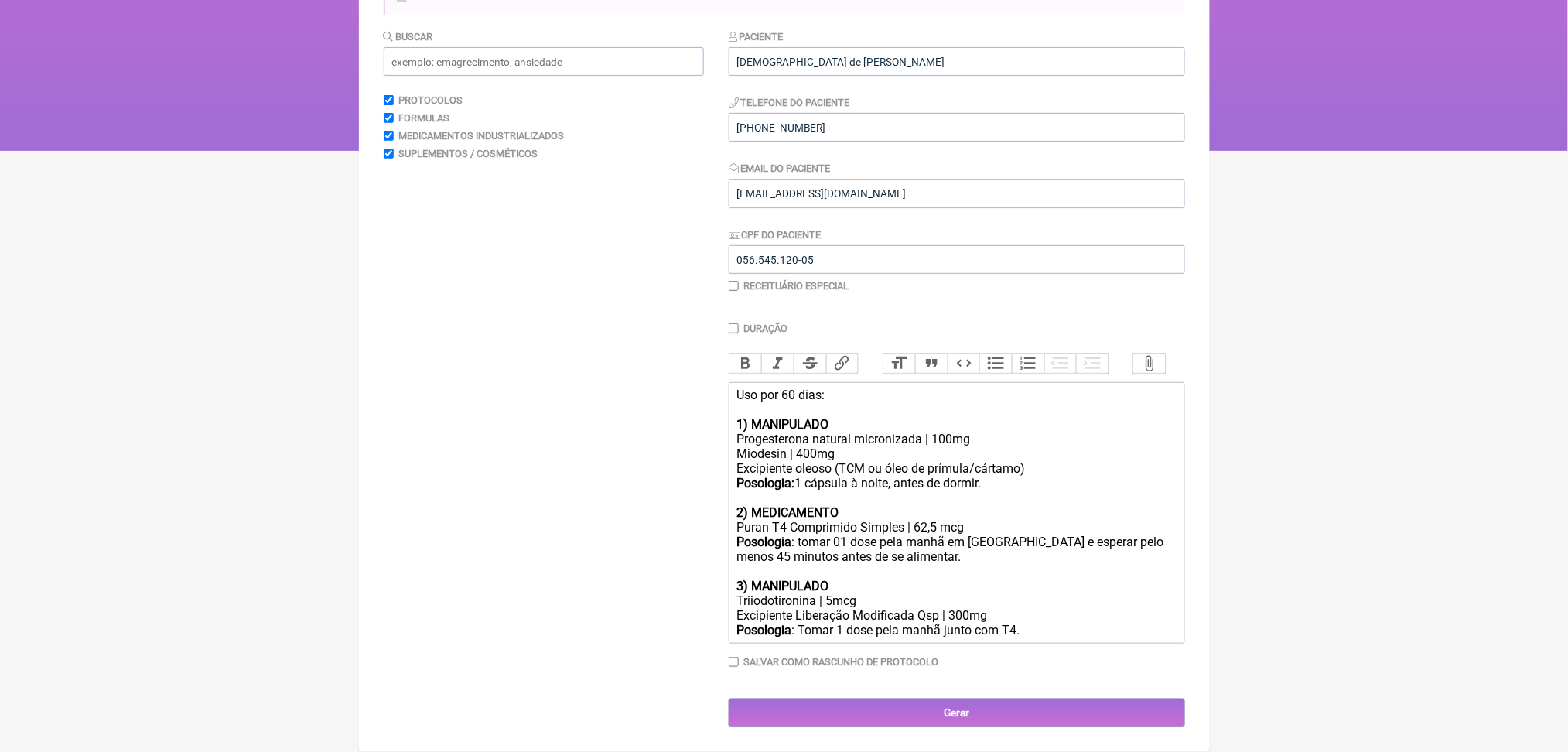
click at [1052, 535] on div "Posologia : tomar 01 dose pela manhã em jejum e esperar pelo menos 45 minutos a…" at bounding box center [956, 557] width 439 height 44
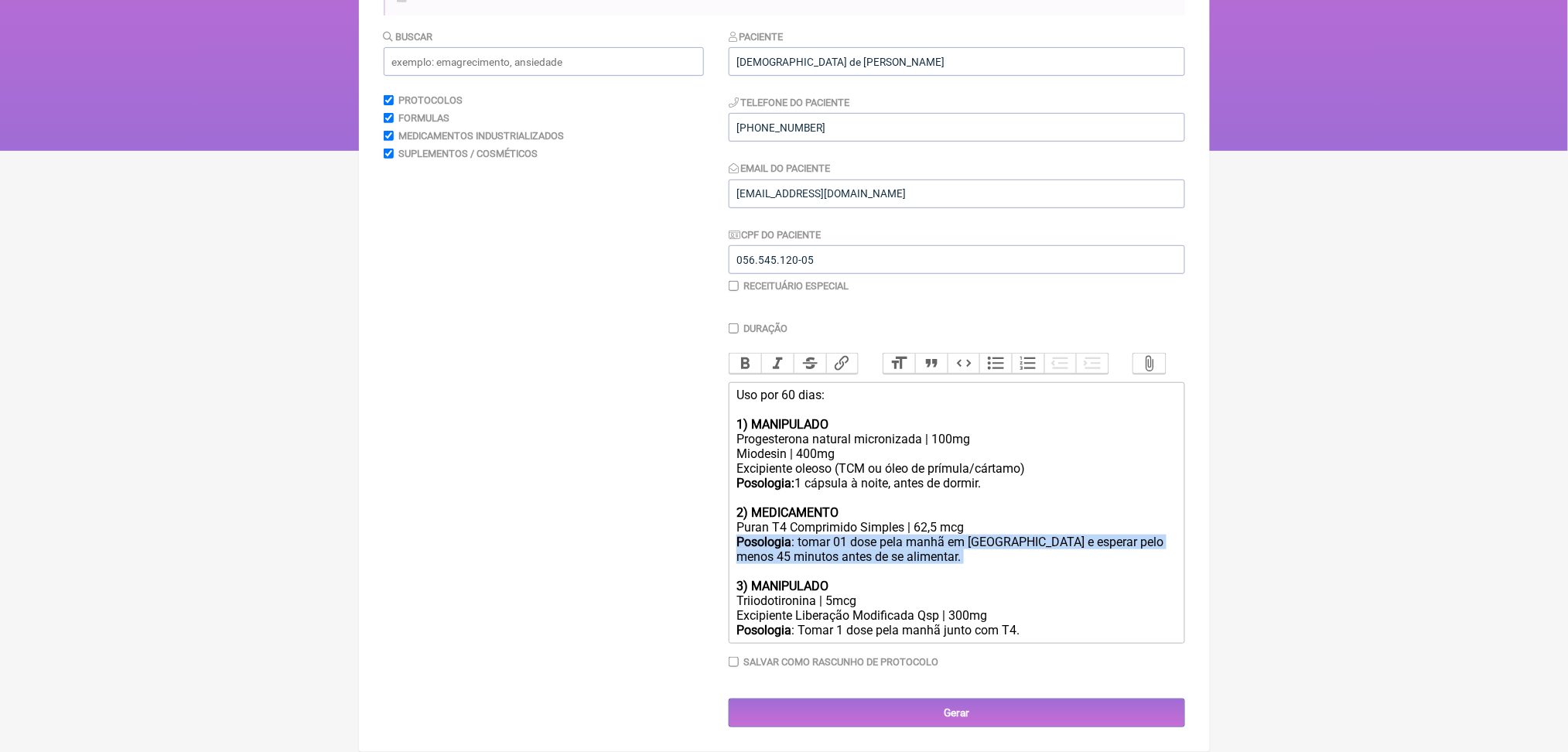
click at [1052, 535] on div "Posologia : tomar 01 dose pela manhã em jejum e esperar pelo menos 45 minutos a…" at bounding box center [956, 557] width 439 height 44
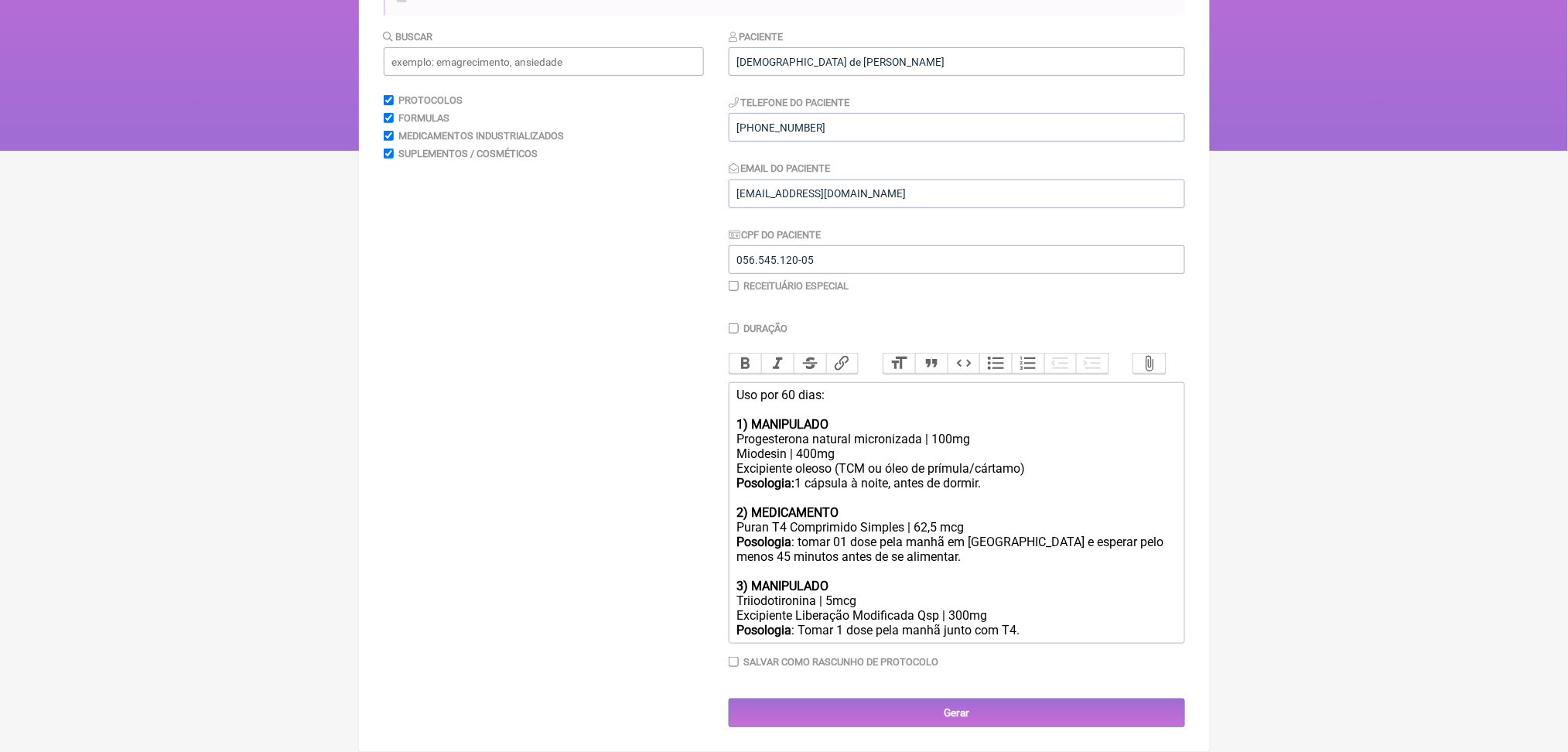
click at [877, 391] on div "Uso por 60 dias: 1) MANIPULADO Progesterona natural micronizada | 100mg Miodesi…" at bounding box center [956, 453] width 439 height 132
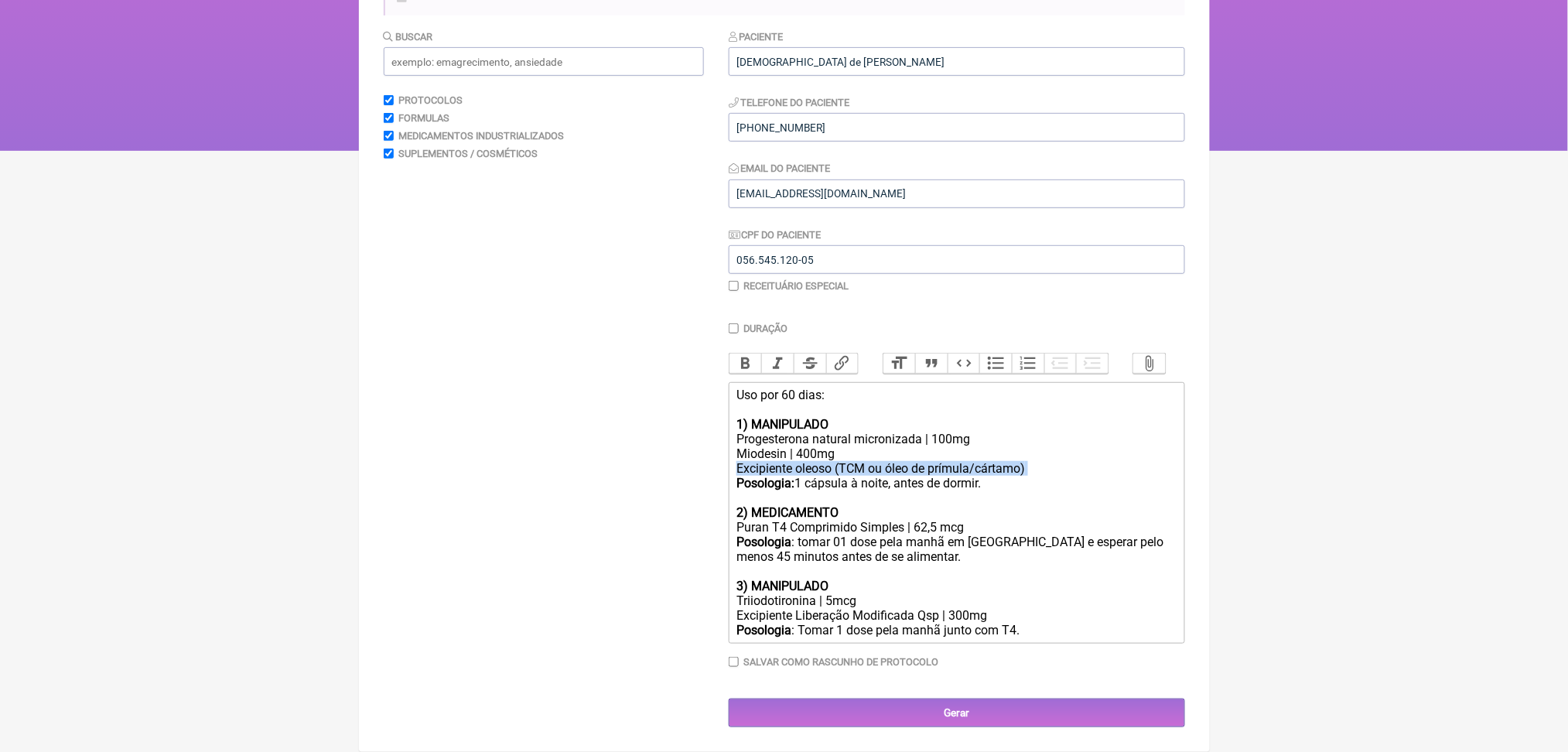
click at [877, 391] on div "Uso por 60 dias: 1) MANIPULADO Progesterona natural micronizada | 100mg Miodesi…" at bounding box center [956, 453] width 439 height 132
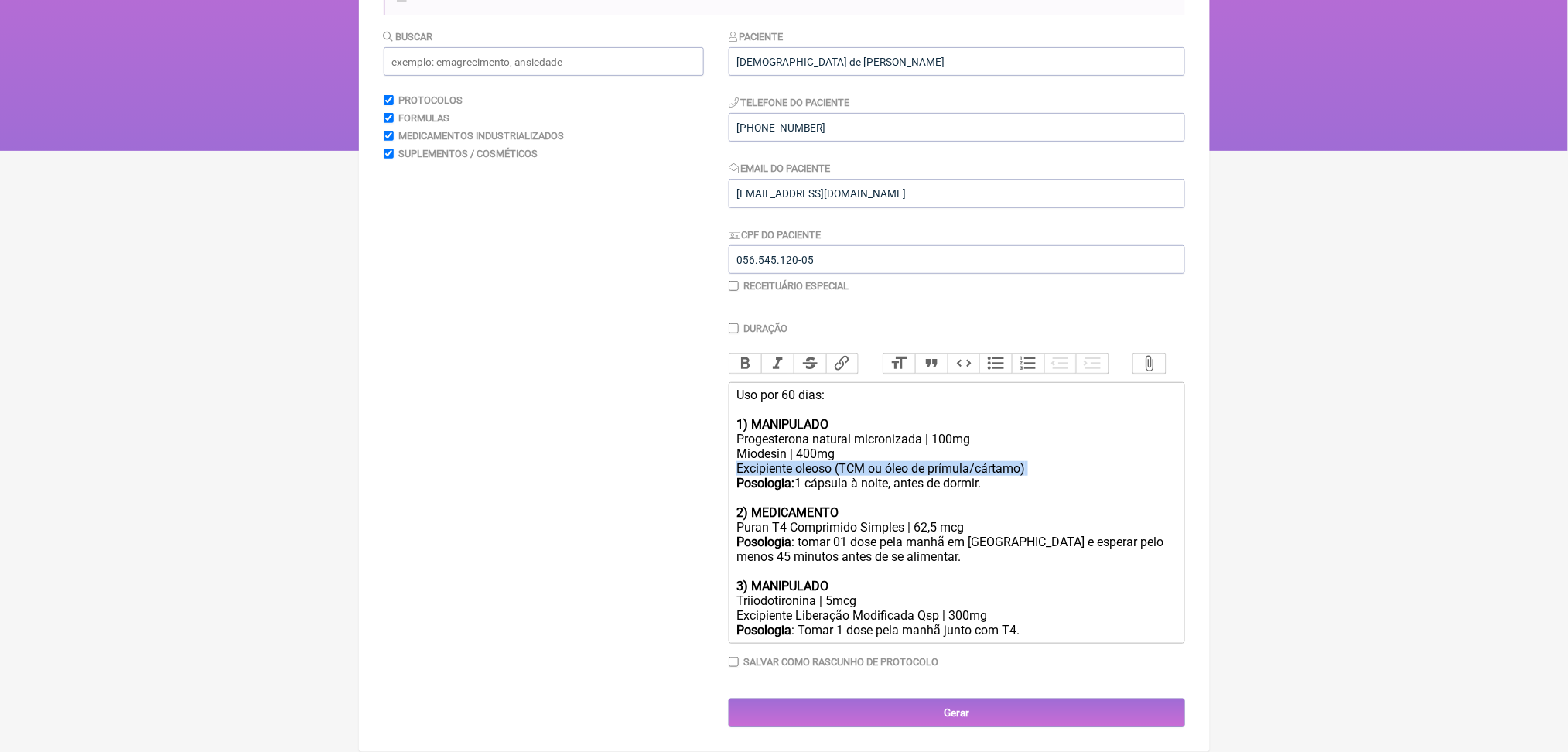
click at [877, 391] on div "Uso por 60 dias: 1) MANIPULADO Progesterona natural micronizada | 100mg Miodesi…" at bounding box center [956, 453] width 439 height 132
click at [1046, 520] on div "Puran T4 Comprimido Simples | 62,5 mcg" at bounding box center [956, 527] width 439 height 15
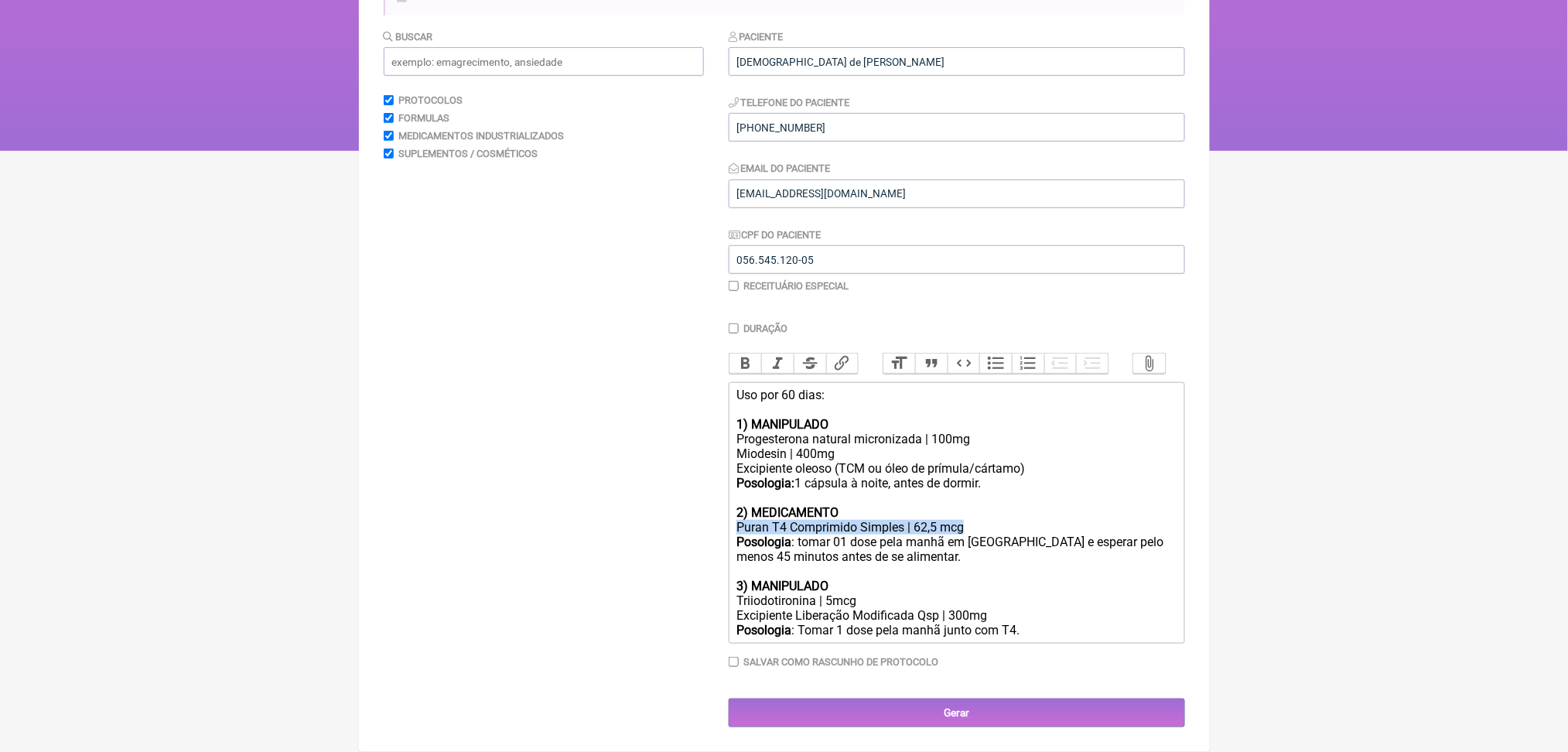
click at [1046, 520] on div "Puran T4 Comprimido Simples | 62,5 mcg" at bounding box center [956, 527] width 439 height 15
click at [822, 520] on div "Puran T4 Comprimido Simples | 62,5 mcg" at bounding box center [956, 527] width 439 height 15
click at [908, 520] on div "Puran T4 comprimido Simples | 62,5 mcg" at bounding box center [956, 527] width 439 height 15
type trix-editor "<div>Uso por 60 dias:<br><br><strong>1) MANIPULADO<br></strong>Progesterona nat…"
click at [992, 520] on div "Puran T4 comprimido simples | 62,5 mcg" at bounding box center [956, 527] width 439 height 15
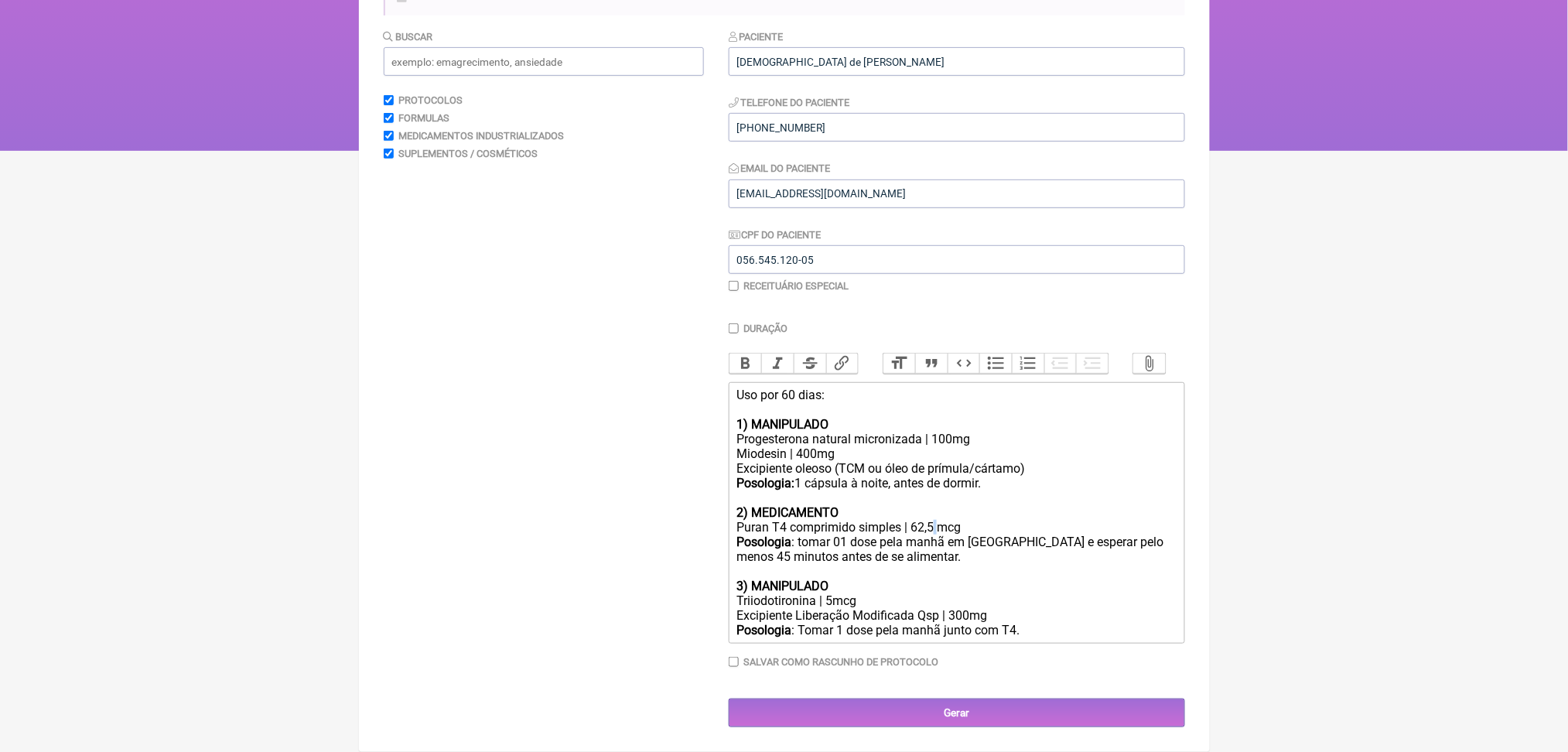
click at [992, 520] on div "Puran T4 comprimido simples | 62,5 mcg" at bounding box center [956, 527] width 439 height 15
click at [1121, 520] on div "Puran T4 comprimido simples | 62,5 mcg" at bounding box center [956, 527] width 439 height 15
click at [1019, 440] on div "Uso por 60 dias: 1) MANIPULADO Progesterona natural micronizada | 100mg Miodesi…" at bounding box center [956, 453] width 439 height 132
click at [1042, 705] on input "Gerar" at bounding box center [957, 713] width 457 height 28
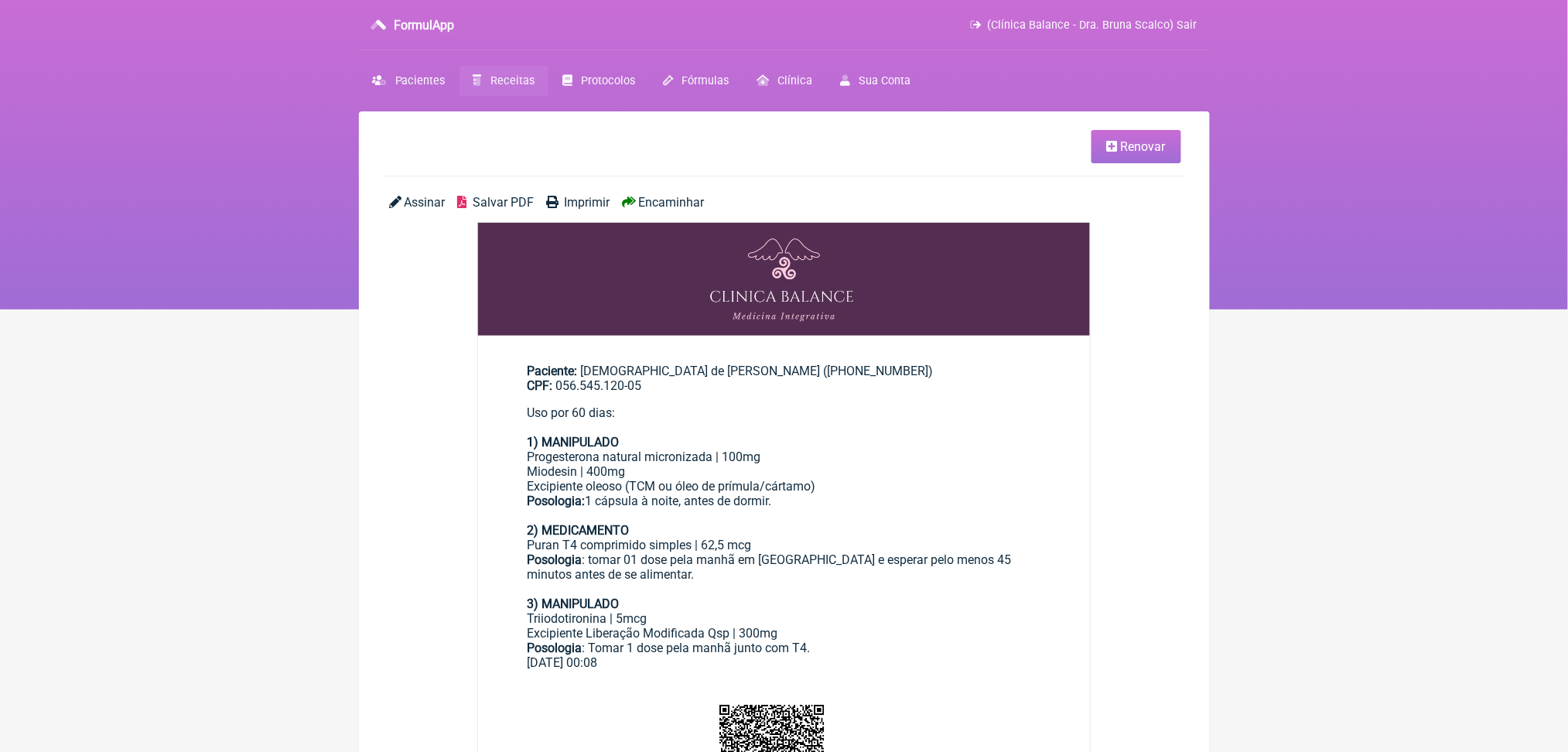
click at [522, 210] on span "Salvar PDF" at bounding box center [502, 202] width 61 height 15
click at [524, 87] on span "Receitas" at bounding box center [512, 81] width 44 height 13
